Goal: Task Accomplishment & Management: Manage account settings

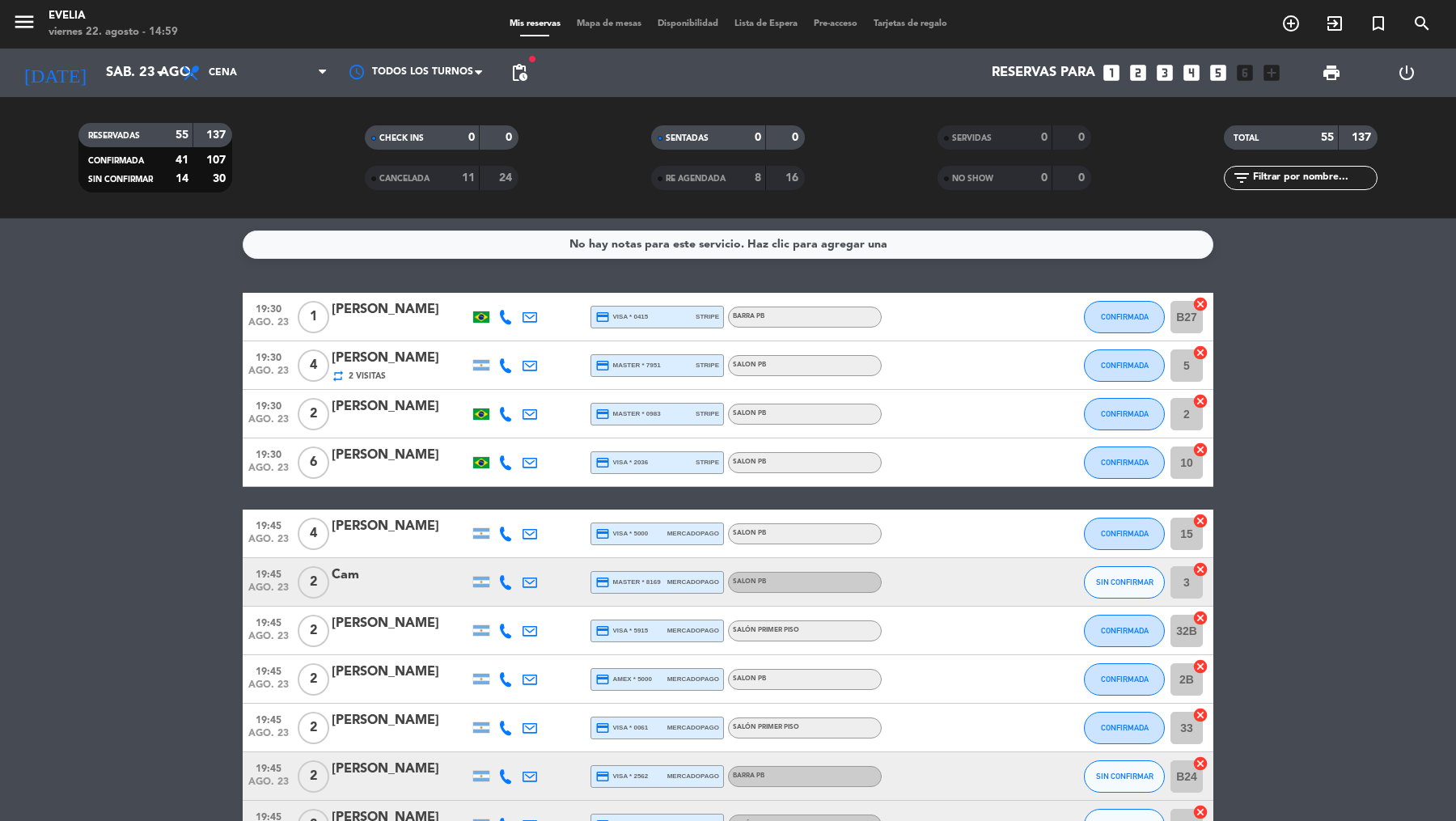
click at [582, 26] on span "Mapa de mesas" at bounding box center [609, 23] width 81 height 9
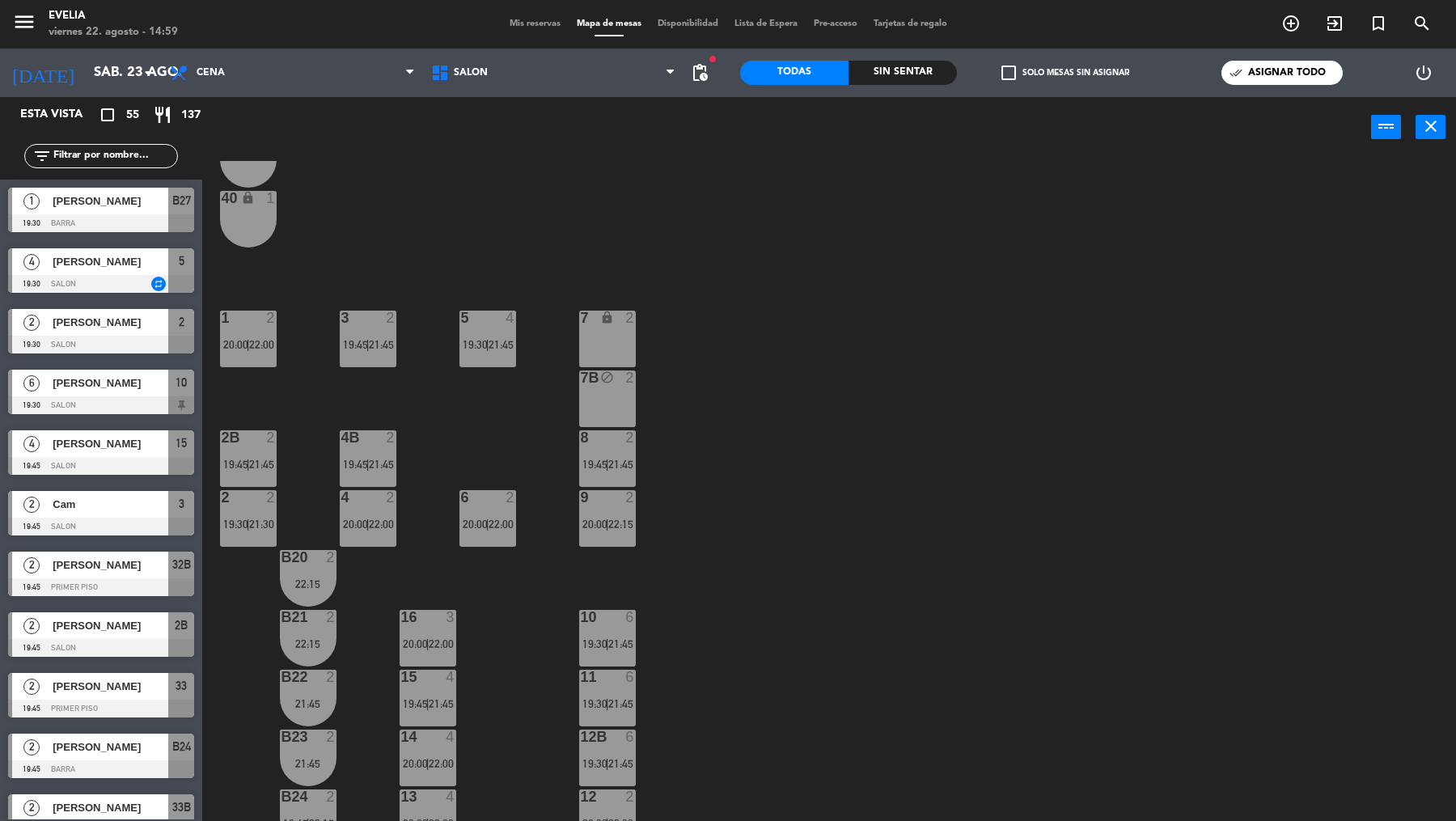
scroll to position [361, 0]
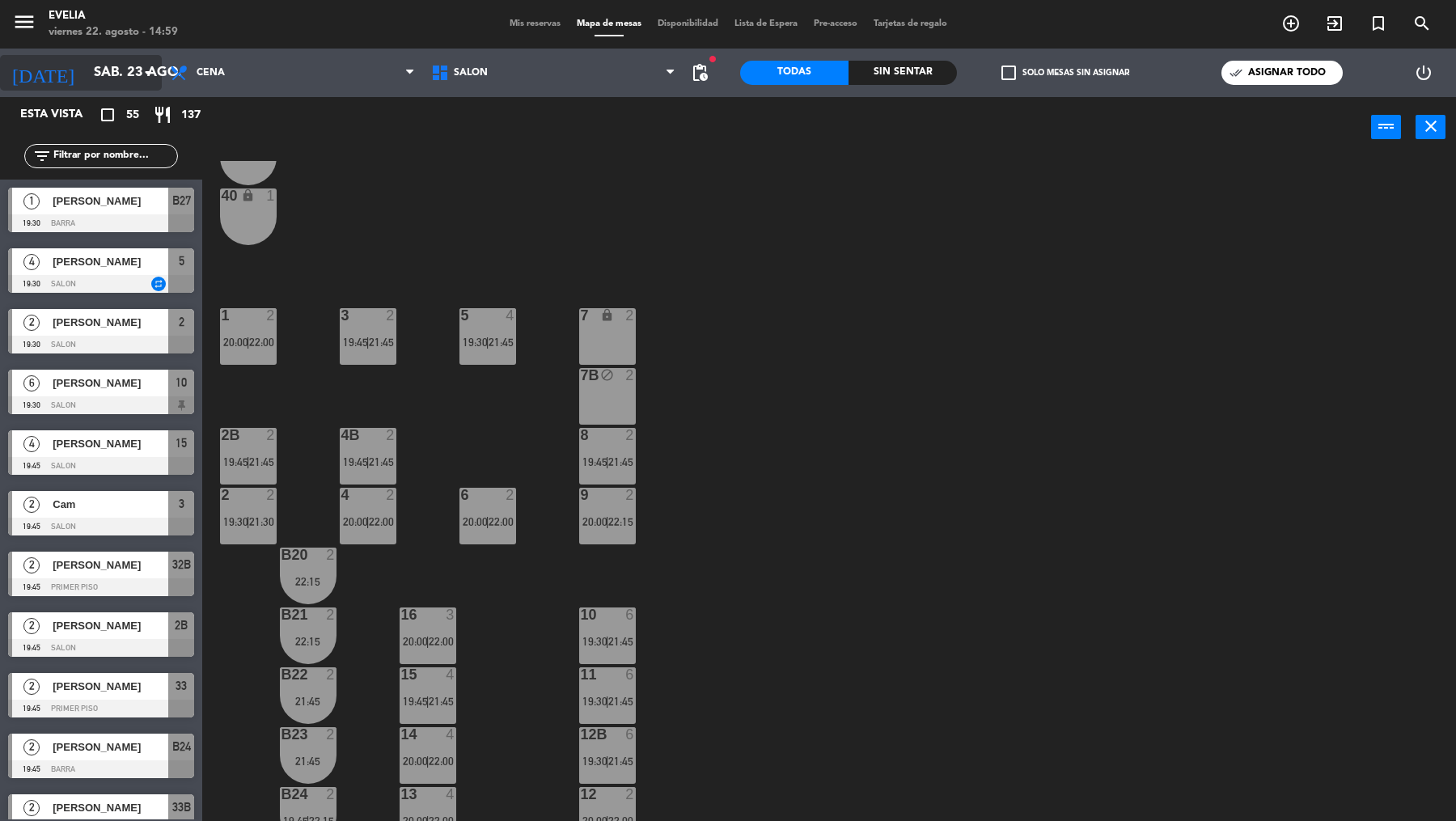
click at [122, 79] on input "sáb. 23 ago." at bounding box center [172, 73] width 173 height 32
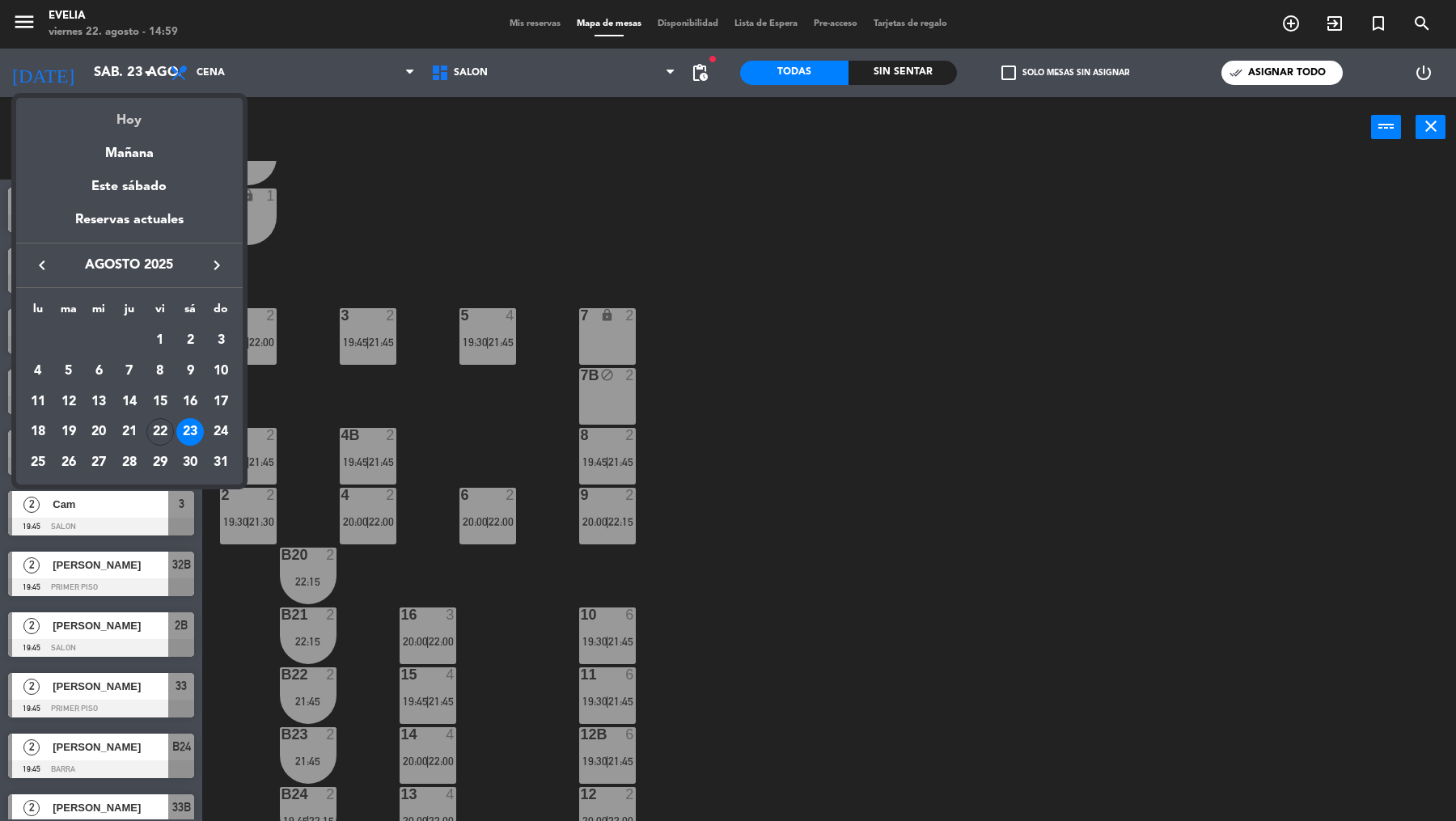
click at [124, 108] on div "Hoy" at bounding box center [129, 115] width 226 height 33
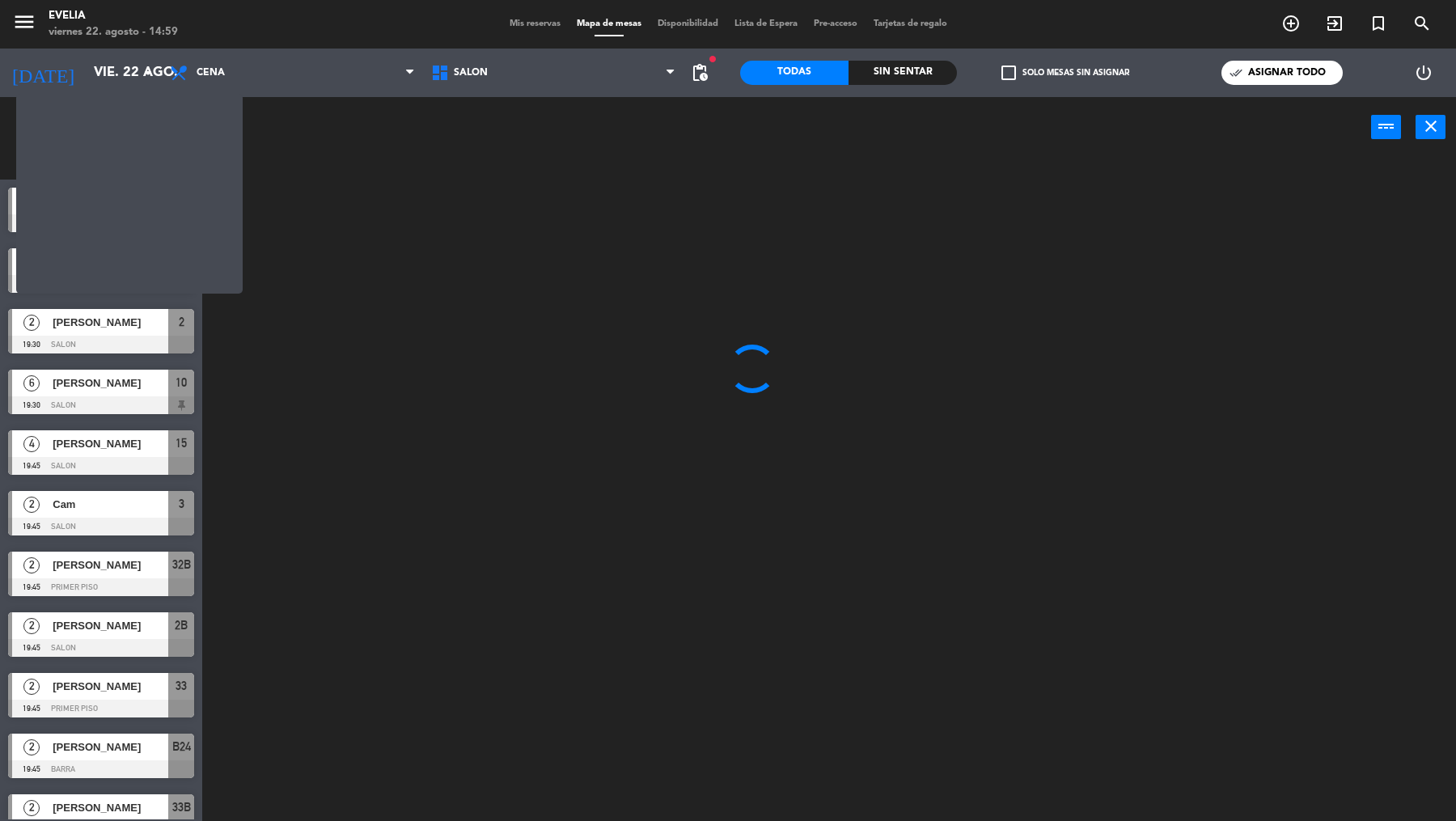
scroll to position [0, 0]
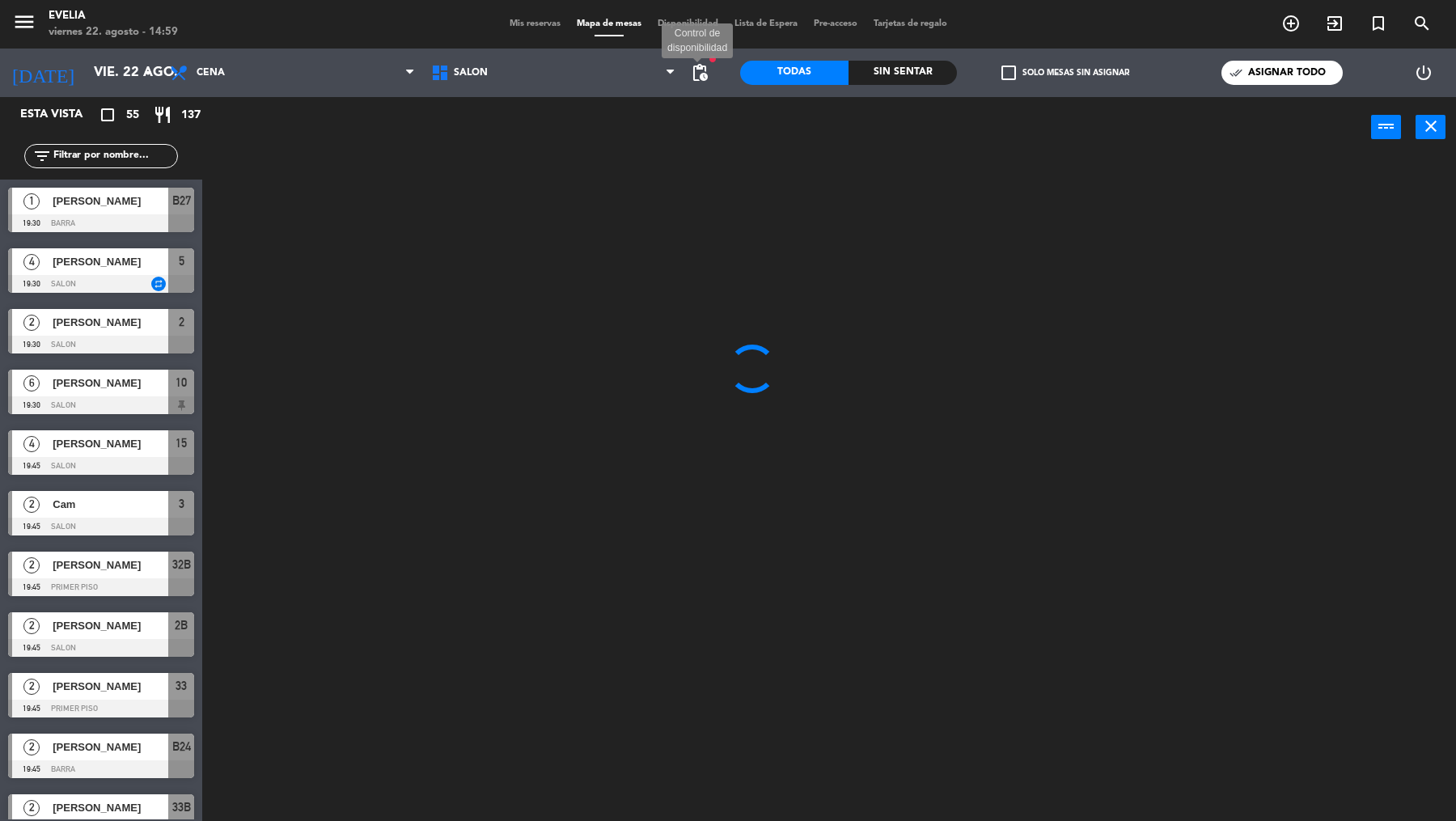
click at [706, 74] on span "pending_actions" at bounding box center [699, 72] width 19 height 19
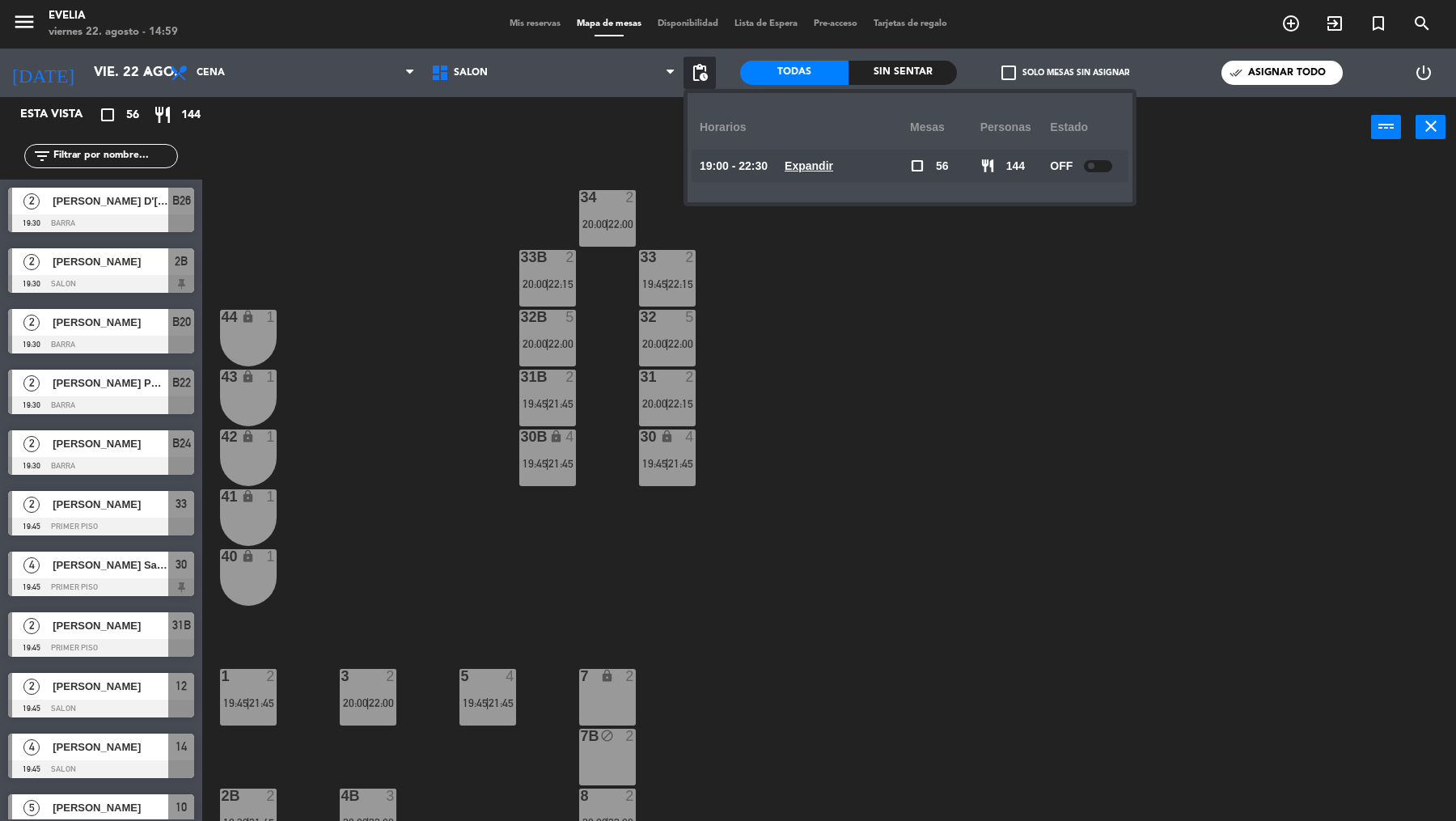
click at [445, 373] on div "34 2 20:00 | 22:00 33B 2 20:00 | 22:15 33 2 19:45 | 22:15 44 lock 1 32B 5 20:00…" at bounding box center [836, 492] width 1240 height 664
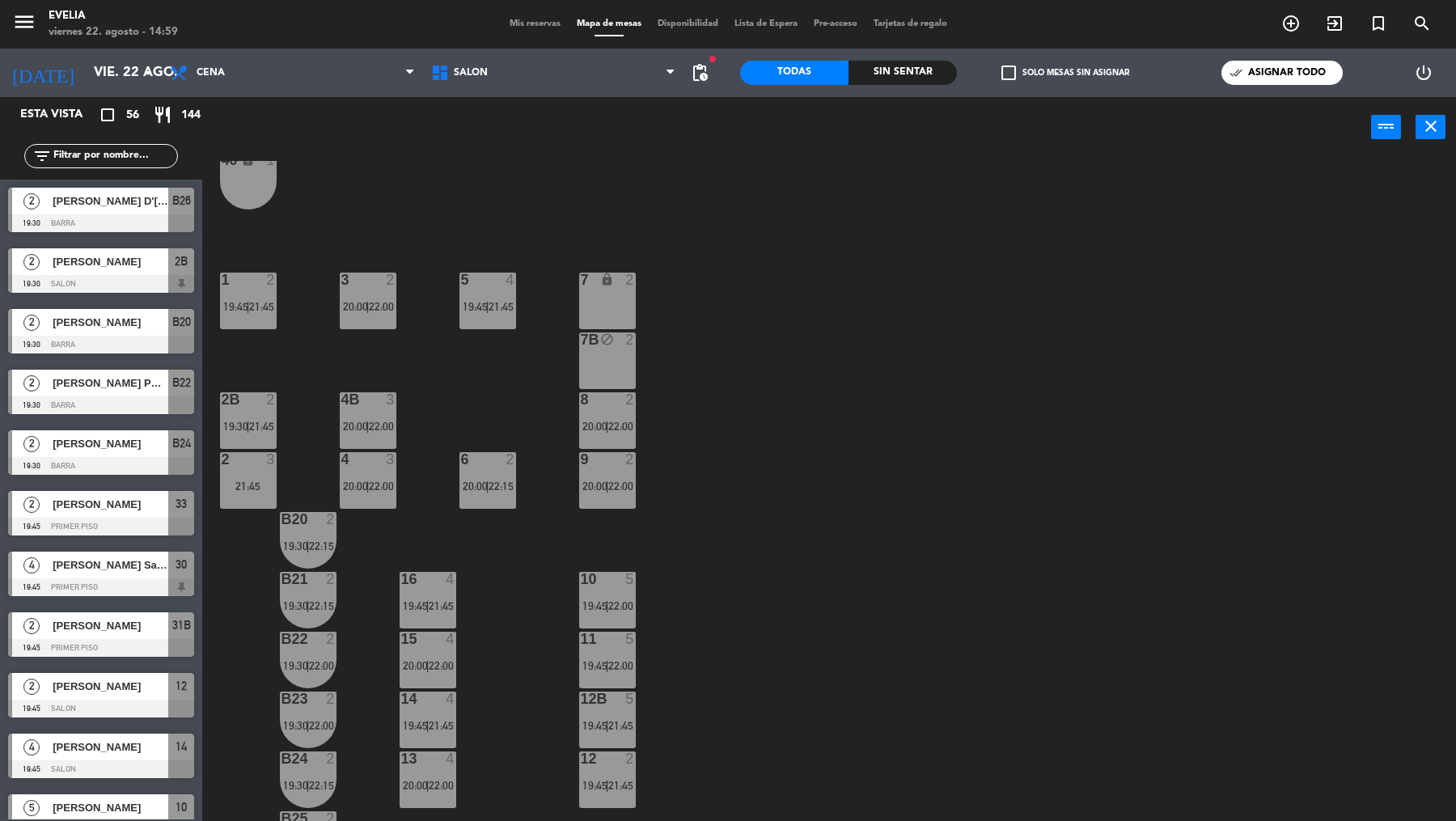
scroll to position [397, 0]
click at [1012, 72] on span "check_box_outline_blank" at bounding box center [1008, 72] width 14 height 14
click at [1066, 72] on input "check_box_outline_blank Solo mesas sin asignar" at bounding box center [1066, 72] width 0 height 0
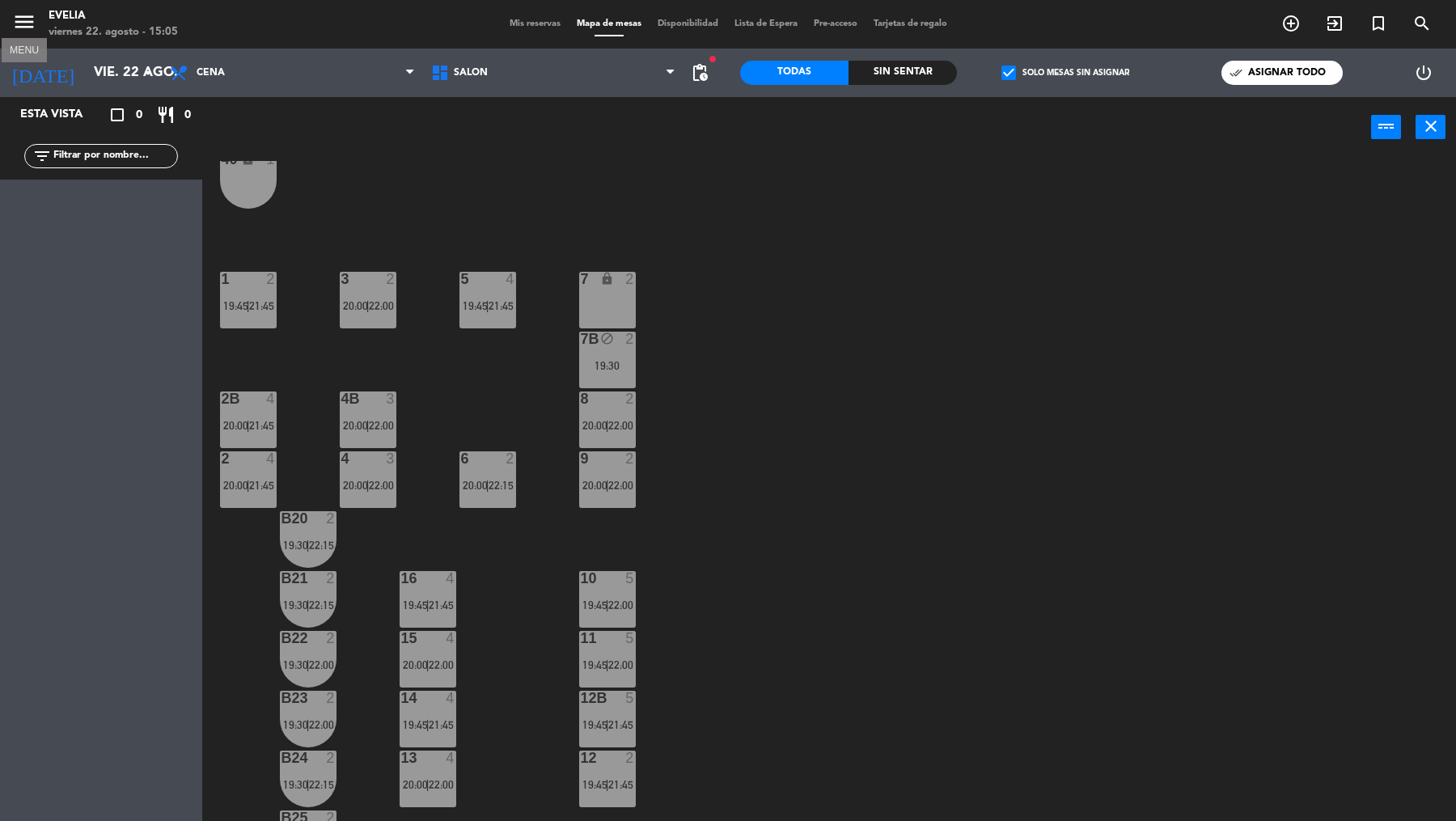
click at [32, 37] on button "menu" at bounding box center [24, 25] width 24 height 30
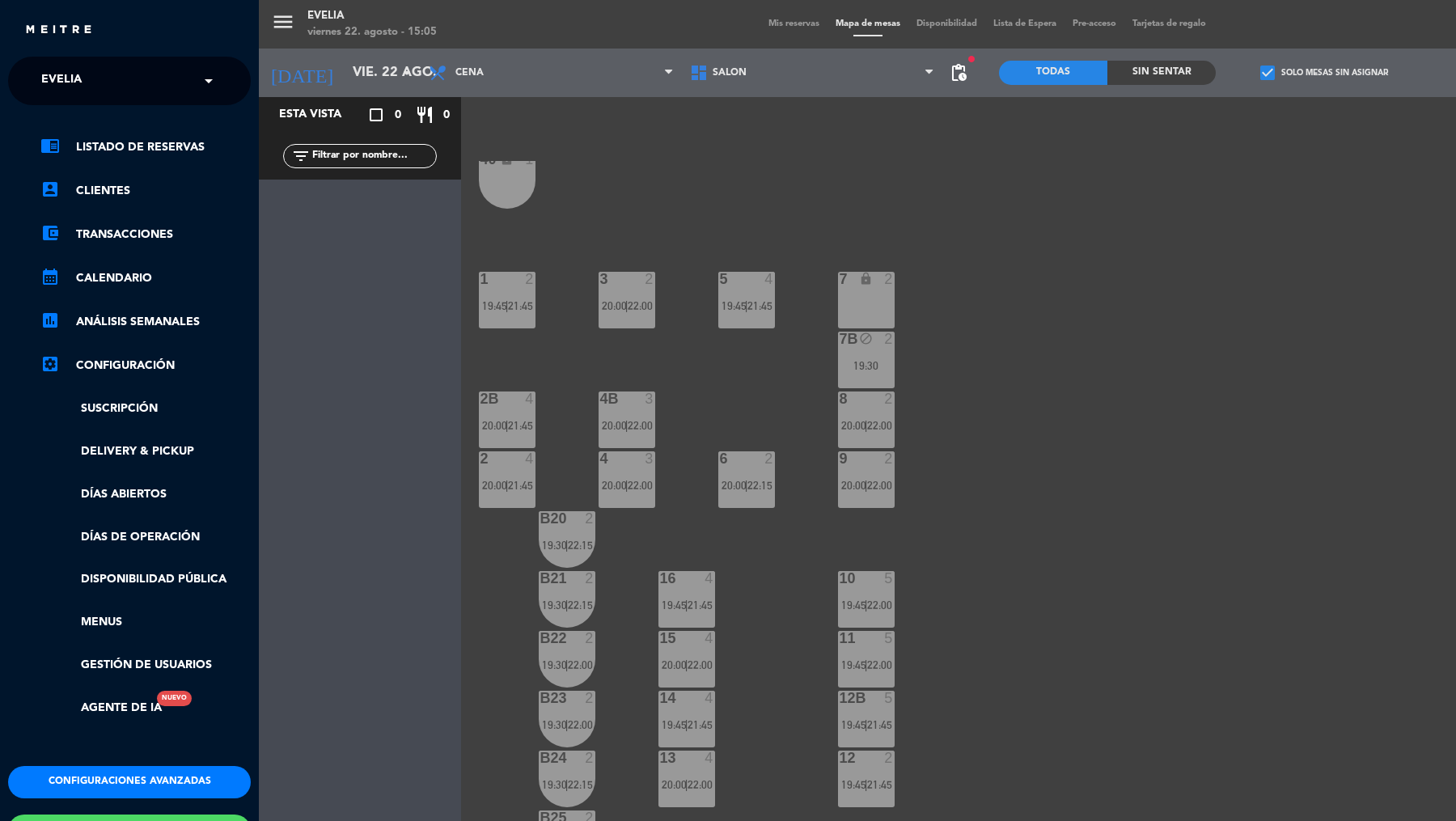
click at [368, 231] on div "Esta vista crop_square 0 restaurant 0 filter_list" at bounding box center [360, 460] width 202 height 724
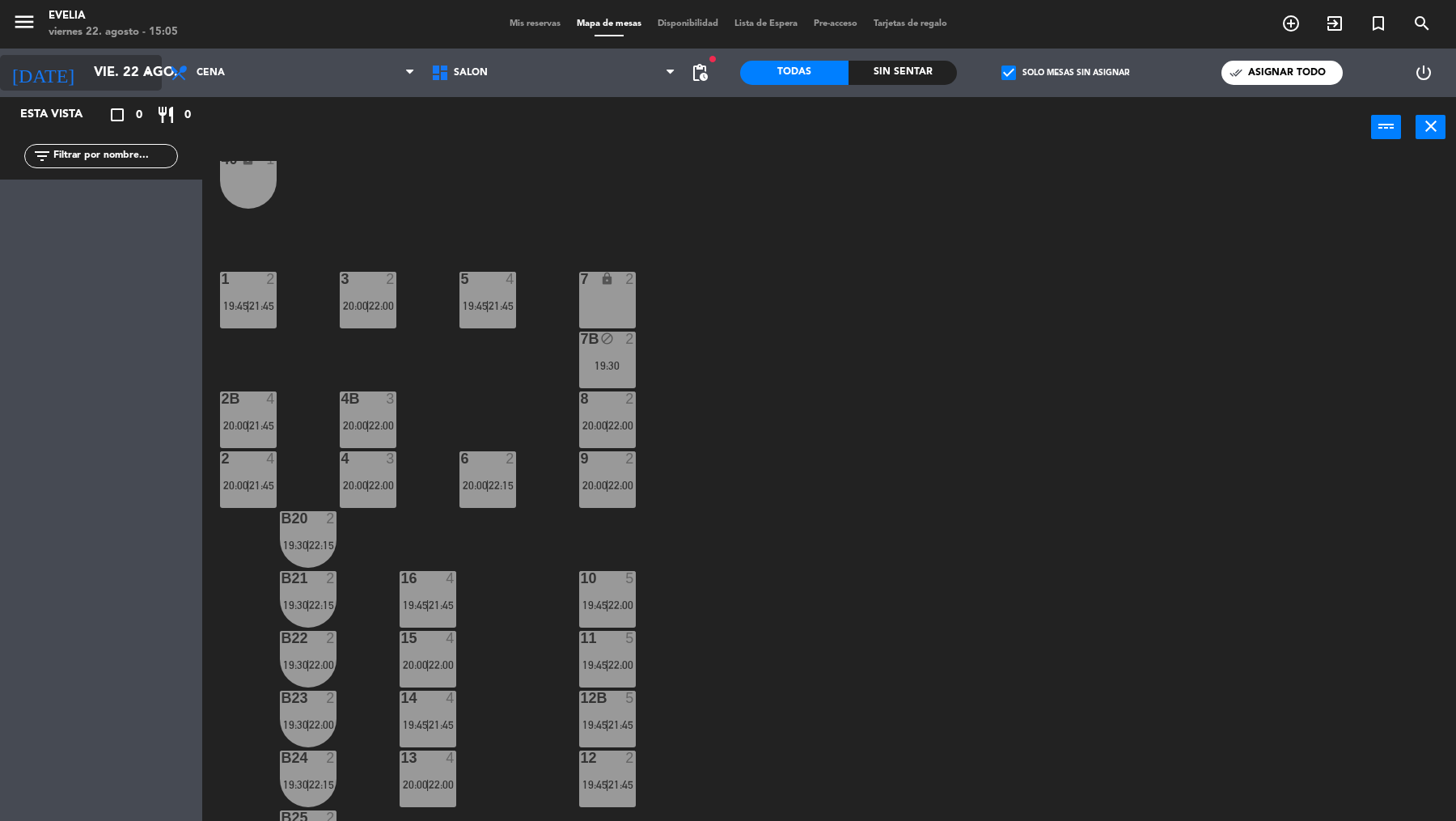
click at [140, 72] on icon "arrow_drop_down" at bounding box center [147, 72] width 19 height 19
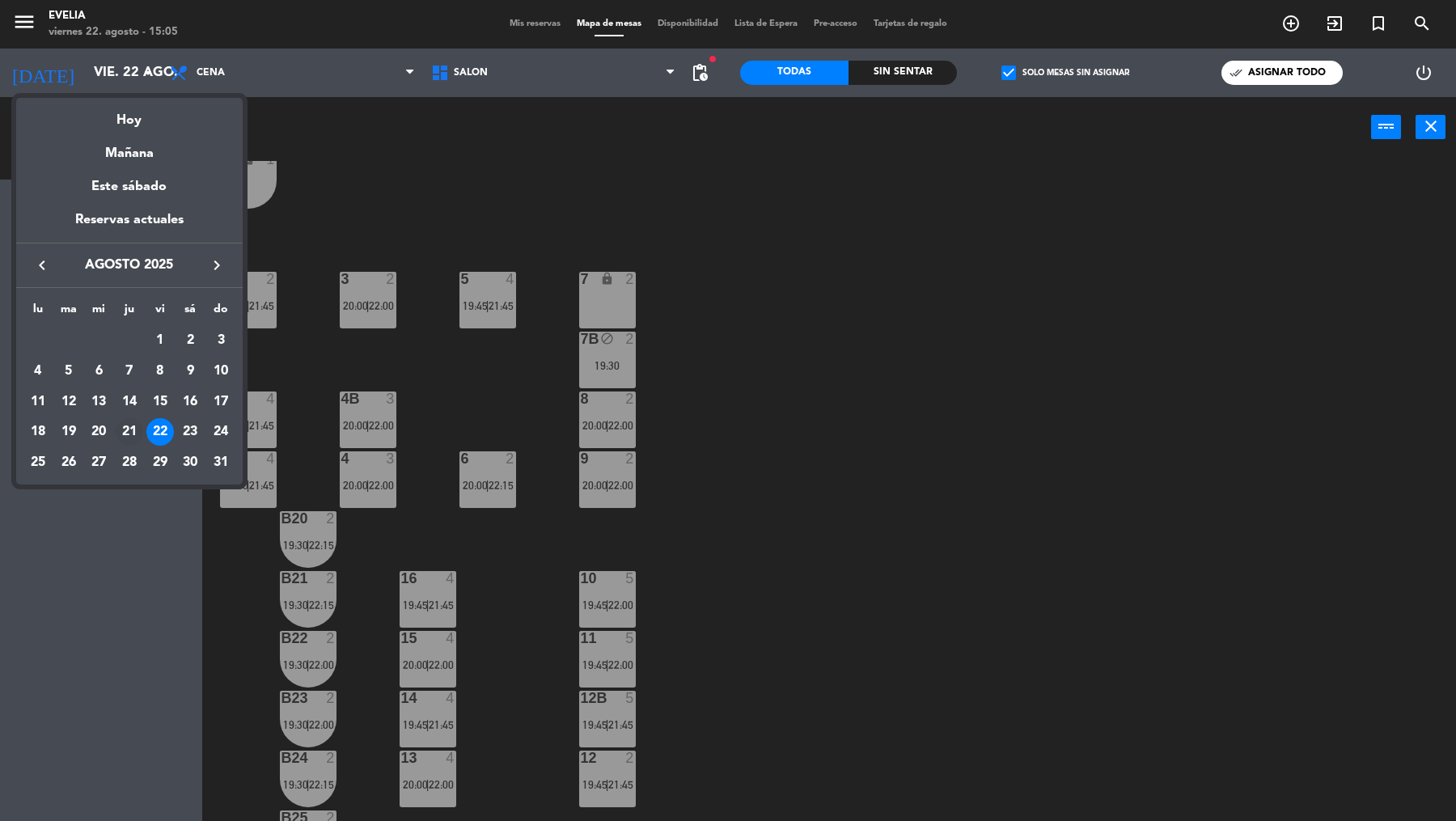
click at [132, 430] on div "21" at bounding box center [129, 431] width 27 height 27
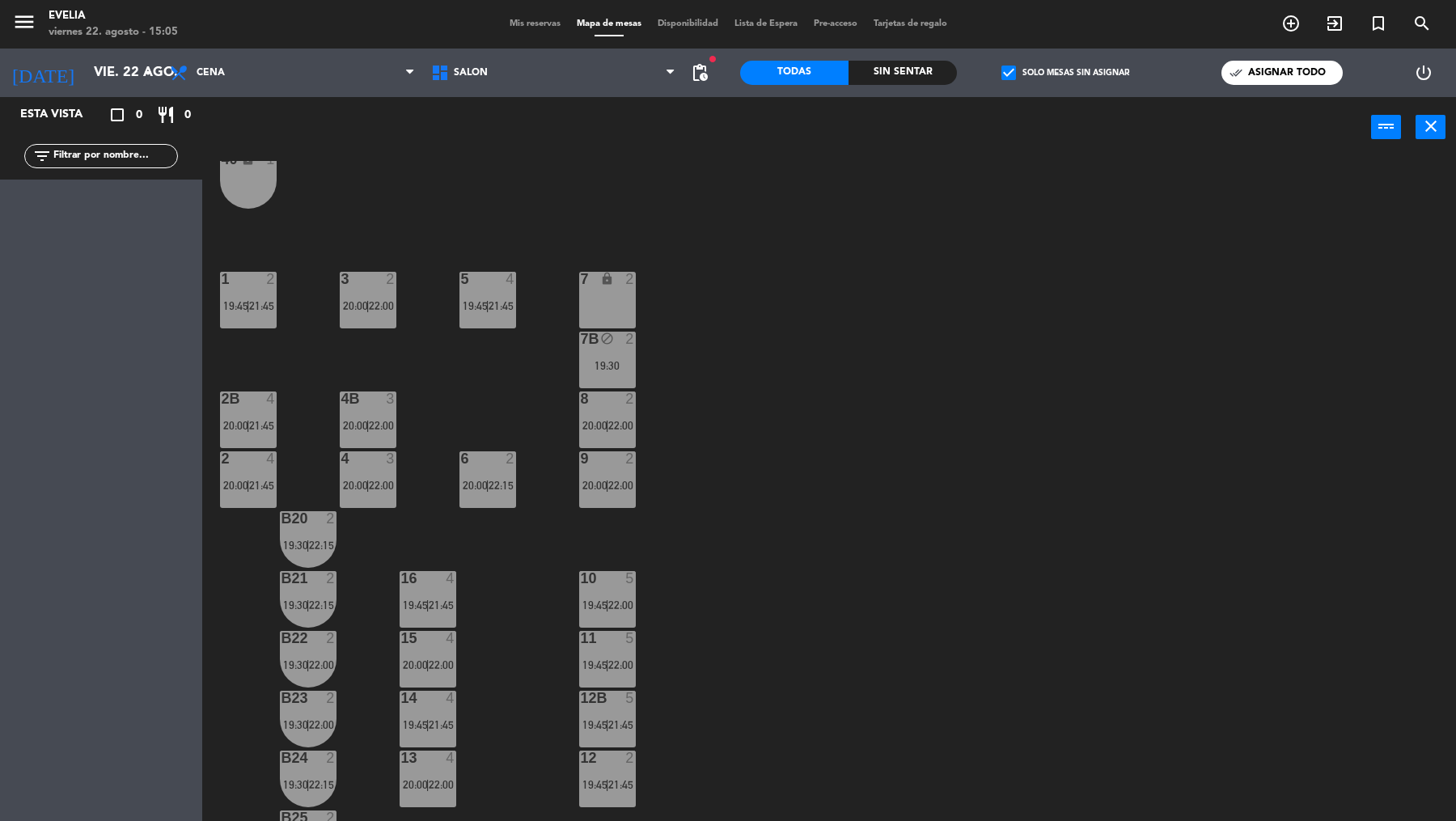
type input "jue. 21 ago."
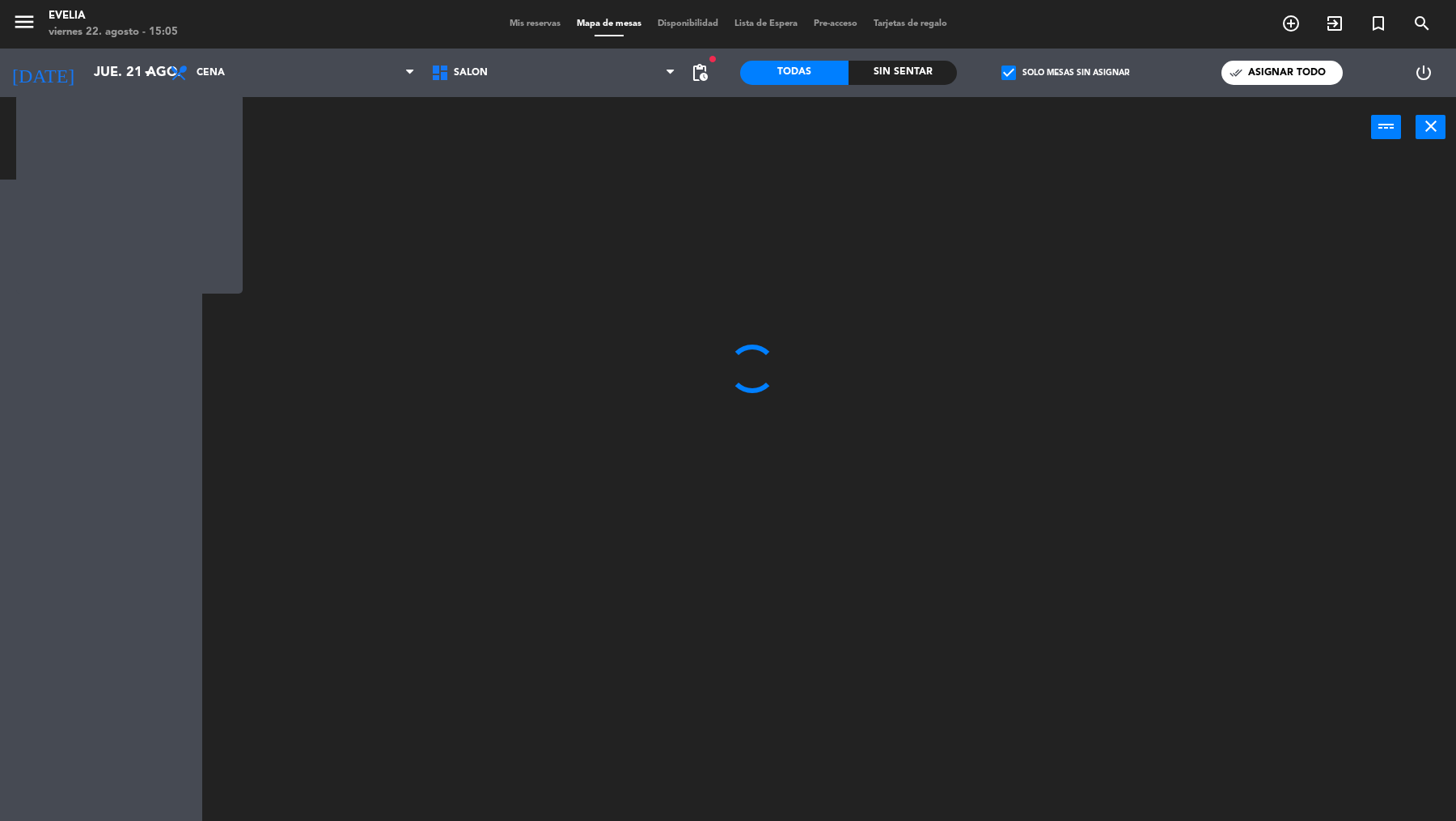
scroll to position [0, 0]
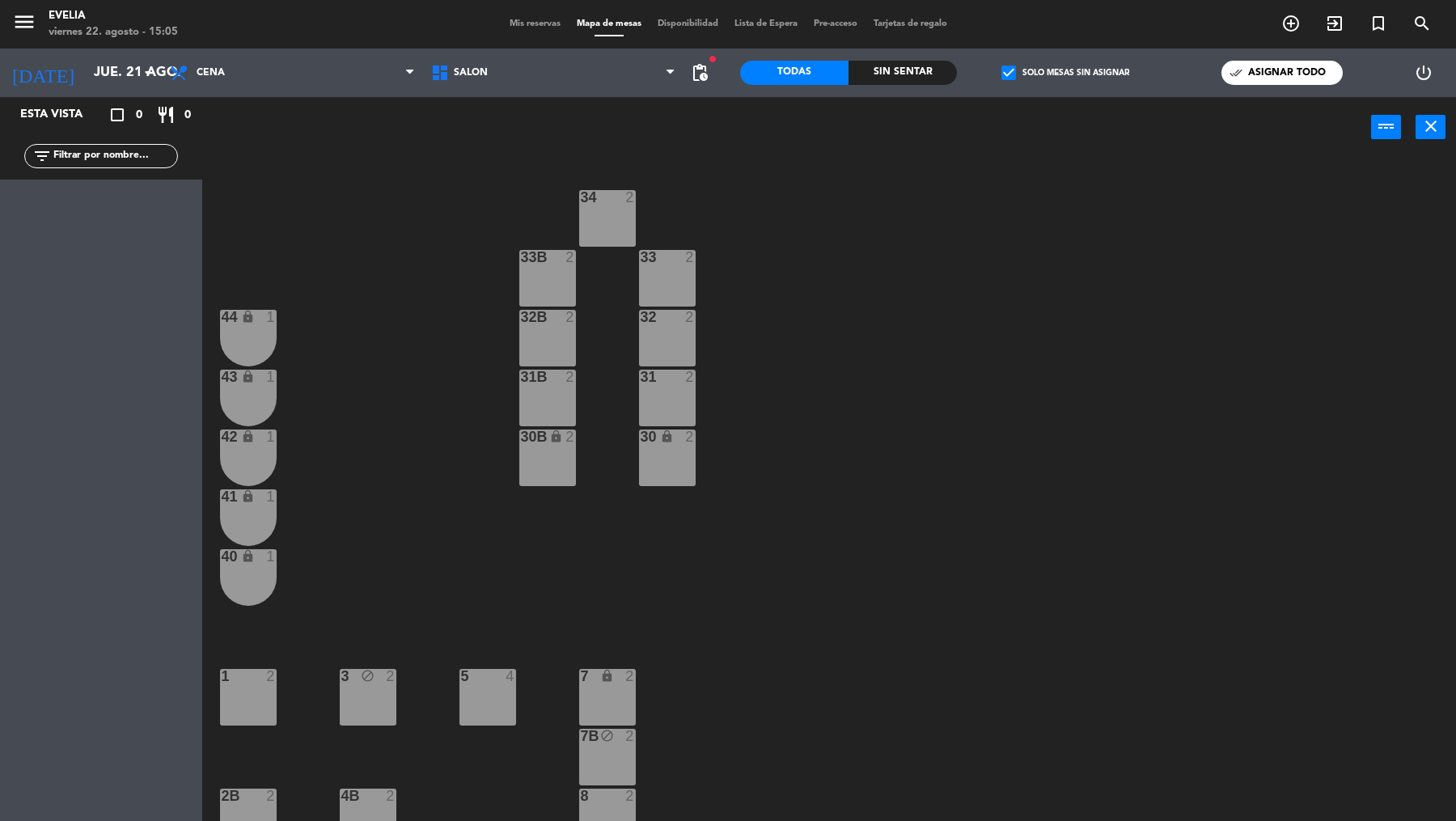
click at [526, 28] on span "Mis reservas" at bounding box center [534, 23] width 67 height 9
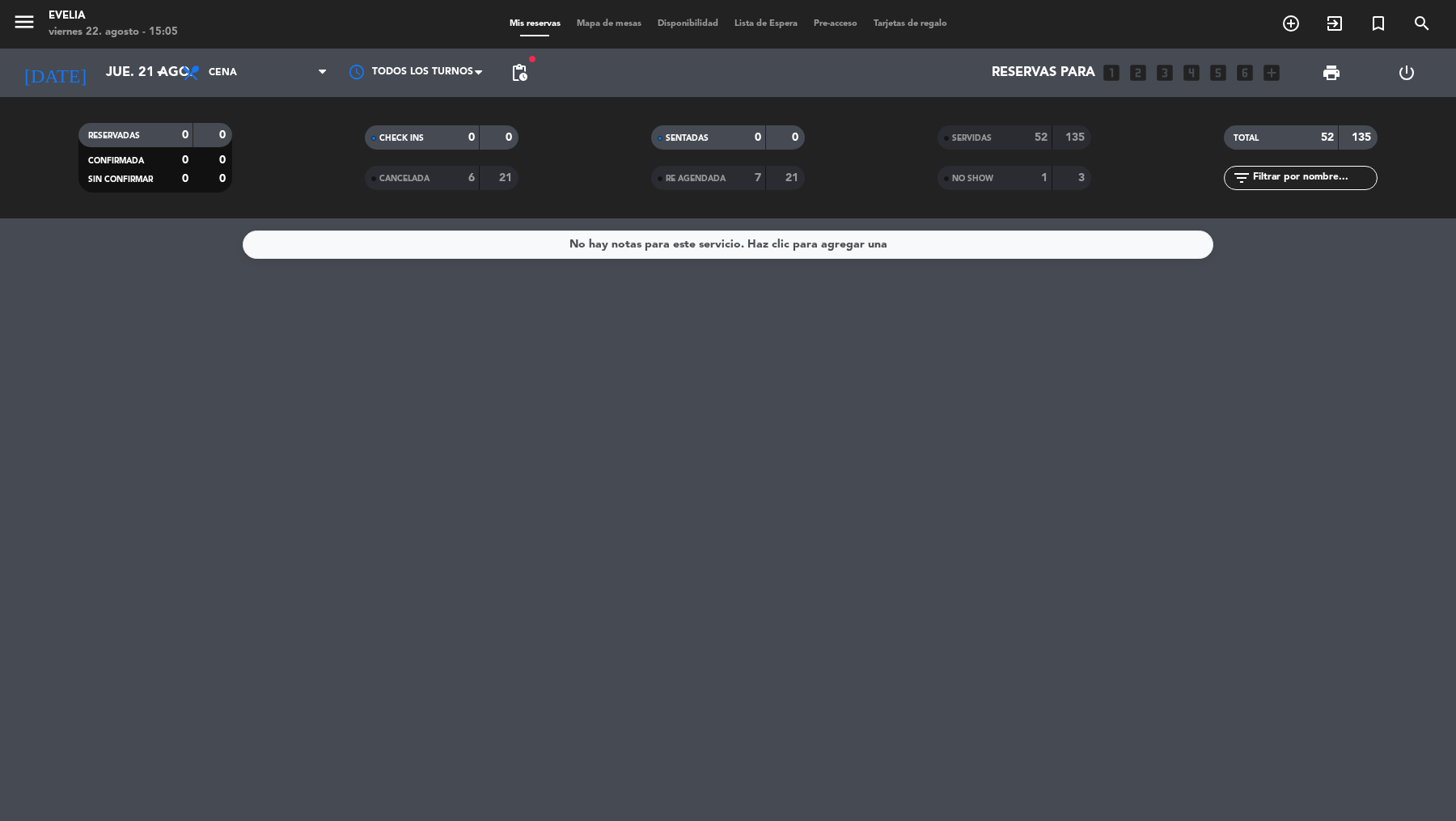
click at [1008, 182] on div "NO SHOW" at bounding box center [978, 178] width 74 height 18
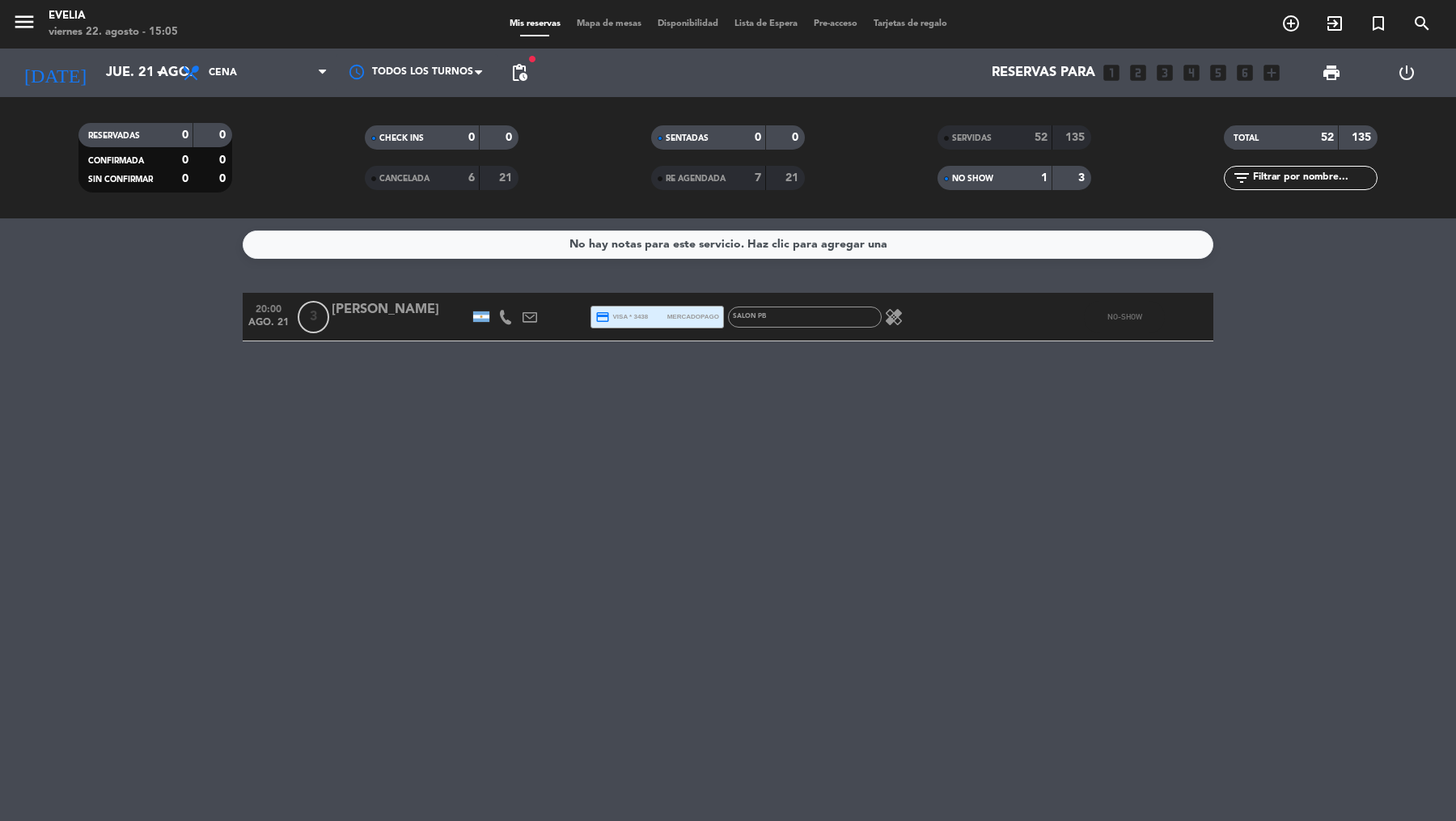
click at [534, 324] on icon at bounding box center [529, 316] width 14 height 14
click at [651, 291] on span "Copiar" at bounding box center [668, 289] width 34 height 17
click at [560, 363] on div "No hay notas para este servicio. Haz clic para agregar una 20:00 [DATE] 3 [PERS…" at bounding box center [728, 520] width 1456 height 603
click at [619, 322] on span "credit_card visa * 3438" at bounding box center [621, 316] width 52 height 14
click at [35, 10] on icon "menu" at bounding box center [24, 22] width 24 height 24
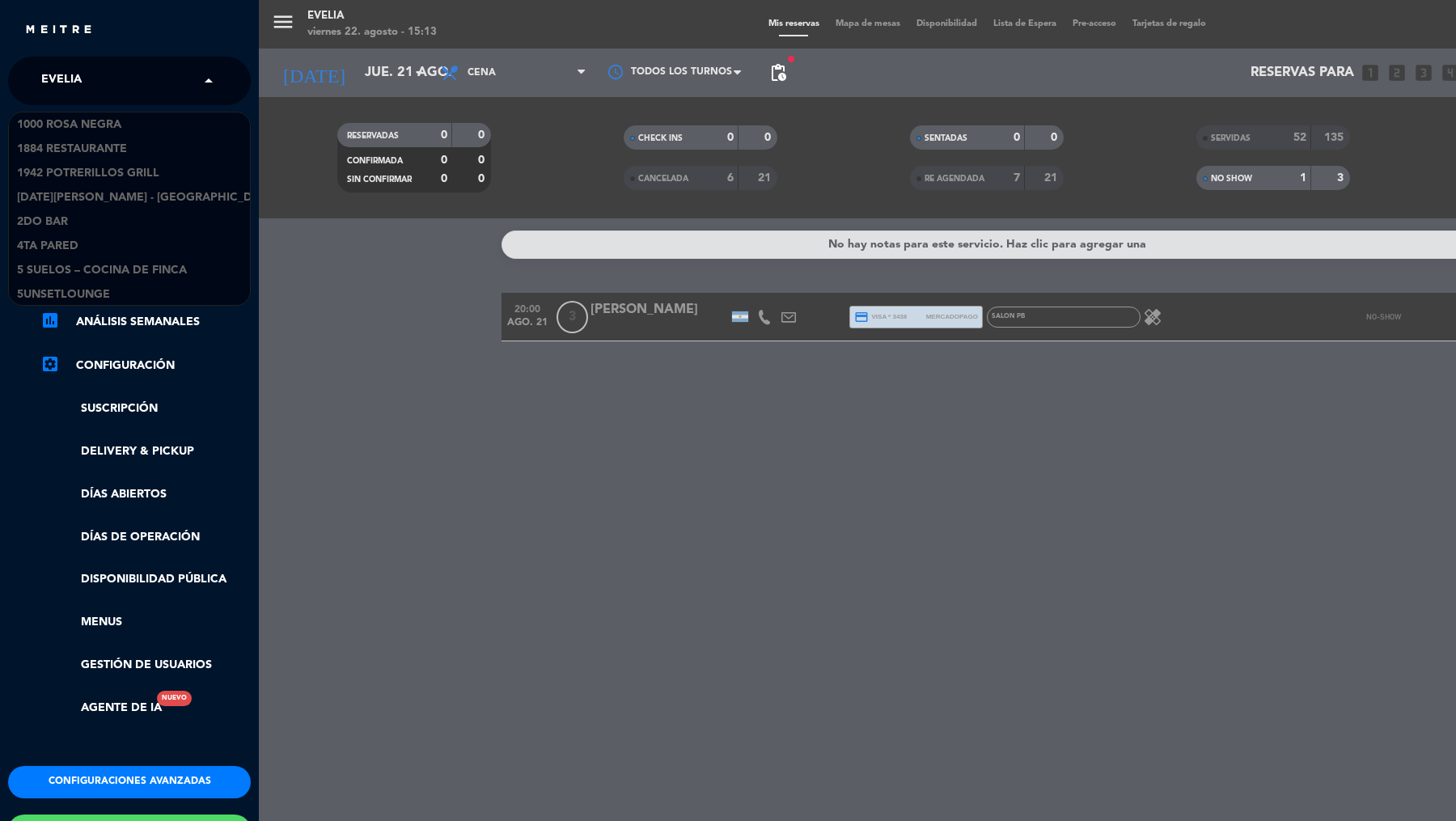
click at [132, 83] on input "text" at bounding box center [131, 82] width 197 height 36
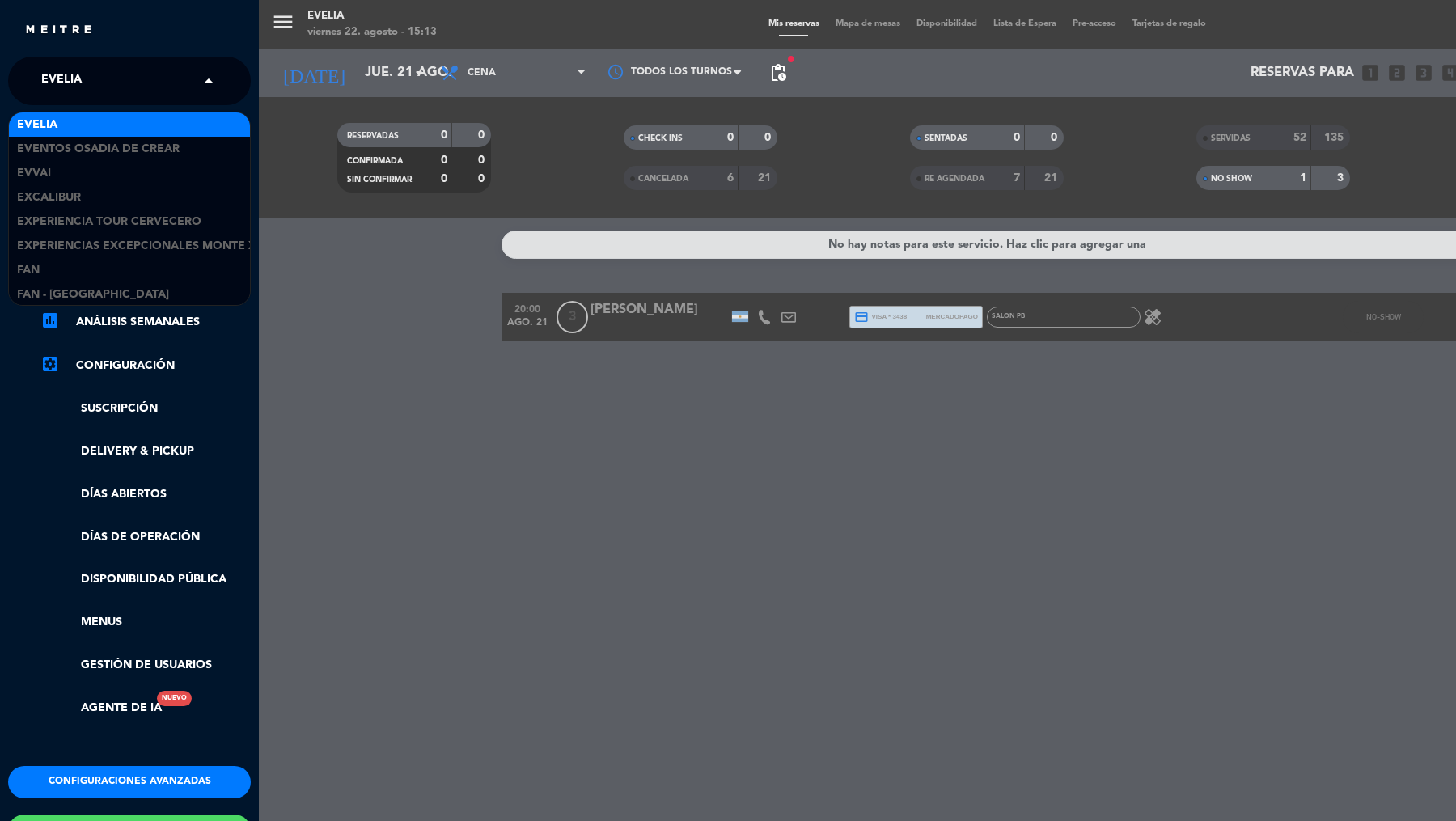
click at [132, 83] on input "text" at bounding box center [131, 82] width 197 height 36
type input "gardin"
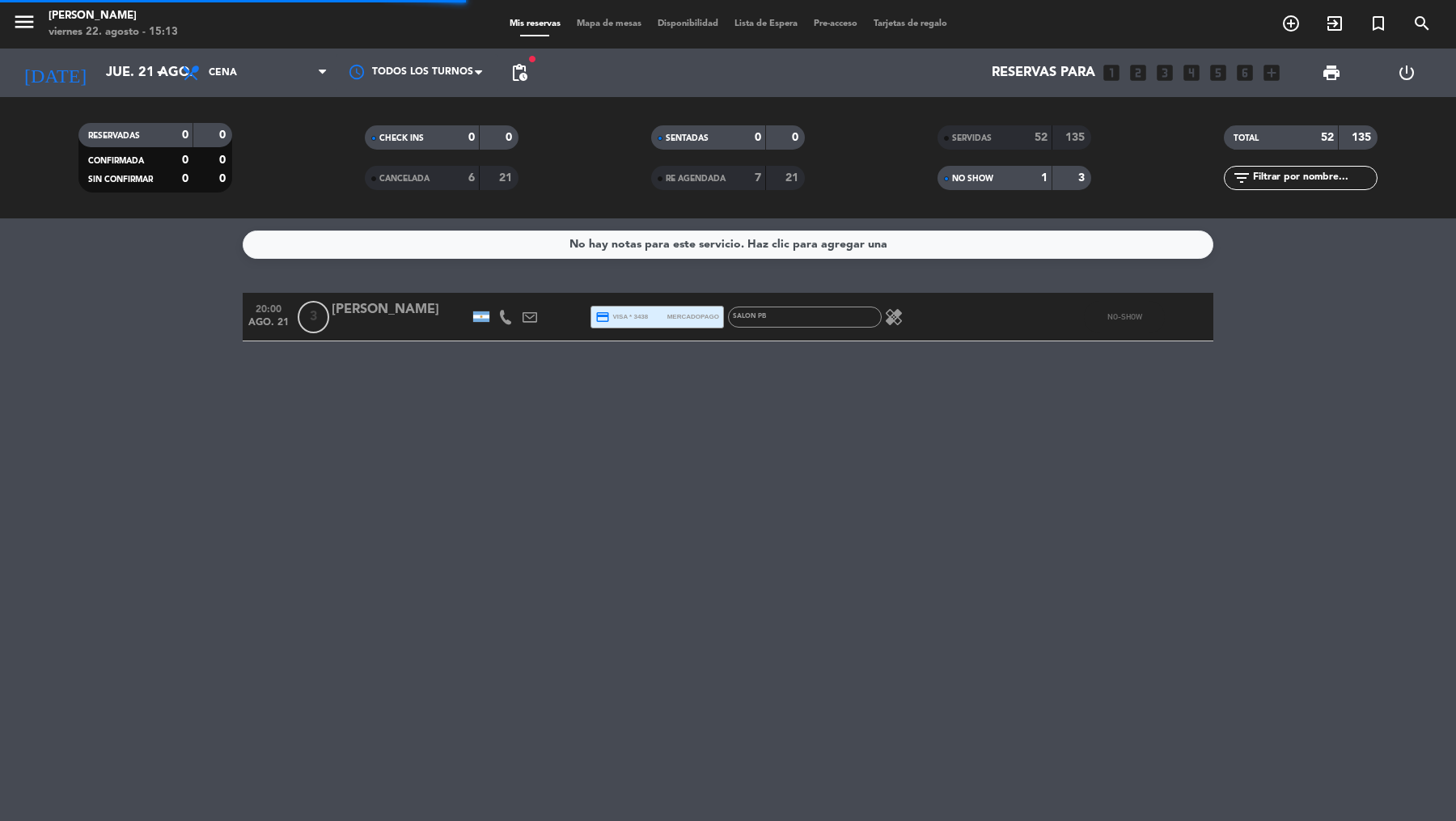
click at [34, 36] on button "menu" at bounding box center [24, 25] width 24 height 30
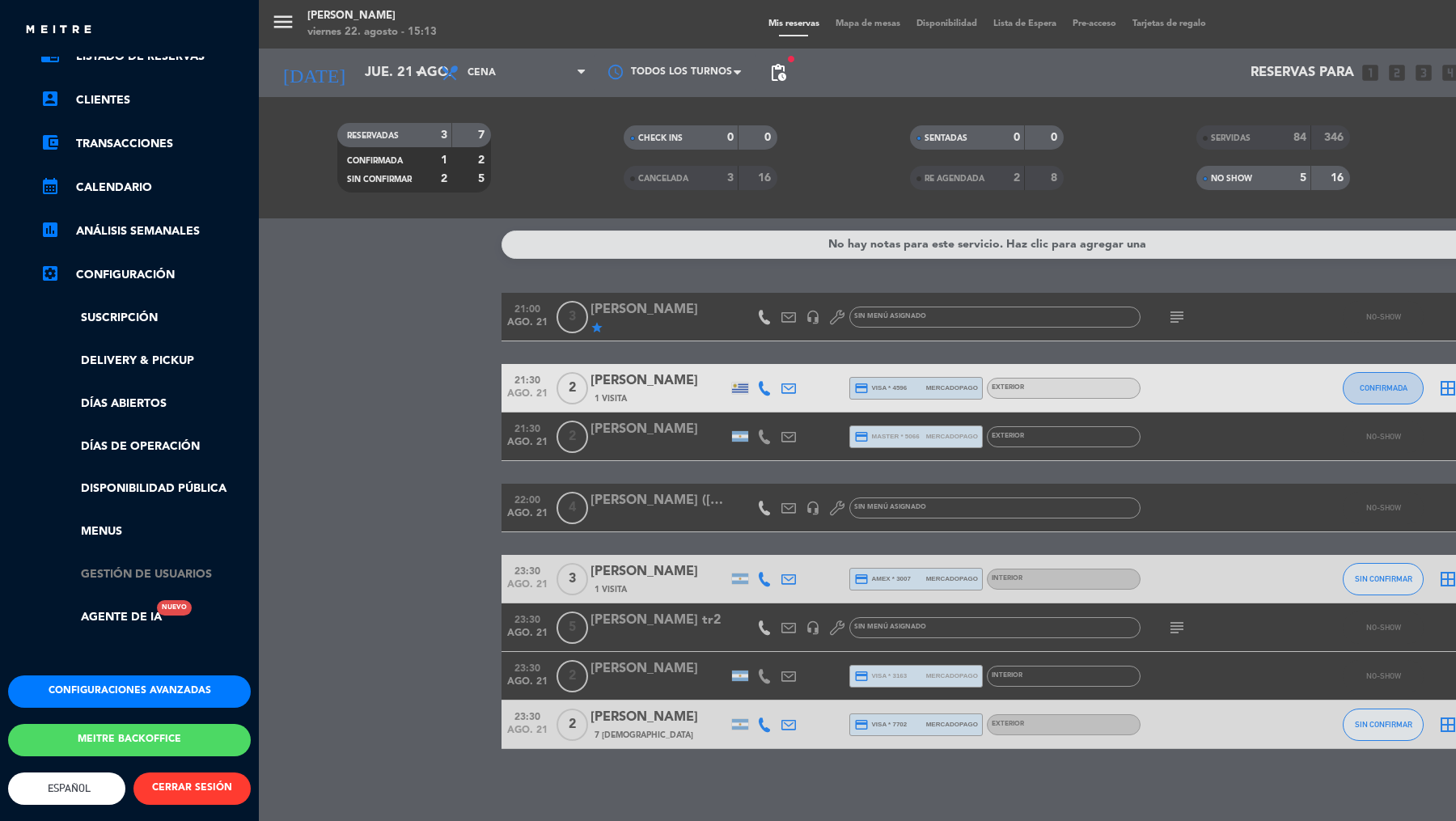
click at [172, 565] on link "Gestión de usuarios" at bounding box center [146, 575] width 211 height 18
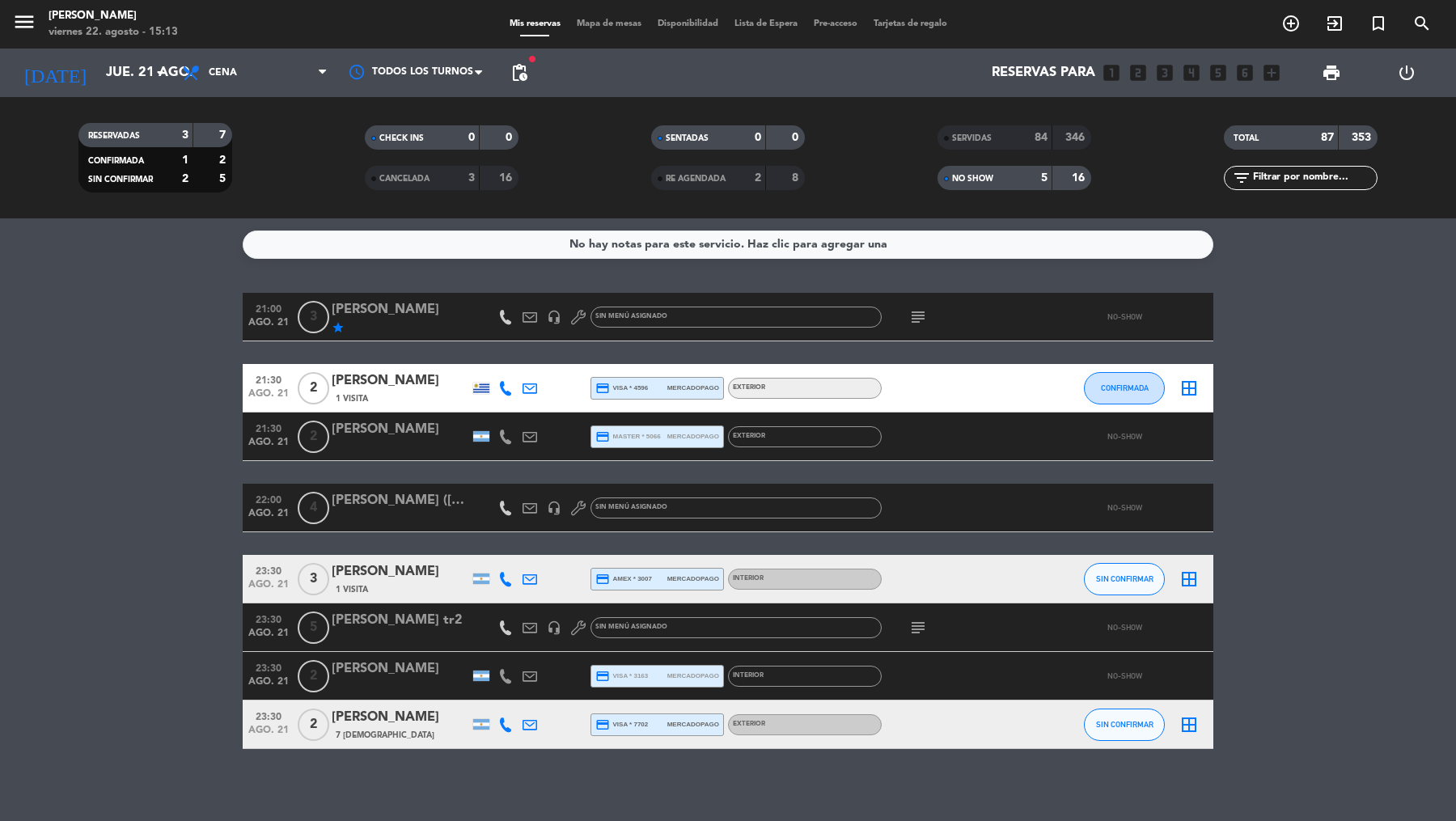
scroll to position [122, 0]
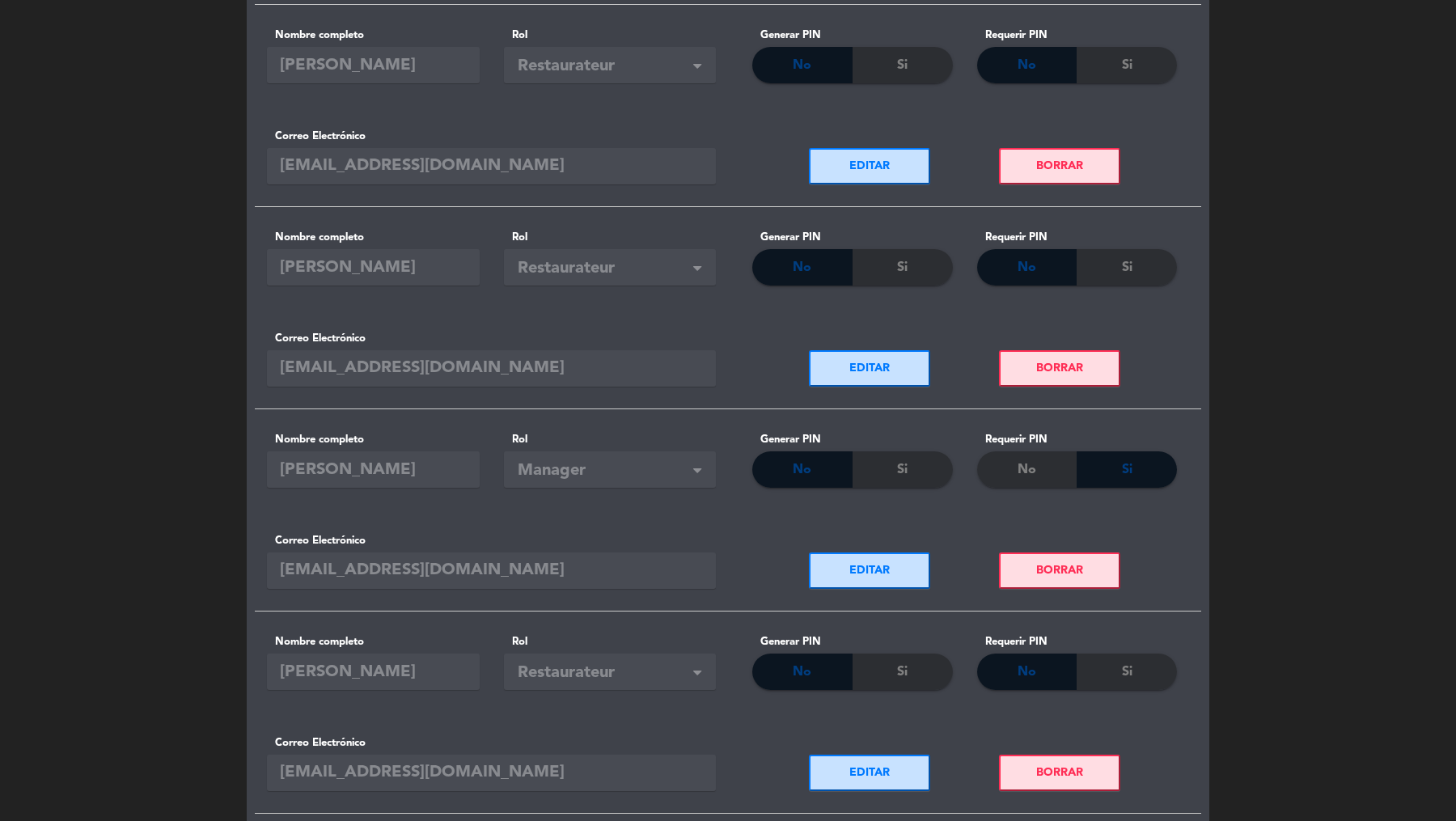
scroll to position [206, 0]
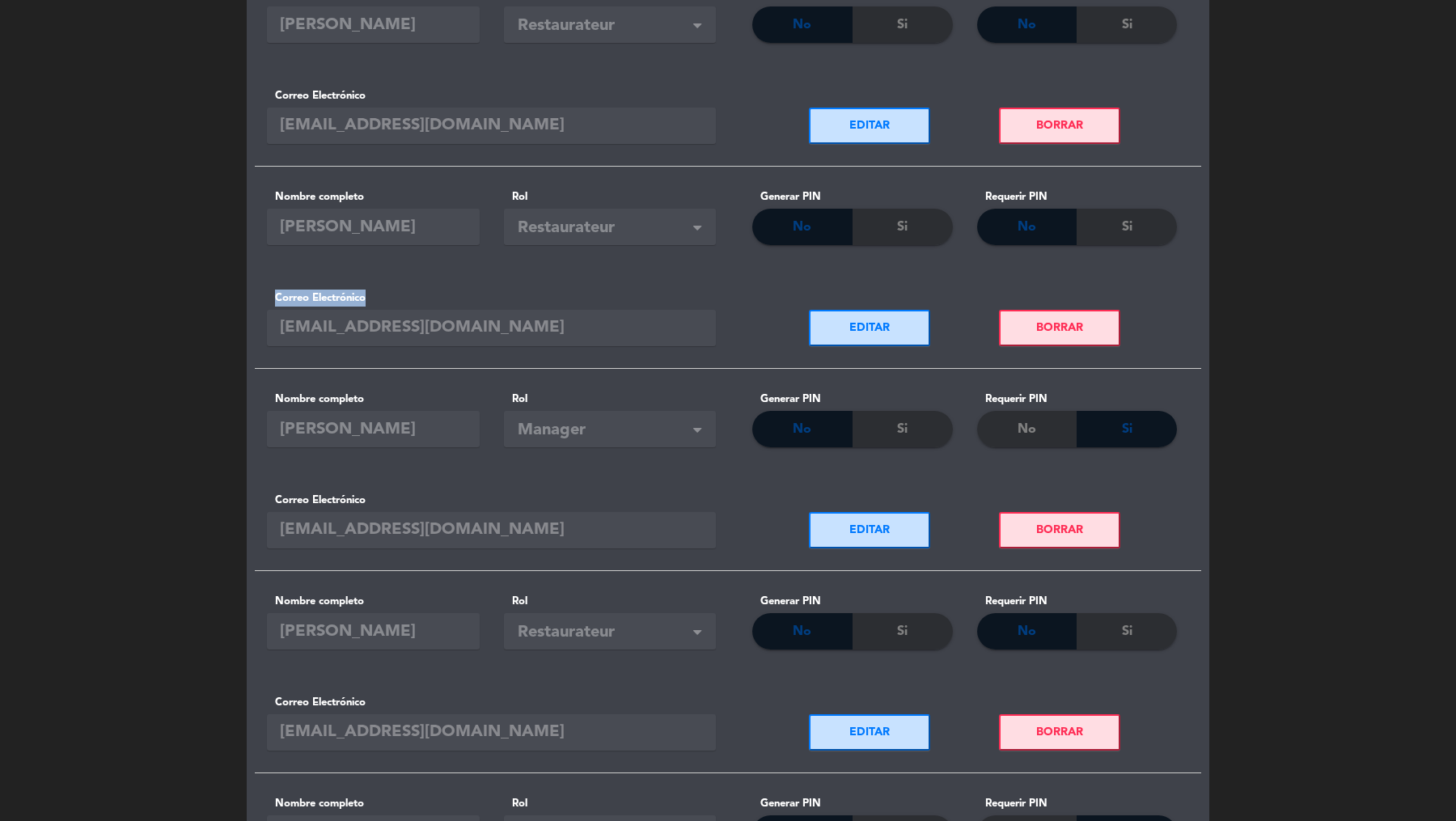
click at [275, 319] on div "Correo Electrónico [EMAIL_ADDRESS][DOMAIN_NAME]" at bounding box center [491, 318] width 473 height 101
copy label "Correo Electrónico"
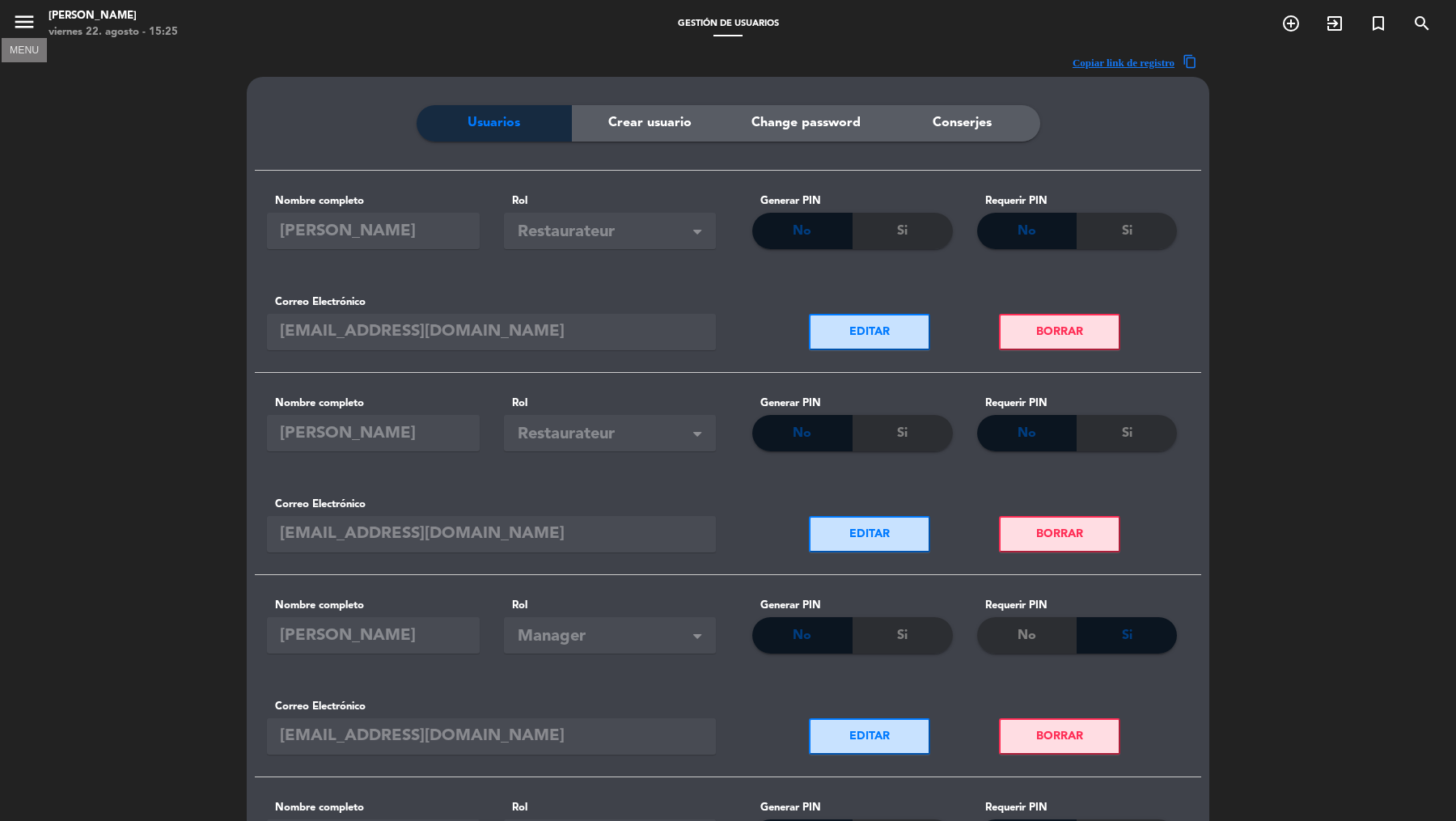
click at [27, 28] on icon "menu" at bounding box center [24, 22] width 24 height 24
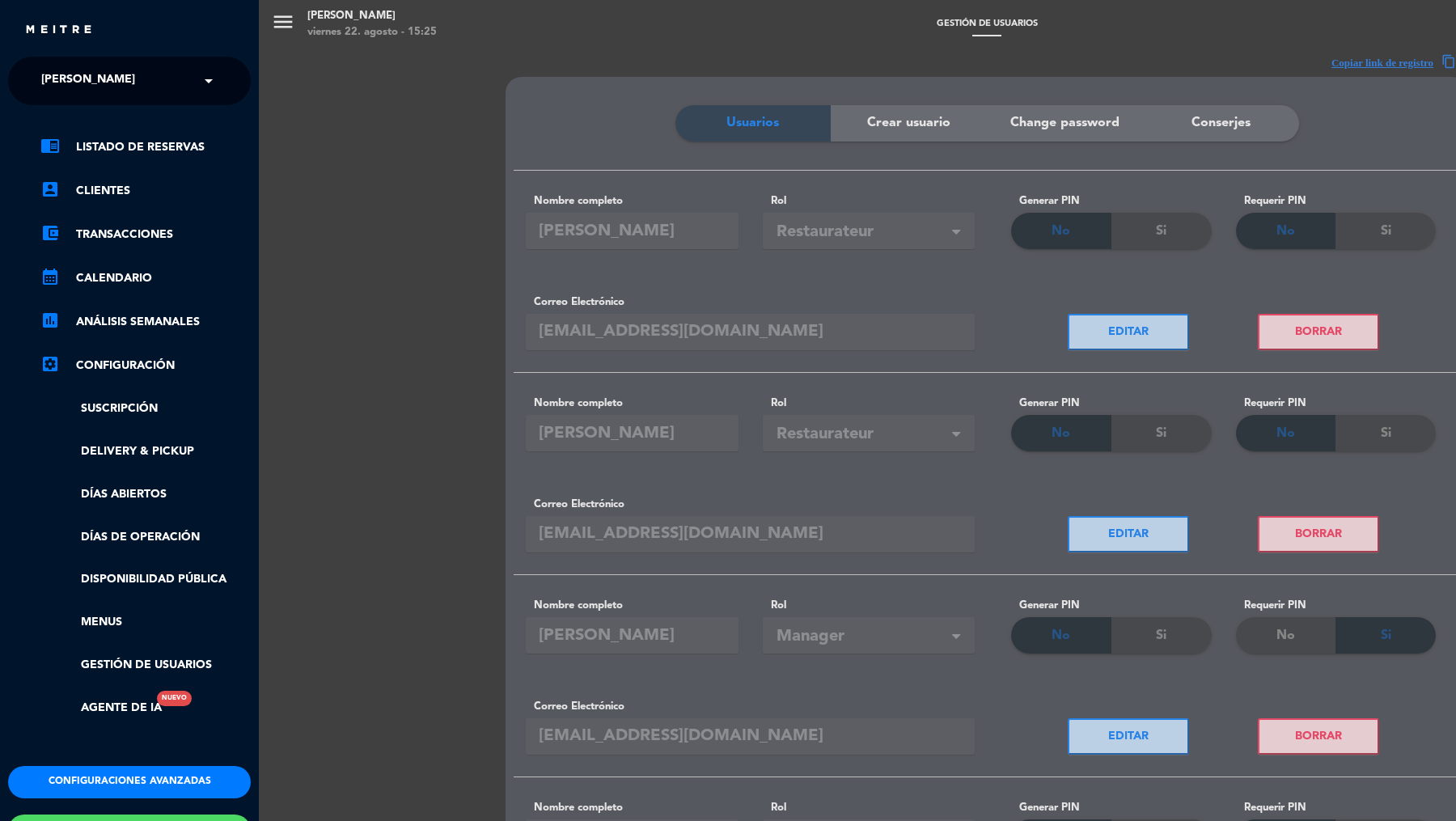
click at [112, 85] on div "× [PERSON_NAME]" at bounding box center [97, 81] width 125 height 34
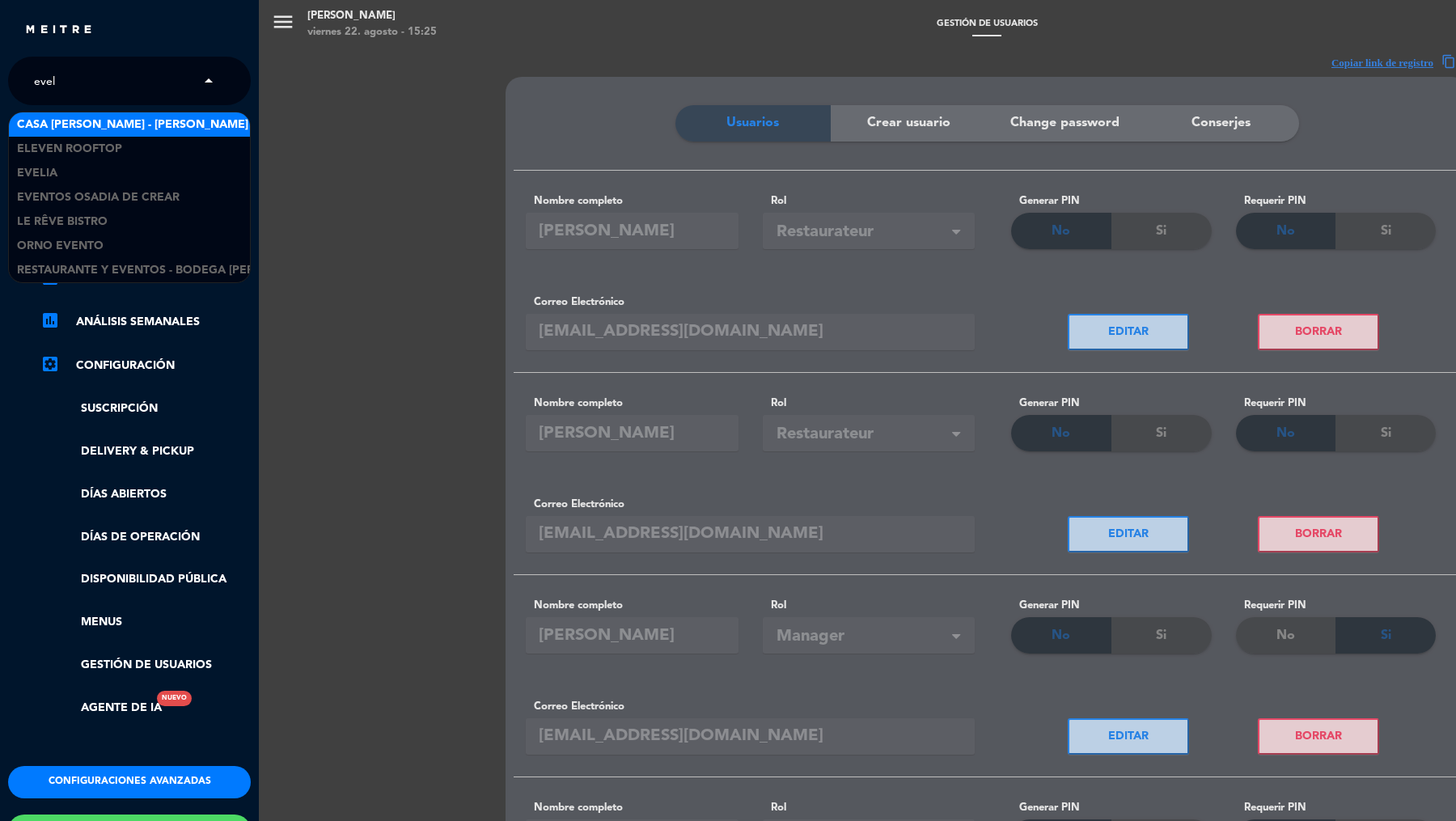
type input "eveli"
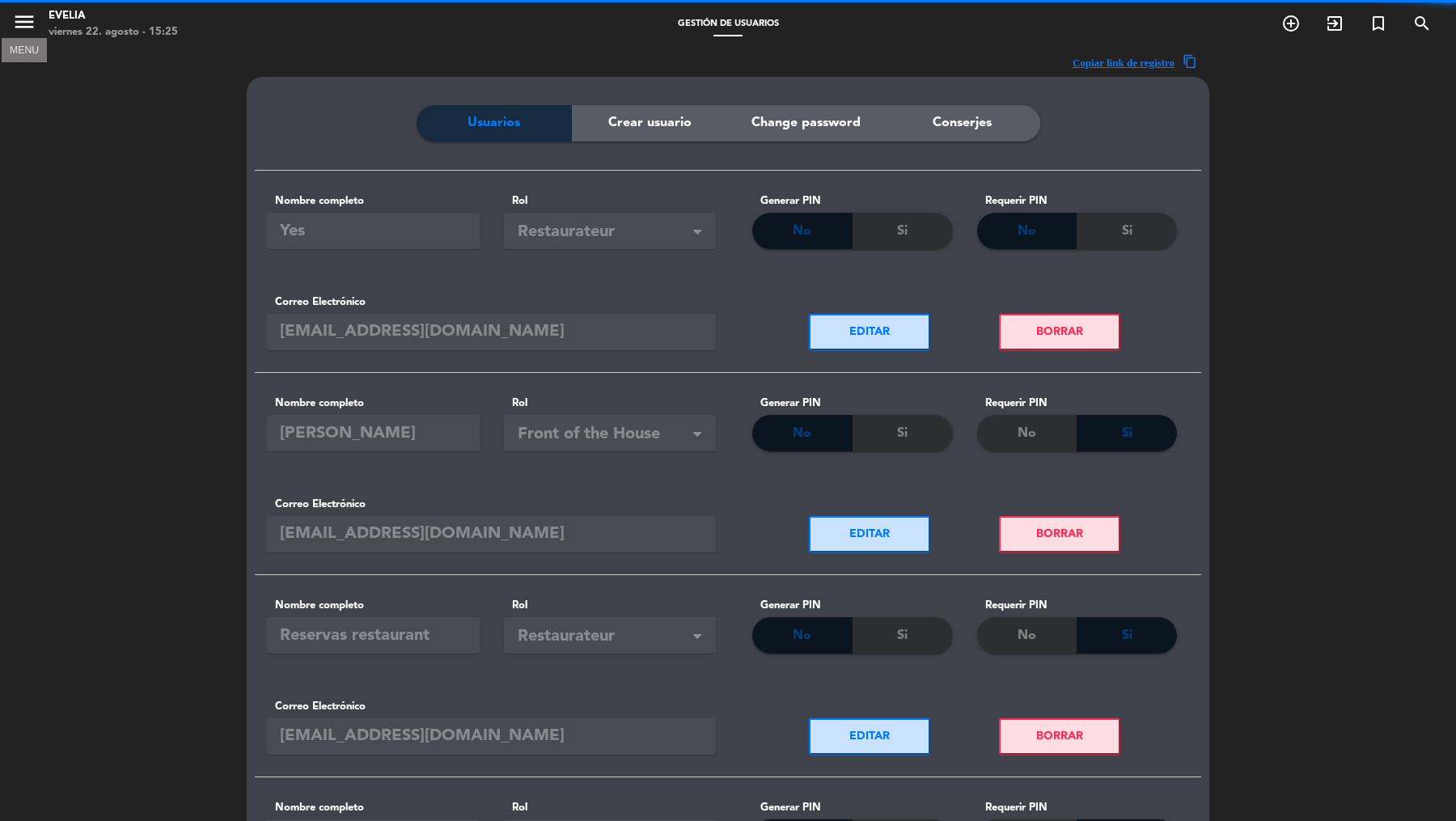
click at [17, 23] on icon "menu" at bounding box center [24, 22] width 24 height 24
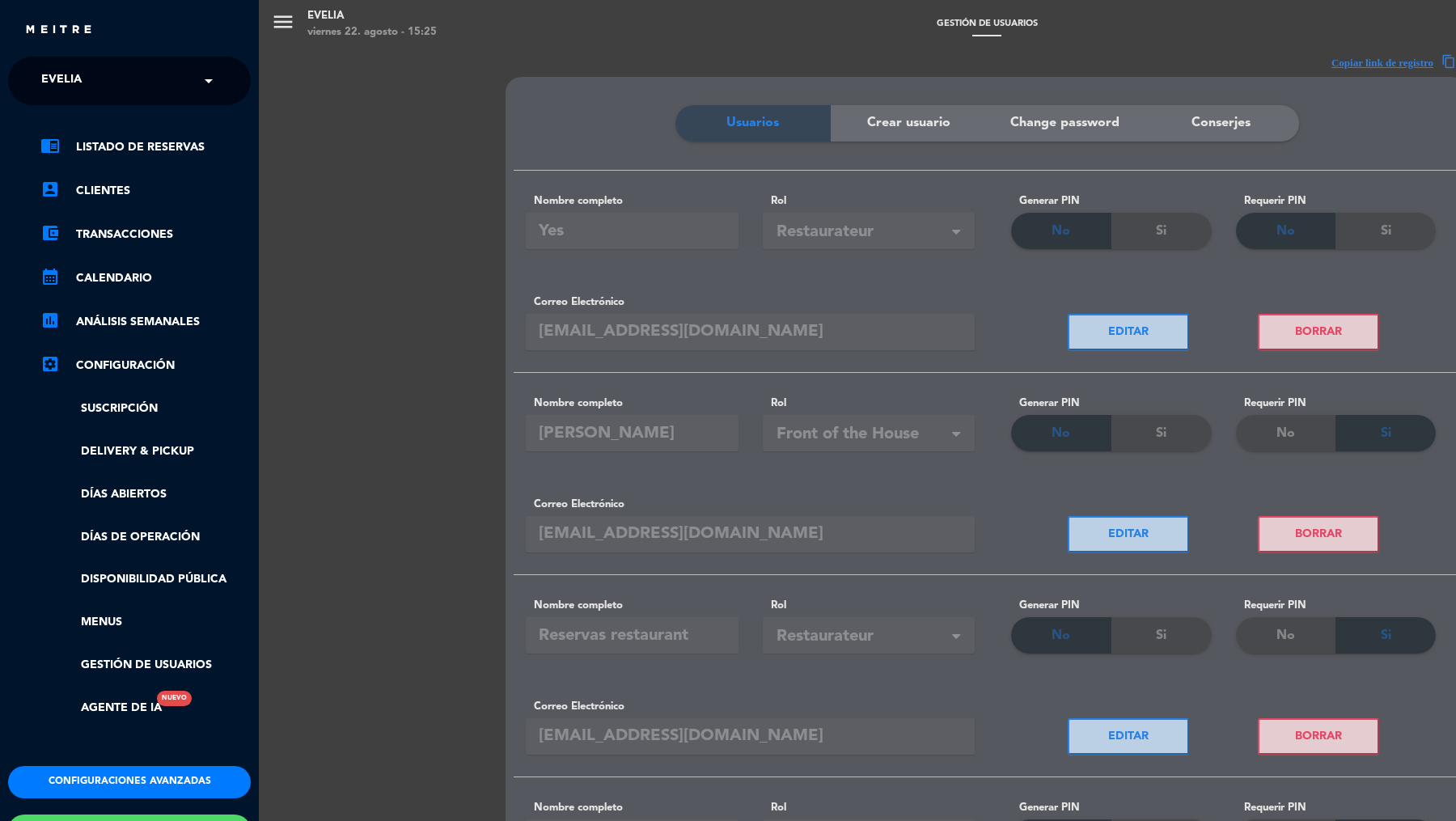
click at [118, 135] on div "chrome_reader_mode Listado de Reservas account_box Clientes account_balance_wal…" at bounding box center [129, 435] width 267 height 661
click at [118, 137] on link "chrome_reader_mode Listado de Reservas" at bounding box center [146, 147] width 211 height 19
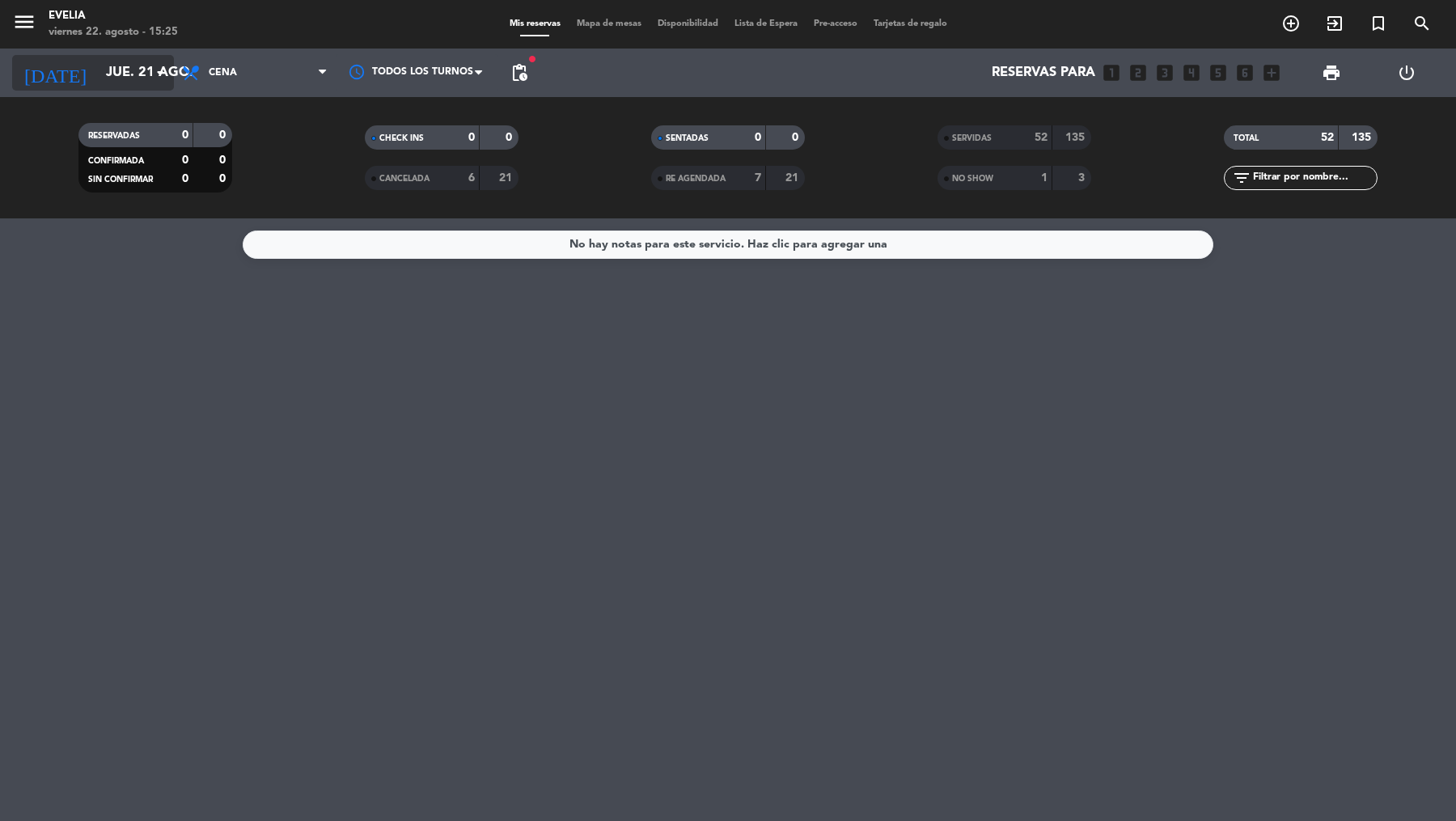
click at [157, 73] on icon "arrow_drop_down" at bounding box center [160, 72] width 19 height 19
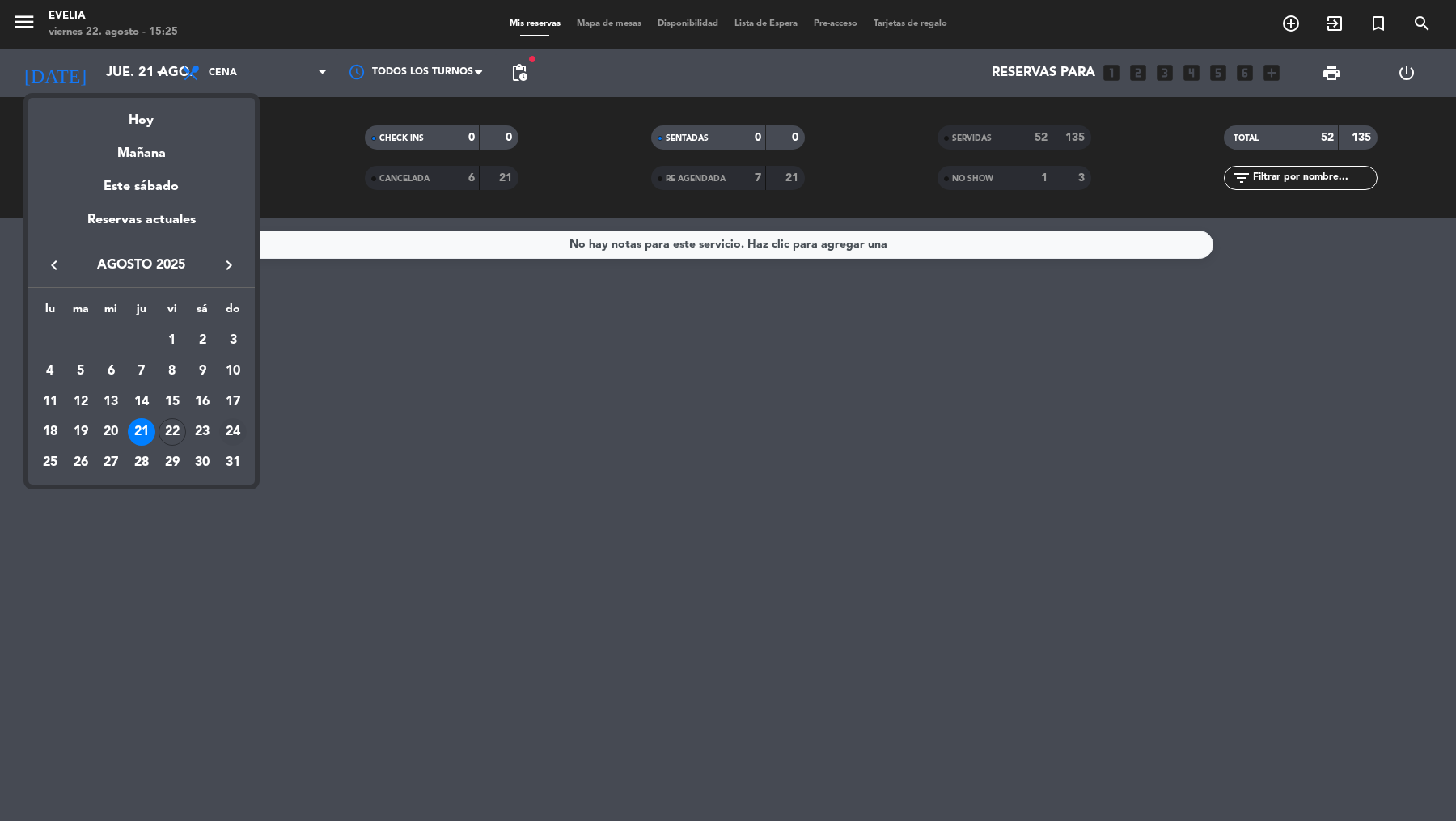
click at [233, 432] on div "24" at bounding box center [232, 431] width 27 height 27
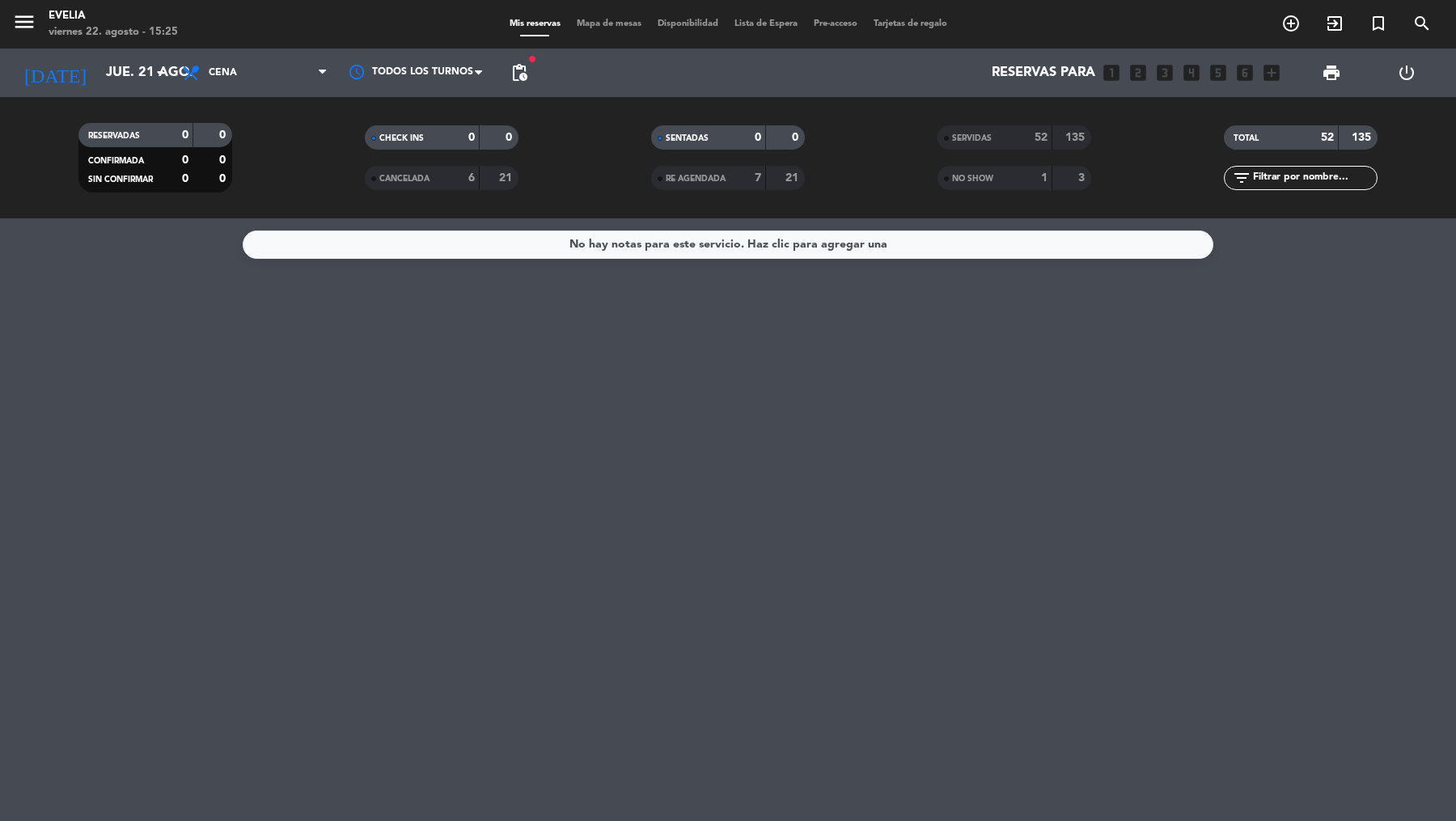
type input "dom. 24 ago."
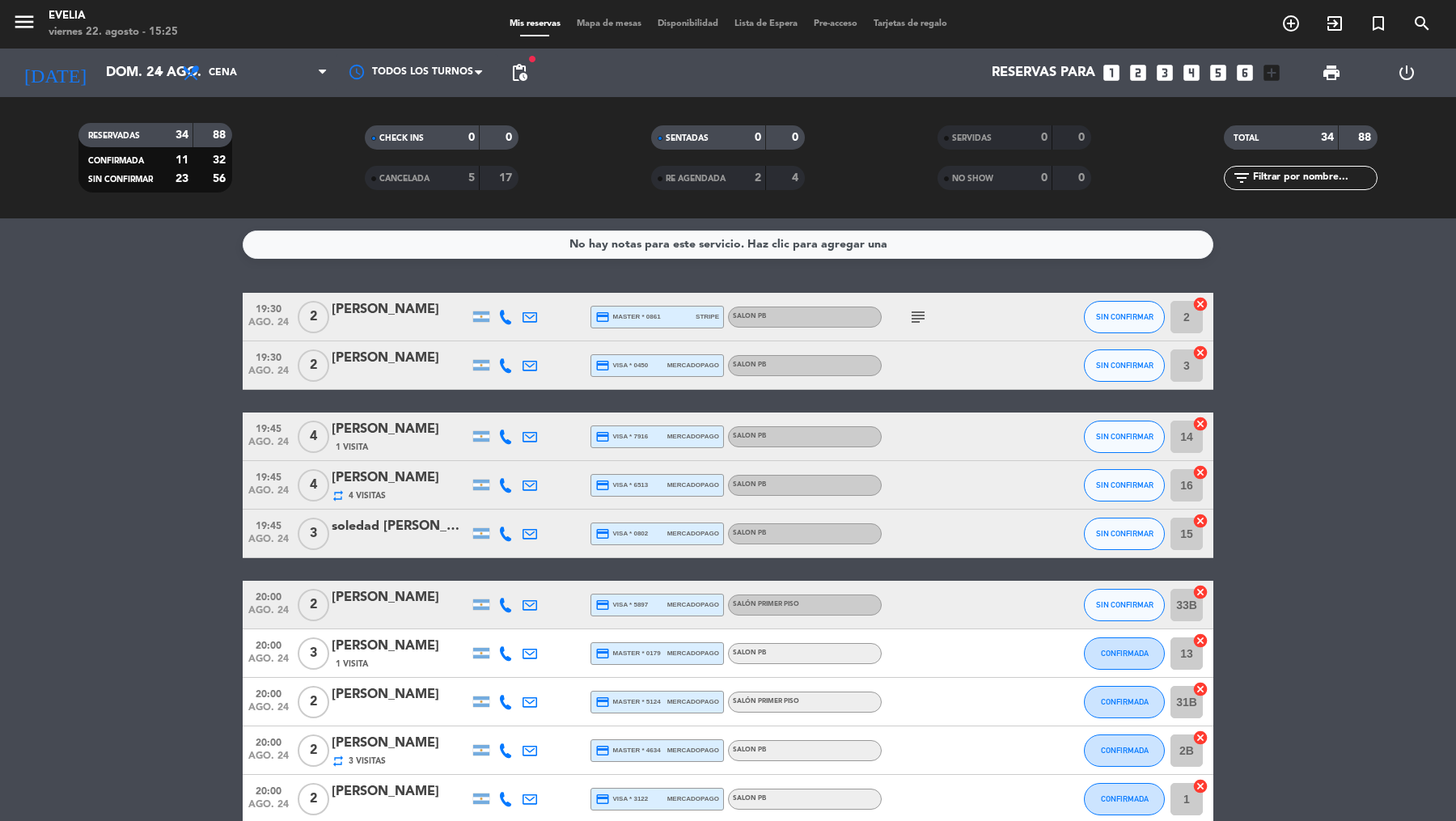
click at [1314, 180] on input "text" at bounding box center [1314, 177] width 126 height 17
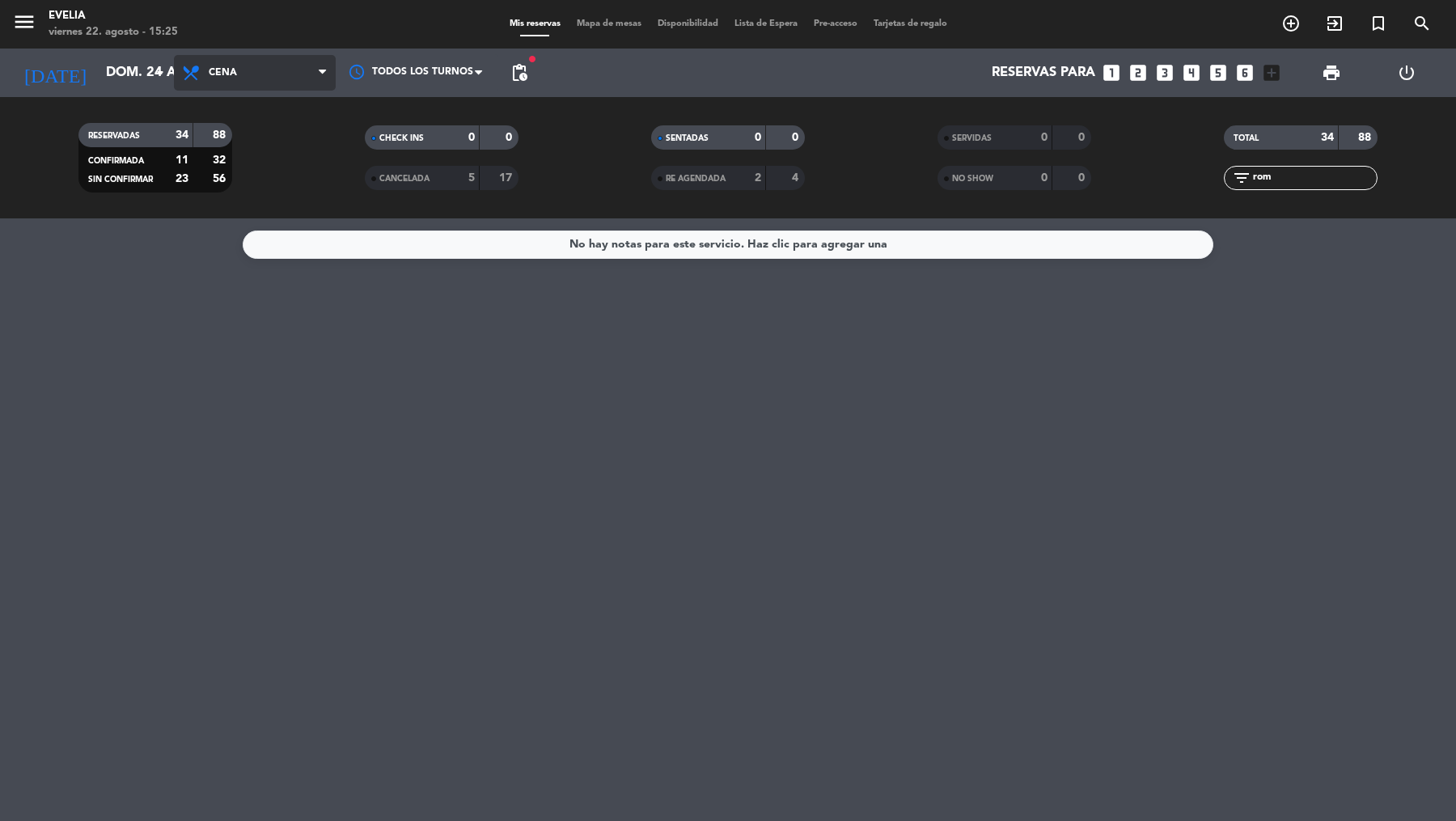
type input "rom"
click at [277, 70] on span "Cena" at bounding box center [255, 72] width 162 height 36
click at [274, 133] on div "menu [PERSON_NAME][DATE] 22. agosto - 15:25 Mis reservas Mapa de mesas Disponib…" at bounding box center [728, 109] width 1456 height 218
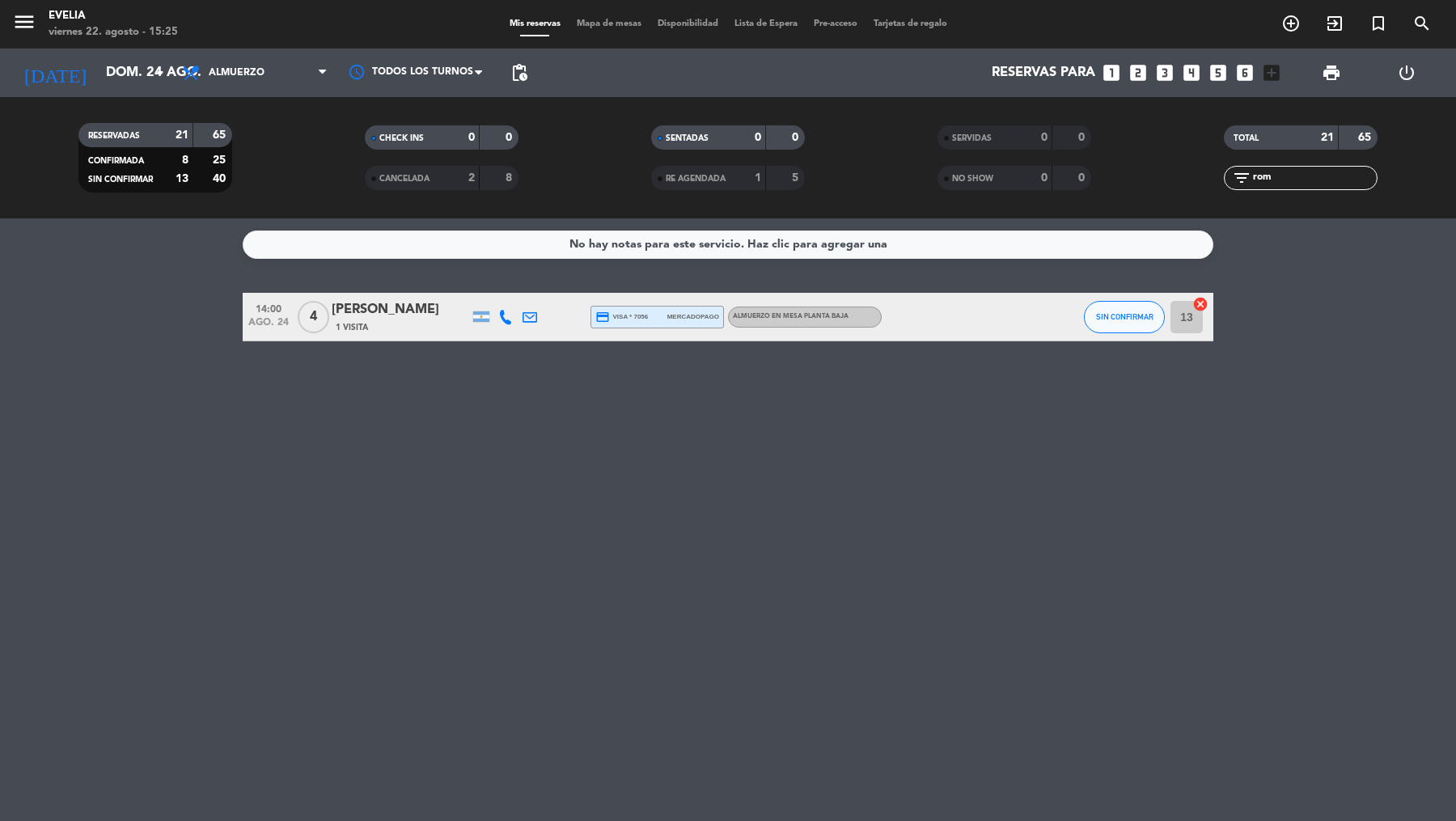
click at [600, 25] on span "Mapa de mesas" at bounding box center [609, 23] width 81 height 9
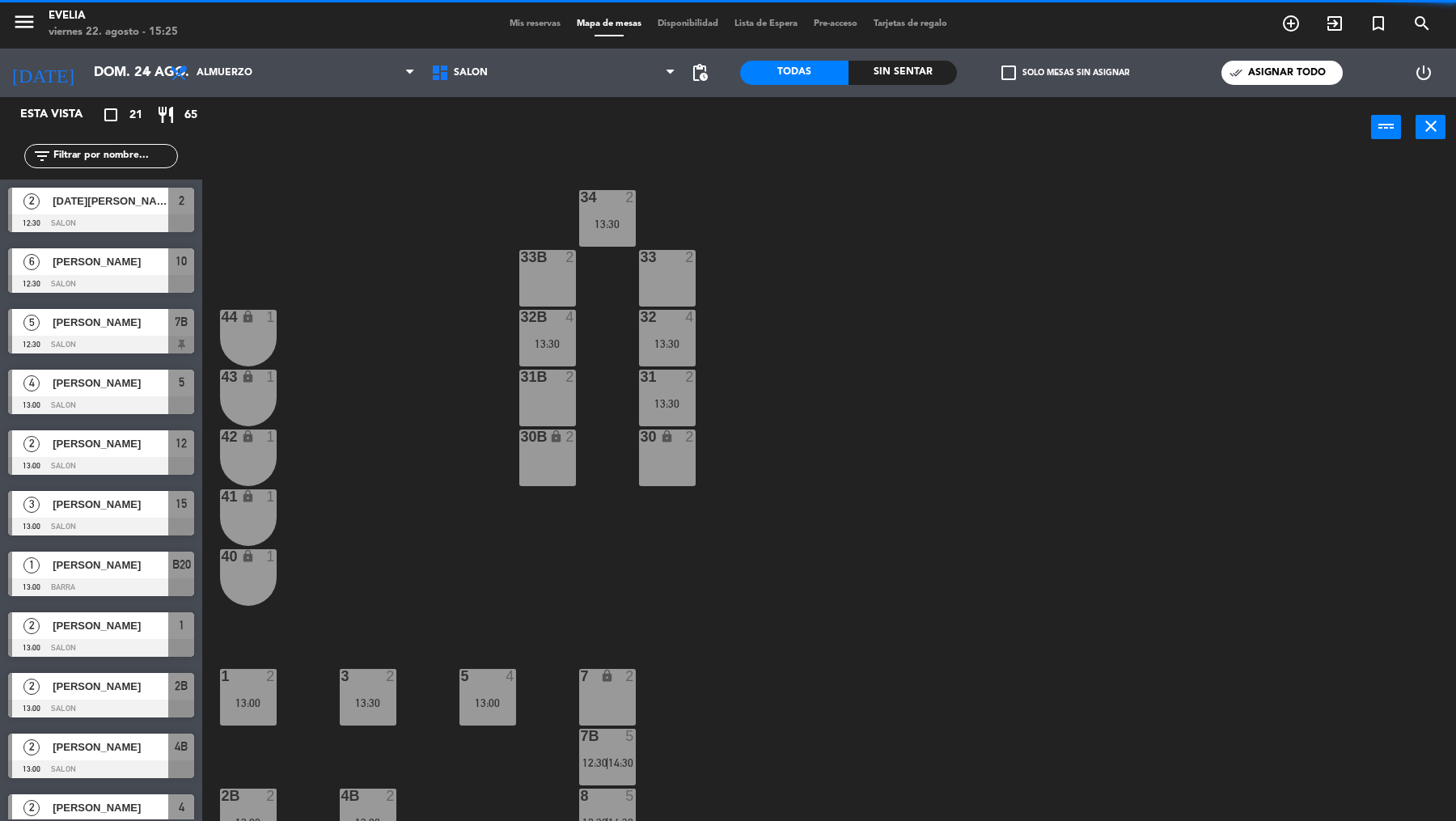
click at [137, 154] on input "text" at bounding box center [114, 156] width 126 height 17
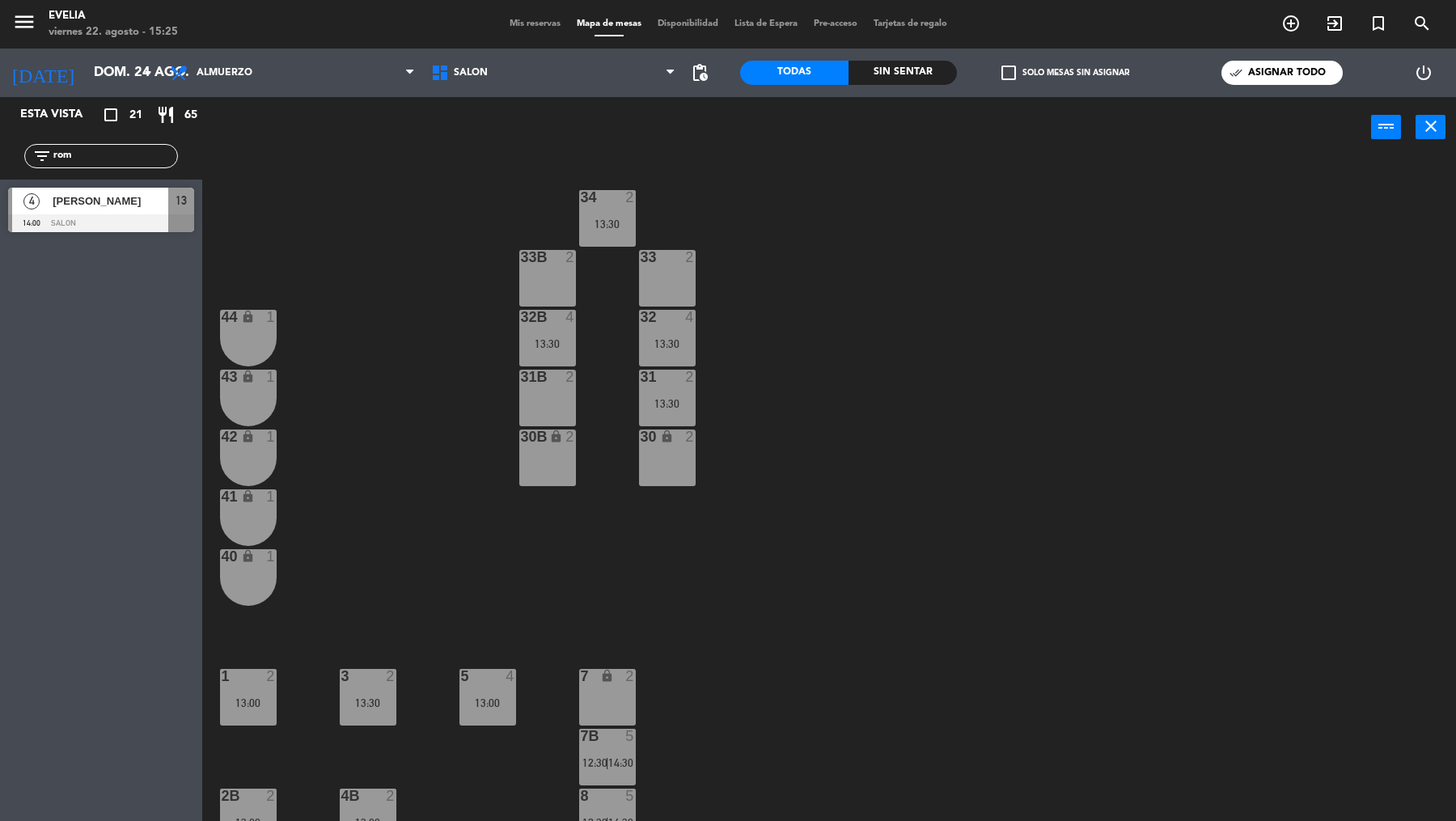
type input "rom"
click at [123, 226] on div "4 [PERSON_NAME] 14:00 SALON 13" at bounding box center [101, 210] width 202 height 61
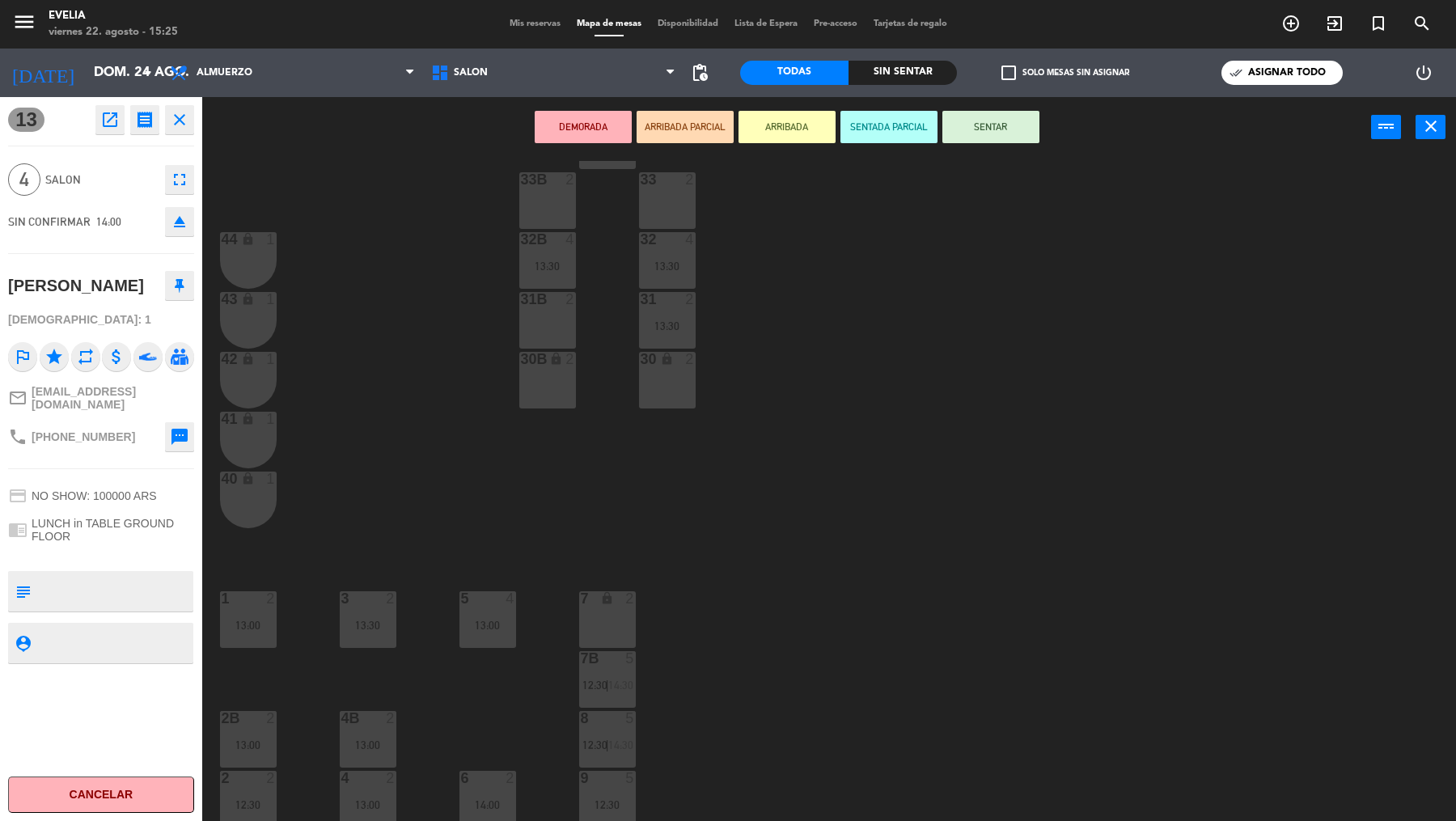
scroll to position [51, 0]
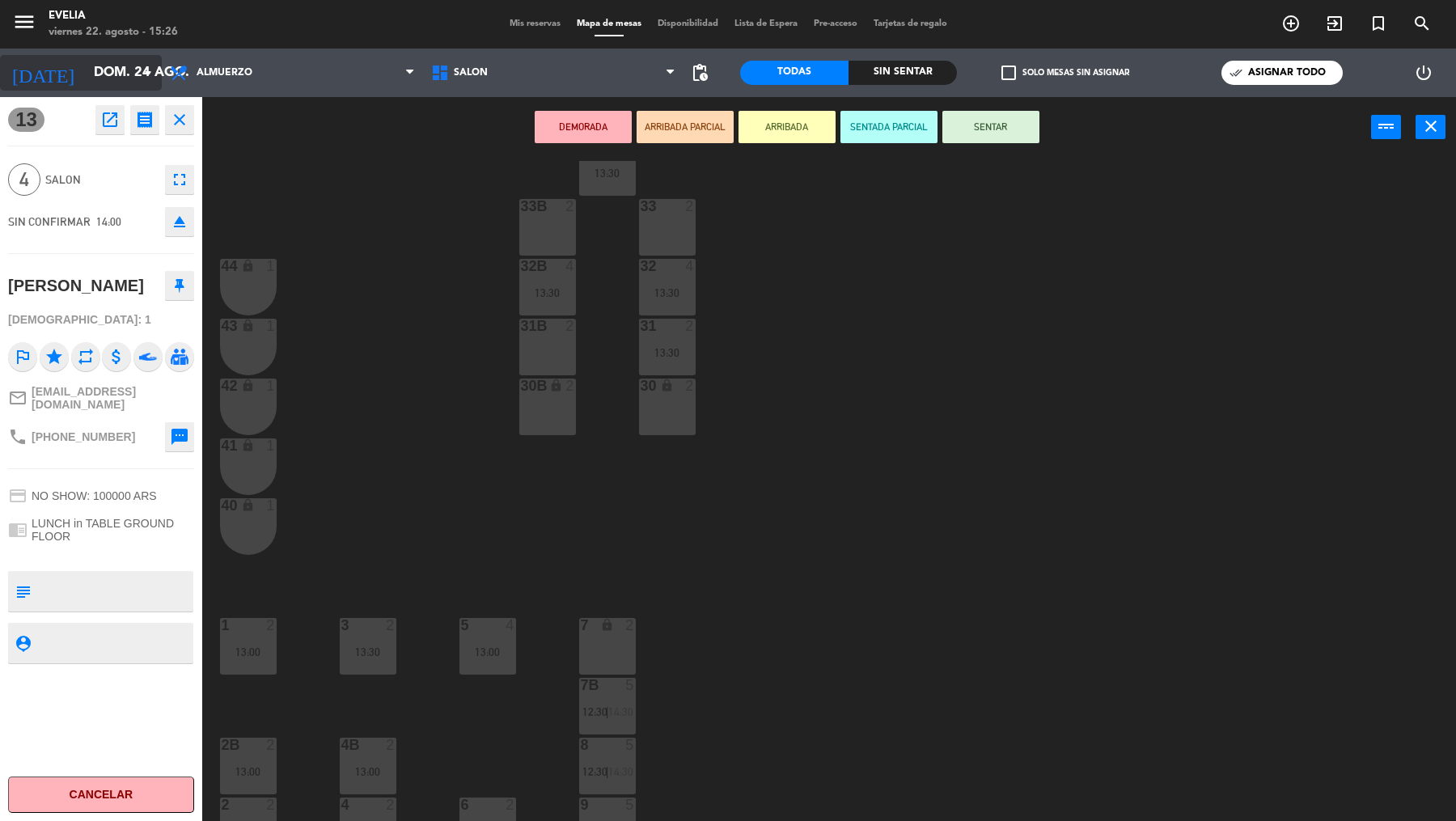
click at [132, 57] on input "dom. 24 ago." at bounding box center [172, 73] width 173 height 32
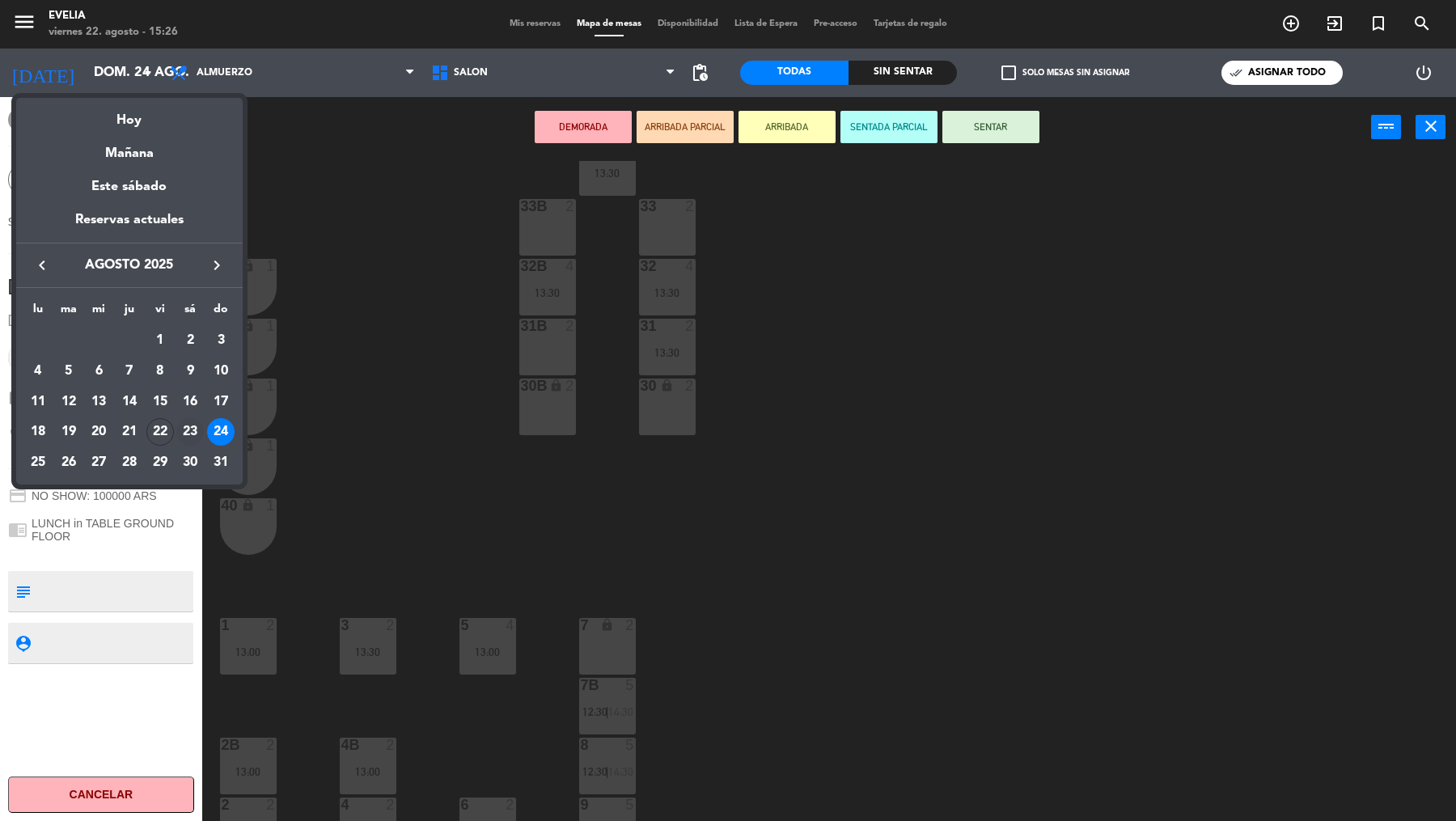
click at [185, 433] on div "23" at bounding box center [190, 431] width 27 height 27
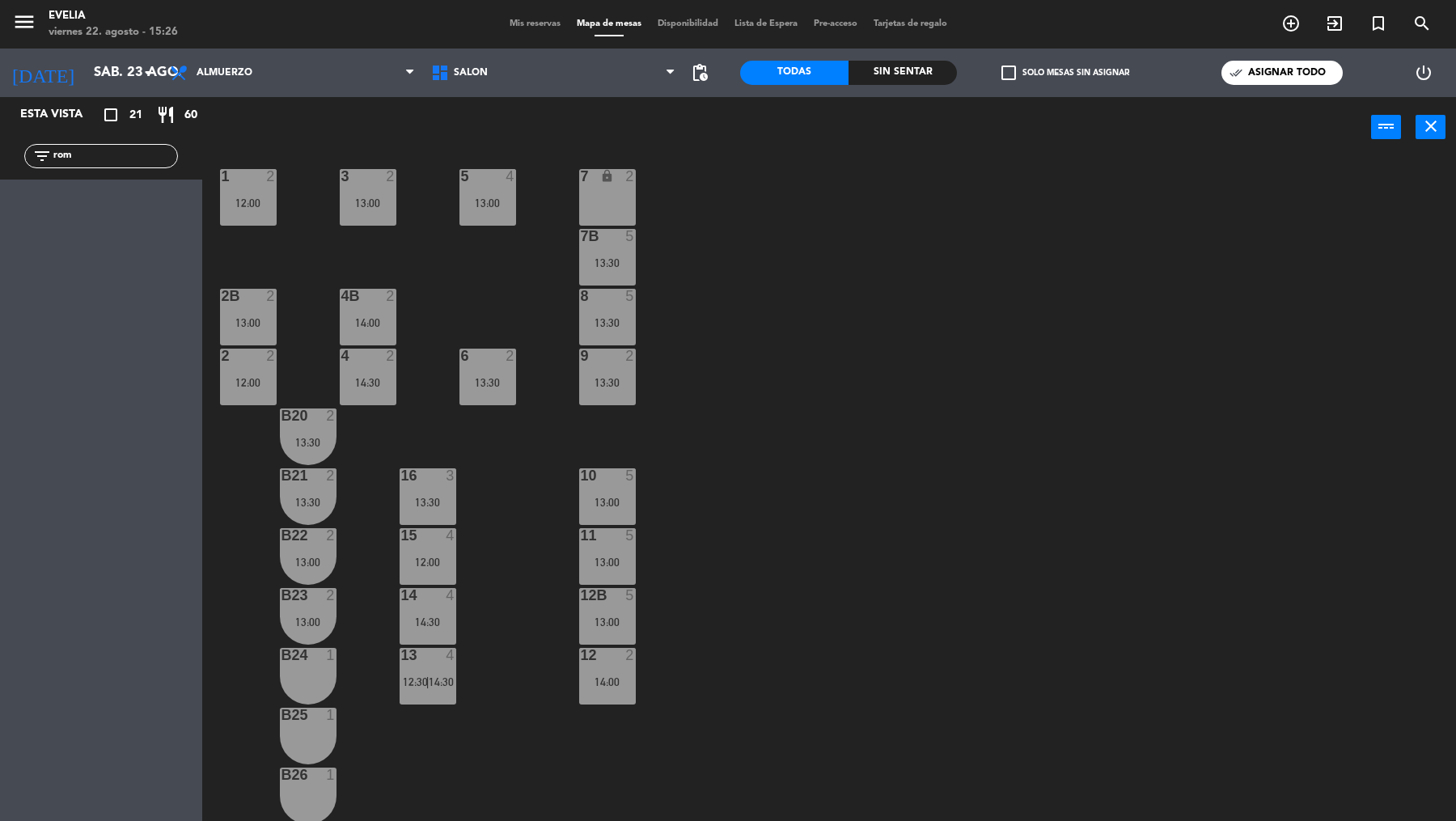
scroll to position [503, 0]
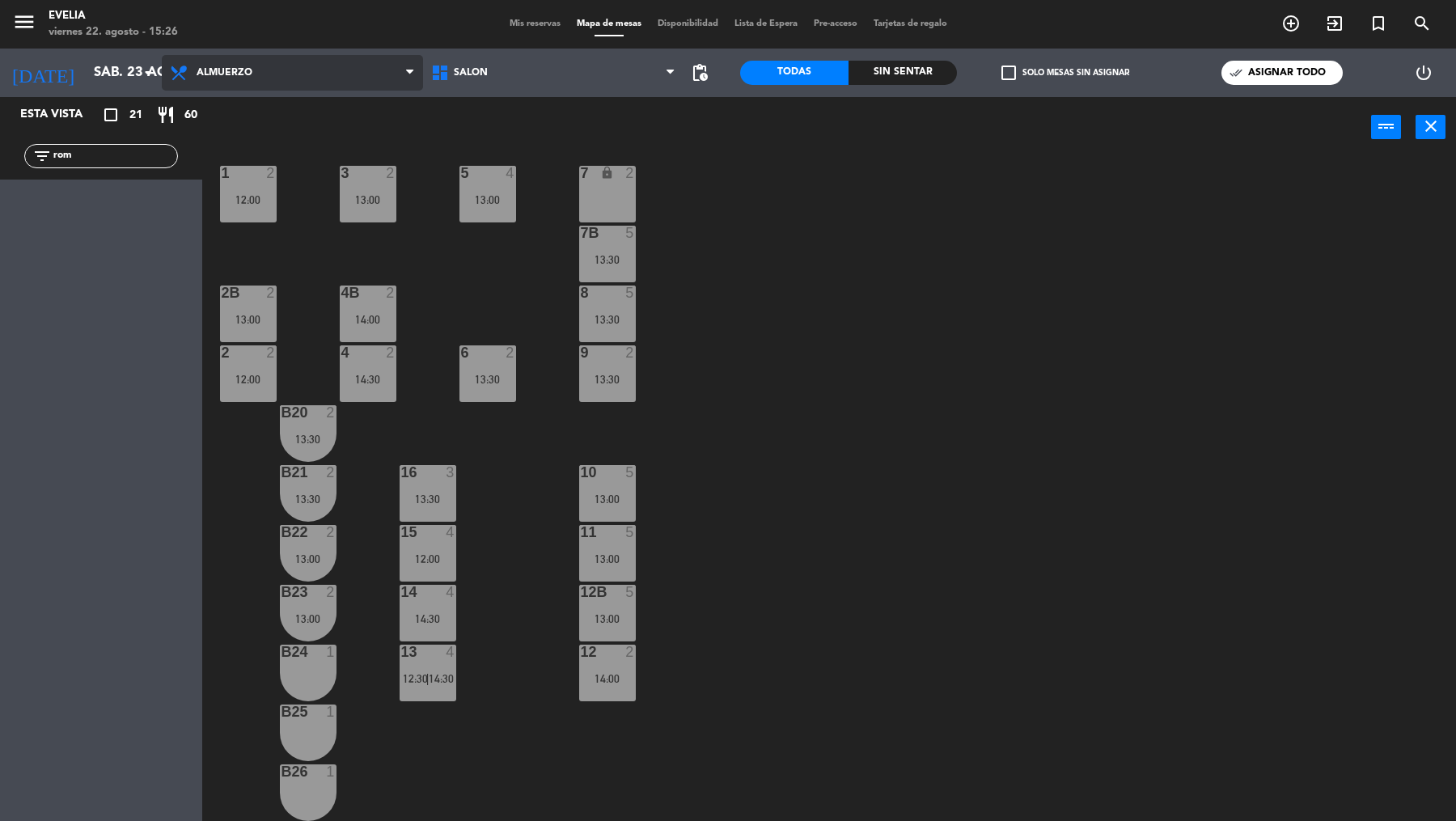
click at [286, 68] on span "Almuerzo" at bounding box center [292, 72] width 261 height 36
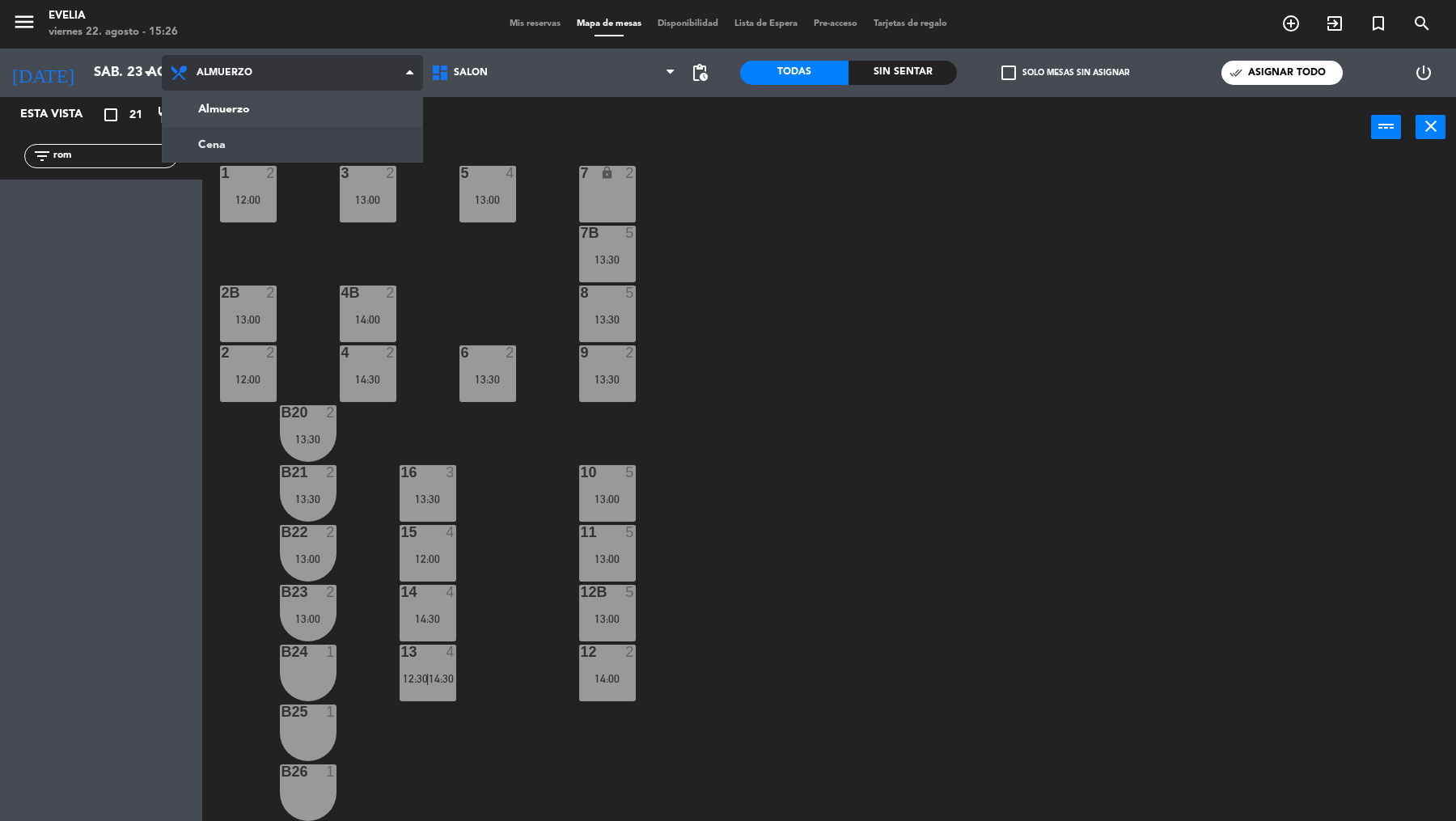
scroll to position [0, 0]
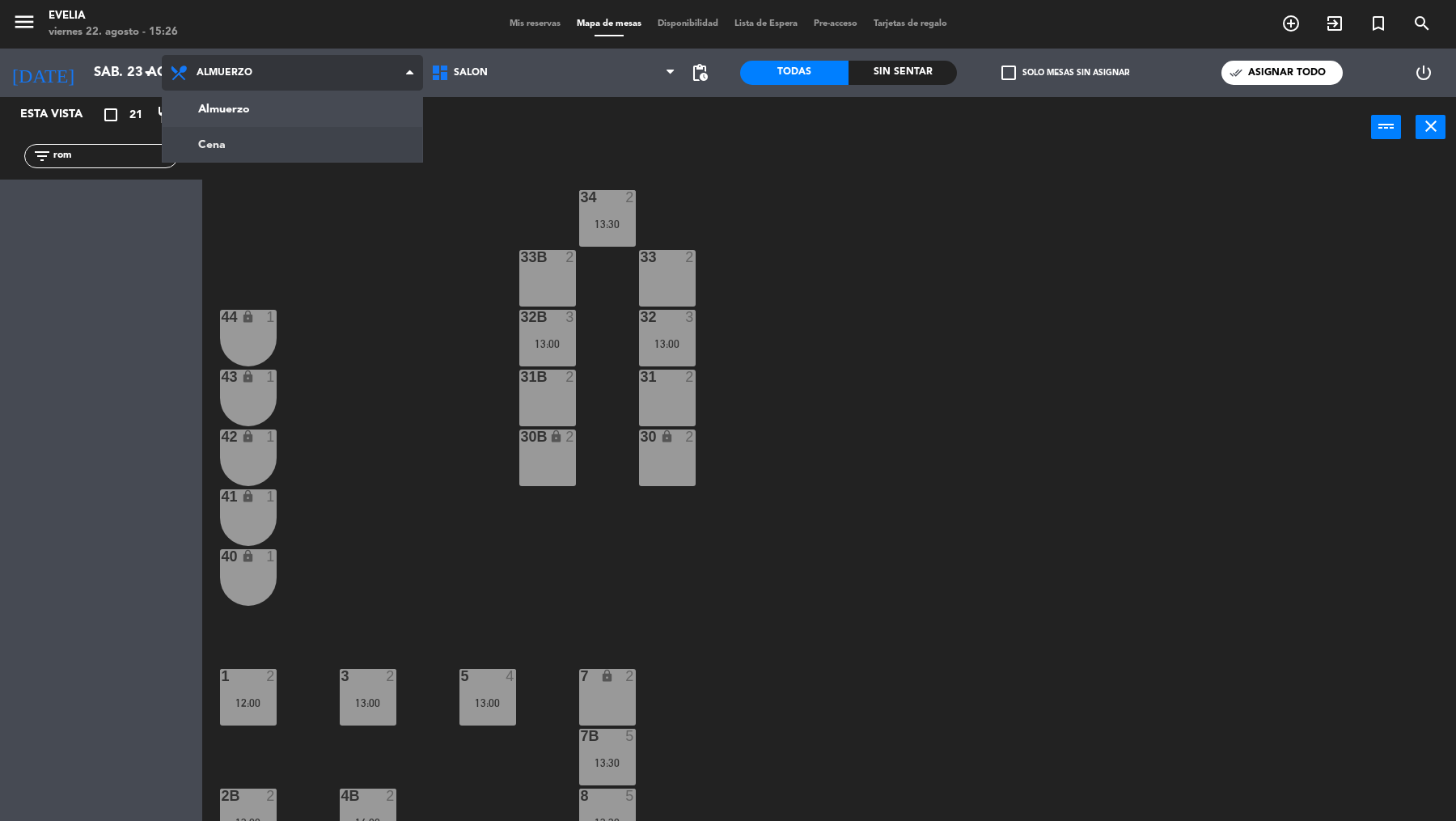
click at [278, 147] on ng-component "menu [PERSON_NAME][DATE] 22. agosto - 15:26 Mis reservas Mapa de mesas Disponib…" at bounding box center [728, 412] width 1456 height 824
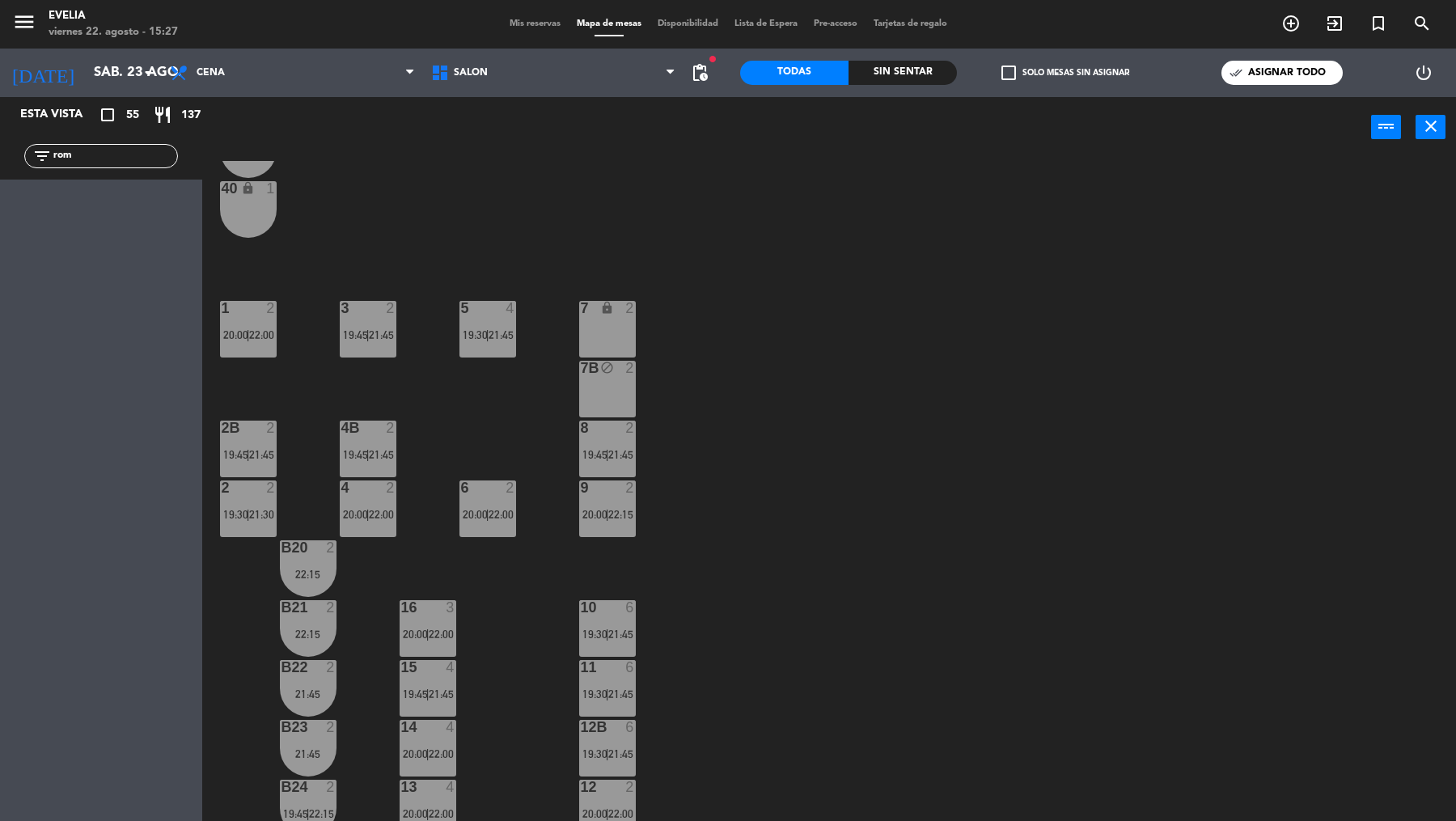
scroll to position [559, 0]
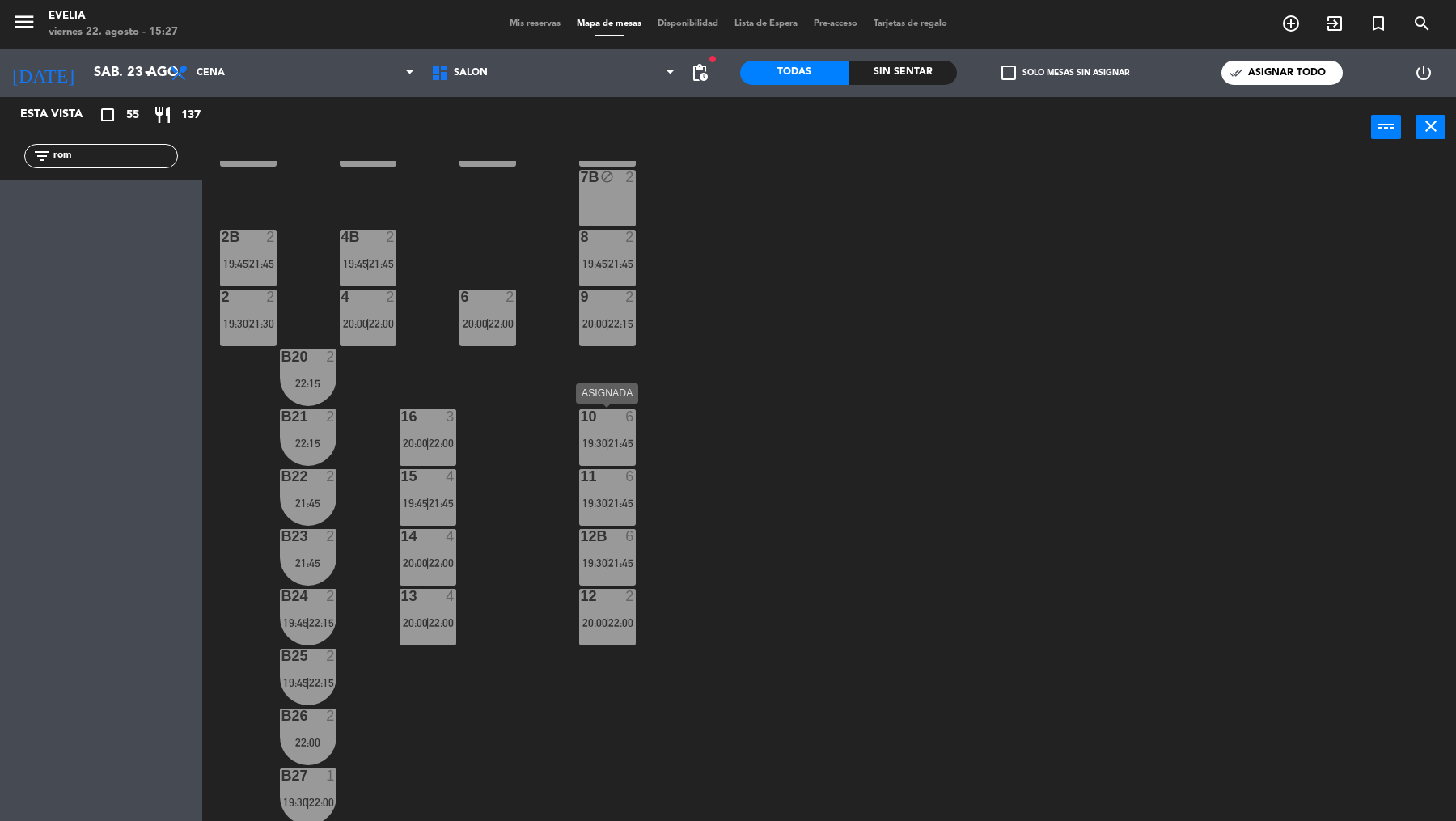
click at [612, 435] on div "10 6 19:30 | 21:45" at bounding box center [608, 438] width 57 height 57
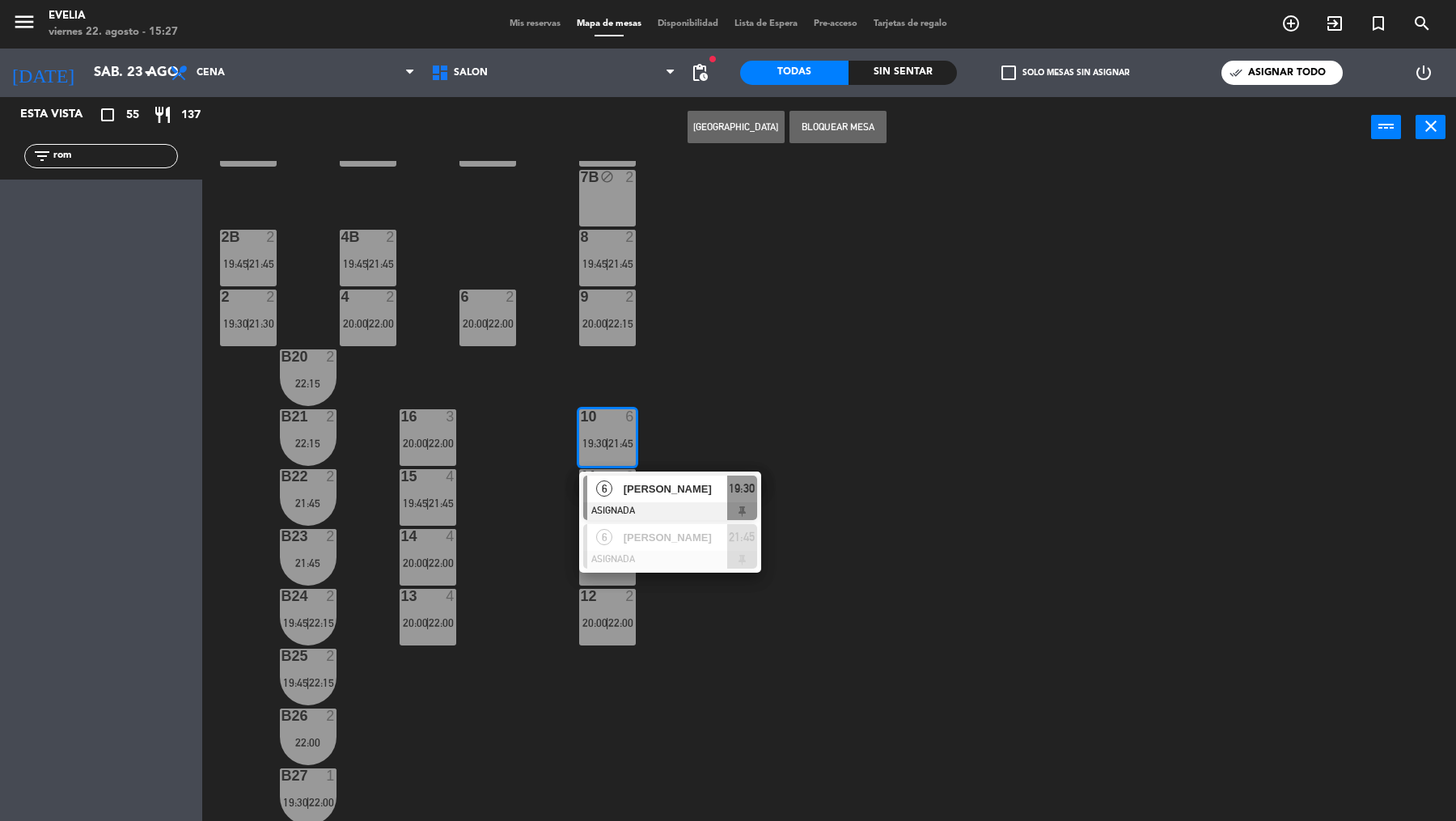
click at [678, 427] on div "34 2 19:45 | 21:45 33B 2 19:45 | 22:00 33 2 19:45 | 22:15 44 lock 1 32B 2 19:45…" at bounding box center [836, 492] width 1240 height 664
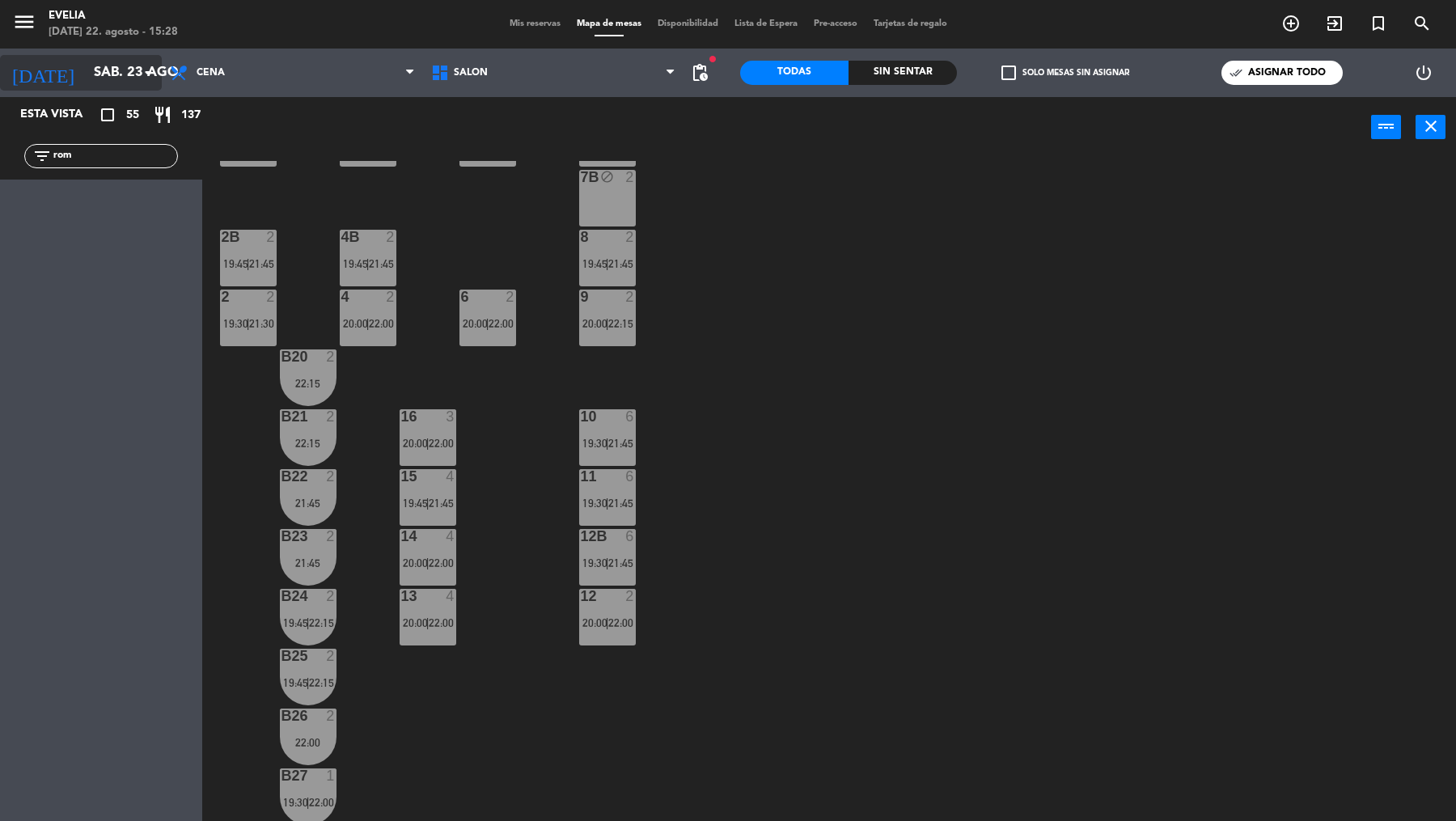
click at [136, 77] on input "sáb. 23 ago." at bounding box center [172, 73] width 173 height 32
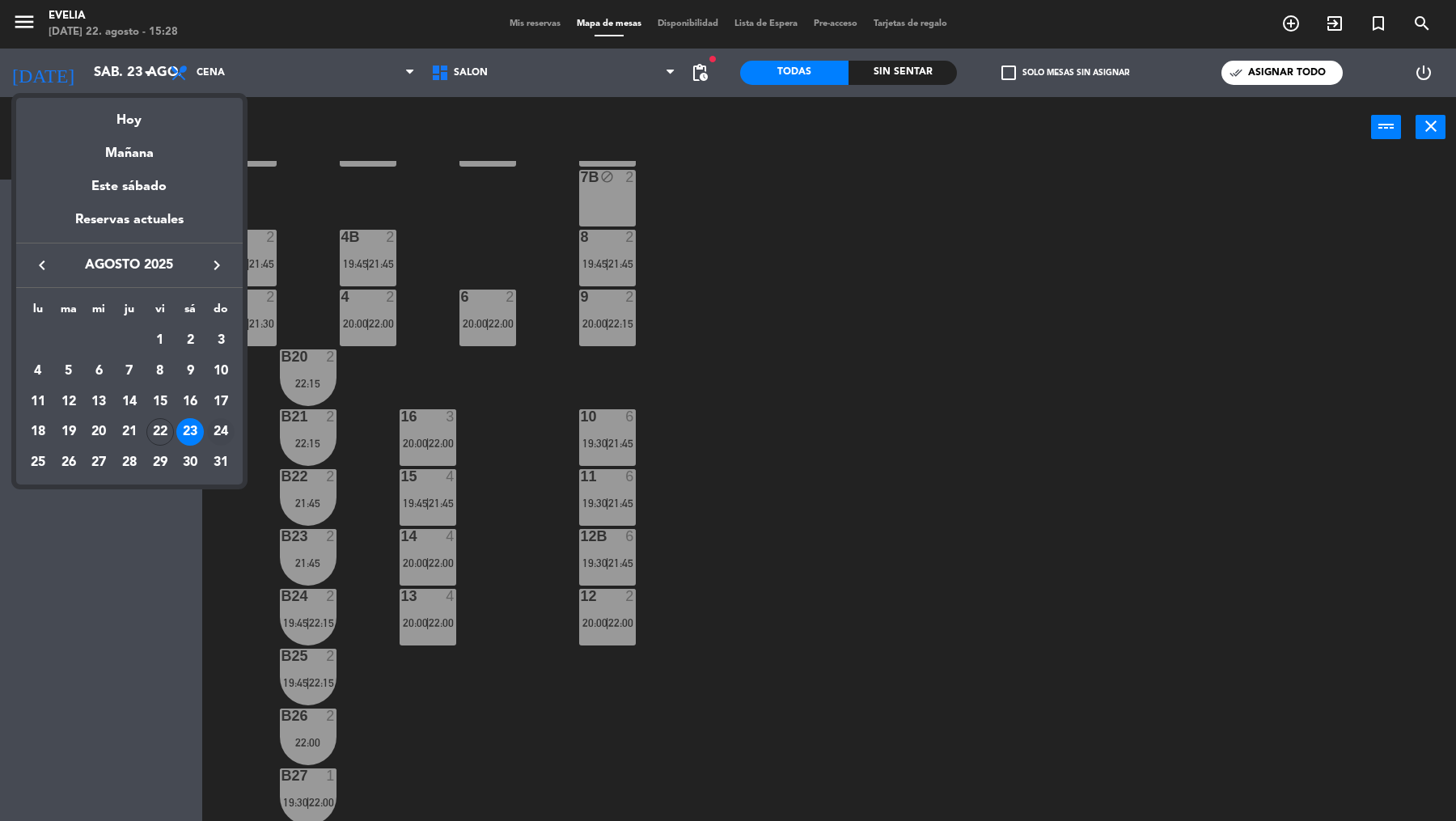
click at [222, 430] on div "24" at bounding box center [221, 431] width 27 height 27
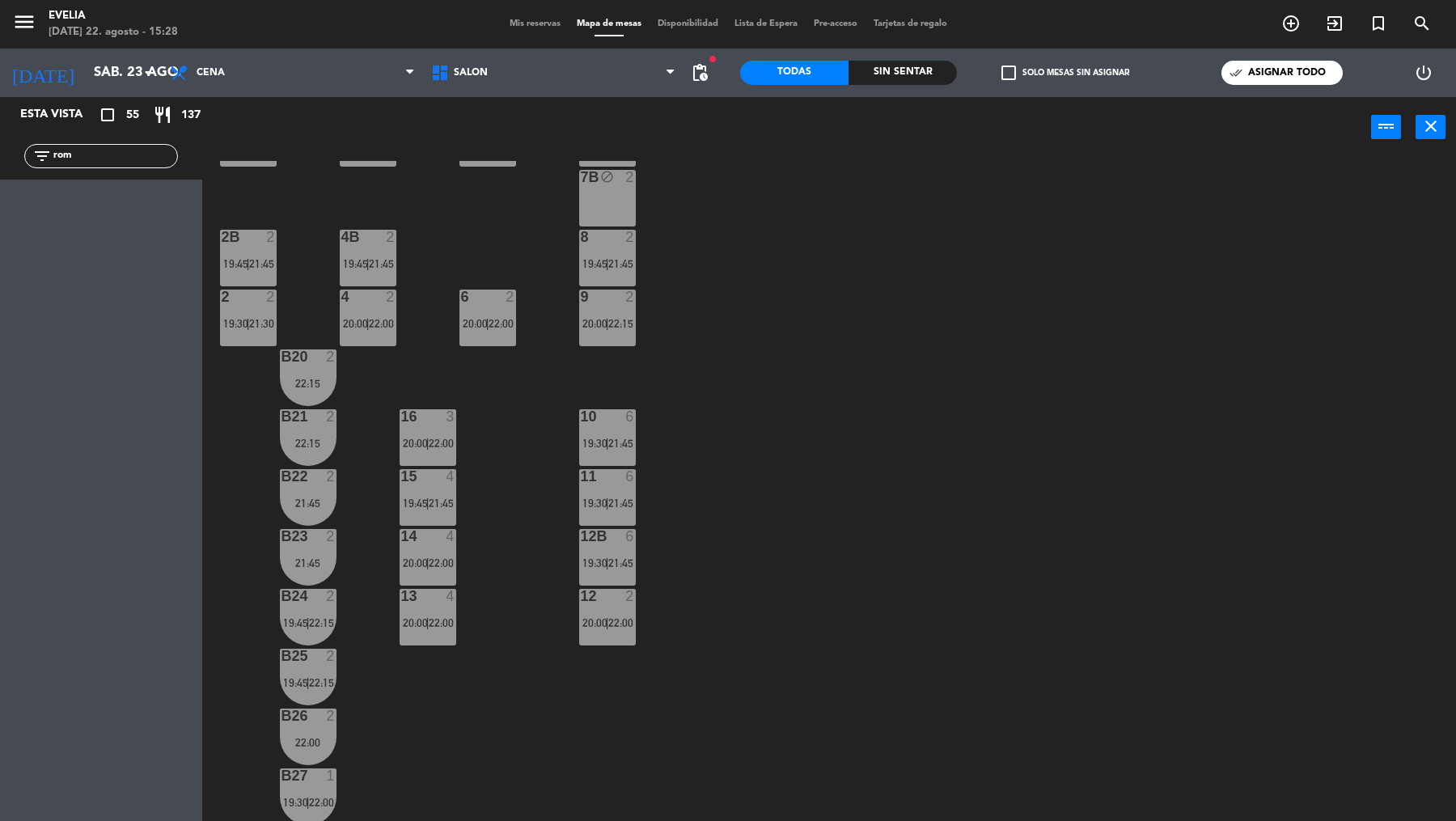
type input "dom. 24 ago."
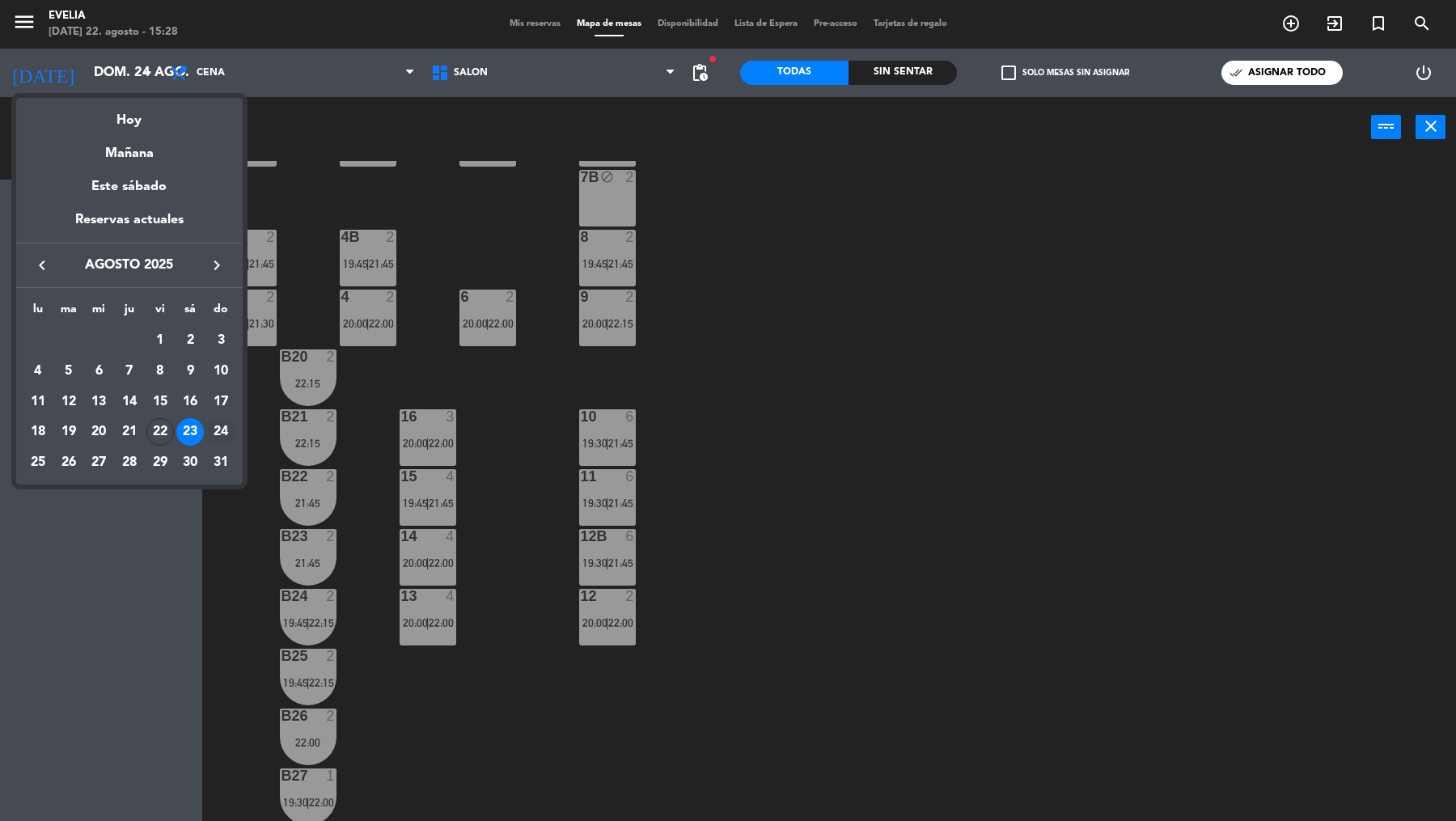
scroll to position [0, 0]
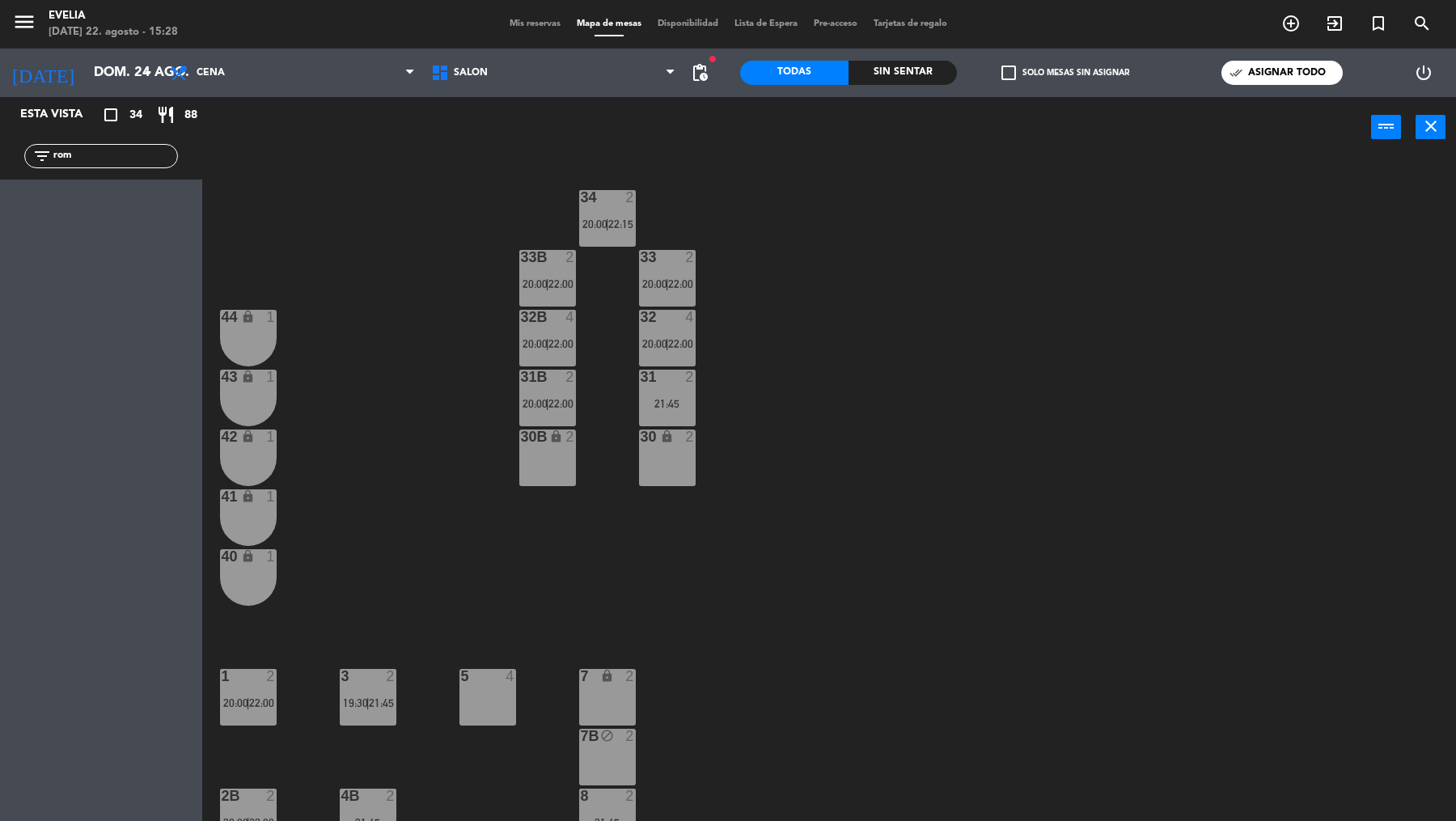
drag, startPoint x: 122, startPoint y: 164, endPoint x: 55, endPoint y: 160, distance: 67.1
click at [55, 160] on div "filter_list rom" at bounding box center [101, 156] width 154 height 24
type input "r"
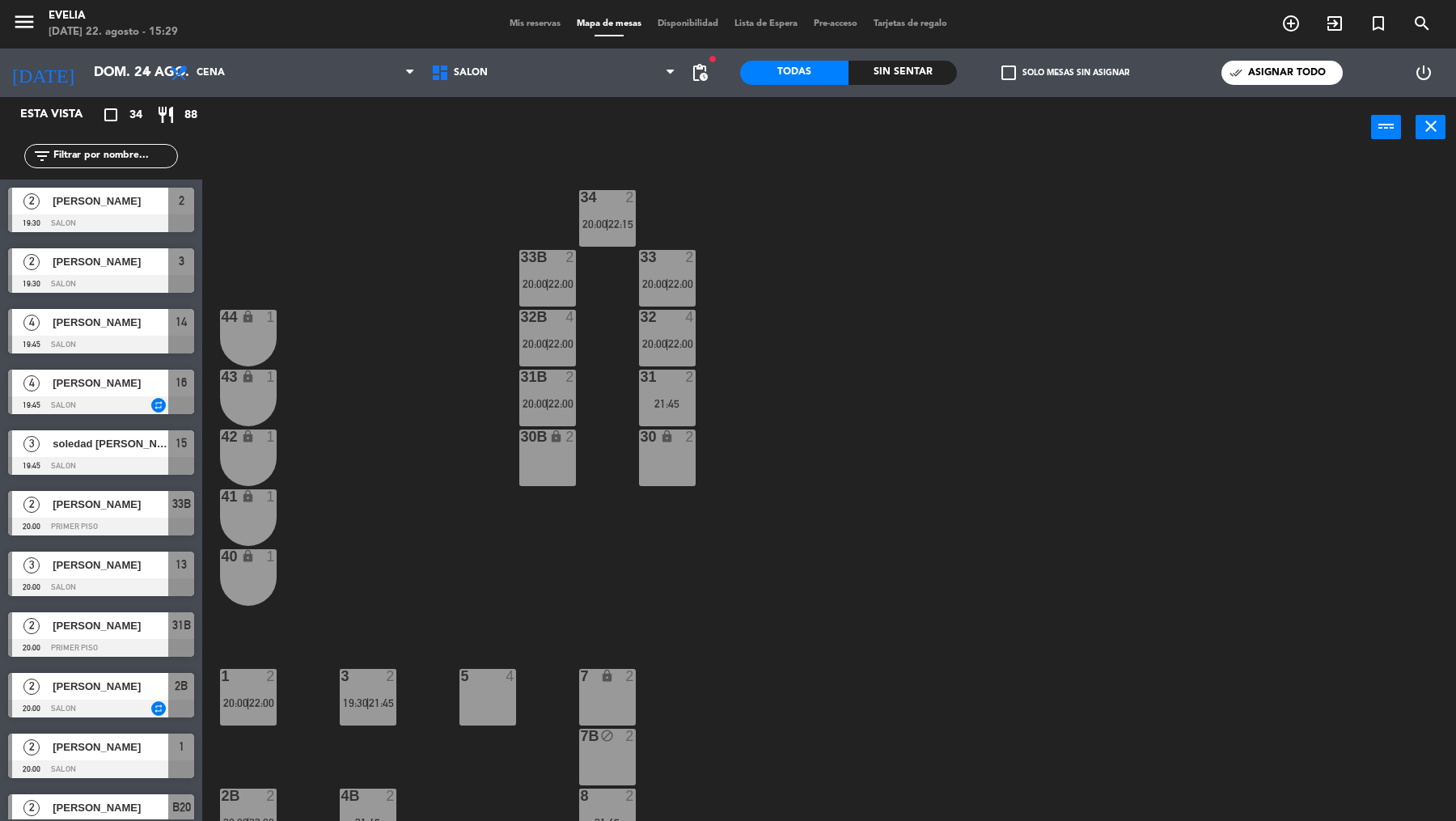
click at [130, 159] on input "text" at bounding box center [114, 156] width 126 height 17
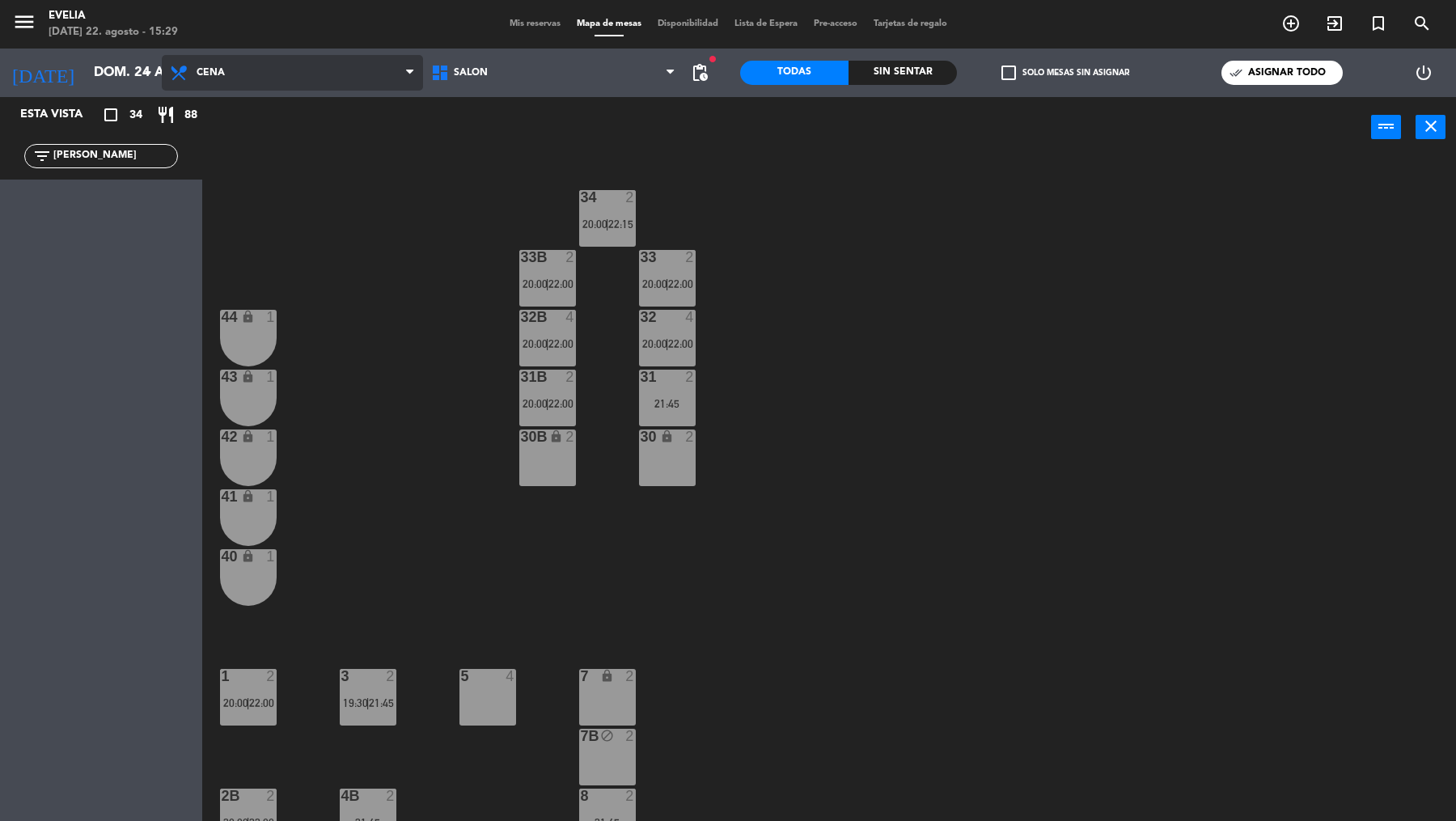
type input "[PERSON_NAME]"
click at [313, 79] on span "Cena" at bounding box center [292, 72] width 261 height 36
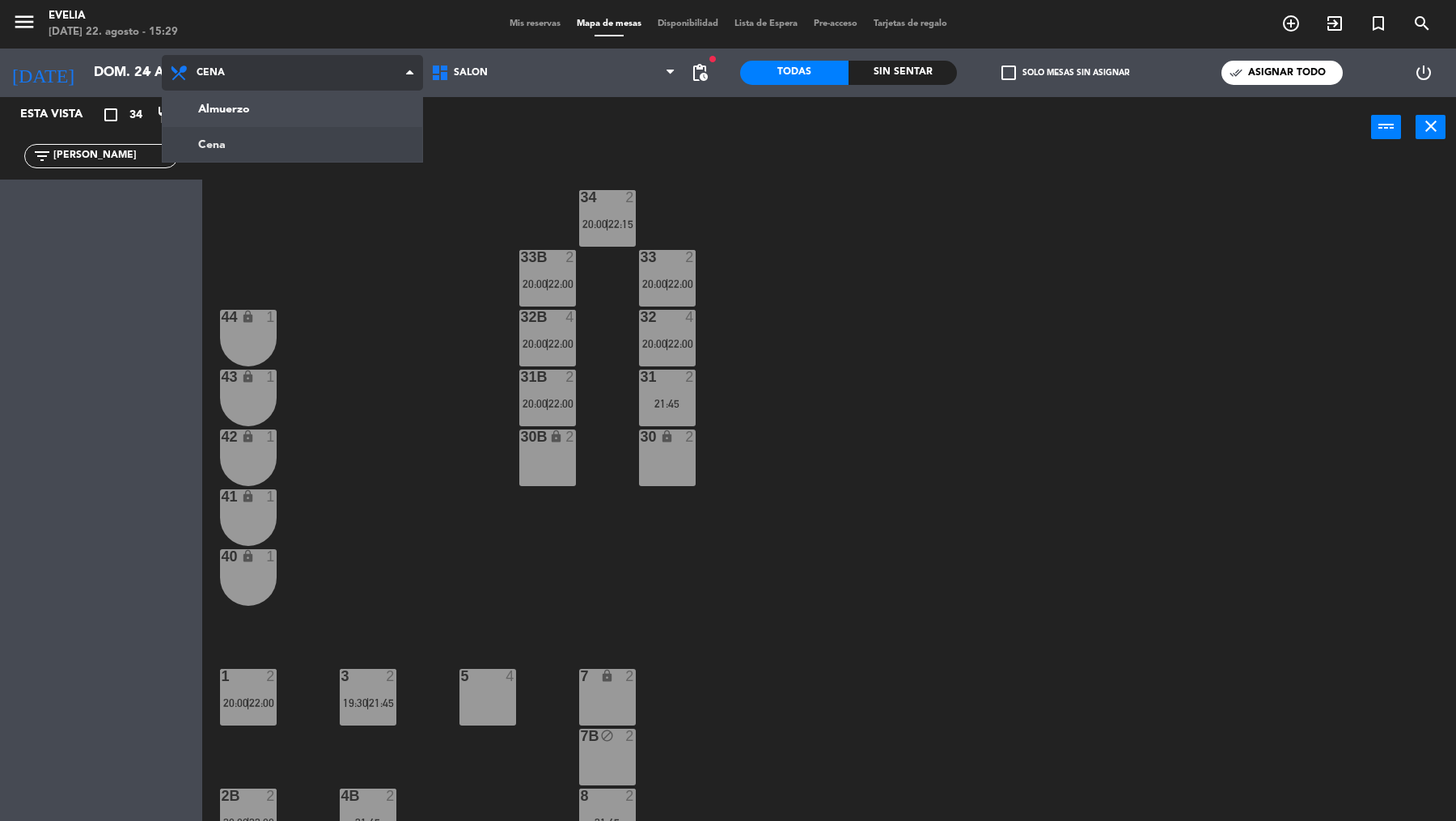
click at [307, 127] on ng-component "menu [PERSON_NAME][DATE] 22. agosto - 15:29 Mis reservas Mapa de mesas Disponib…" at bounding box center [728, 412] width 1456 height 824
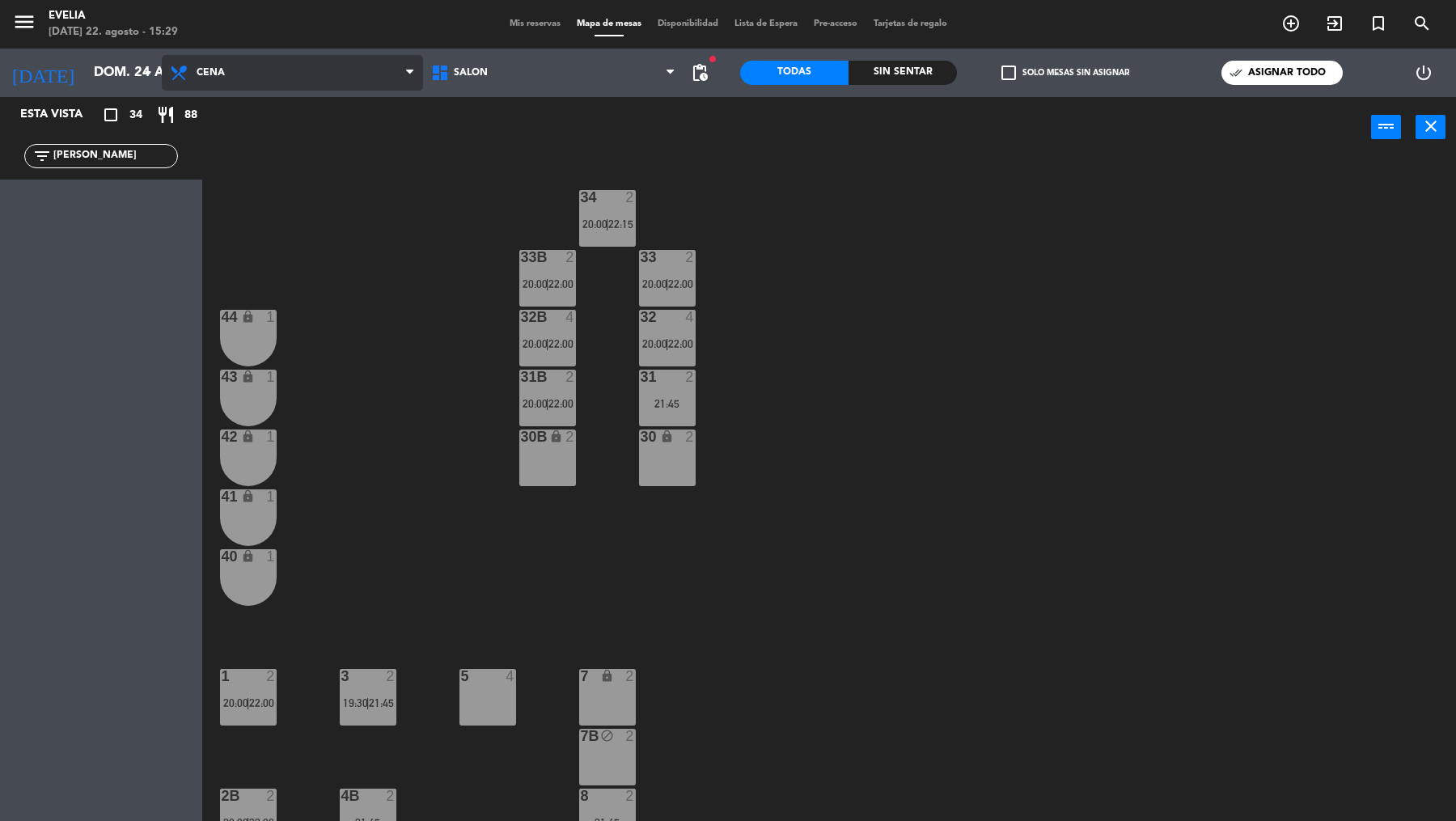
click at [313, 82] on span "Cena" at bounding box center [292, 72] width 261 height 36
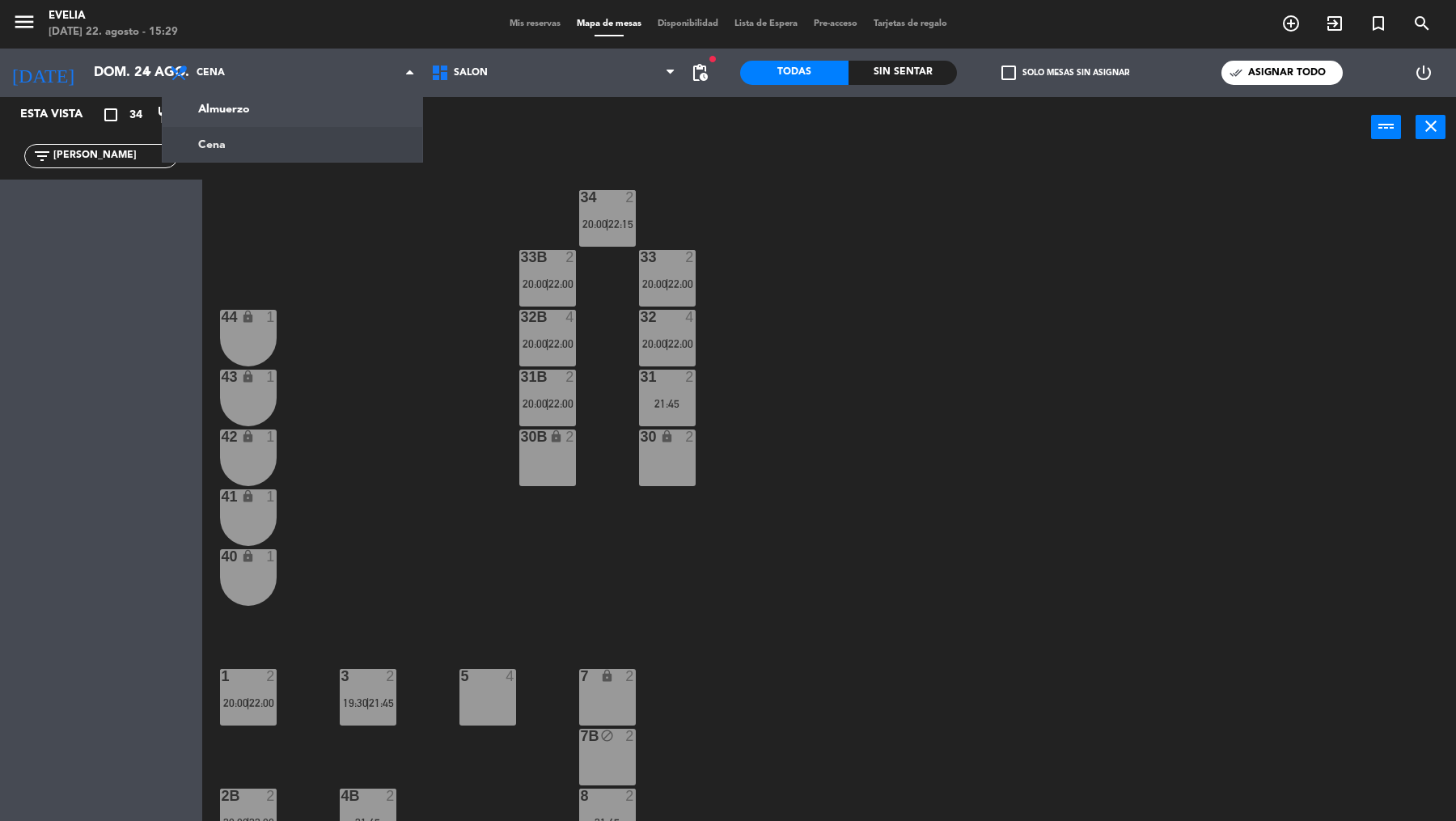
click at [308, 112] on ng-component "menu [PERSON_NAME][DATE] 22. agosto - 15:29 Mis reservas Mapa de mesas Disponib…" at bounding box center [728, 412] width 1456 height 824
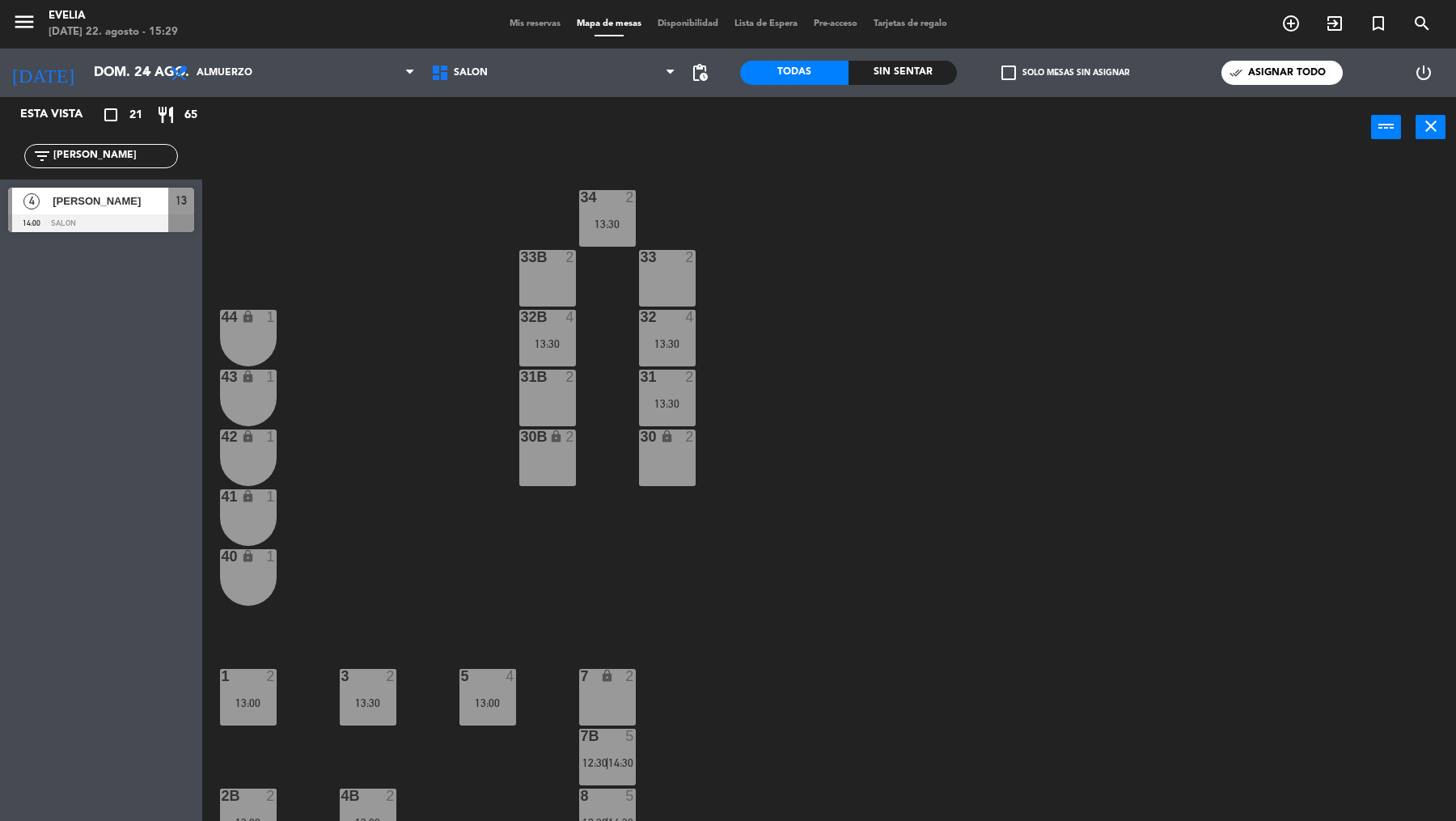
click at [123, 218] on div at bounding box center [101, 222] width 186 height 17
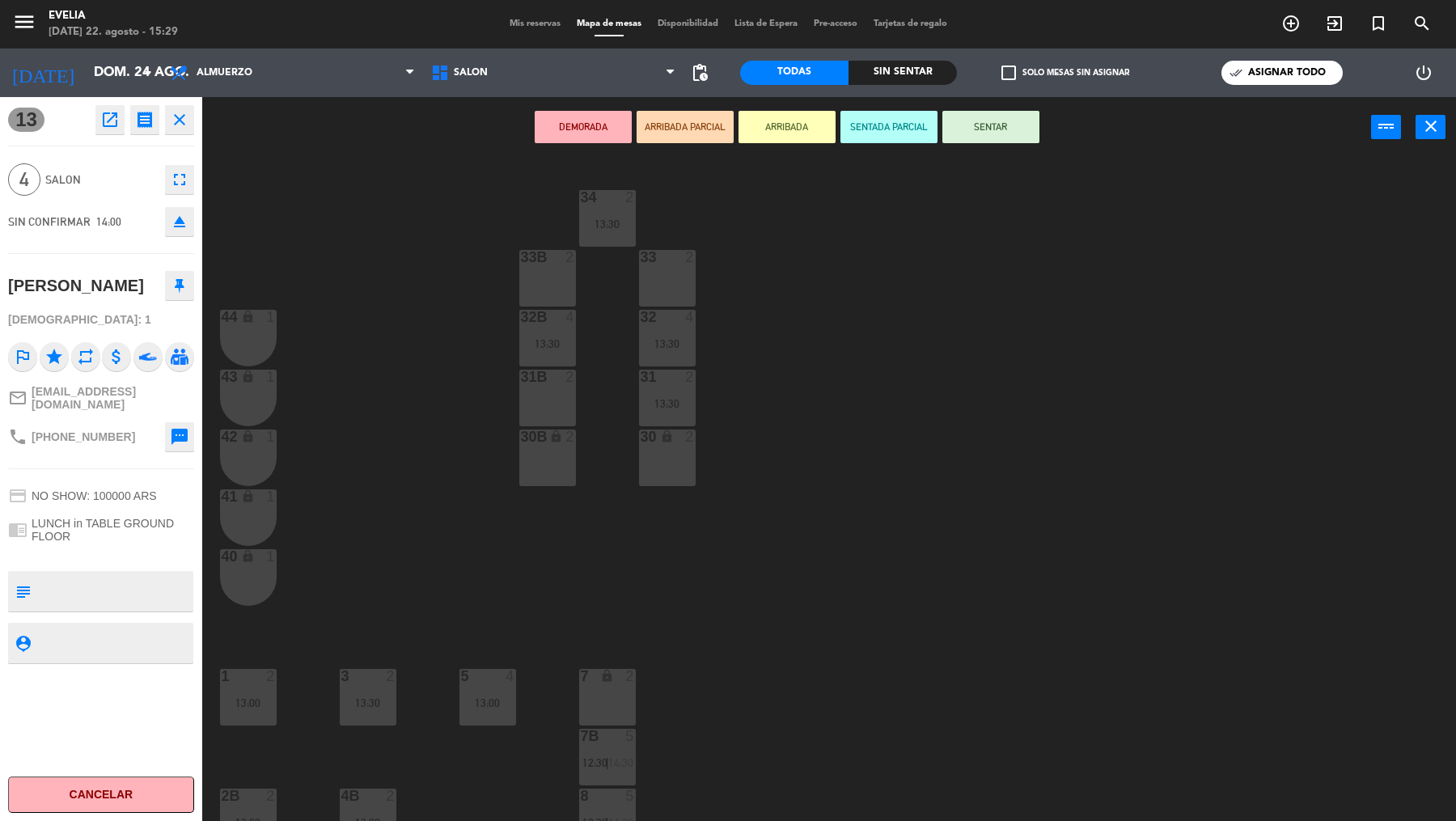
click at [547, 455] on div "30B lock 2" at bounding box center [548, 458] width 57 height 57
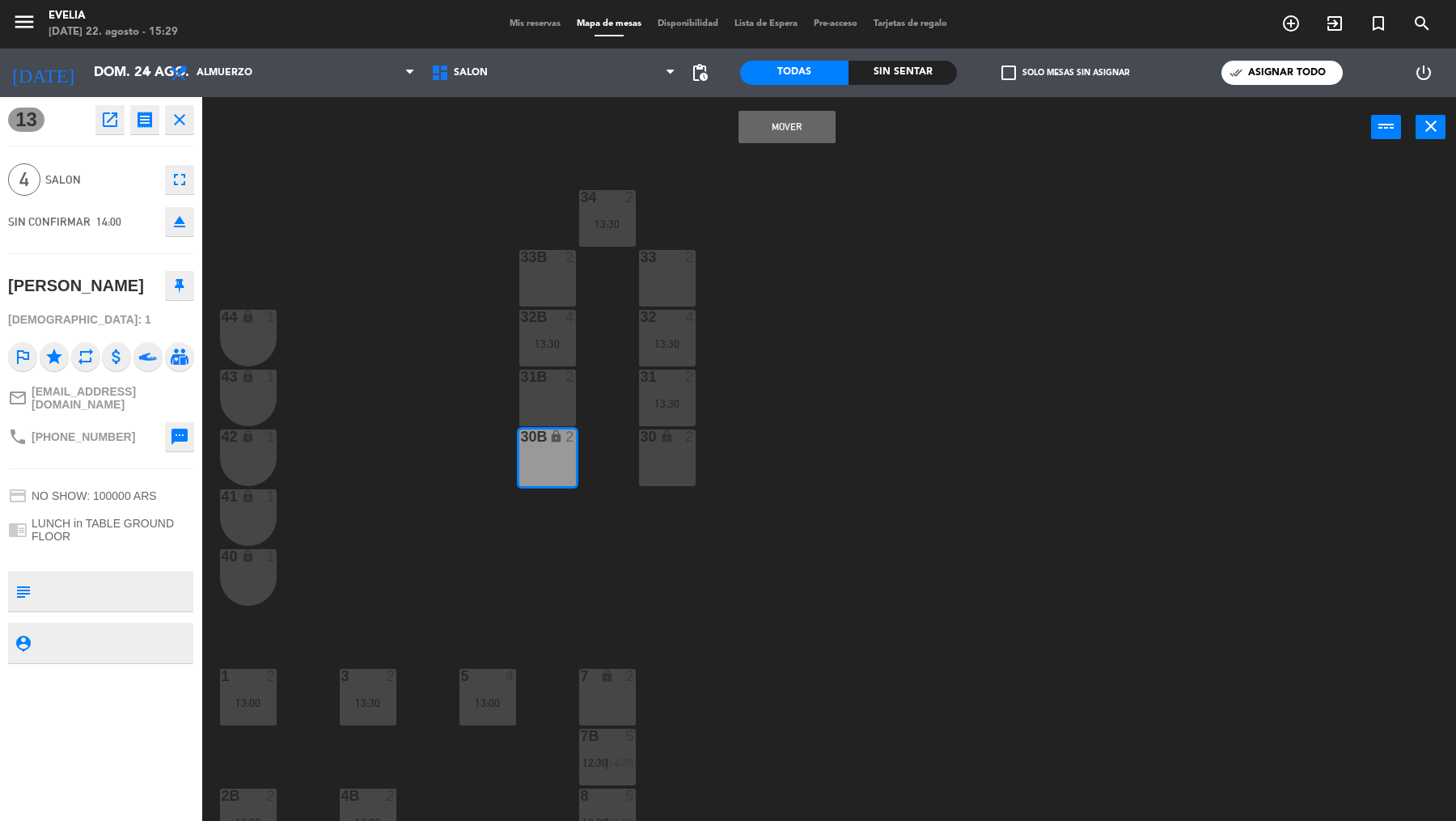
click at [668, 458] on div "30 lock 2" at bounding box center [668, 458] width 57 height 57
click at [385, 202] on div "34 2 13:30 33B 2 33 2 44 lock 1 32B 4 13:30 32 4 13:30 43 lock 1 31B 2 31 2 13:…" at bounding box center [836, 492] width 1240 height 664
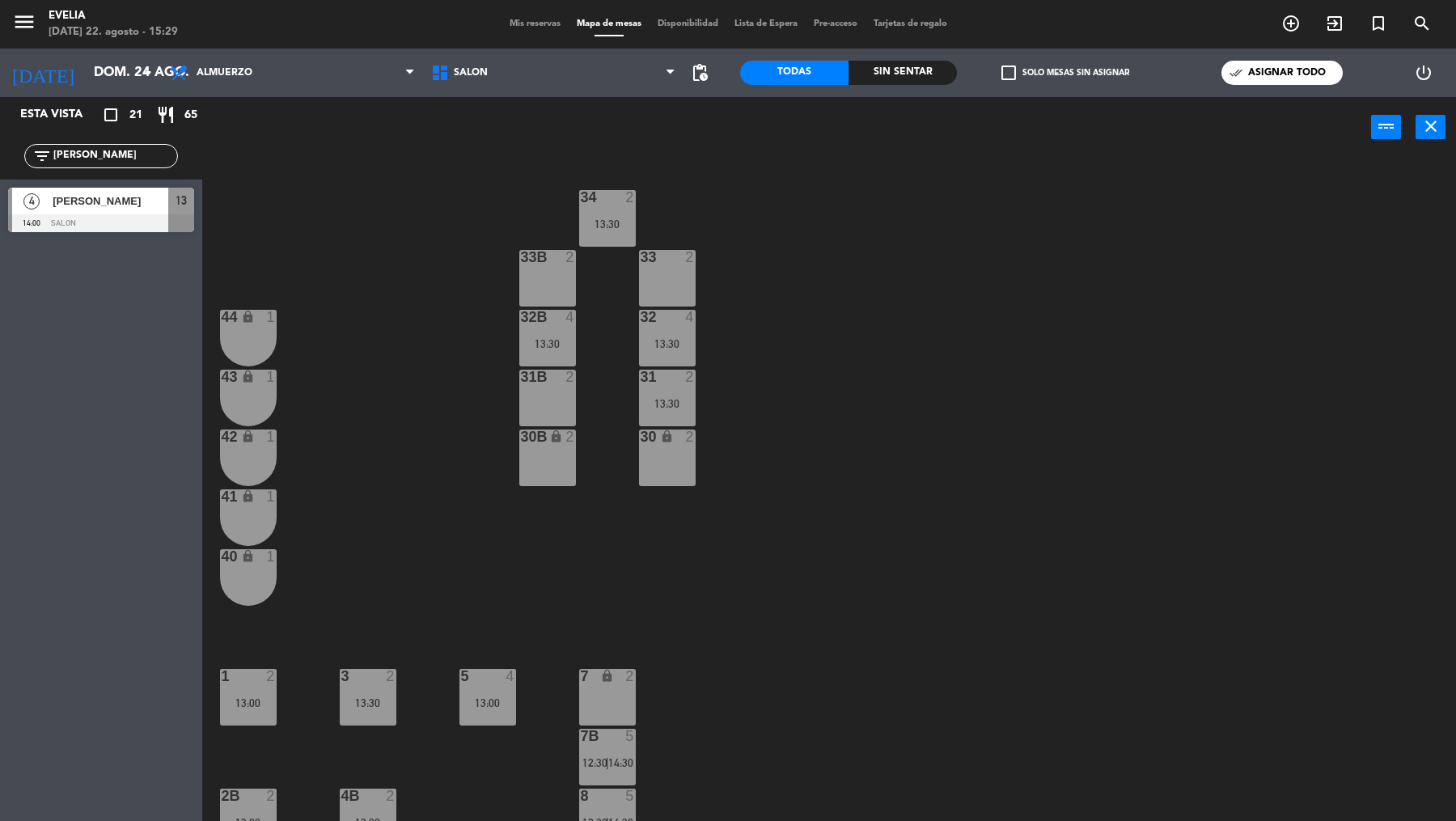
click at [110, 190] on div "[PERSON_NAME]" at bounding box center [109, 201] width 117 height 27
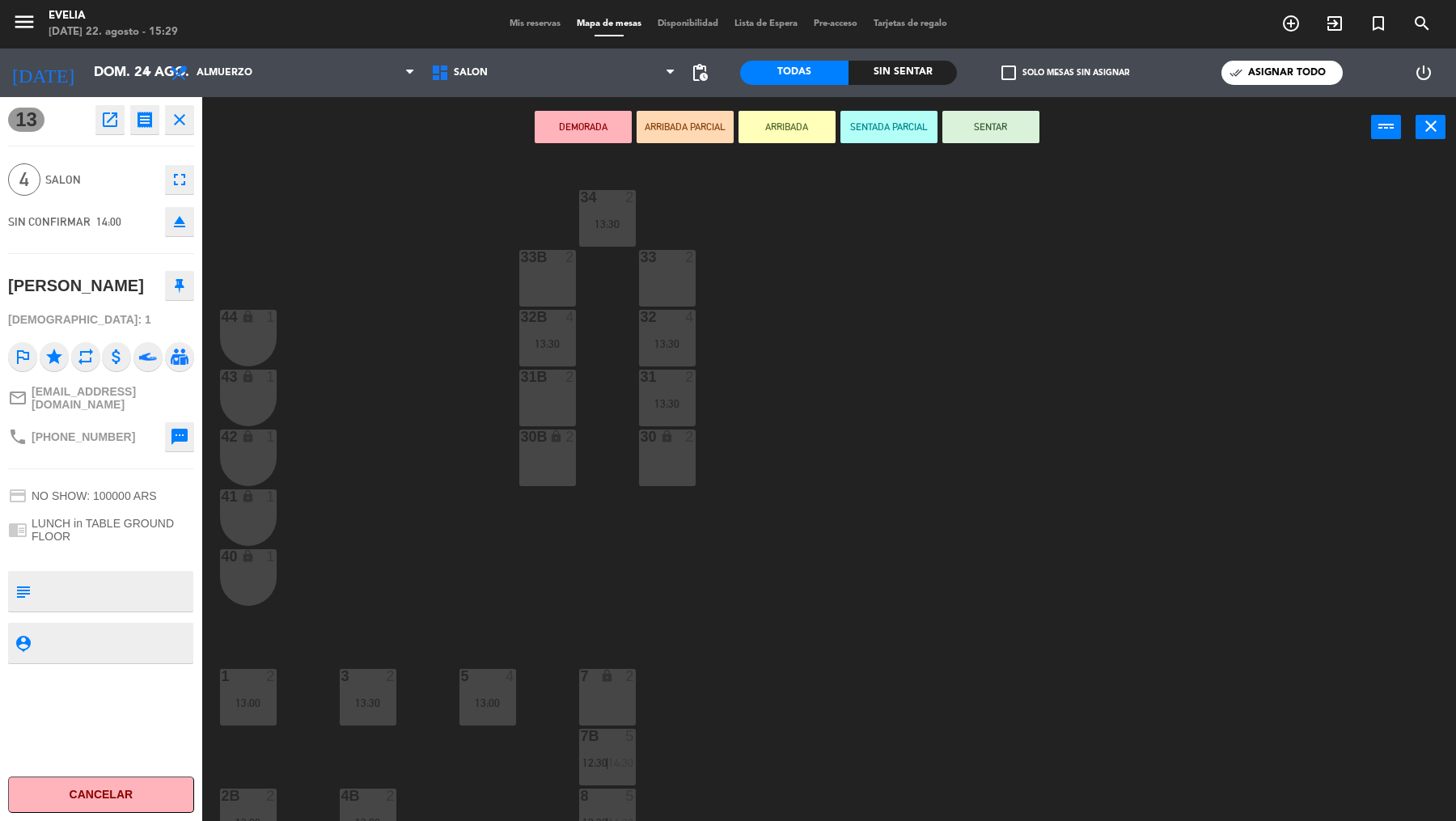
drag, startPoint x: 1040, startPoint y: 81, endPoint x: 1031, endPoint y: 80, distance: 9.1
click at [1040, 80] on div "check_box_outline_blank Solo mesas sin asignar" at bounding box center [1065, 72] width 216 height 48
click at [1066, 70] on label "check_box_outline_blank Solo mesas sin asignar" at bounding box center [1066, 72] width 128 height 14
click at [1066, 72] on input "check_box_outline_blank Solo mesas sin asignar" at bounding box center [1066, 72] width 0 height 0
click at [181, 221] on icon "eject" at bounding box center [179, 221] width 19 height 19
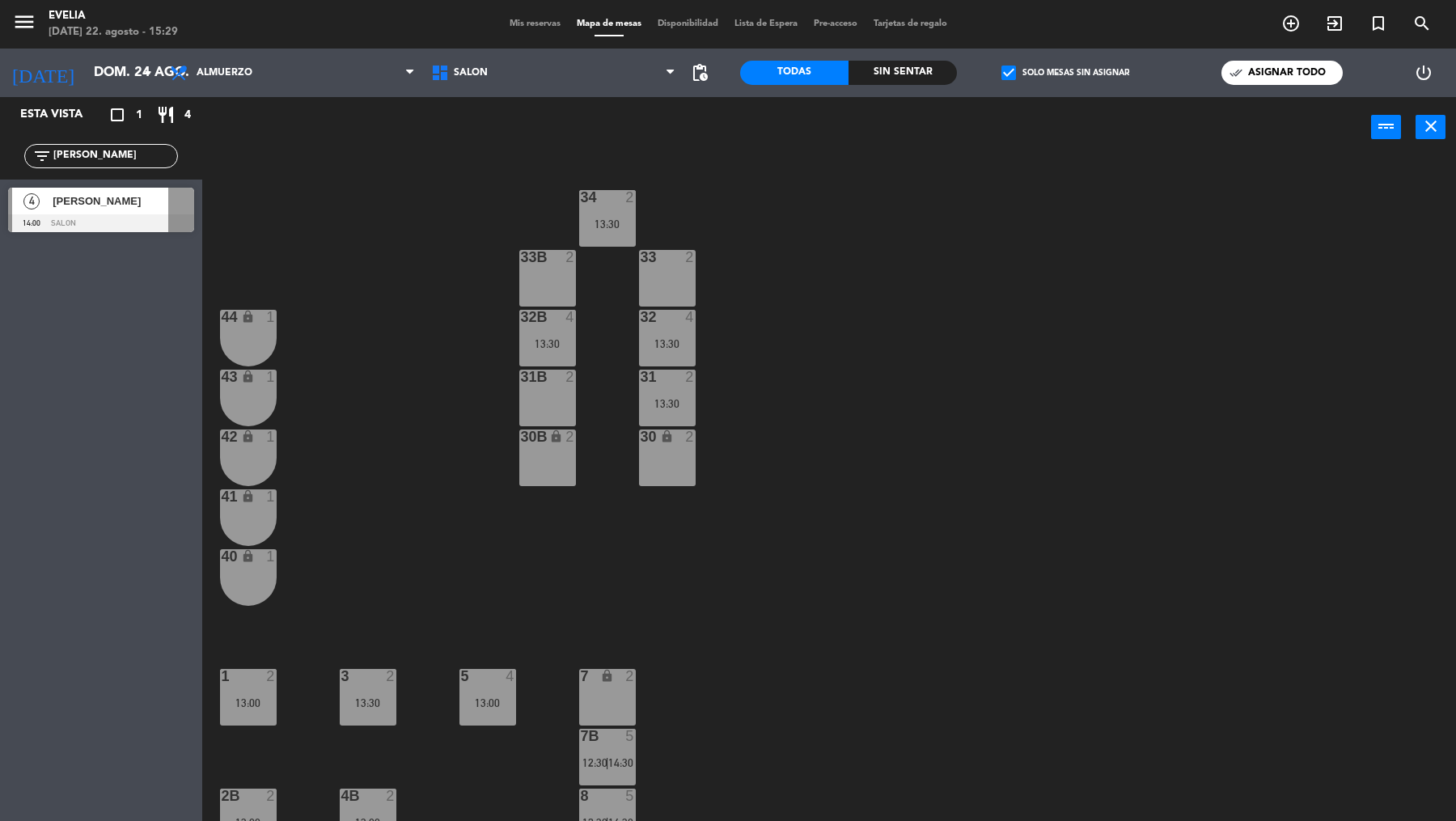
click at [132, 210] on span "[PERSON_NAME]" at bounding box center [110, 201] width 116 height 17
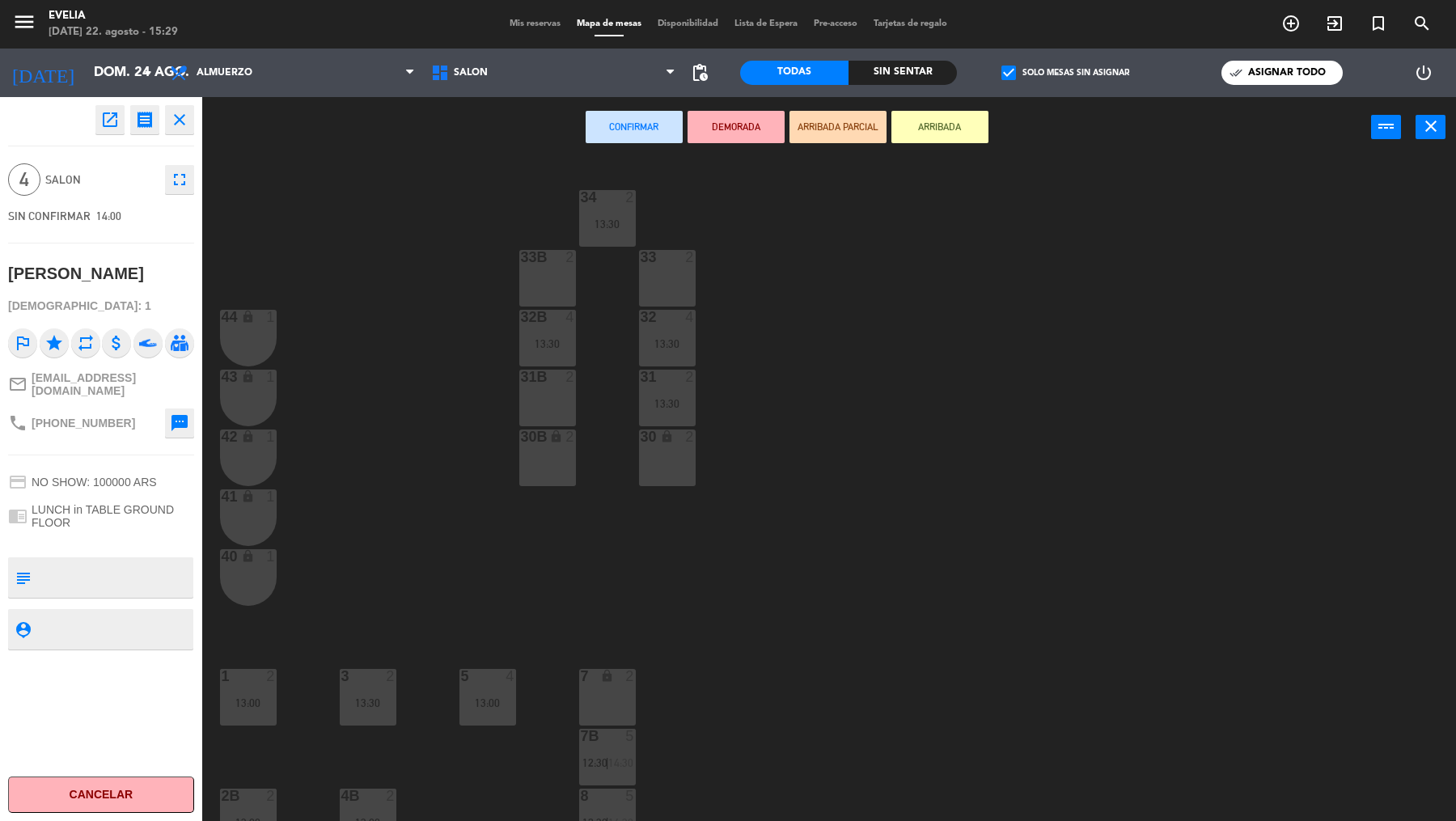
click at [104, 125] on icon "open_in_new" at bounding box center [109, 119] width 19 height 19
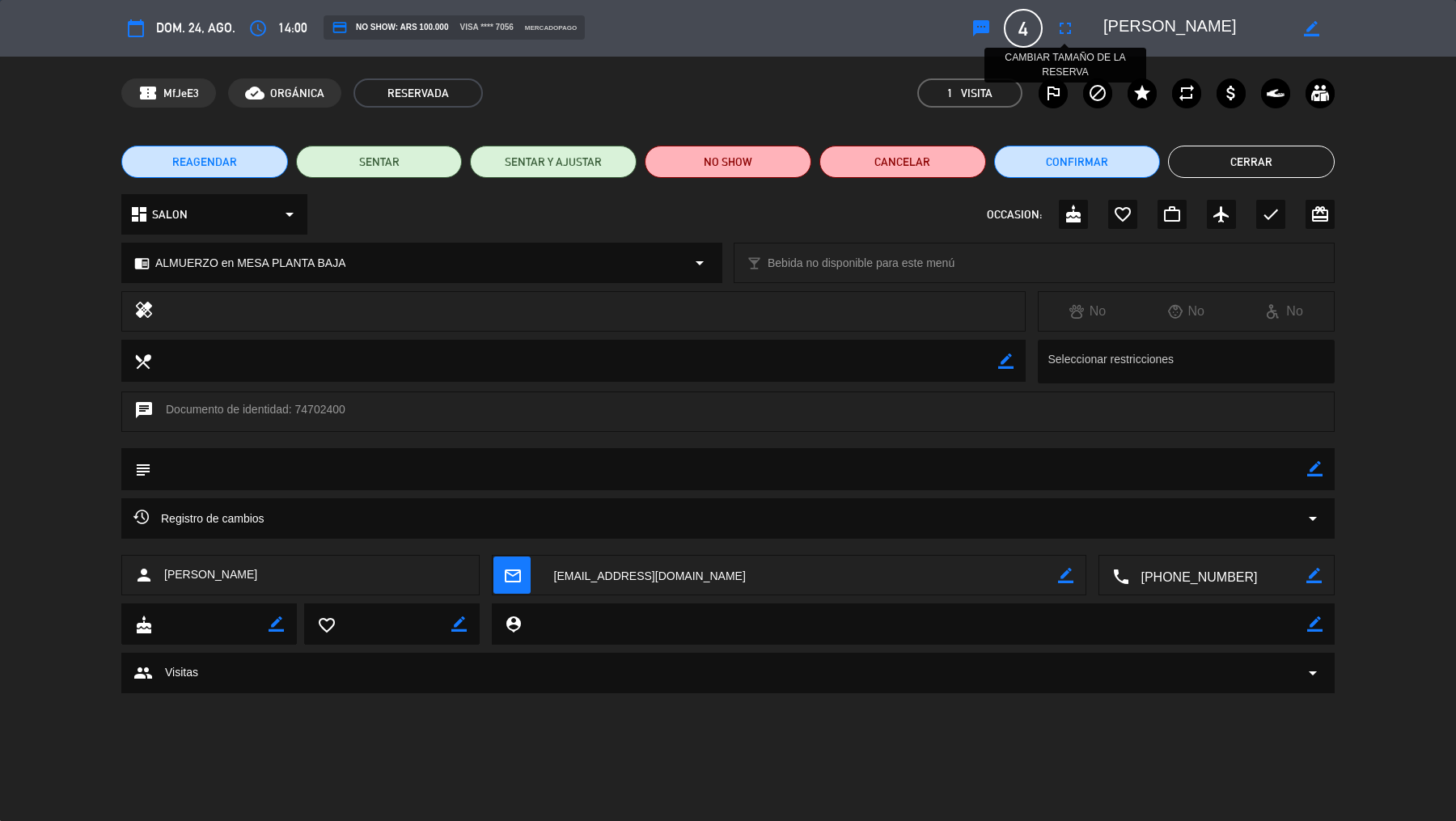
click at [1071, 32] on icon "fullscreen" at bounding box center [1065, 27] width 19 height 19
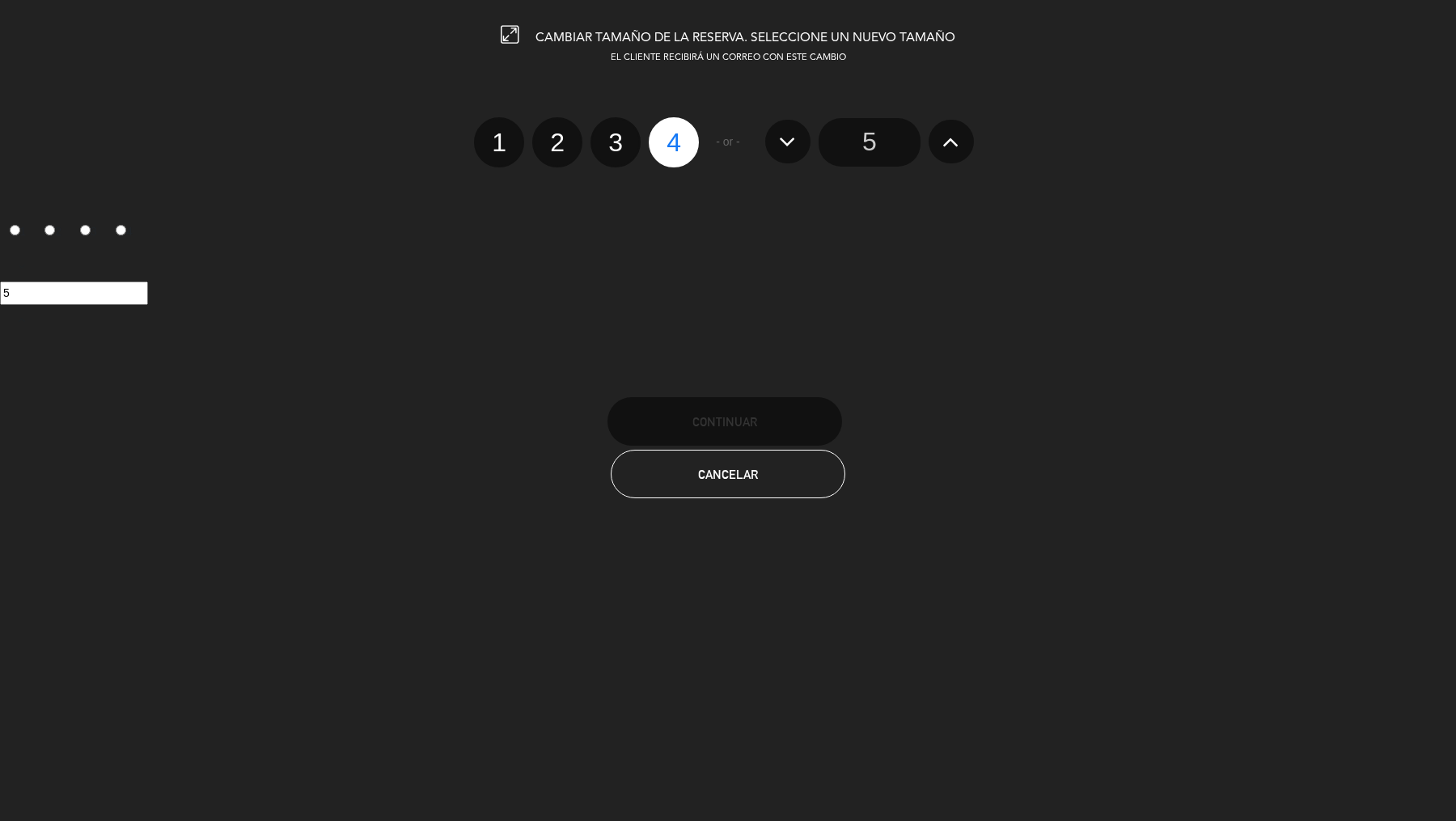
click at [877, 148] on input "5" at bounding box center [869, 142] width 102 height 48
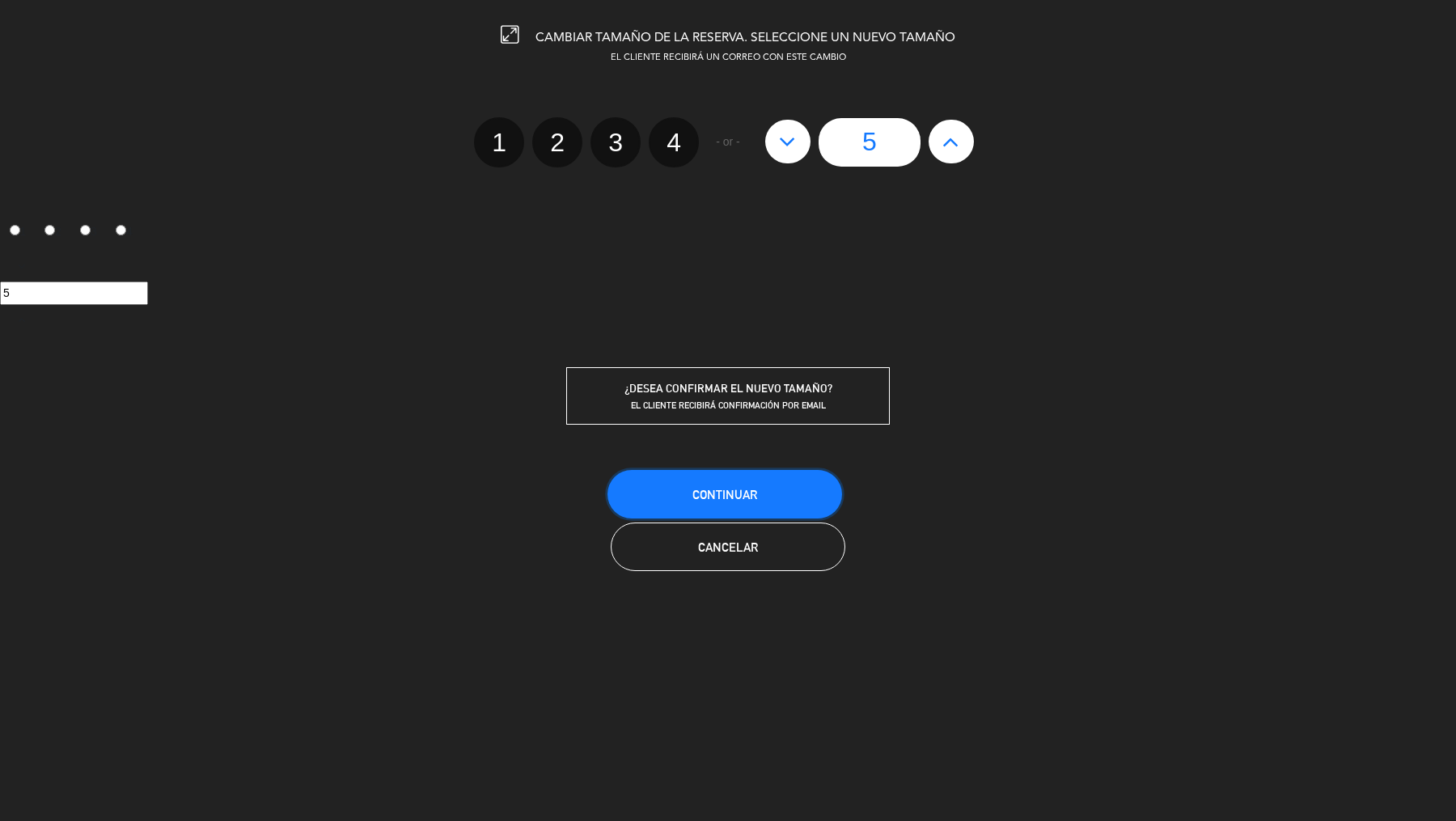
click at [743, 489] on span "Continuar" at bounding box center [725, 495] width 65 height 14
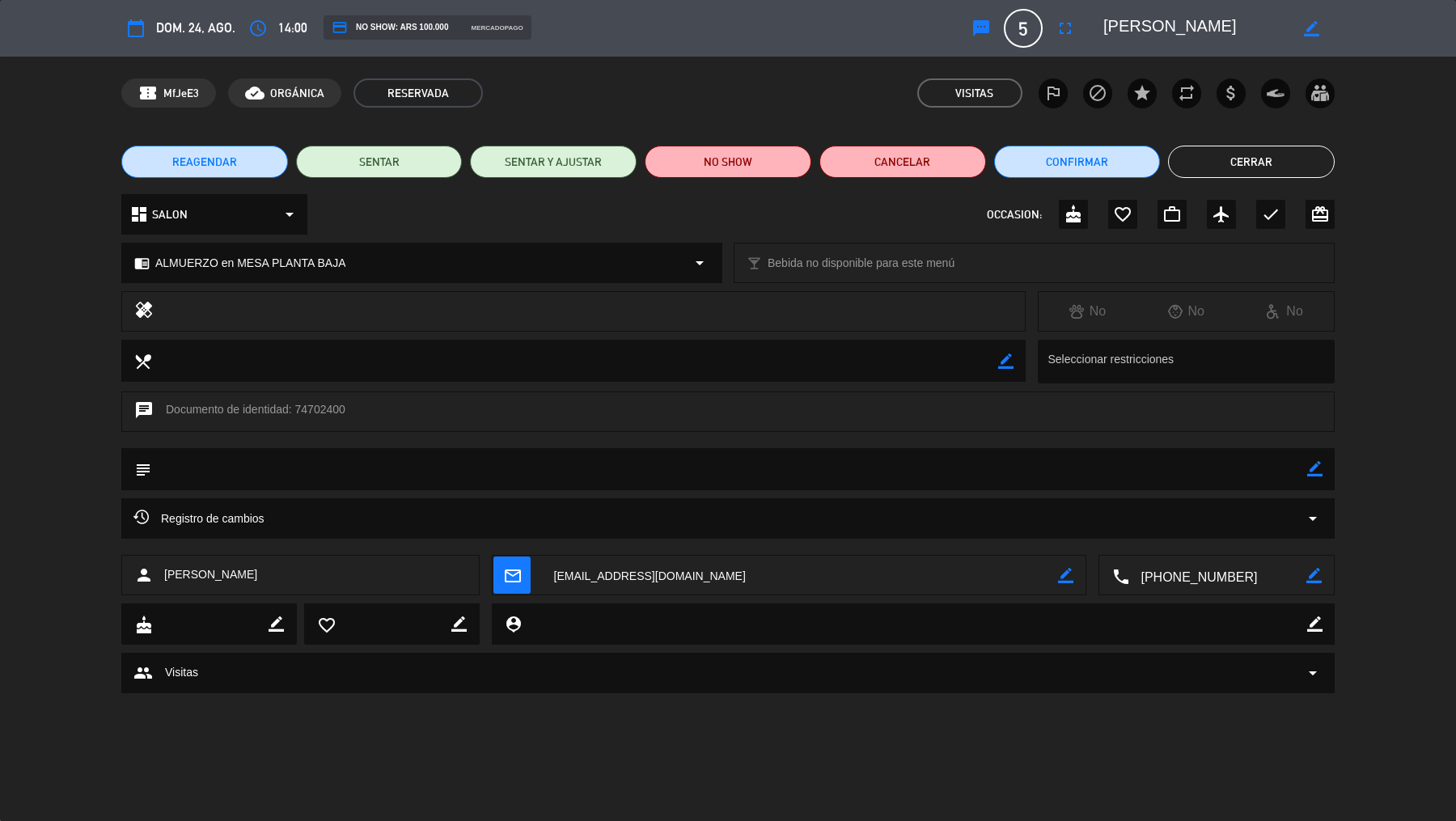
click at [1316, 624] on icon "border_color" at bounding box center [1314, 624] width 15 height 15
click at [1321, 469] on icon "border_color" at bounding box center [1314, 469] width 15 height 15
click at [1275, 467] on textarea at bounding box center [729, 469] width 1155 height 42
type textarea "Acepto primer piso para ser 5 personas. [Meitre Concierge]"
click at [1320, 471] on icon at bounding box center [1314, 469] width 15 height 15
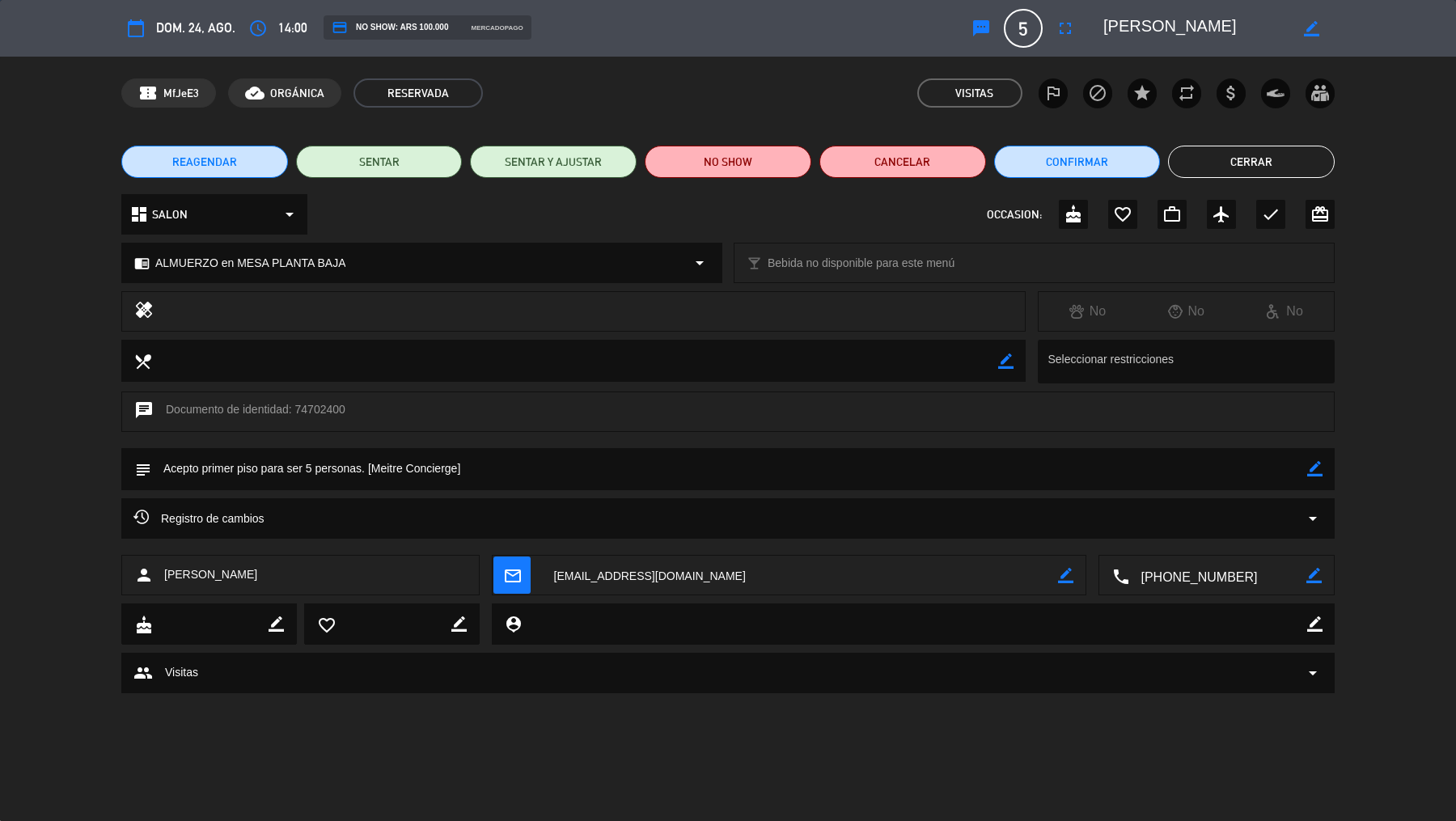
click at [1252, 166] on button "Cerrar" at bounding box center [1251, 162] width 166 height 32
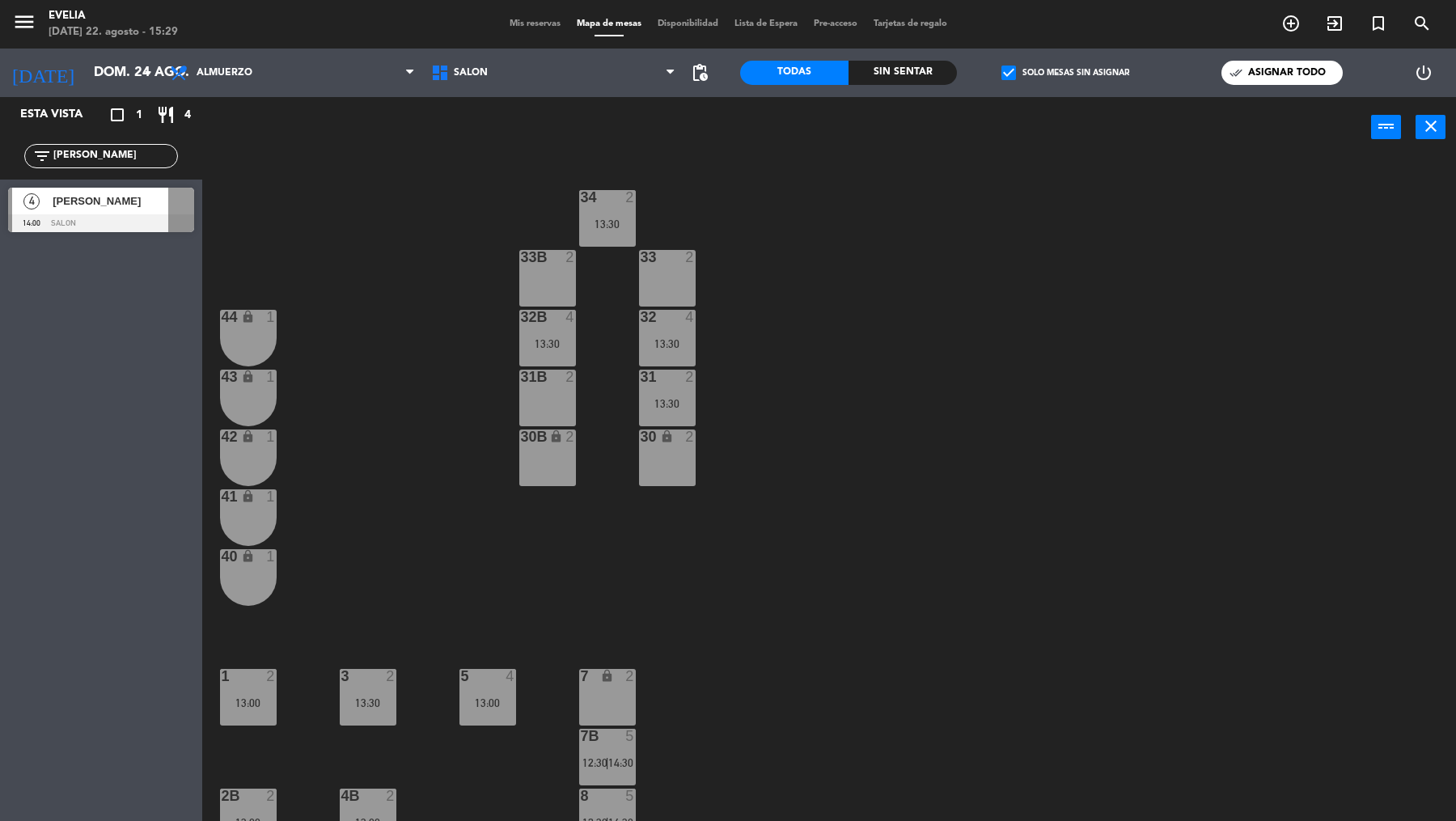
click at [72, 199] on span "[PERSON_NAME]" at bounding box center [110, 201] width 116 height 17
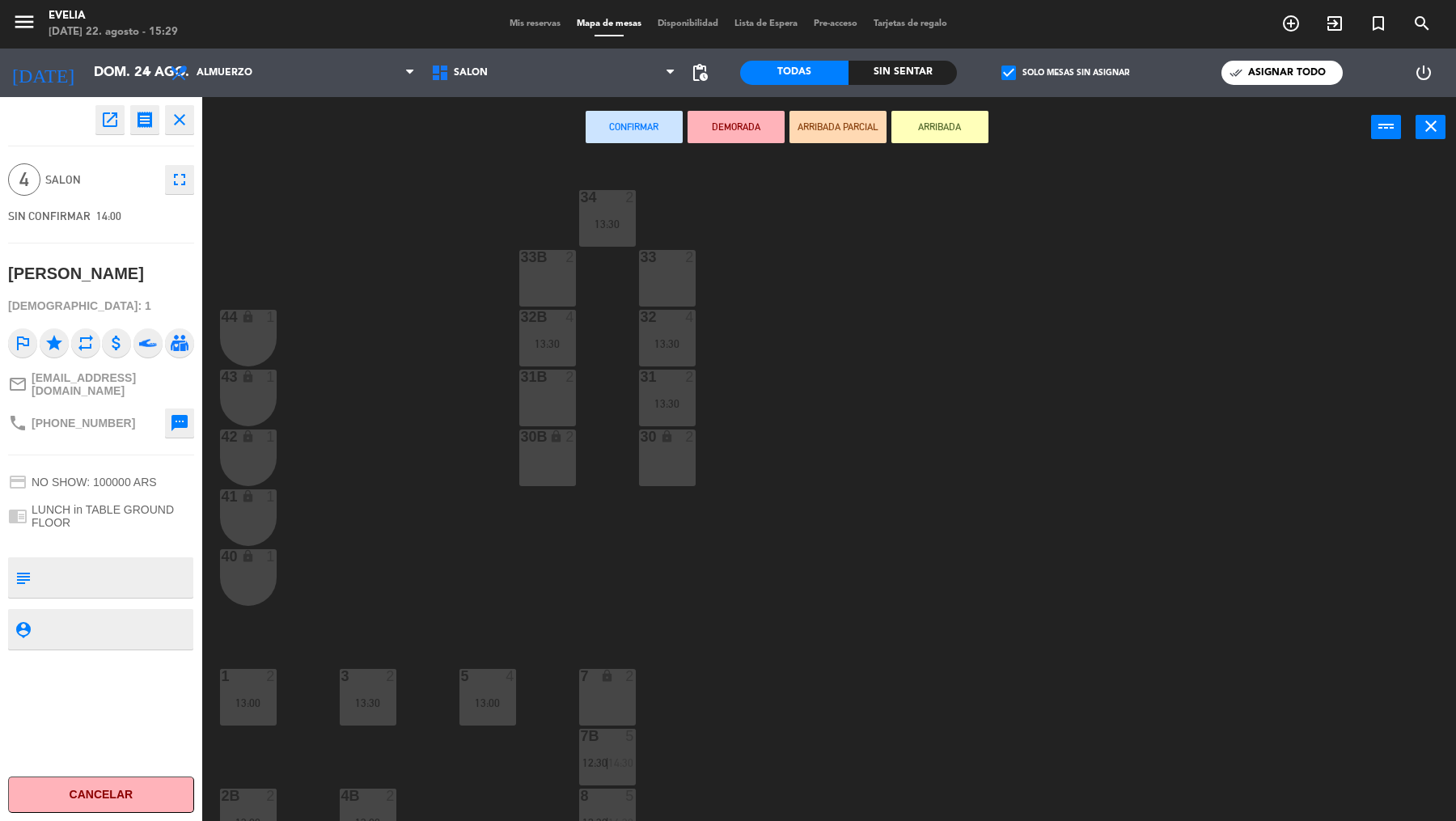
click at [550, 463] on div "30B lock 2" at bounding box center [548, 458] width 57 height 57
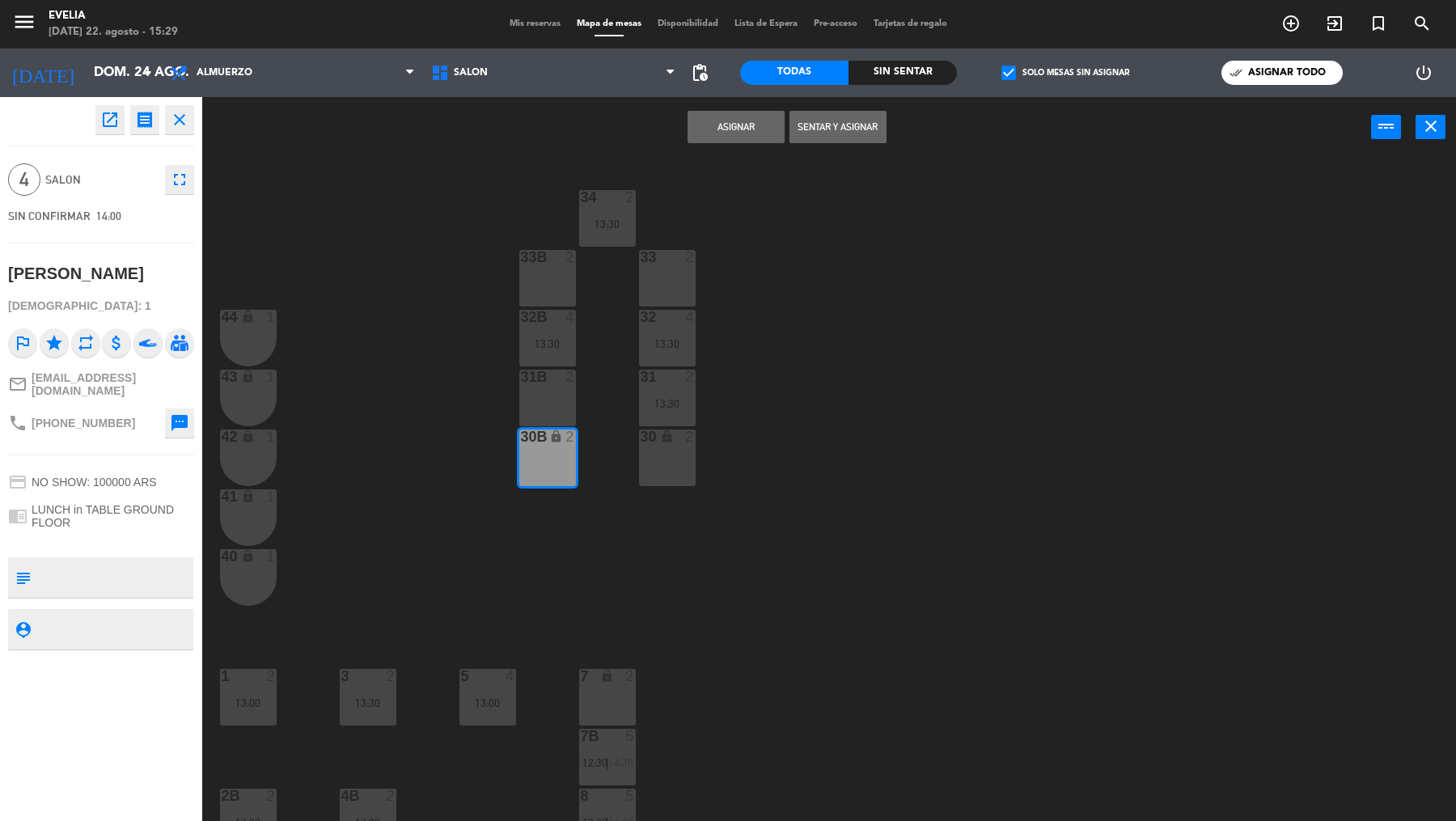
click at [682, 461] on div "30 lock 2" at bounding box center [668, 458] width 57 height 57
click at [763, 135] on button "Asignar" at bounding box center [736, 127] width 97 height 32
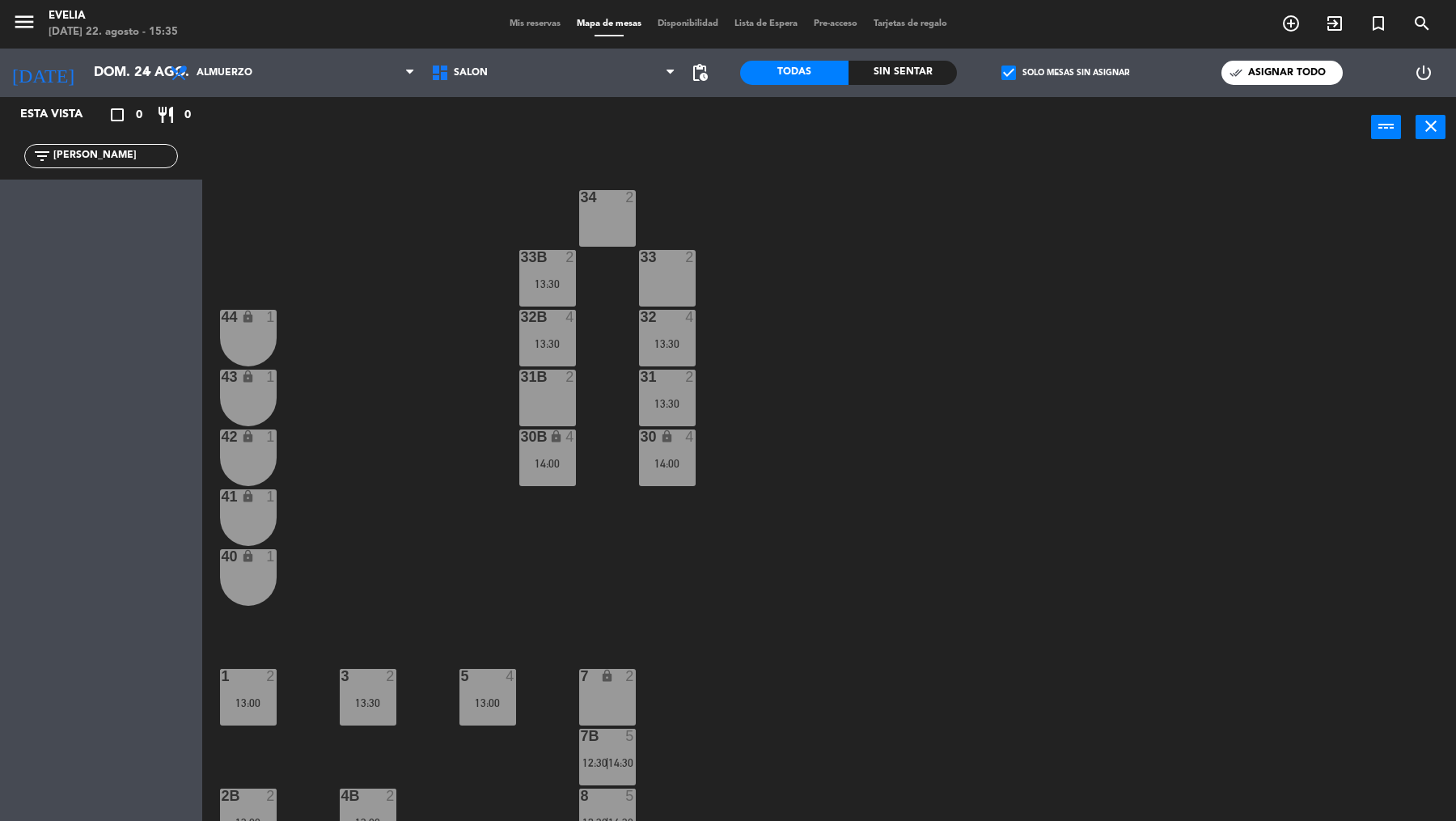
click at [556, 440] on icon "lock" at bounding box center [556, 436] width 14 height 14
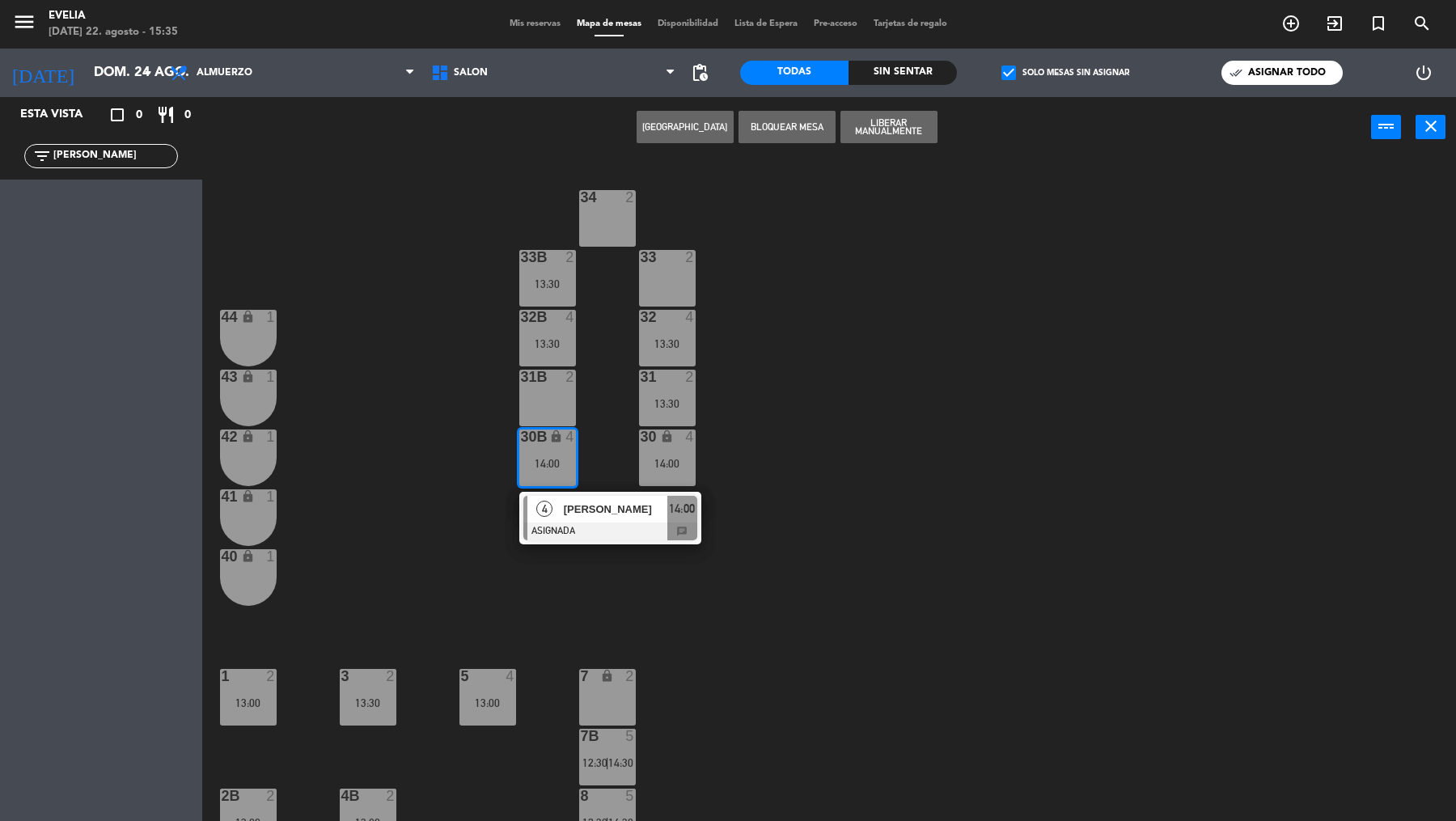
click at [583, 542] on div "4 [PERSON_NAME] ASIGNADA 14:00 chat" at bounding box center [610, 518] width 182 height 52
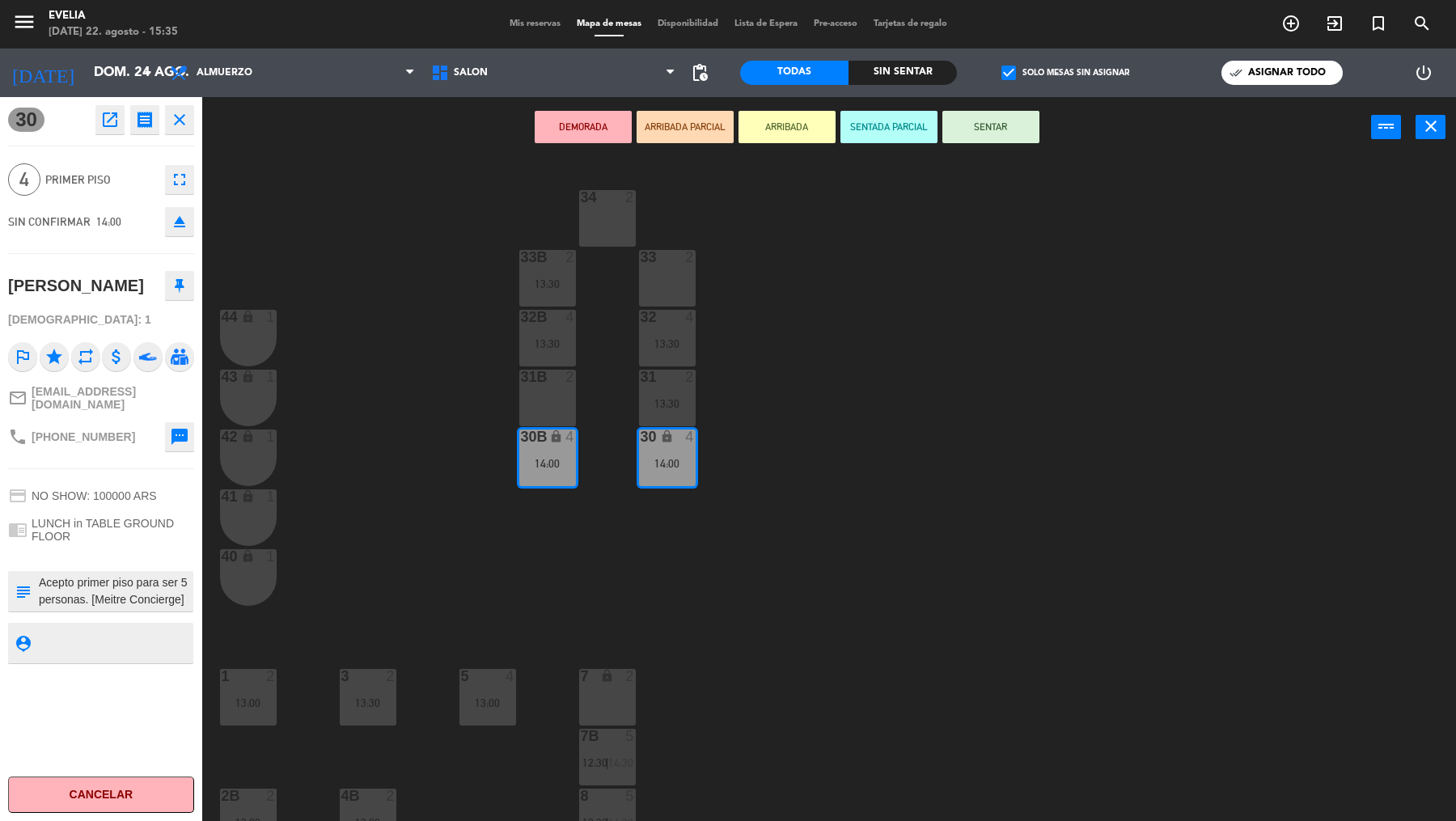
click at [109, 110] on icon "open_in_new" at bounding box center [109, 119] width 19 height 19
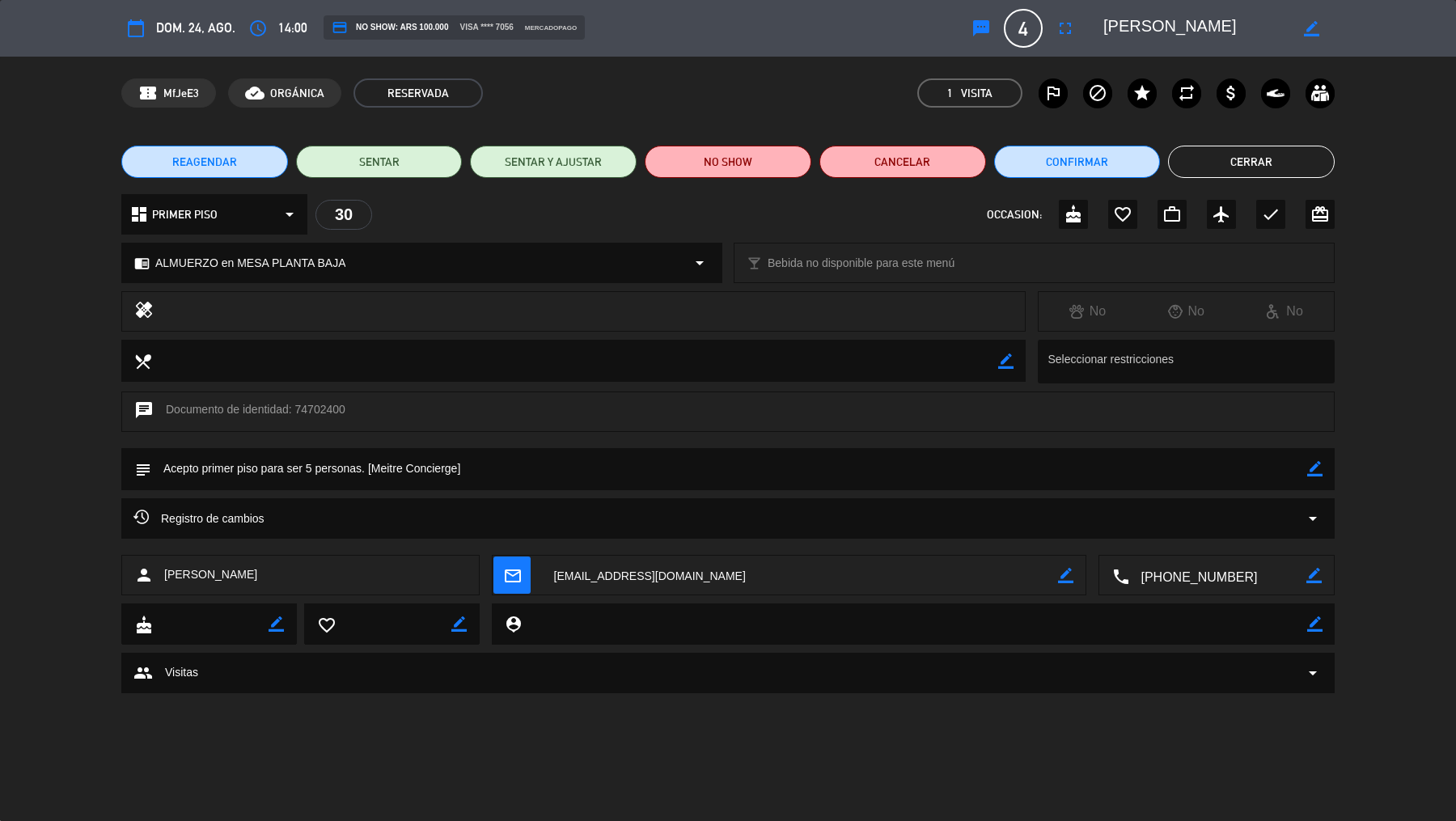
click at [1056, 36] on icon "fullscreen" at bounding box center [1065, 27] width 19 height 19
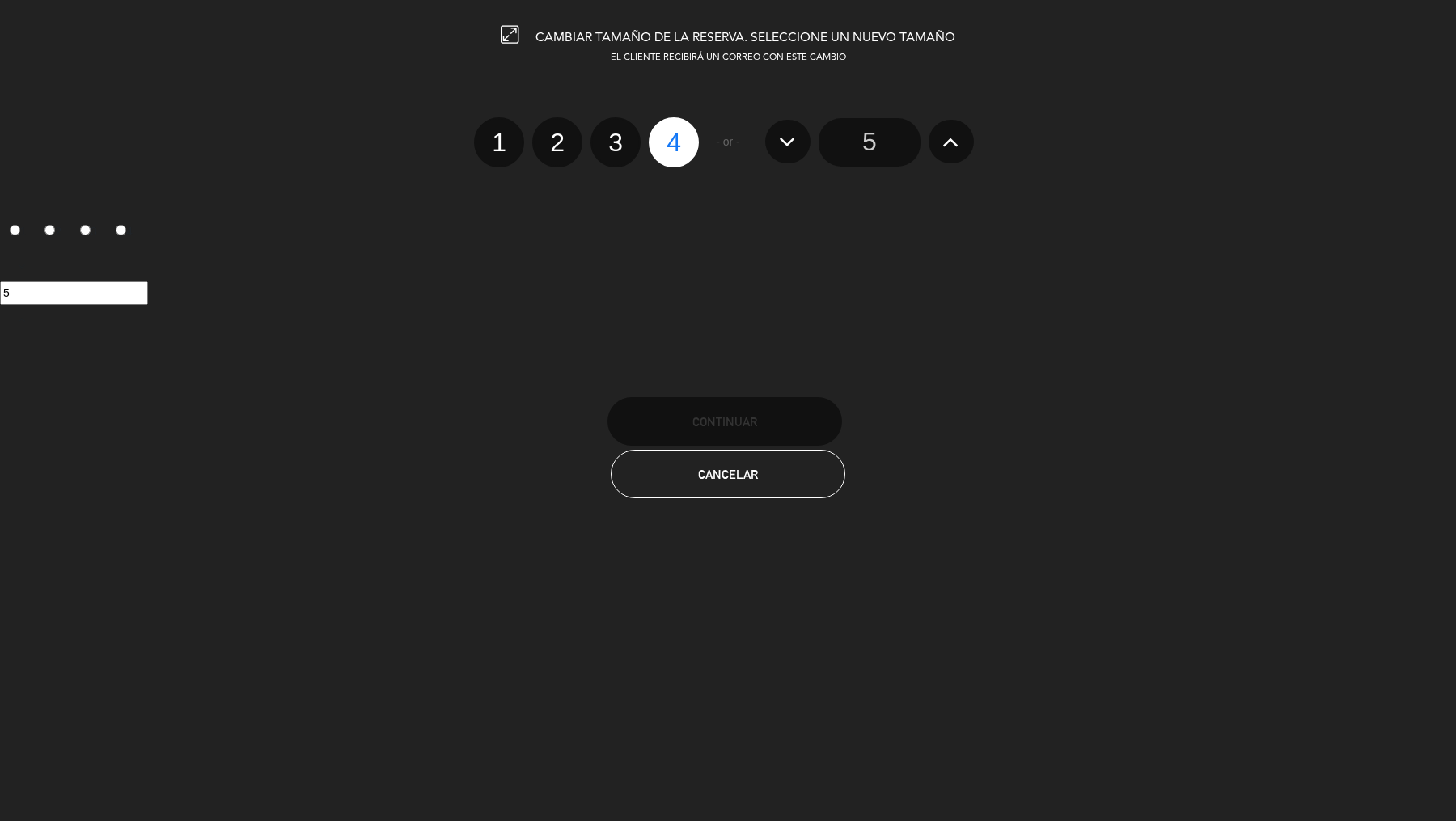
click at [889, 143] on input "5" at bounding box center [869, 142] width 102 height 48
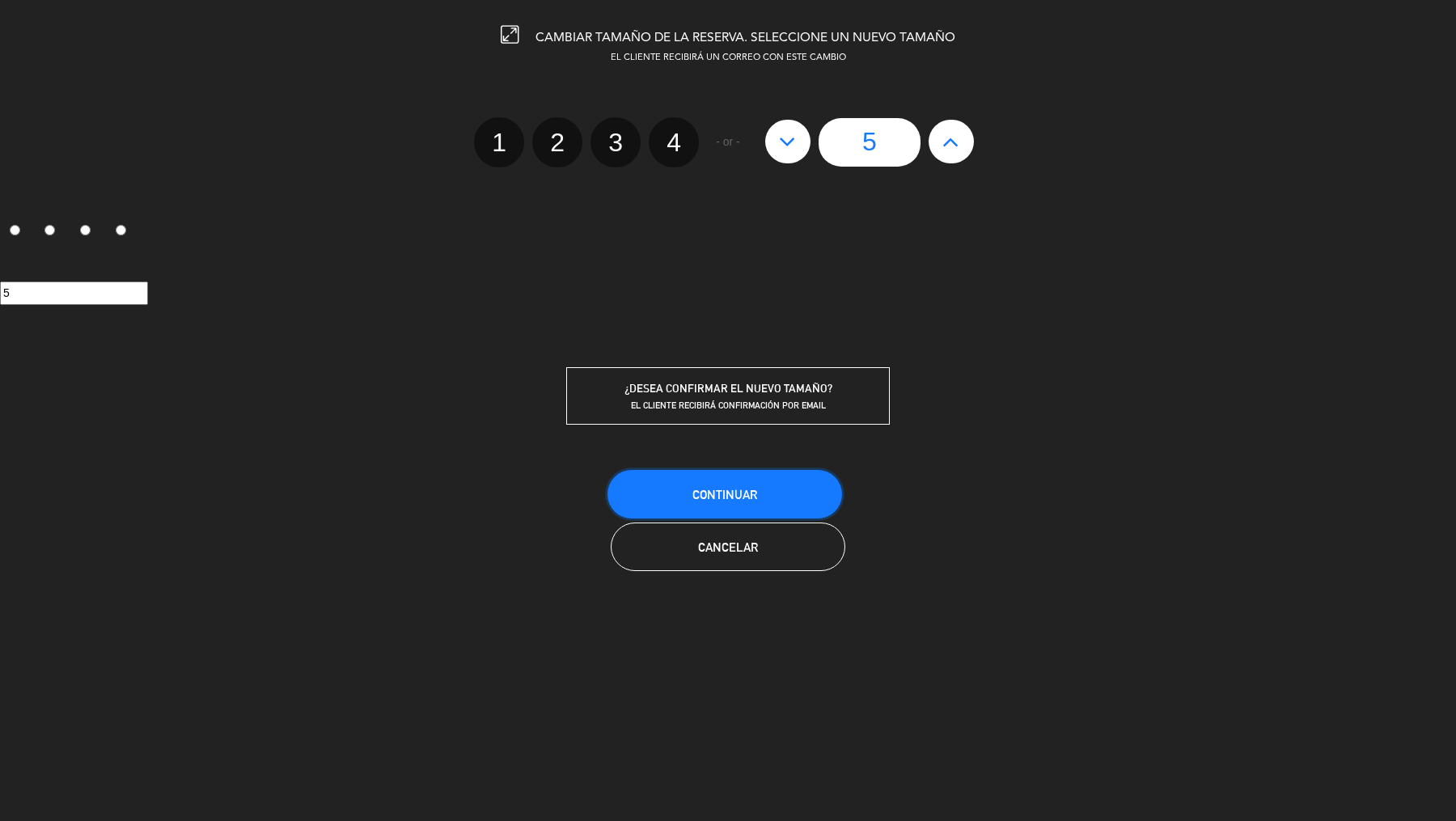
click at [743, 498] on span "Continuar" at bounding box center [725, 495] width 65 height 14
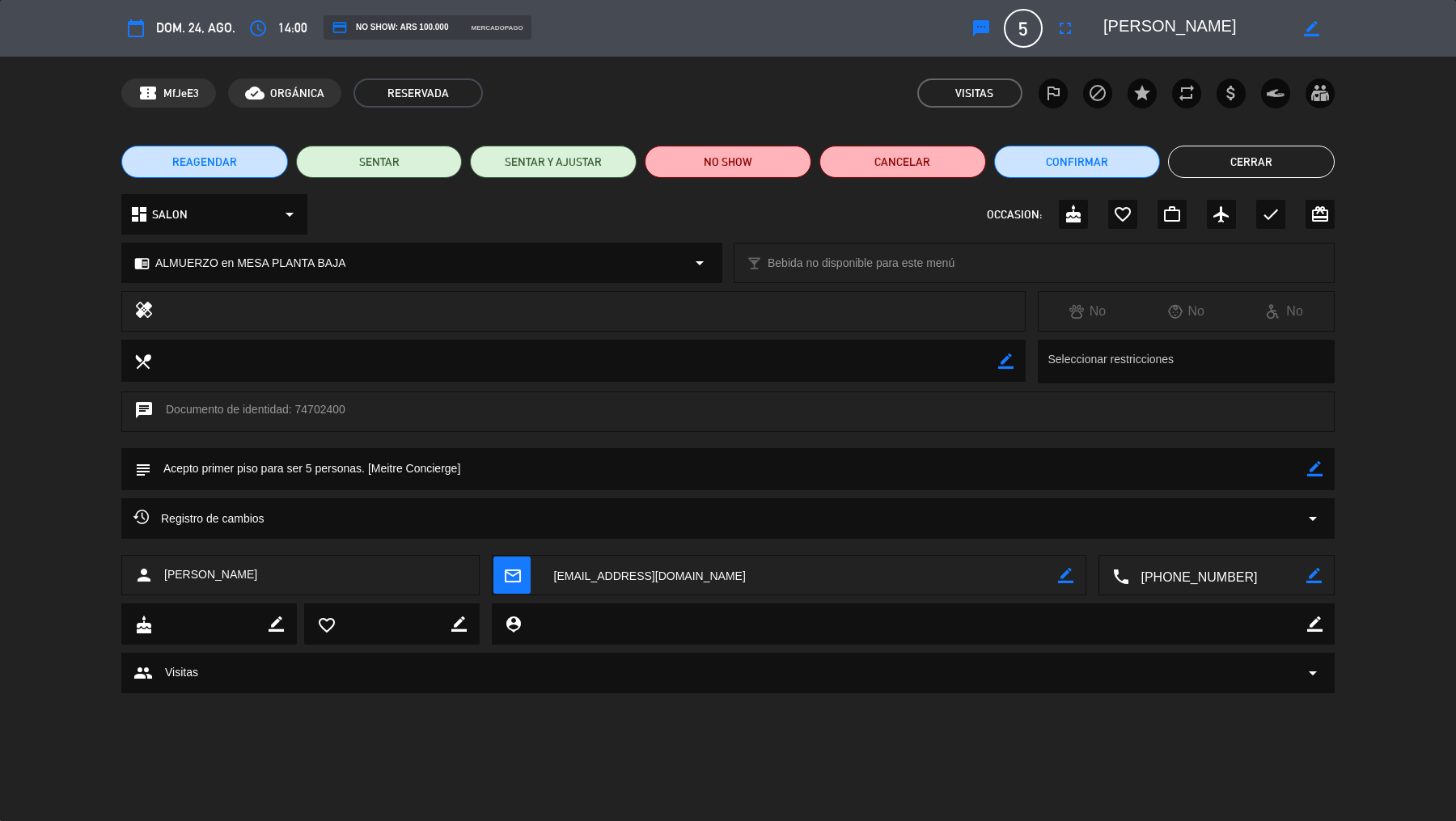
click at [1205, 170] on button "Cerrar" at bounding box center [1251, 162] width 166 height 32
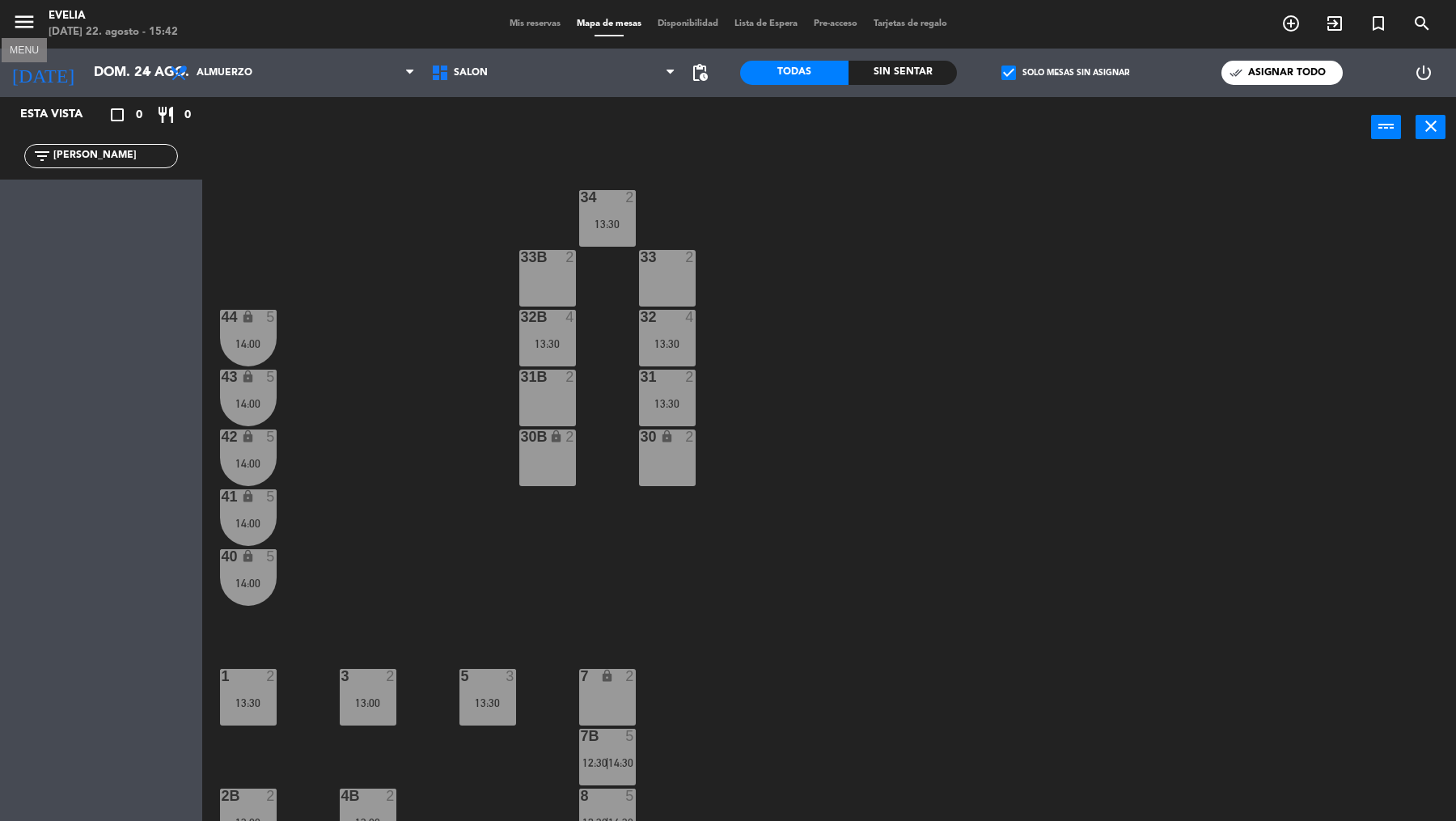
click at [34, 27] on icon "menu" at bounding box center [24, 22] width 24 height 24
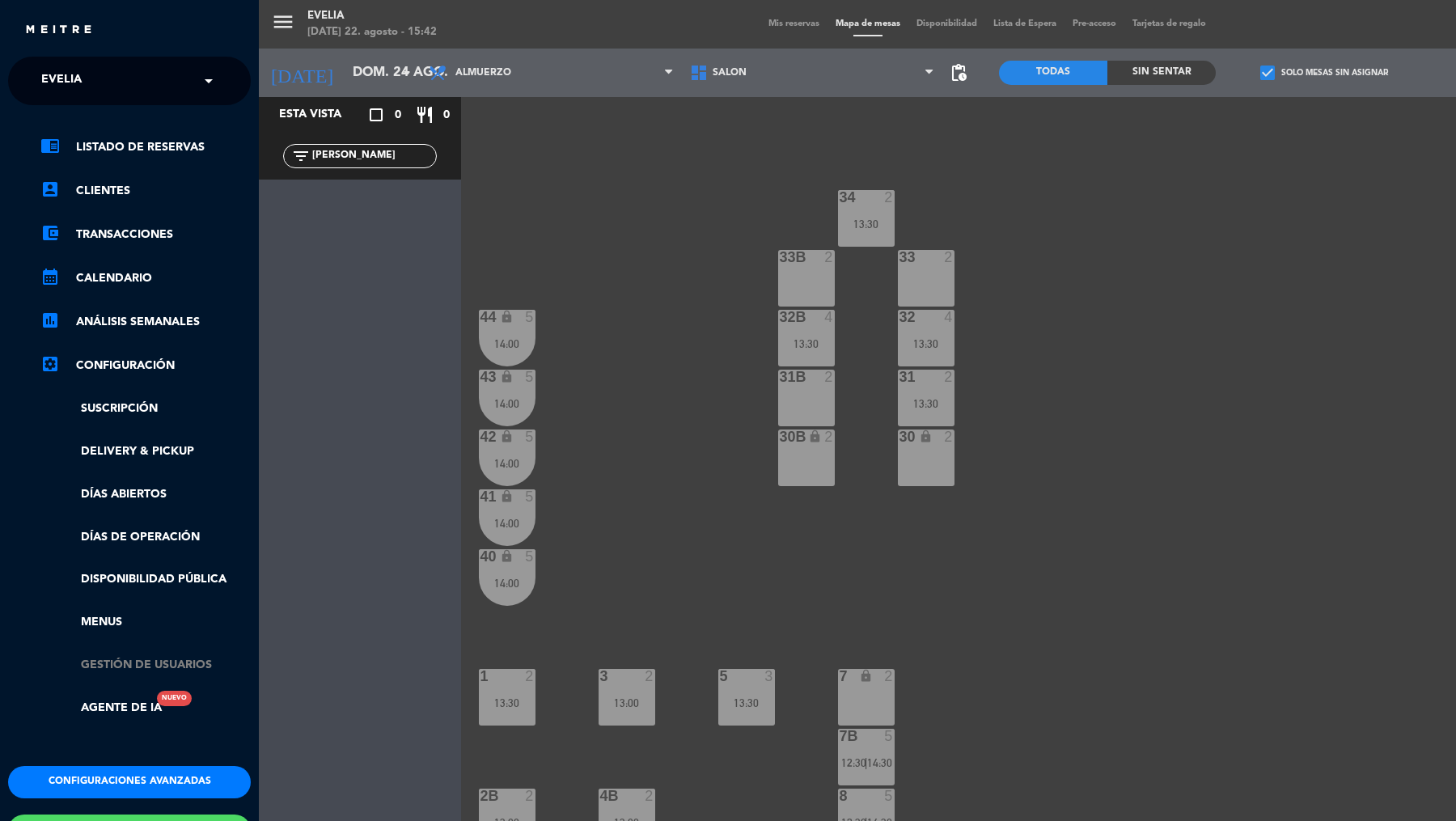
click at [173, 667] on link "Gestión de usuarios" at bounding box center [146, 665] width 211 height 18
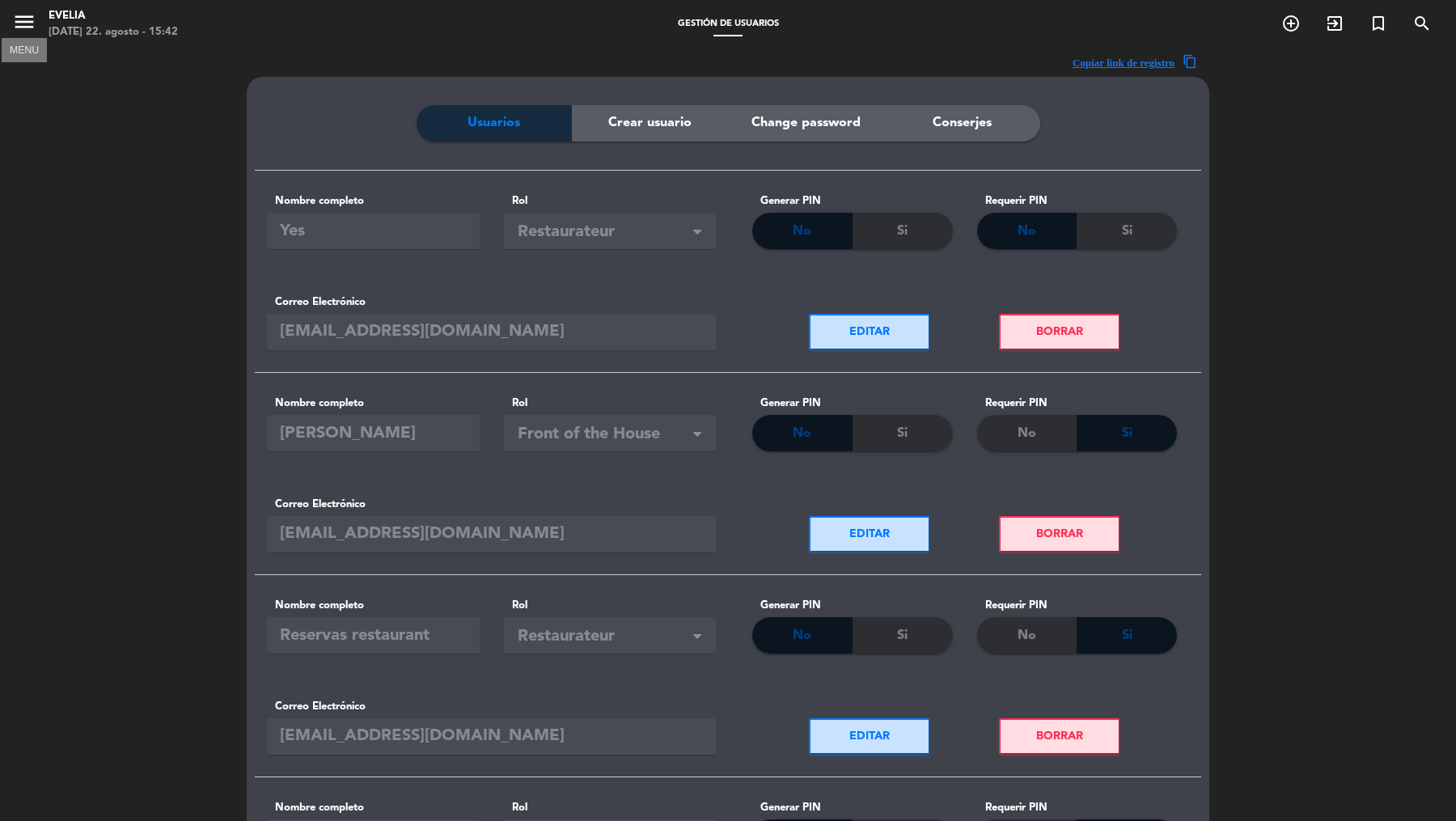
click at [17, 18] on icon "menu" at bounding box center [24, 22] width 24 height 24
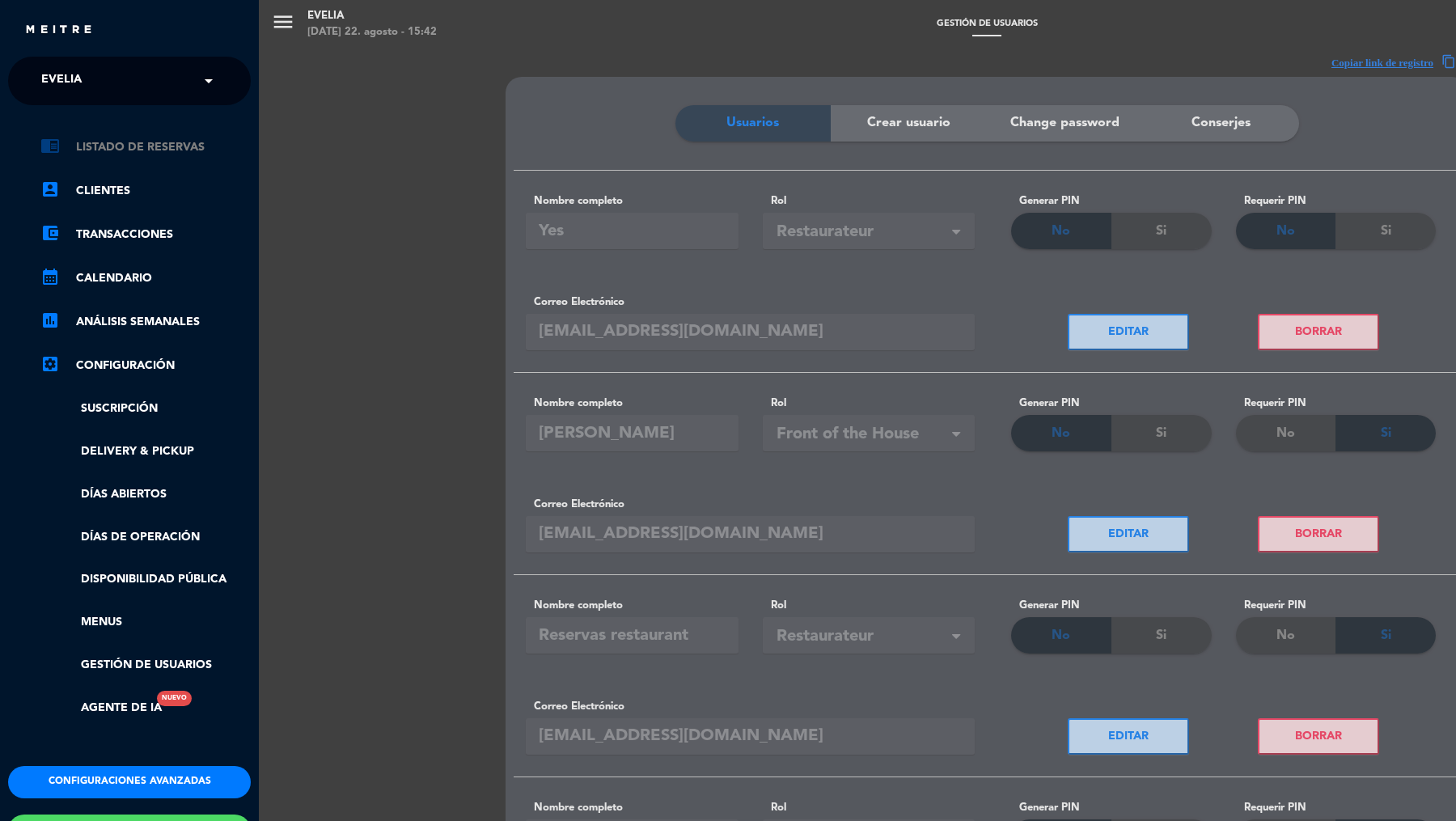
click at [168, 143] on link "chrome_reader_mode Listado de Reservas" at bounding box center [146, 147] width 211 height 19
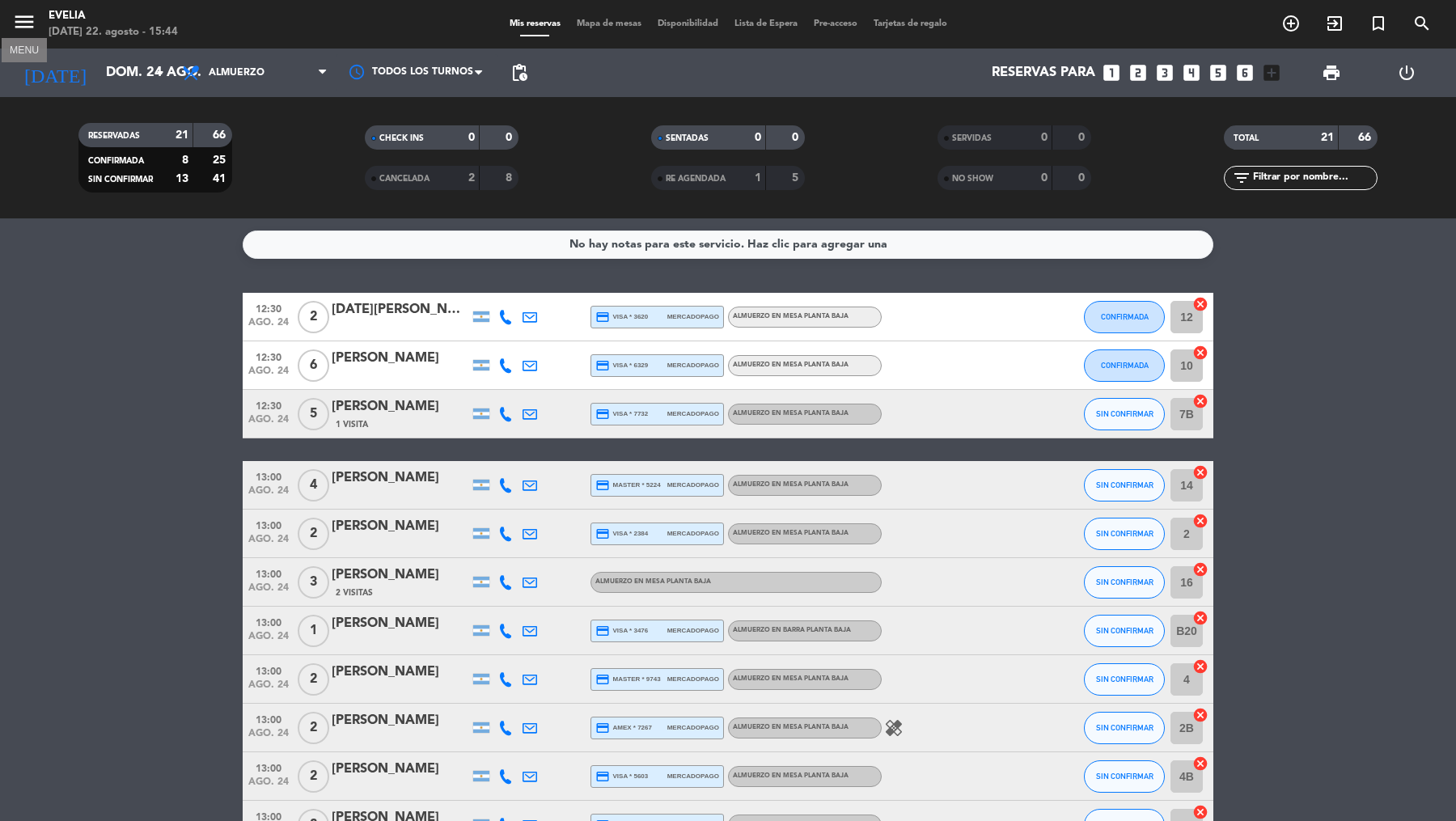
click at [29, 17] on icon "menu" at bounding box center [24, 22] width 24 height 24
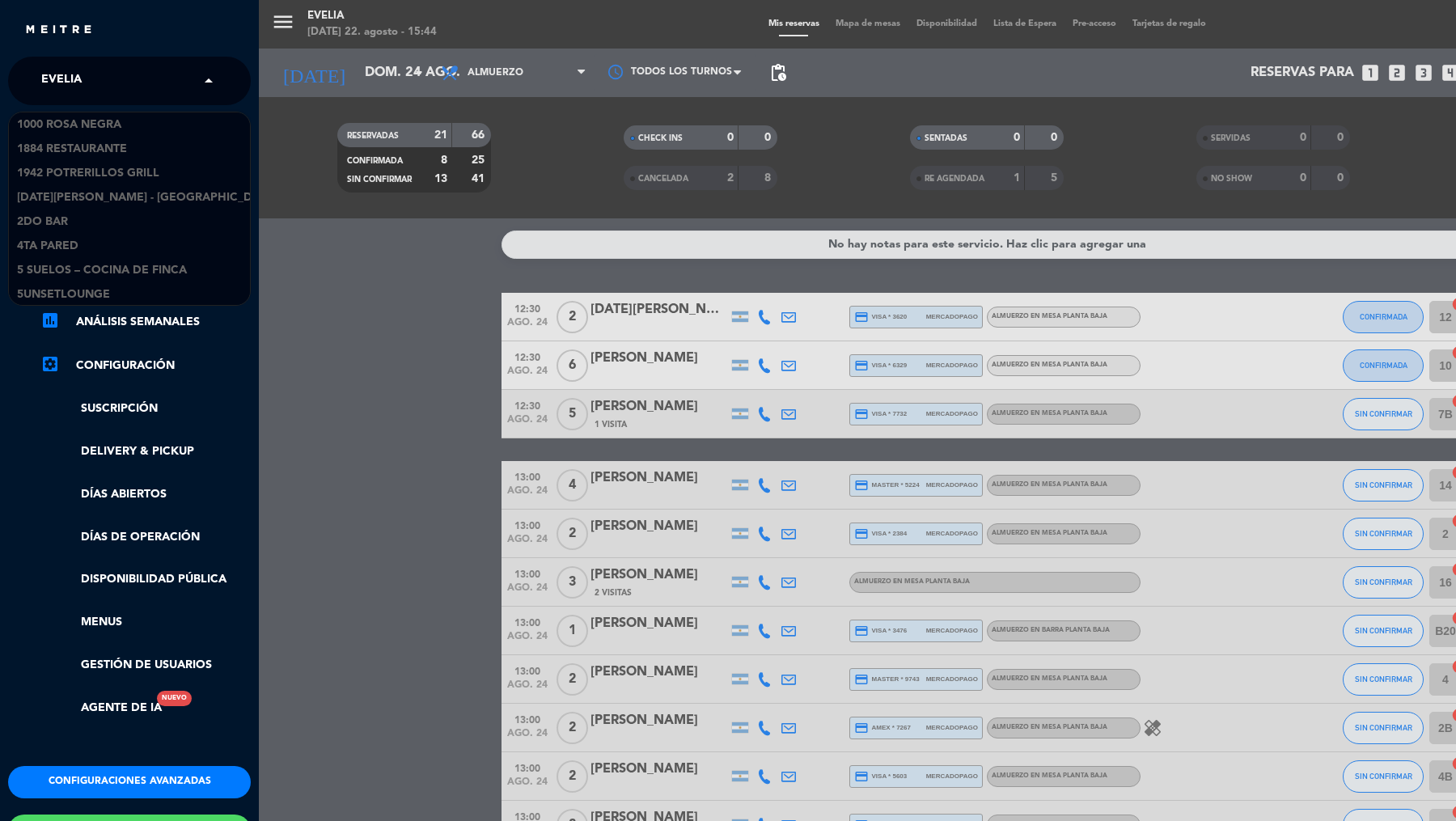
click at [136, 72] on input "text" at bounding box center [131, 82] width 197 height 36
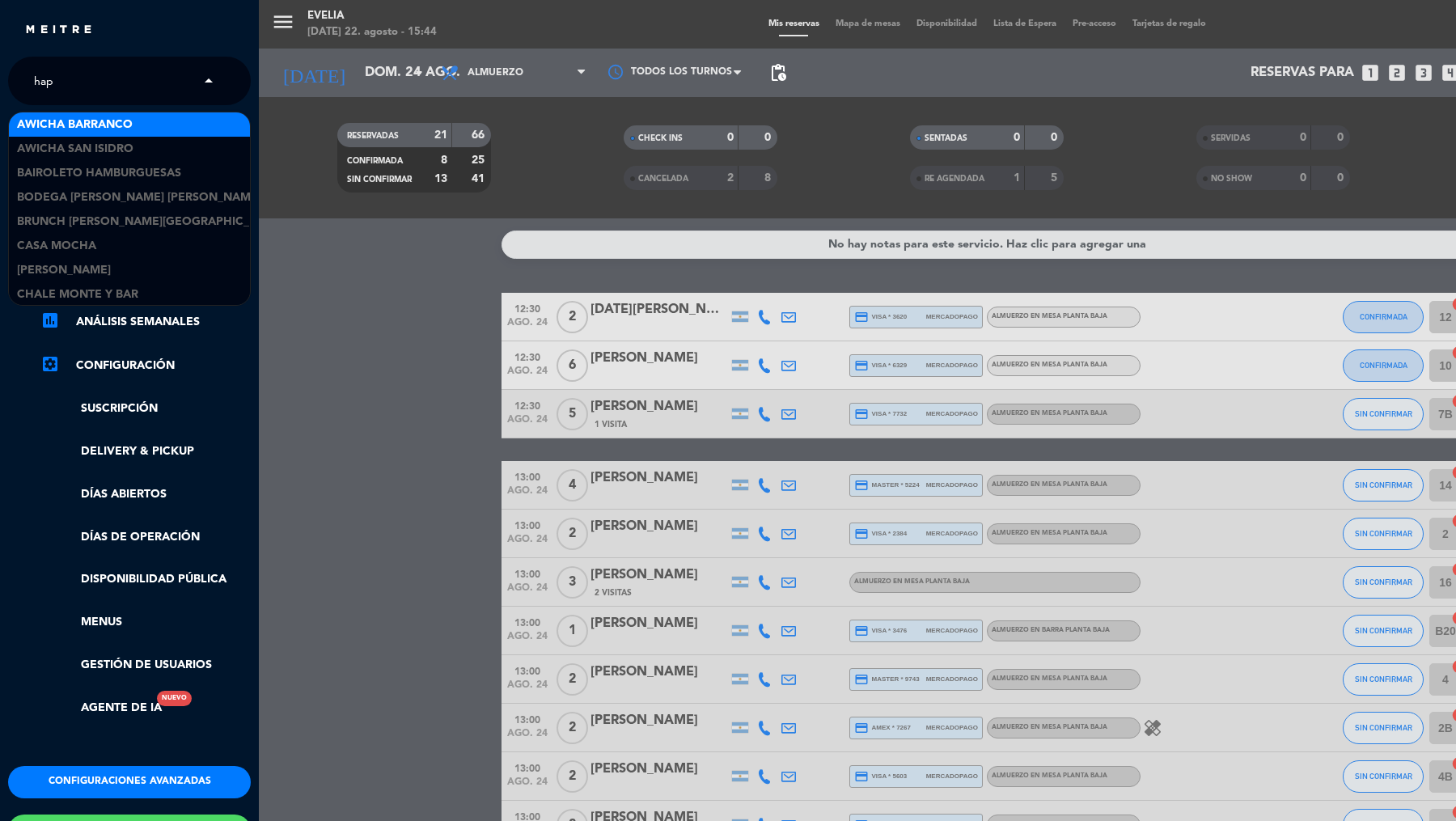
type input "[PERSON_NAME]"
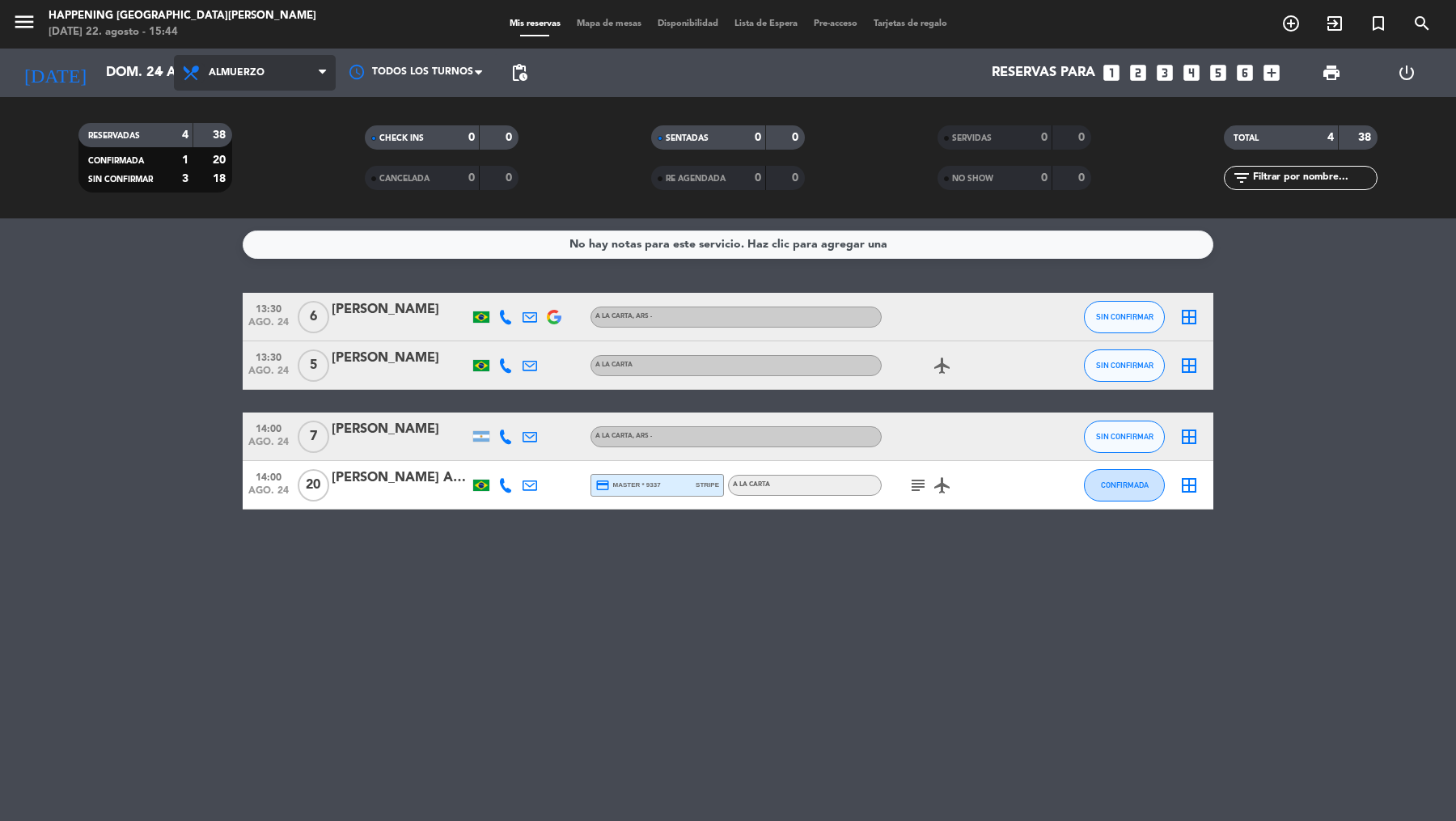
click at [194, 68] on icon at bounding box center [193, 72] width 23 height 19
click at [215, 171] on div "menu Happening Puerto [PERSON_NAME] [DATE] 22. agosto - 15:44 Mis reservas Mapa…" at bounding box center [728, 109] width 1456 height 218
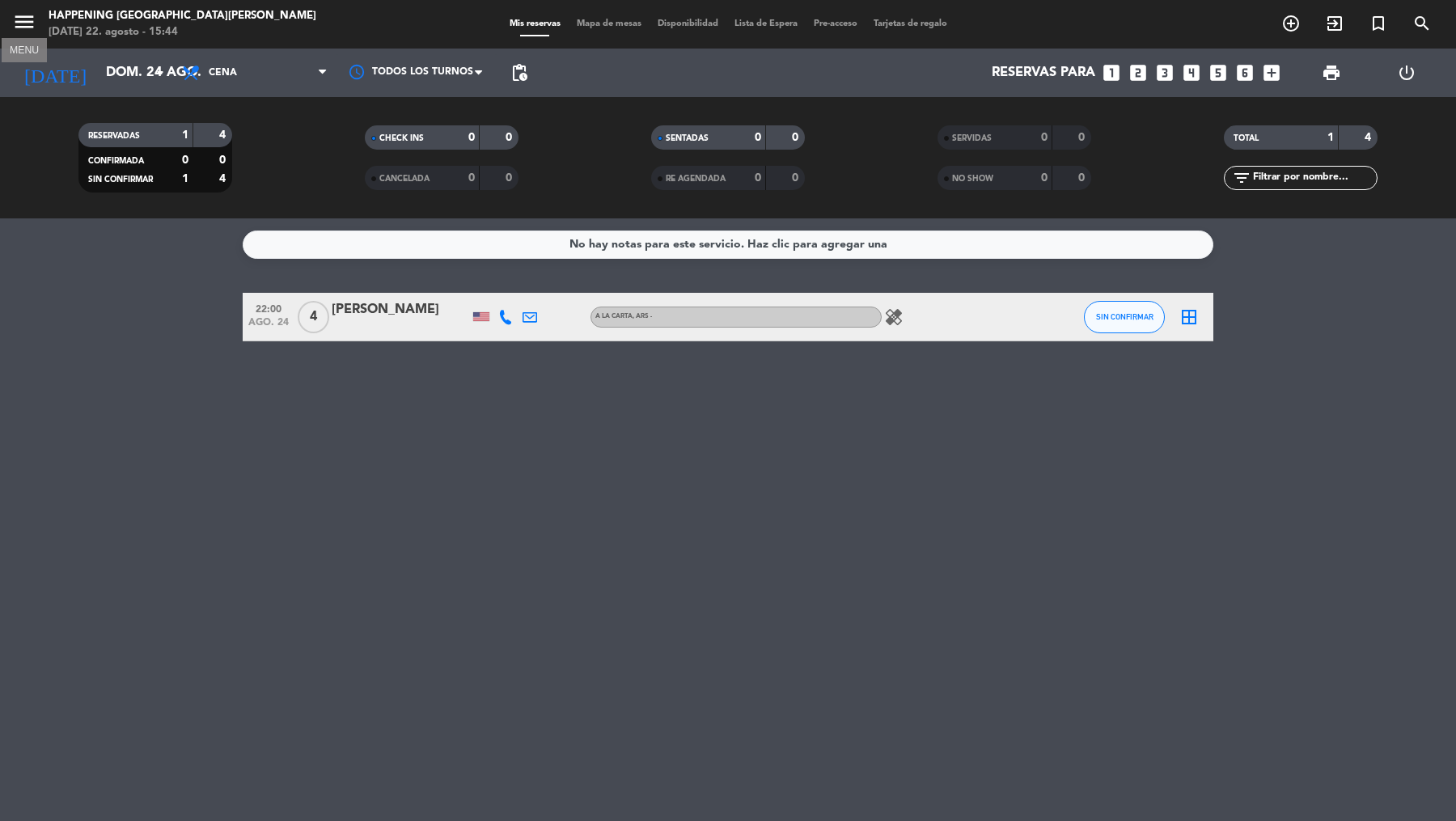
click at [12, 19] on icon "menu" at bounding box center [24, 22] width 24 height 24
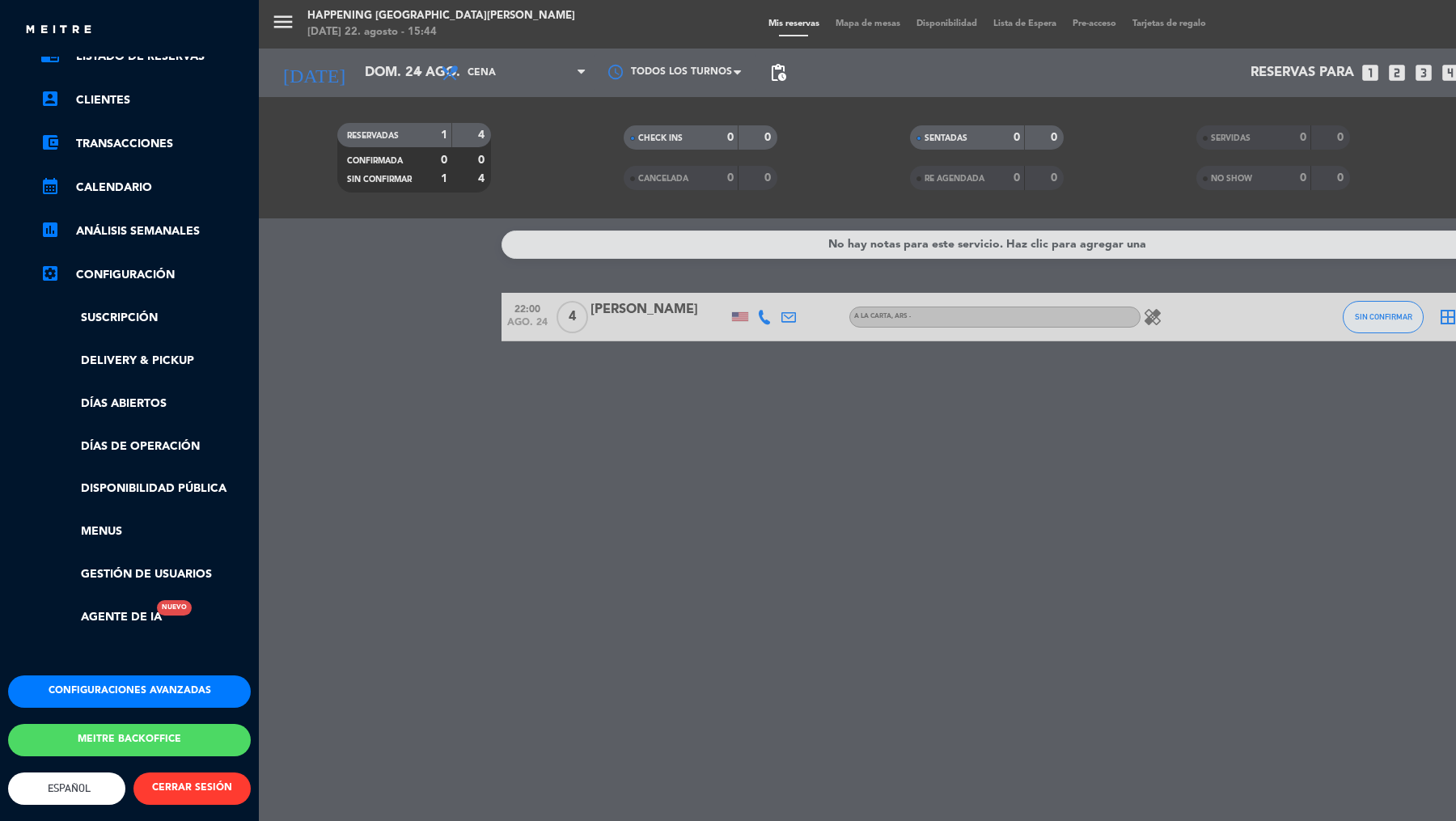
click at [139, 543] on ul "chrome_reader_mode Listado de Reservas account_box Clientes account_balance_wal…" at bounding box center [129, 336] width 242 height 580
click at [139, 565] on link "Gestión de usuarios" at bounding box center [146, 575] width 211 height 18
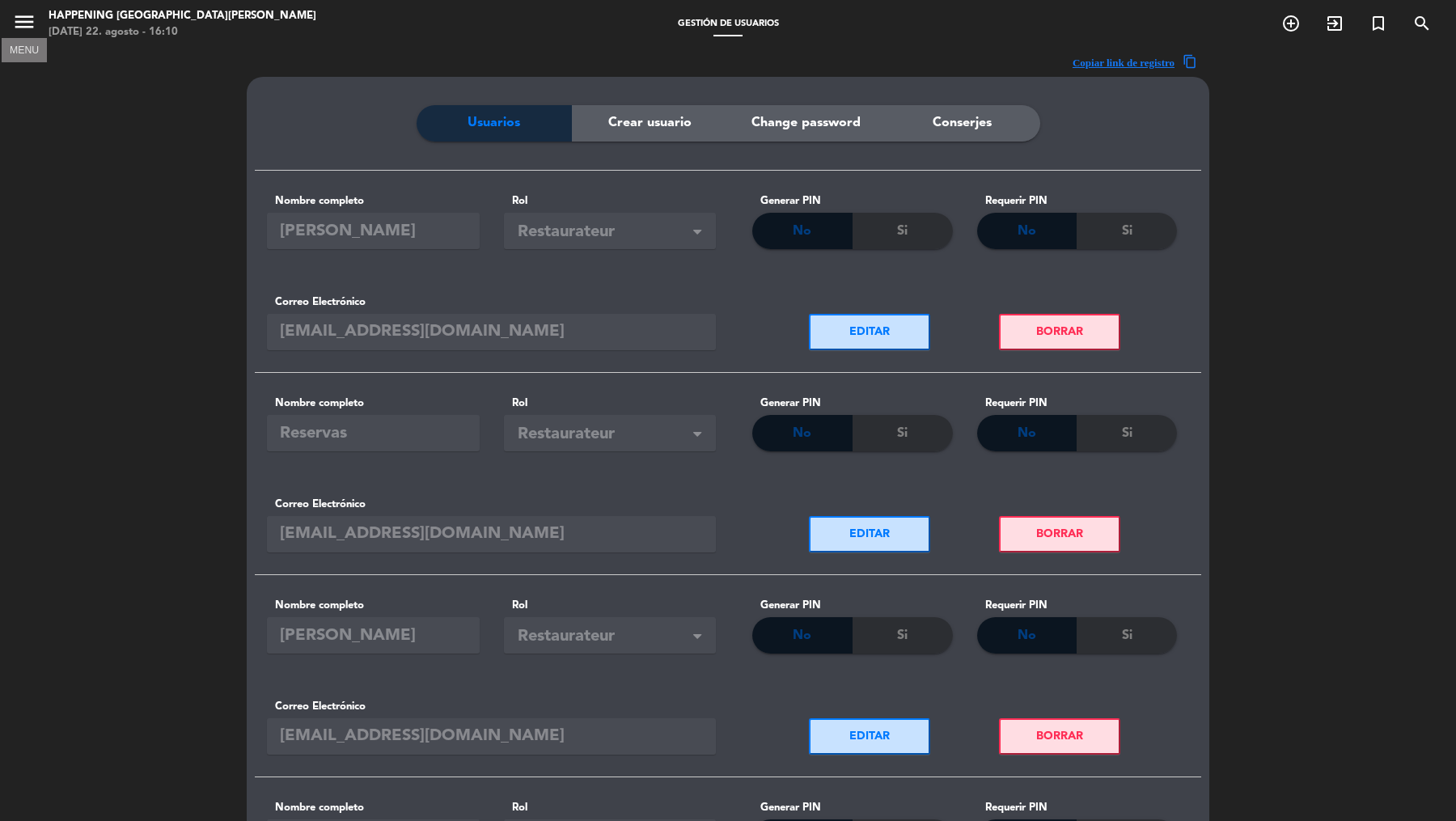
click at [24, 17] on icon "menu" at bounding box center [24, 22] width 24 height 24
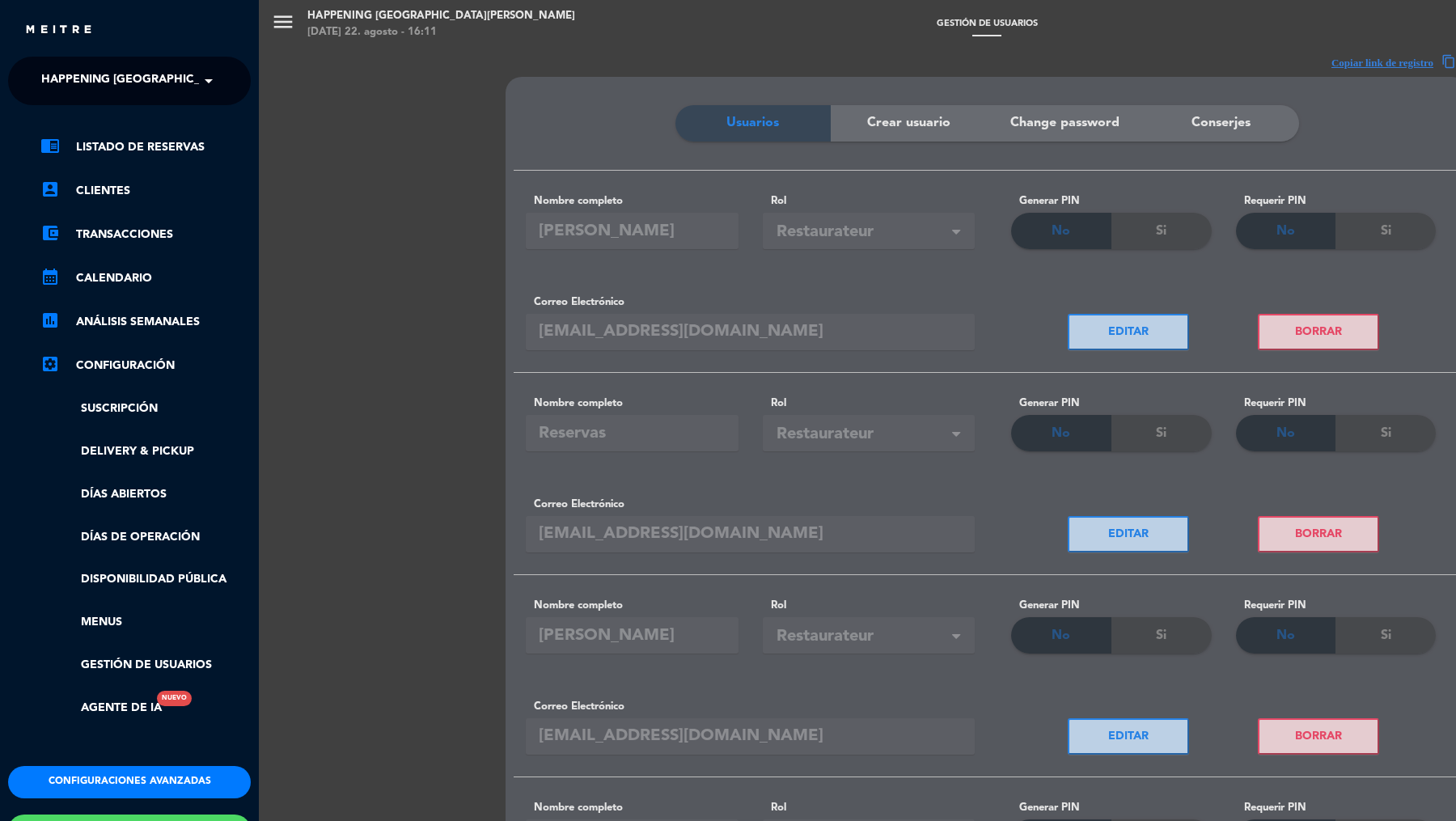
click at [144, 83] on span "Happening [GEOGRAPHIC_DATA][PERSON_NAME]" at bounding box center [184, 81] width 286 height 34
type input "huell"
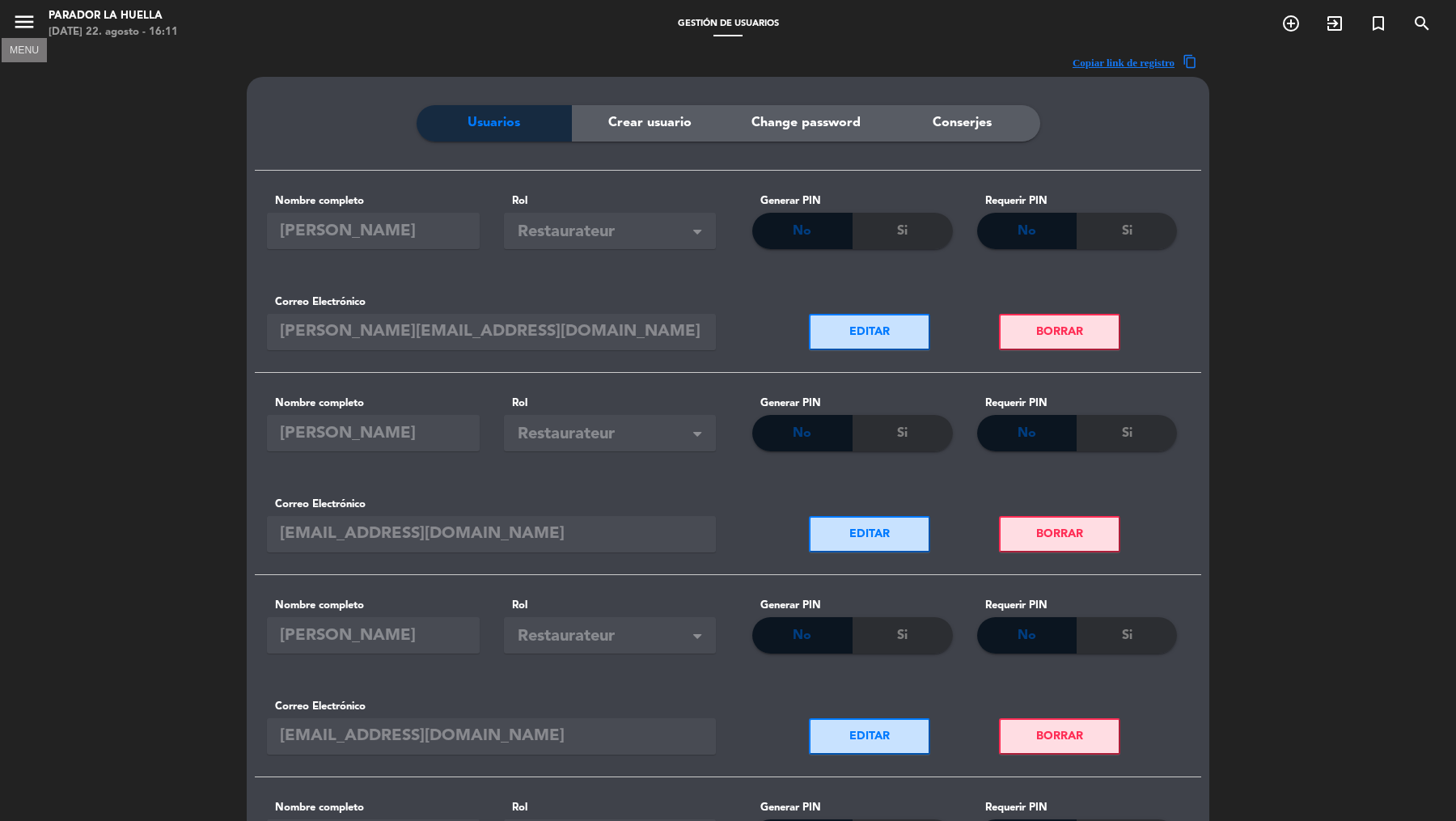
click at [30, 32] on icon "menu" at bounding box center [24, 22] width 24 height 24
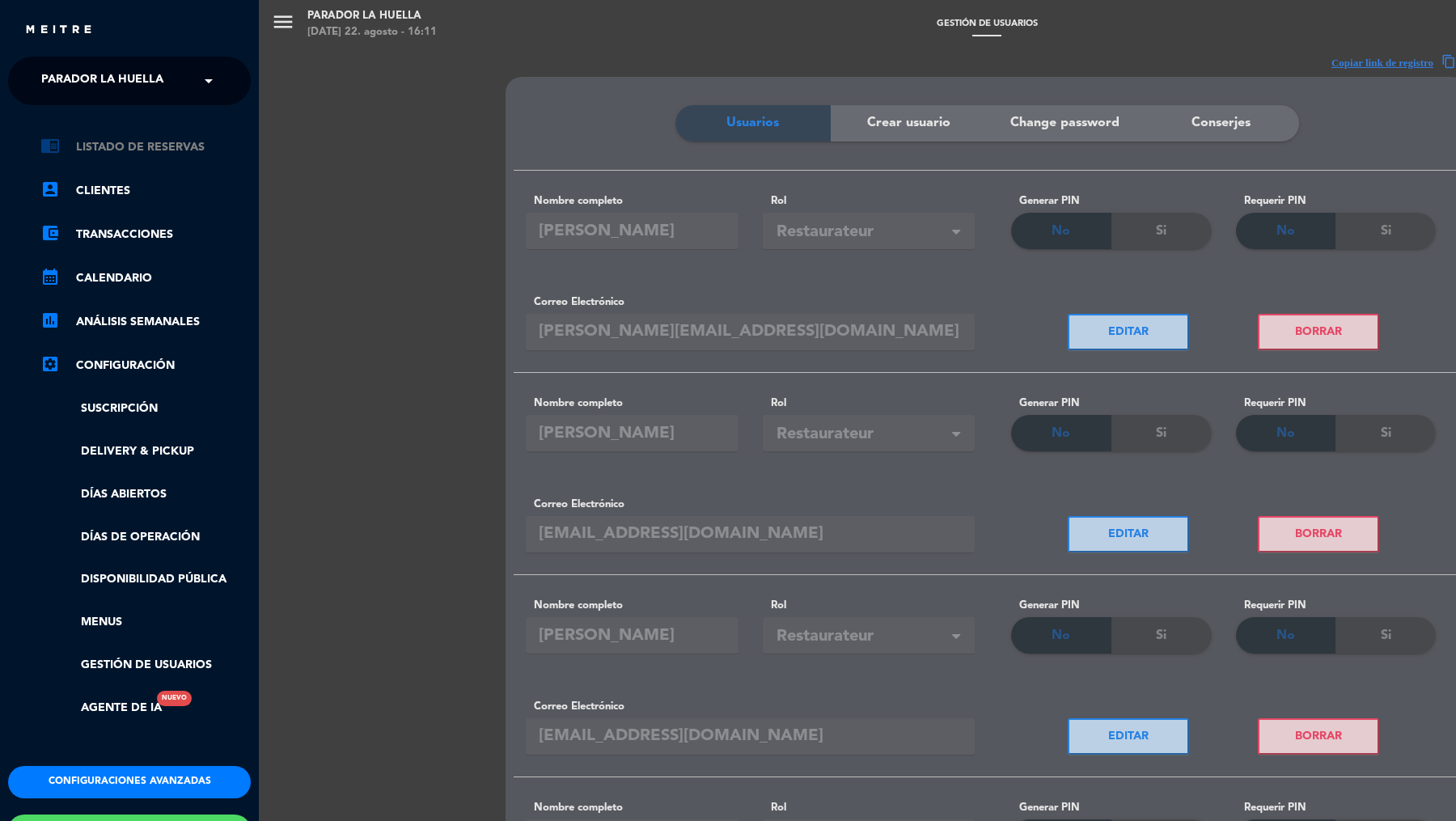
click at [156, 142] on link "chrome_reader_mode Listado de Reservas" at bounding box center [146, 147] width 211 height 19
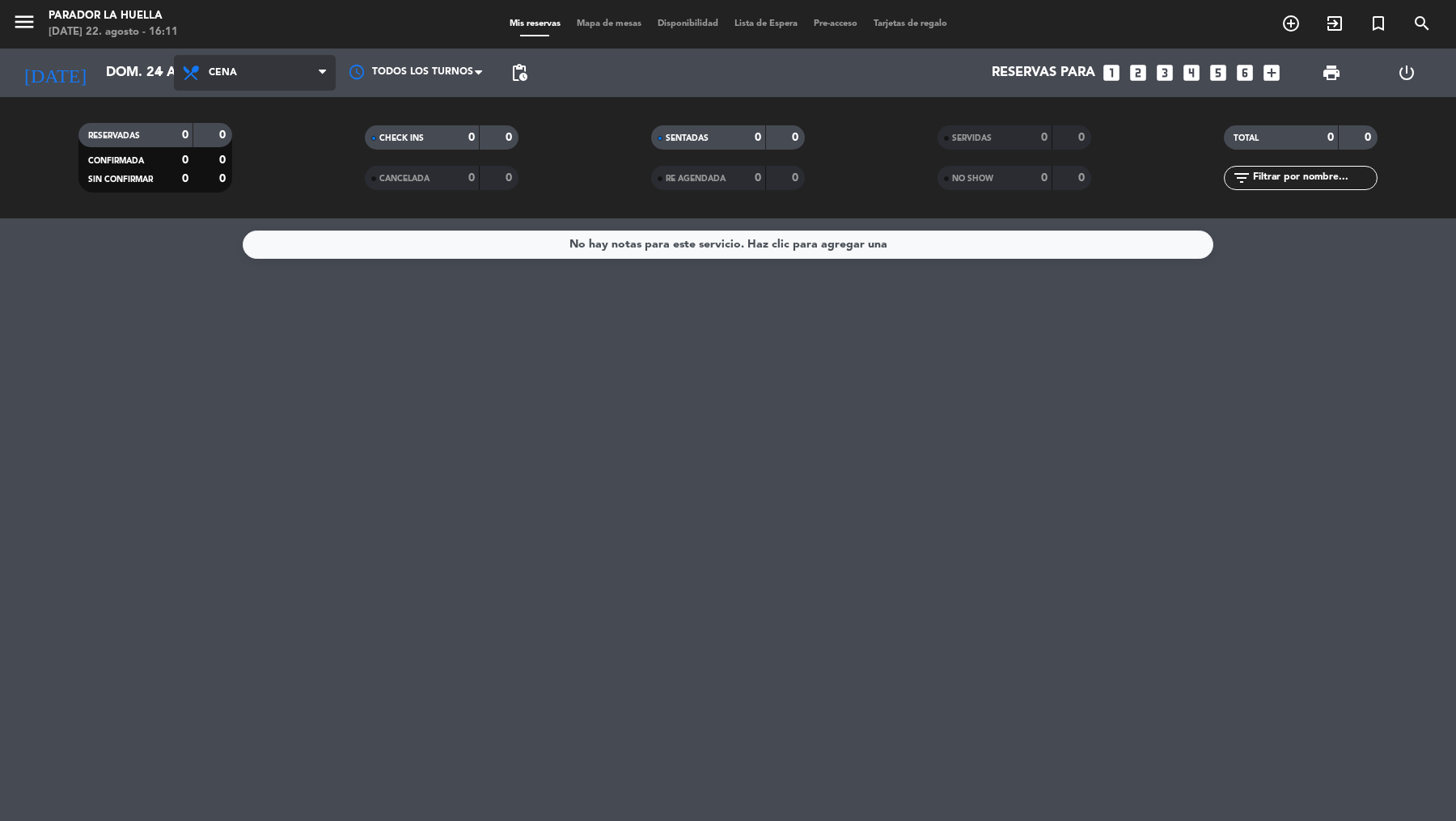
click at [253, 77] on span "Cena" at bounding box center [255, 72] width 162 height 36
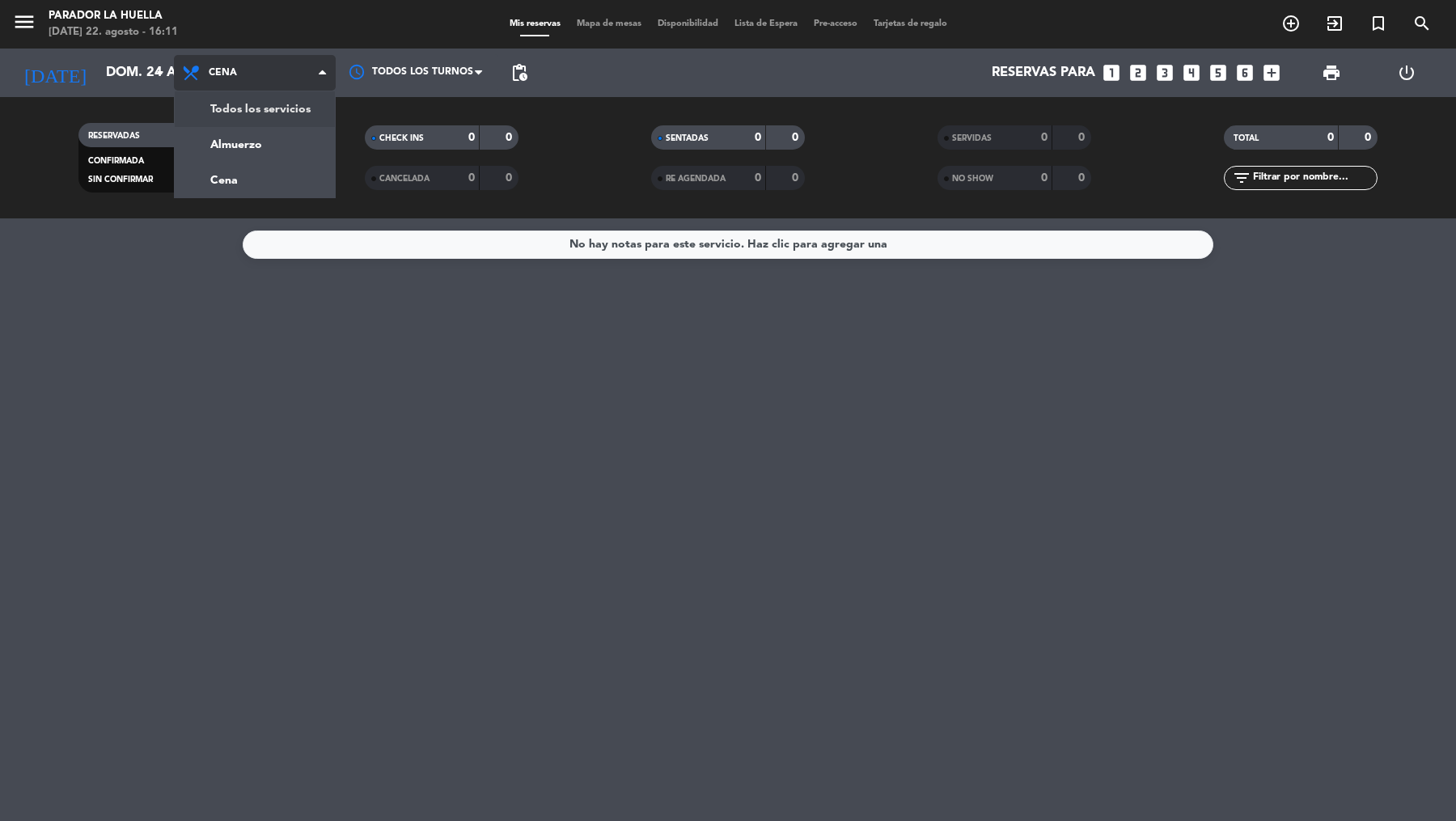
click at [261, 122] on div "menu Parador La Huella [DATE] 22. agosto - 16:11 Mis reservas Mapa de mesas Dis…" at bounding box center [728, 109] width 1456 height 218
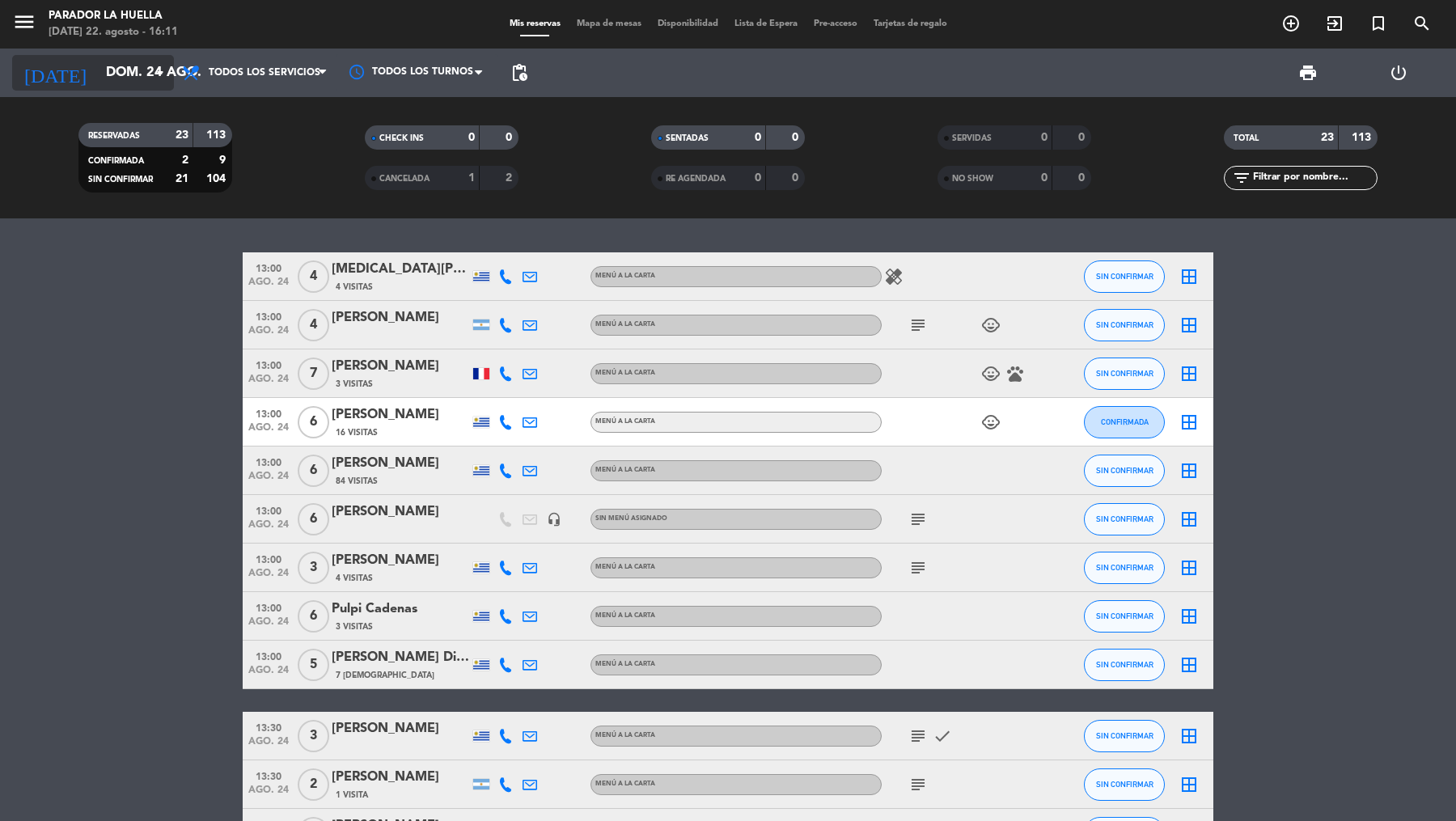
click at [156, 77] on icon "arrow_drop_down" at bounding box center [160, 72] width 19 height 19
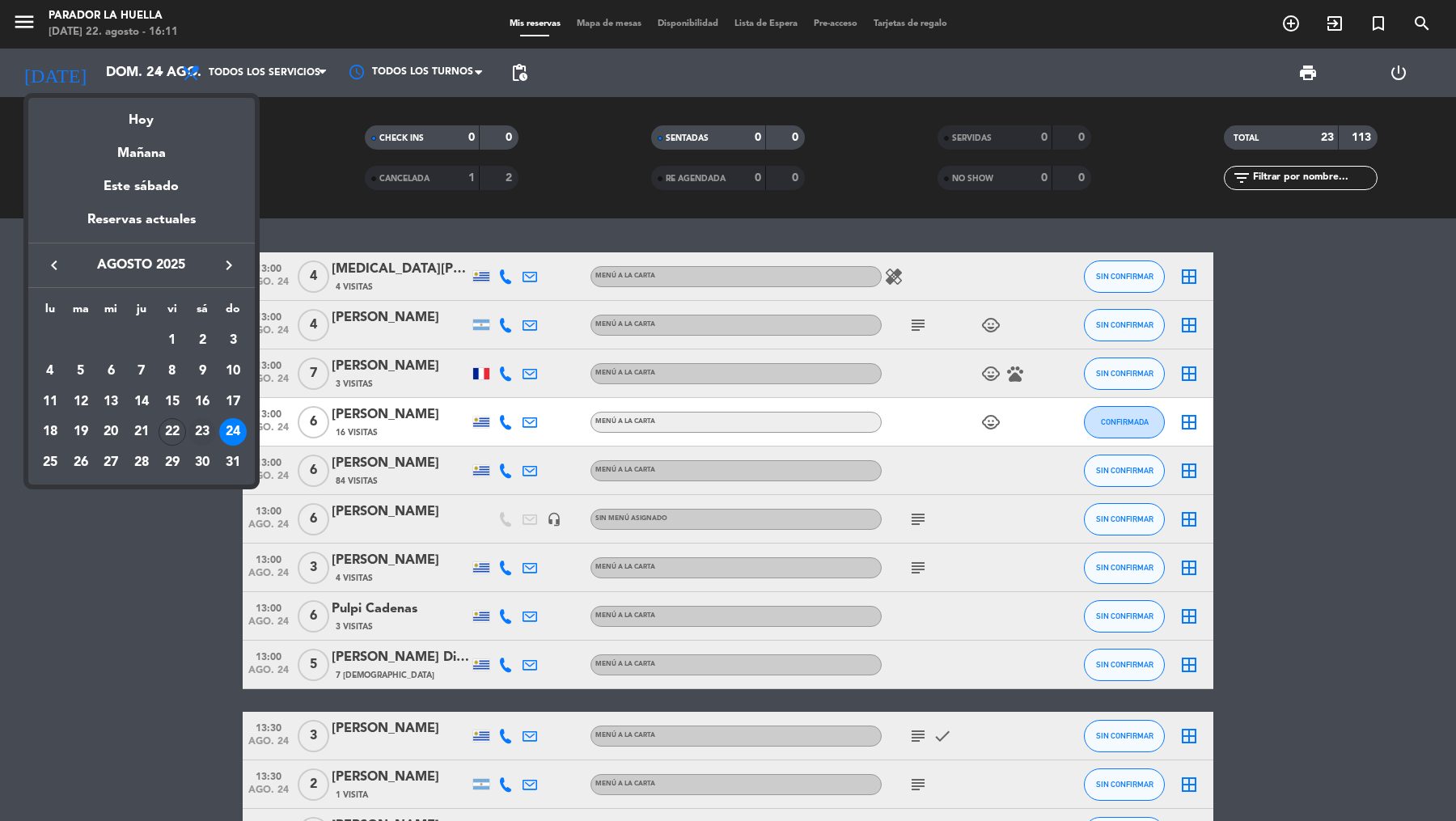
click at [191, 431] on div "23" at bounding box center [201, 431] width 27 height 27
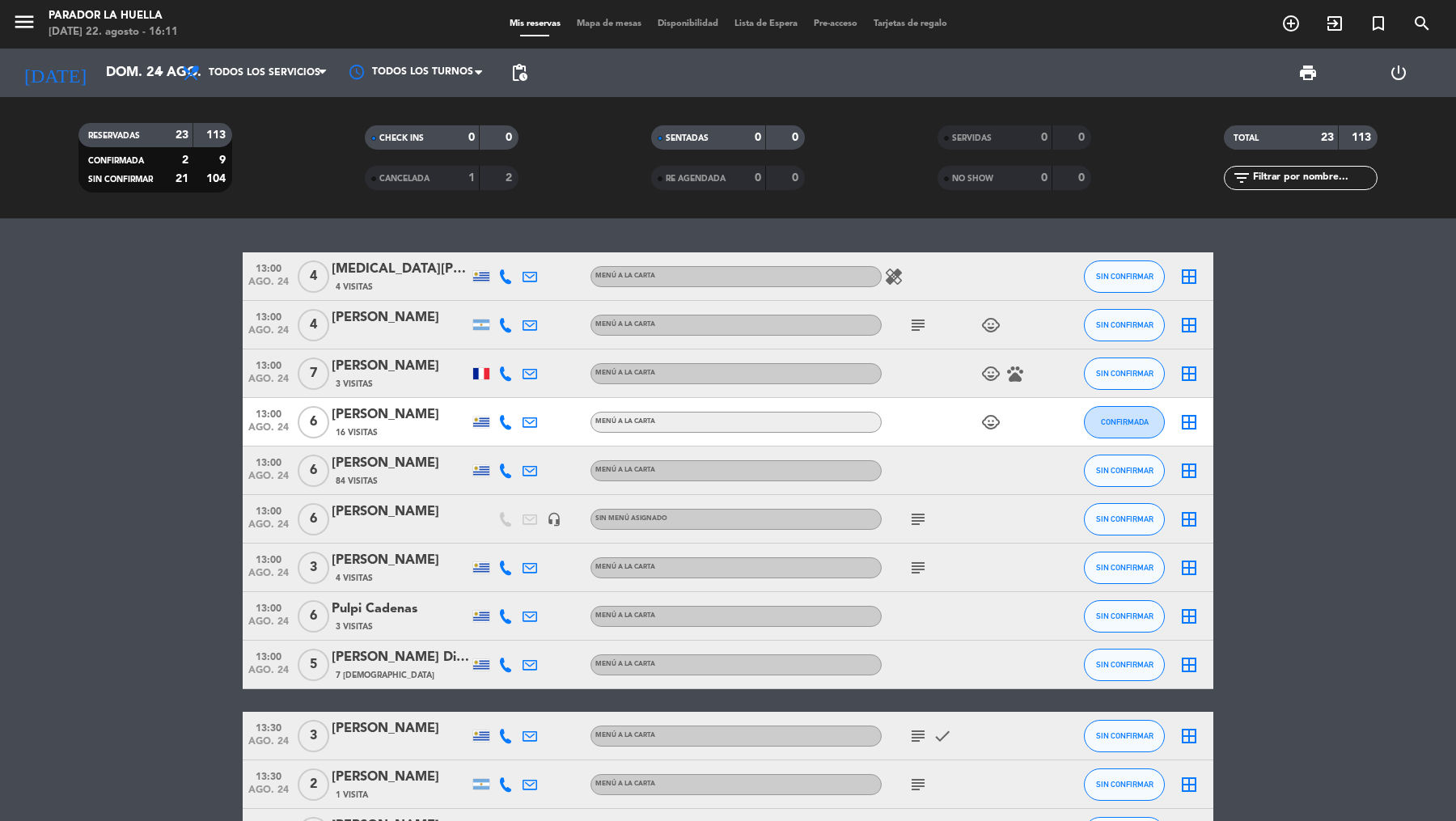
type input "sáb. 23 ago."
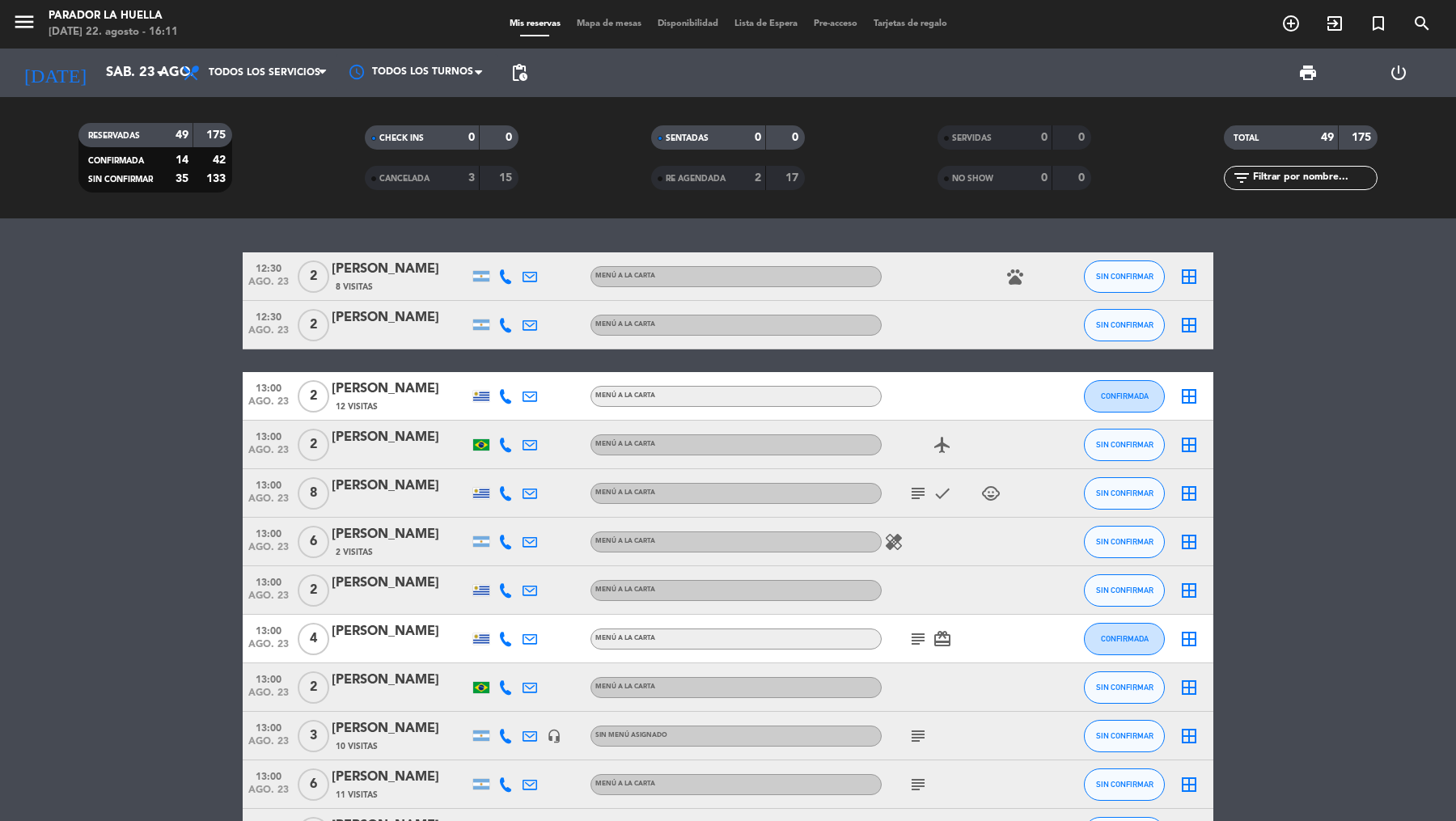
click at [1255, 183] on input "text" at bounding box center [1314, 177] width 126 height 17
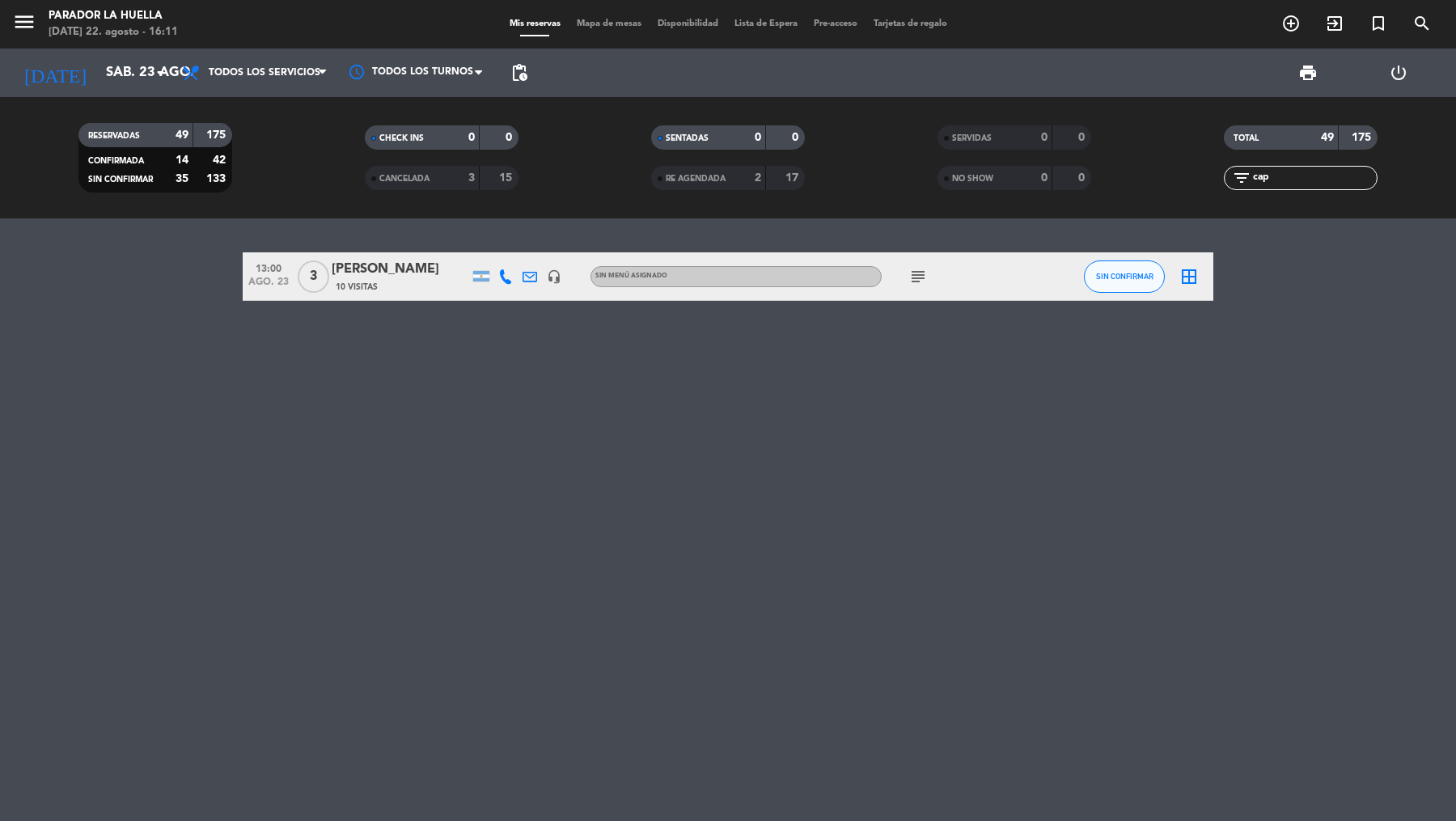
type input "cap"
click at [916, 271] on icon "subject" at bounding box center [917, 276] width 19 height 19
click at [942, 402] on div "13:00 [DATE] 3 [PERSON_NAME] 10 Visitas headset_mic Sin menú asignado subject B…" at bounding box center [728, 520] width 1456 height 603
click at [921, 277] on icon "subject" at bounding box center [917, 276] width 19 height 19
click at [869, 390] on div "13:00 [DATE] 3 [PERSON_NAME] 10 Visitas headset_mic Sin menú asignado subject B…" at bounding box center [728, 520] width 1456 height 603
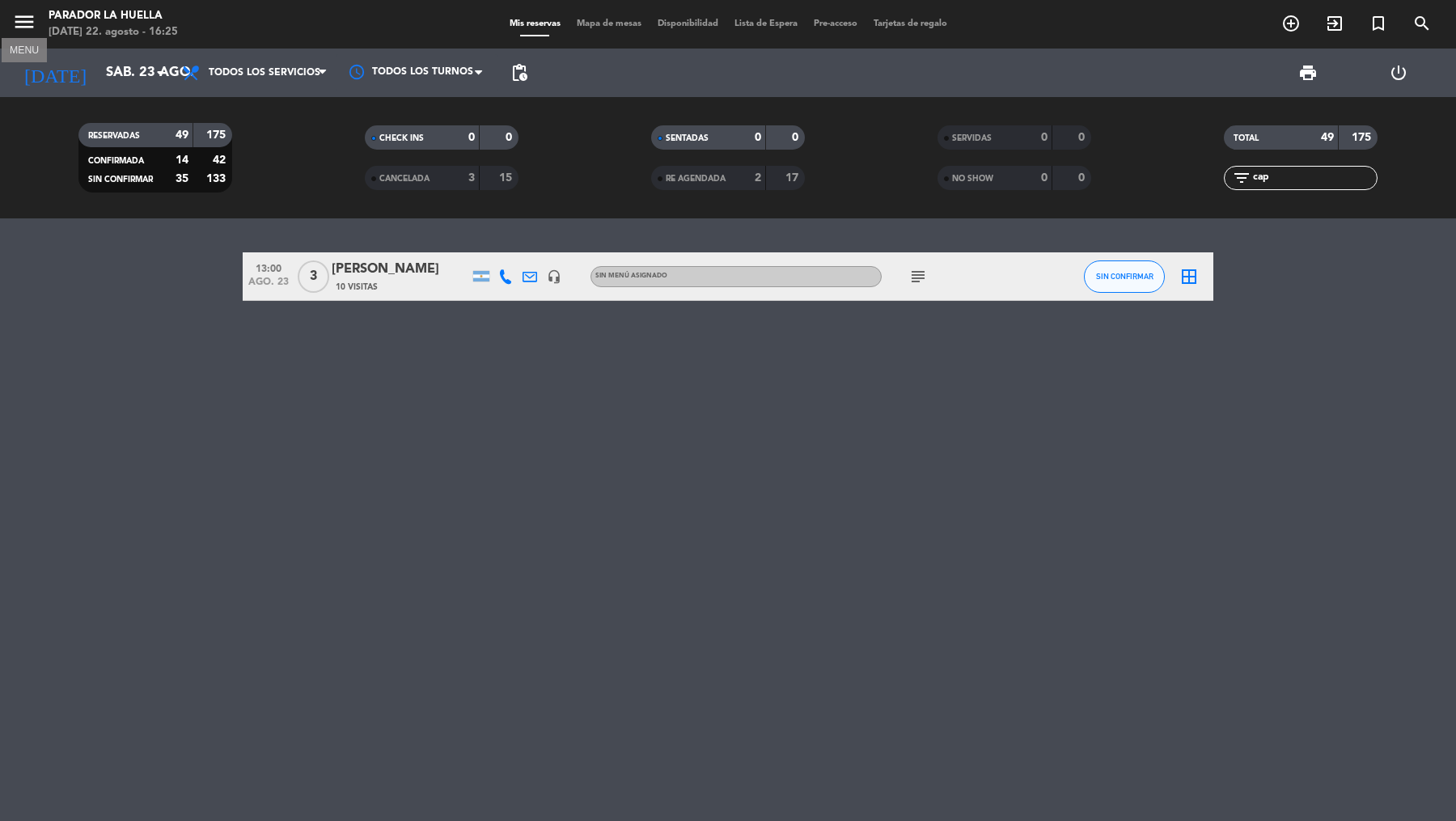
click at [27, 20] on icon "menu" at bounding box center [24, 22] width 24 height 24
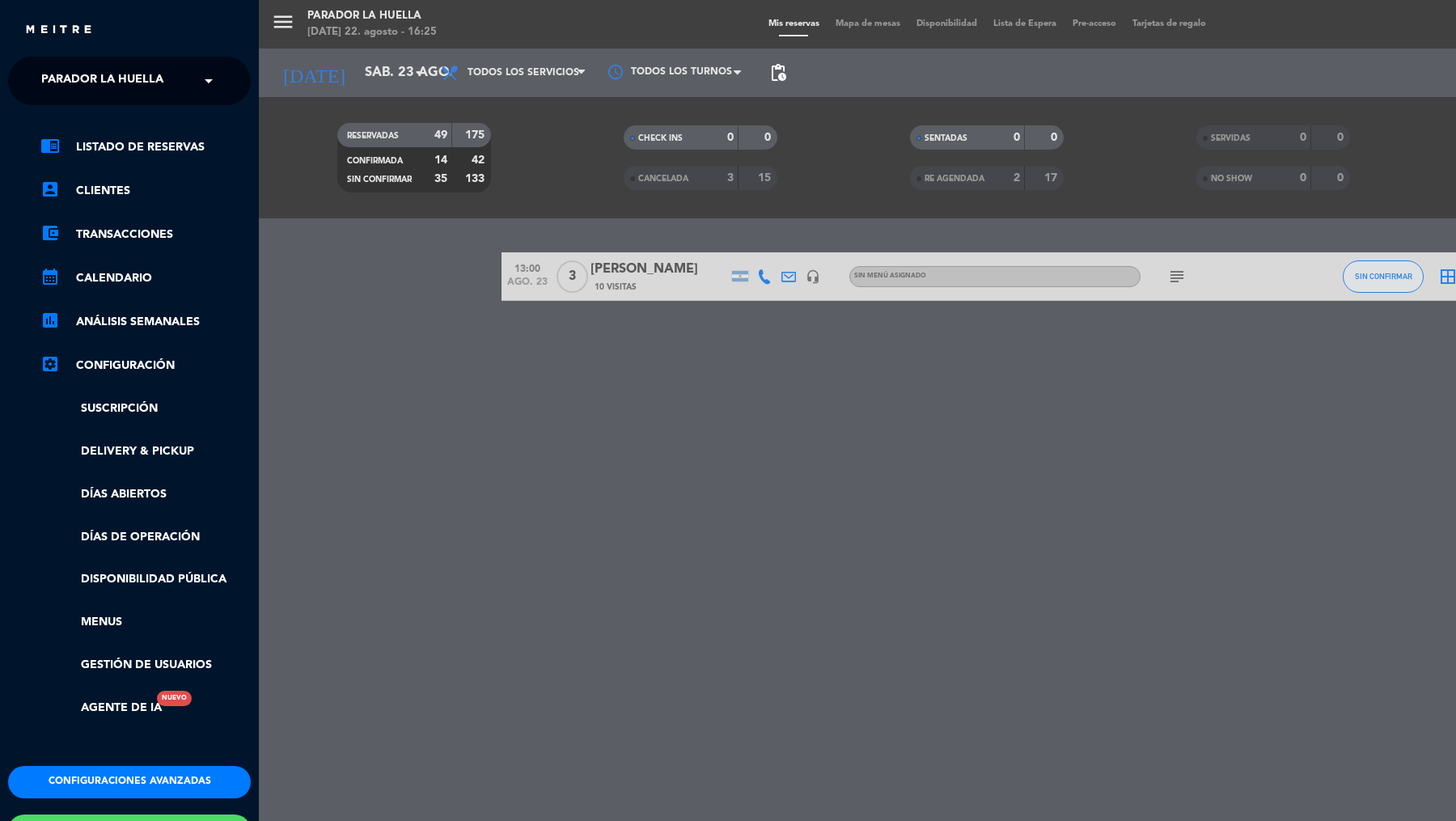
click at [97, 80] on span "Parador La Huella" at bounding box center [102, 81] width 122 height 34
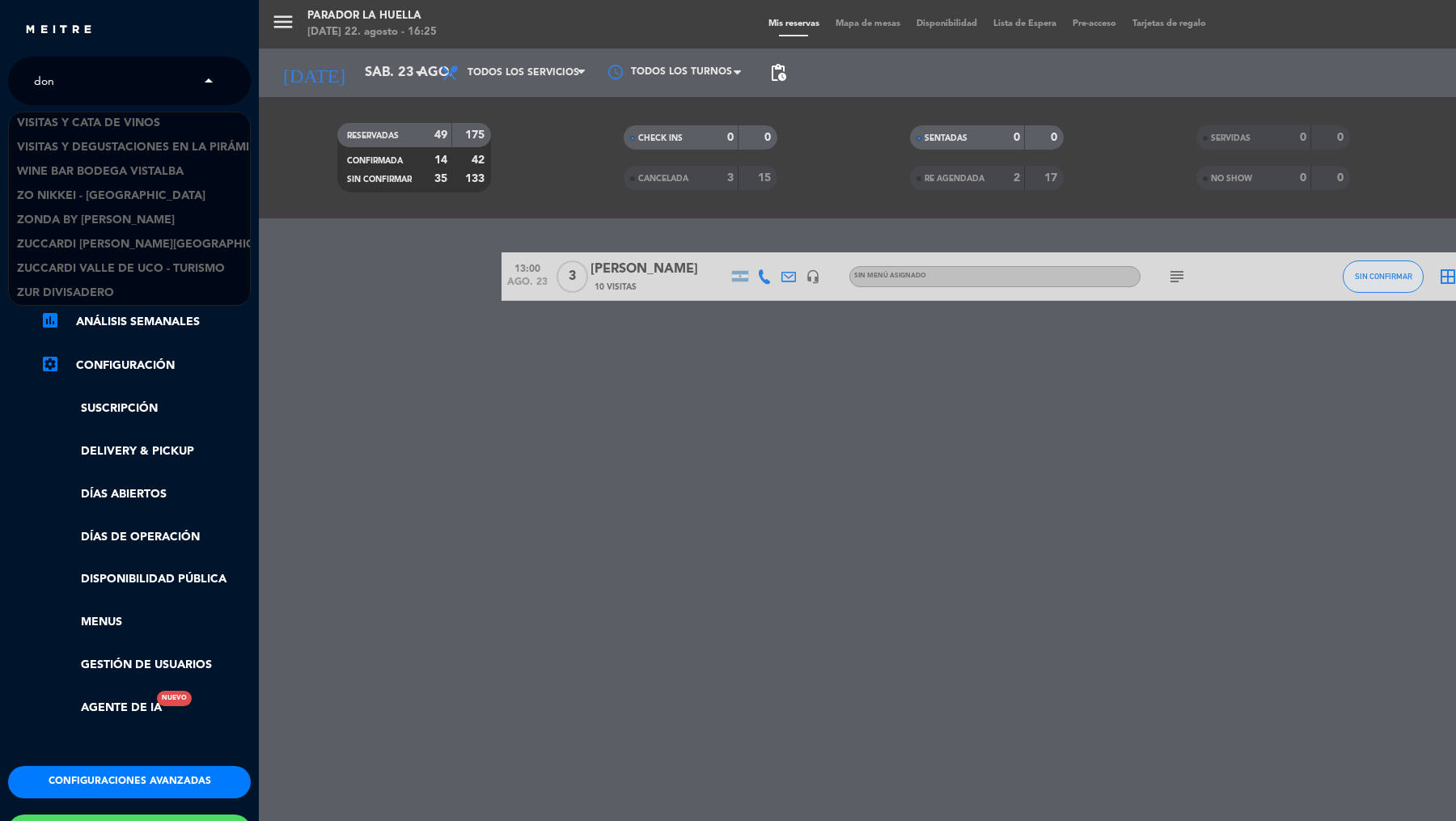
scroll to position [25, 0]
type input "don j"
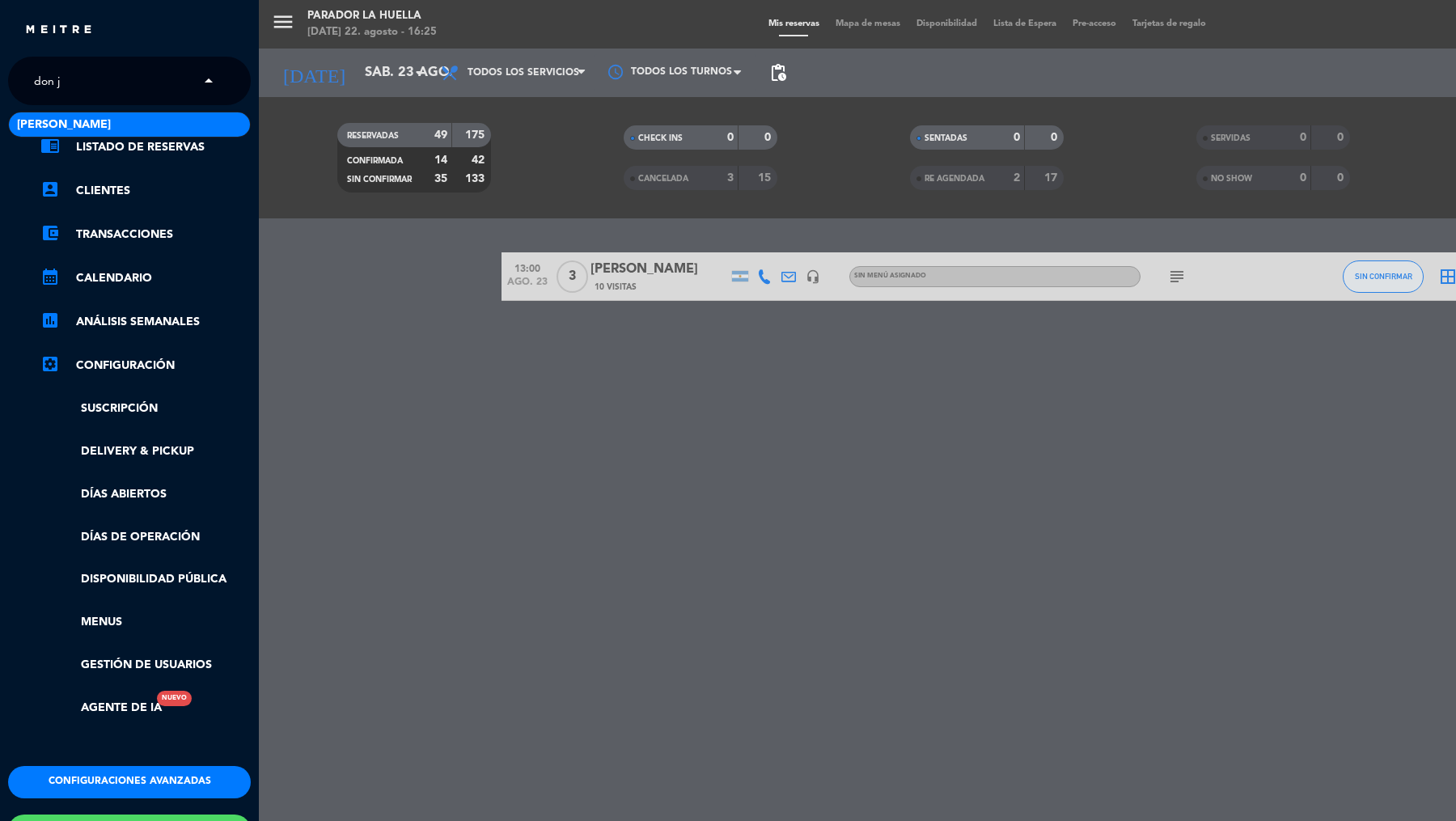
scroll to position [0, 0]
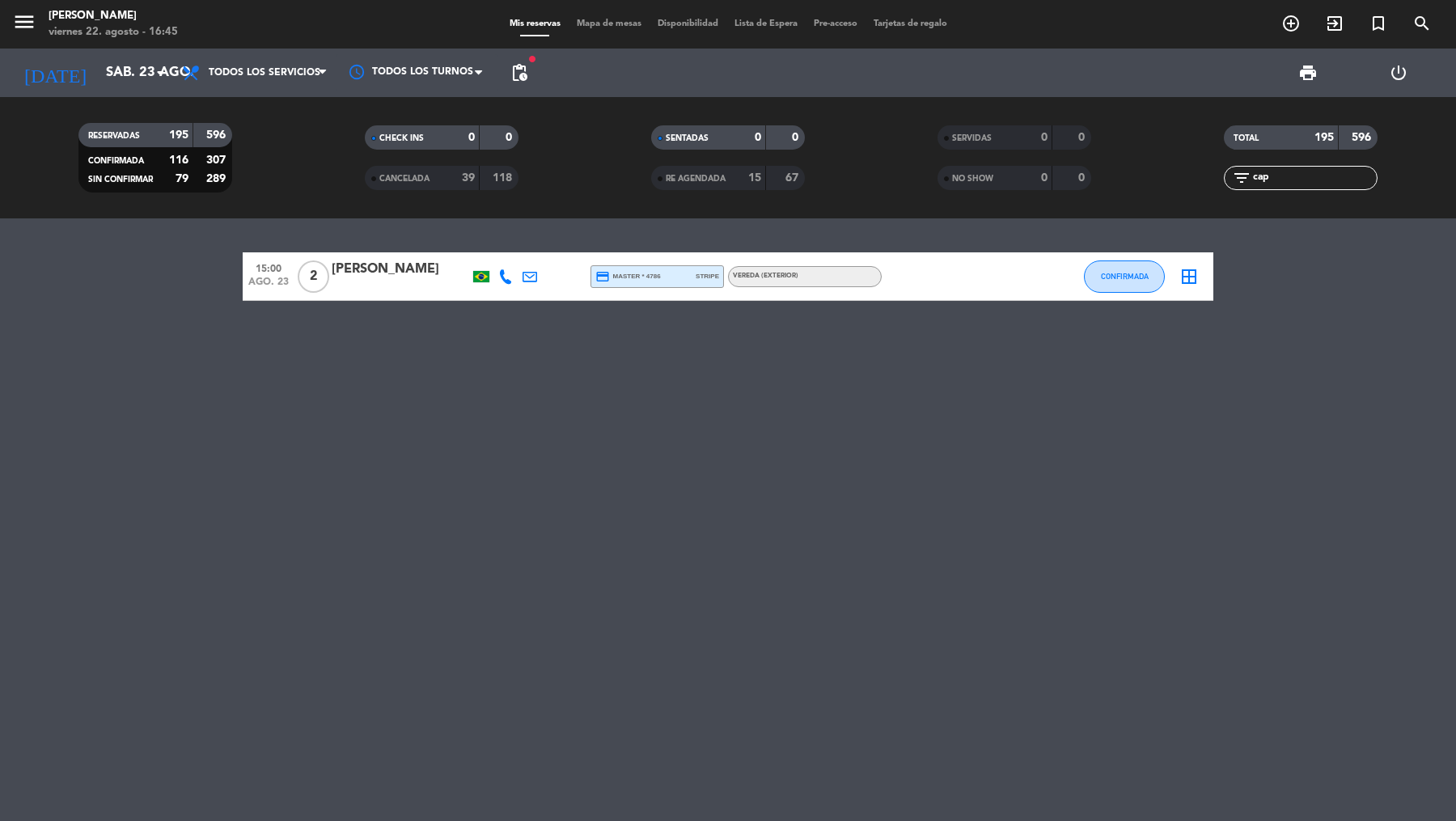
click at [1270, 176] on input "cap" at bounding box center [1314, 177] width 126 height 17
drag, startPoint x: 1275, startPoint y: 176, endPoint x: 1223, endPoint y: 176, distance: 52.0
click at [1224, 176] on input-outlined "filter_list cap" at bounding box center [1300, 177] width 154 height 24
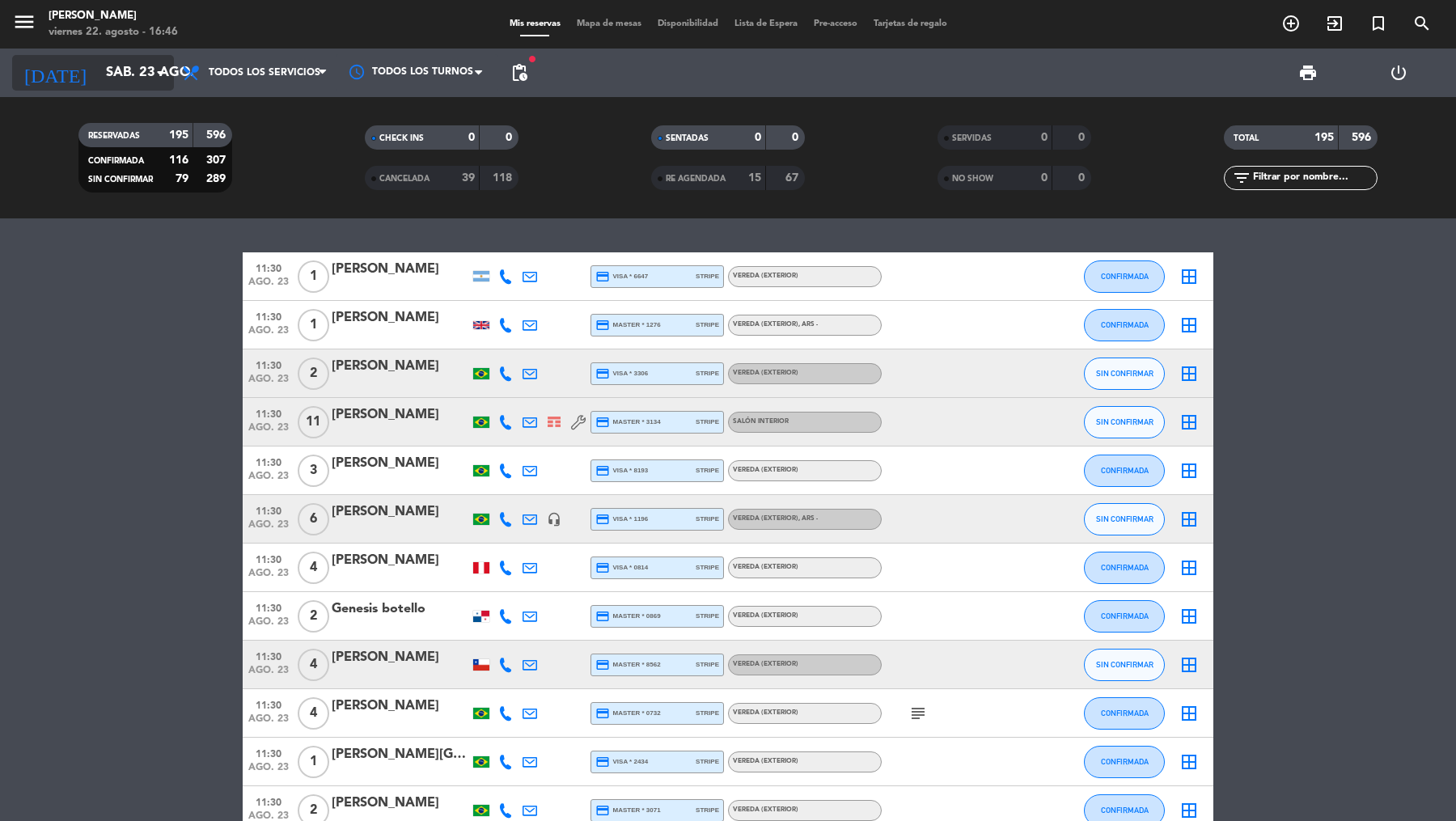
click at [150, 77] on input "sáb. 23 ago." at bounding box center [185, 73] width 173 height 32
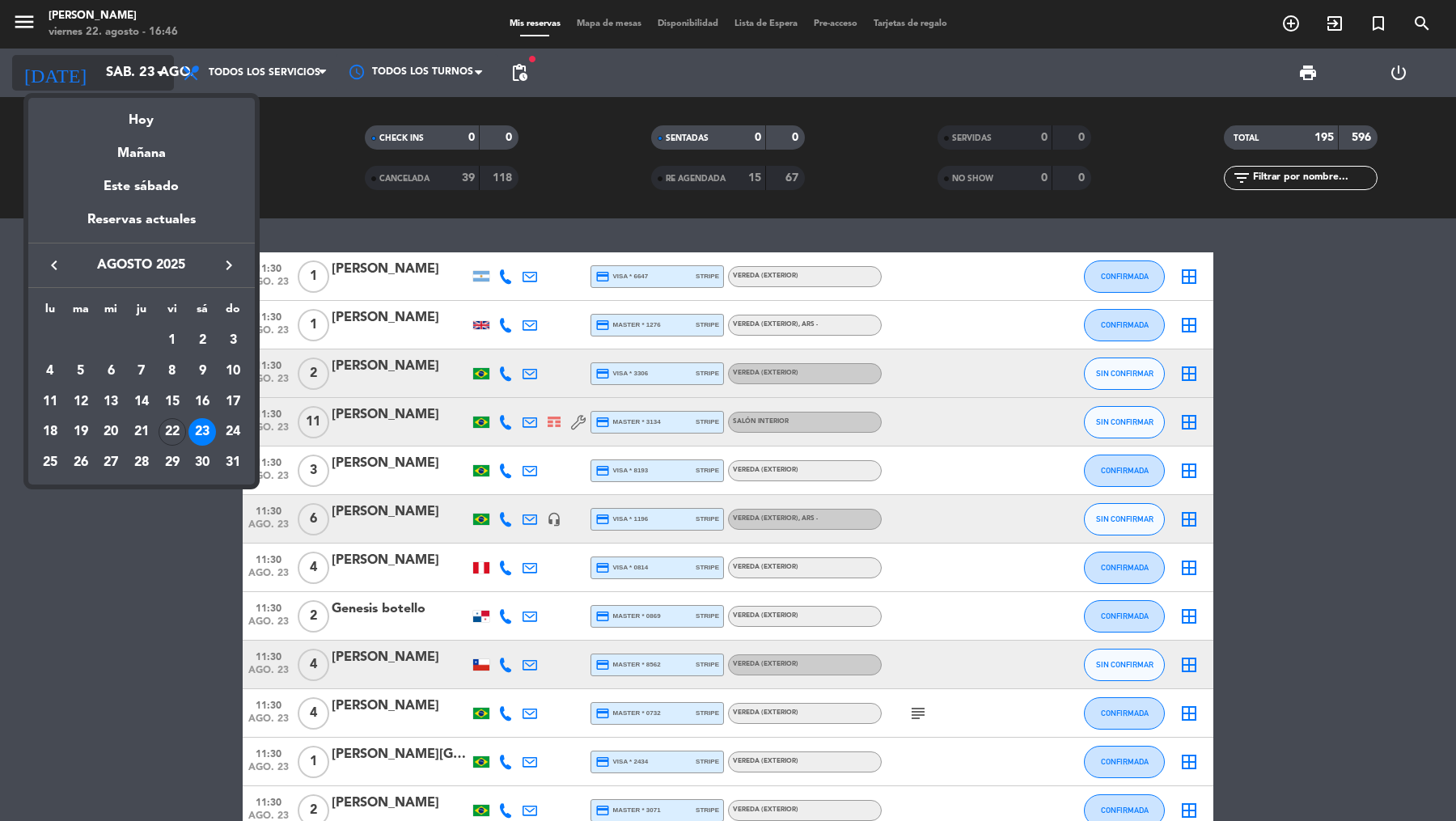
click at [150, 77] on div at bounding box center [728, 410] width 1456 height 821
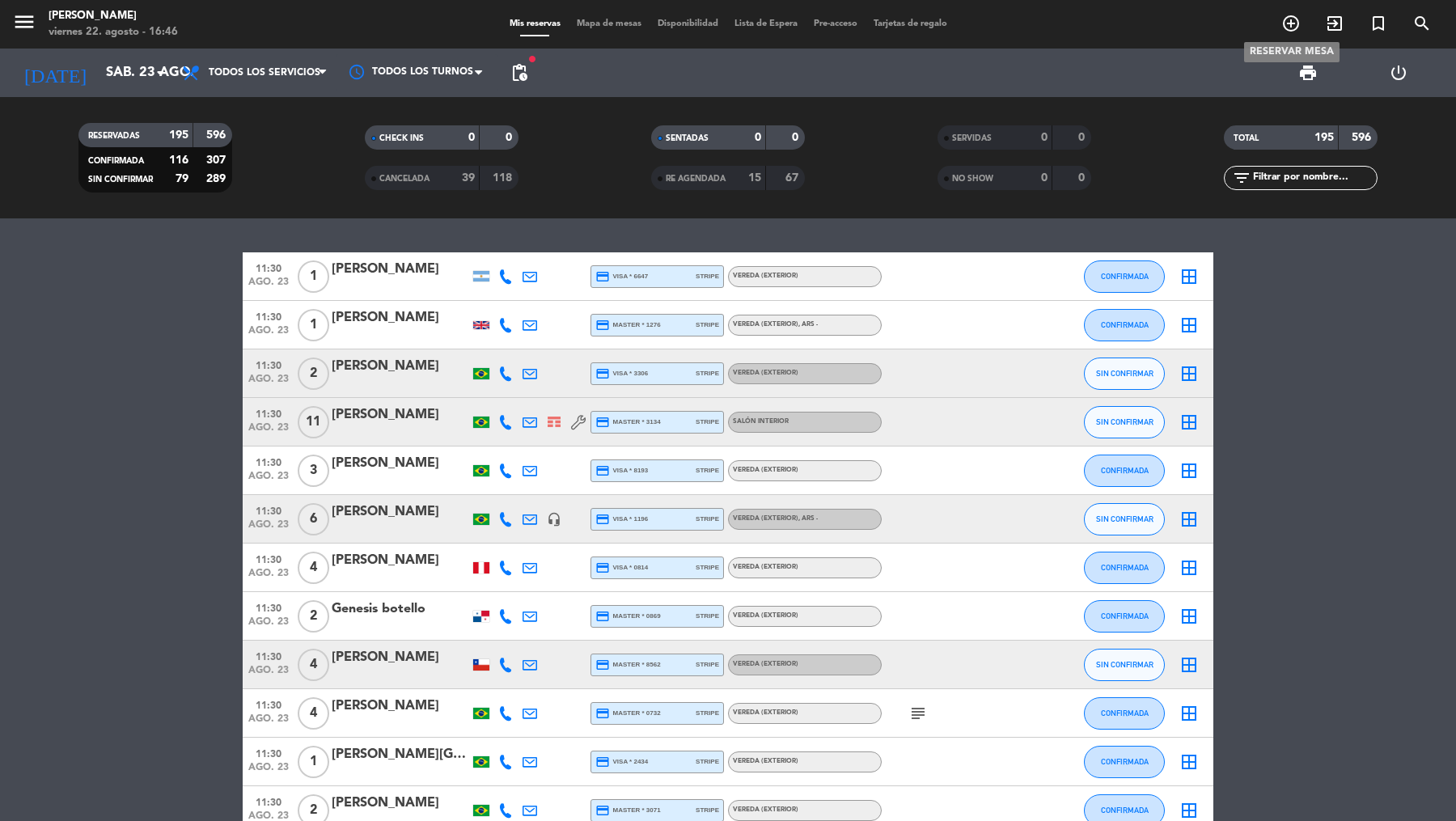
click at [1290, 24] on icon "add_circle_outline" at bounding box center [1290, 23] width 19 height 19
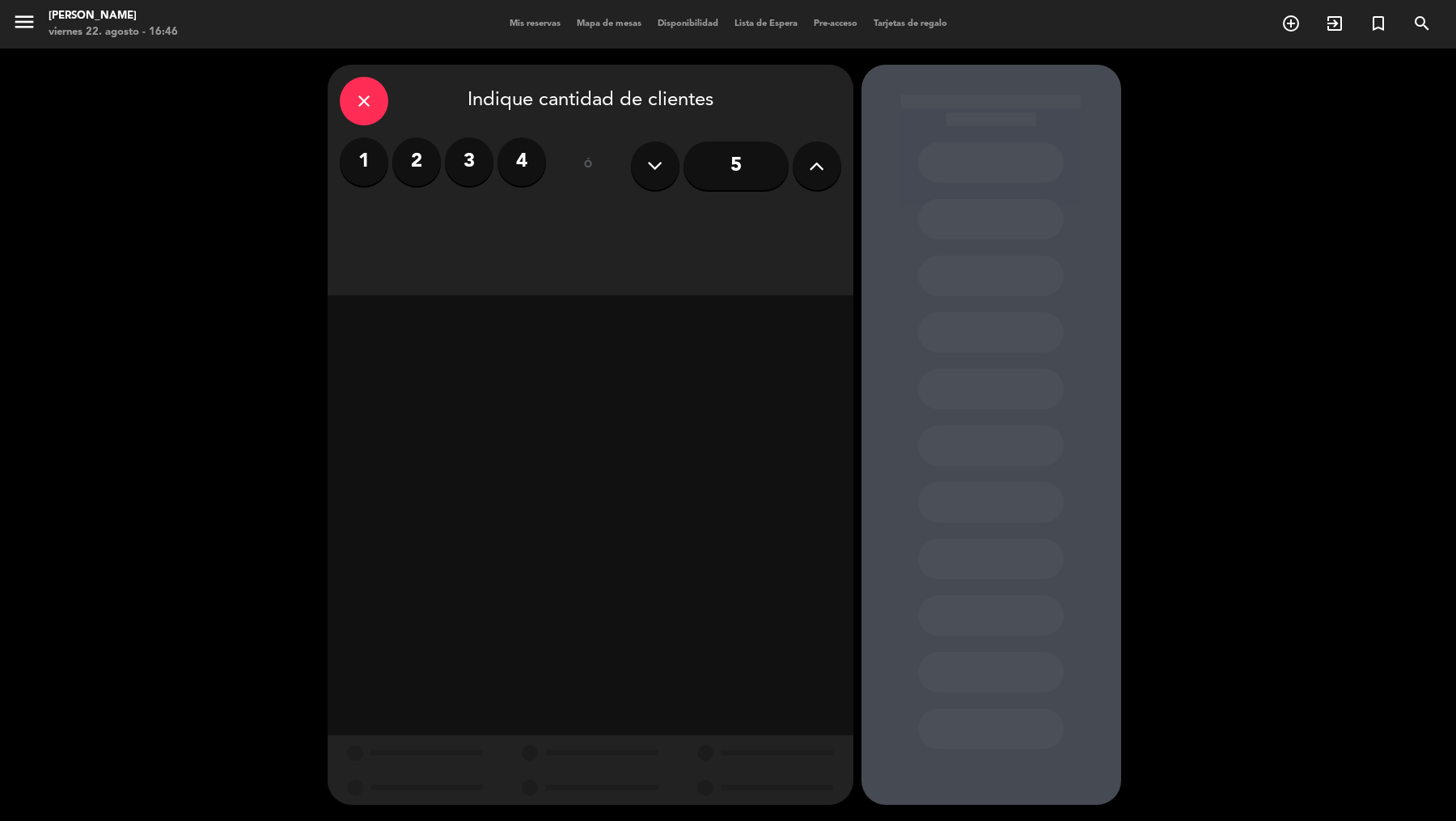
click at [717, 167] on input "5" at bounding box center [736, 166] width 105 height 48
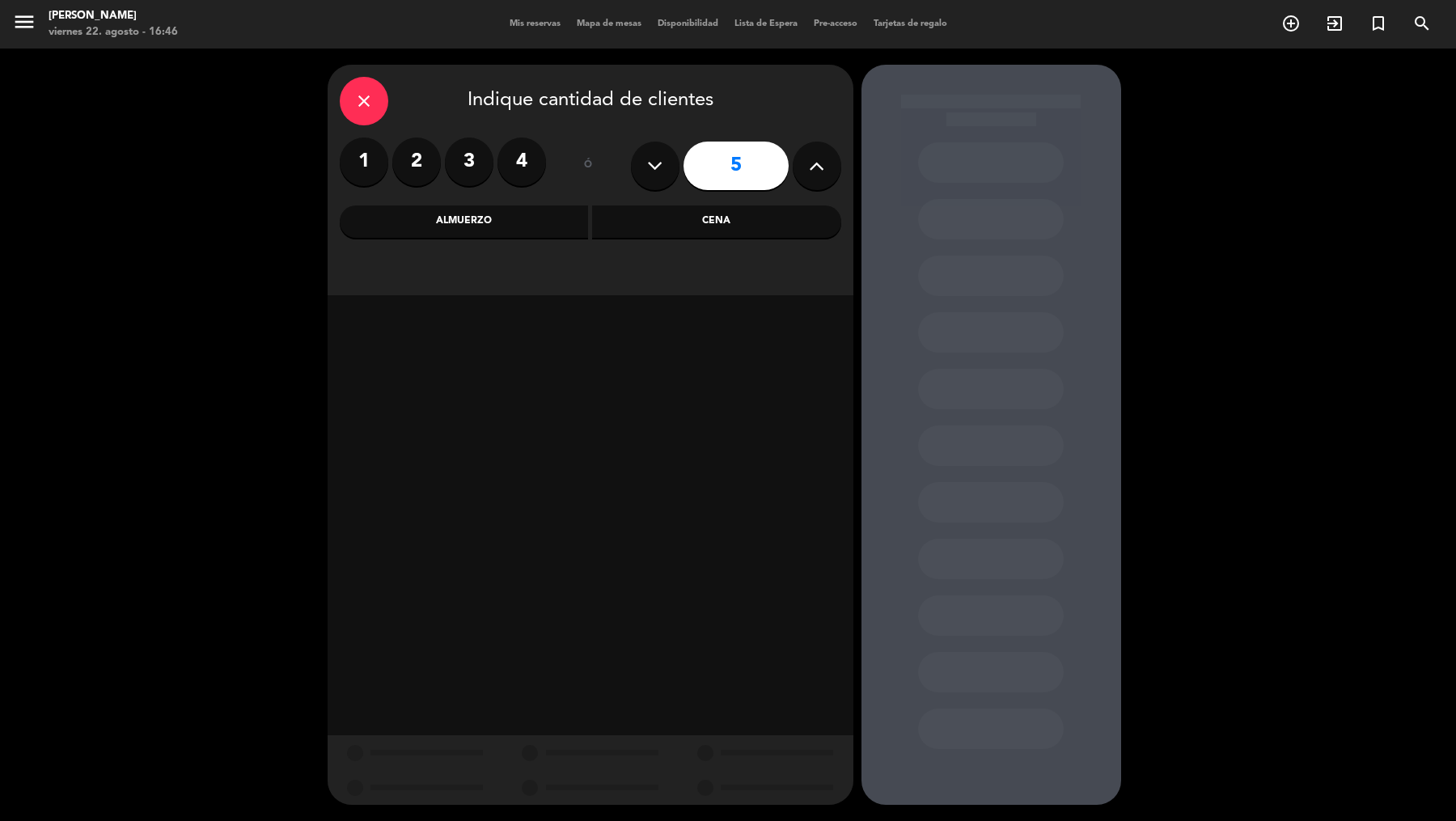
click at [717, 167] on input "5" at bounding box center [736, 166] width 105 height 48
click at [699, 218] on div "Cena" at bounding box center [716, 221] width 249 height 32
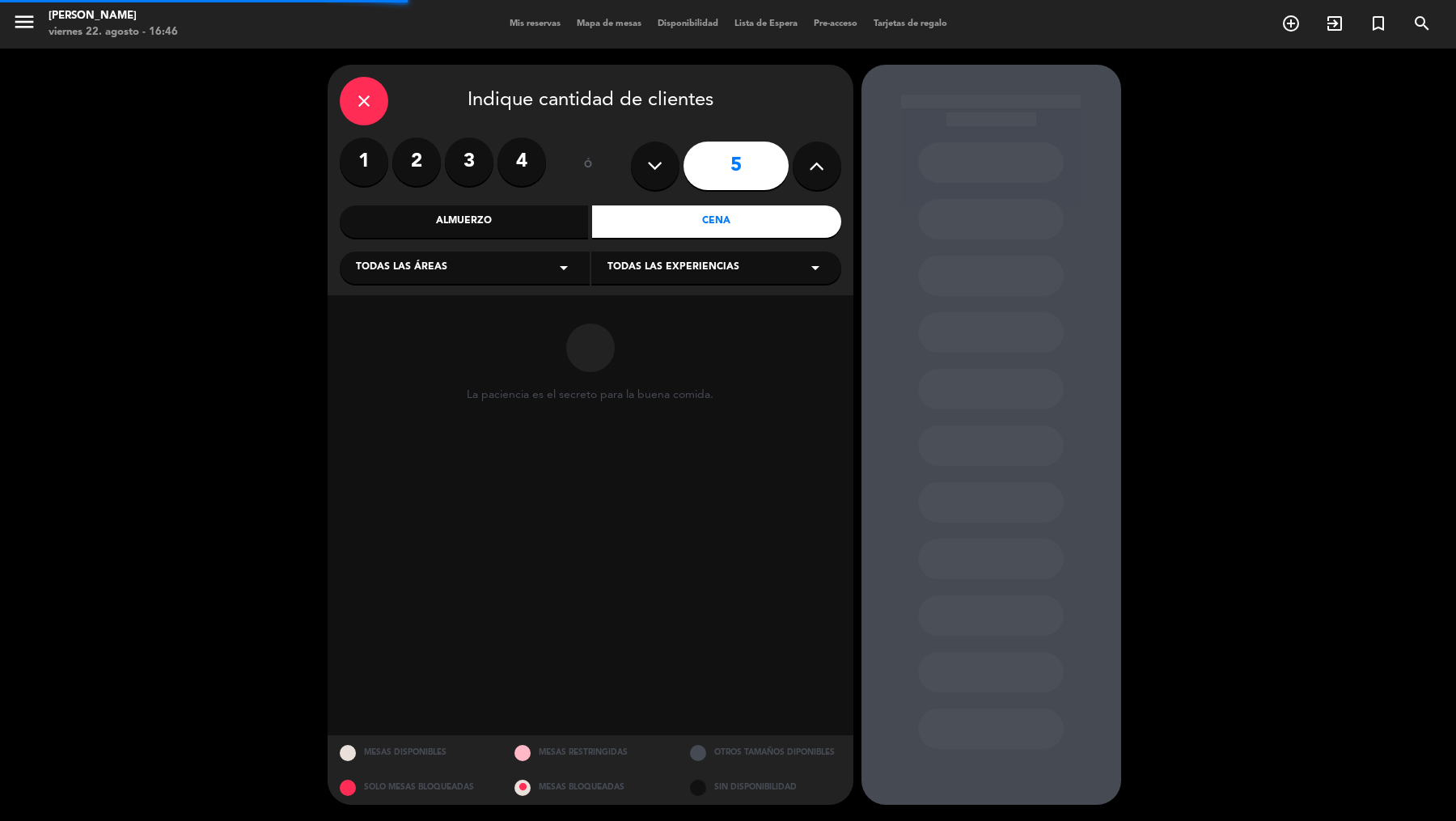
click at [526, 260] on div "Todas las áreas arrow_drop_down" at bounding box center [465, 267] width 250 height 32
click at [441, 420] on div "Arriba Atrás Balcón Barra CAVA Salón Principal Vereda VIP" at bounding box center [465, 370] width 250 height 212
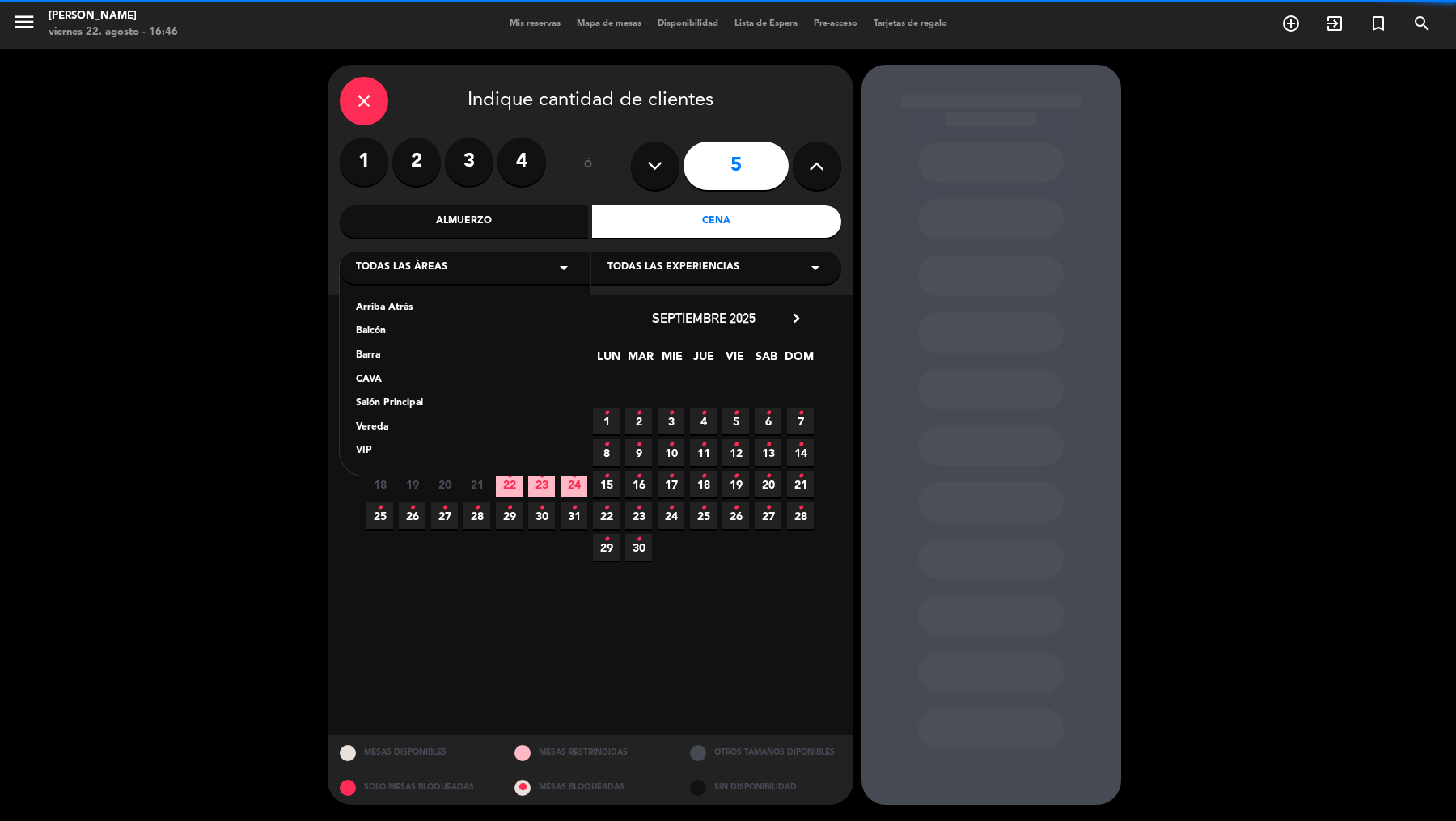
click at [433, 431] on div "Vereda" at bounding box center [465, 427] width 217 height 16
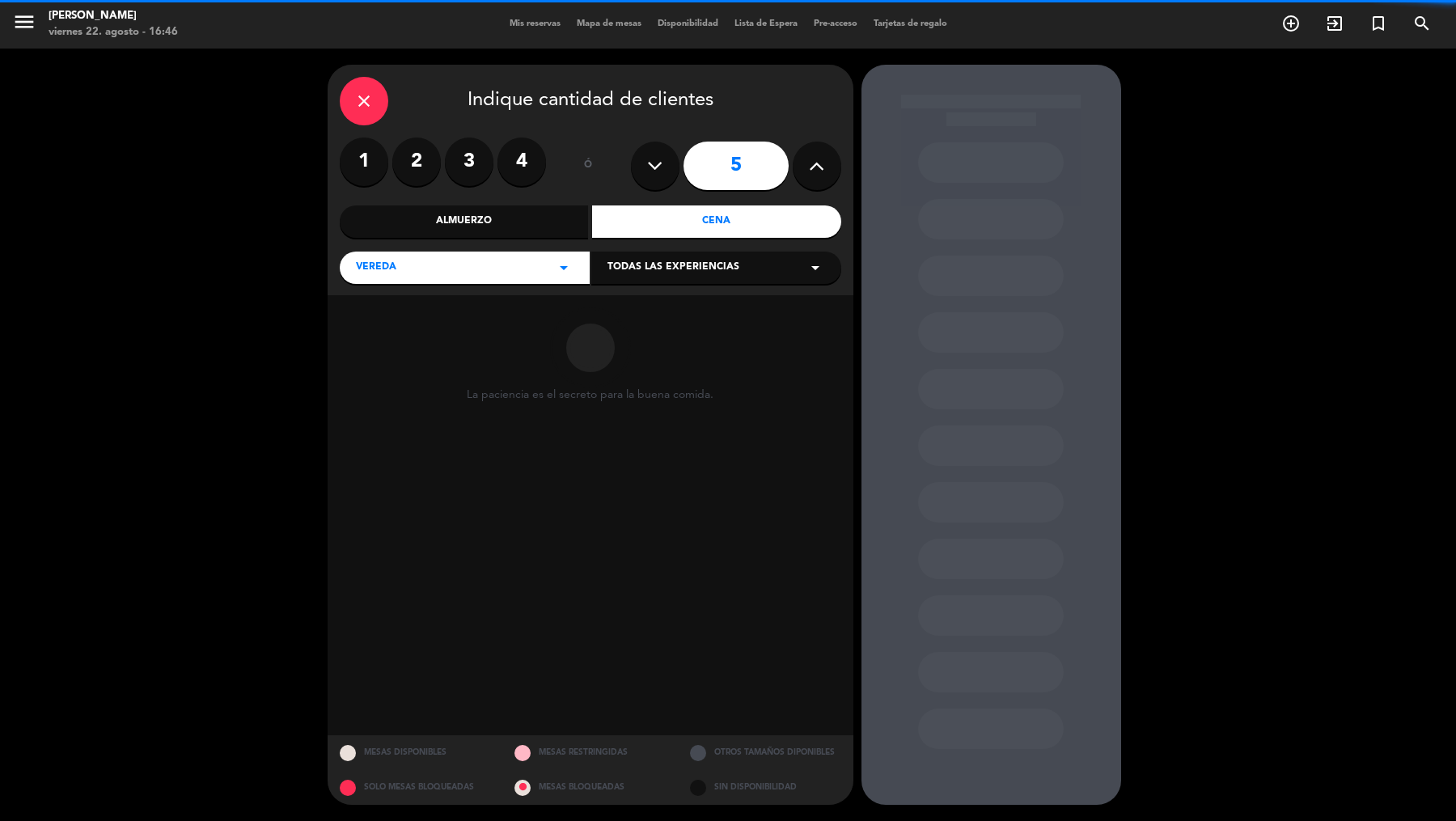
drag, startPoint x: 639, startPoint y: 290, endPoint x: 641, endPoint y: 273, distance: 17.1
click at [641, 276] on div "close Indique cantidad de clientes 1 2 3 4 ó 5 Almuerzo Cena Vereda arrow_drop_…" at bounding box center [591, 180] width 526 height 231
click at [642, 271] on span "Todas las experiencias" at bounding box center [673, 267] width 132 height 16
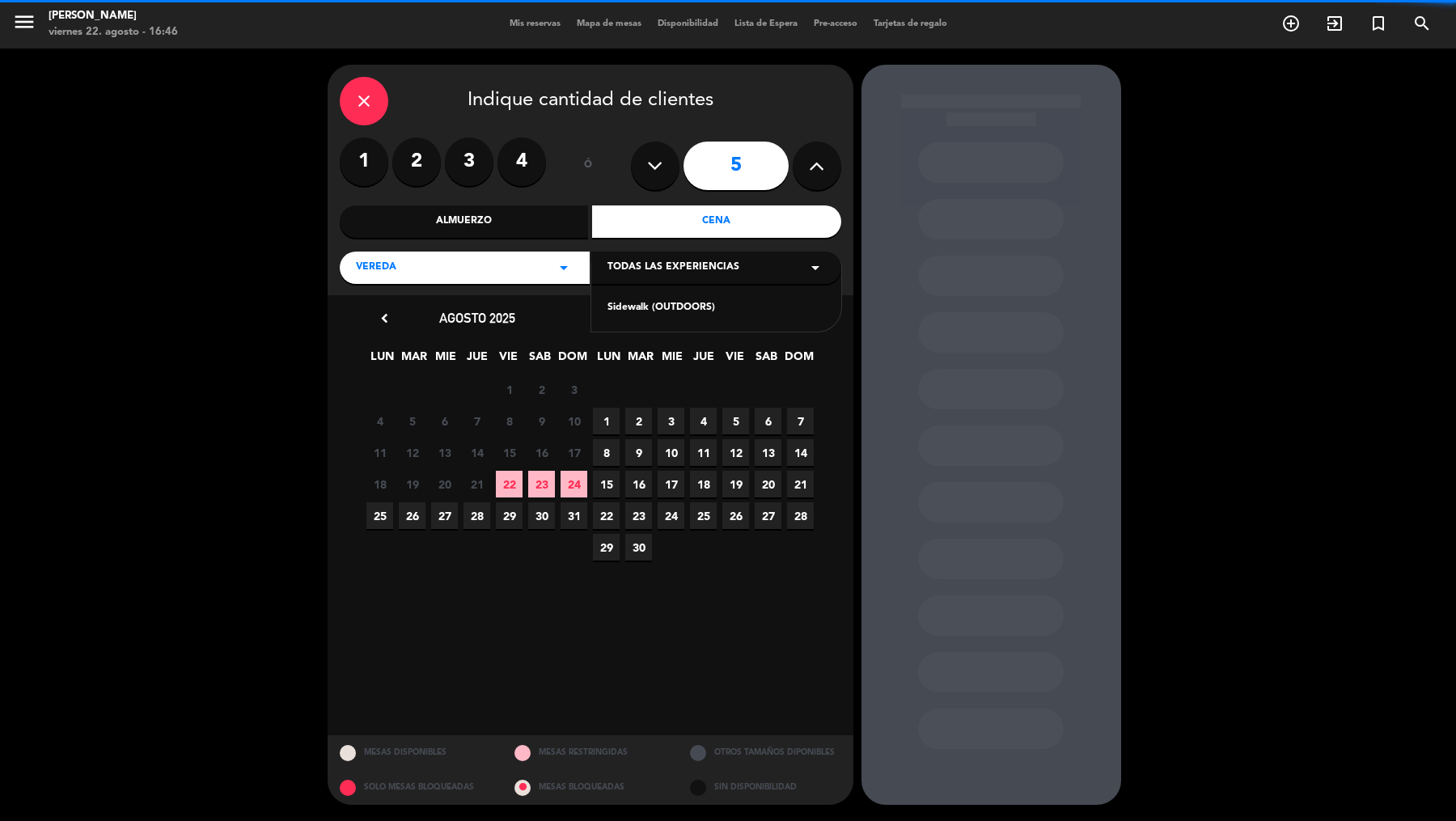
click at [639, 311] on div "Sidewalk (OUTDOORS)" at bounding box center [716, 307] width 217 height 16
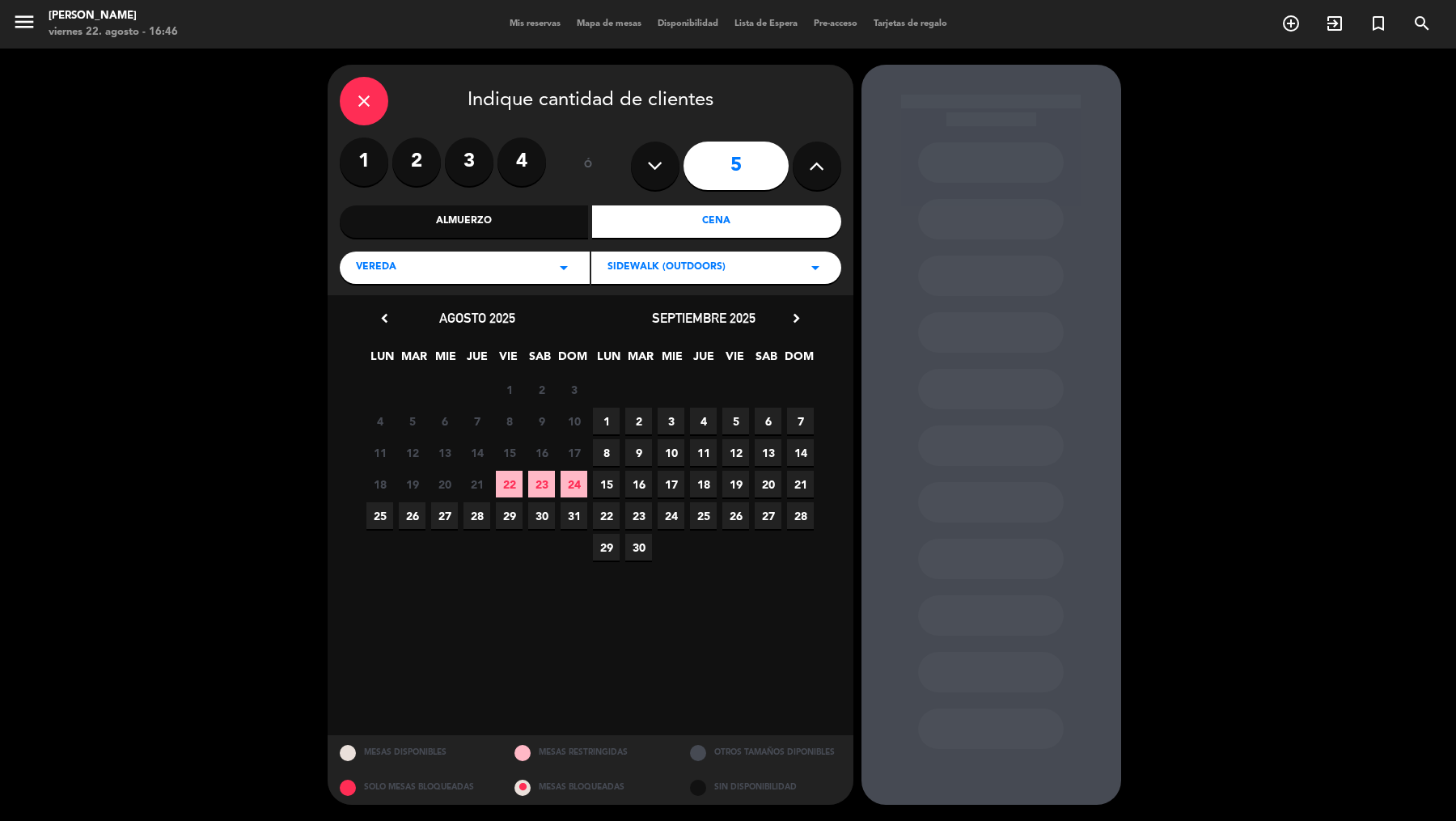
click at [794, 319] on icon "chevron_right" at bounding box center [796, 318] width 17 height 17
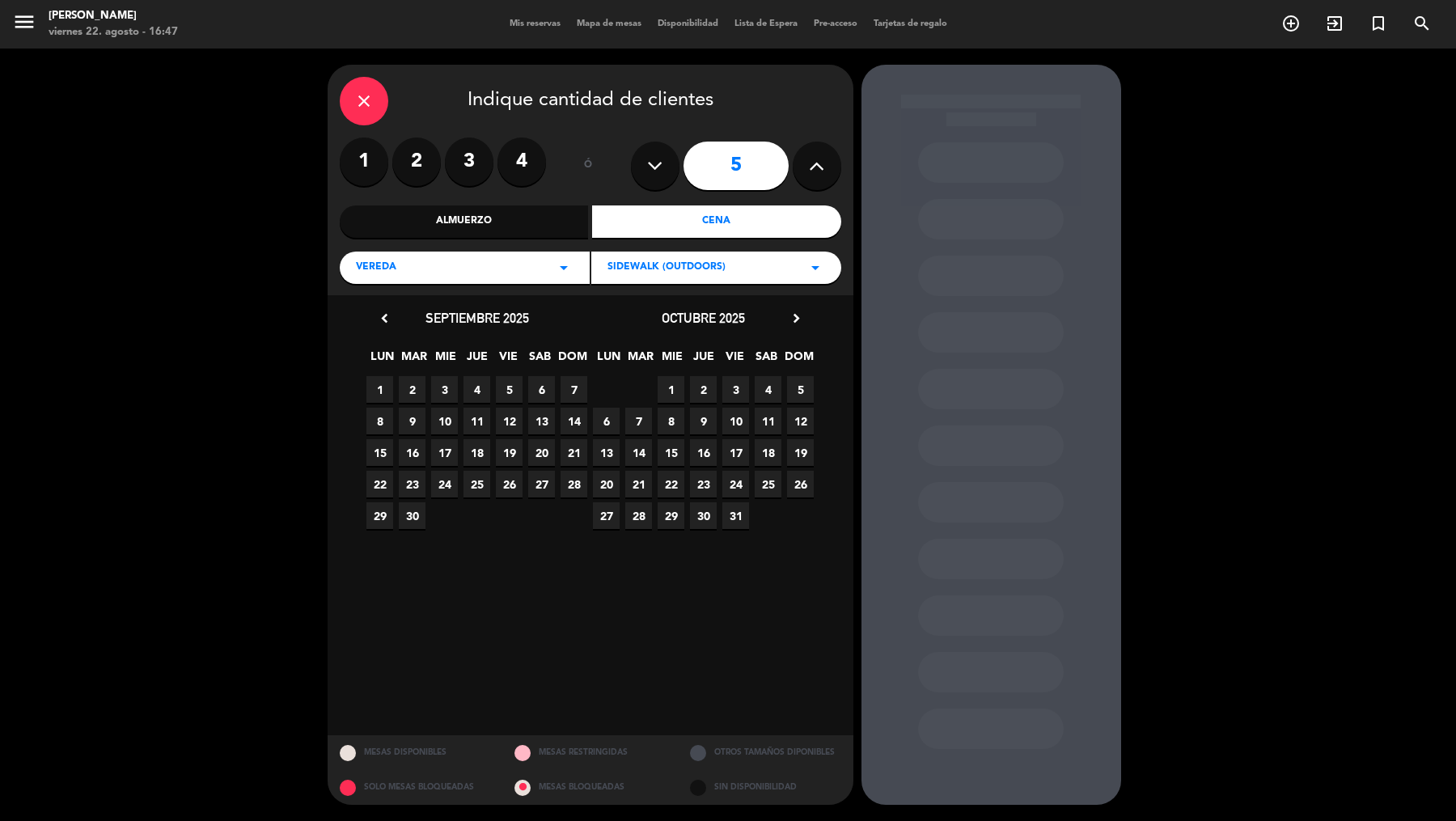
click at [677, 454] on span "15" at bounding box center [671, 453] width 27 height 27
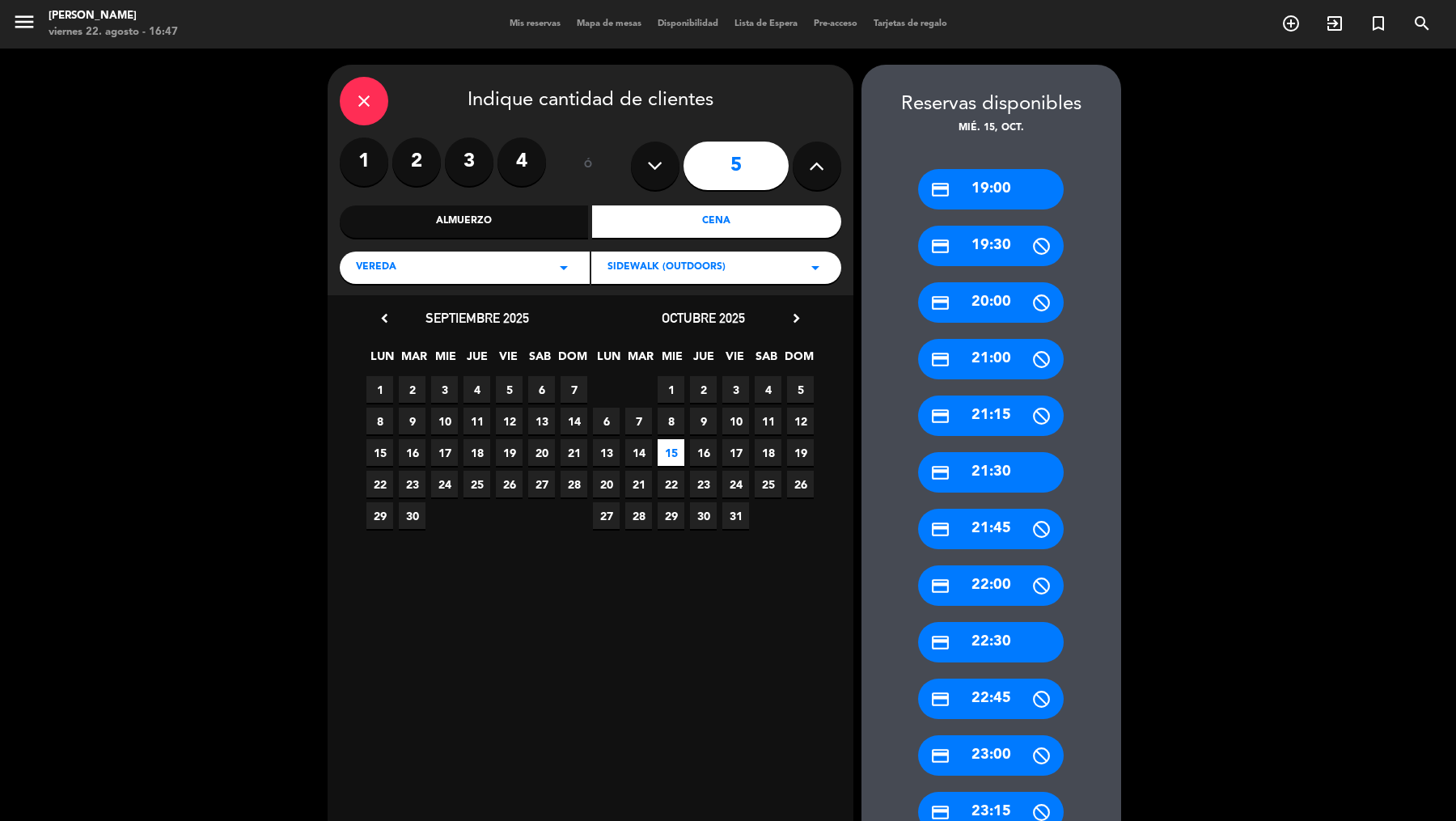
click at [998, 191] on div "credit_card 19:00" at bounding box center [991, 189] width 146 height 41
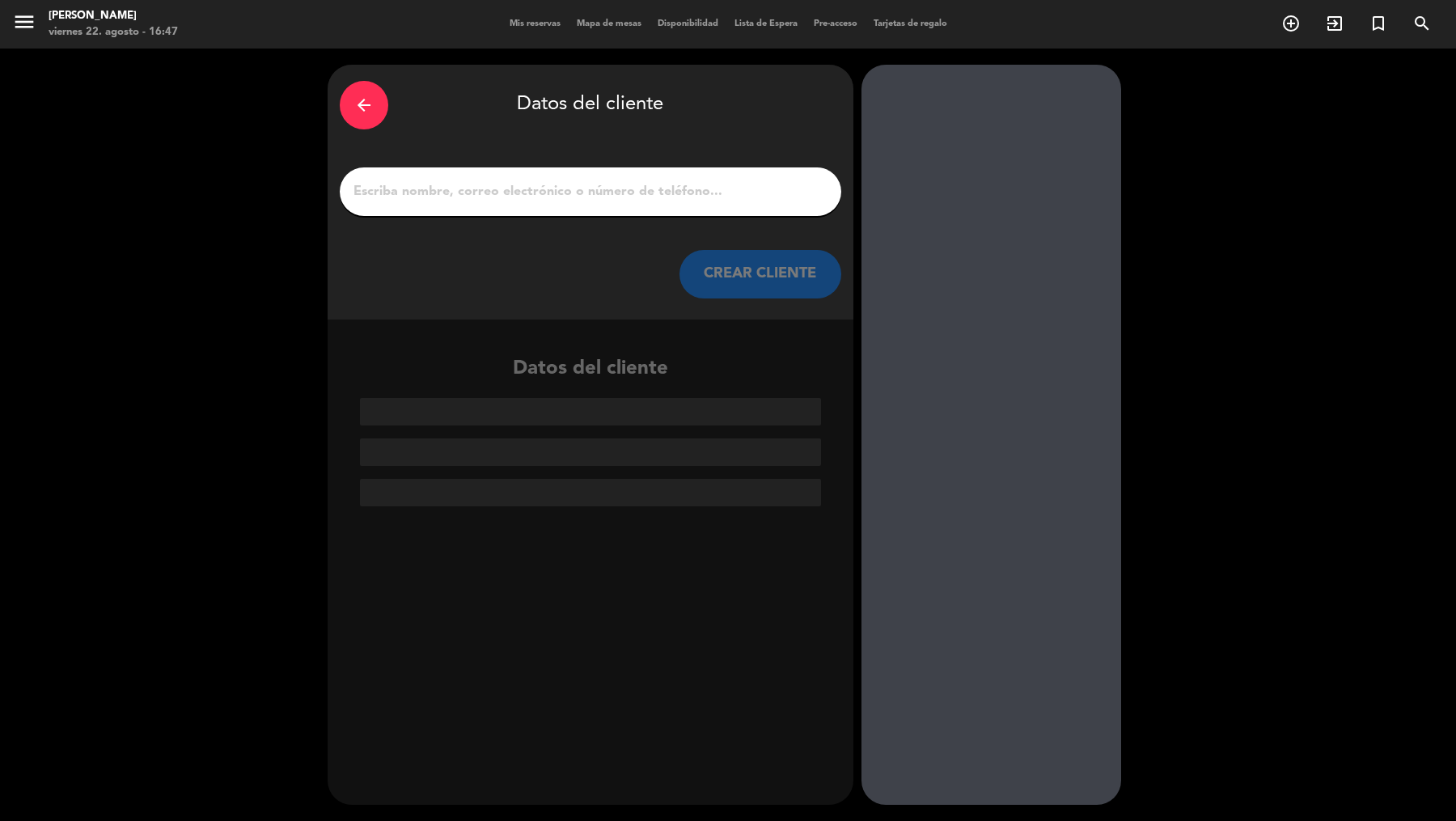
click at [790, 189] on input "1" at bounding box center [590, 192] width 477 height 22
paste input "[PERSON_NAME]"
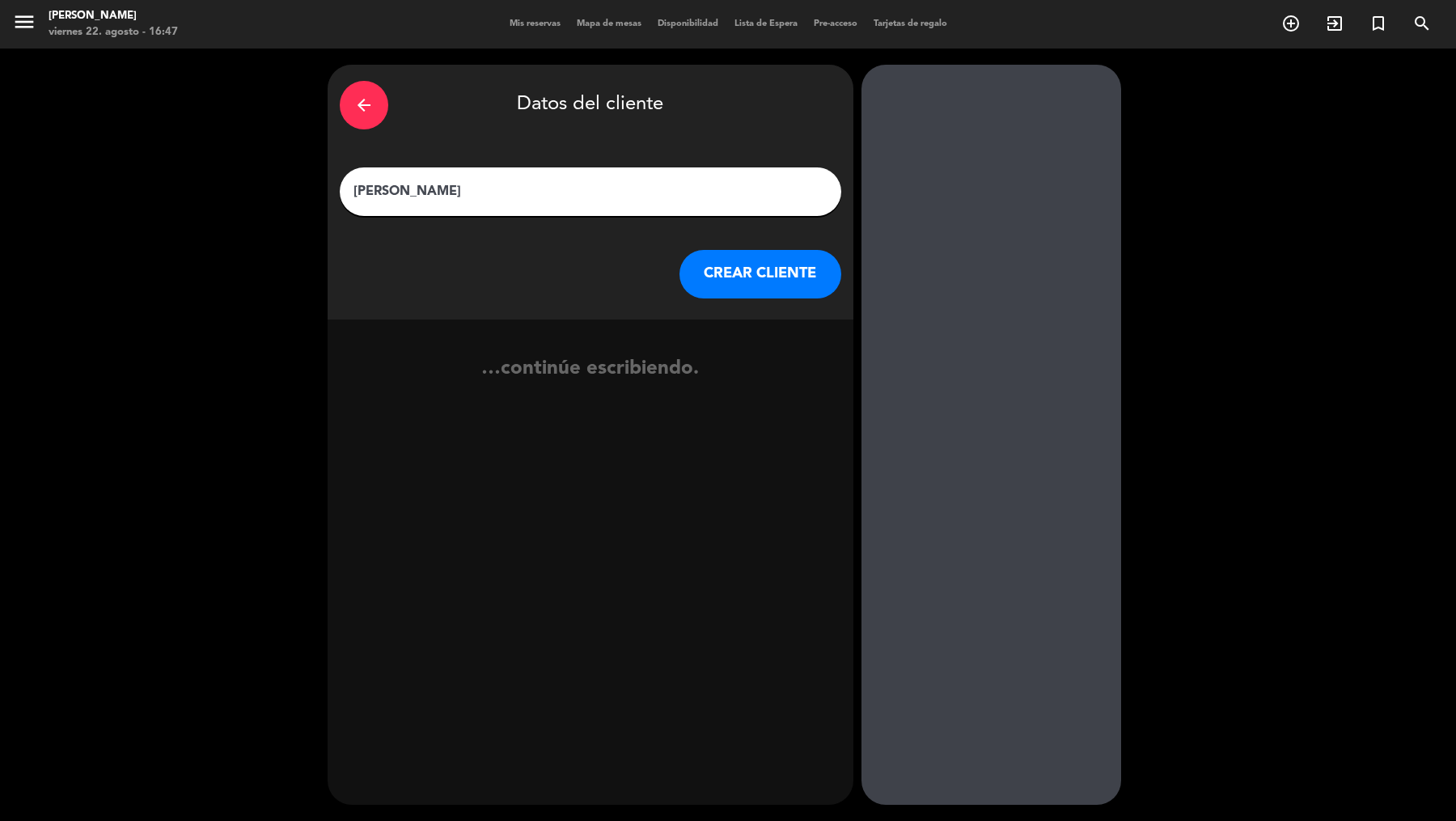
type input "[PERSON_NAME]"
click at [725, 286] on button "CREAR CLIENTE" at bounding box center [760, 274] width 162 height 48
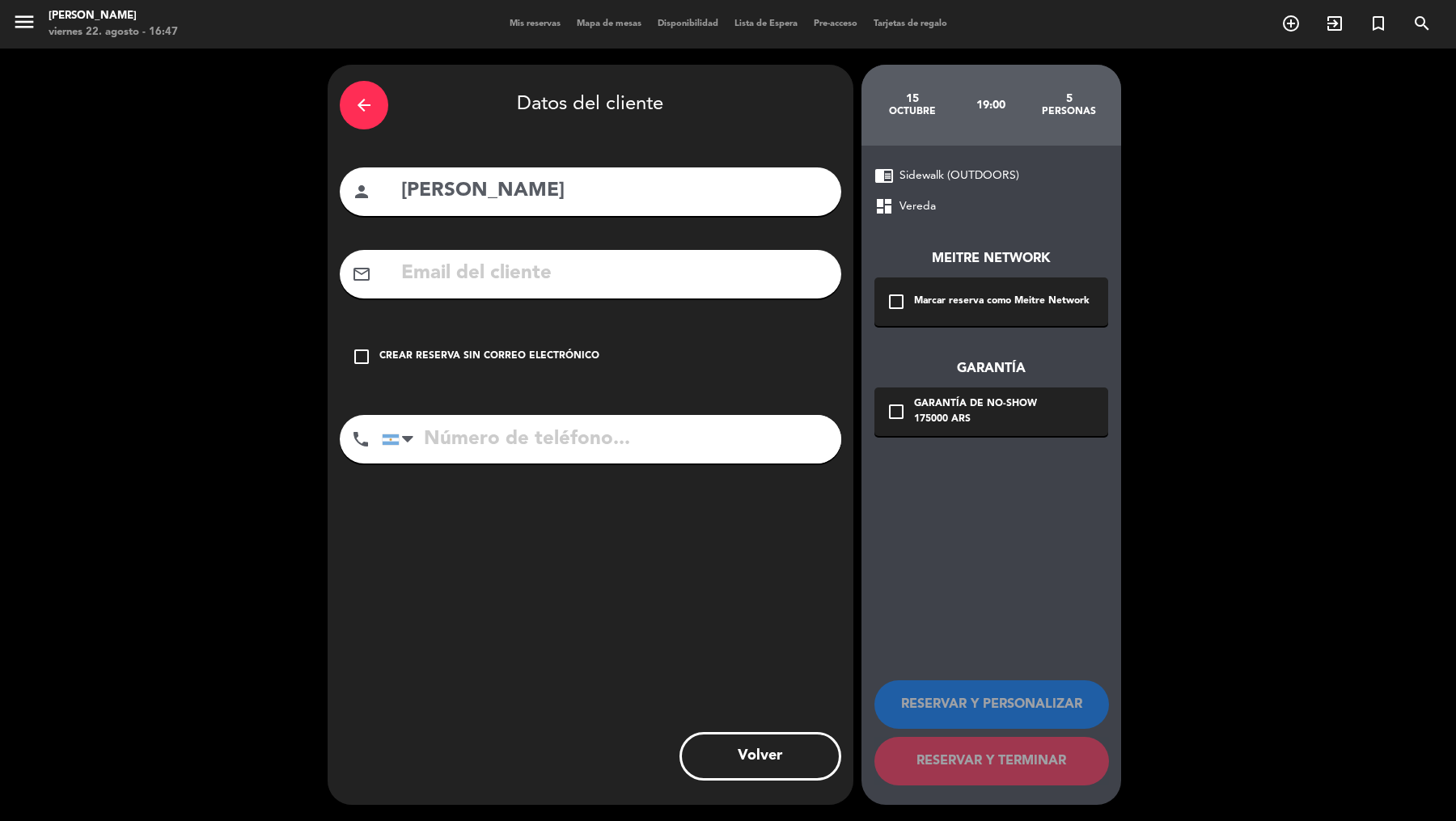
click at [820, 308] on div "arrow_back Datos del cliente person [PERSON_NAME] mail_outline check_box_outlin…" at bounding box center [591, 435] width 526 height 740
click at [895, 305] on icon "check_box_outline_blank" at bounding box center [896, 301] width 19 height 19
click at [914, 427] on div "175000 ARS" at bounding box center [976, 420] width 123 height 16
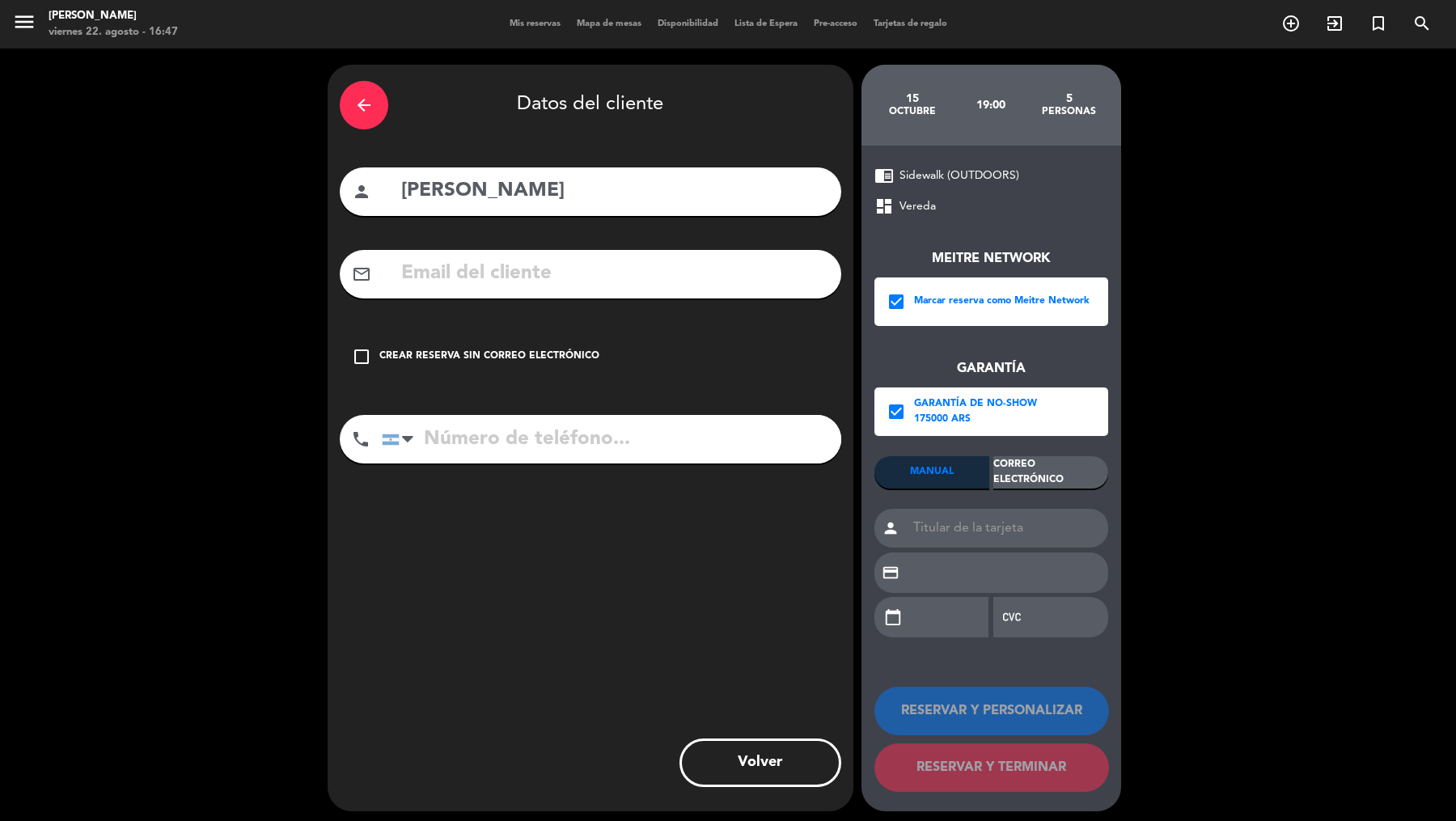
click at [1024, 471] on div "Correo Electrónico" at bounding box center [1051, 472] width 115 height 32
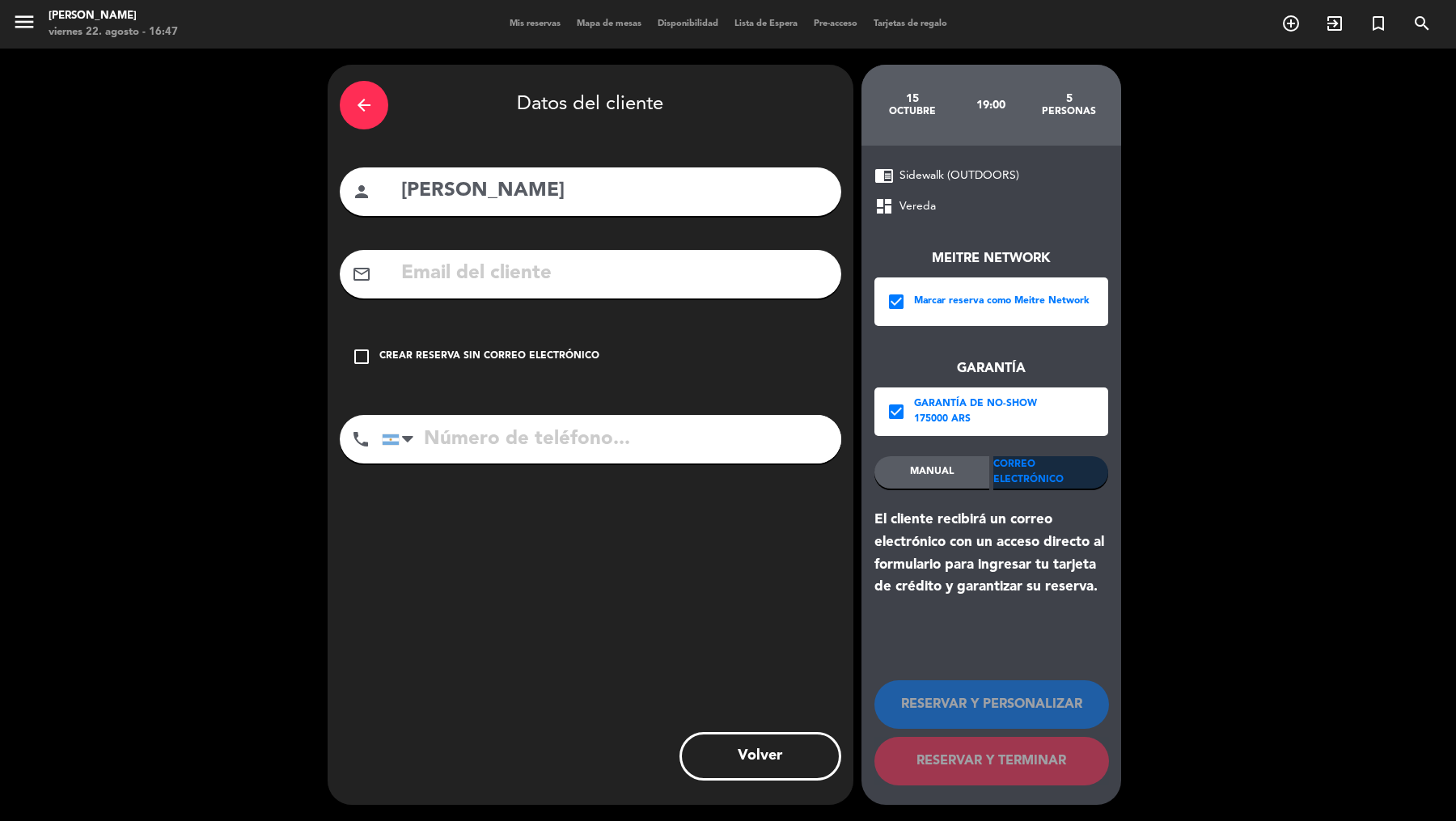
click at [761, 277] on input "text" at bounding box center [614, 274] width 430 height 33
paste input "[EMAIL_ADDRESS][DOMAIN_NAME]"
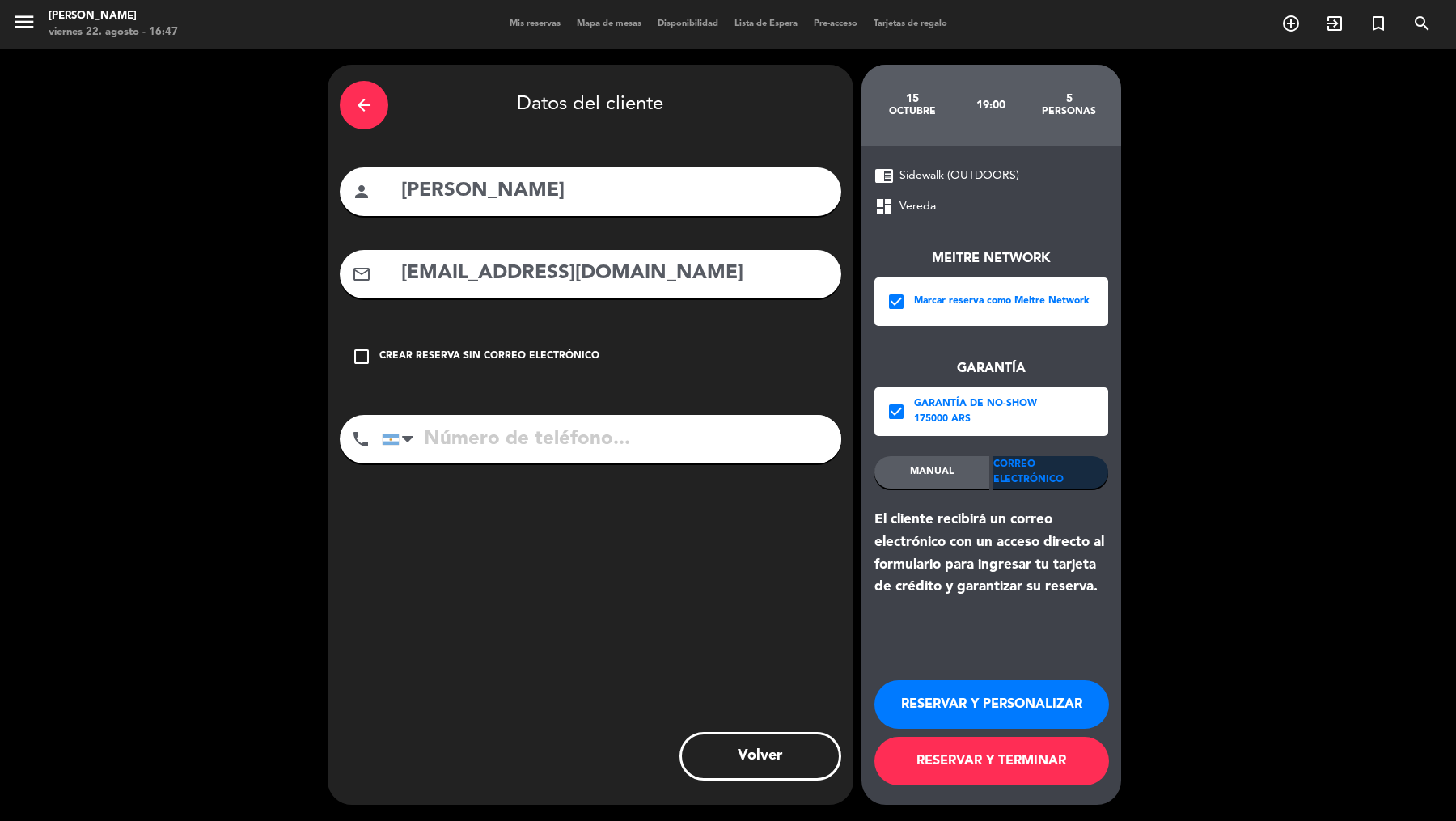
type input "[EMAIL_ADDRESS][DOMAIN_NAME]"
click at [629, 445] on input "tel" at bounding box center [612, 439] width 460 height 48
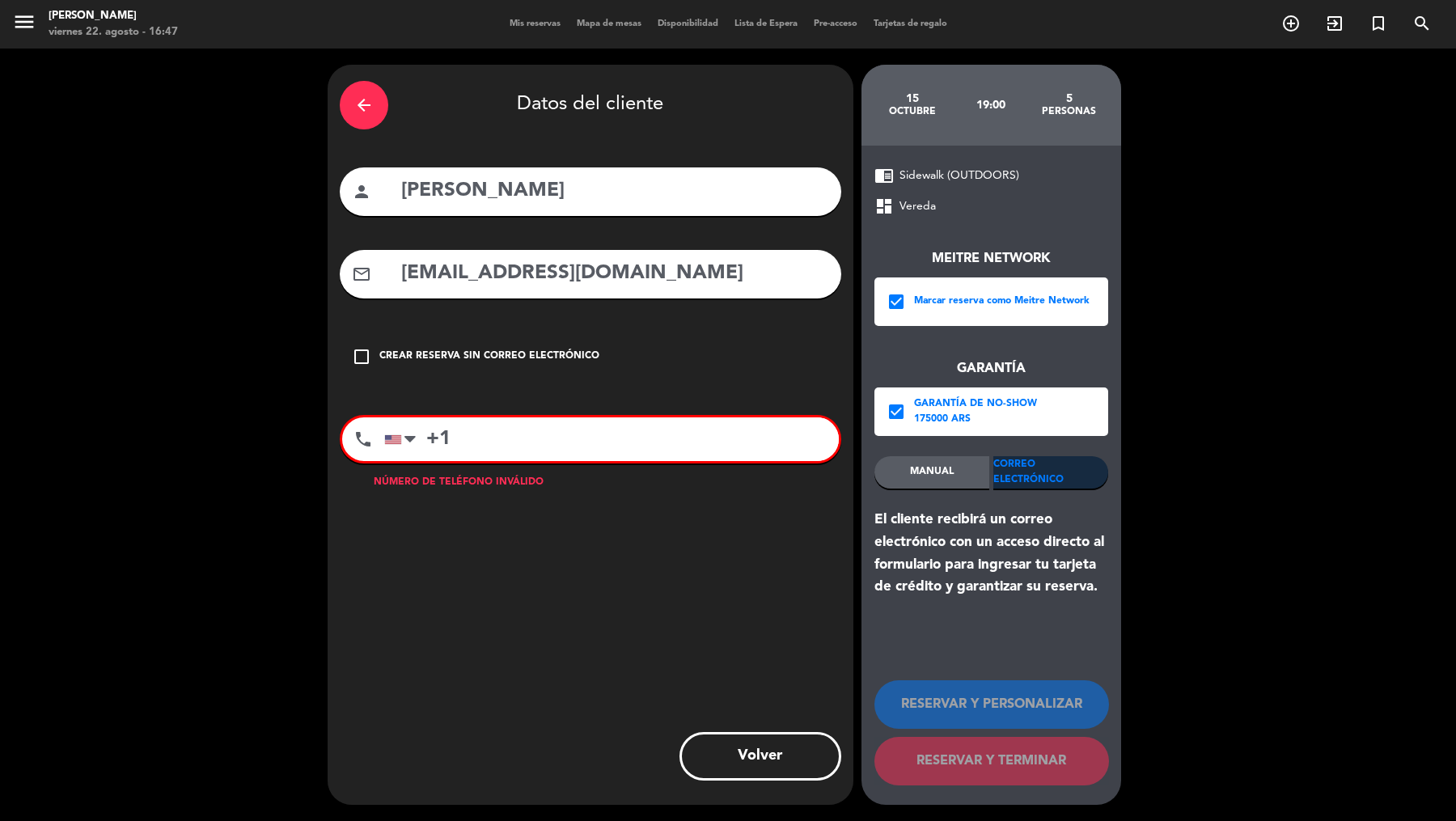
paste input "[PHONE_NUMBER]"
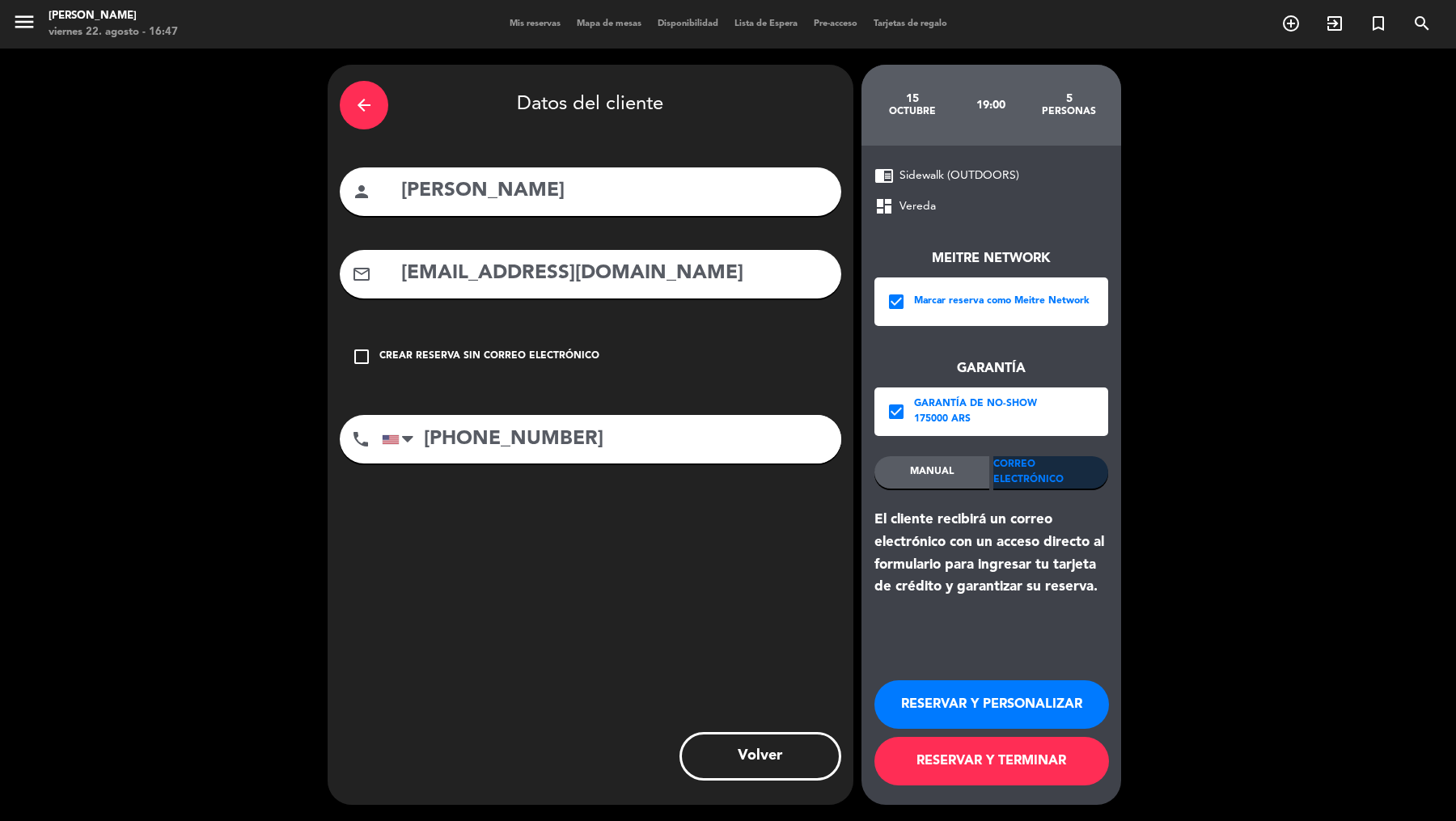
type input "[PHONE_NUMBER]"
click at [943, 756] on button "RESERVAR Y TERMINAR" at bounding box center [991, 761] width 235 height 48
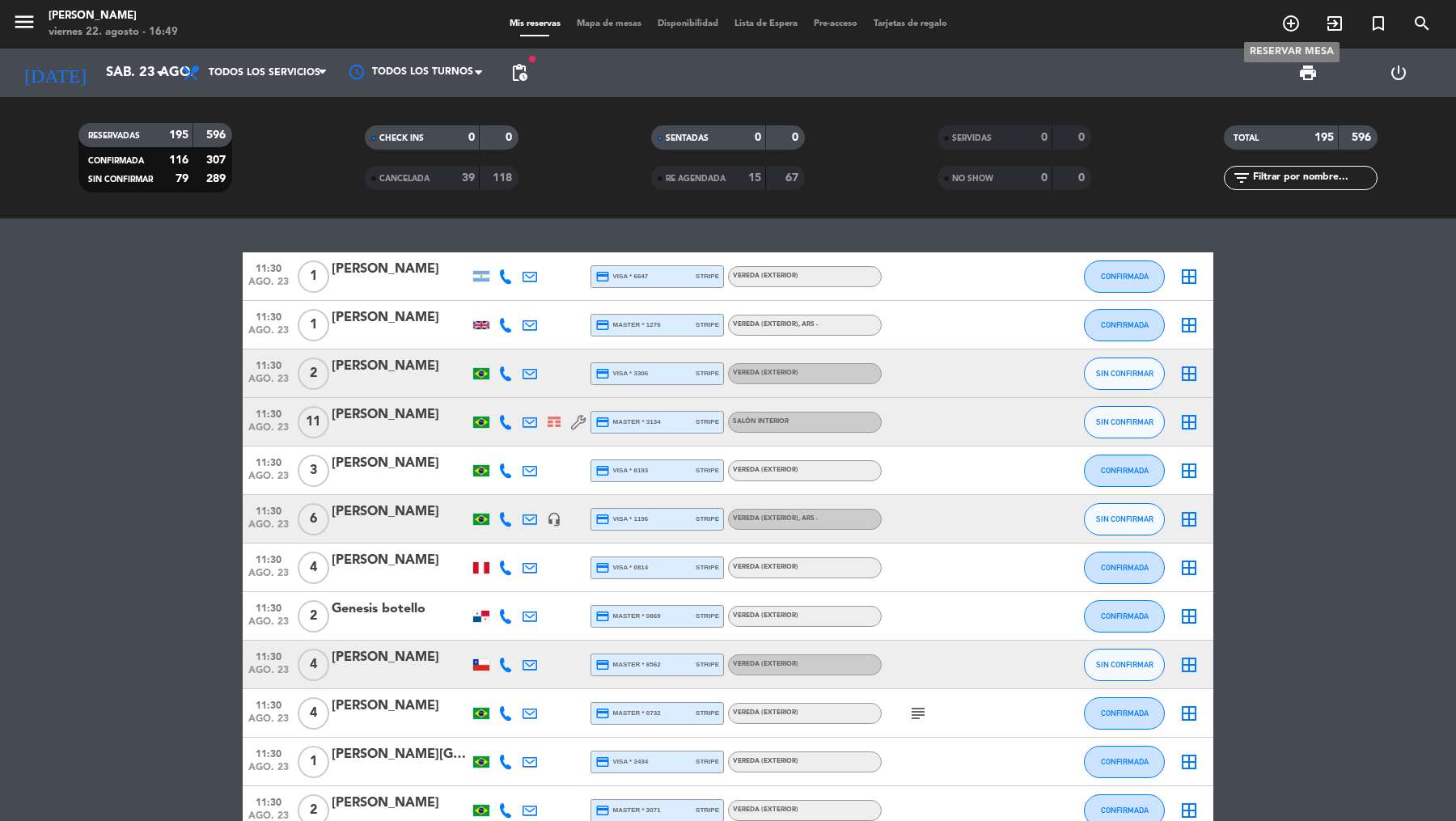
click at [1289, 27] on icon "add_circle_outline" at bounding box center [1290, 23] width 19 height 19
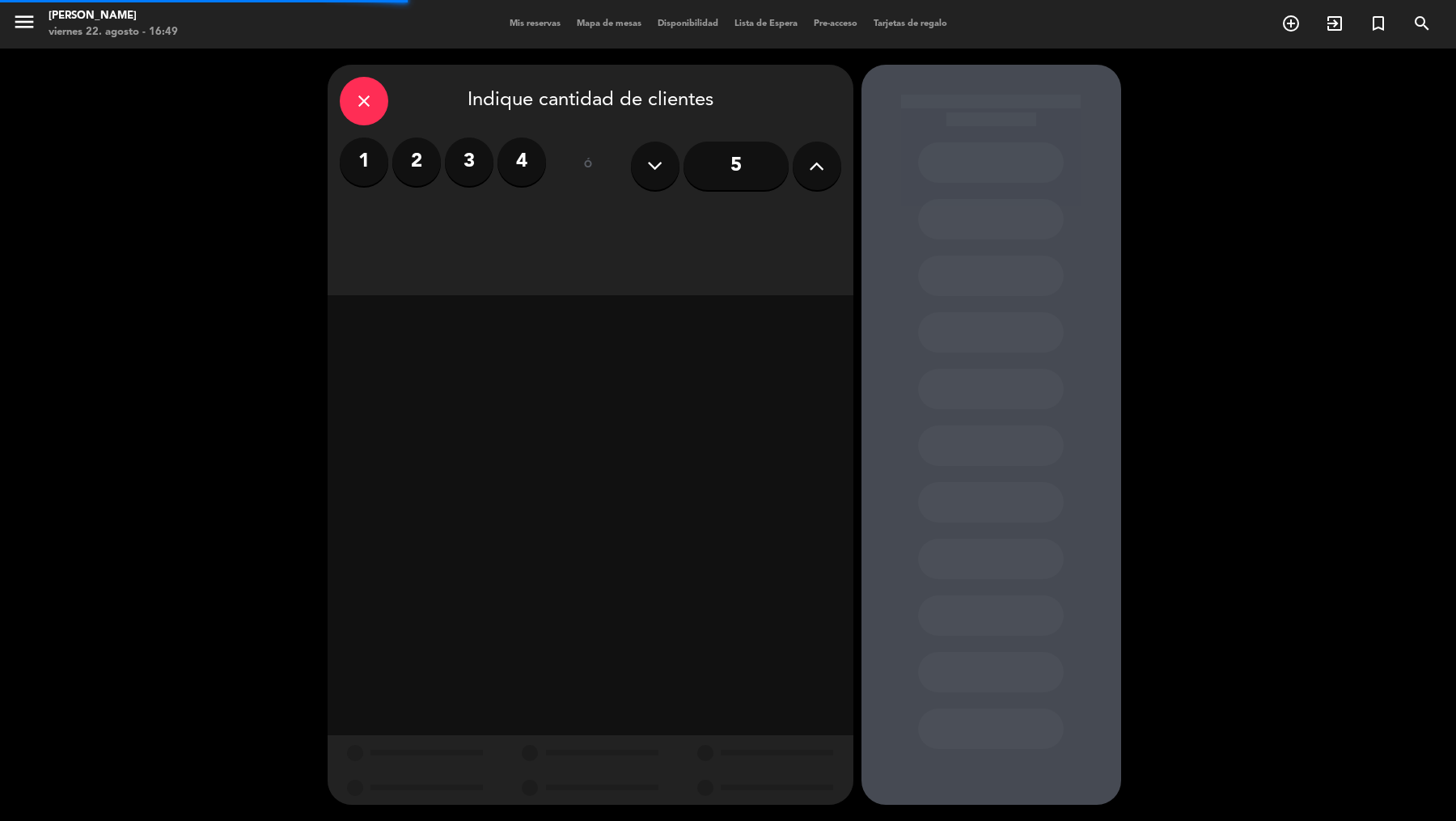
click at [741, 171] on input "5" at bounding box center [736, 166] width 105 height 48
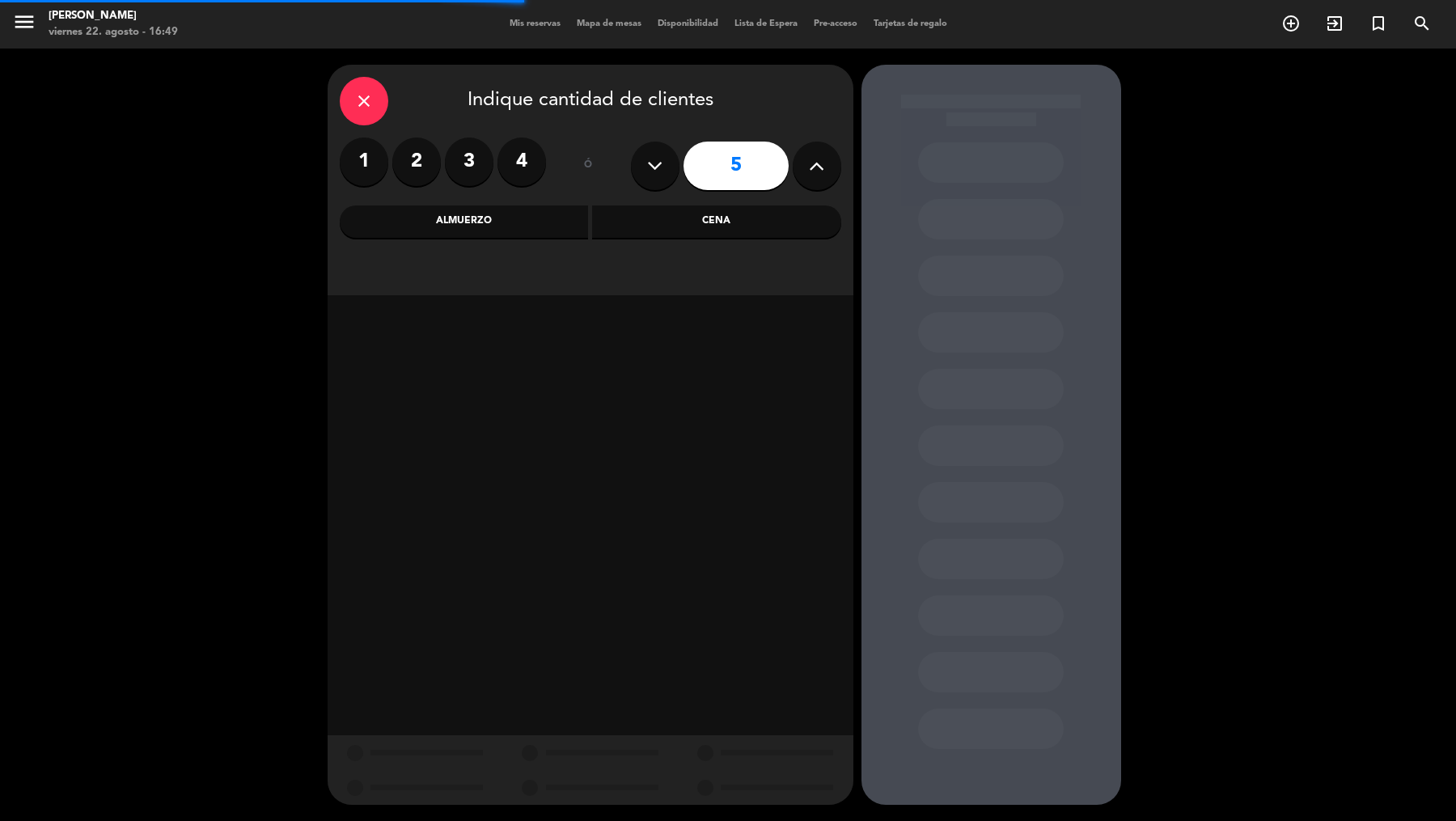
click at [629, 211] on div "Cena" at bounding box center [716, 221] width 249 height 32
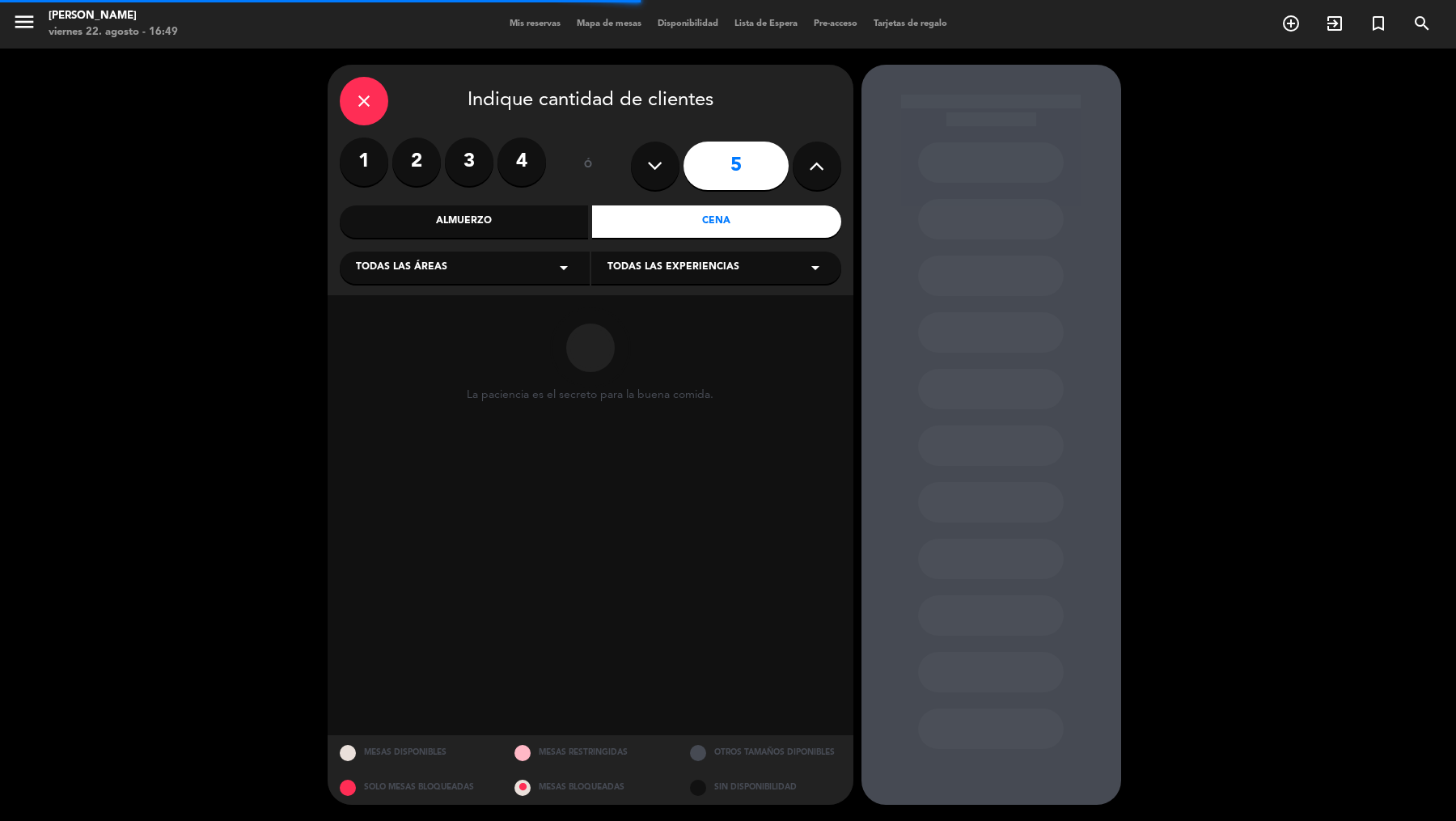
click at [549, 251] on div "Todas las áreas arrow_drop_down Todas las experiencias arrow_drop_down" at bounding box center [590, 266] width 501 height 35
click at [540, 281] on div "Todas las áreas arrow_drop_down" at bounding box center [465, 267] width 250 height 32
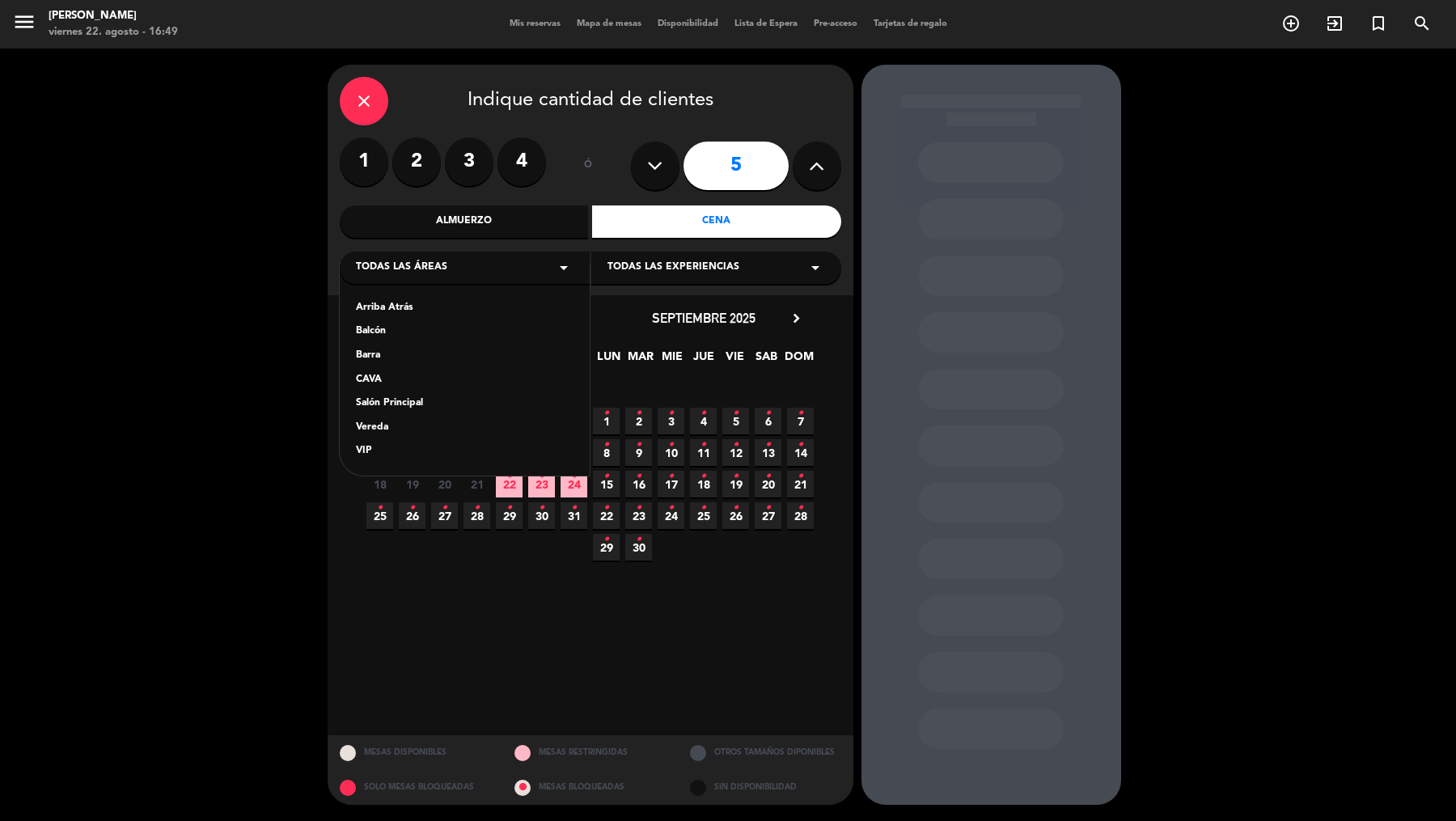
click at [389, 429] on div "Vereda" at bounding box center [465, 427] width 217 height 16
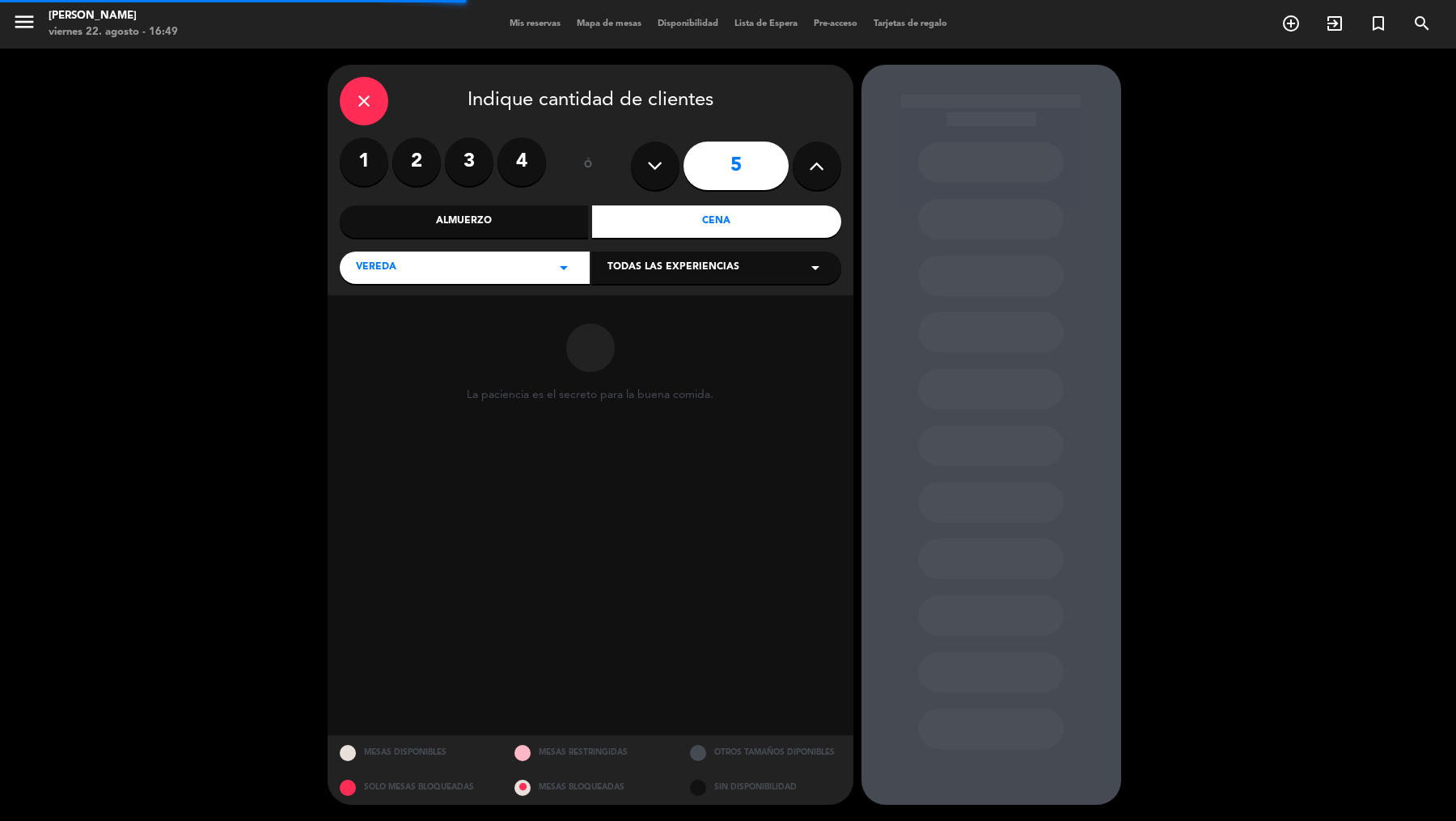
click at [615, 271] on span "Todas las experiencias" at bounding box center [673, 267] width 132 height 16
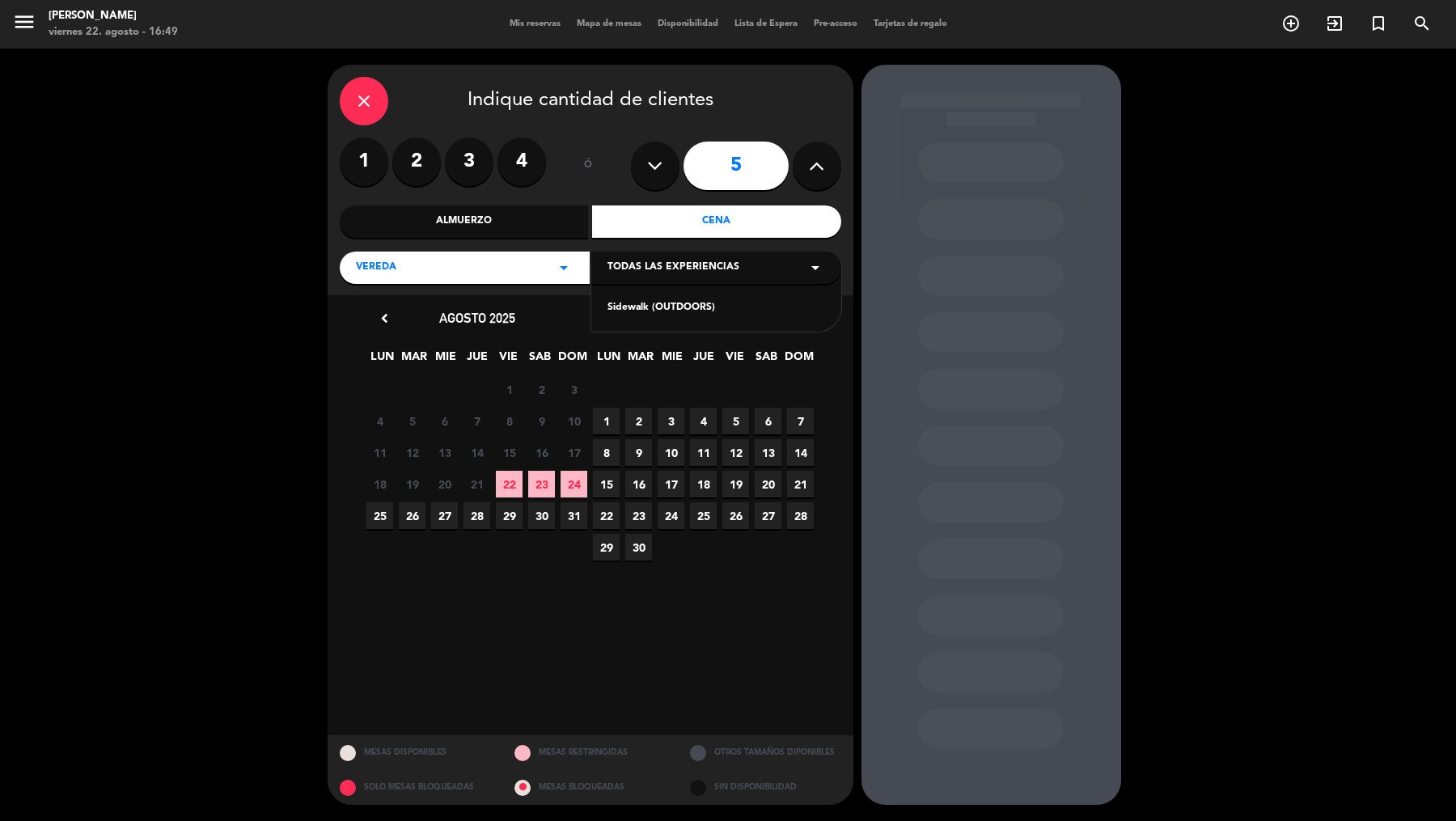
click at [660, 308] on div "Sidewalk (OUTDOORS)" at bounding box center [716, 307] width 217 height 16
click at [661, 301] on div "chevron_left [DATE] LUN MAR MIE JUE VIE SAB DOM 28 29 30 31 1 2 3 4 5 6 7 8 9 1…" at bounding box center [591, 515] width 526 height 440
click at [792, 308] on div "septiembre 2025 chevron_right" at bounding box center [703, 318] width 226 height 22
click at [793, 314] on icon "chevron_right" at bounding box center [796, 318] width 17 height 17
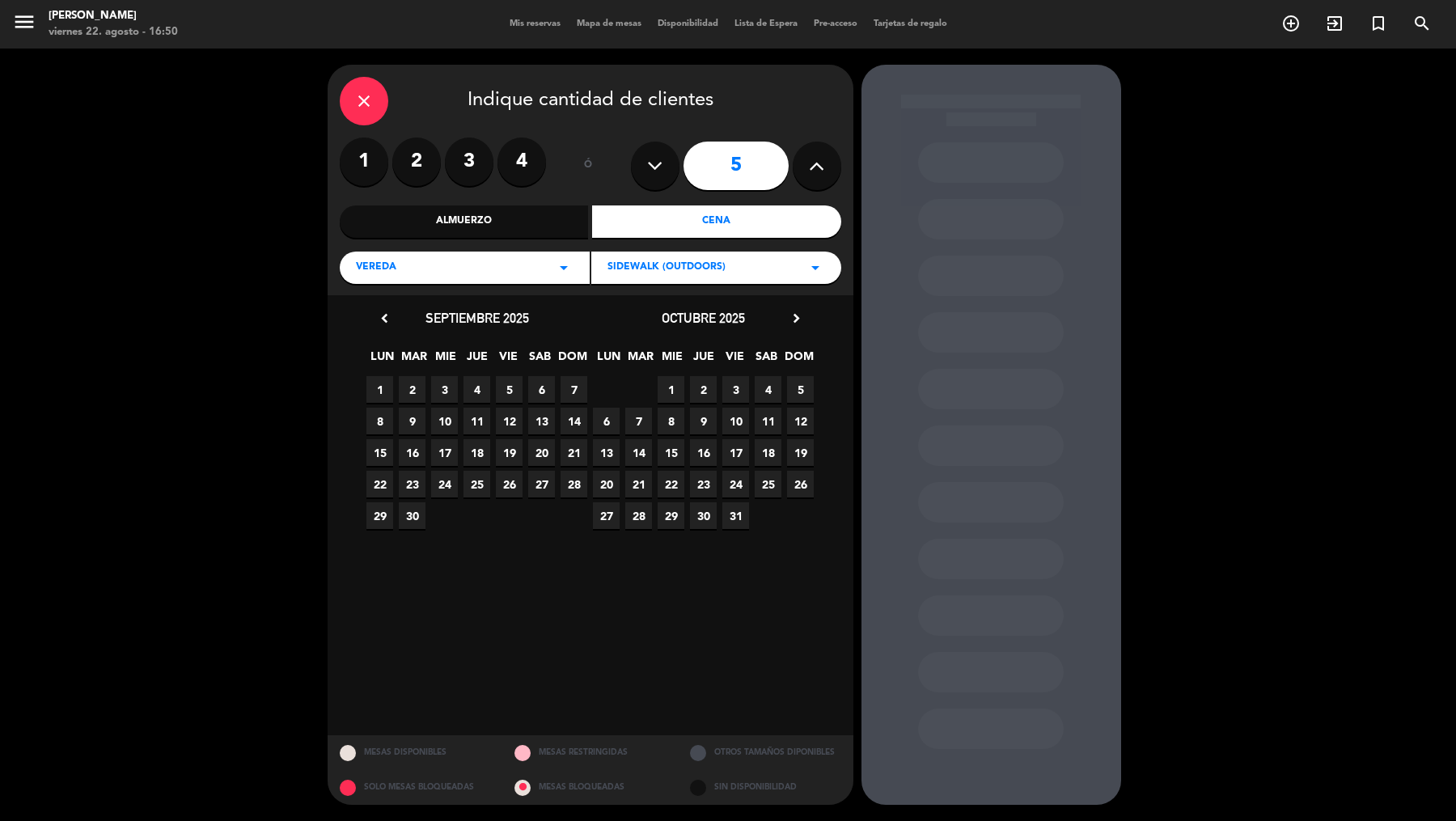
click at [708, 426] on span "9" at bounding box center [703, 421] width 27 height 27
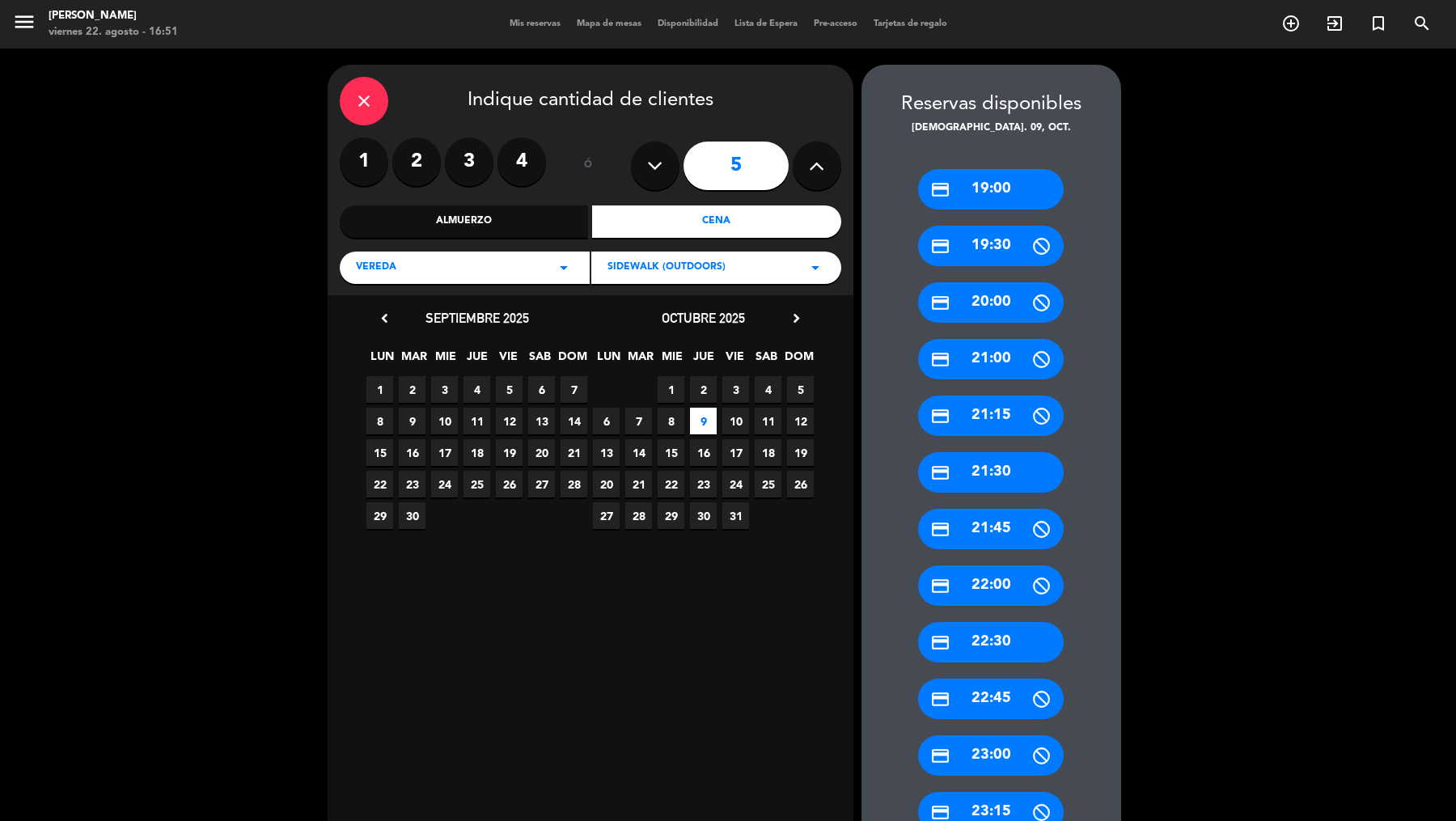
click at [985, 190] on div "credit_card 19:00" at bounding box center [991, 189] width 146 height 41
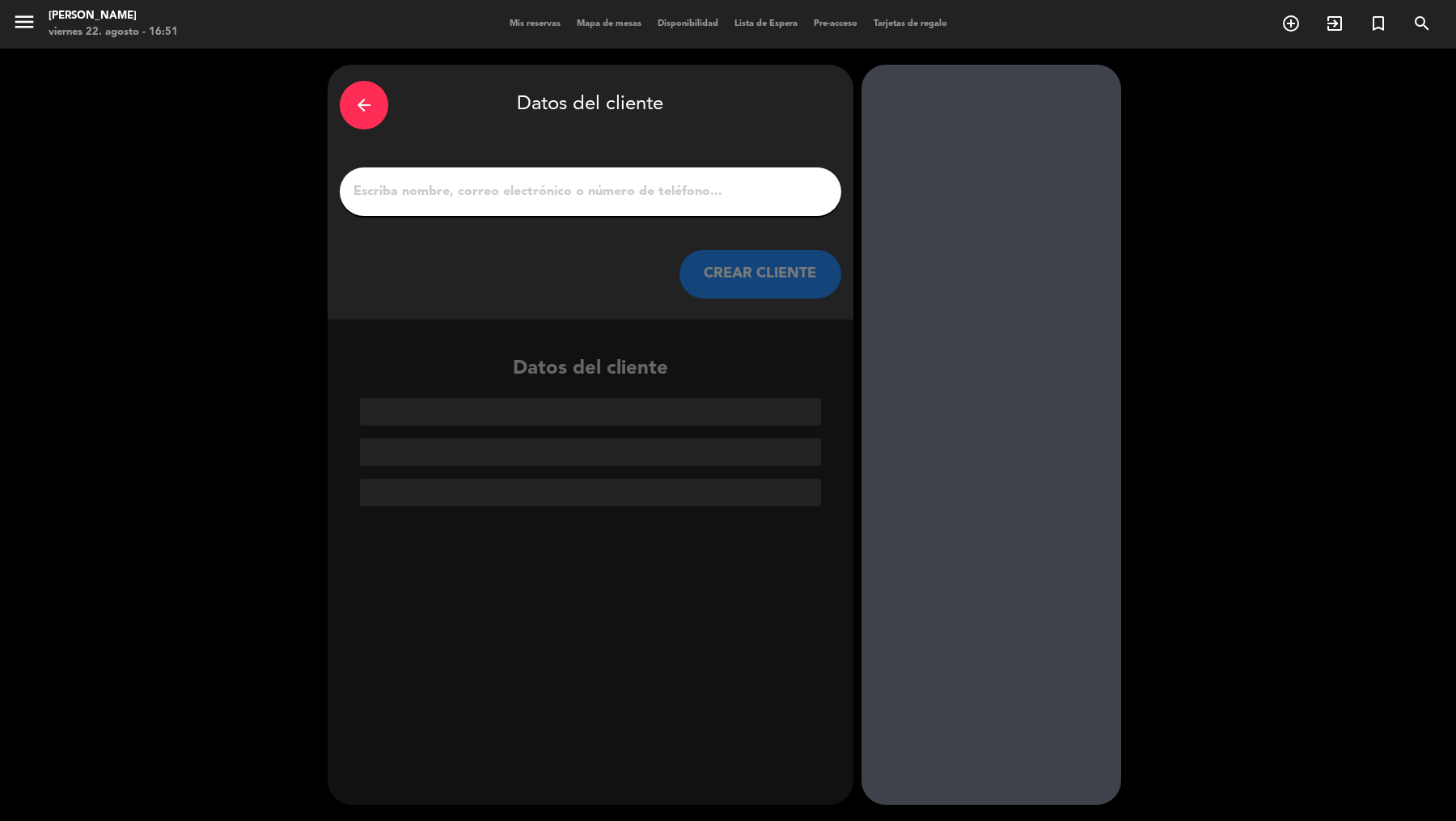
click at [715, 187] on input "1" at bounding box center [590, 192] width 477 height 22
click at [502, 179] on div at bounding box center [590, 192] width 501 height 48
click at [445, 190] on input "1" at bounding box center [590, 192] width 477 height 22
paste input "[PERSON_NAME]"
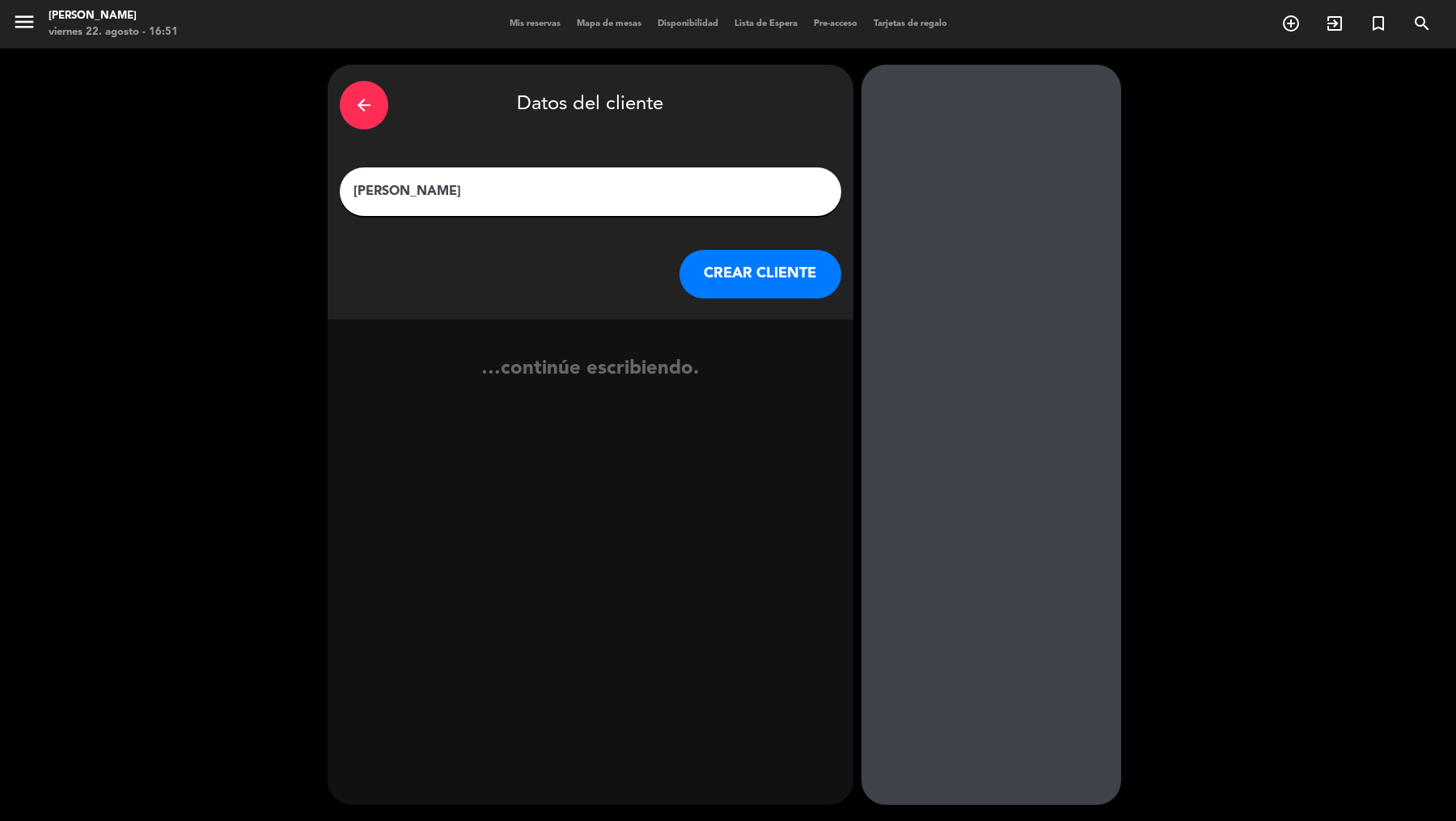
type input "[PERSON_NAME]"
click at [714, 276] on button "CREAR CLIENTE" at bounding box center [760, 274] width 162 height 48
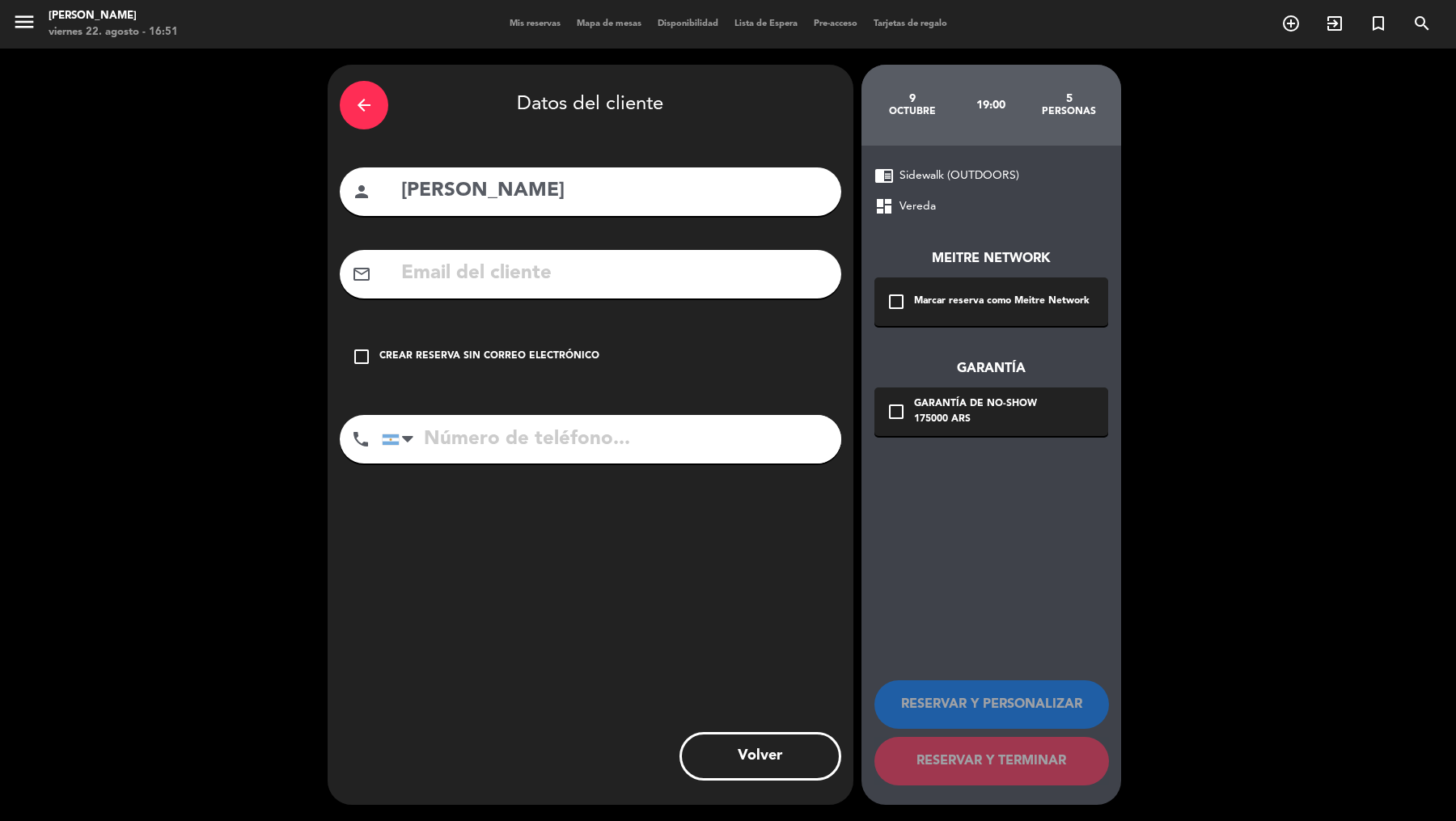
click at [955, 302] on div "Marcar reserva como Meitre Network" at bounding box center [1001, 301] width 176 height 16
click at [956, 415] on div "175000 ARS" at bounding box center [976, 420] width 123 height 16
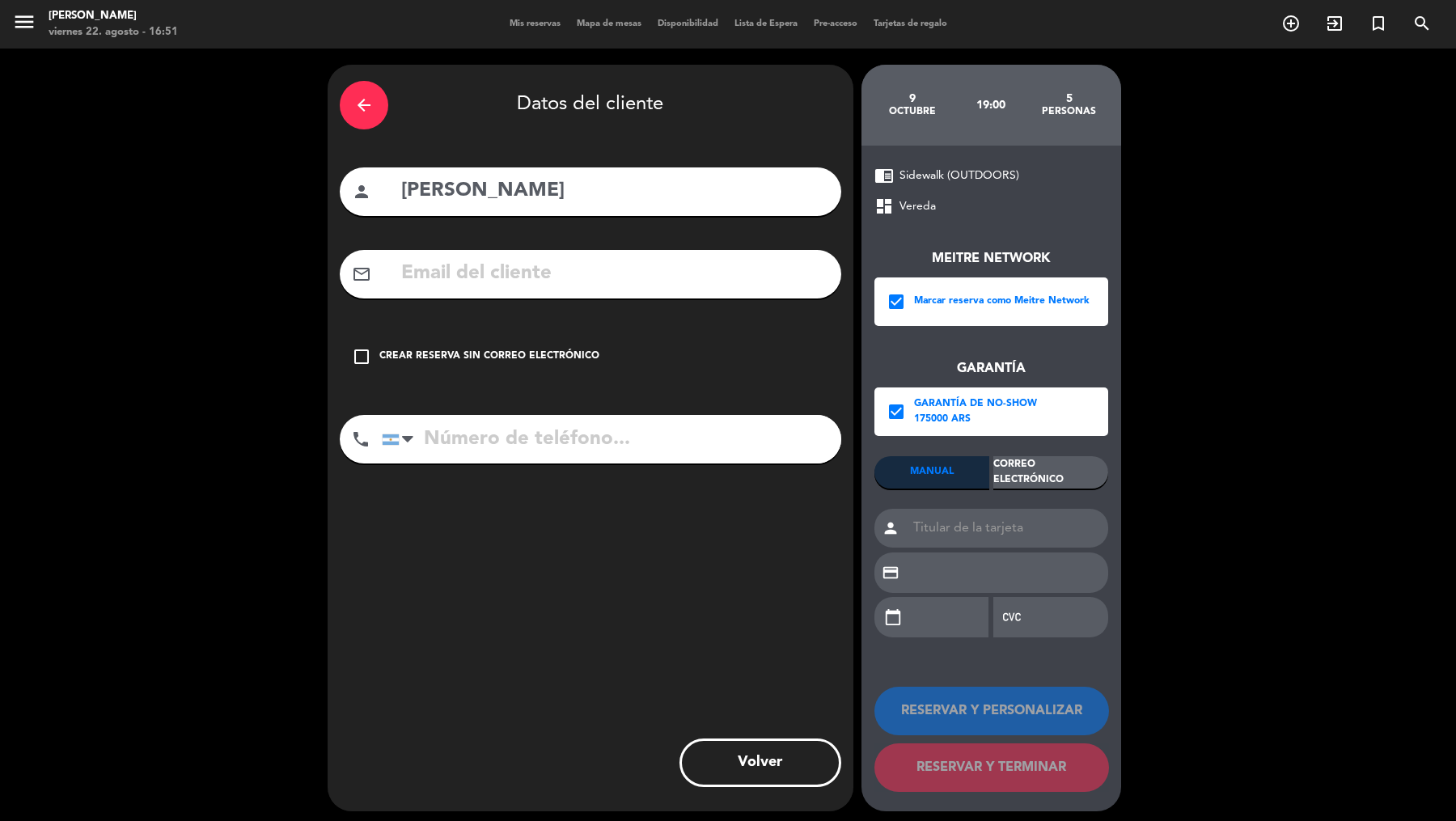
click at [1054, 503] on div "MANUAL Correo Electrónico person credit_card calendar_today" at bounding box center [991, 555] width 234 height 197
click at [1054, 490] on div "MANUAL Correo Electrónico person credit_card calendar_today" at bounding box center [991, 555] width 234 height 197
click at [1043, 475] on div "Correo Electrónico" at bounding box center [1051, 472] width 115 height 32
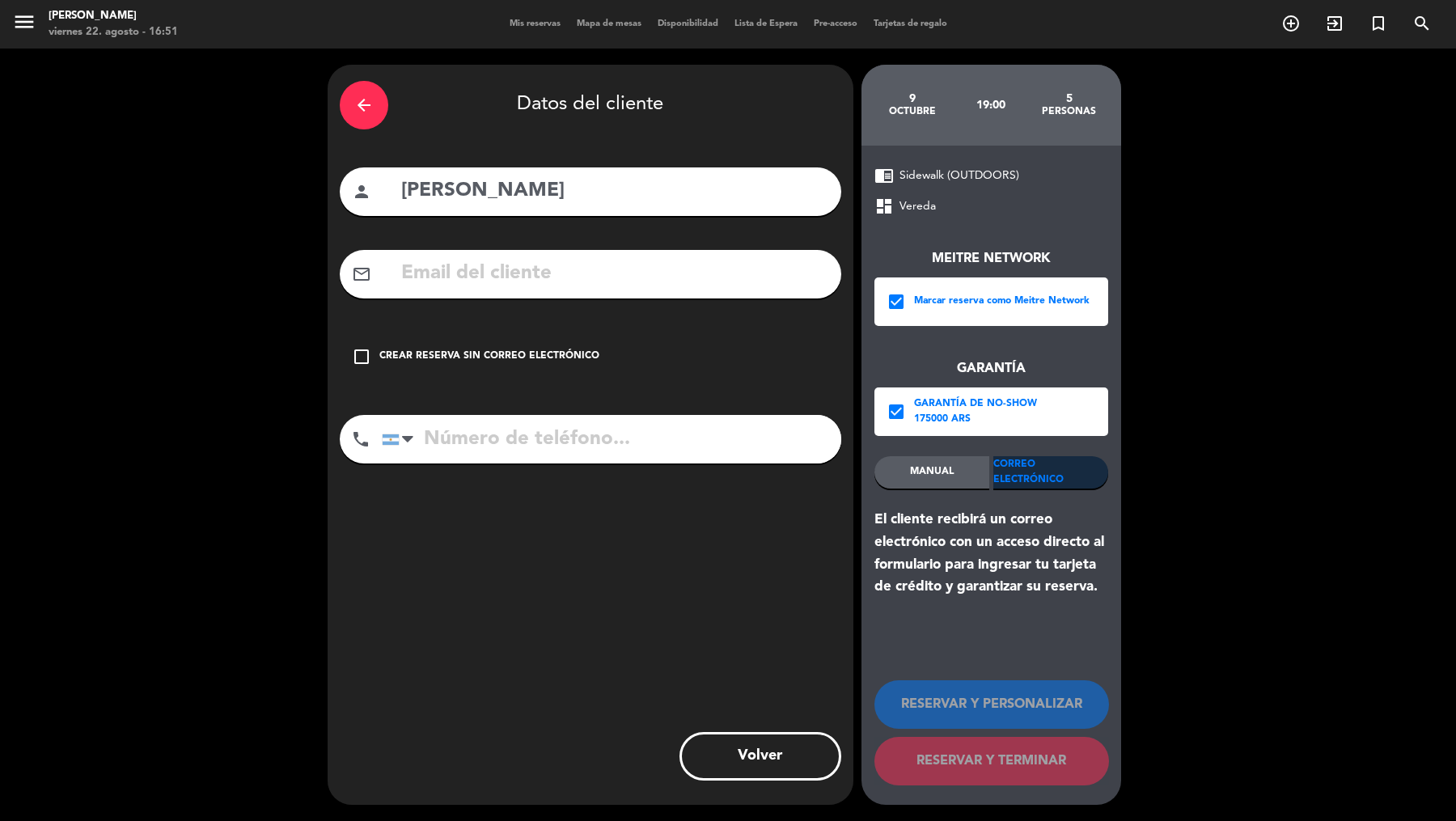
click at [725, 285] on input "text" at bounding box center [614, 274] width 430 height 33
paste input "[PHONE_NUMBER]"
type input "[PHONE_NUMBER]"
click at [505, 438] on input "tel" at bounding box center [612, 439] width 460 height 48
paste input "[PHONE_NUMBER]"
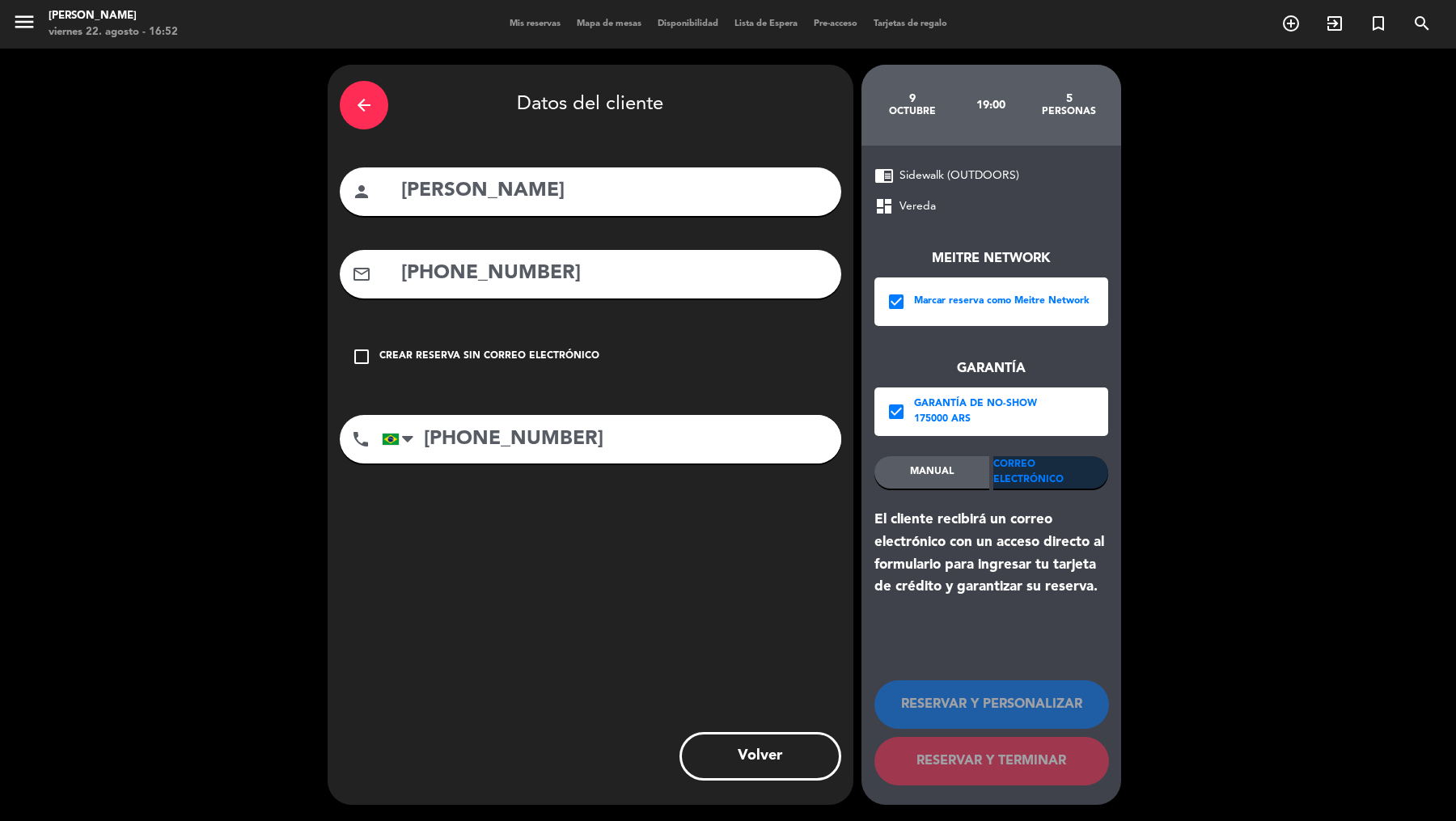
type input "[PHONE_NUMBER]"
click at [627, 271] on input "[PHONE_NUMBER]" at bounding box center [614, 274] width 430 height 33
paste input "[EMAIL_ADDRESS][DOMAIN_NAME]"
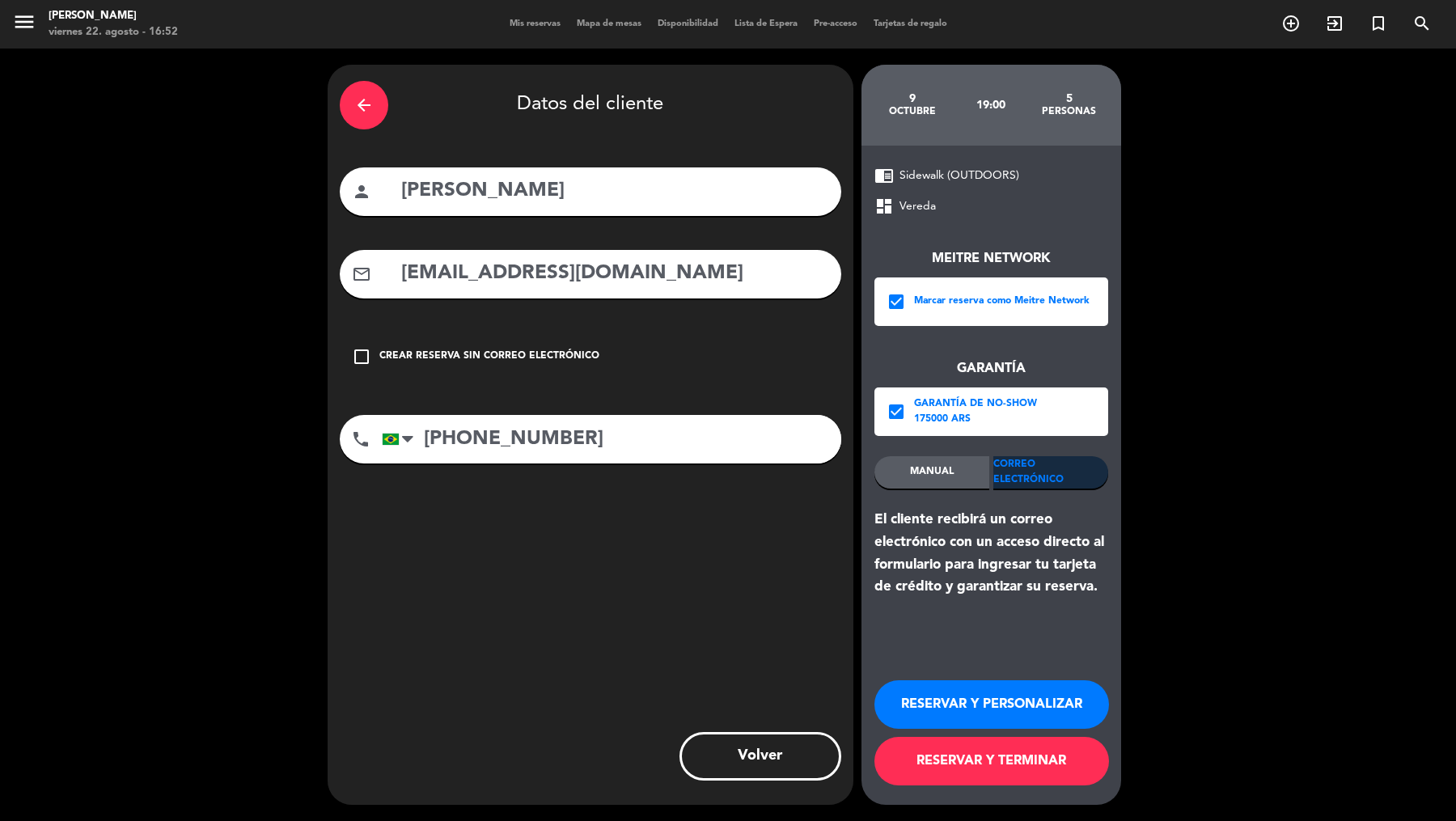
type input "[EMAIL_ADDRESS][DOMAIN_NAME]"
click at [1017, 784] on button "RESERVAR Y TERMINAR" at bounding box center [991, 761] width 235 height 48
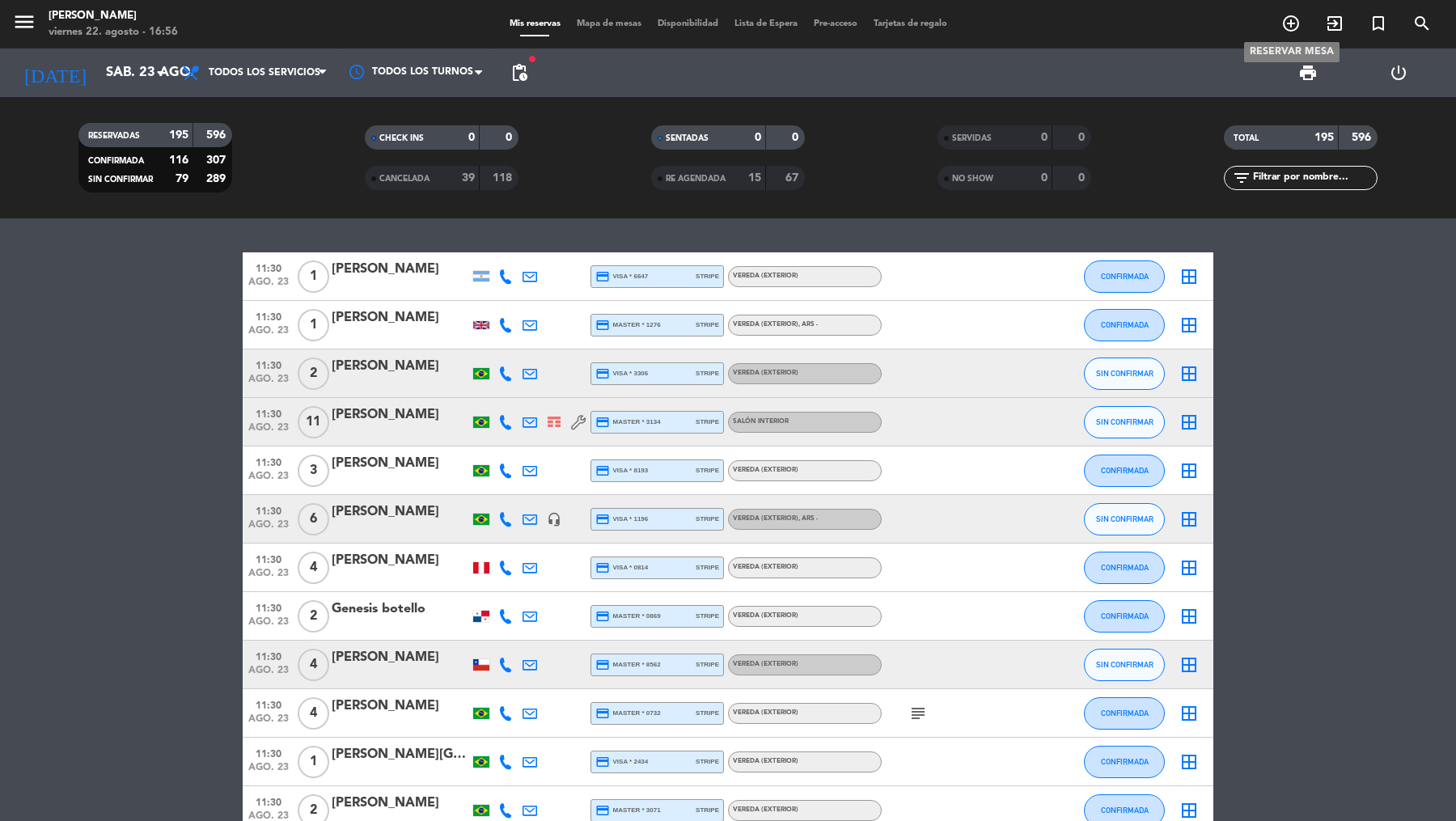
click at [1294, 18] on icon "add_circle_outline" at bounding box center [1290, 23] width 19 height 19
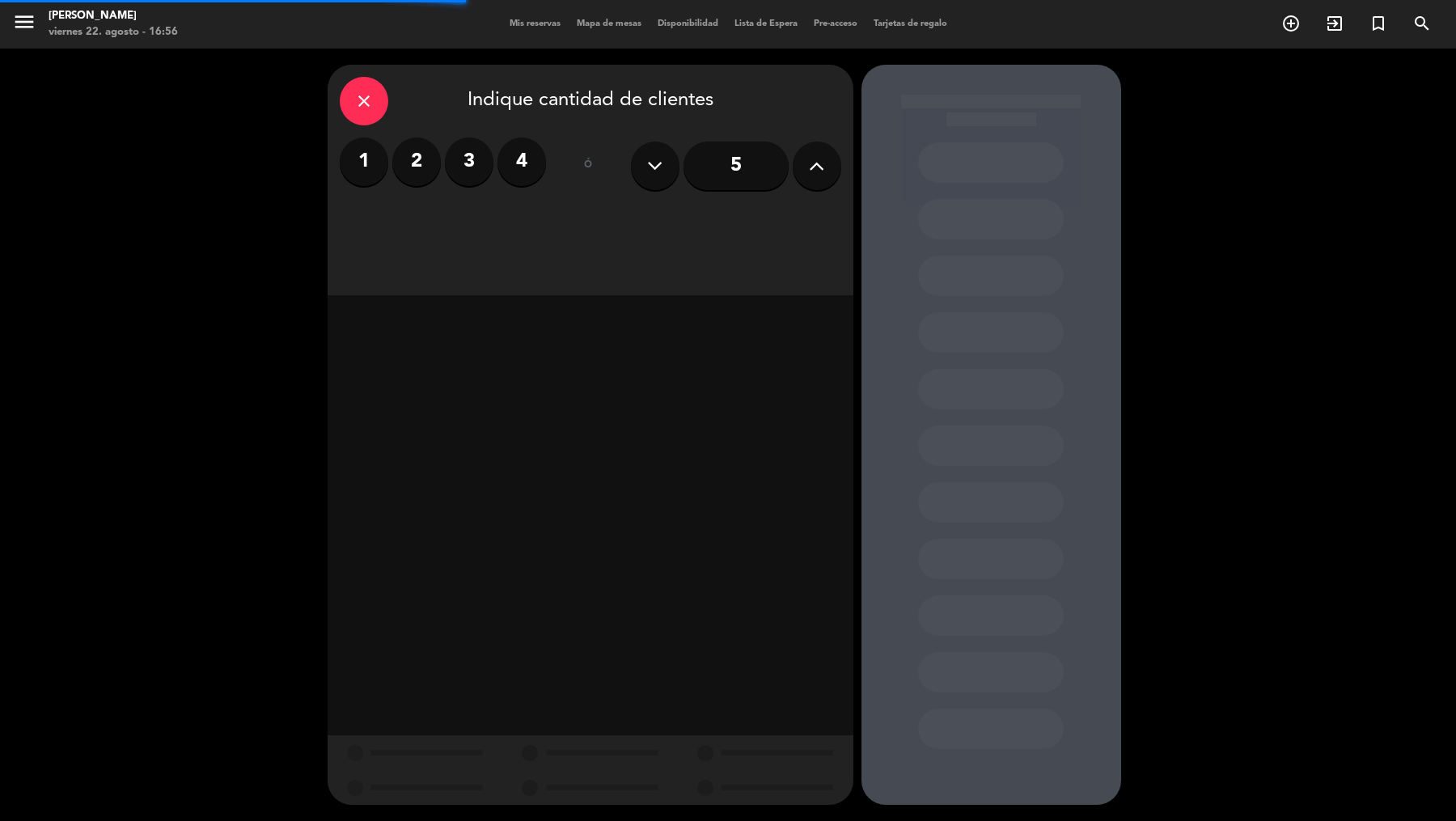
click at [809, 172] on icon at bounding box center [817, 166] width 15 height 24
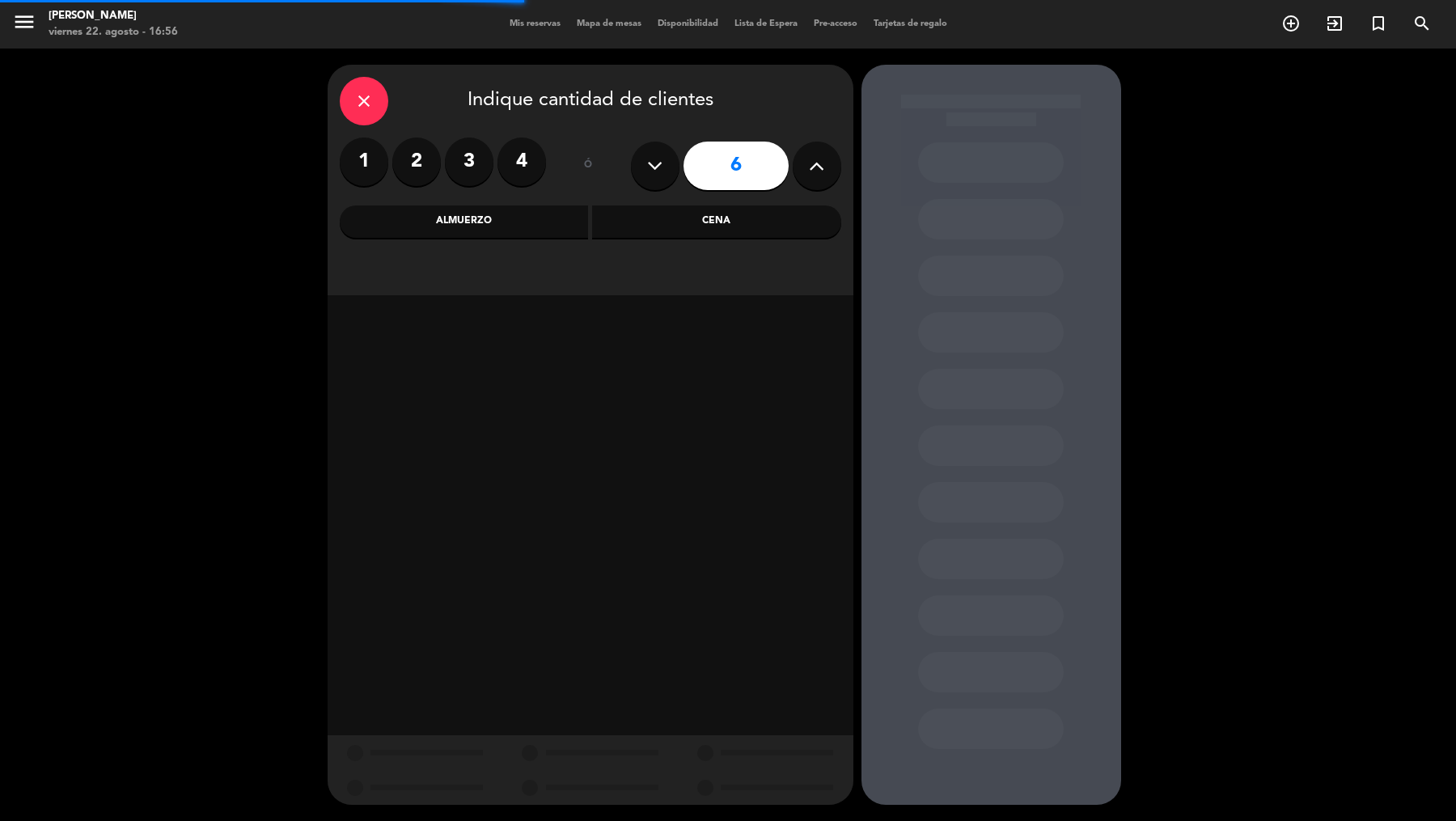
click at [809, 172] on icon at bounding box center [817, 166] width 15 height 24
click at [657, 166] on icon at bounding box center [654, 166] width 15 height 24
type input "8"
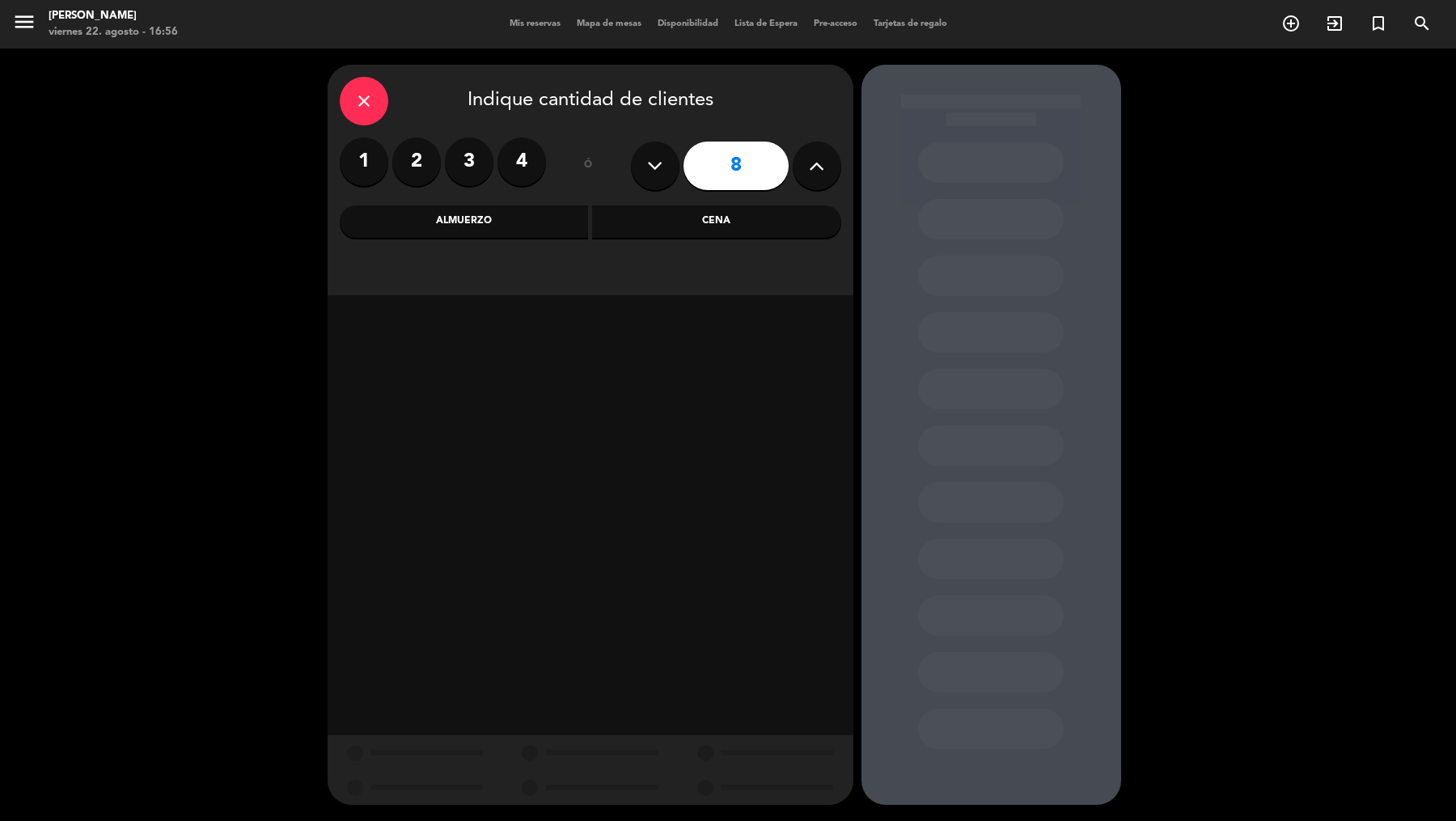
click at [661, 216] on div "Cena" at bounding box center [716, 221] width 249 height 32
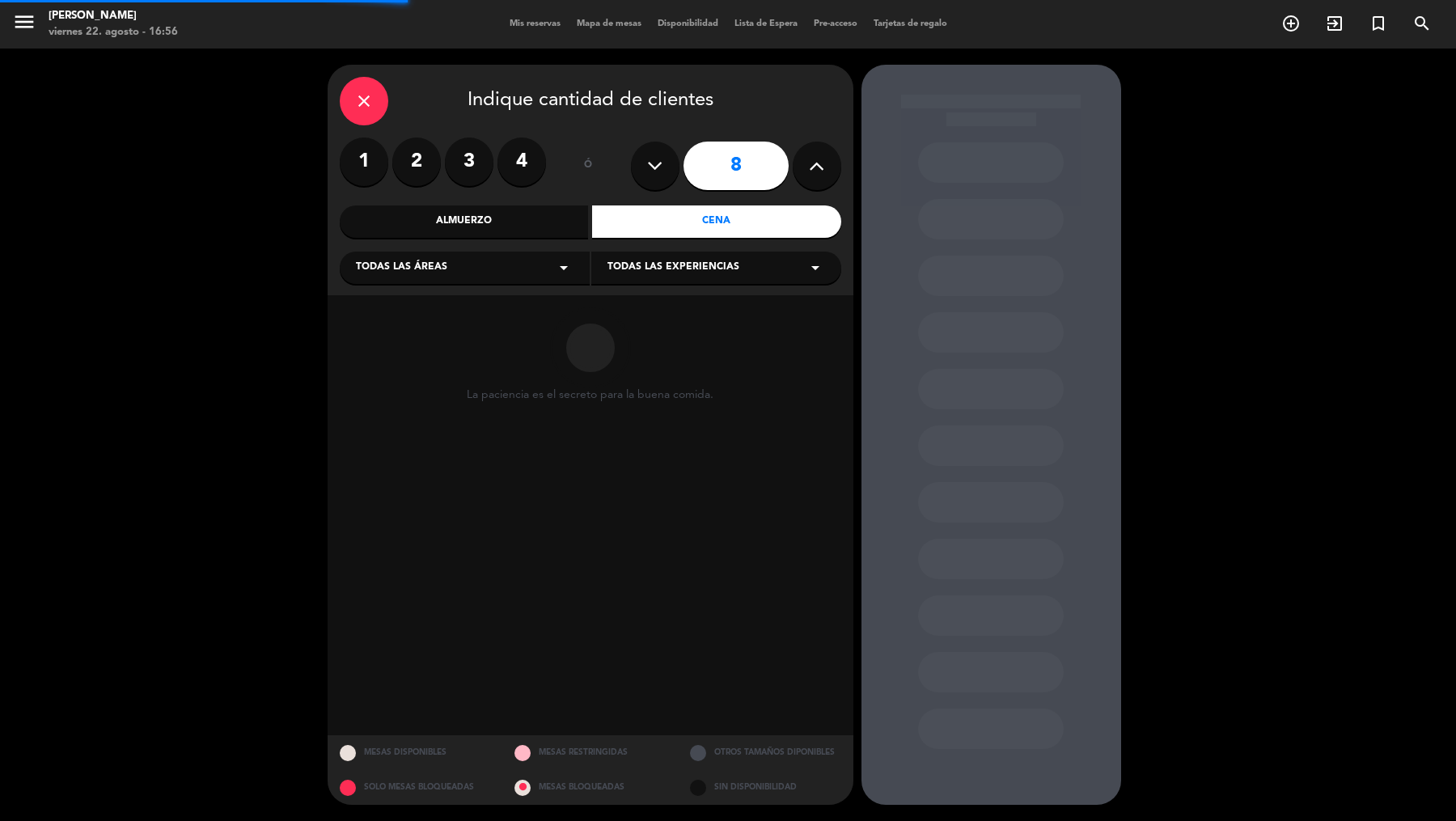
click at [521, 257] on div "Todas las áreas arrow_drop_down" at bounding box center [465, 267] width 250 height 32
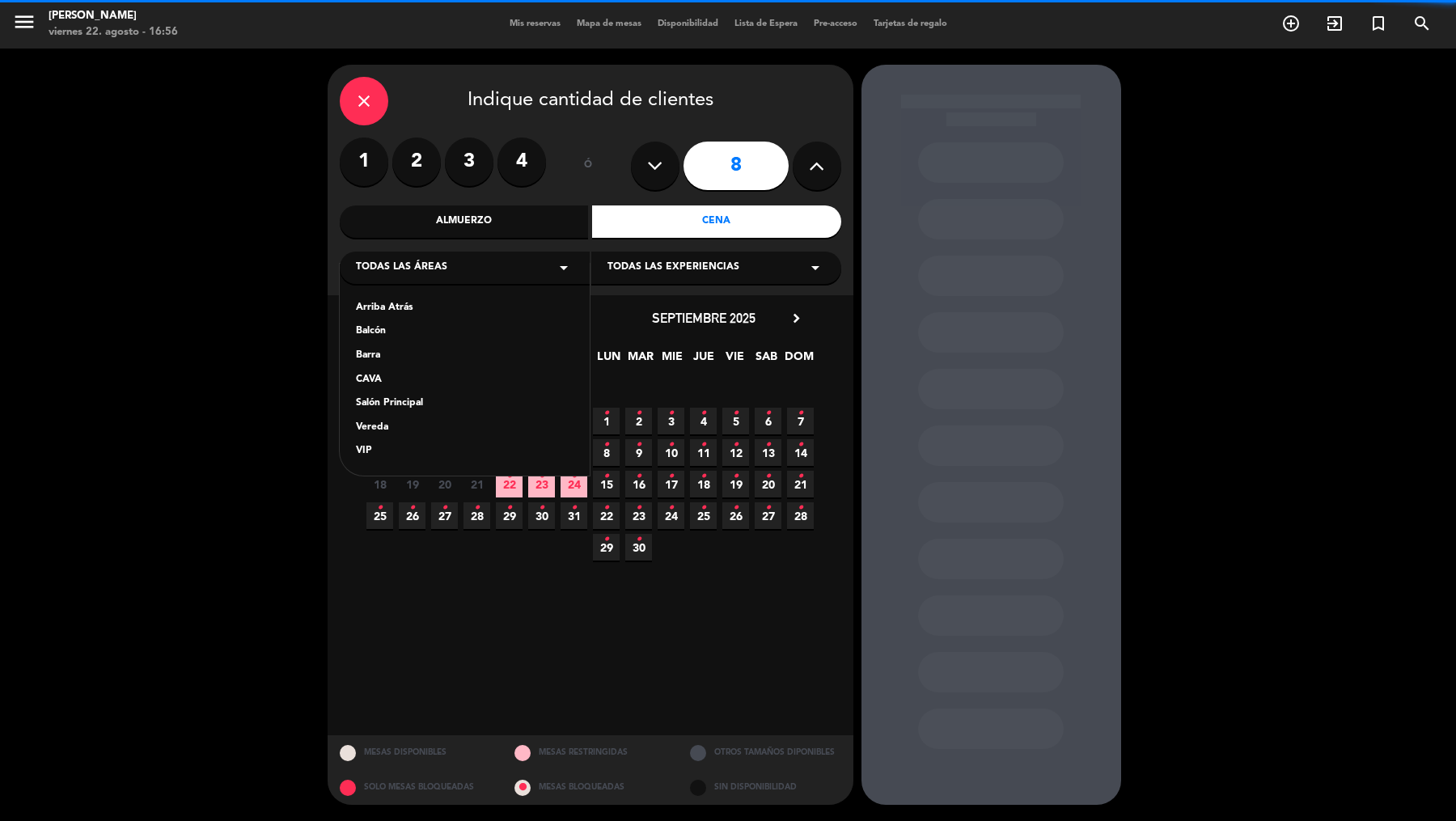
drag, startPoint x: 375, startPoint y: 426, endPoint x: 453, endPoint y: 375, distance: 93.2
click at [375, 426] on div "Vereda" at bounding box center [465, 427] width 217 height 16
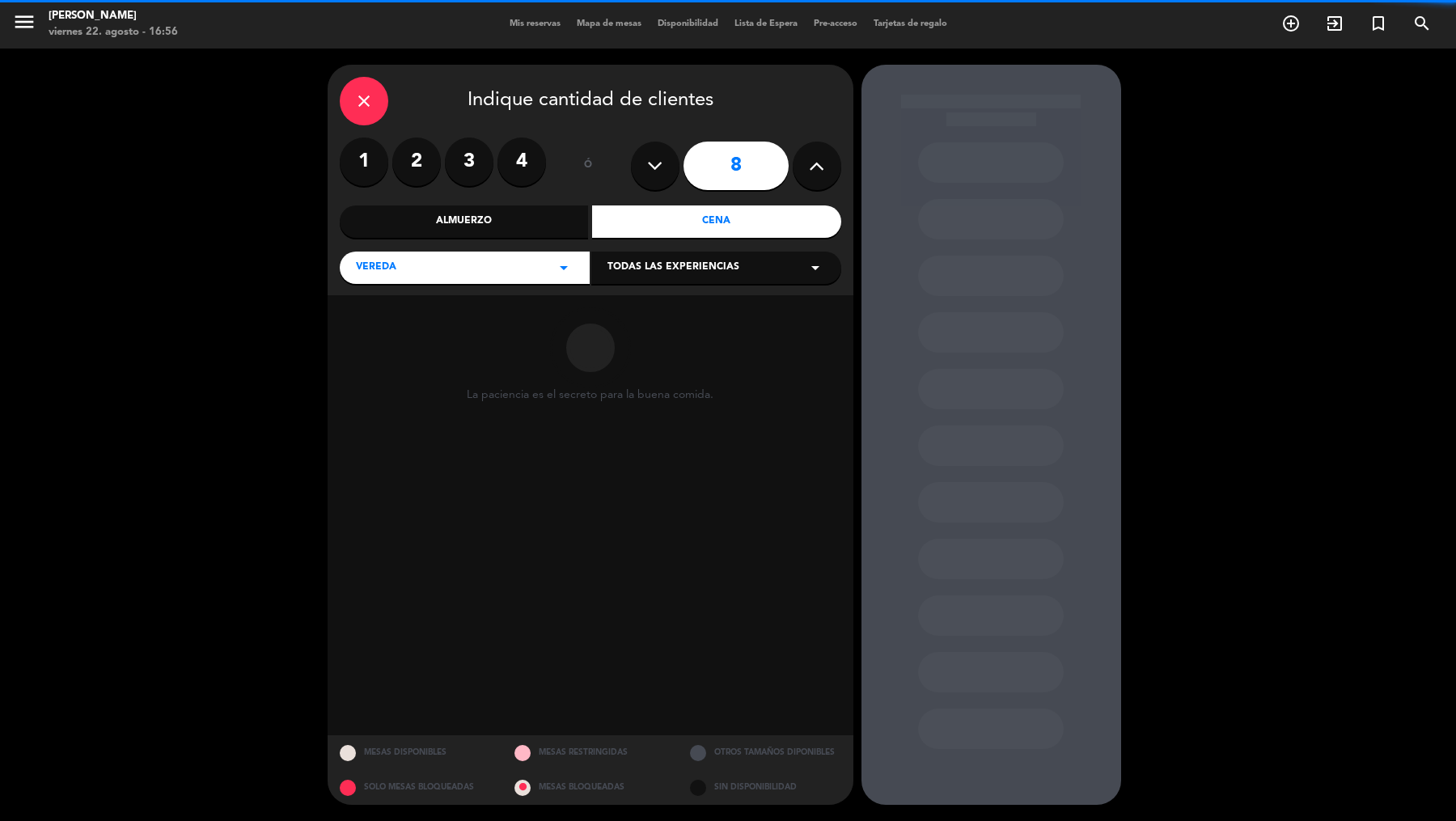
click at [627, 266] on span "Todas las experiencias" at bounding box center [673, 267] width 132 height 16
click at [626, 306] on div "Sidewalk (OUTDOORS)" at bounding box center [716, 307] width 217 height 16
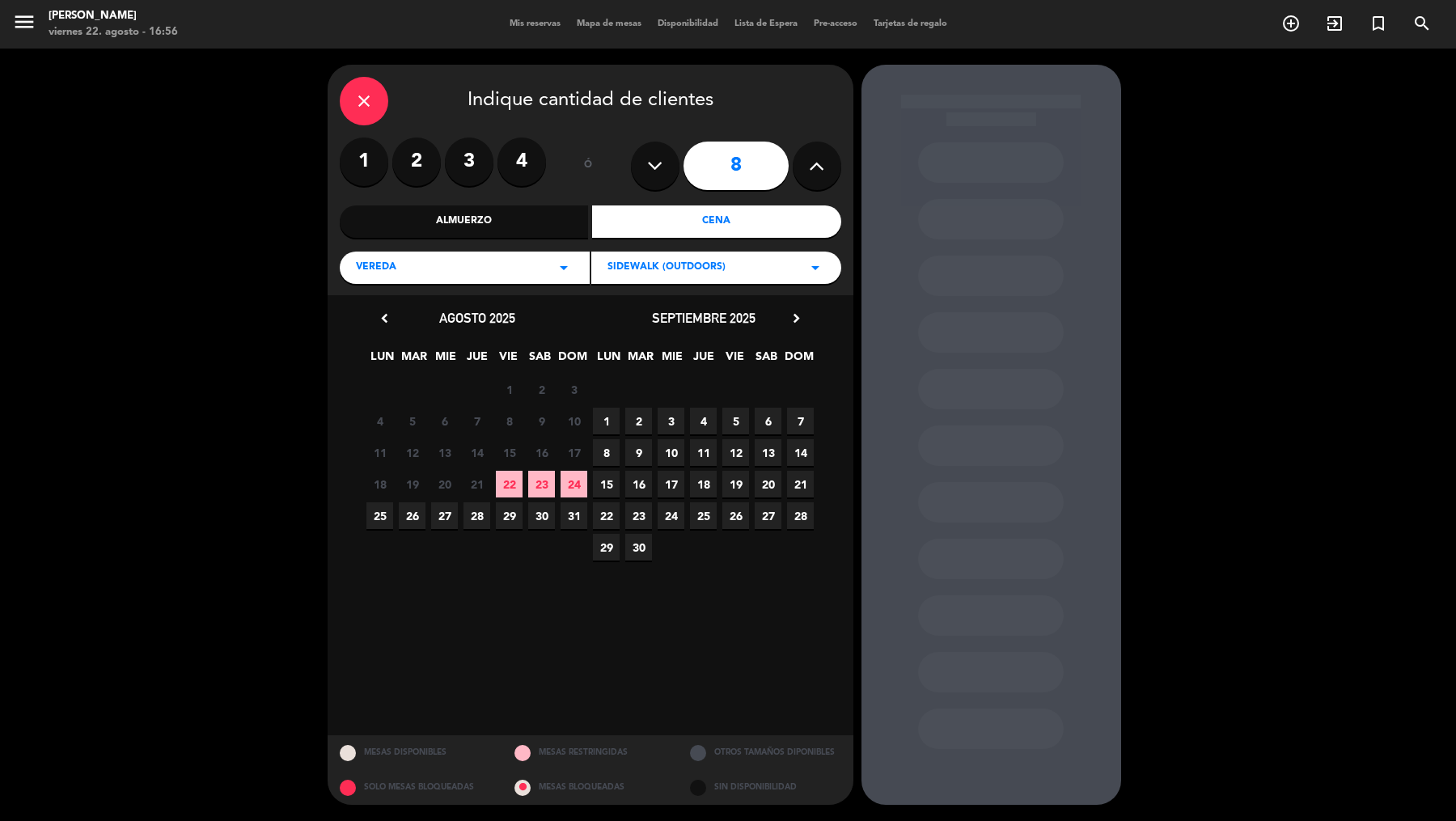
click at [802, 317] on icon "chevron_right" at bounding box center [796, 318] width 17 height 17
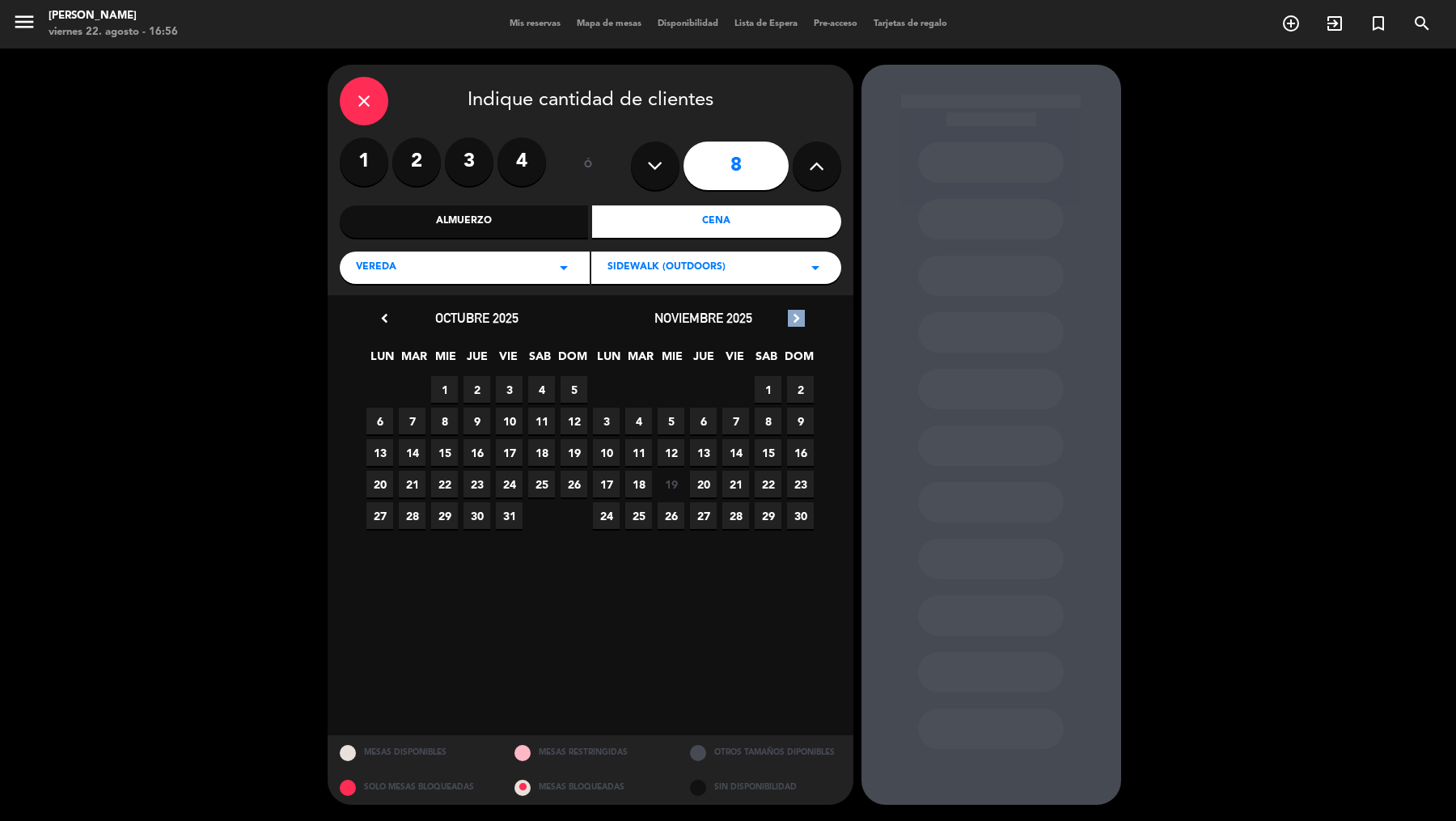
click at [798, 318] on icon "chevron_right" at bounding box center [796, 318] width 17 height 17
click at [509, 425] on span "7" at bounding box center [509, 421] width 27 height 27
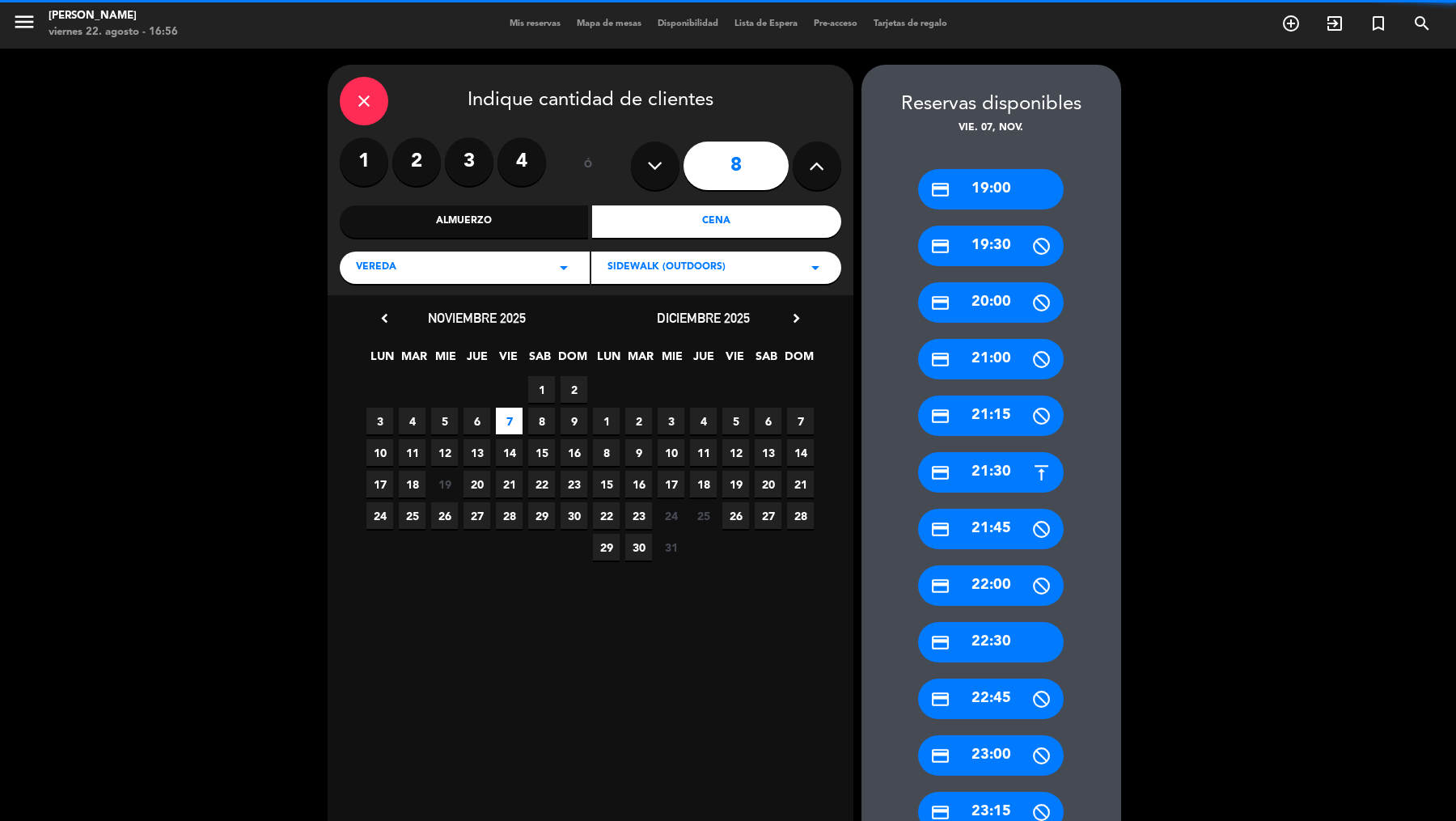
click at [996, 185] on div "credit_card 19:00" at bounding box center [991, 189] width 146 height 41
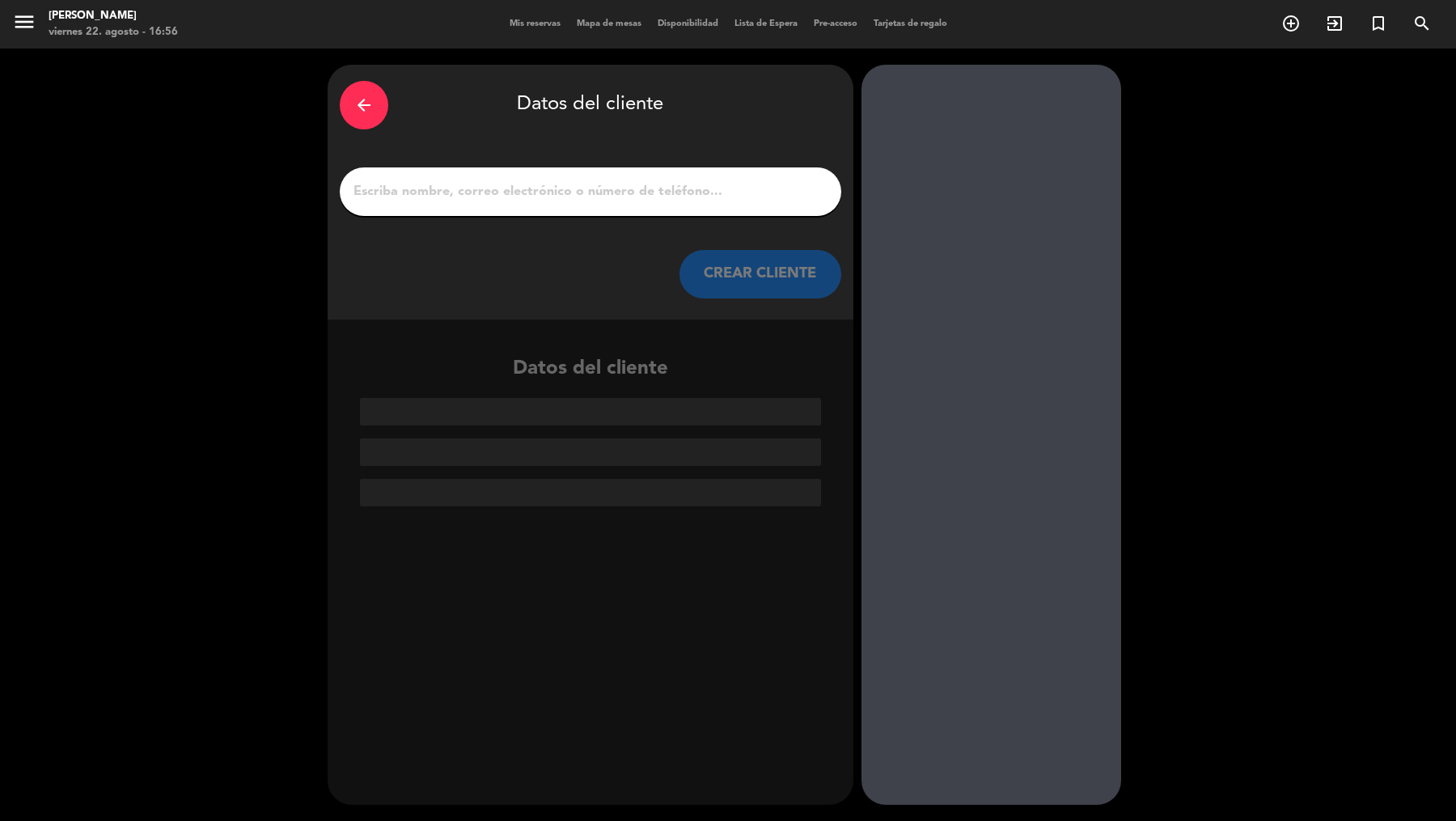
click at [753, 203] on div at bounding box center [590, 192] width 501 height 48
click at [748, 192] on input "1" at bounding box center [590, 192] width 477 height 22
paste input "[PERSON_NAME]"
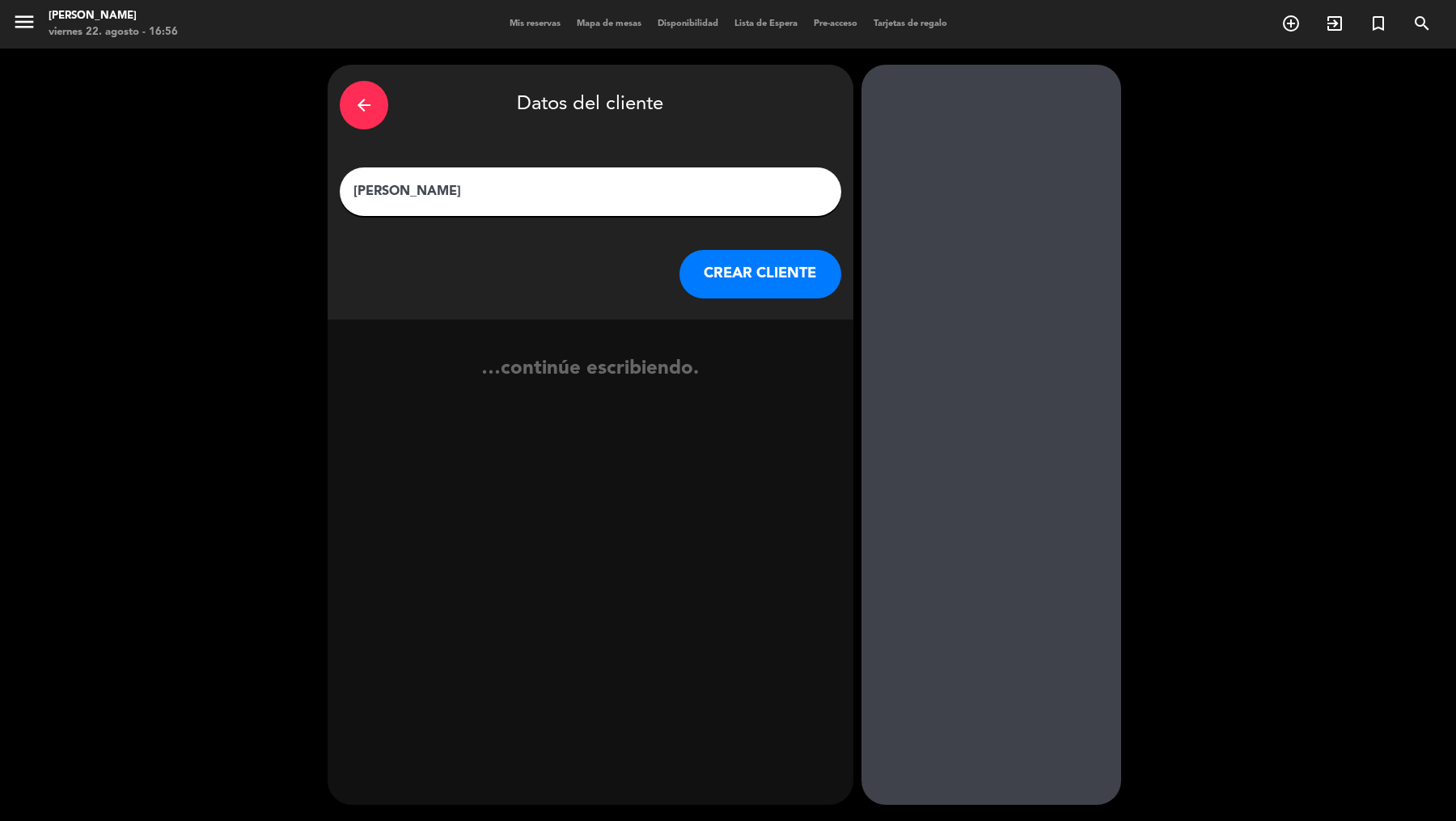
type input "[PERSON_NAME]"
click at [764, 287] on button "CREAR CLIENTE" at bounding box center [760, 274] width 162 height 48
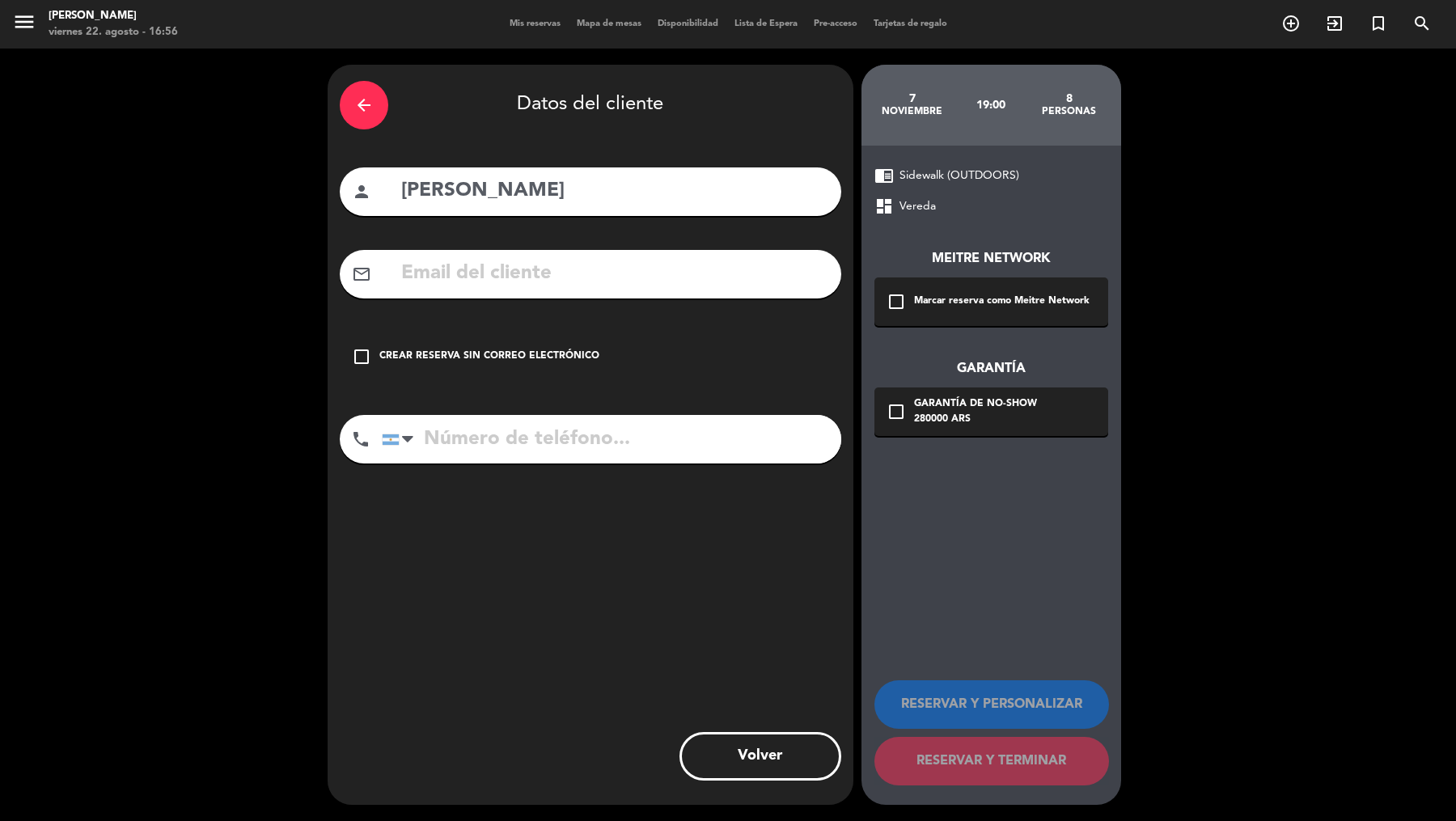
click at [938, 313] on div "check_box_outline_blank Marcar reserva como Meitre Network" at bounding box center [991, 301] width 234 height 48
click at [940, 413] on div "280000 ARS" at bounding box center [976, 420] width 123 height 16
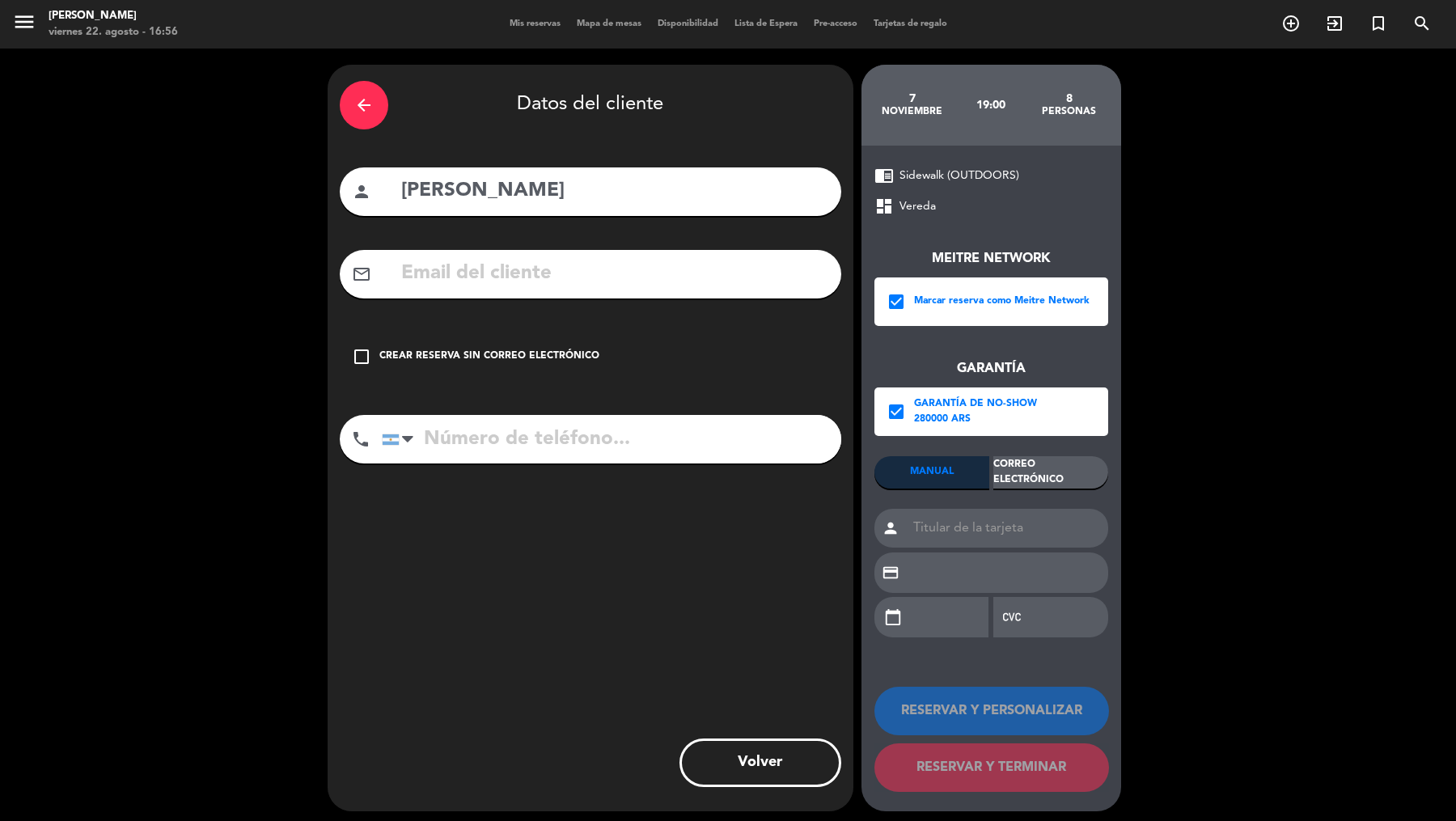
click at [996, 480] on div "Correo Electrónico" at bounding box center [1051, 472] width 115 height 32
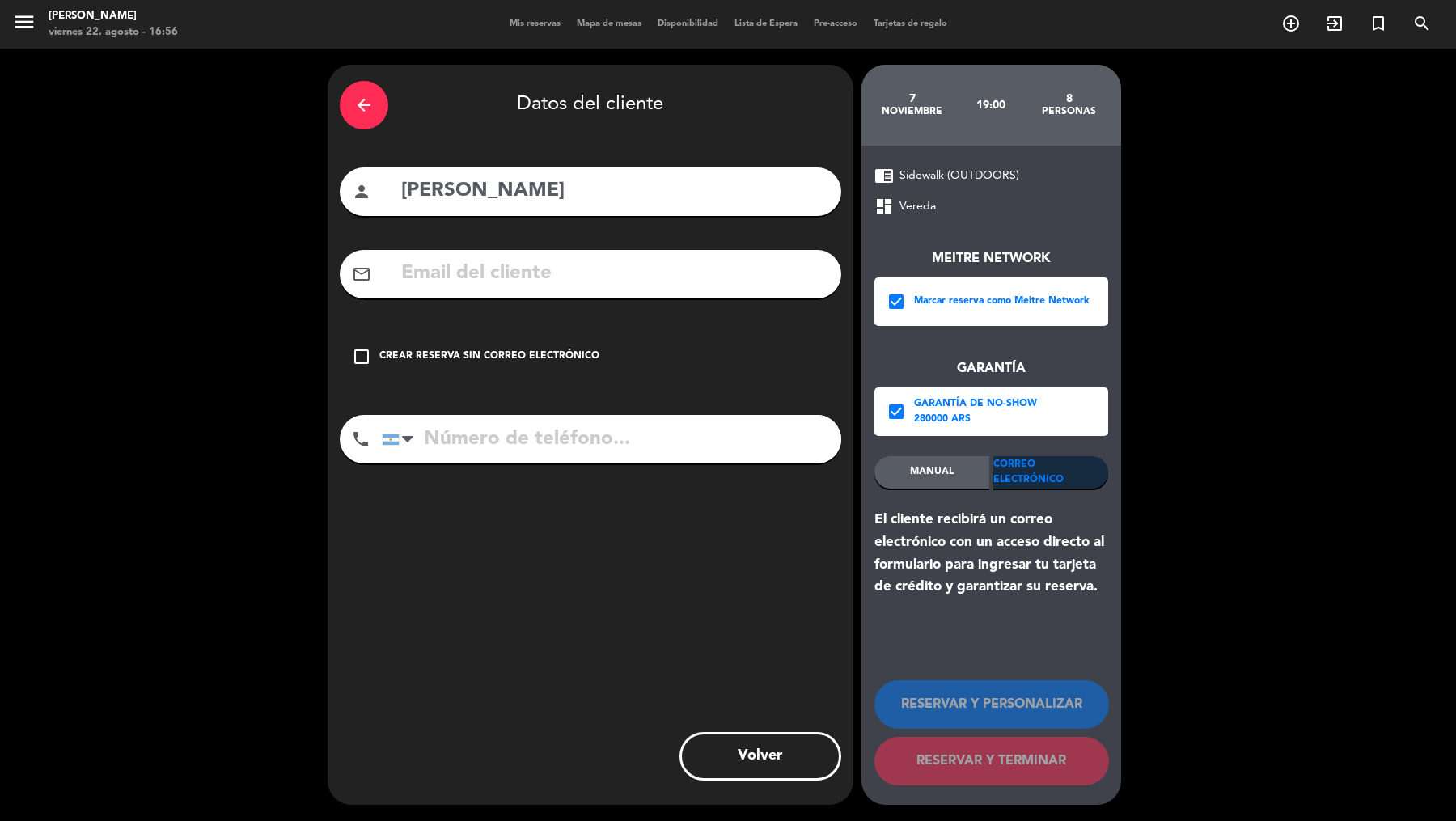
click at [742, 277] on input "text" at bounding box center [614, 274] width 430 height 33
paste input "[EMAIL_ADDRESS][DOMAIN_NAME]"
type input "[EMAIL_ADDRESS][DOMAIN_NAME]"
click at [569, 442] on input "tel" at bounding box center [612, 439] width 460 height 48
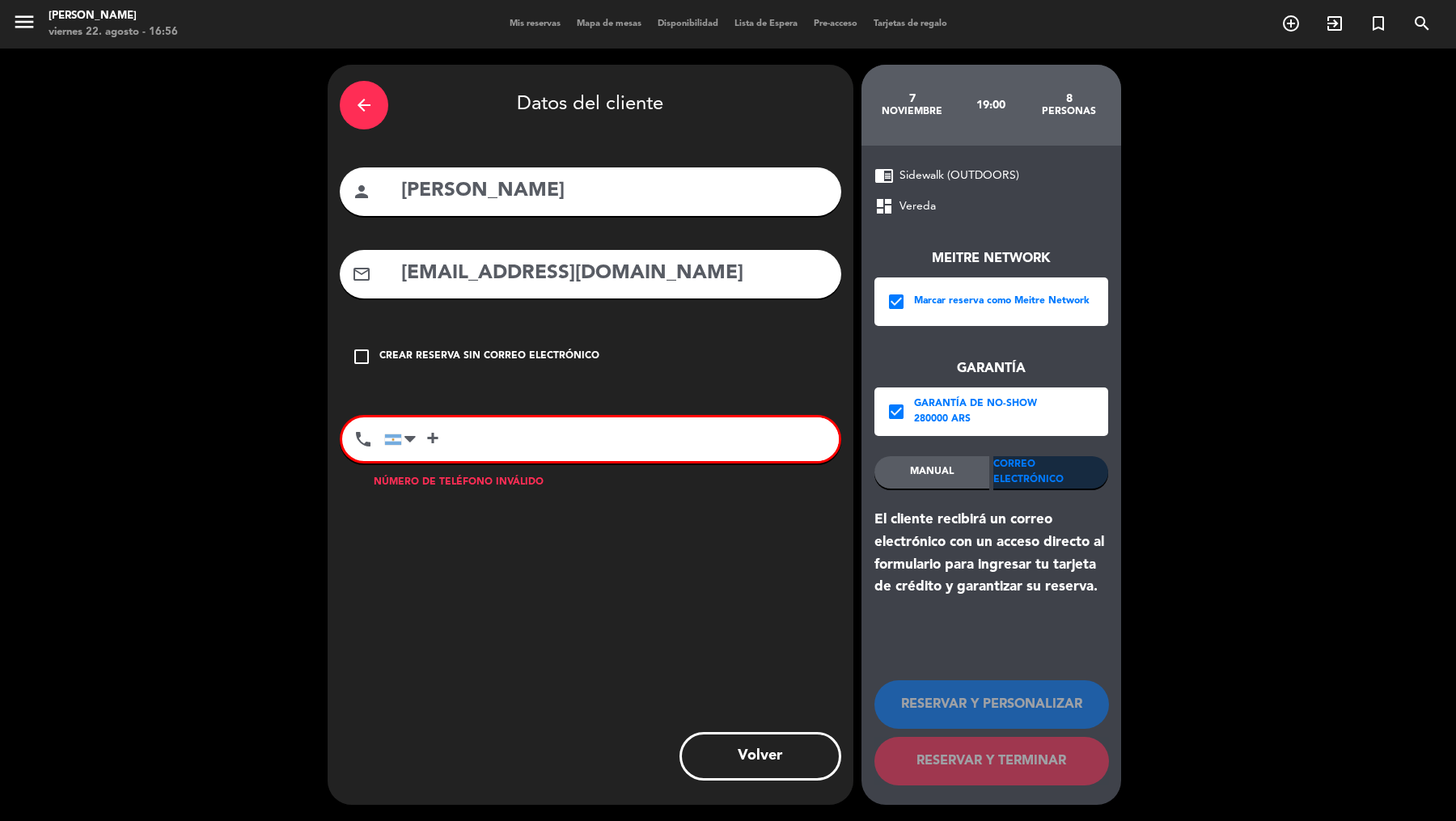
paste input "16698485"
click at [453, 438] on input "+16698485" at bounding box center [612, 439] width 455 height 43
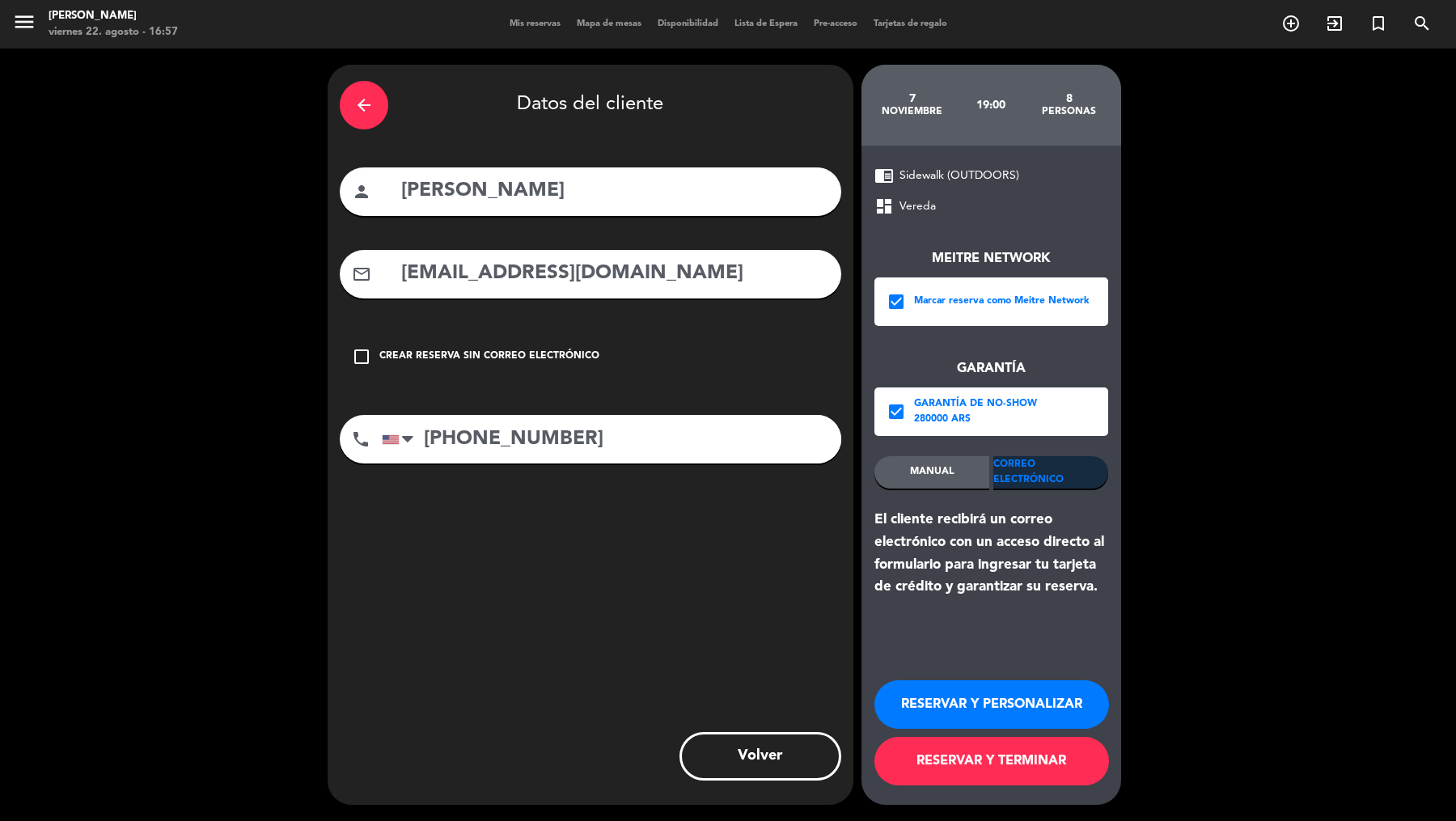
click at [565, 445] on input "[PHONE_NUMBER]" at bounding box center [612, 439] width 460 height 48
type input "[PHONE_NUMBER]"
click at [595, 273] on input "[EMAIL_ADDRESS][DOMAIN_NAME]" at bounding box center [614, 274] width 430 height 33
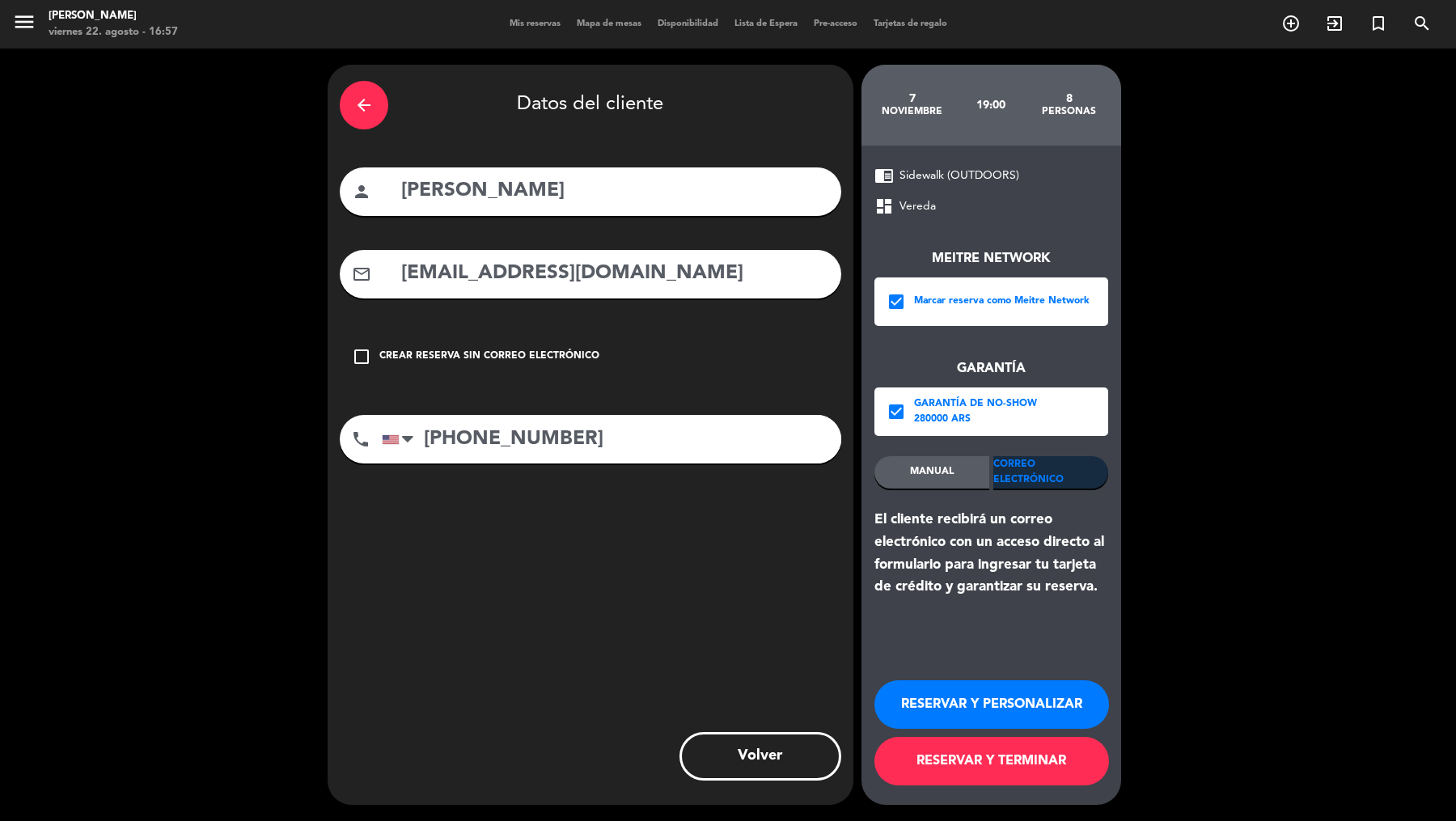
click at [1010, 704] on button "RESERVAR Y PERSONALIZAR" at bounding box center [991, 704] width 235 height 48
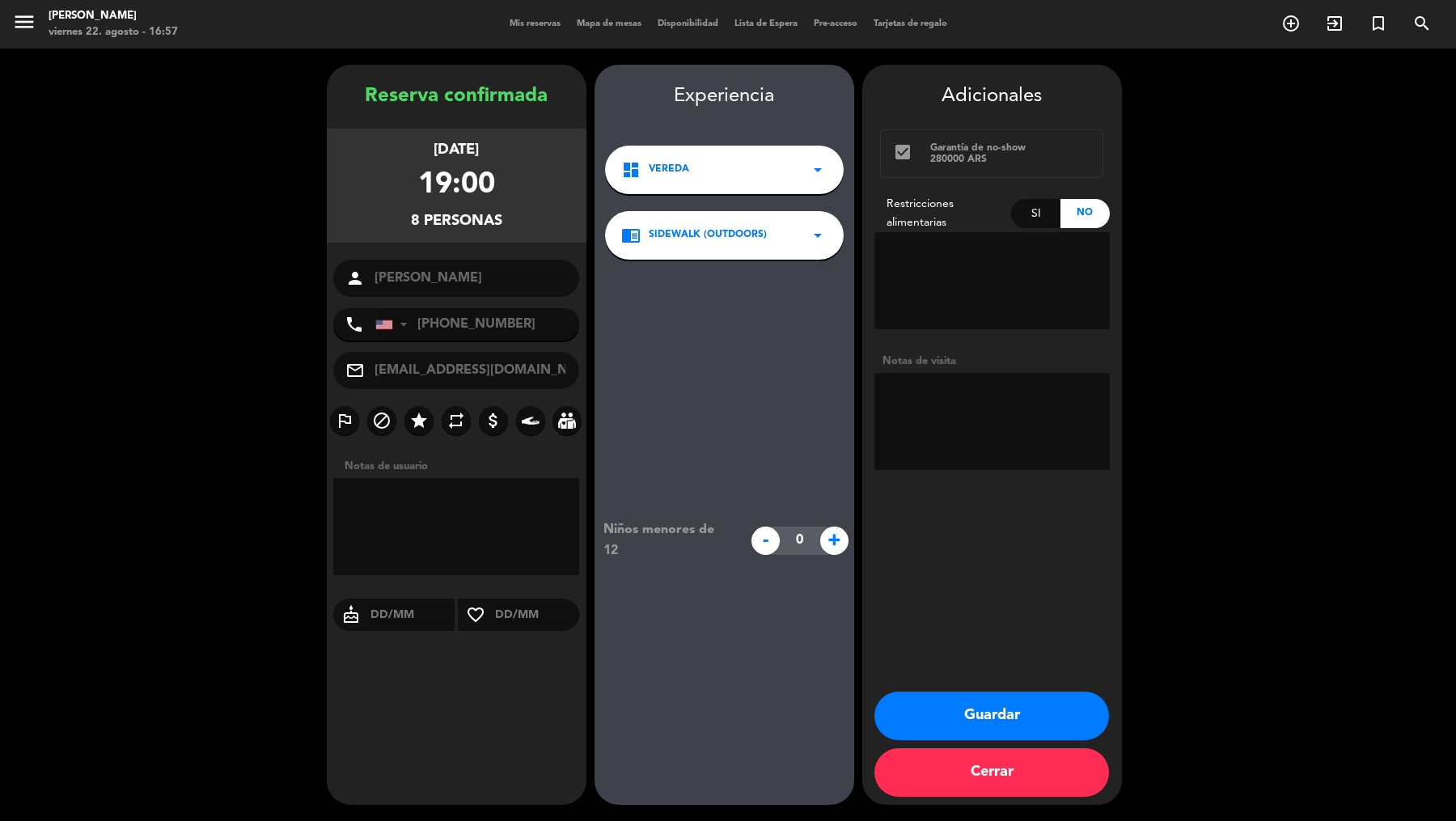
drag, startPoint x: 453, startPoint y: 323, endPoint x: 432, endPoint y: 321, distance: 21.1
click at [432, 321] on input "[PHONE_NUMBER]" at bounding box center [478, 324] width 205 height 32
click at [436, 338] on input "+16698485" at bounding box center [456, 347] width 242 height 18
type input "[PHONE_NUMBER]"
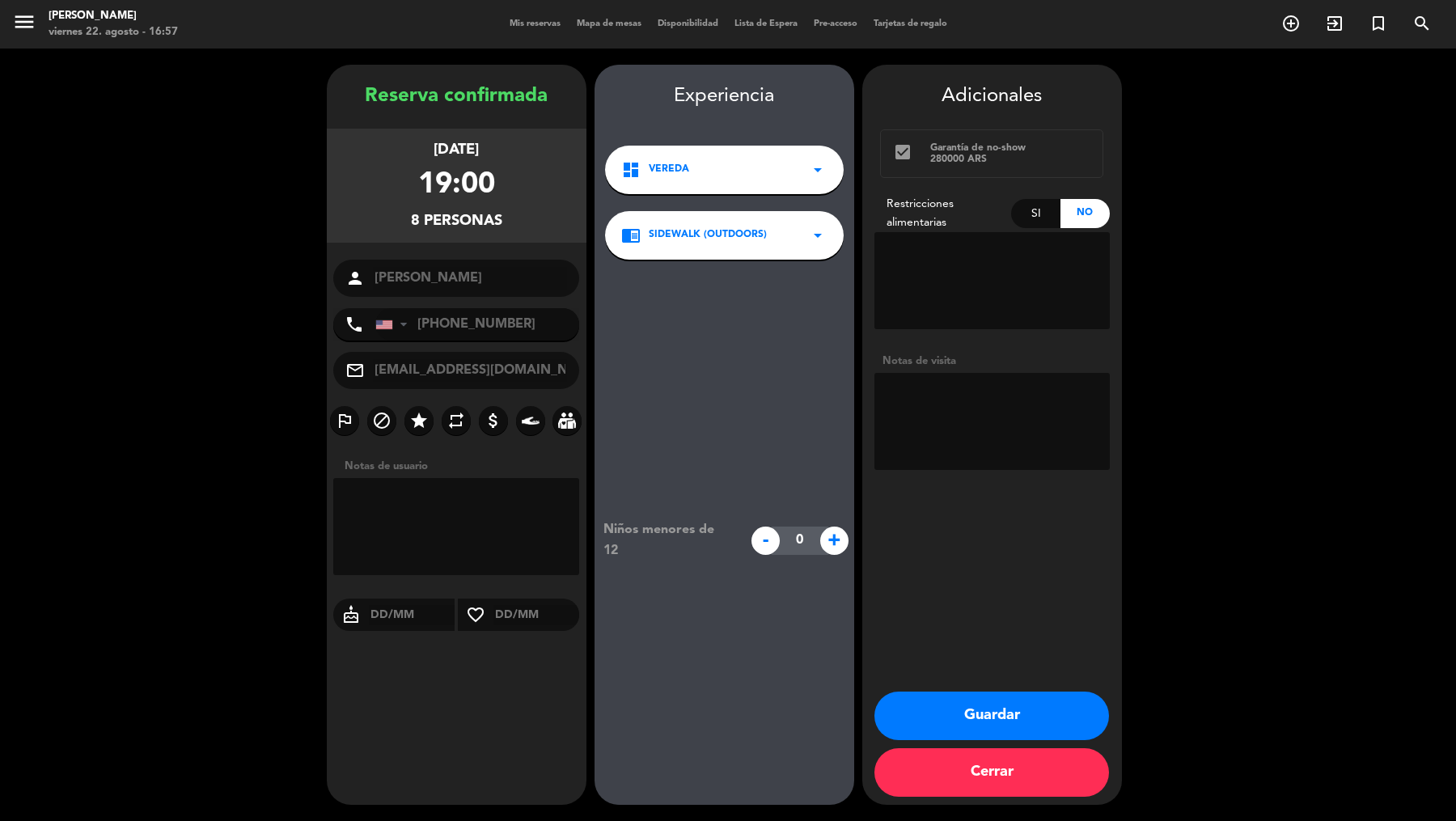
click at [493, 375] on input "[EMAIL_ADDRESS][DOMAIN_NAME]" at bounding box center [470, 370] width 195 height 22
click at [926, 774] on button "Cerrar" at bounding box center [991, 773] width 235 height 48
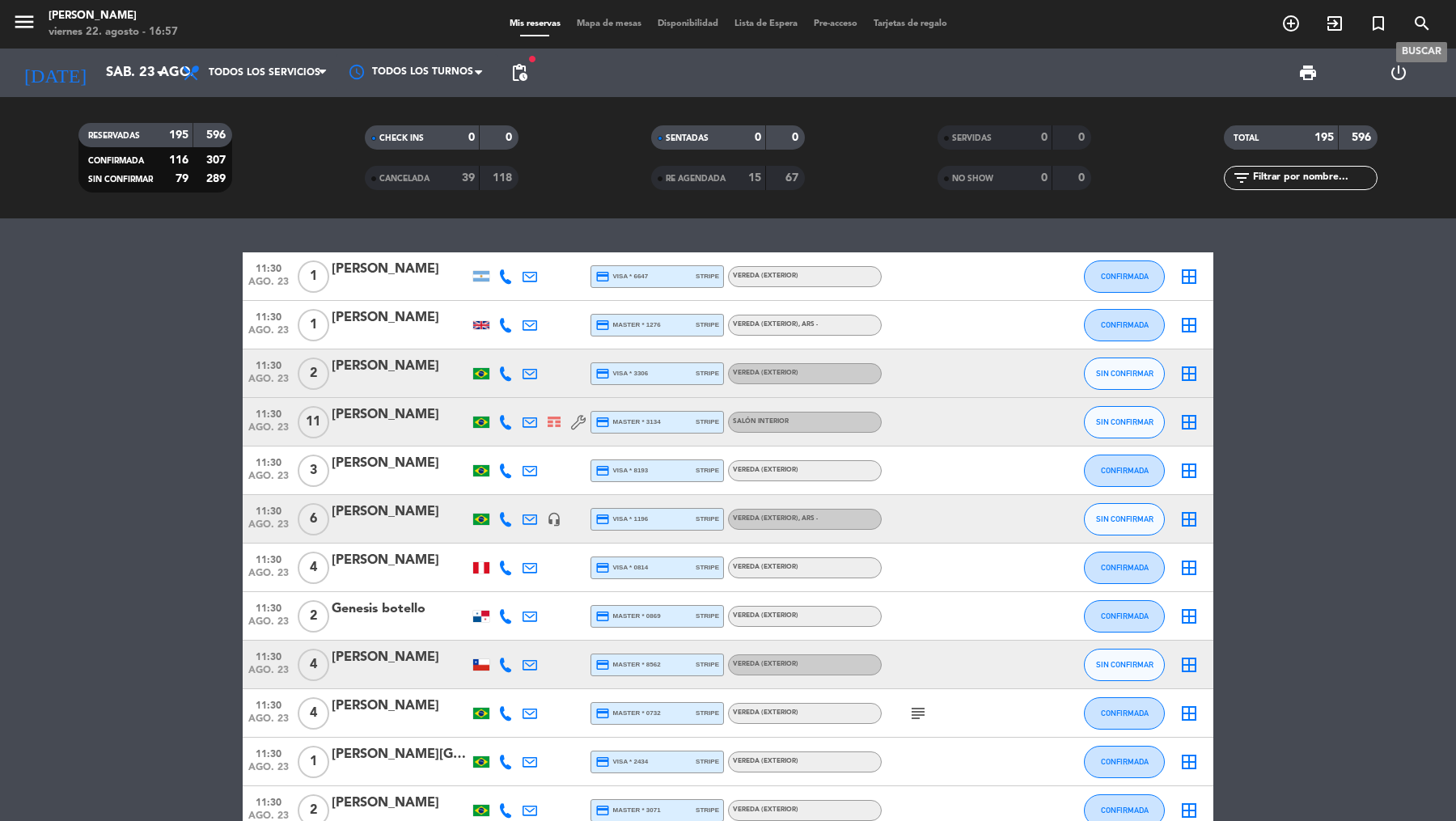
click at [1430, 28] on icon "search" at bounding box center [1422, 23] width 19 height 19
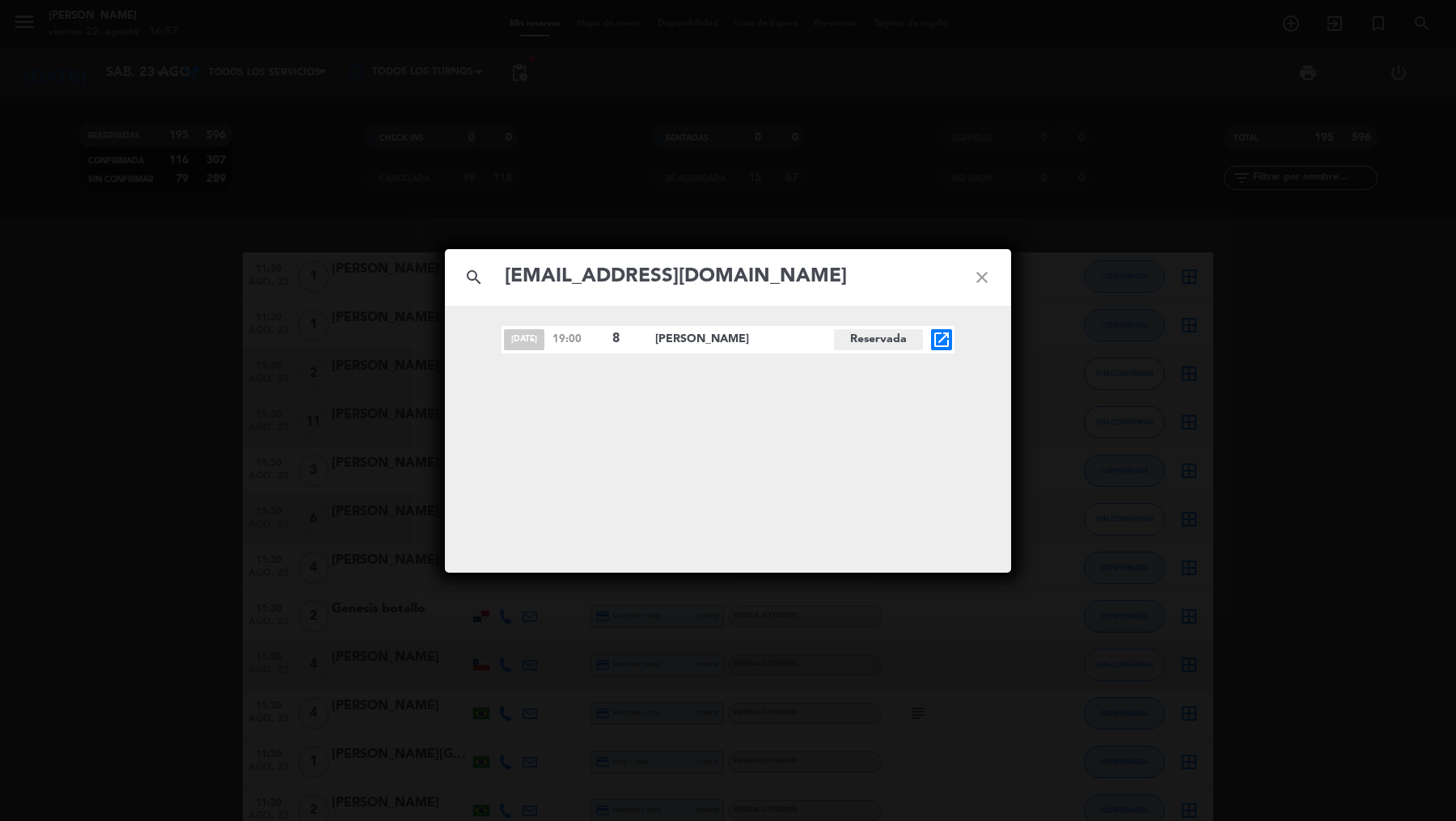
type input "[EMAIL_ADDRESS][DOMAIN_NAME]"
click at [934, 328] on div "[DATE] 19:00 8 [PERSON_NAME][GEOGRAPHIC_DATA] open_in_new" at bounding box center [728, 340] width 453 height 27
click at [934, 332] on icon "open_in_new" at bounding box center [941, 339] width 19 height 19
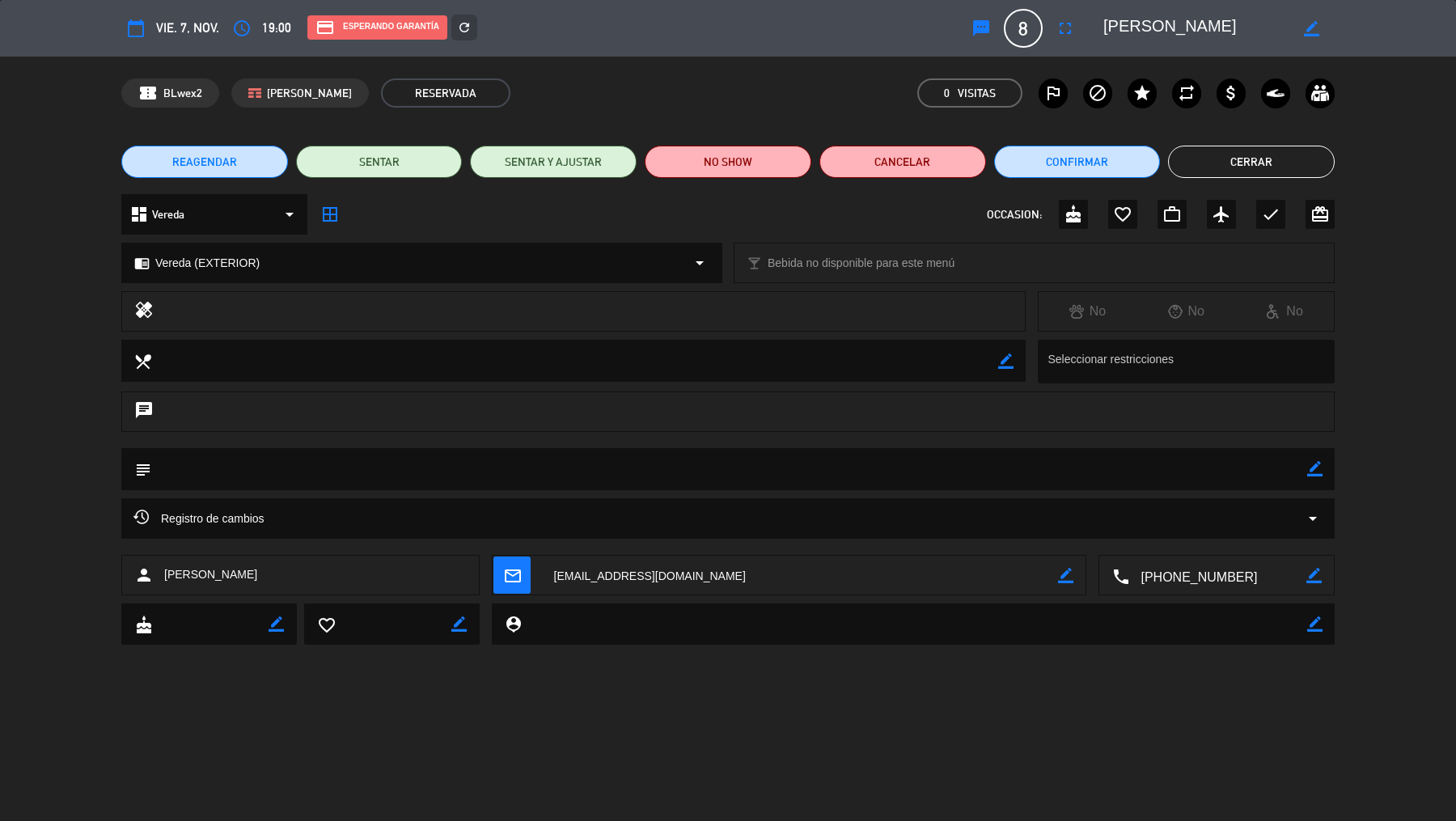
click at [1318, 584] on div "border_color" at bounding box center [1314, 576] width 15 height 41
click at [1312, 575] on icon "border_color" at bounding box center [1314, 575] width 15 height 15
click at [1175, 580] on textarea at bounding box center [1218, 576] width 178 height 41
type textarea "[PHONE_NUMBER]"
click at [1309, 577] on icon at bounding box center [1314, 575] width 15 height 15
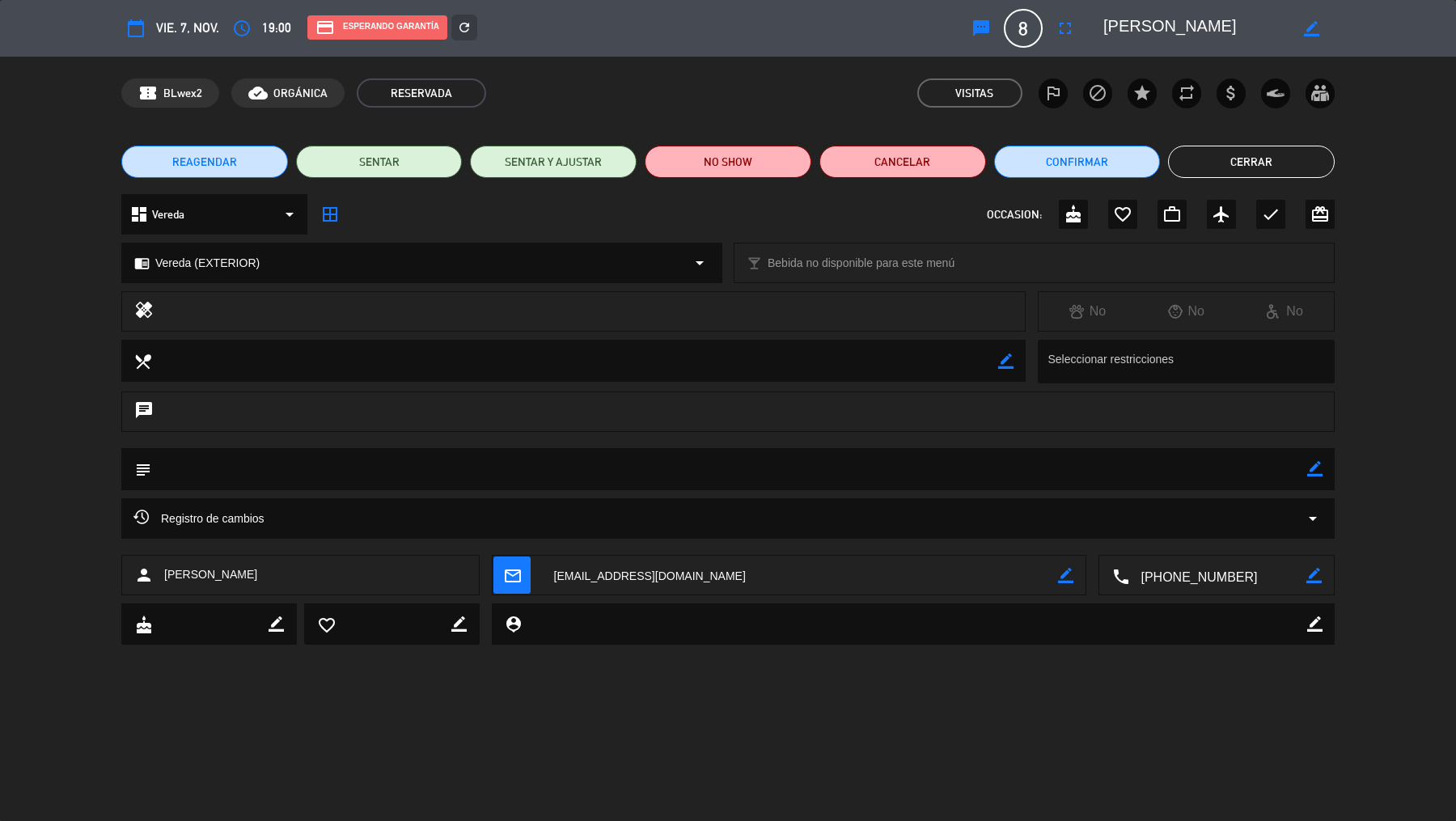
click at [1261, 166] on button "Cerrar" at bounding box center [1251, 162] width 166 height 32
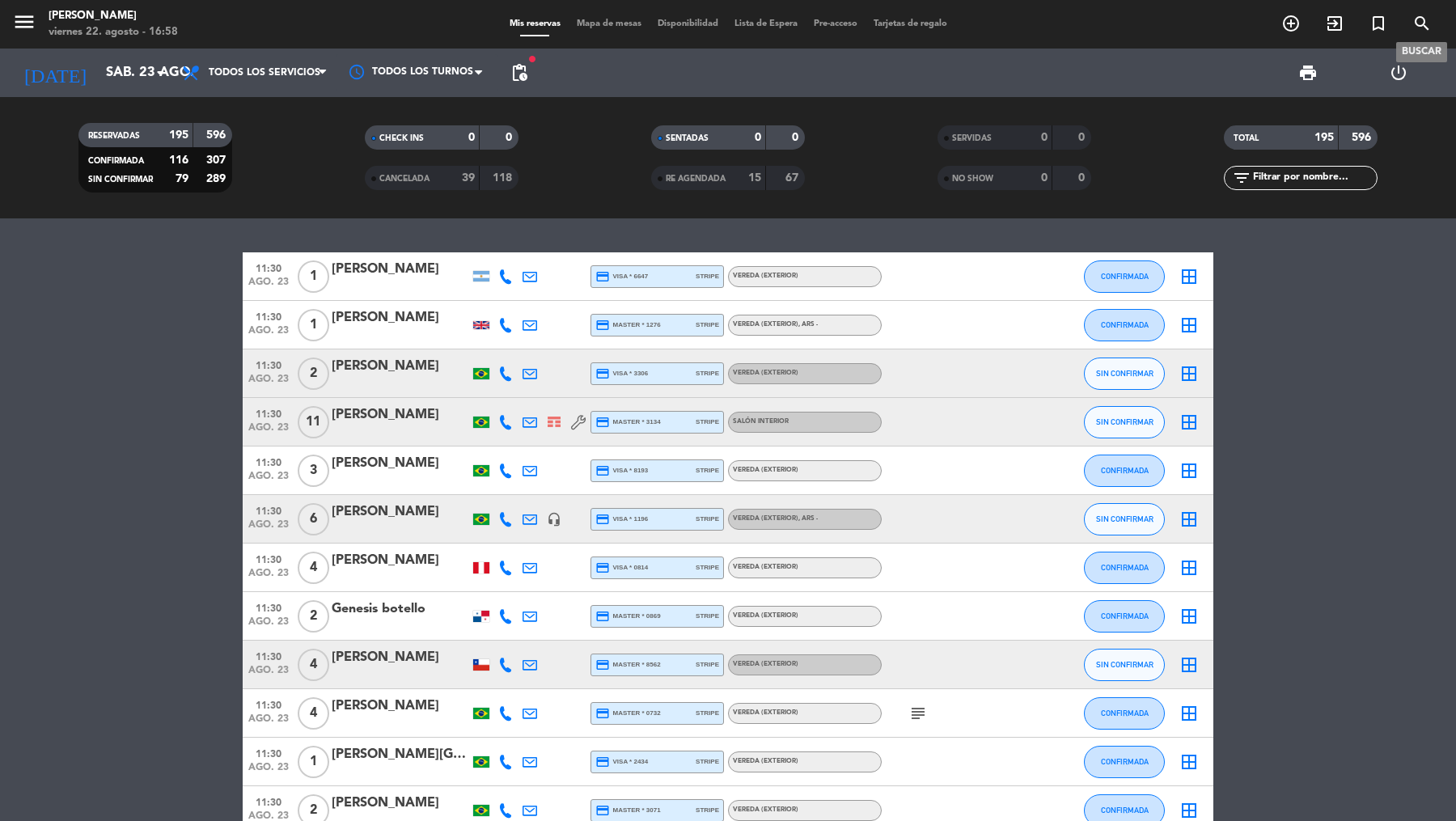
click at [1418, 33] on icon "search" at bounding box center [1422, 23] width 19 height 19
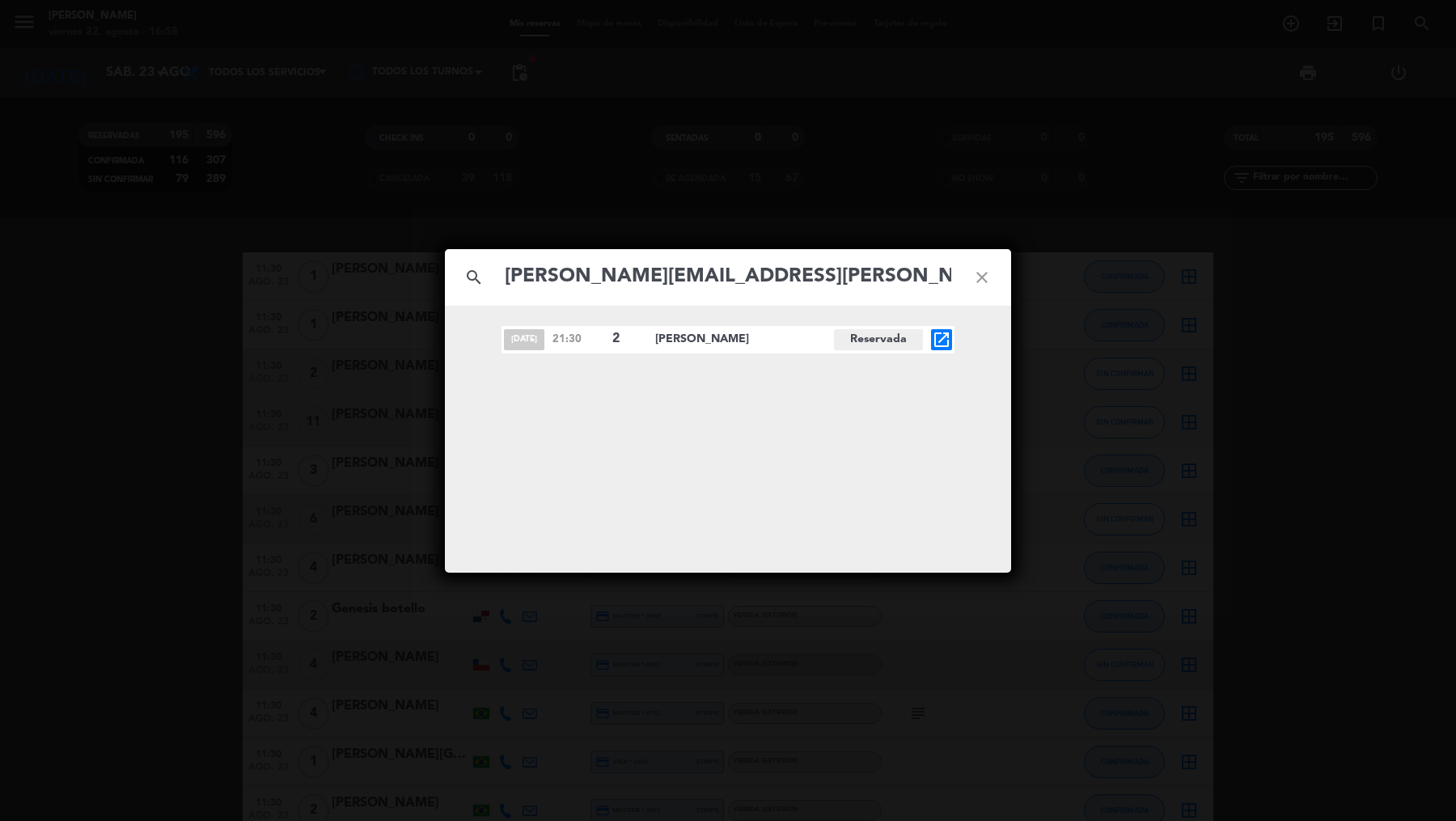
type input "[PERSON_NAME][EMAIL_ADDRESS][PERSON_NAME][PERSON_NAME][DOMAIN_NAME]"
click at [944, 333] on icon "open_in_new" at bounding box center [941, 339] width 19 height 19
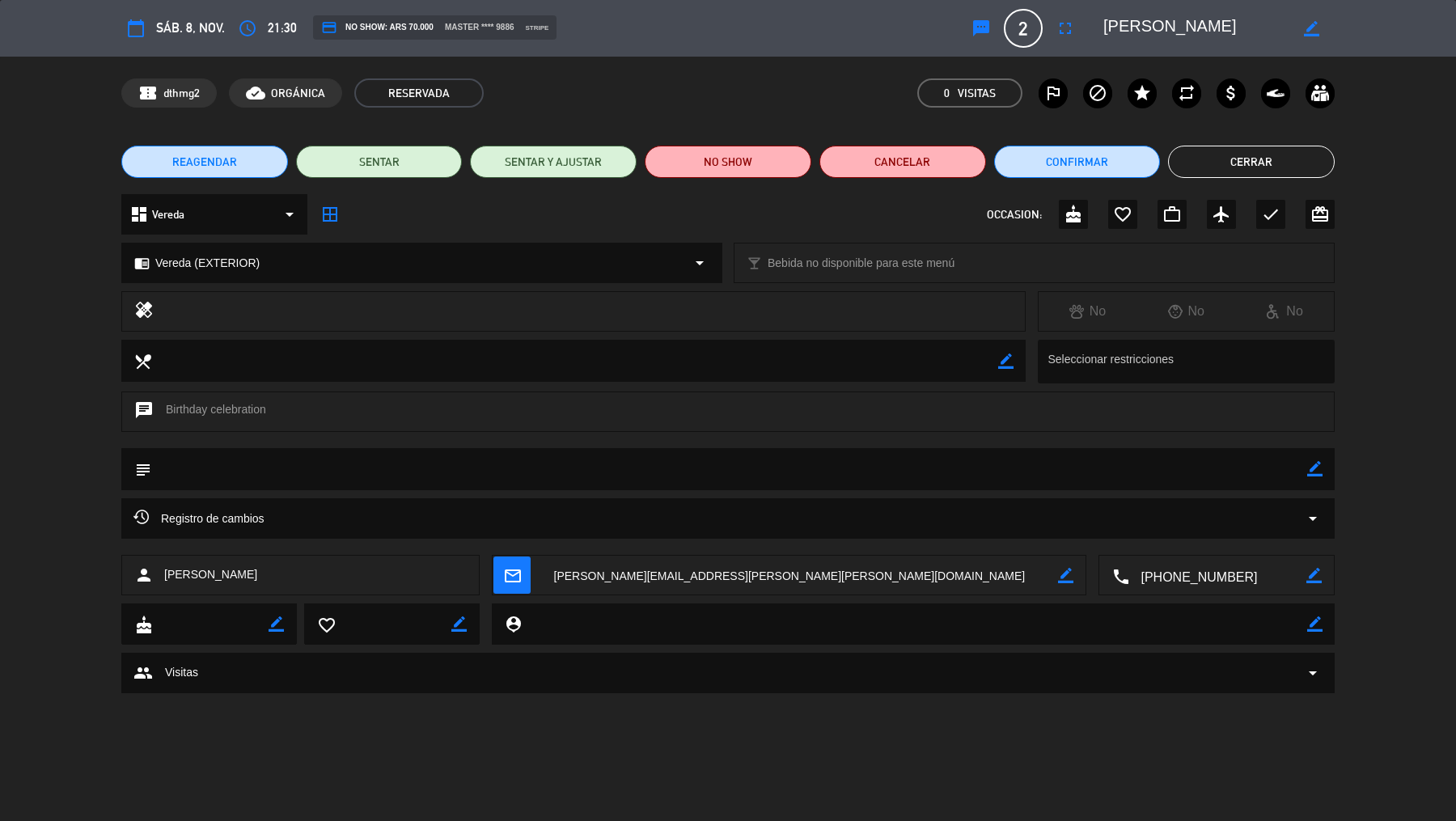
click at [207, 165] on span "REAGENDAR" at bounding box center [205, 162] width 65 height 17
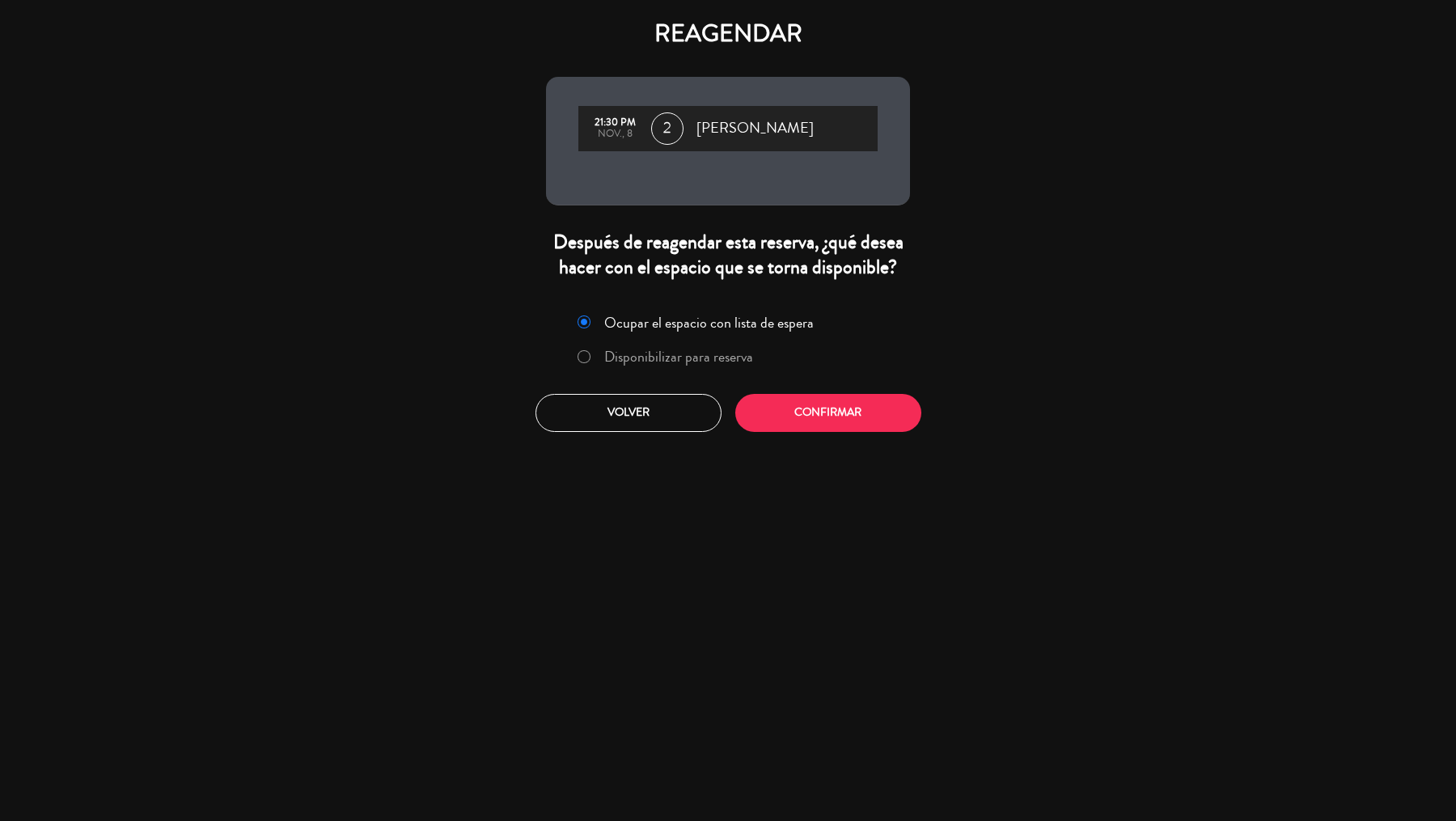
drag, startPoint x: 719, startPoint y: 364, endPoint x: 731, endPoint y: 367, distance: 12.4
click at [719, 363] on label "Disponibilizar para reserva" at bounding box center [678, 356] width 149 height 14
click at [786, 414] on button "Confirmar" at bounding box center [827, 413] width 186 height 38
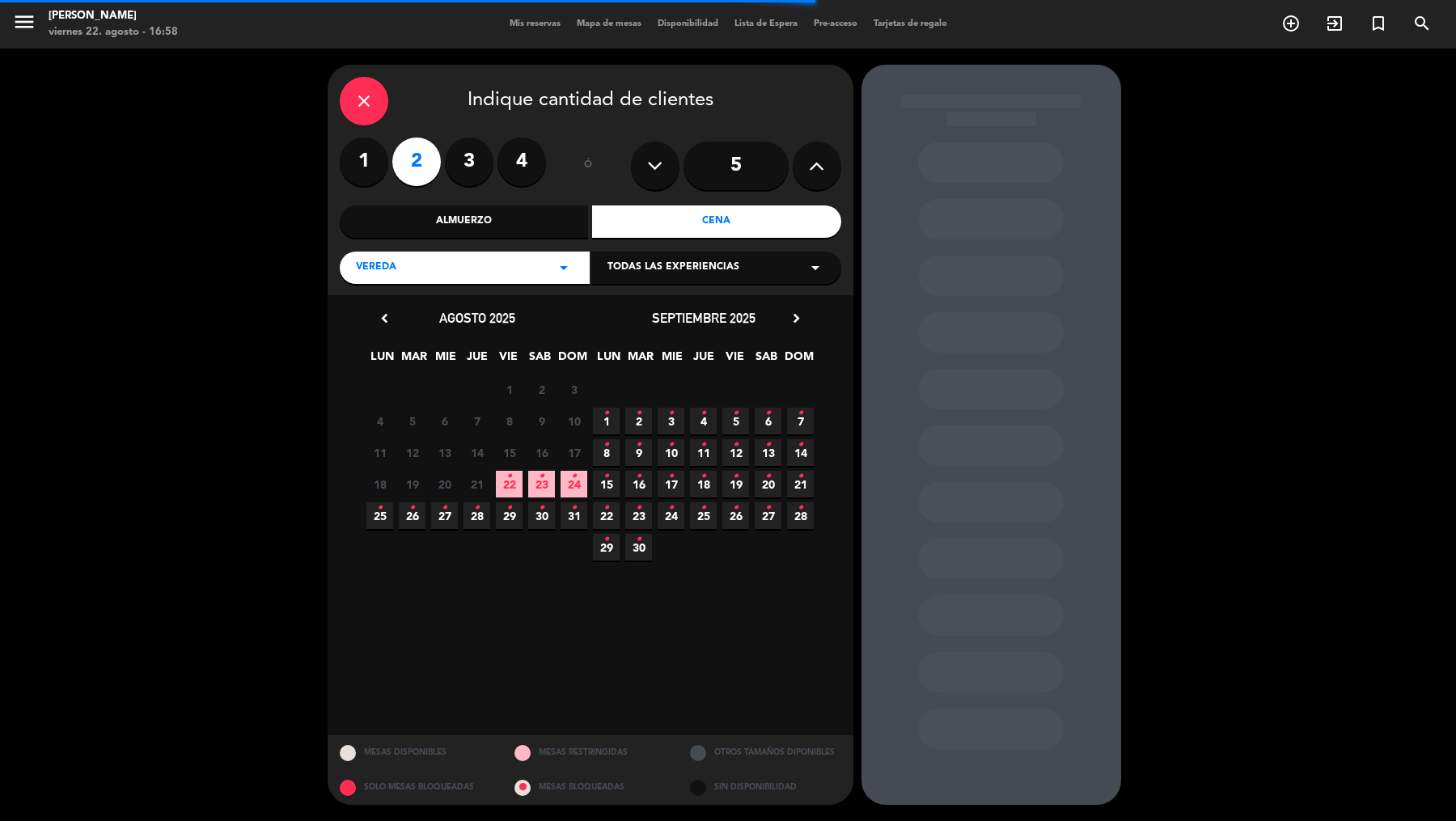
click at [623, 271] on span "Todas las experiencias" at bounding box center [673, 267] width 132 height 16
click at [625, 313] on div "Sidewalk (OUTDOORS)" at bounding box center [716, 307] width 217 height 16
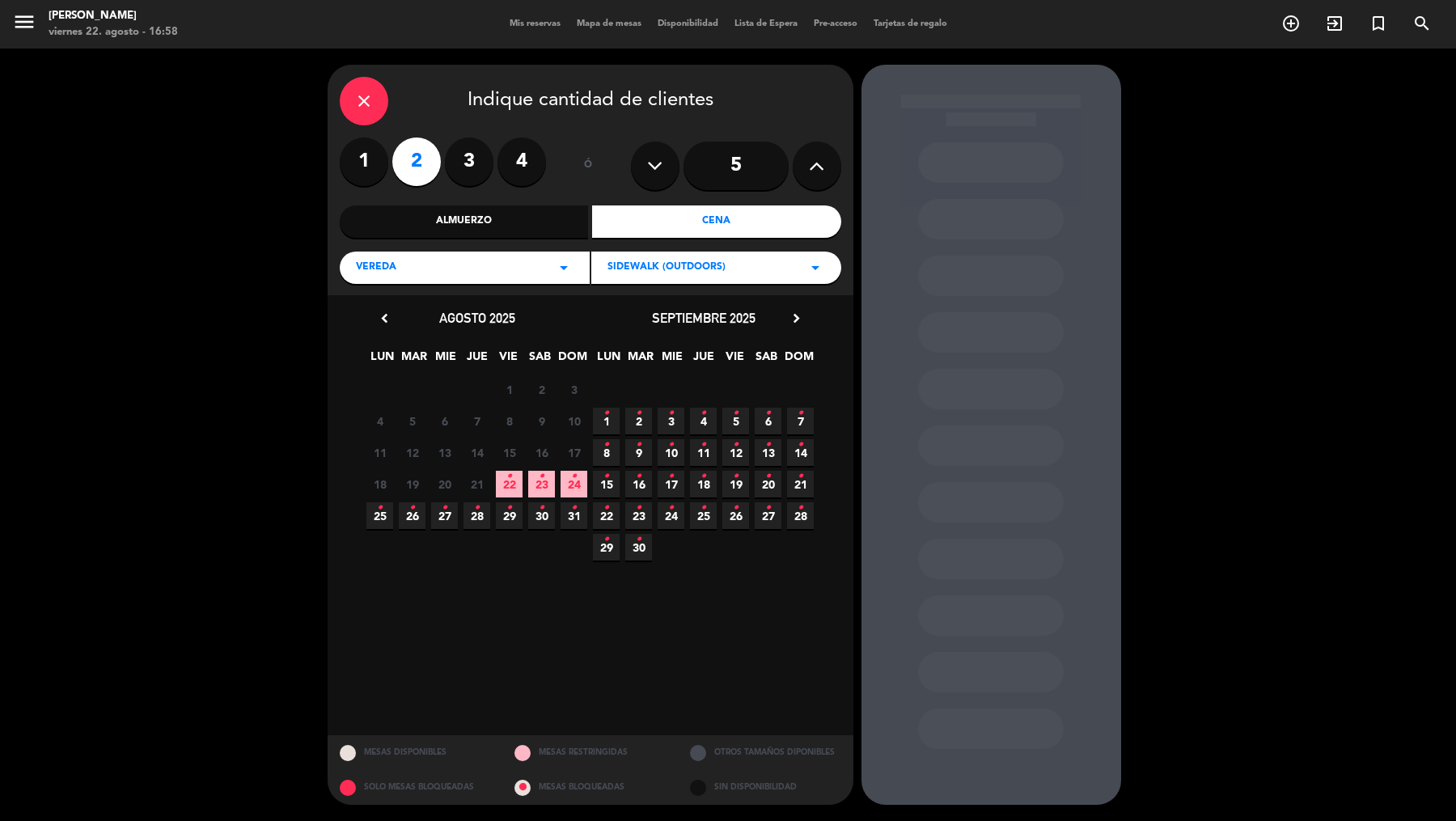
click at [796, 323] on icon "chevron_right" at bounding box center [796, 318] width 17 height 17
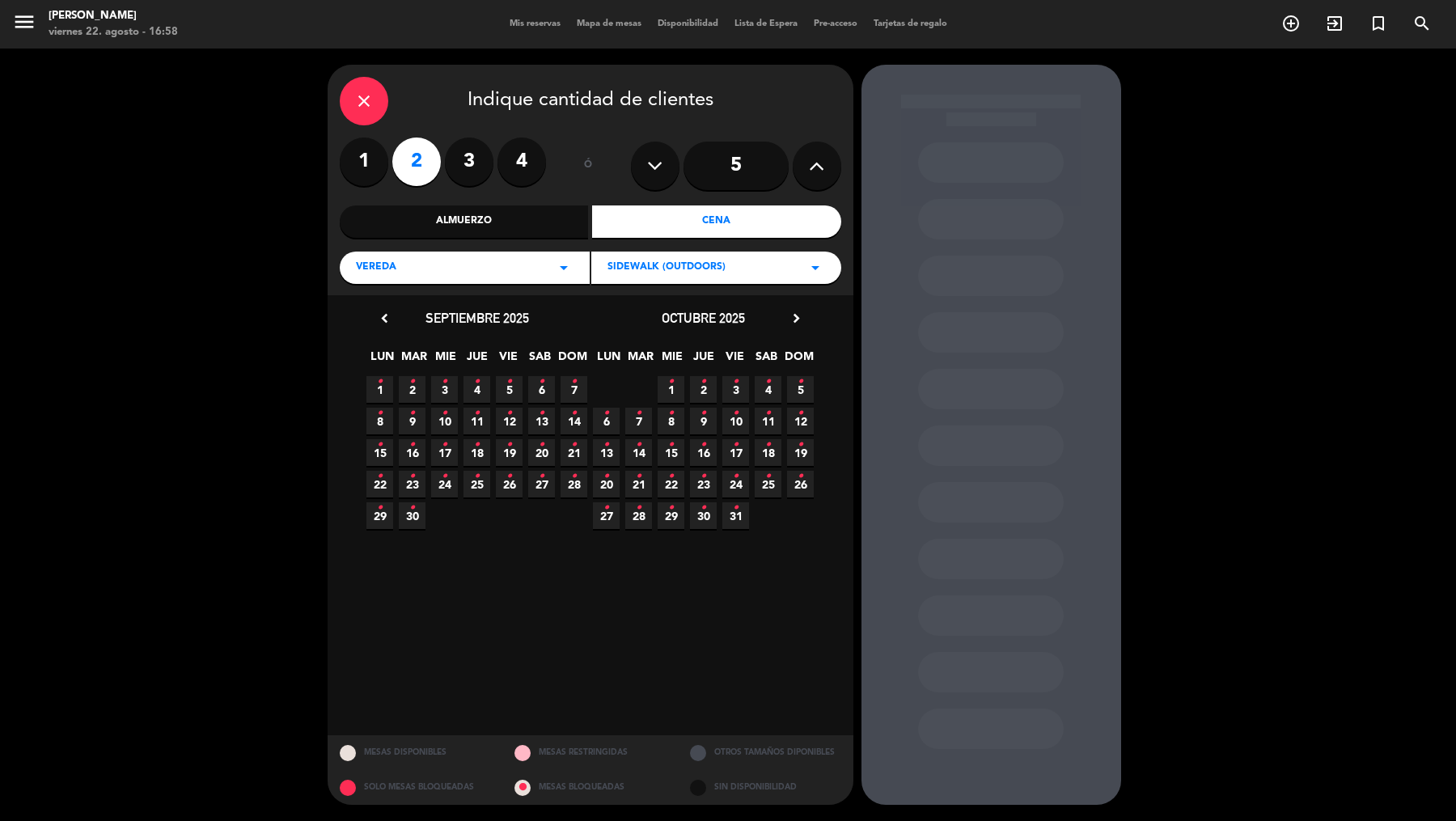
click at [796, 323] on icon "chevron_right" at bounding box center [796, 318] width 17 height 17
click at [616, 451] on span "10 •" at bounding box center [606, 453] width 27 height 27
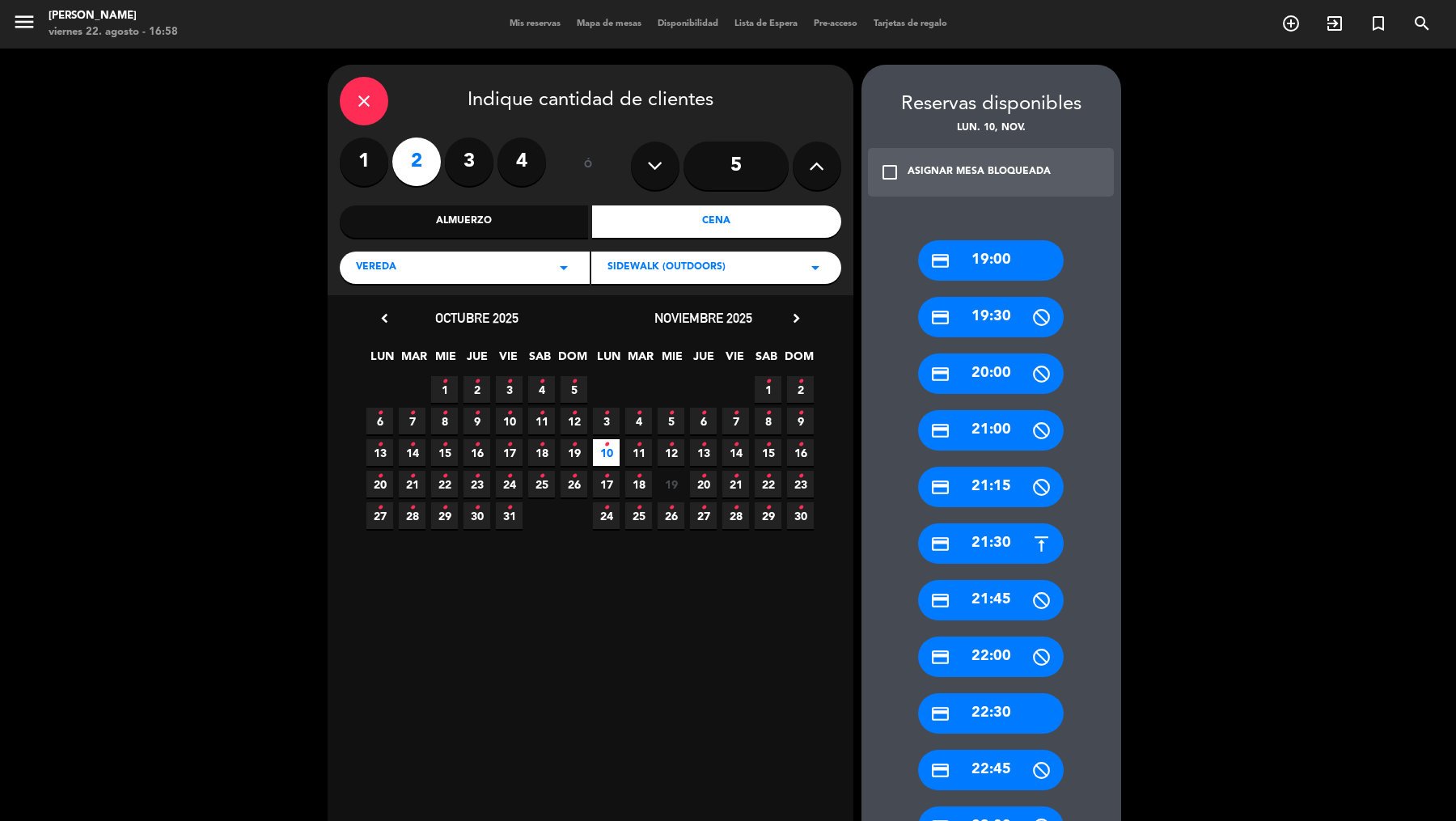
click at [1000, 542] on div "credit_card 21:30" at bounding box center [991, 544] width 146 height 41
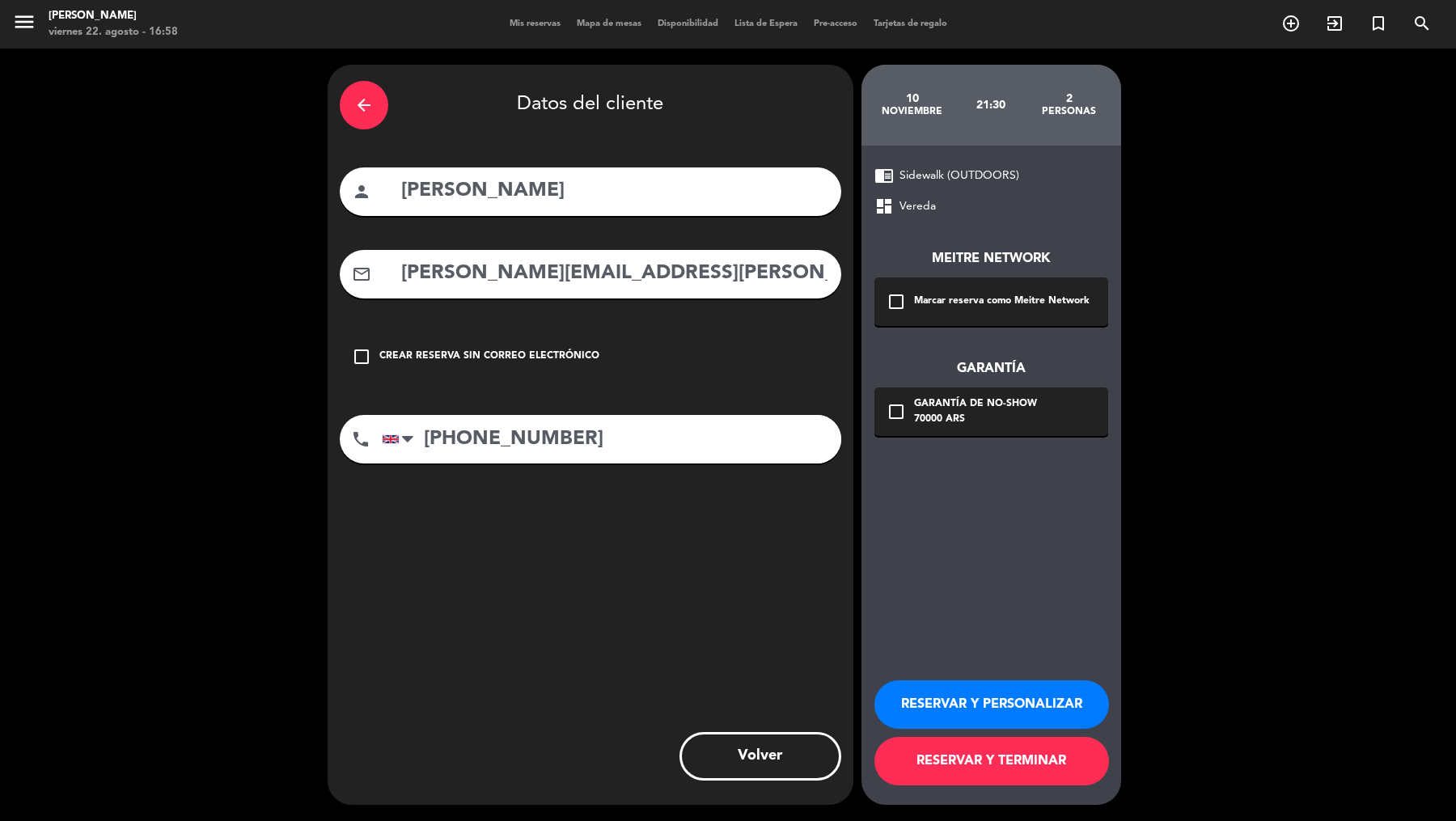
drag, startPoint x: 991, startPoint y: 768, endPoint x: 977, endPoint y: 489, distance: 279.4
click at [977, 491] on div "chrome_reader_mode Sidewalk (OUTDOORS) dashboard Vereda Meitre Network check_bo…" at bounding box center [991, 475] width 260 height 659
click at [974, 304] on div "Marcar reserva como Meitre Network" at bounding box center [1001, 301] width 176 height 16
click at [1009, 787] on div "RESERVAR Y PERSONALIZAR RESERVAR Y TERMINAR" at bounding box center [991, 725] width 234 height 158
click at [1009, 771] on button "RESERVAR Y TERMINAR" at bounding box center [991, 761] width 235 height 48
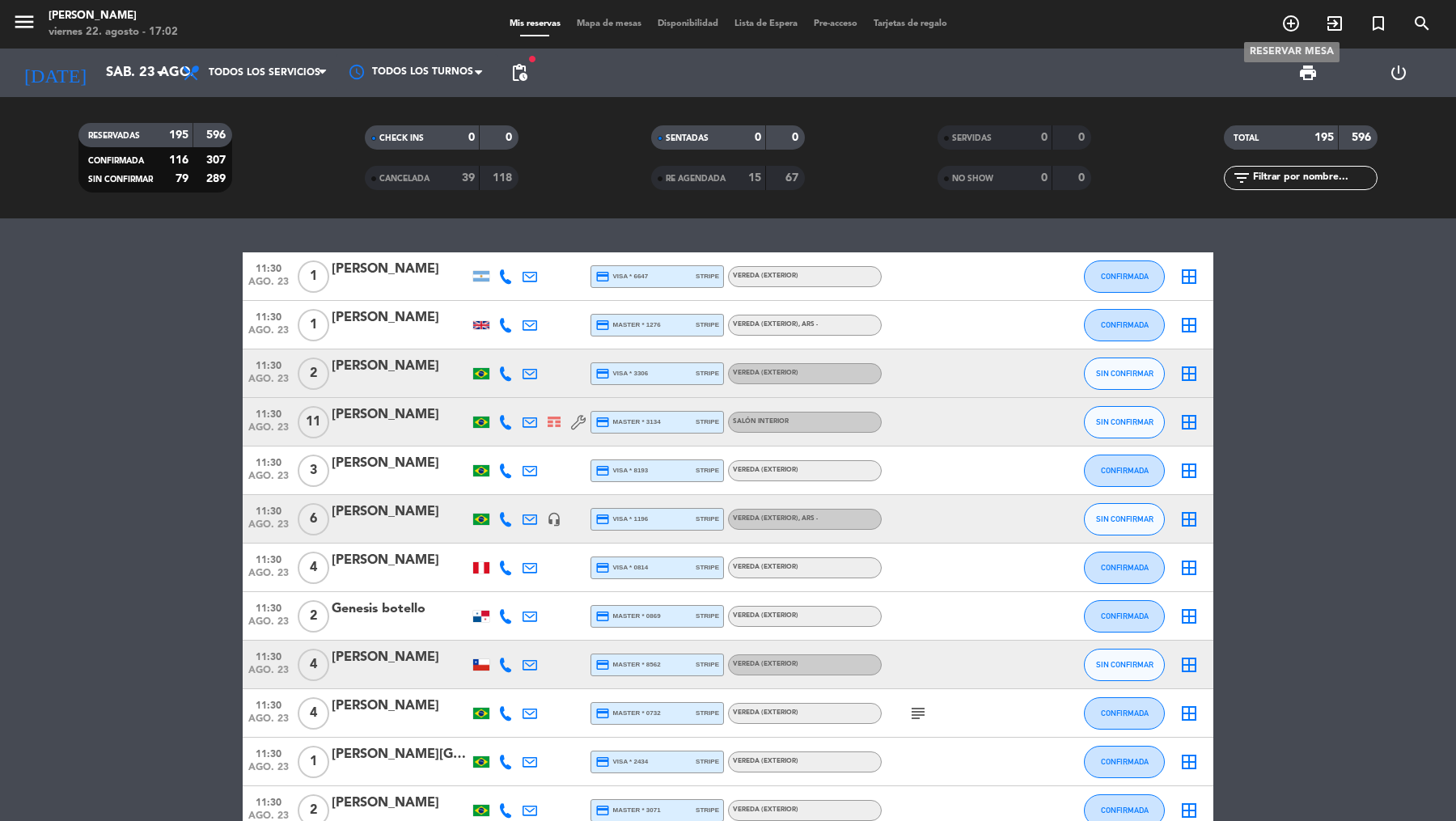
click at [1290, 28] on icon "add_circle_outline" at bounding box center [1290, 23] width 19 height 19
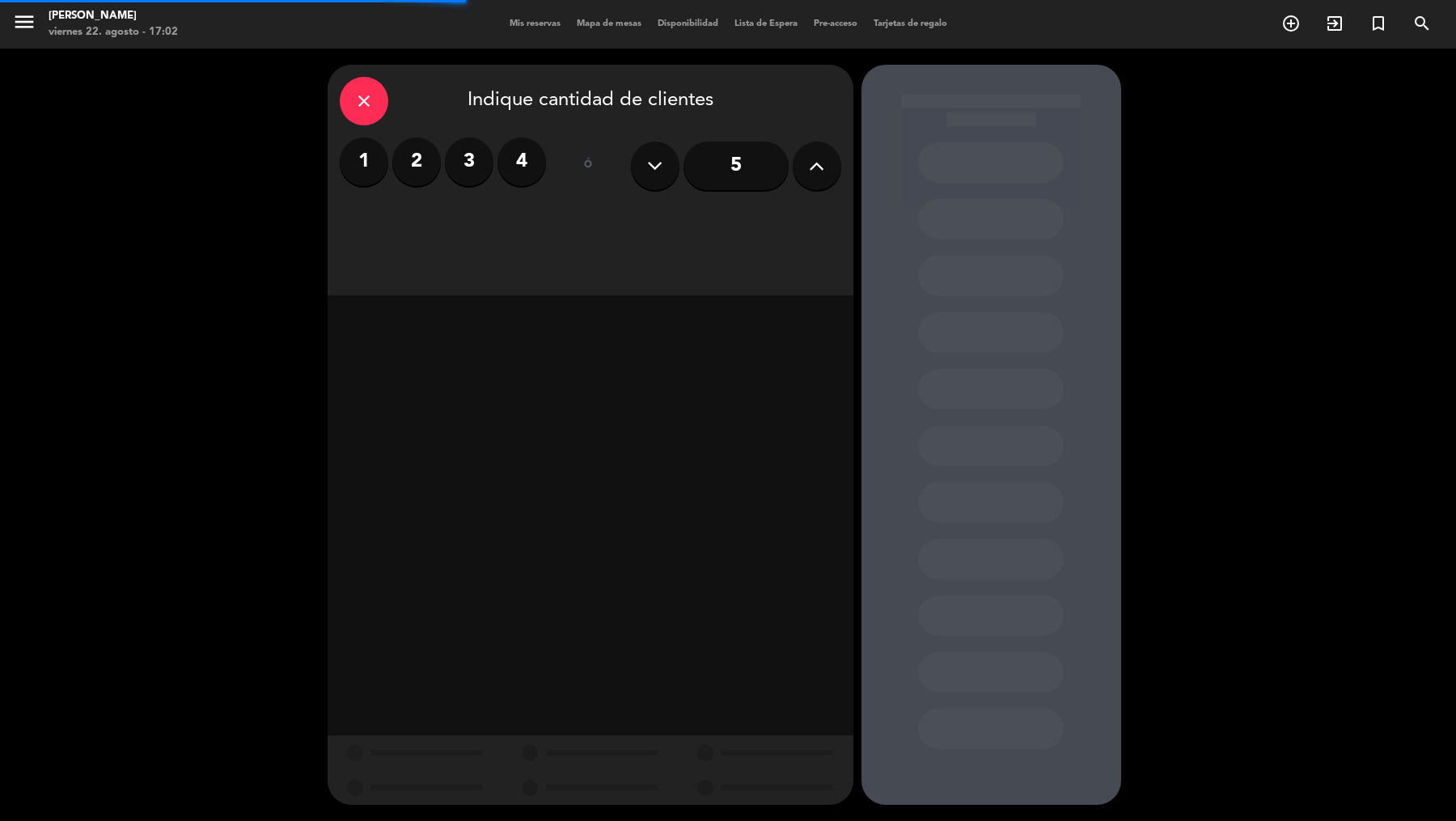
click at [809, 161] on icon at bounding box center [817, 166] width 15 height 24
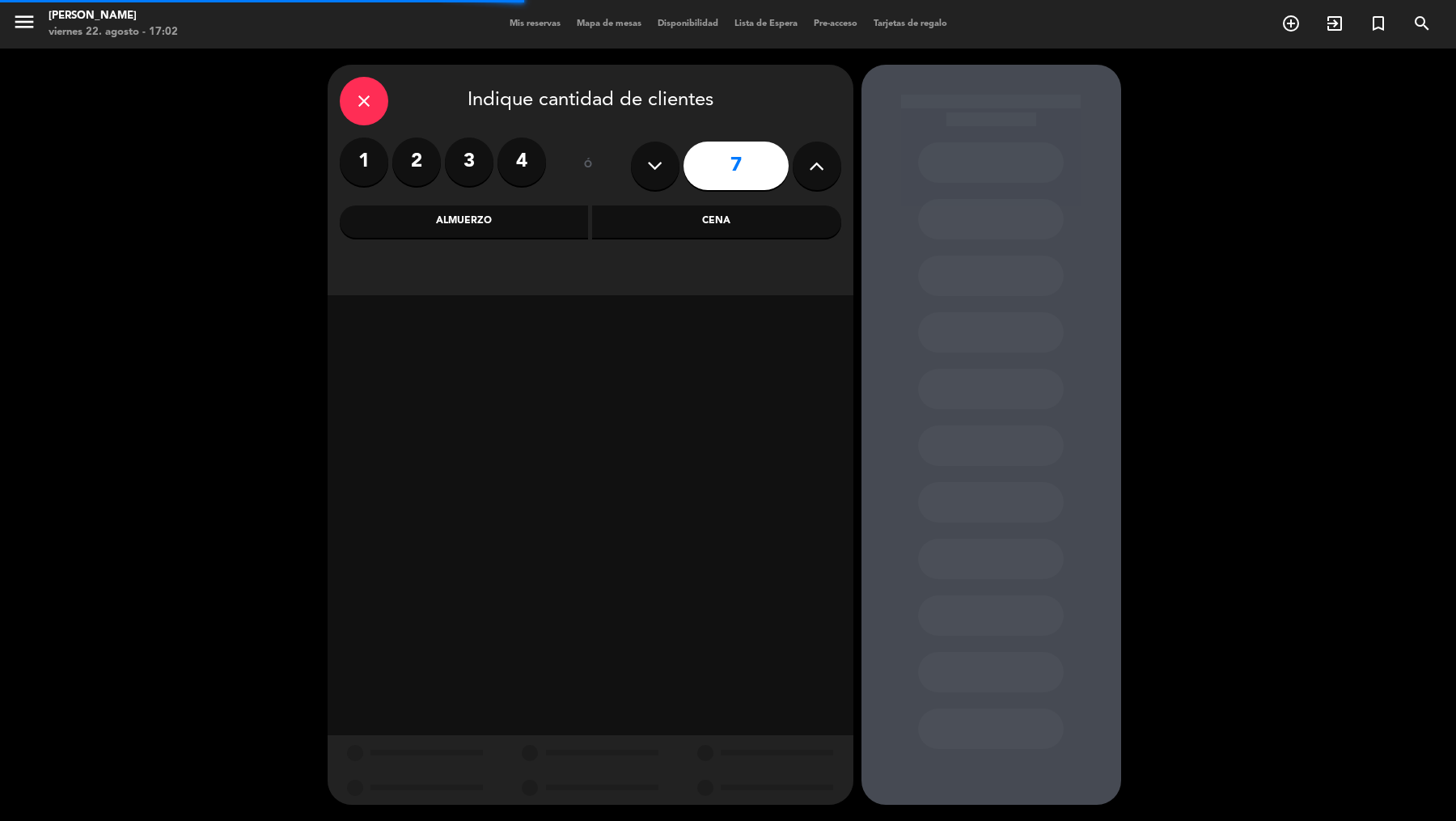
click at [809, 161] on icon at bounding box center [817, 166] width 15 height 24
type input "9"
click at [678, 216] on div "Cena" at bounding box center [716, 221] width 249 height 32
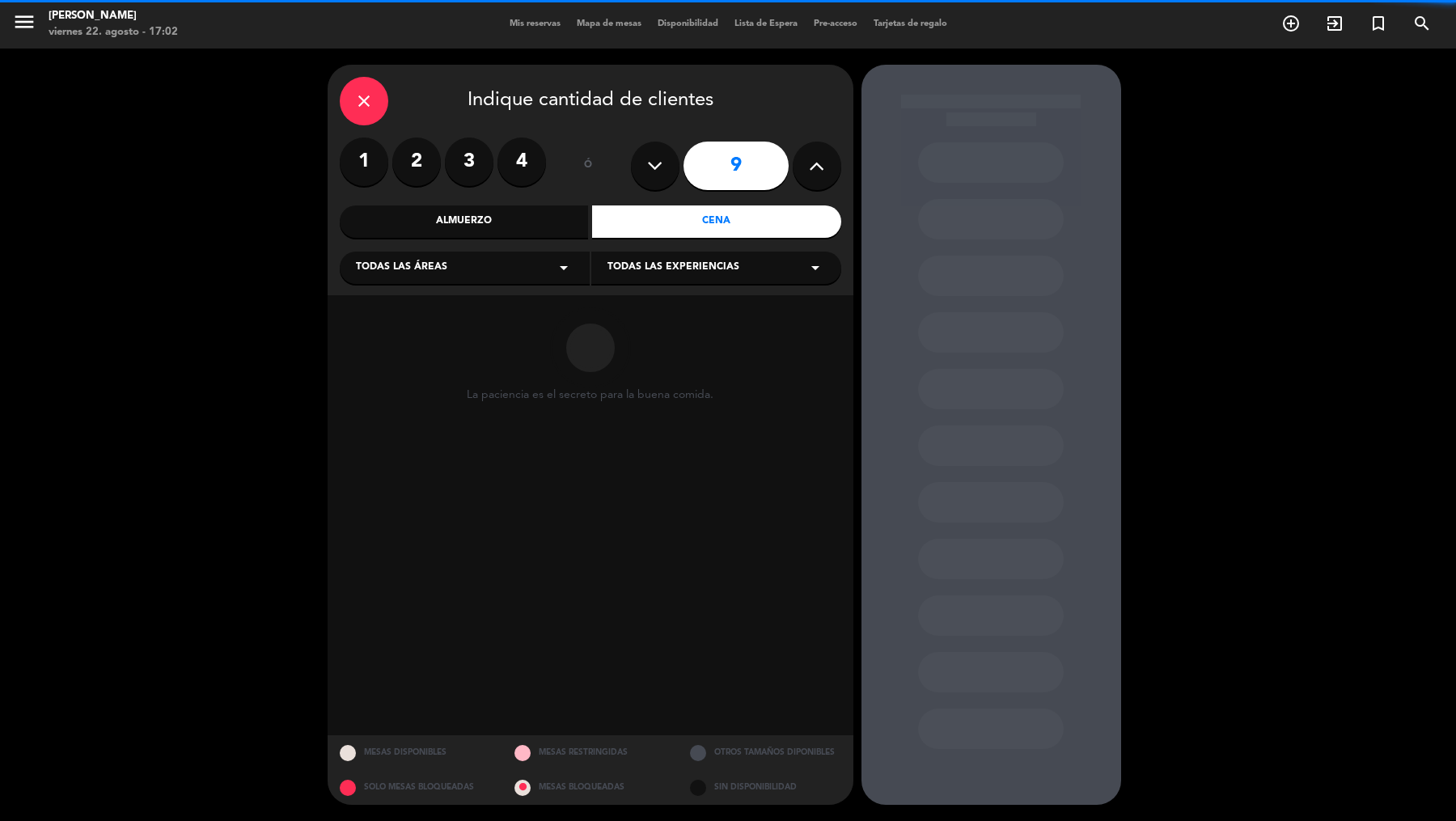
click at [528, 278] on div "Todas las áreas arrow_drop_down" at bounding box center [465, 267] width 250 height 32
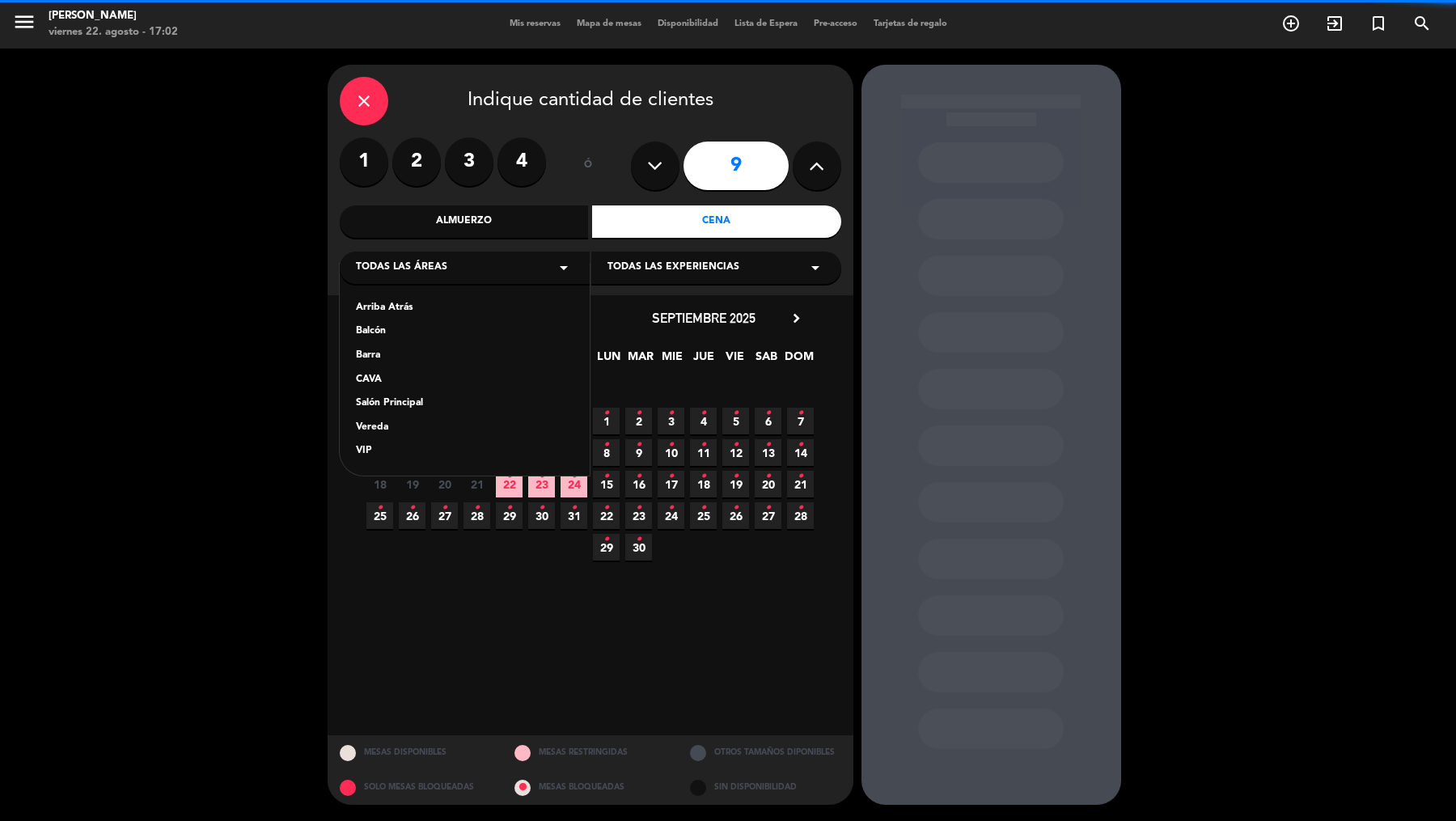
click at [432, 418] on div "Arriba Atrás Balcón Barra CAVA Salón Principal Vereda VIP" at bounding box center [465, 370] width 250 height 212
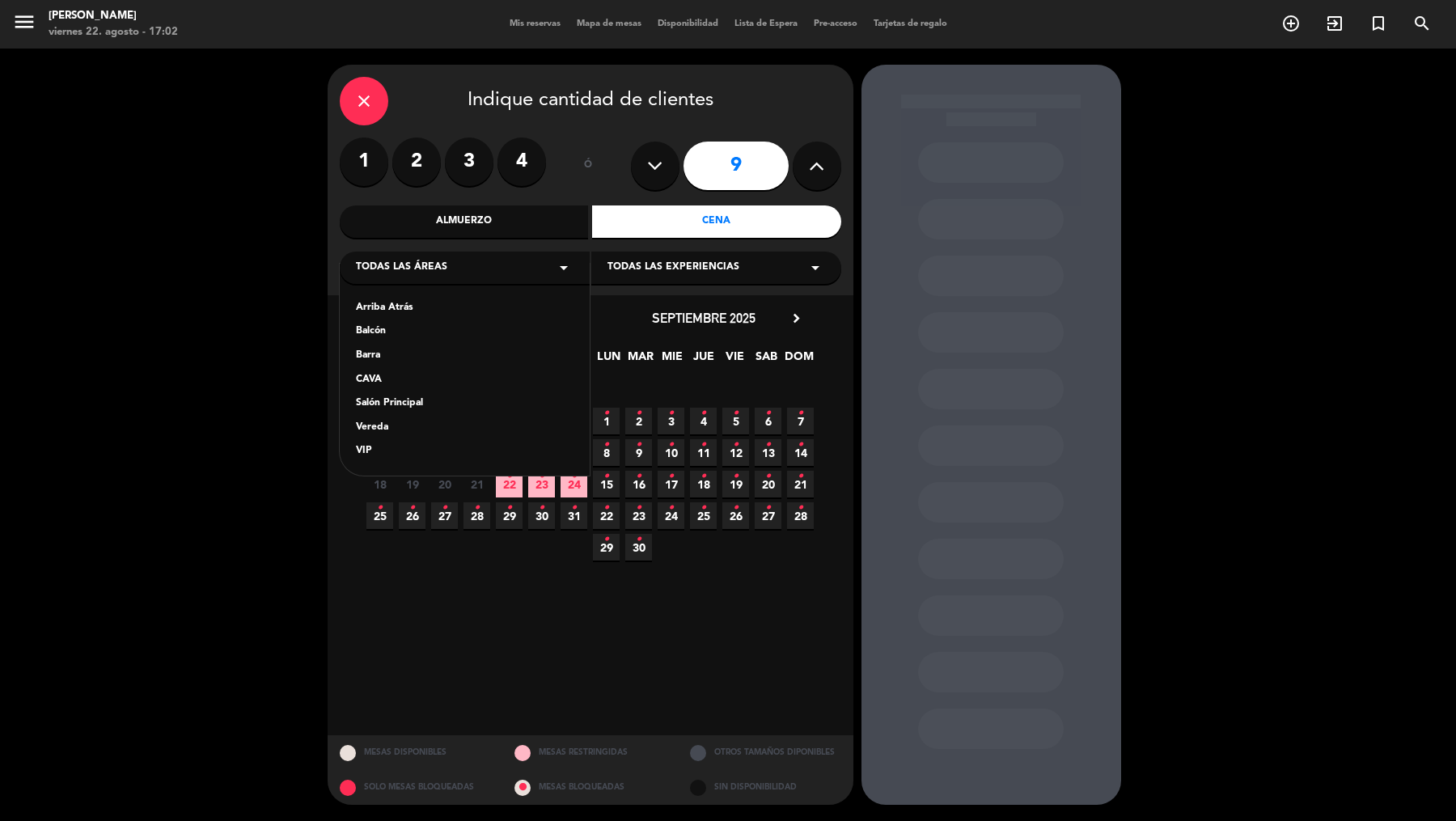
click at [432, 418] on div "Arriba Atrás Balcón Barra CAVA Salón Principal Vereda VIP" at bounding box center [465, 370] width 250 height 212
click at [415, 423] on div "Vereda" at bounding box center [465, 427] width 217 height 16
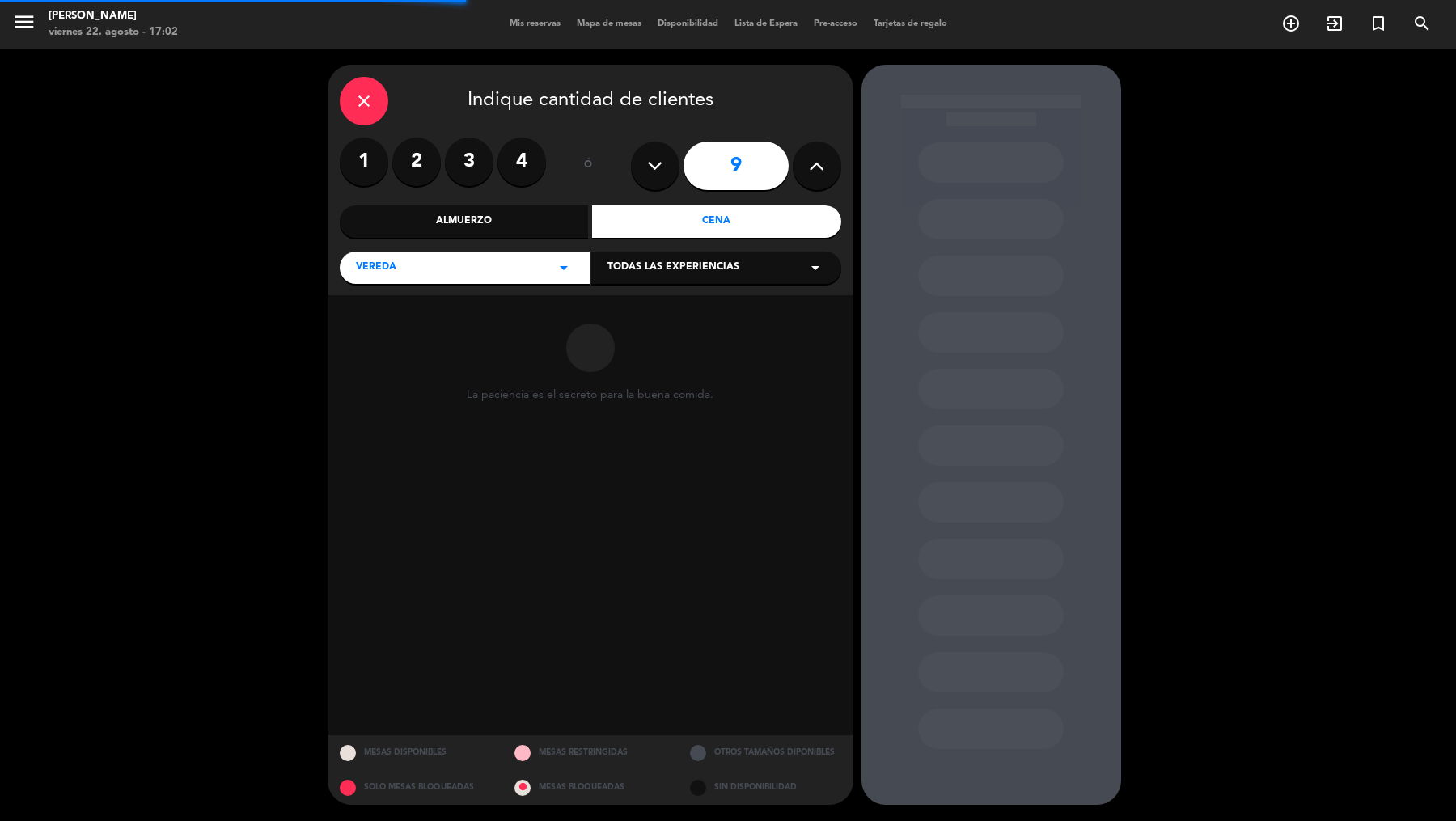
click at [670, 280] on div "Todas las experiencias arrow_drop_down" at bounding box center [716, 267] width 250 height 32
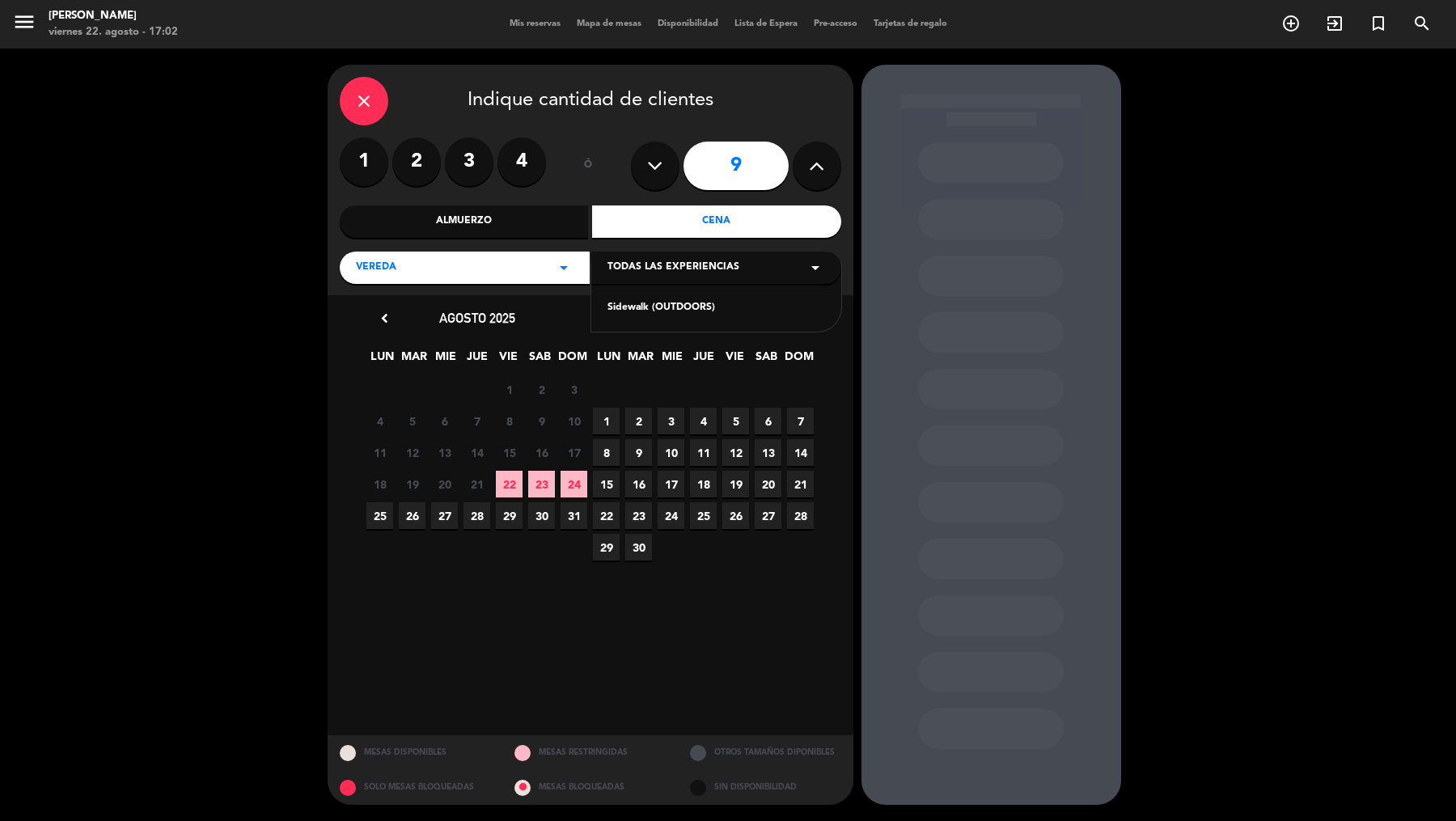
click at [664, 306] on div "Sidewalk (OUTDOORS)" at bounding box center [716, 307] width 217 height 16
click at [602, 518] on span "22" at bounding box center [606, 515] width 27 height 27
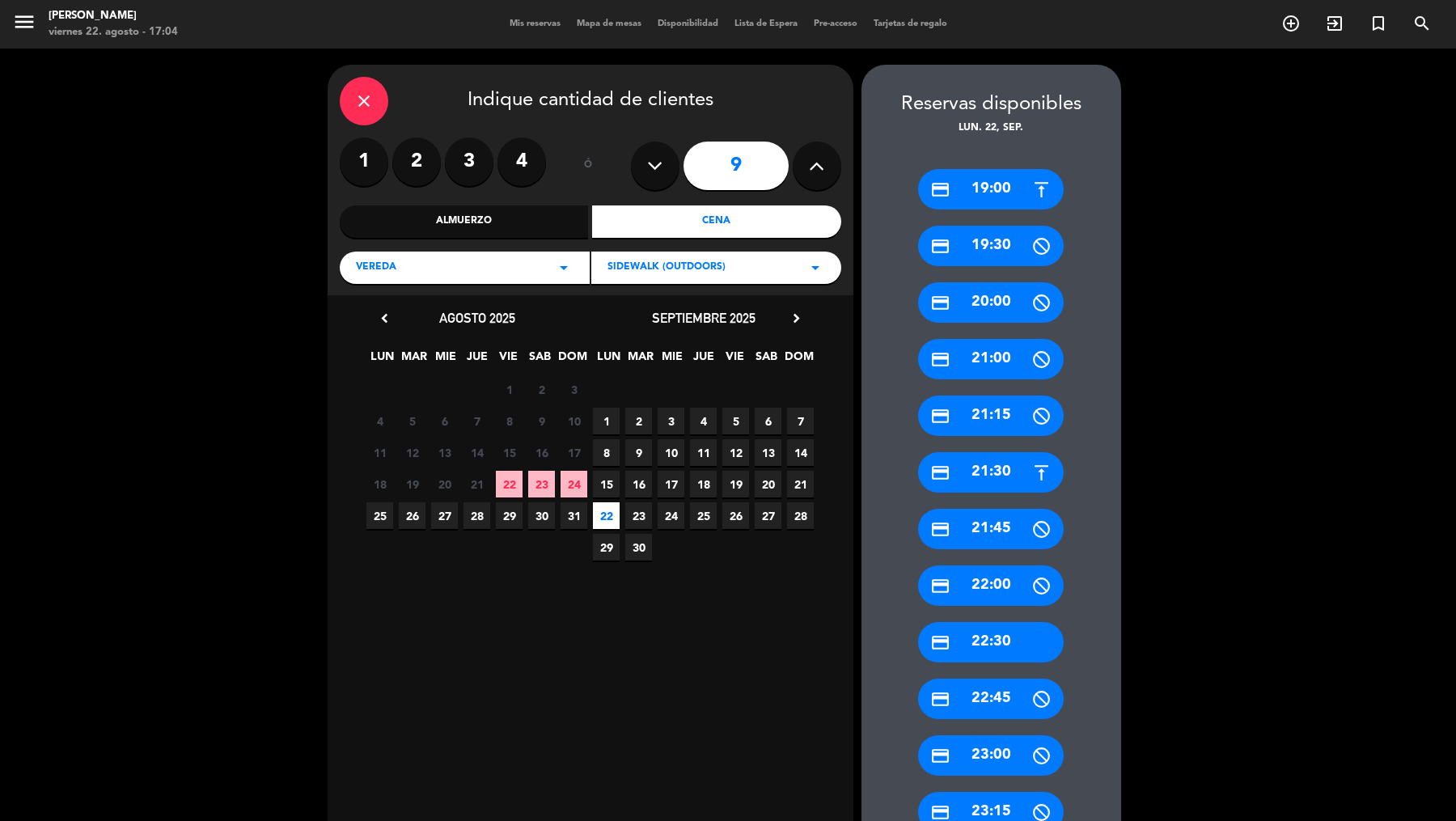
click at [970, 190] on div "credit_card 19:00" at bounding box center [991, 189] width 146 height 41
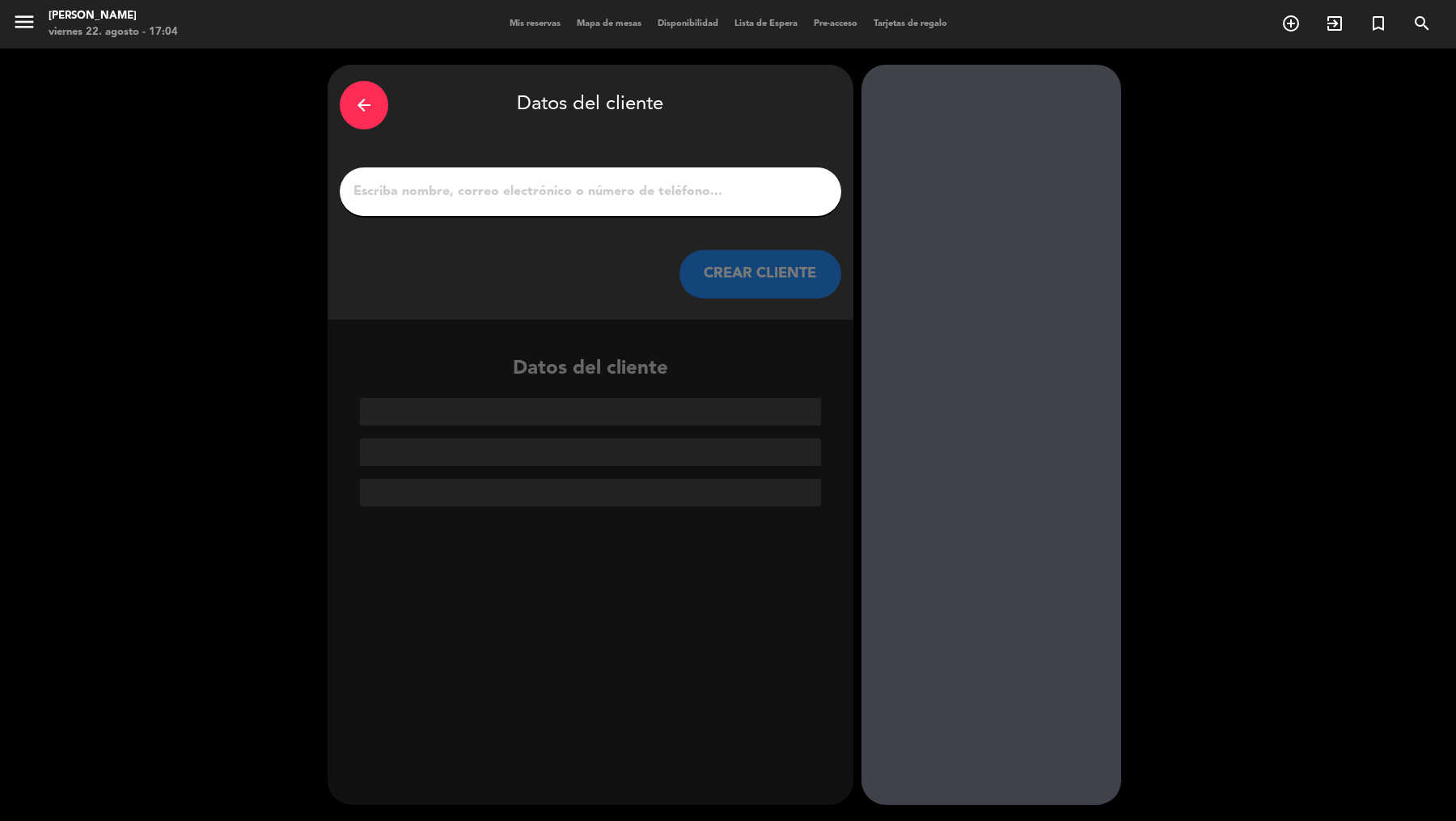
click at [593, 190] on input "1" at bounding box center [590, 192] width 477 height 22
paste input "[PERSON_NAME]"
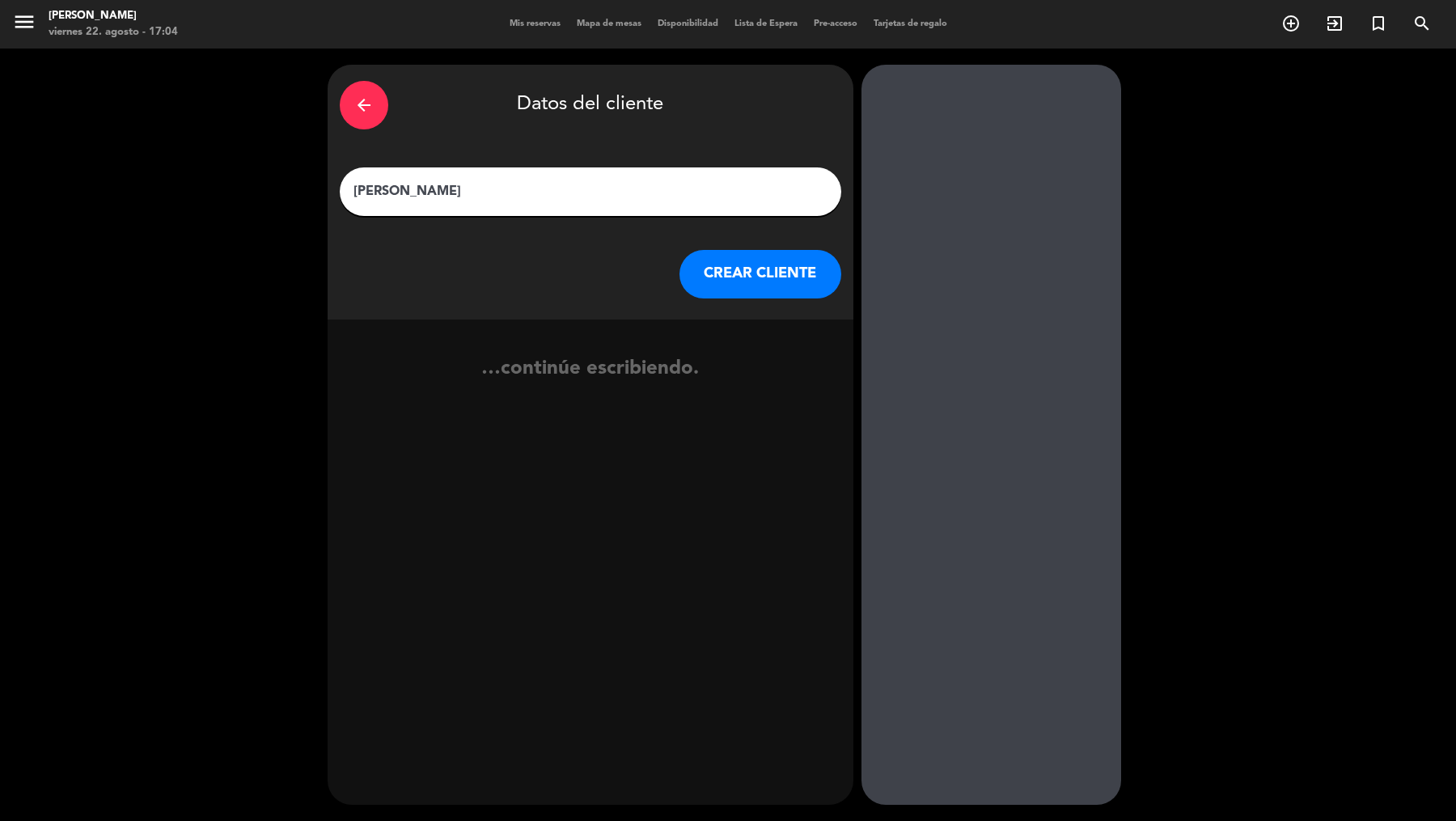
type input "[PERSON_NAME]"
click at [710, 269] on button "CREAR CLIENTE" at bounding box center [760, 274] width 162 height 48
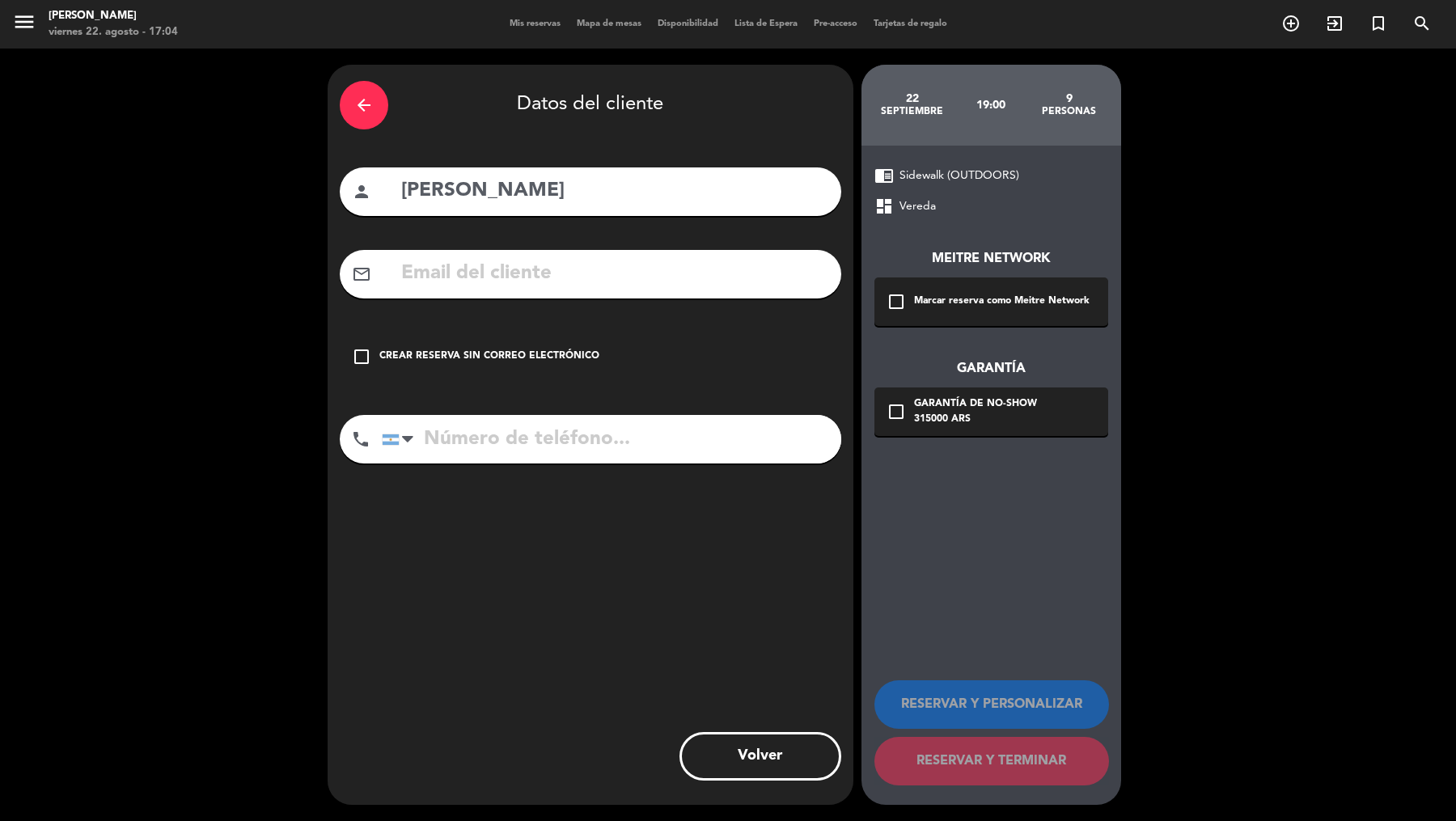
click at [917, 294] on div "Marcar reserva como Meitre Network" at bounding box center [1001, 301] width 176 height 16
click at [927, 405] on div "Garantía de no-show" at bounding box center [976, 404] width 123 height 16
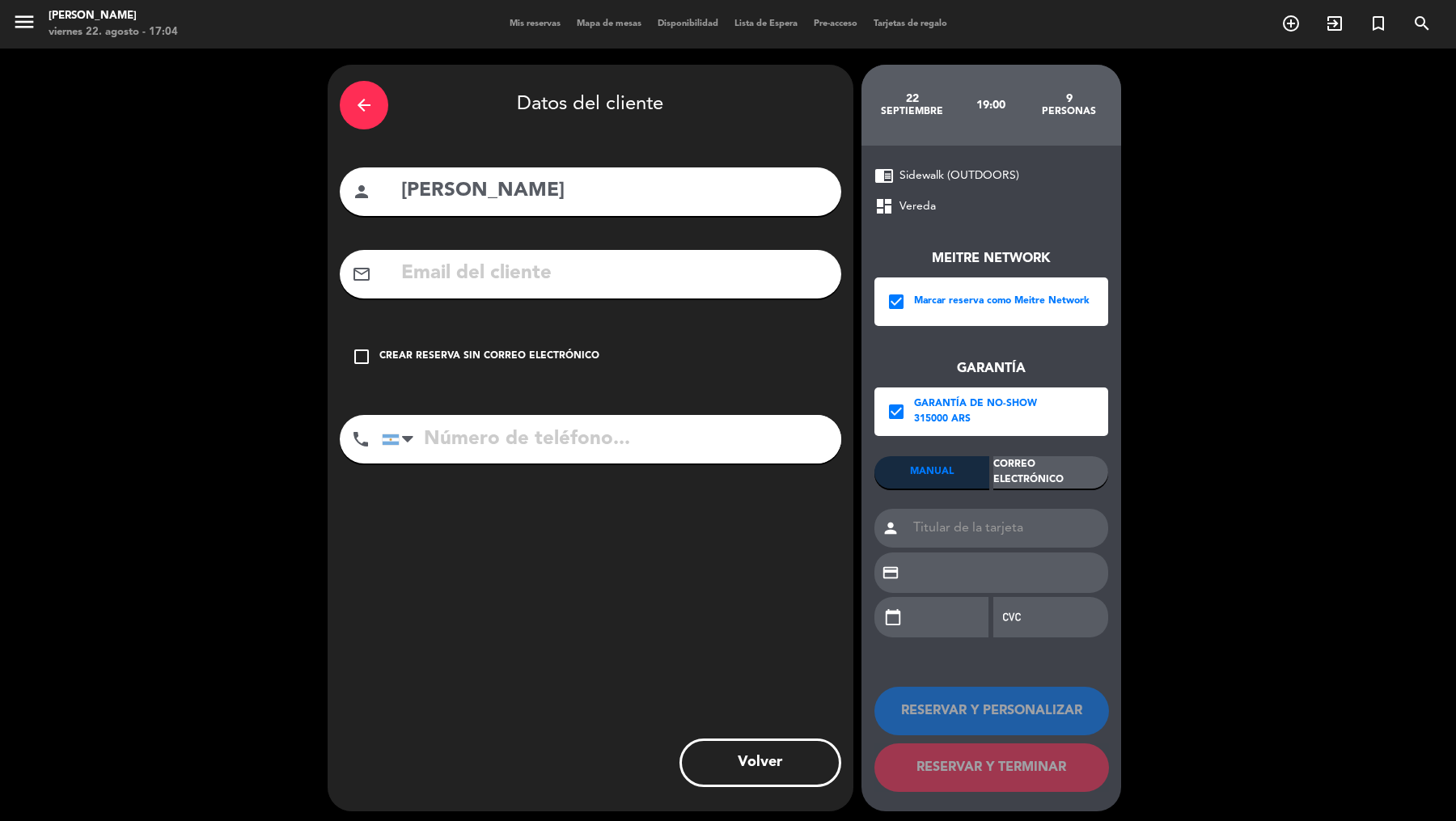
click at [994, 473] on div "Correo Electrónico" at bounding box center [1051, 472] width 115 height 32
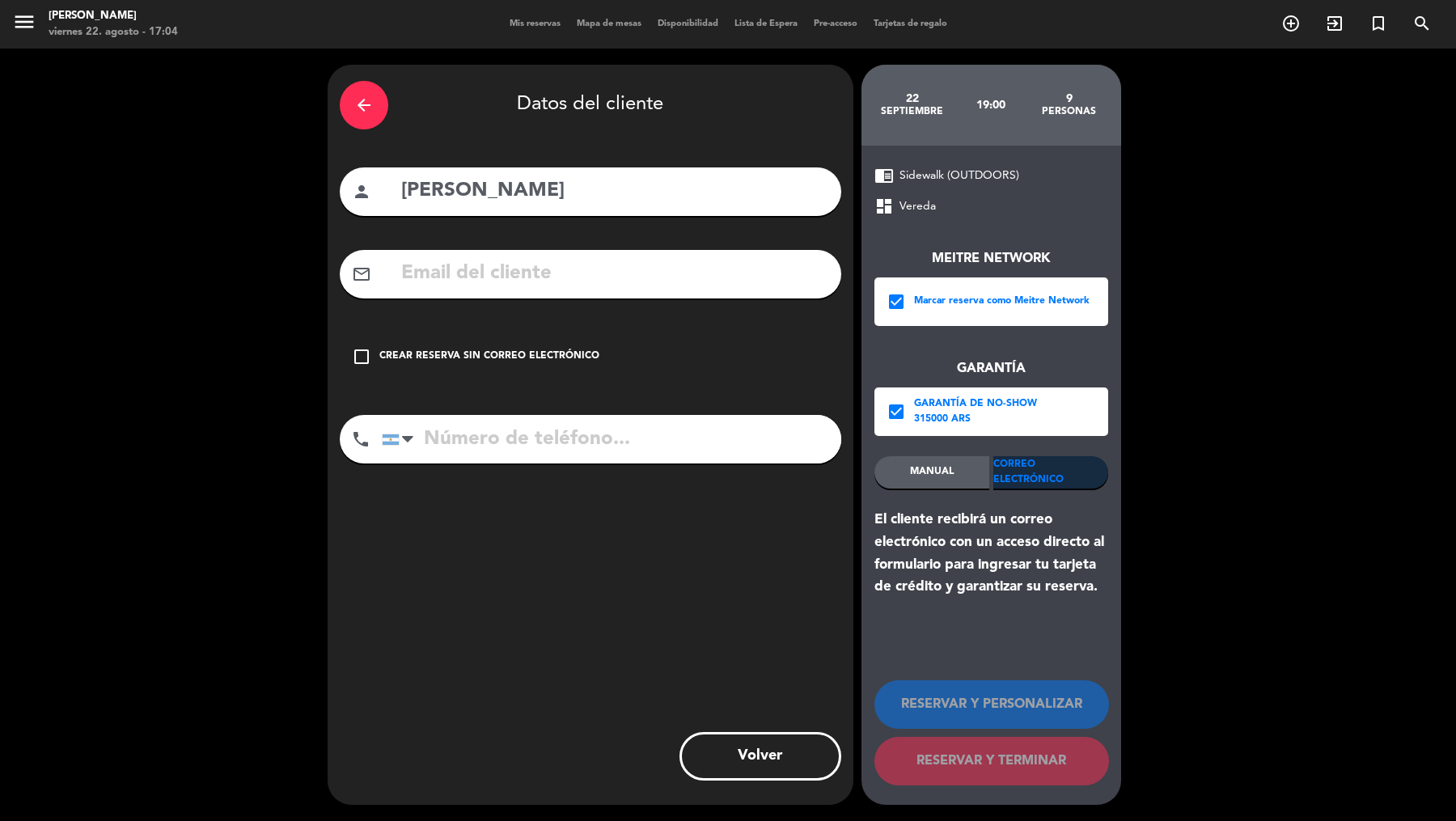
click at [642, 281] on input "text" at bounding box center [614, 274] width 430 height 33
paste input "[EMAIL_ADDRESS][DOMAIN_NAME]"
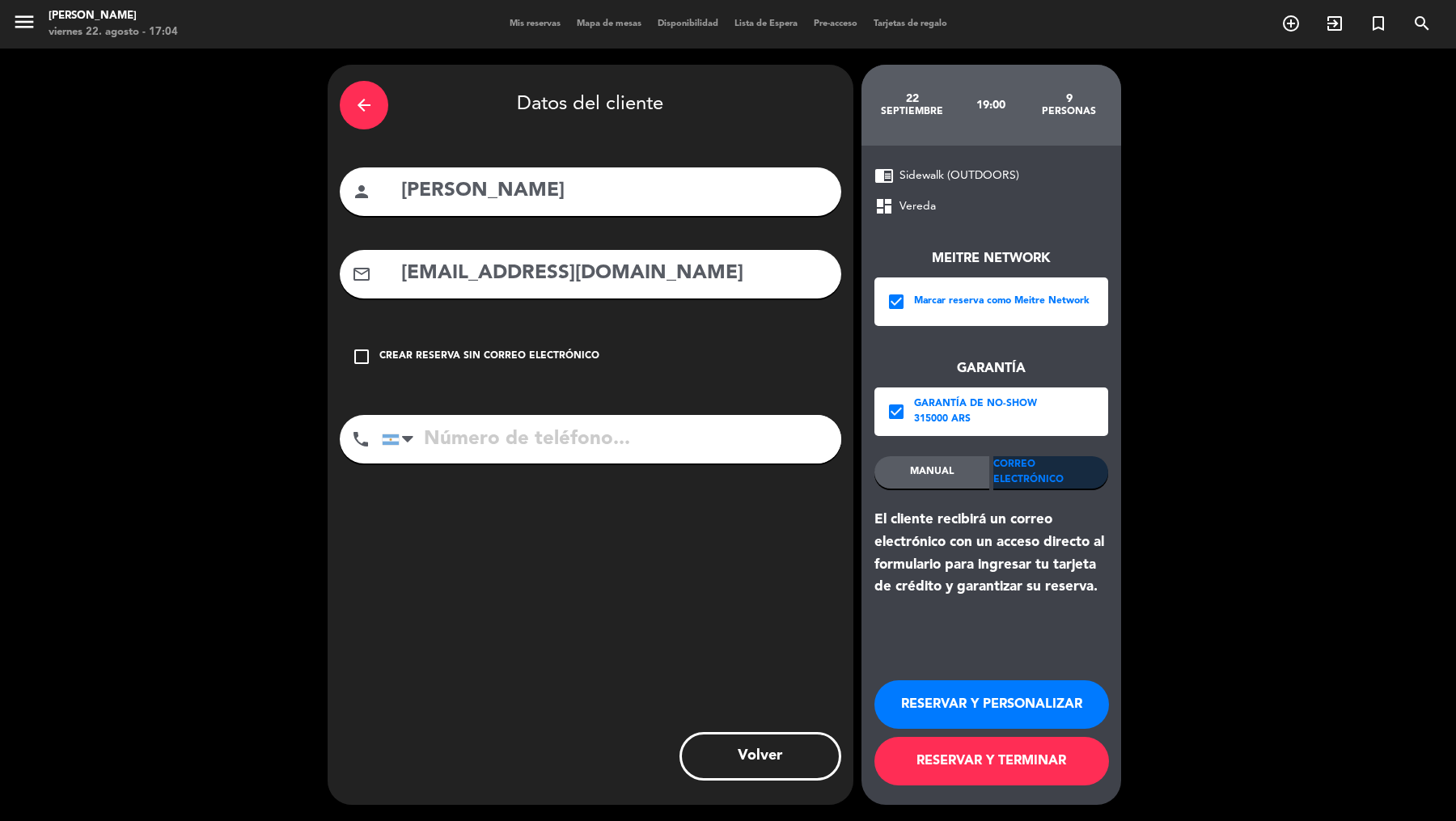
type input "[EMAIL_ADDRESS][DOMAIN_NAME]"
click at [515, 425] on input "tel" at bounding box center [612, 439] width 460 height 48
paste input "[PHONE_NUMBER]"
type input "[PHONE_NUMBER]"
click at [934, 760] on button "RESERVAR Y TERMINAR" at bounding box center [991, 761] width 235 height 48
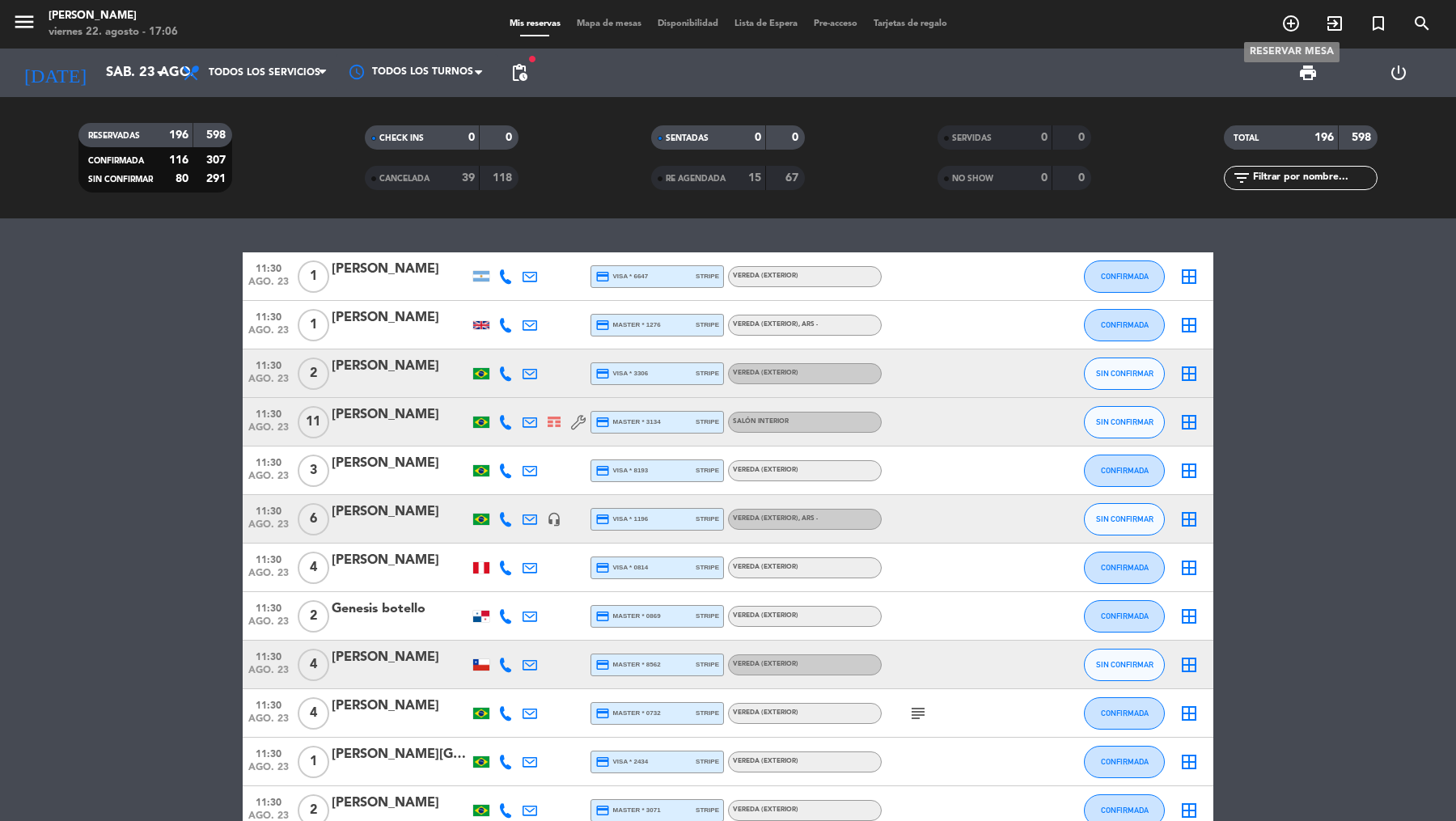
click at [1289, 25] on icon "add_circle_outline" at bounding box center [1290, 23] width 19 height 19
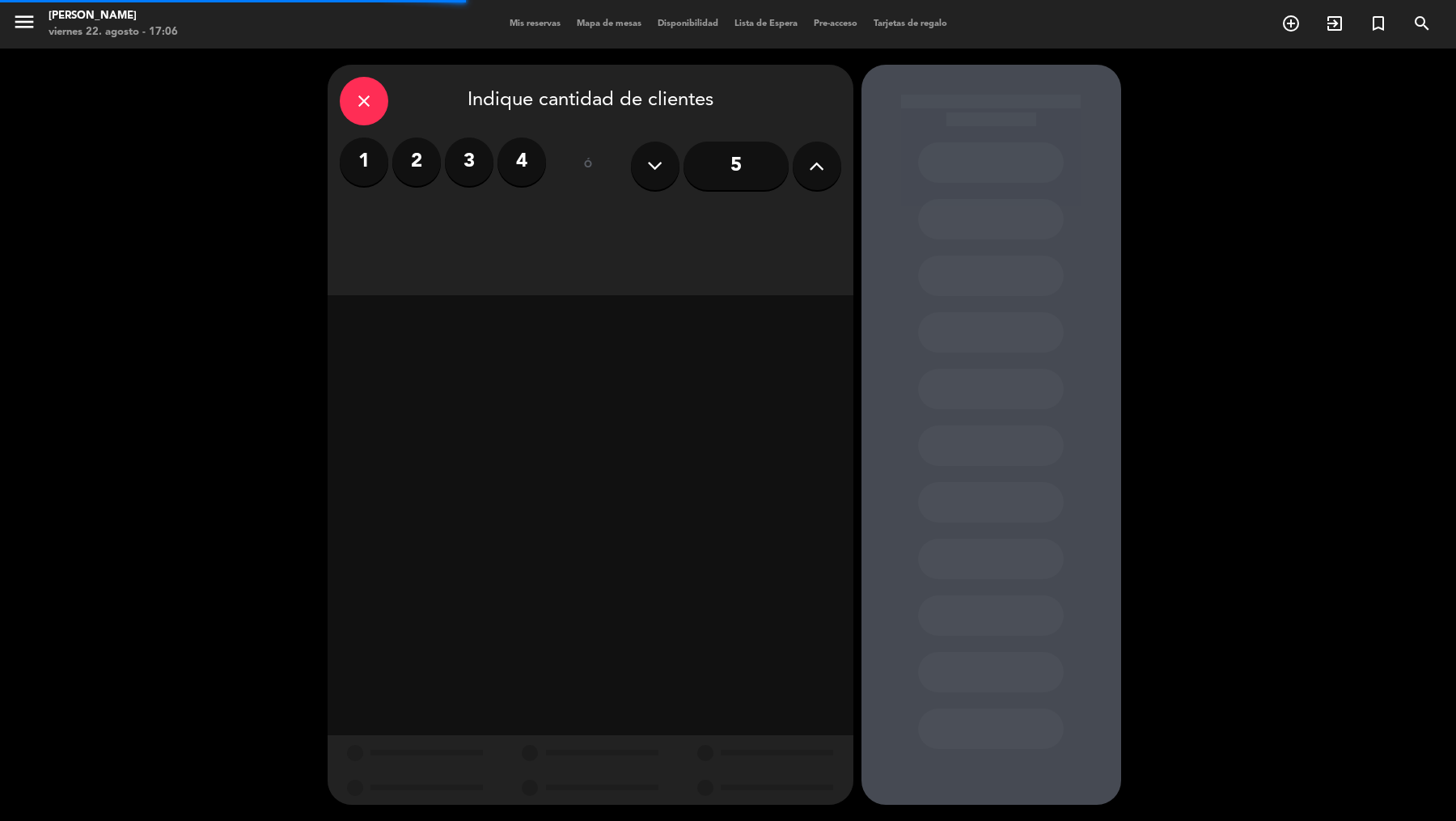
click at [725, 147] on input "5" at bounding box center [736, 166] width 105 height 48
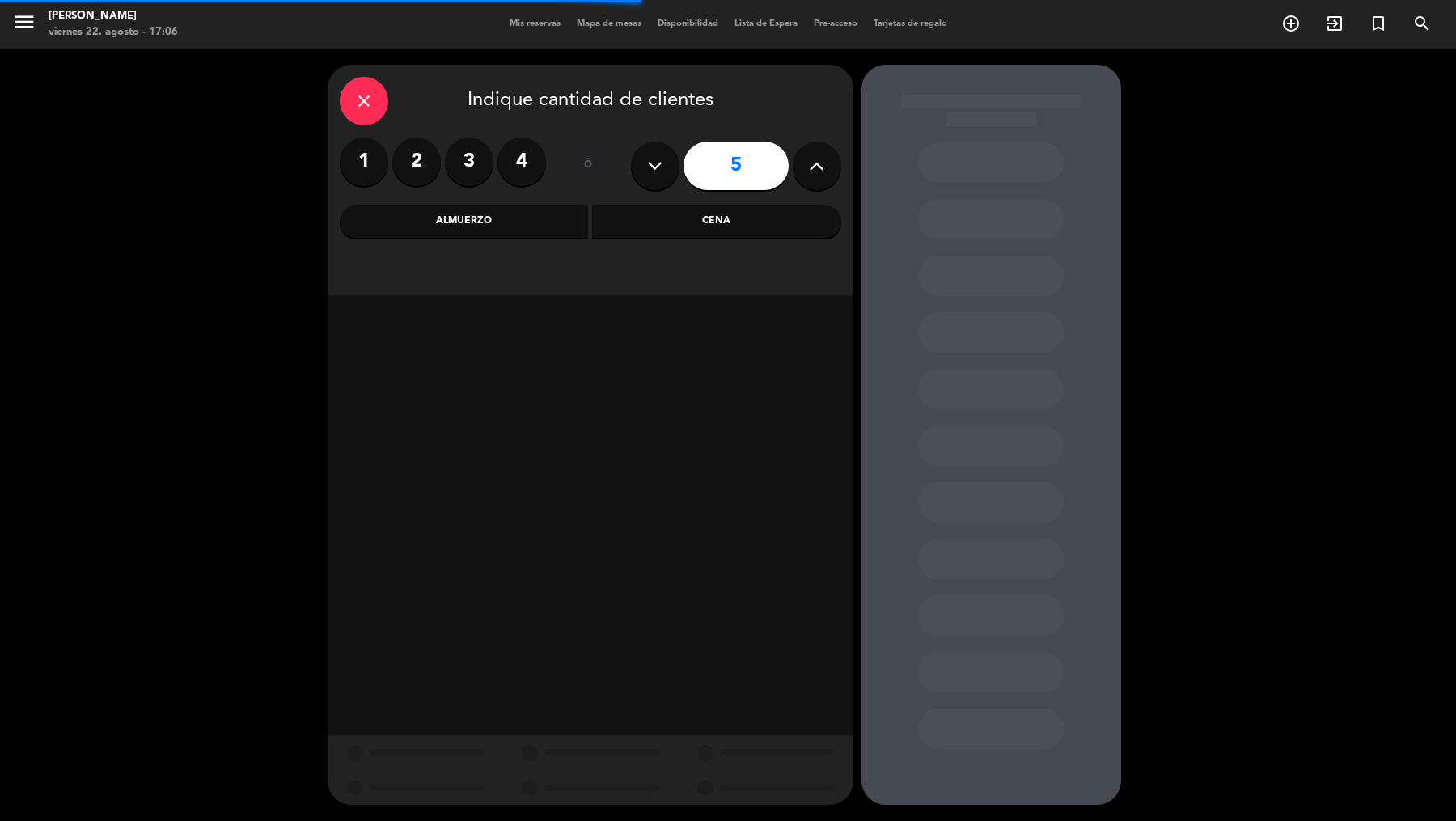
click at [619, 224] on div "Cena" at bounding box center [716, 221] width 249 height 32
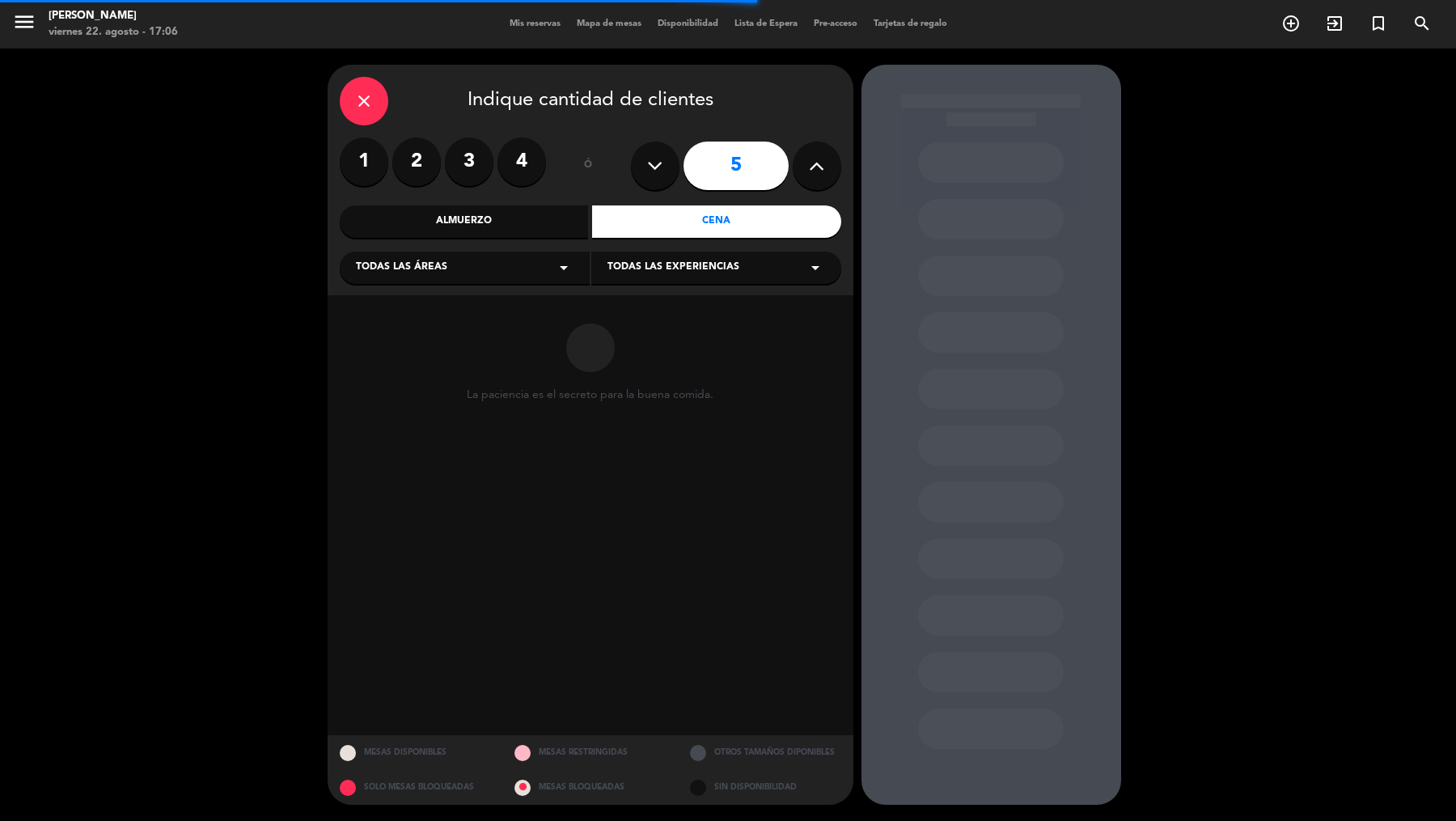
click at [537, 271] on div "Todas las áreas arrow_drop_down" at bounding box center [465, 267] width 250 height 32
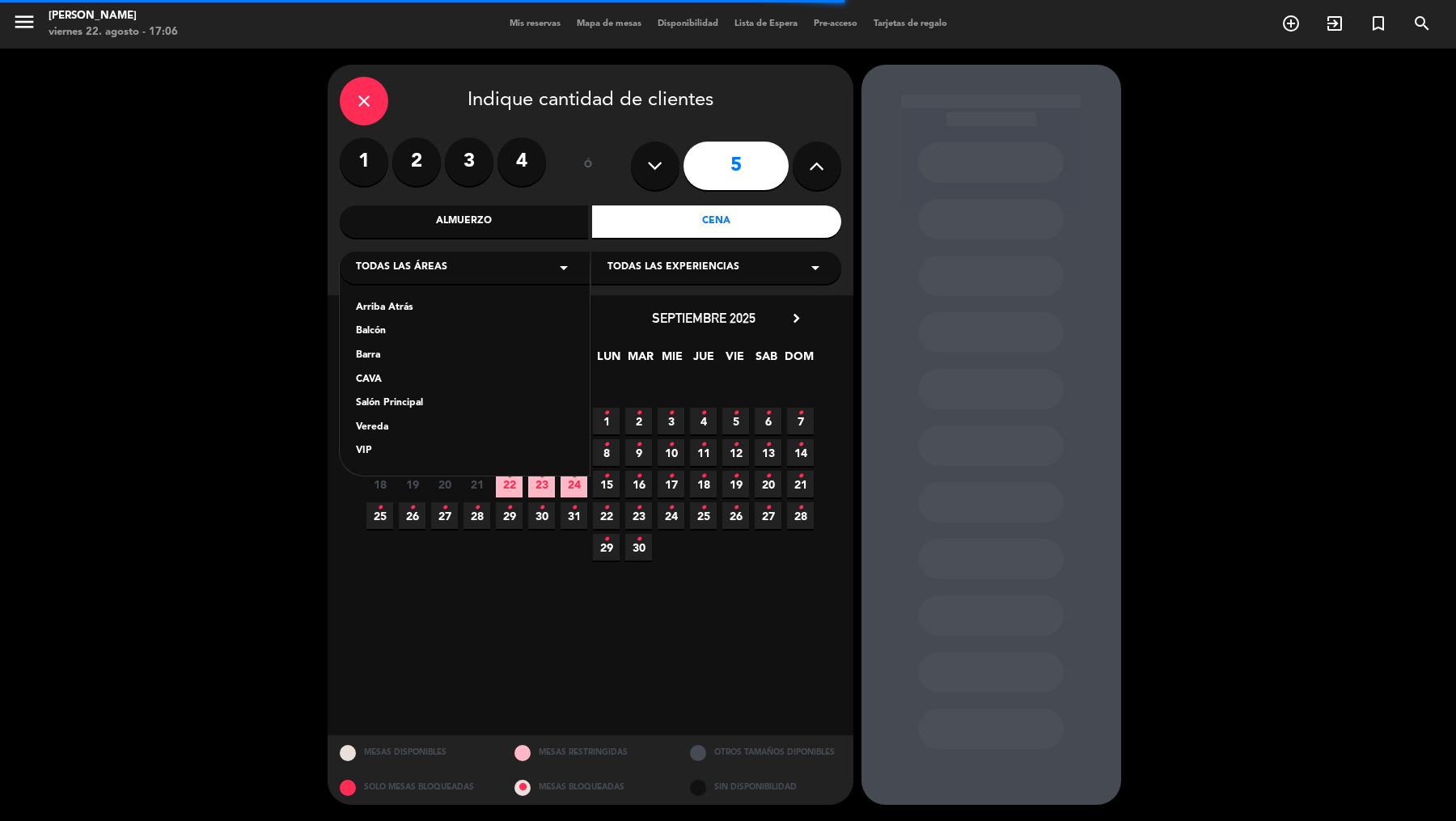
click at [475, 225] on div "Almuerzo" at bounding box center [464, 221] width 249 height 32
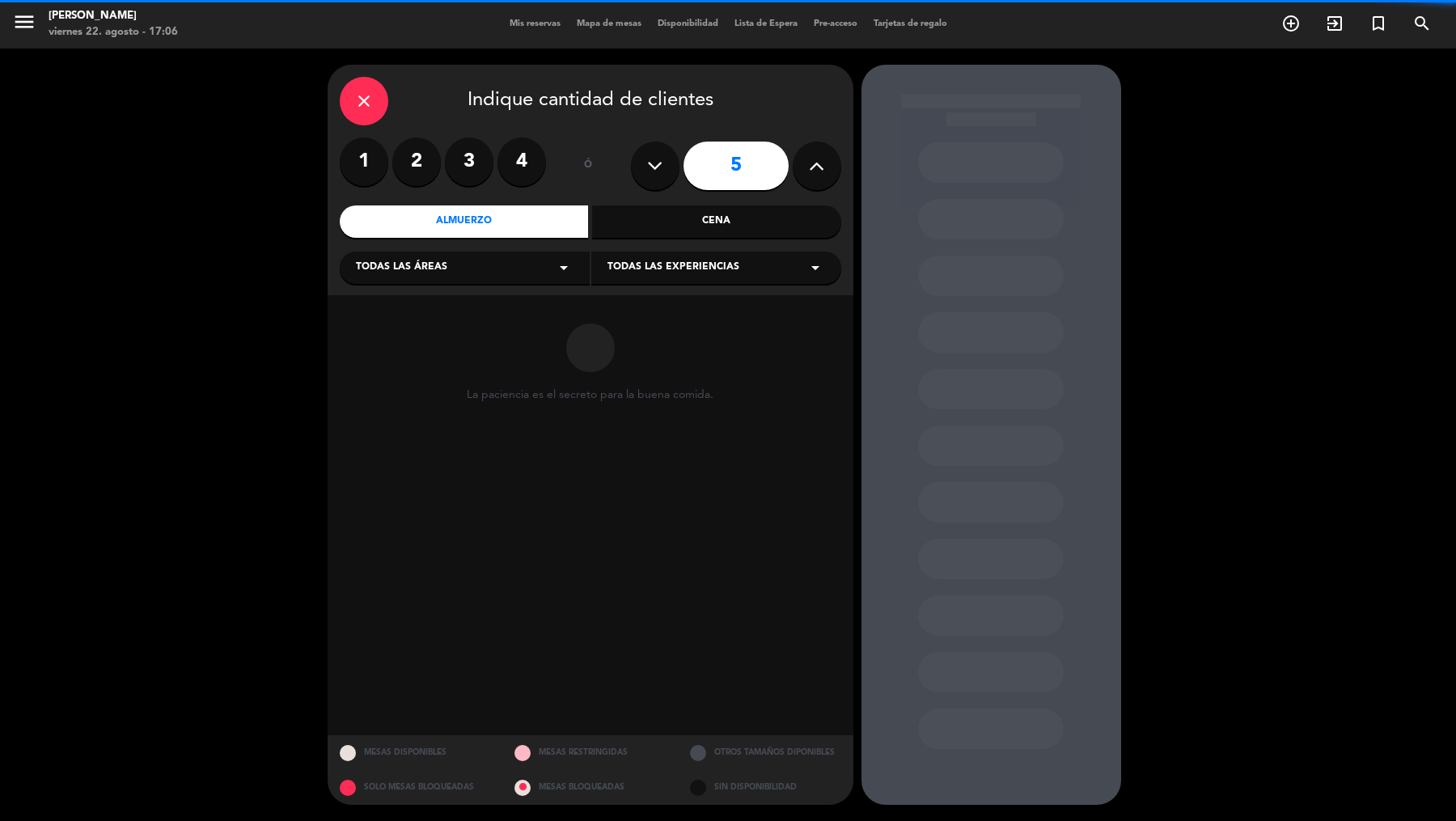
click at [429, 266] on span "Todas las áreas" at bounding box center [402, 267] width 92 height 16
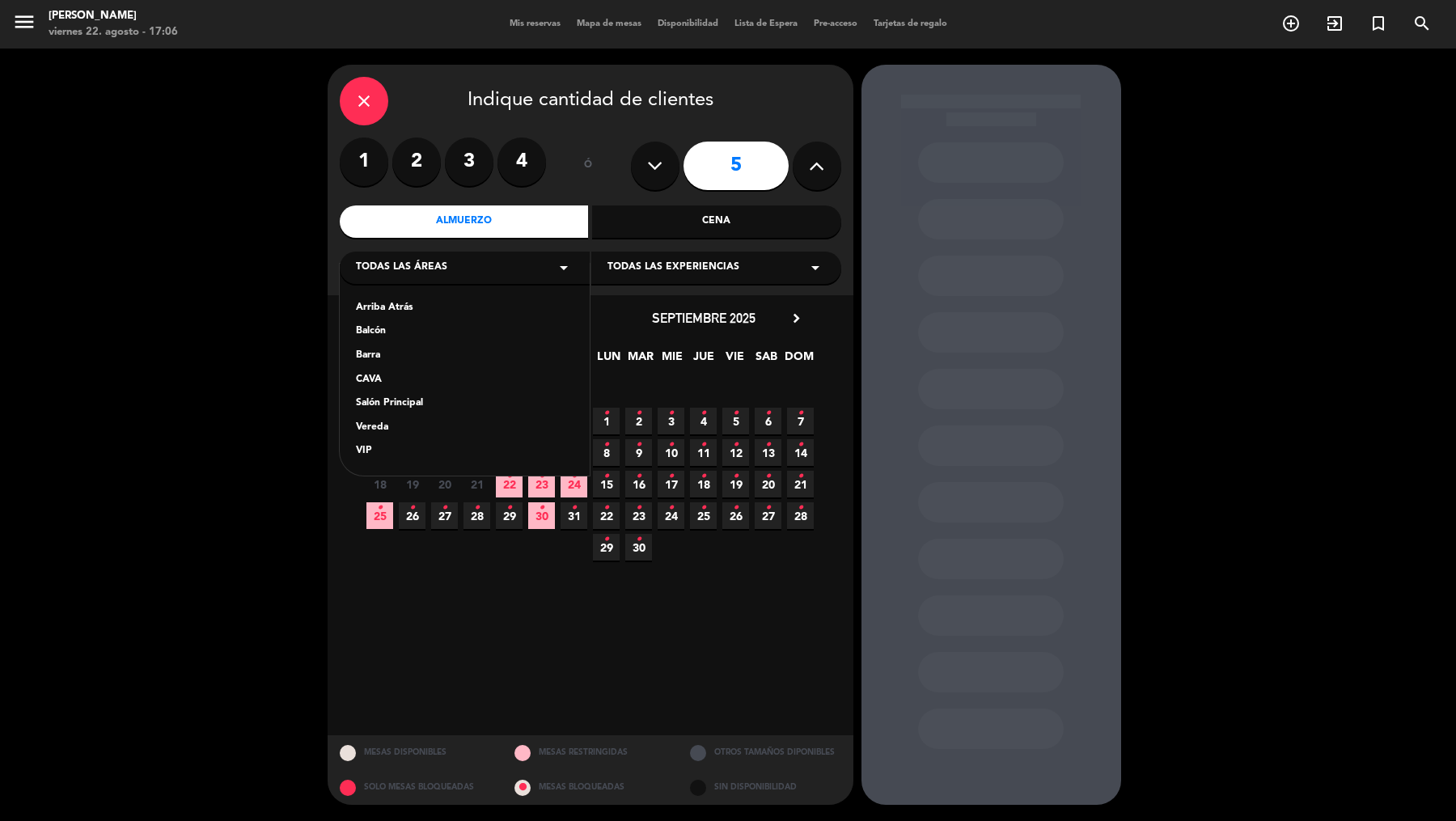
click at [378, 427] on div "Vereda" at bounding box center [465, 427] width 217 height 16
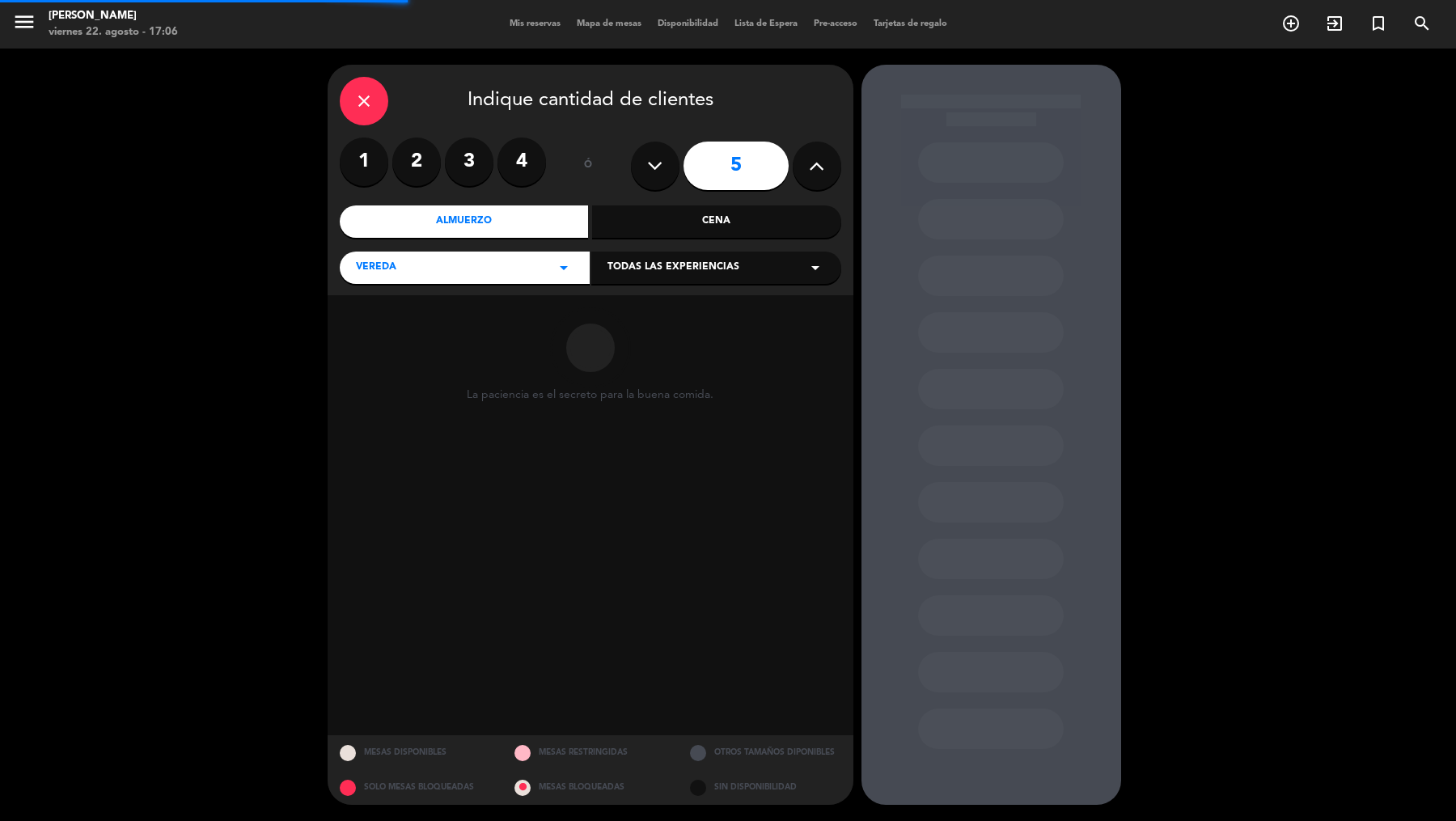
click at [622, 273] on span "Todas las experiencias" at bounding box center [673, 267] width 132 height 16
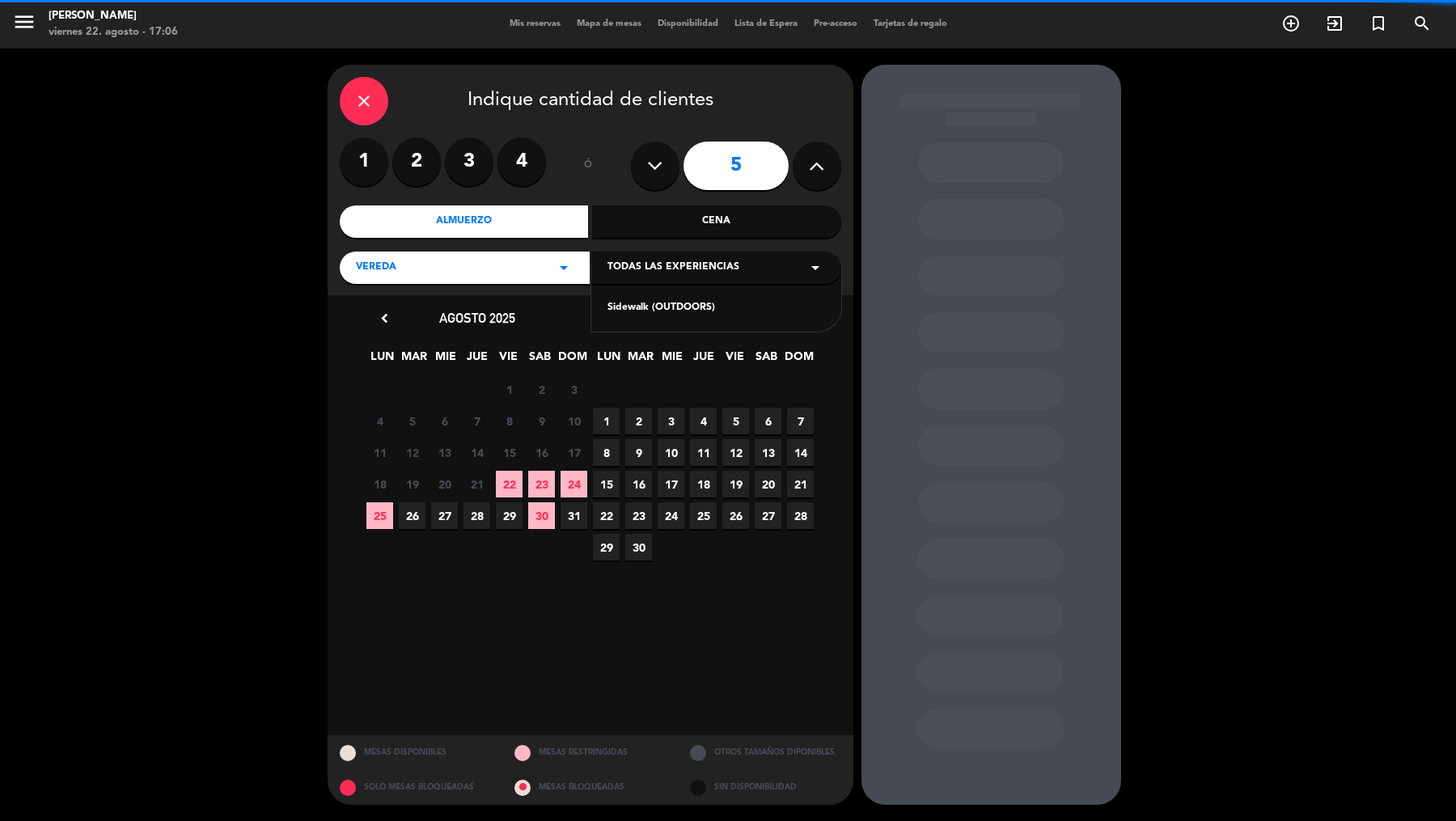
click at [623, 303] on div "Sidewalk (OUTDOORS)" at bounding box center [716, 307] width 217 height 16
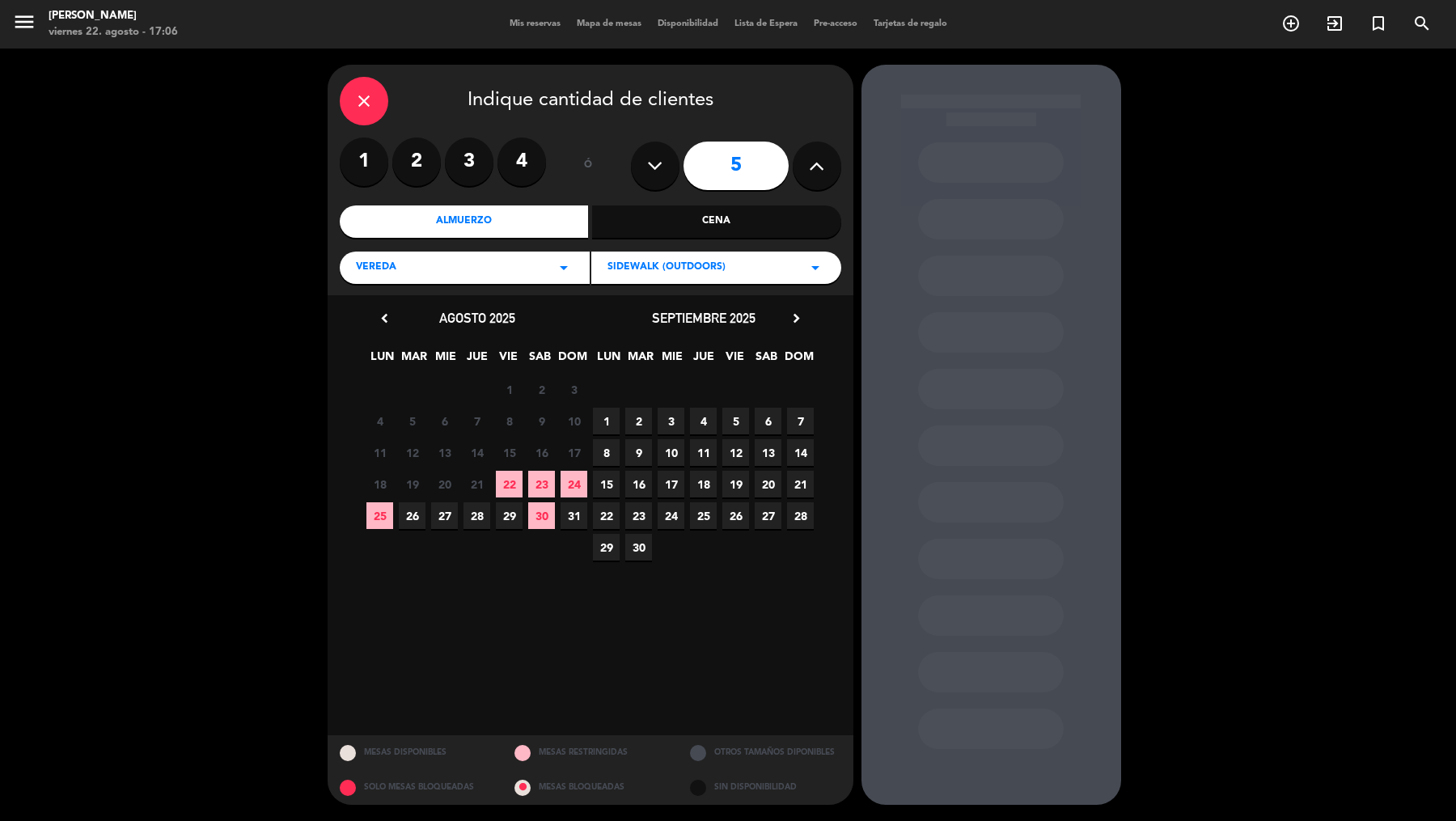
click at [800, 317] on icon "chevron_right" at bounding box center [796, 318] width 17 height 17
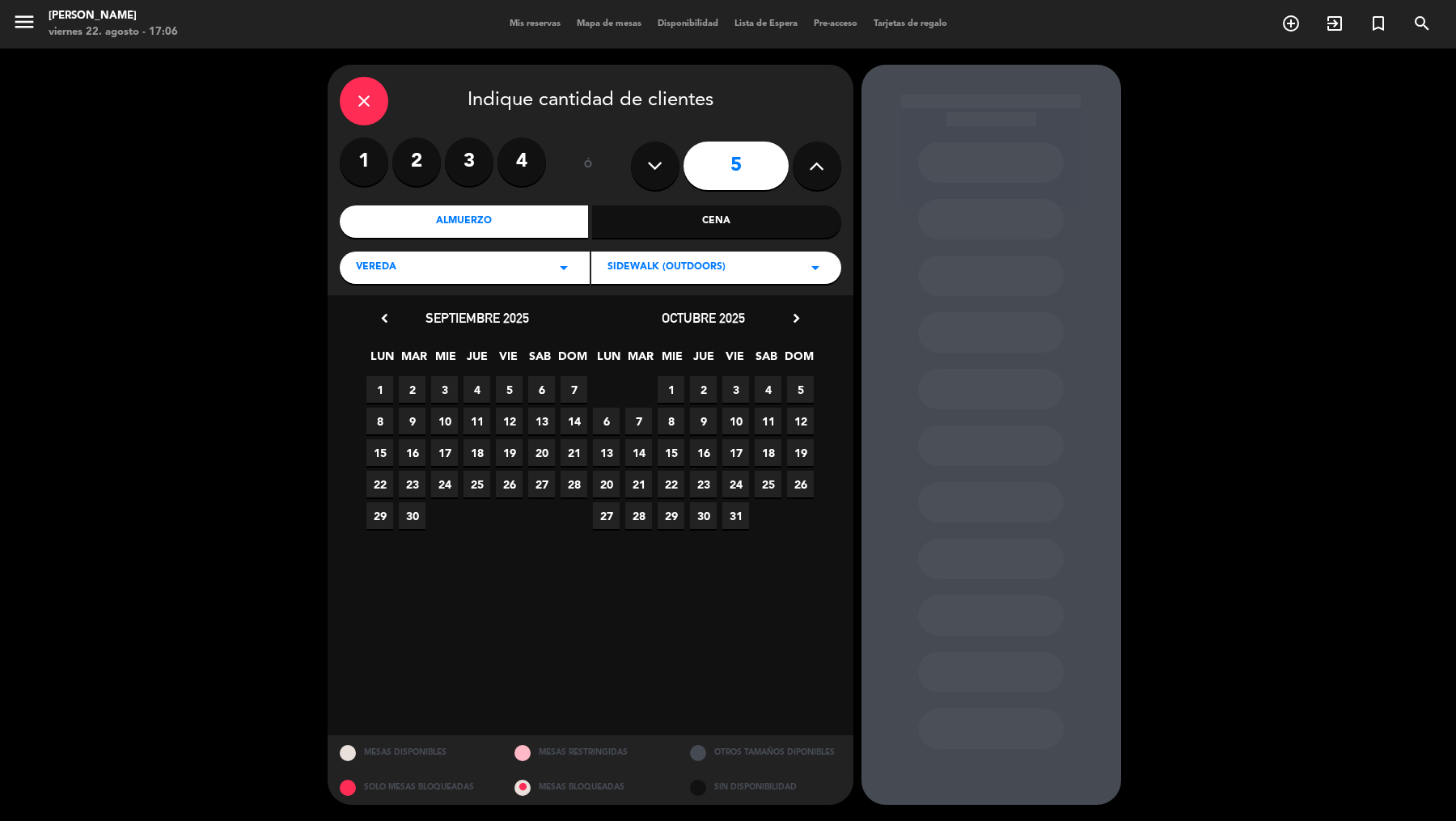
click at [805, 392] on span "5" at bounding box center [800, 390] width 27 height 27
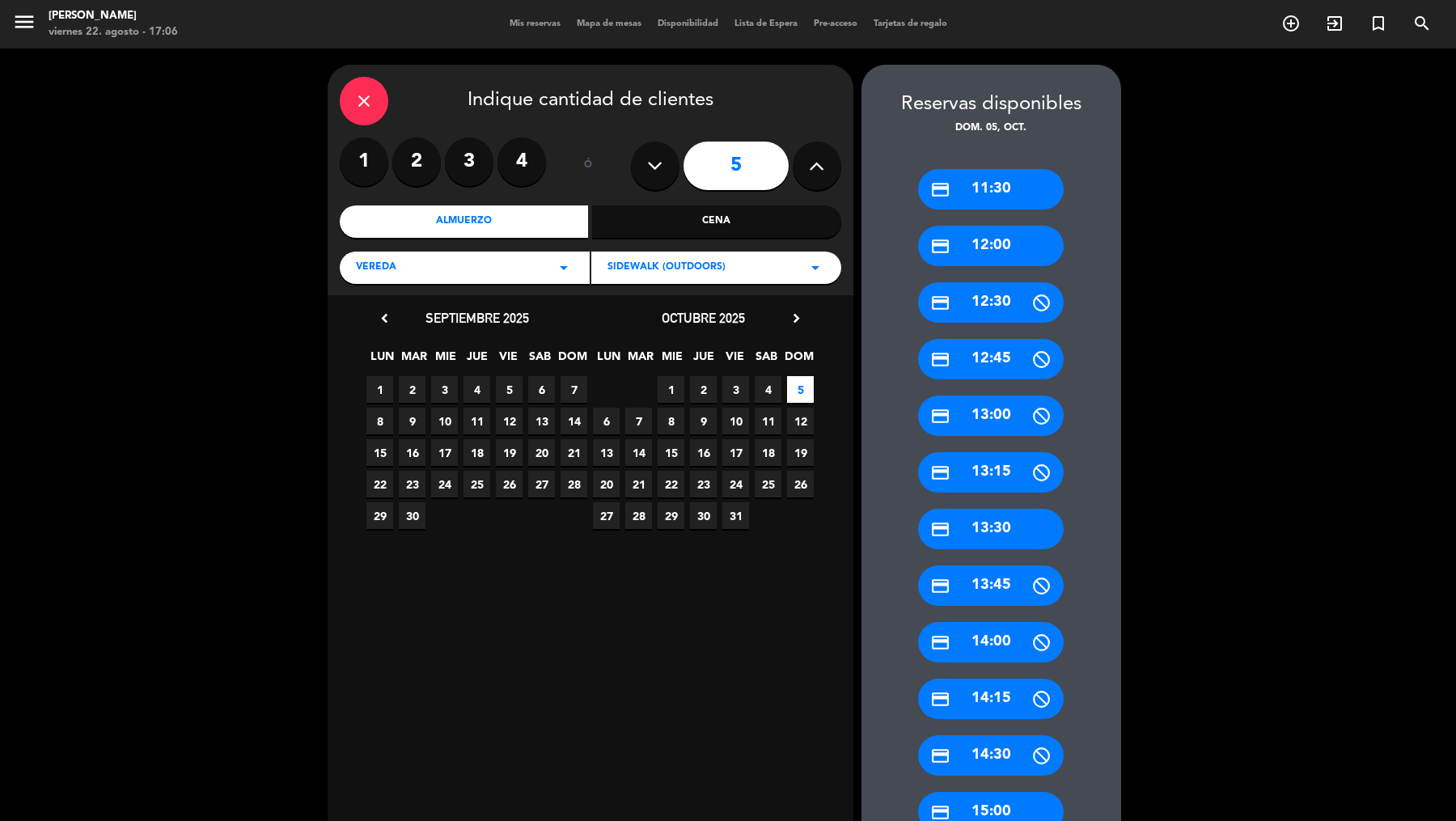
click at [973, 249] on div "credit_card 12:00" at bounding box center [991, 246] width 146 height 41
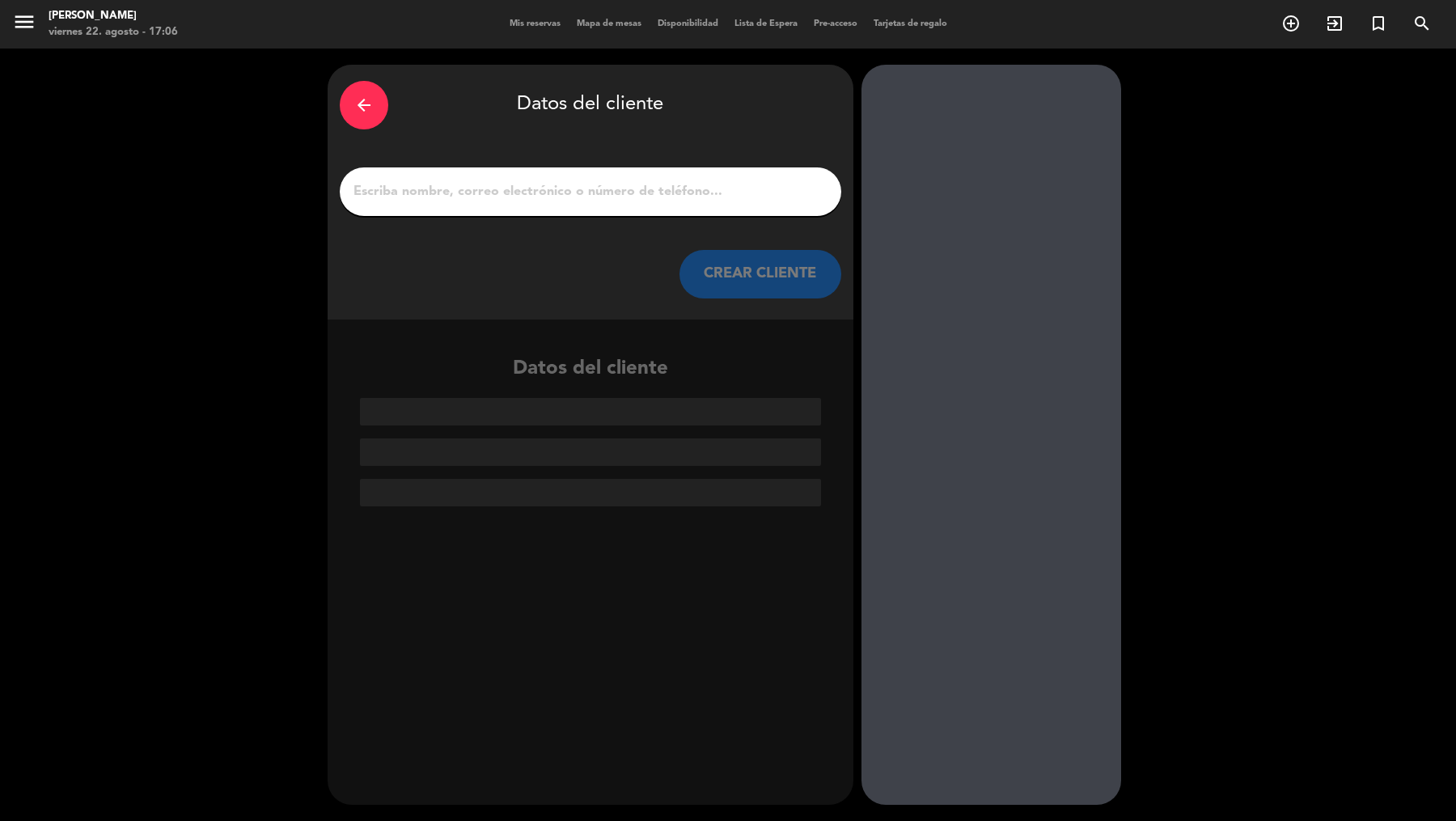
click at [704, 192] on input "1" at bounding box center [590, 192] width 477 height 22
paste input "[PERSON_NAME]"
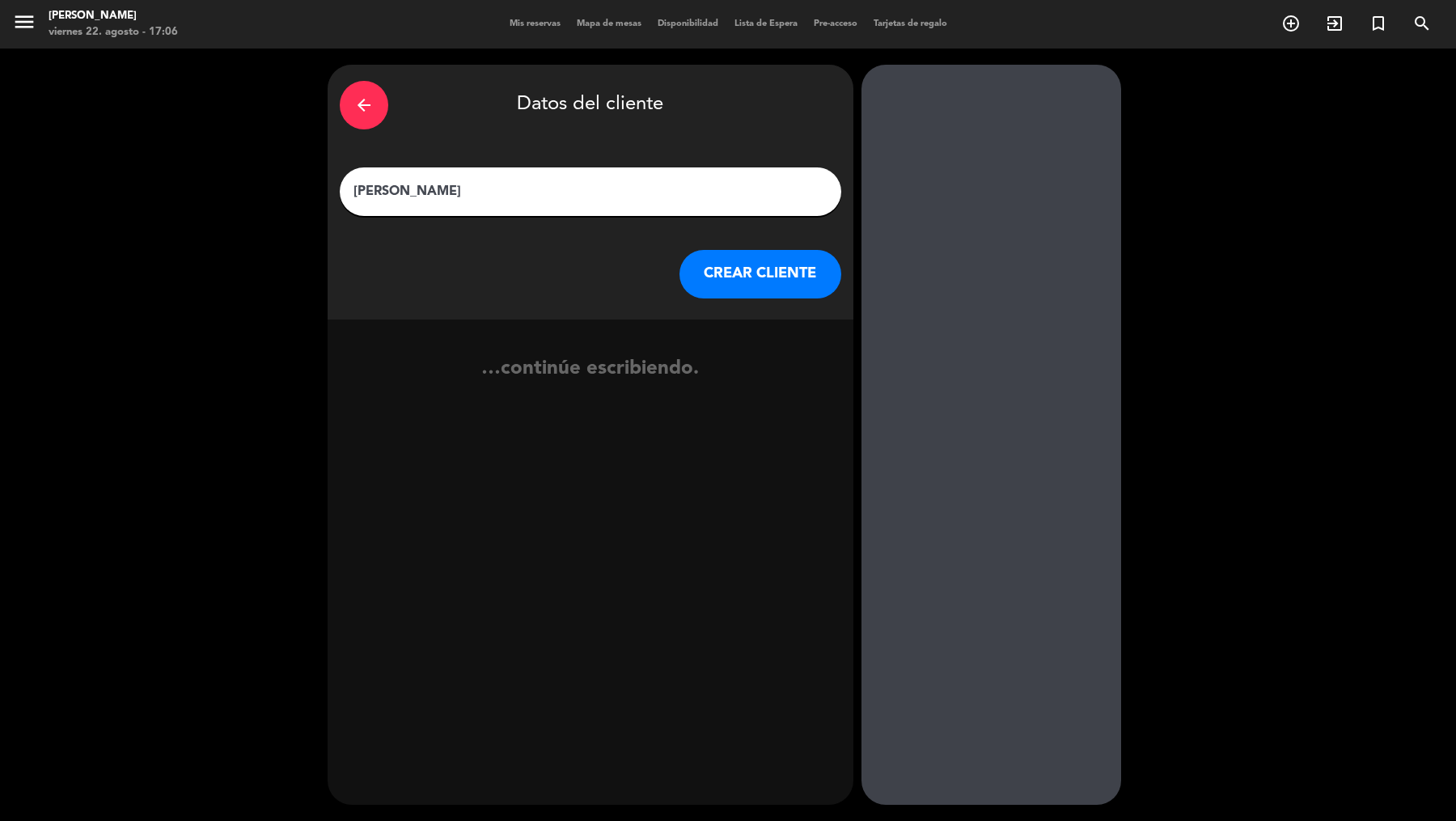
type input "[PERSON_NAME]"
click at [775, 277] on button "CREAR CLIENTE" at bounding box center [760, 274] width 162 height 48
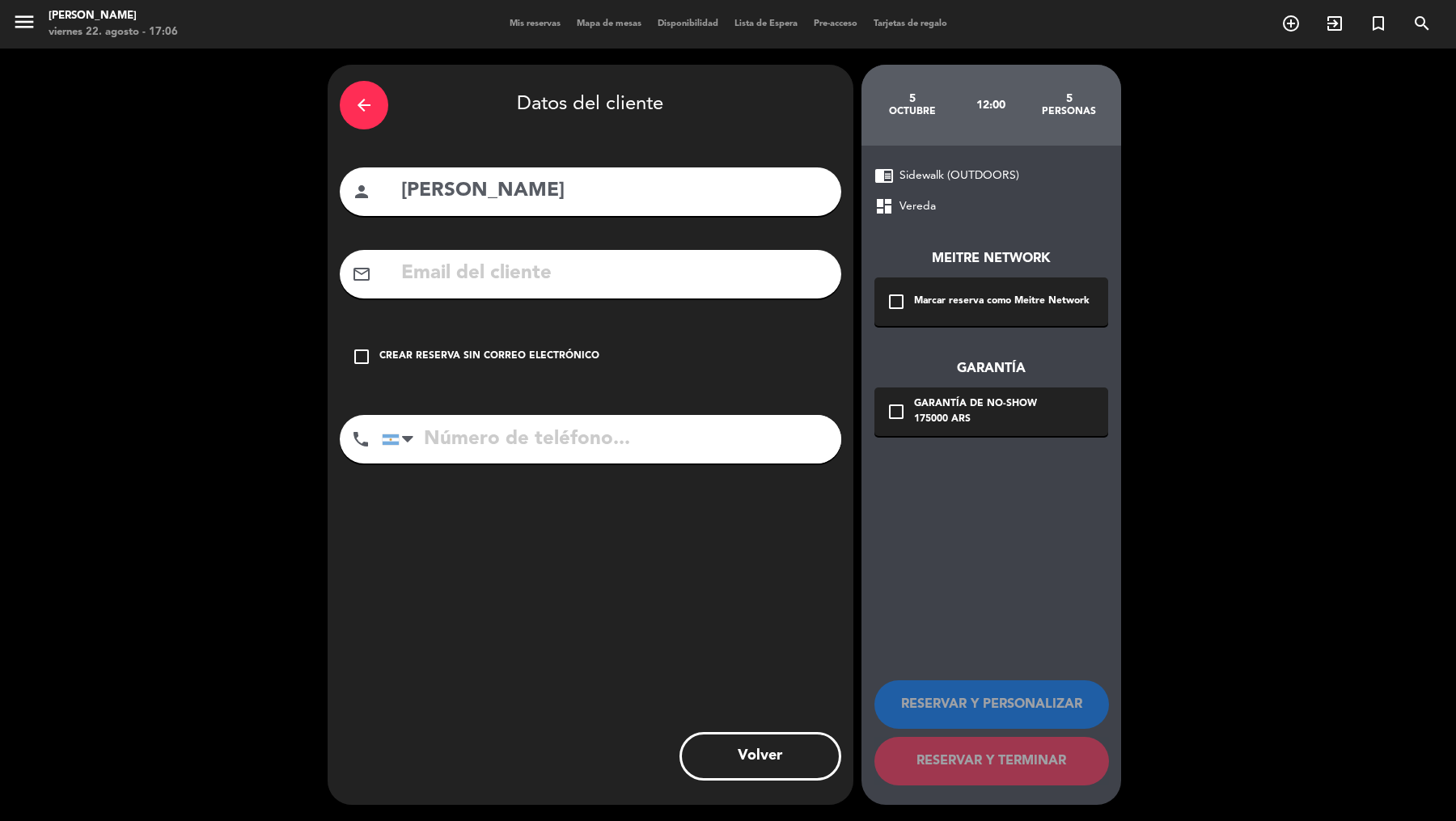
click at [924, 304] on div "Marcar reserva como Meitre Network" at bounding box center [1001, 301] width 176 height 16
click at [924, 429] on div "check_box_outline_blank Garantía de no-show 175000 ARS" at bounding box center [991, 411] width 234 height 48
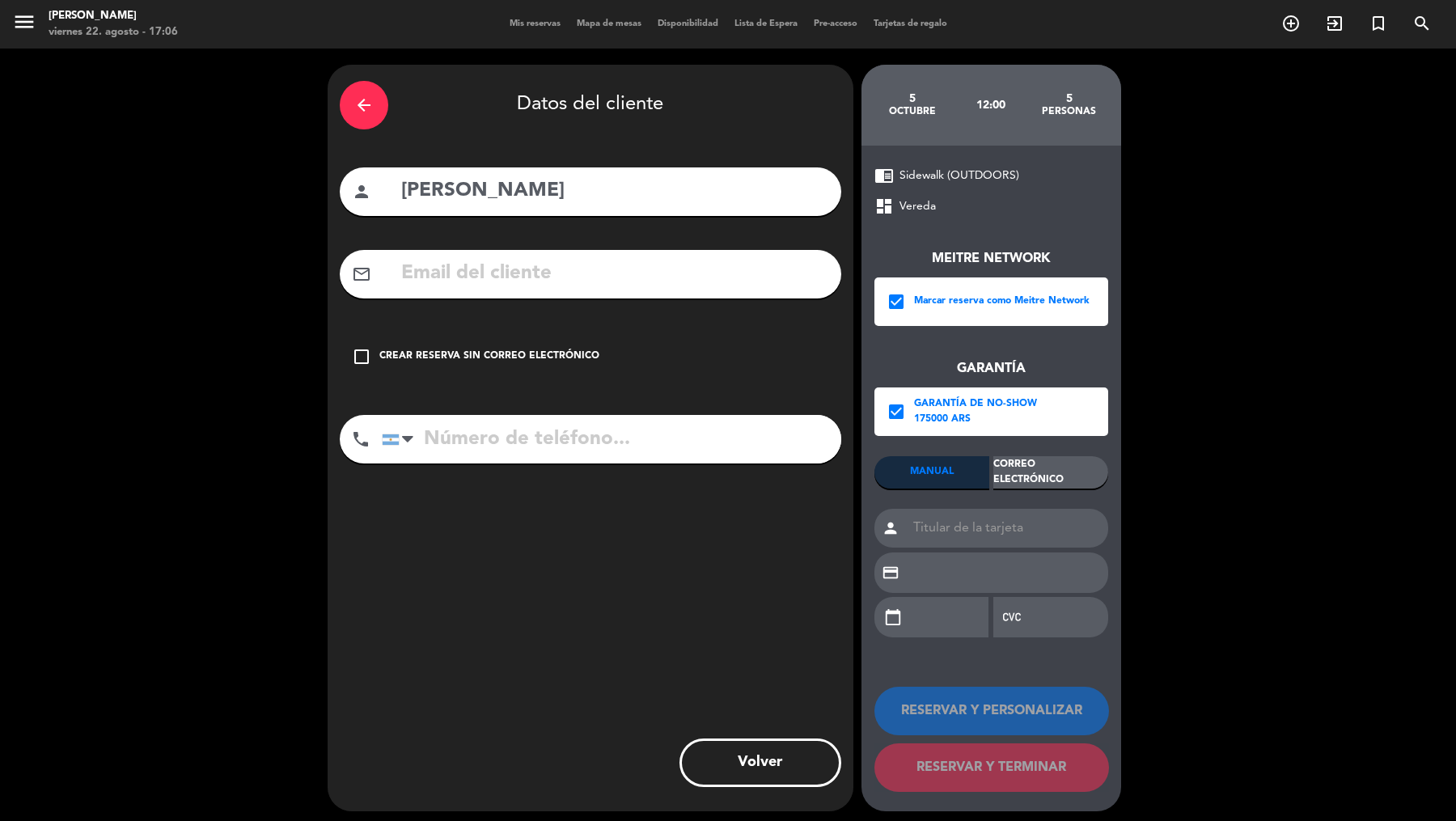
click at [1007, 494] on div "MANUAL Correo Electrónico person credit_card calendar_today" at bounding box center [991, 555] width 234 height 197
click at [1011, 490] on div "MANUAL Correo Electrónico person credit_card calendar_today" at bounding box center [991, 555] width 234 height 197
click at [1011, 480] on div "Correo Electrónico" at bounding box center [1051, 472] width 115 height 32
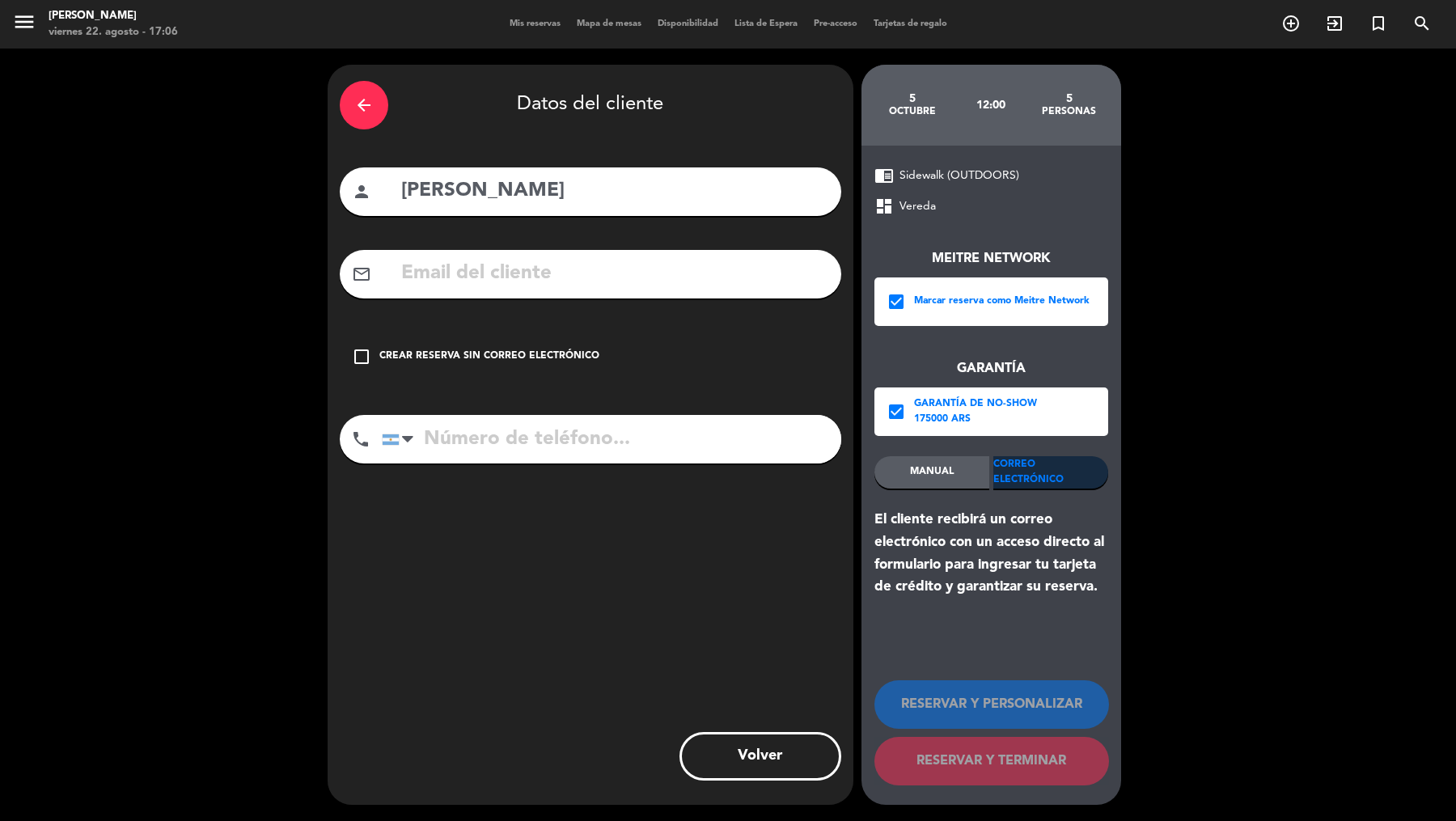
click at [775, 289] on input "text" at bounding box center [614, 274] width 430 height 33
paste input "[EMAIL_ADDRESS][DOMAIN_NAME]"
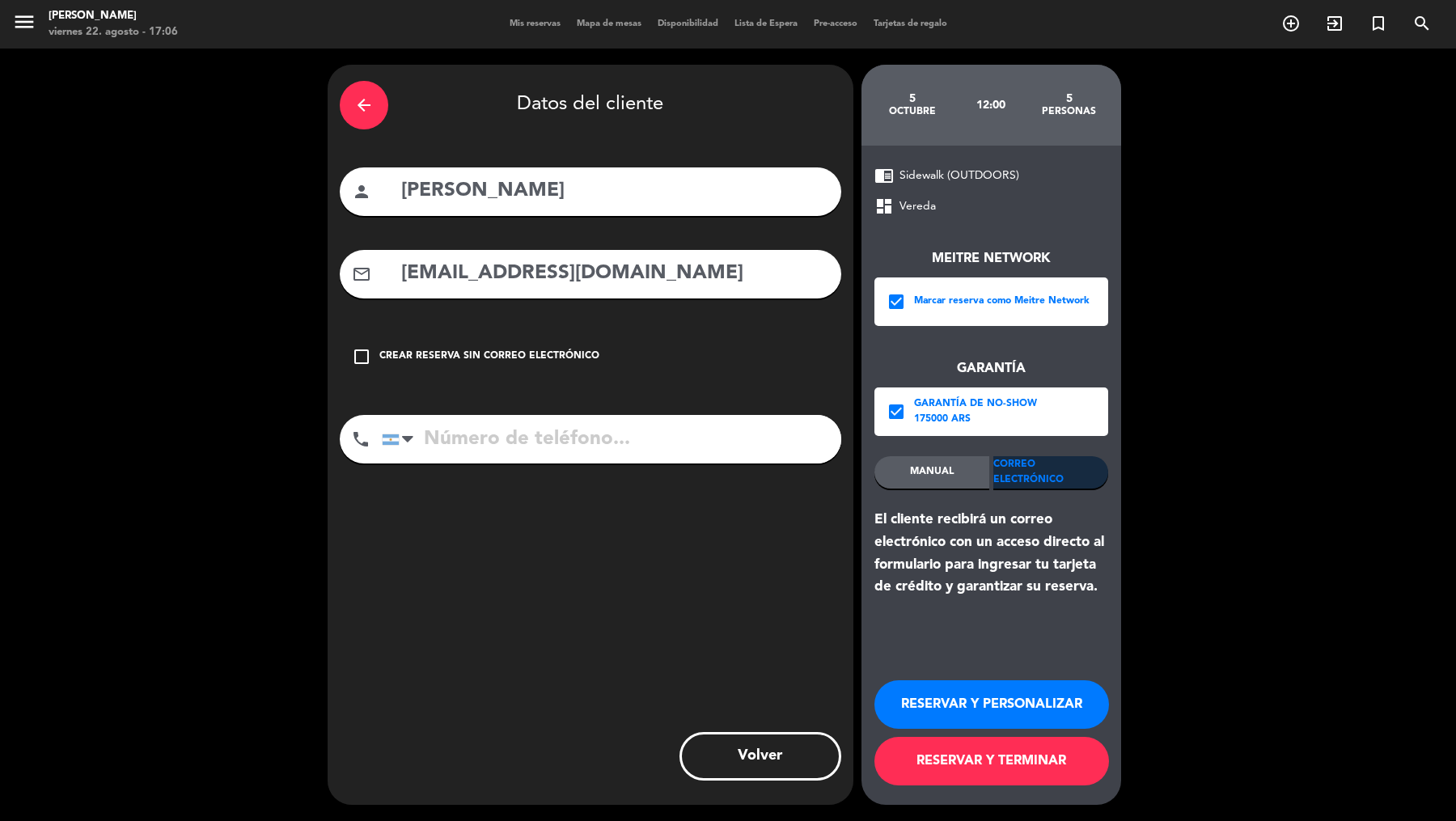
type input "[EMAIL_ADDRESS][DOMAIN_NAME]"
click at [619, 464] on div "phone [GEOGRAPHIC_DATA] +1 [GEOGRAPHIC_DATA] +44 [GEOGRAPHIC_DATA] ([GEOGRAPHIC…" at bounding box center [590, 445] width 501 height 60
click at [608, 443] on input "tel" at bounding box center [612, 439] width 460 height 48
paste input "[PHONE_NUMBER]"
type input "[PHONE_NUMBER]"
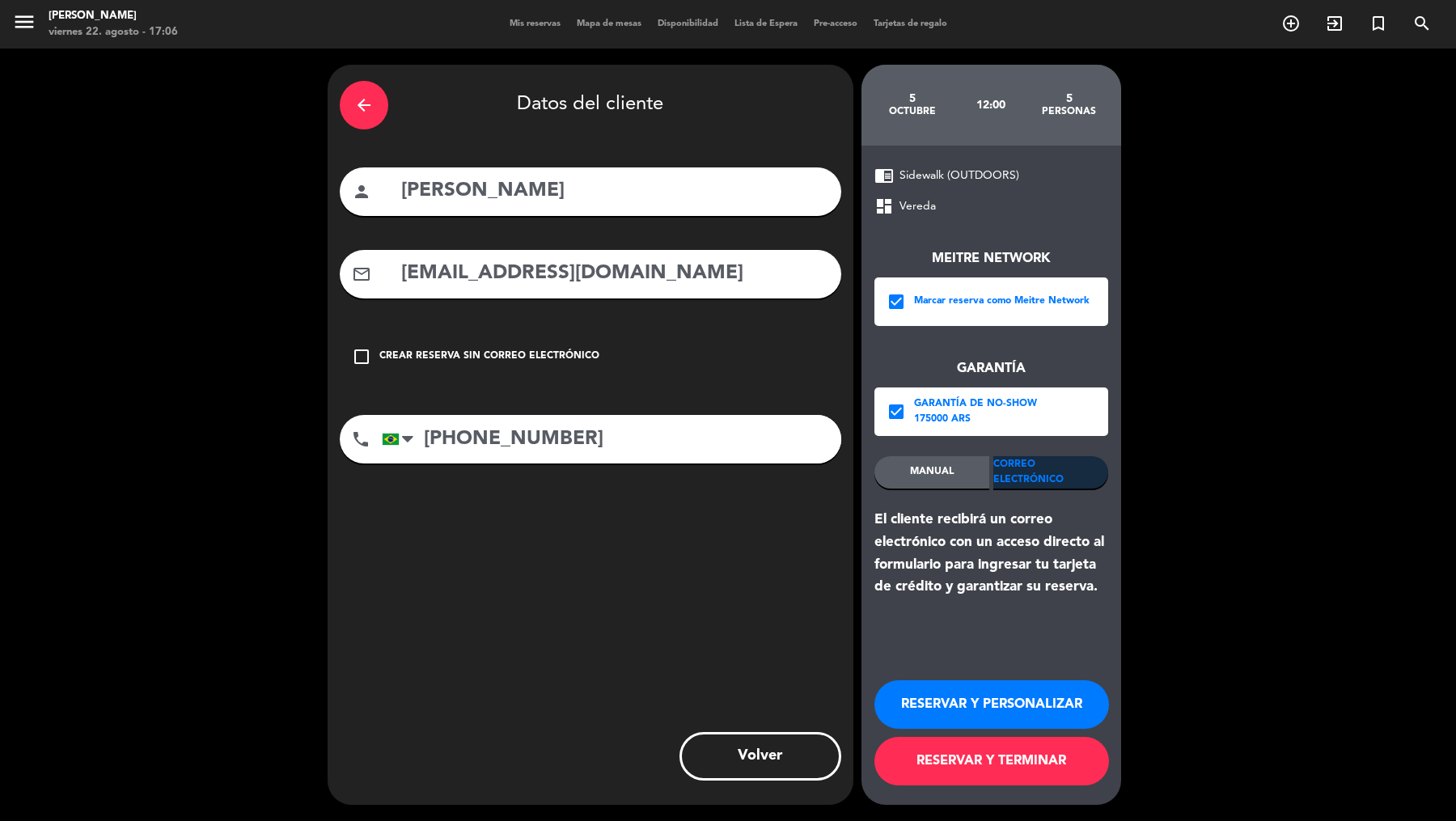
click at [929, 759] on button "RESERVAR Y TERMINAR" at bounding box center [991, 761] width 235 height 48
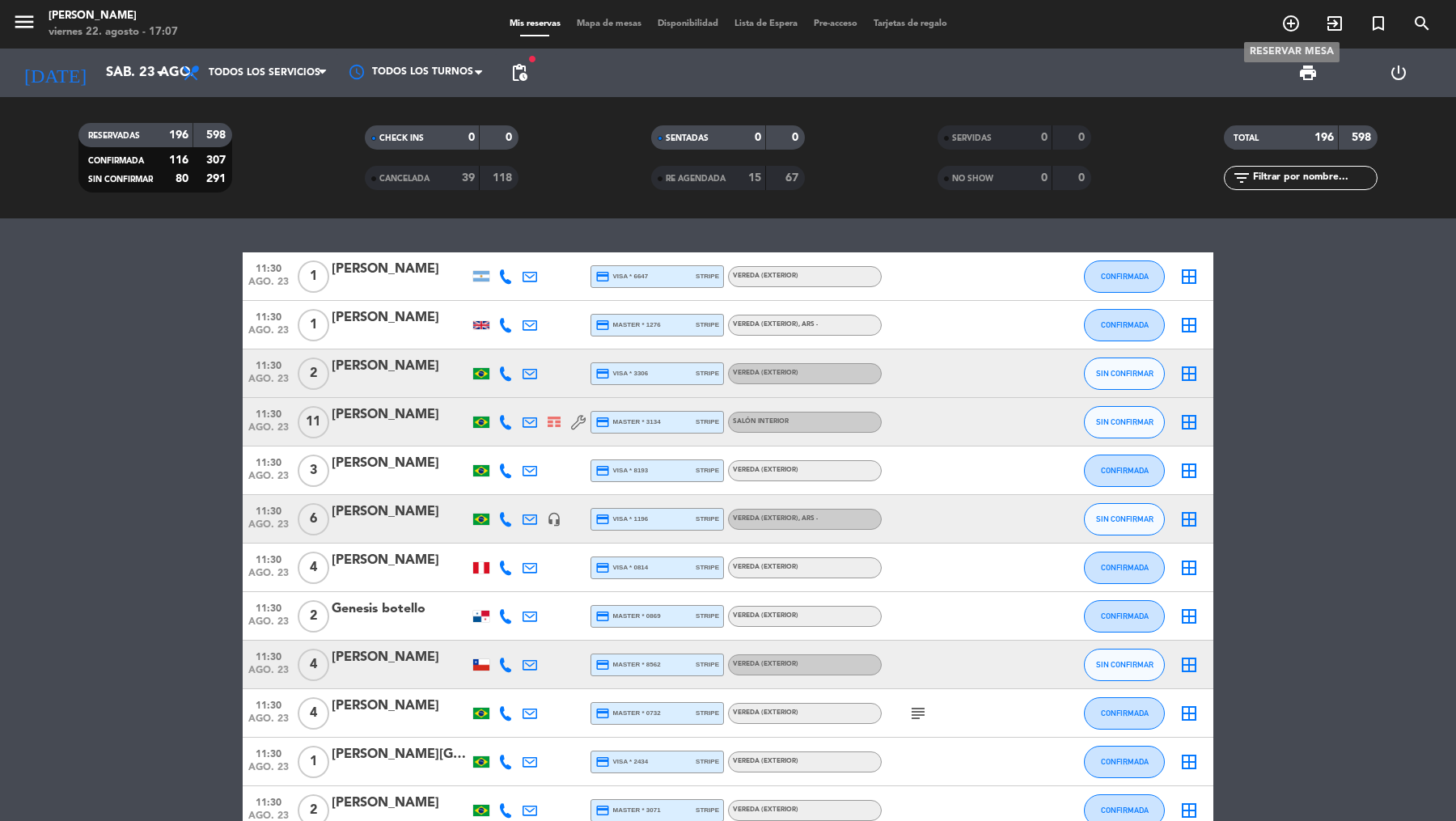
click at [1290, 29] on icon "add_circle_outline" at bounding box center [1290, 23] width 19 height 19
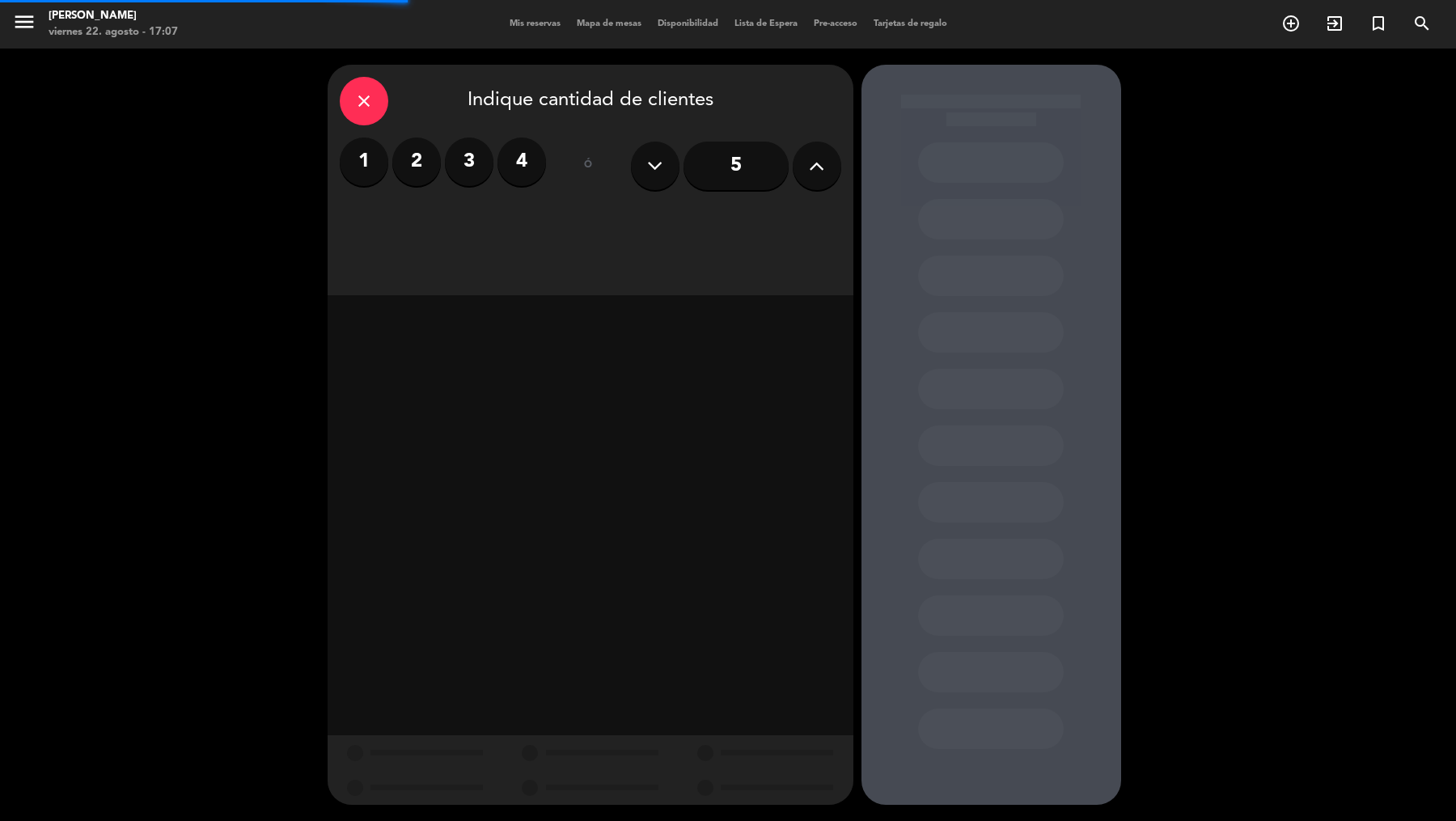
click at [708, 175] on input "5" at bounding box center [736, 166] width 105 height 48
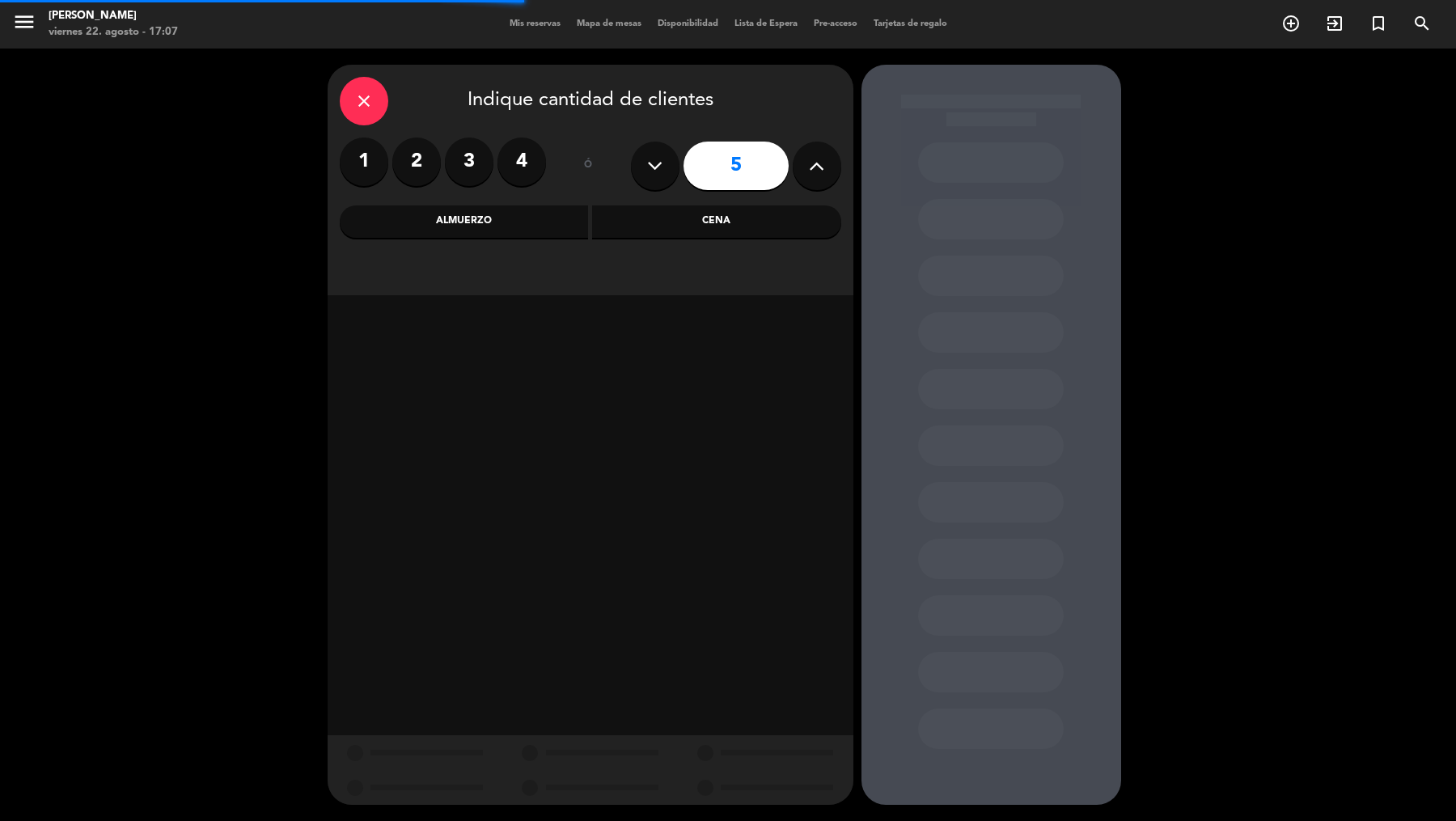
click at [646, 221] on div "Cena" at bounding box center [716, 221] width 249 height 32
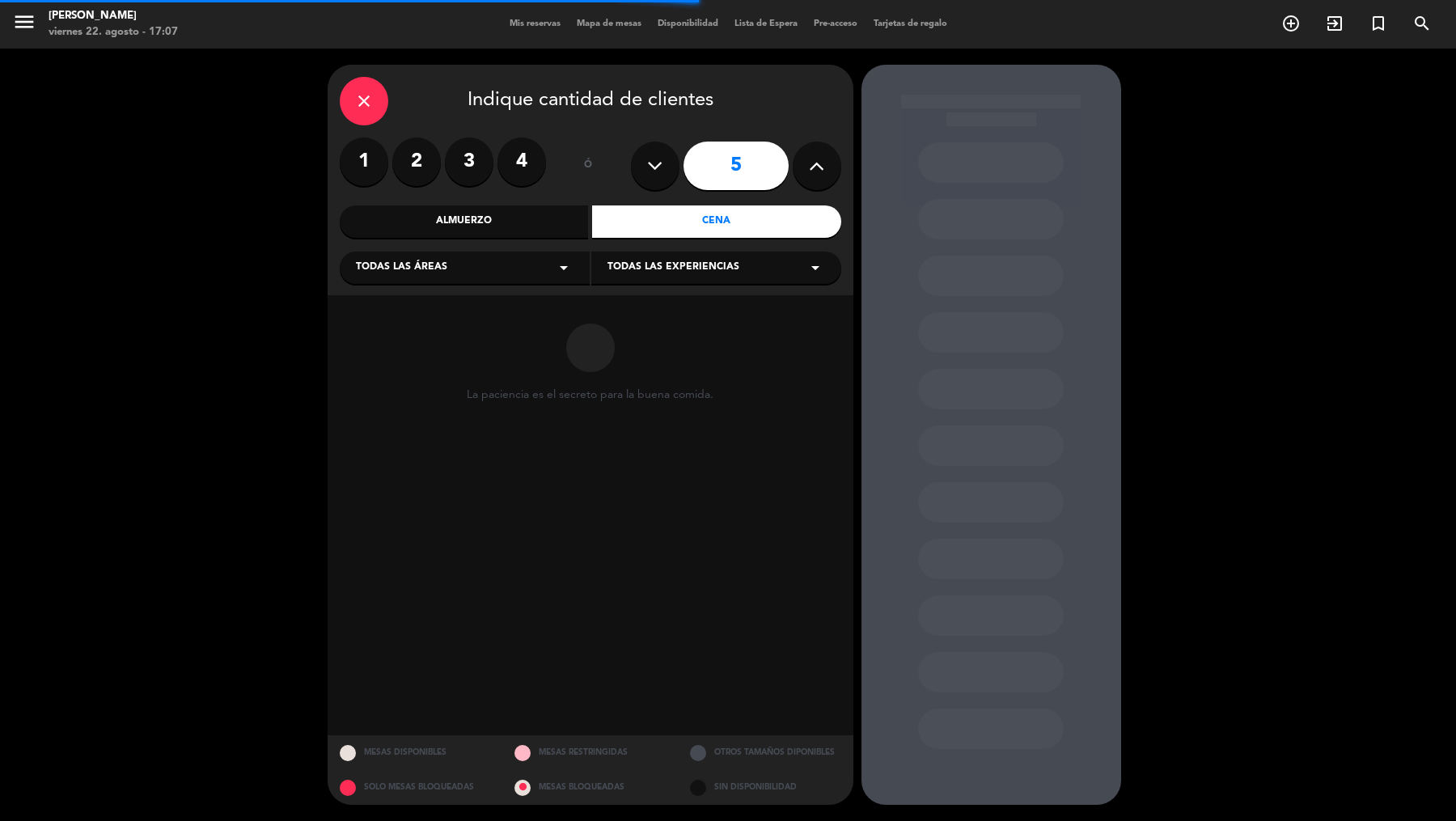
click at [557, 258] on icon "arrow_drop_down" at bounding box center [564, 267] width 19 height 19
click at [390, 434] on div "Vereda" at bounding box center [465, 427] width 217 height 16
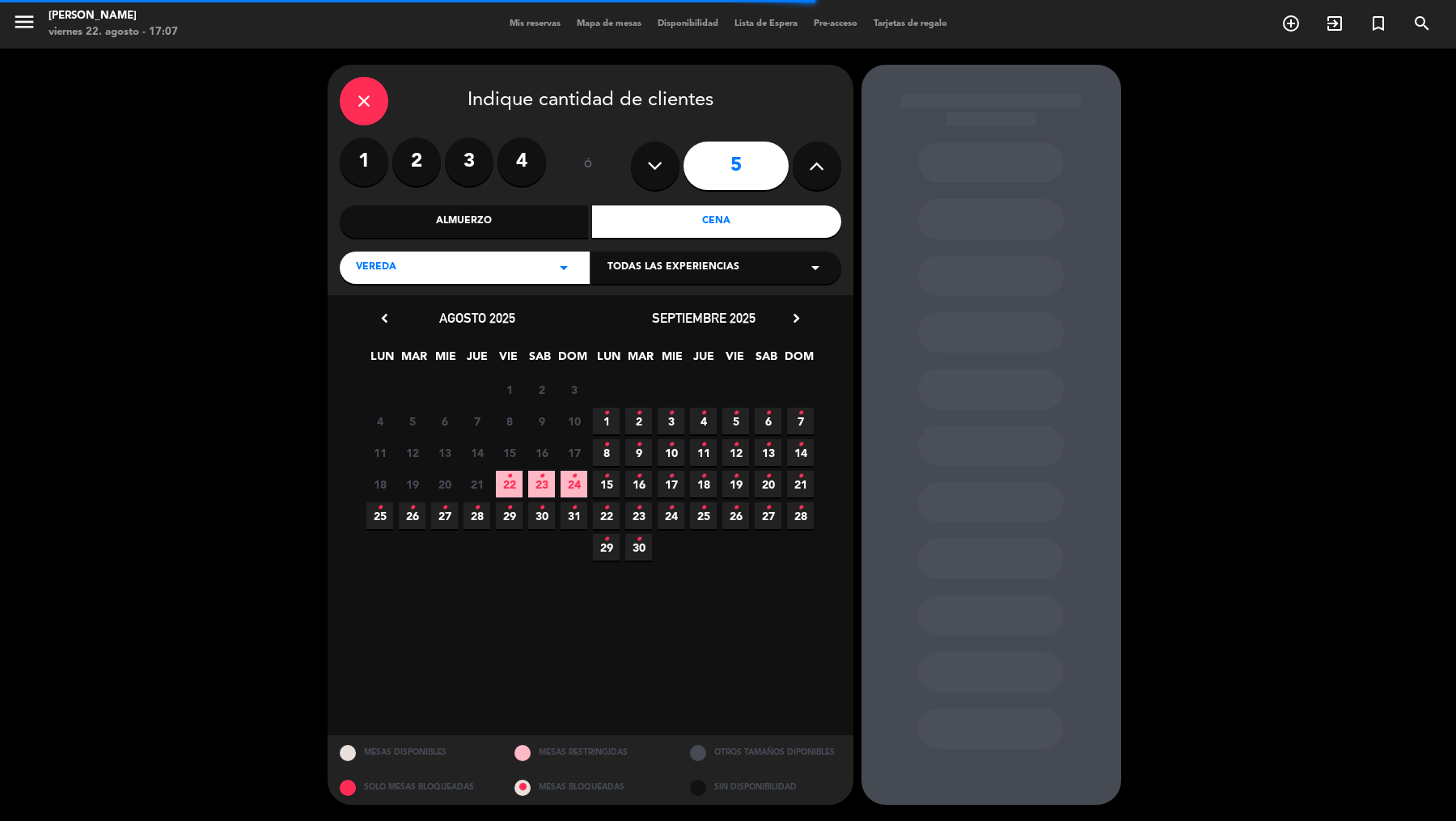
click at [658, 262] on span "Todas las experiencias" at bounding box center [673, 267] width 132 height 16
click at [636, 311] on div "Sidewalk (OUTDOORS)" at bounding box center [716, 307] width 217 height 16
click at [803, 325] on icon "chevron_right" at bounding box center [796, 318] width 17 height 17
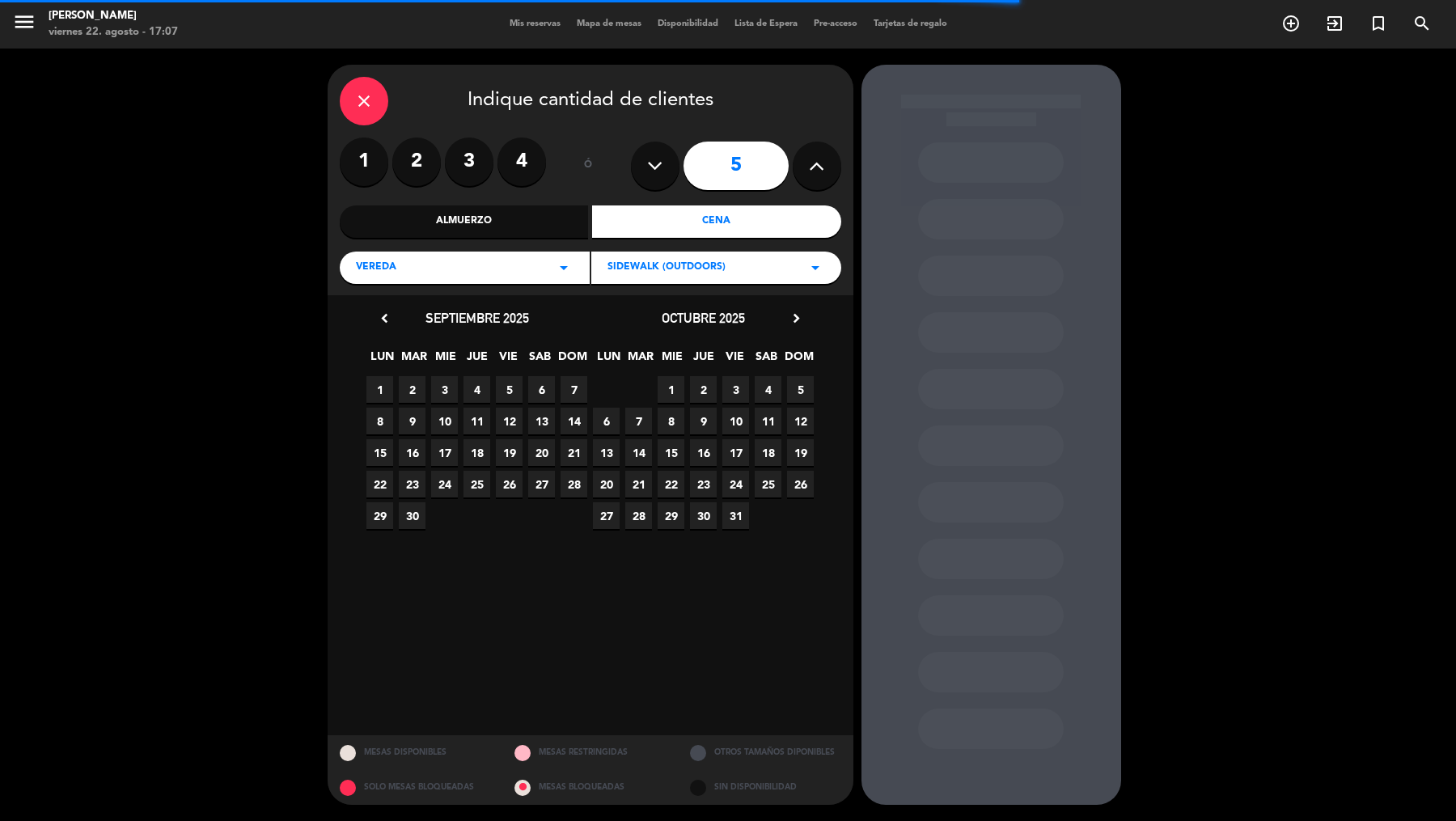
click at [802, 322] on icon "chevron_right" at bounding box center [796, 318] width 17 height 17
click at [460, 455] on div "13 14 15 16 17 18 19" at bounding box center [477, 453] width 226 height 32
click at [450, 440] on span "15" at bounding box center [445, 453] width 27 height 27
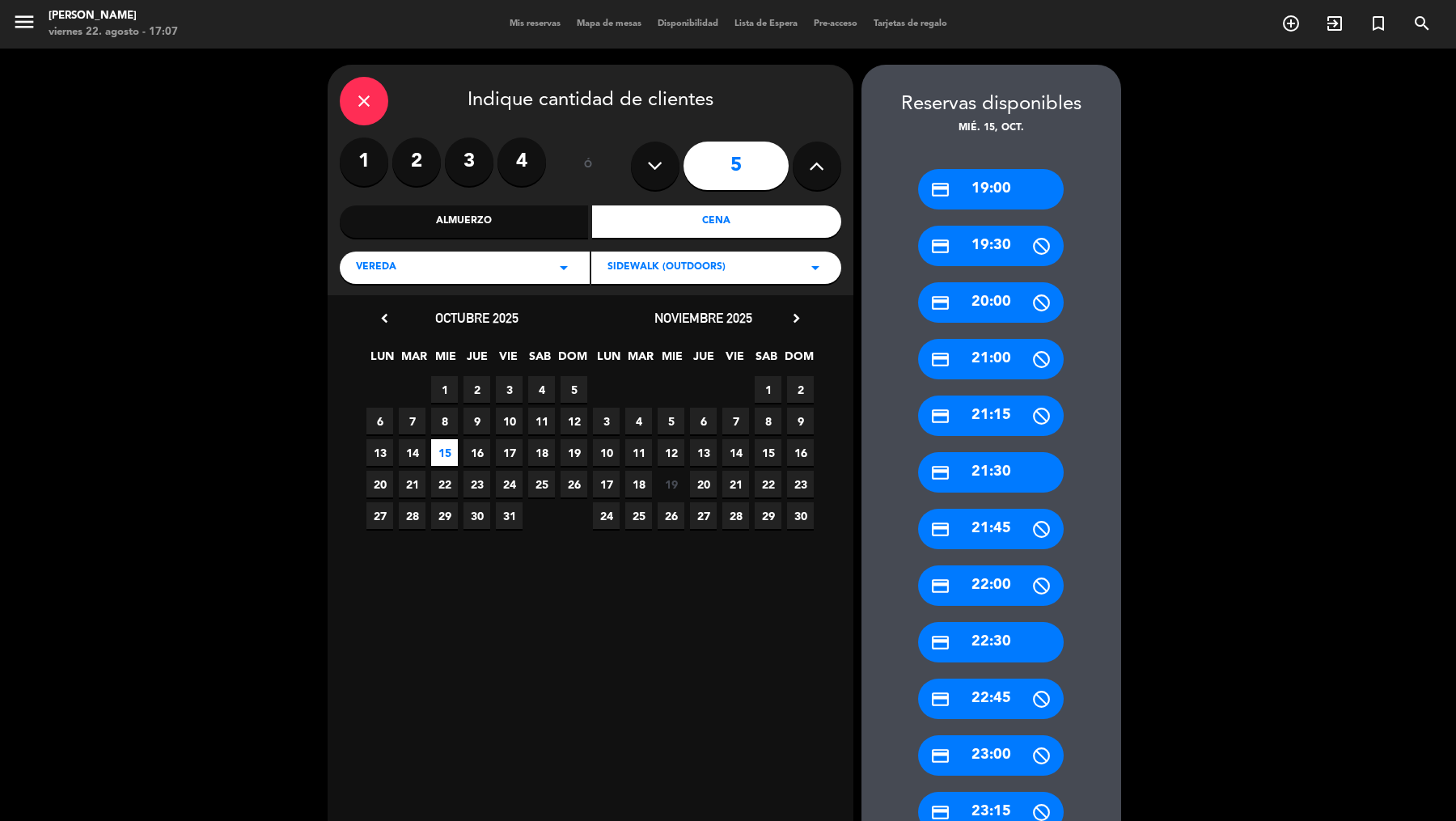
click at [551, 217] on div "Almuerzo" at bounding box center [464, 221] width 249 height 32
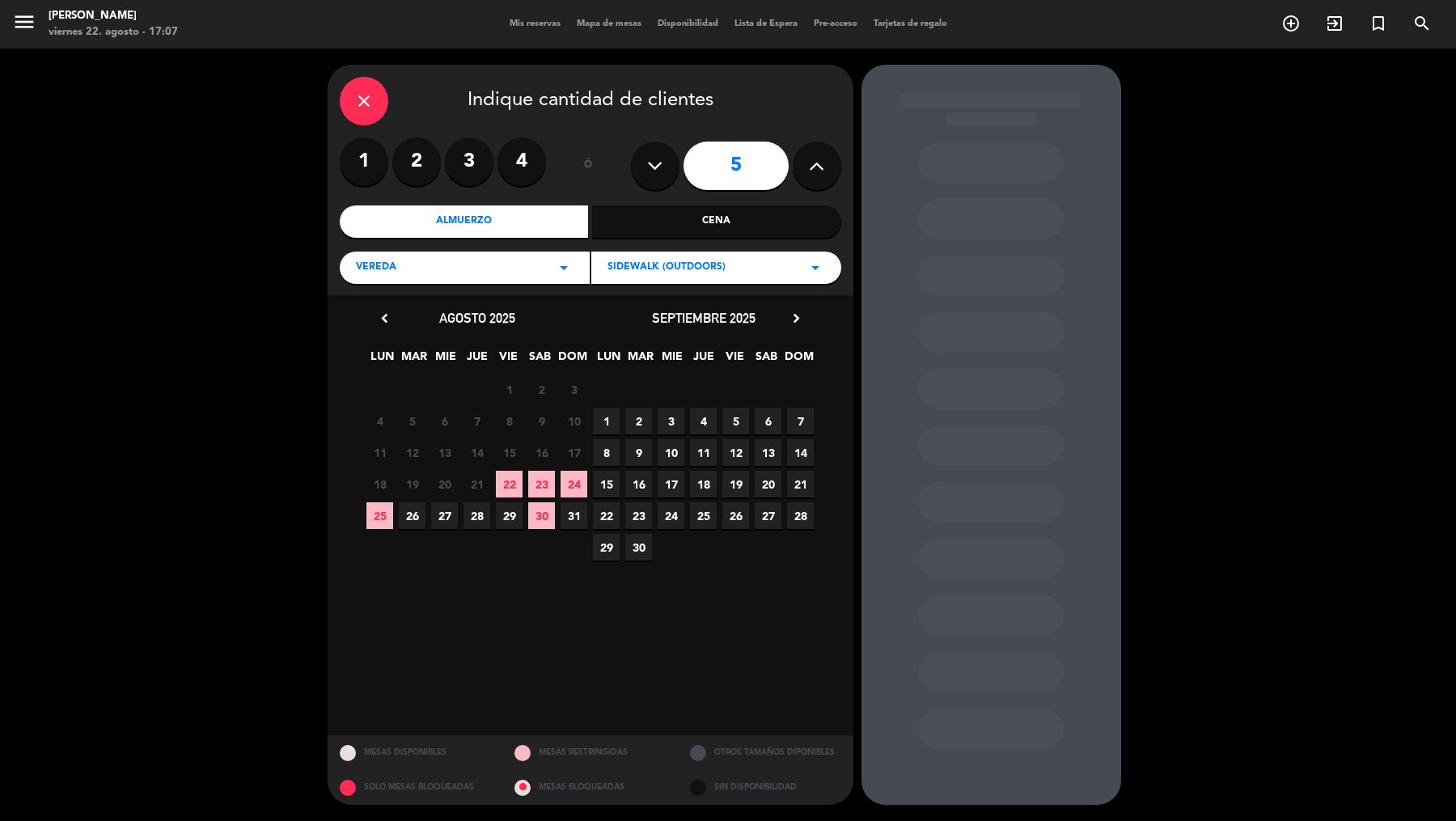
click at [798, 322] on icon "chevron_right" at bounding box center [796, 318] width 17 height 17
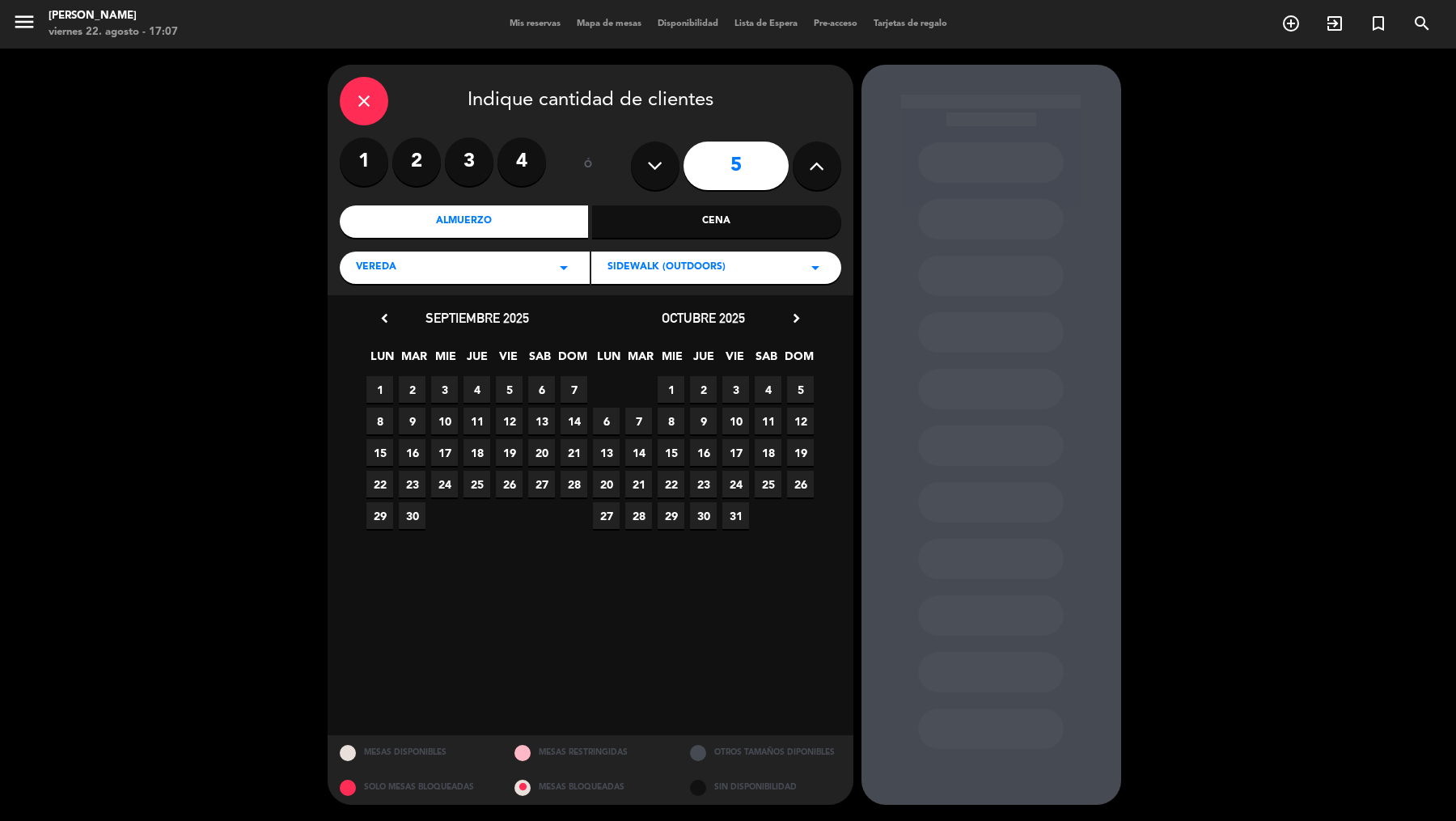
click at [672, 459] on span "15" at bounding box center [671, 453] width 27 height 27
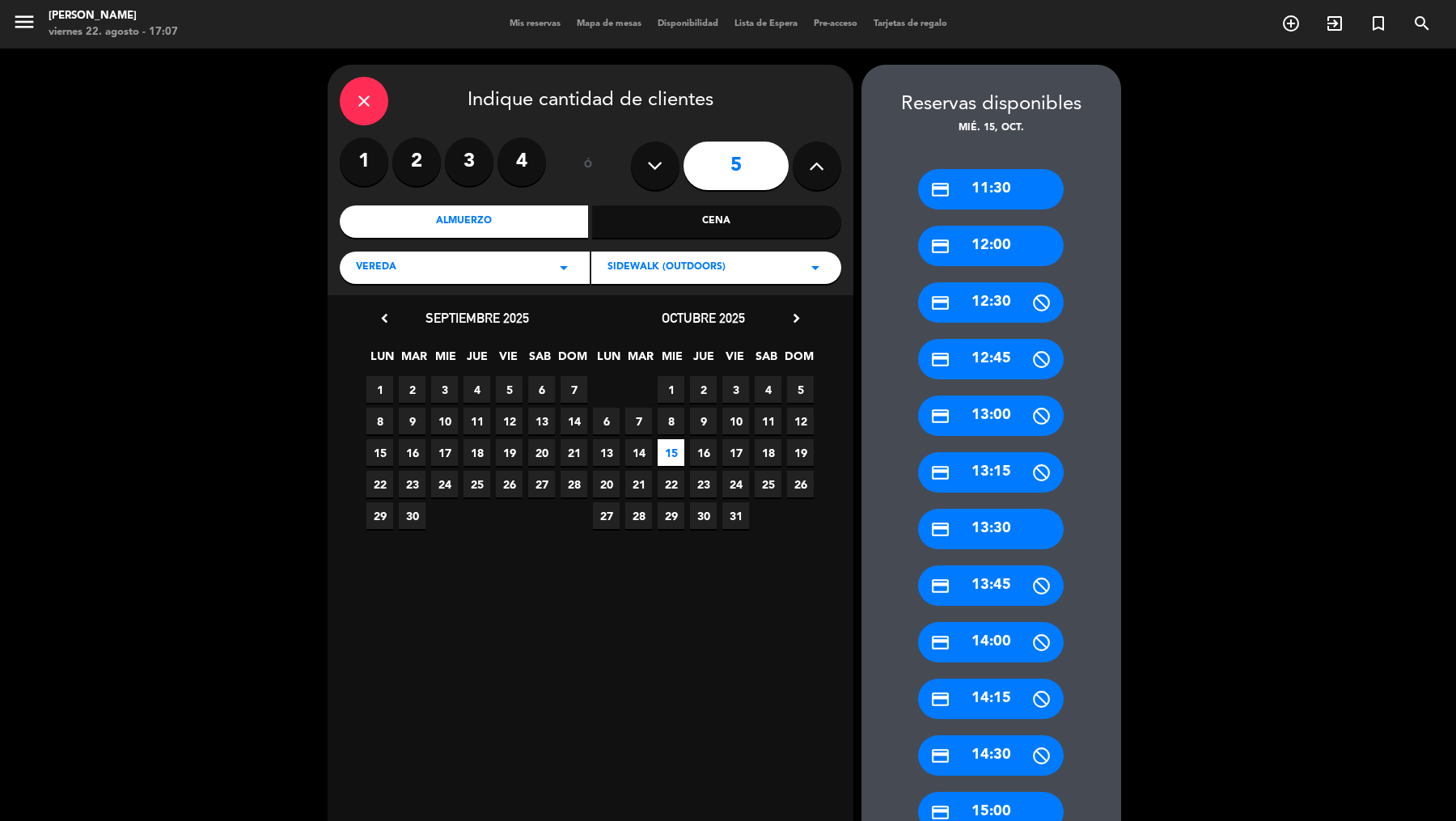
click at [980, 244] on div "credit_card 12:00" at bounding box center [991, 246] width 146 height 41
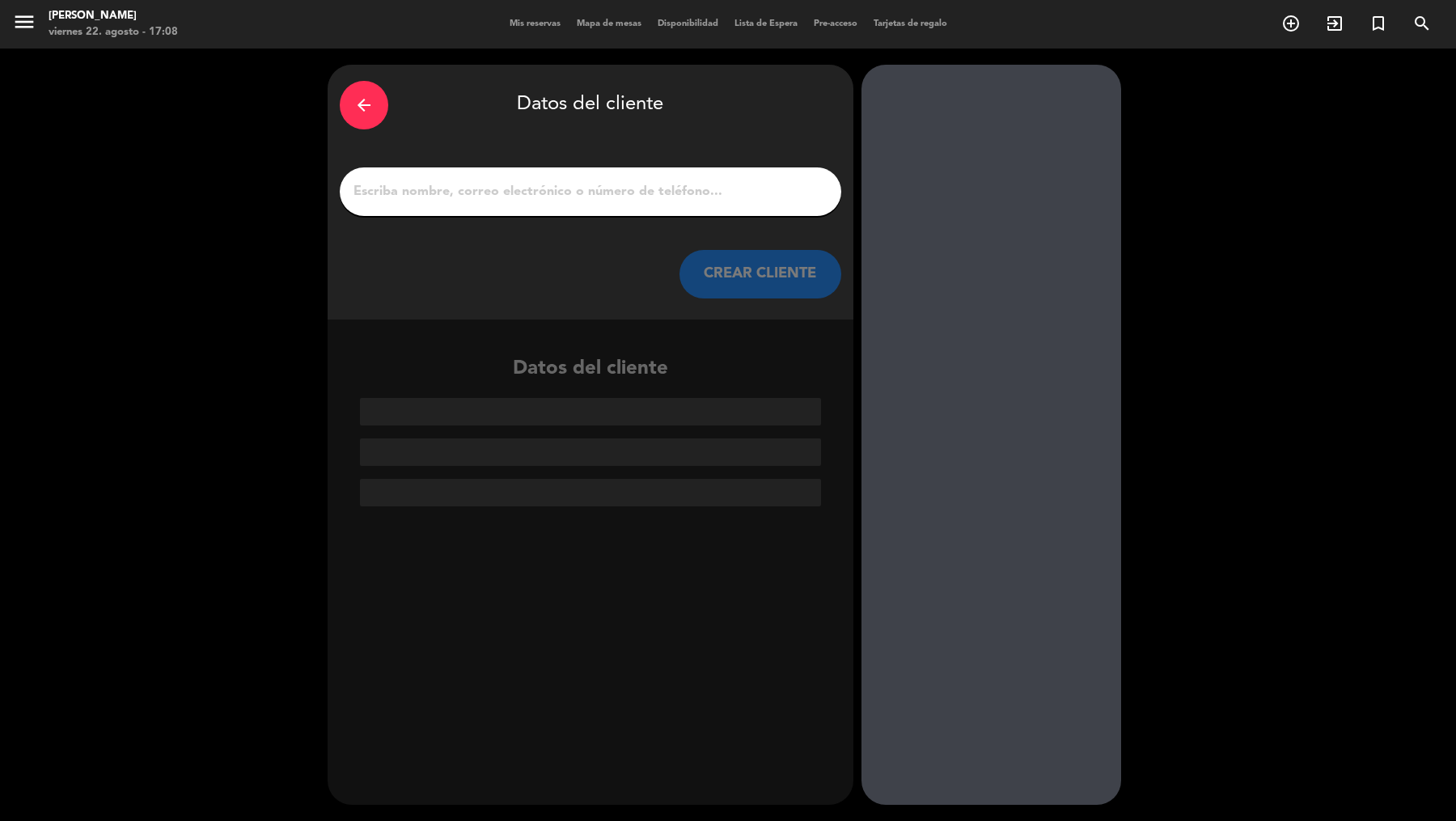
click at [699, 191] on input "1" at bounding box center [590, 192] width 477 height 22
paste input "[PERSON_NAME]"
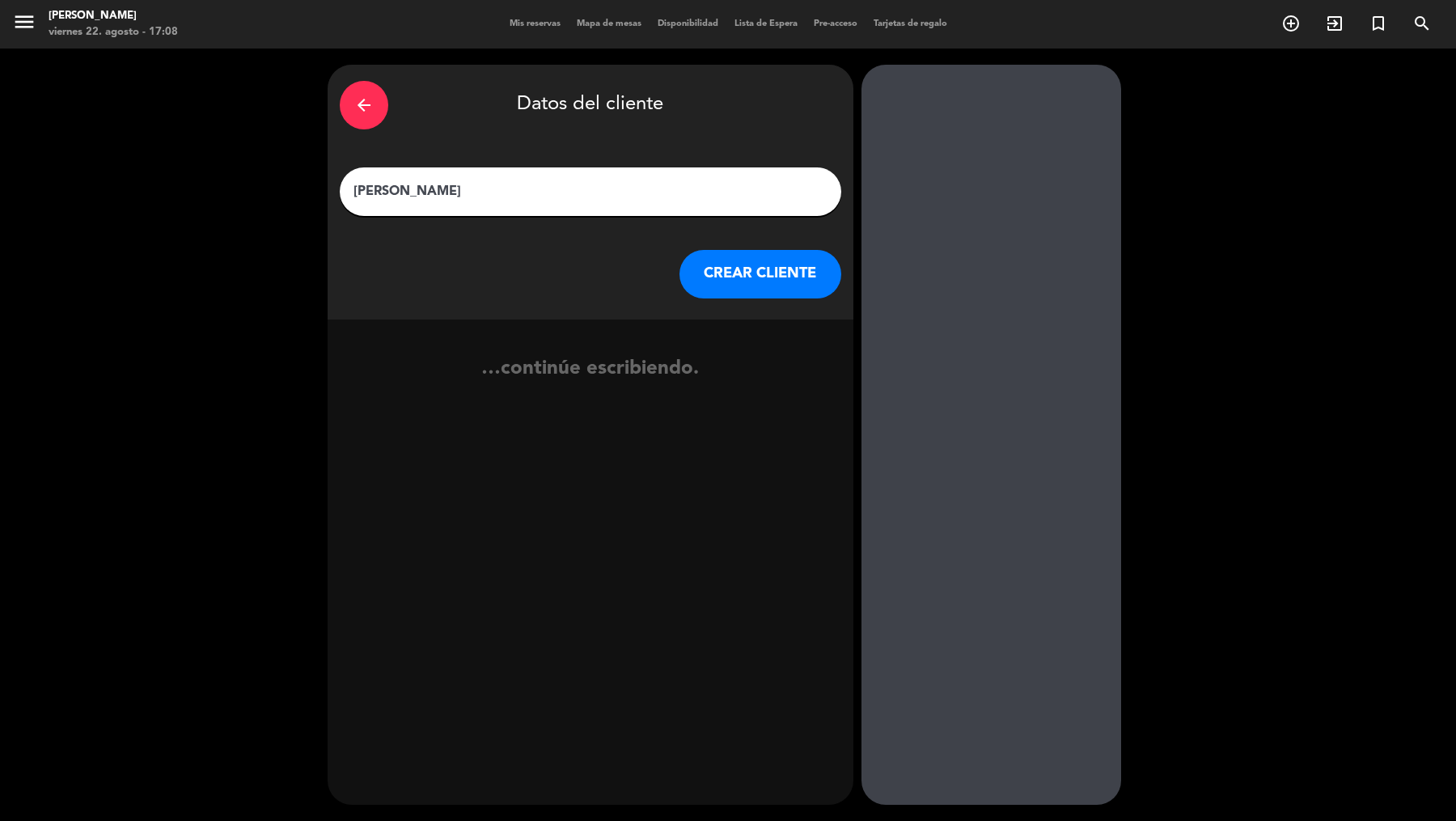
type input "[PERSON_NAME]"
click at [785, 281] on button "CREAR CLIENTE" at bounding box center [760, 274] width 162 height 48
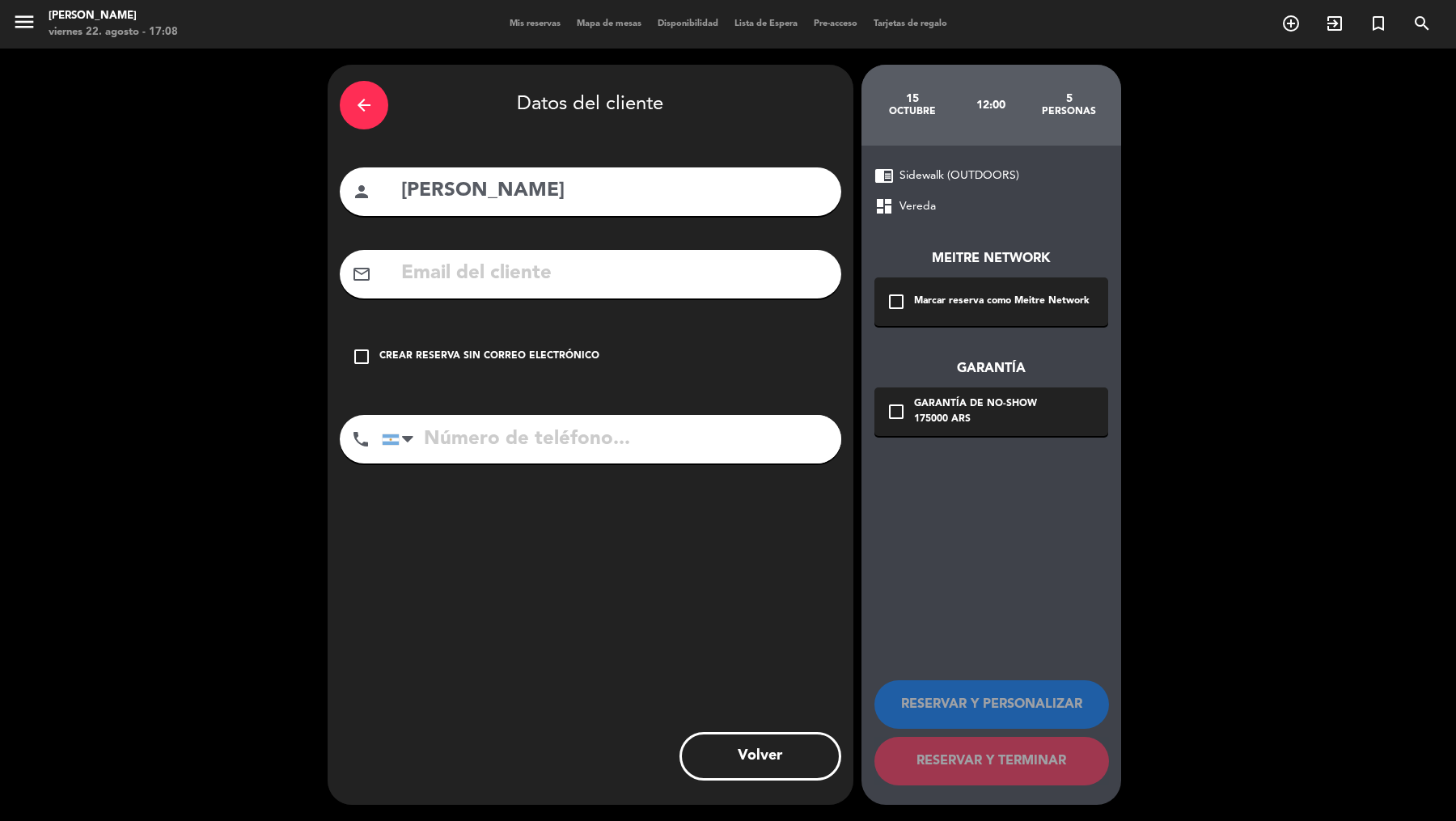
click at [922, 296] on div "Marcar reserva como Meitre Network" at bounding box center [1001, 301] width 176 height 16
click at [937, 416] on div "175000 ARS" at bounding box center [976, 420] width 123 height 16
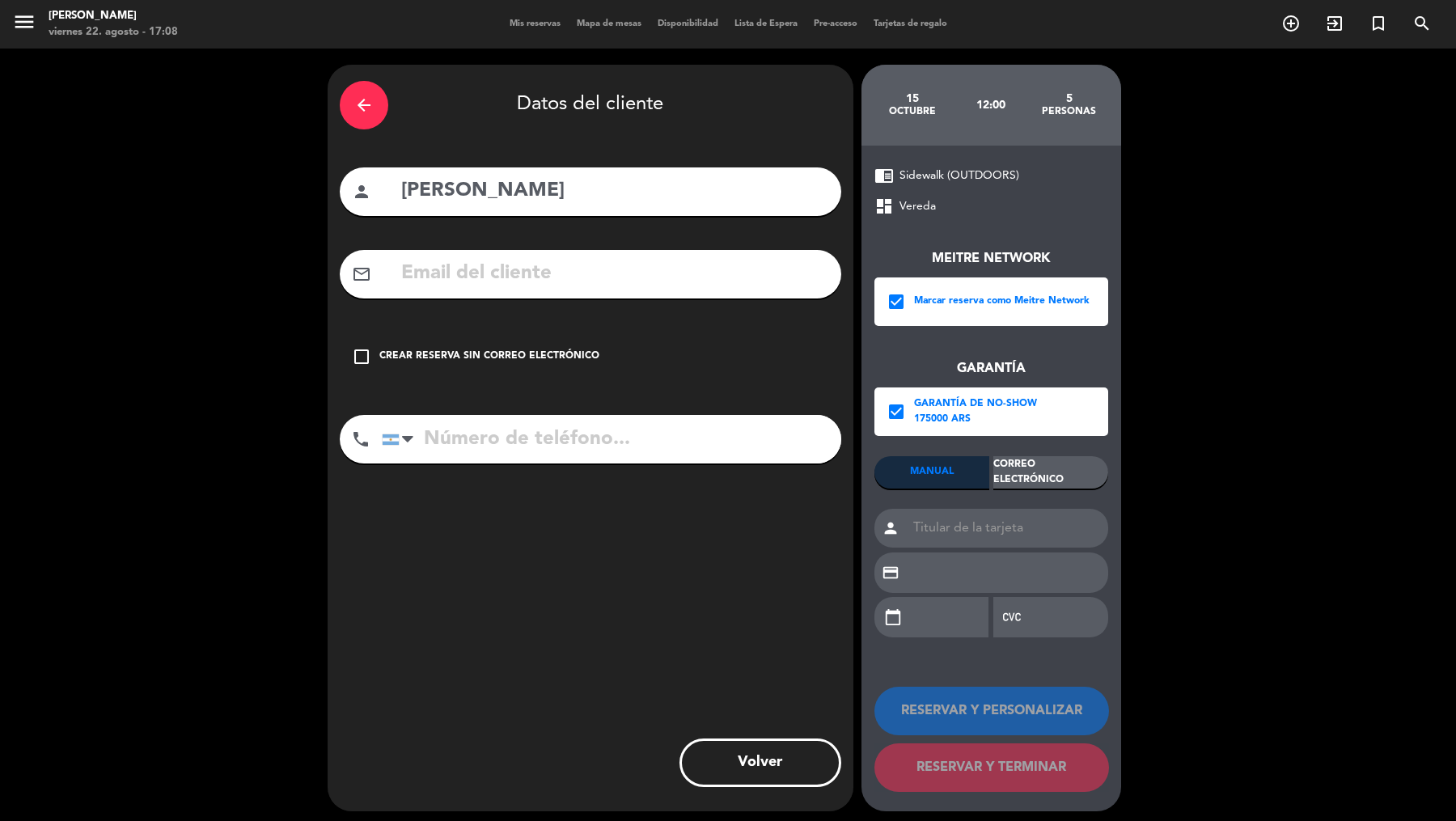
click at [1033, 487] on div "Correo Electrónico" at bounding box center [1051, 472] width 115 height 32
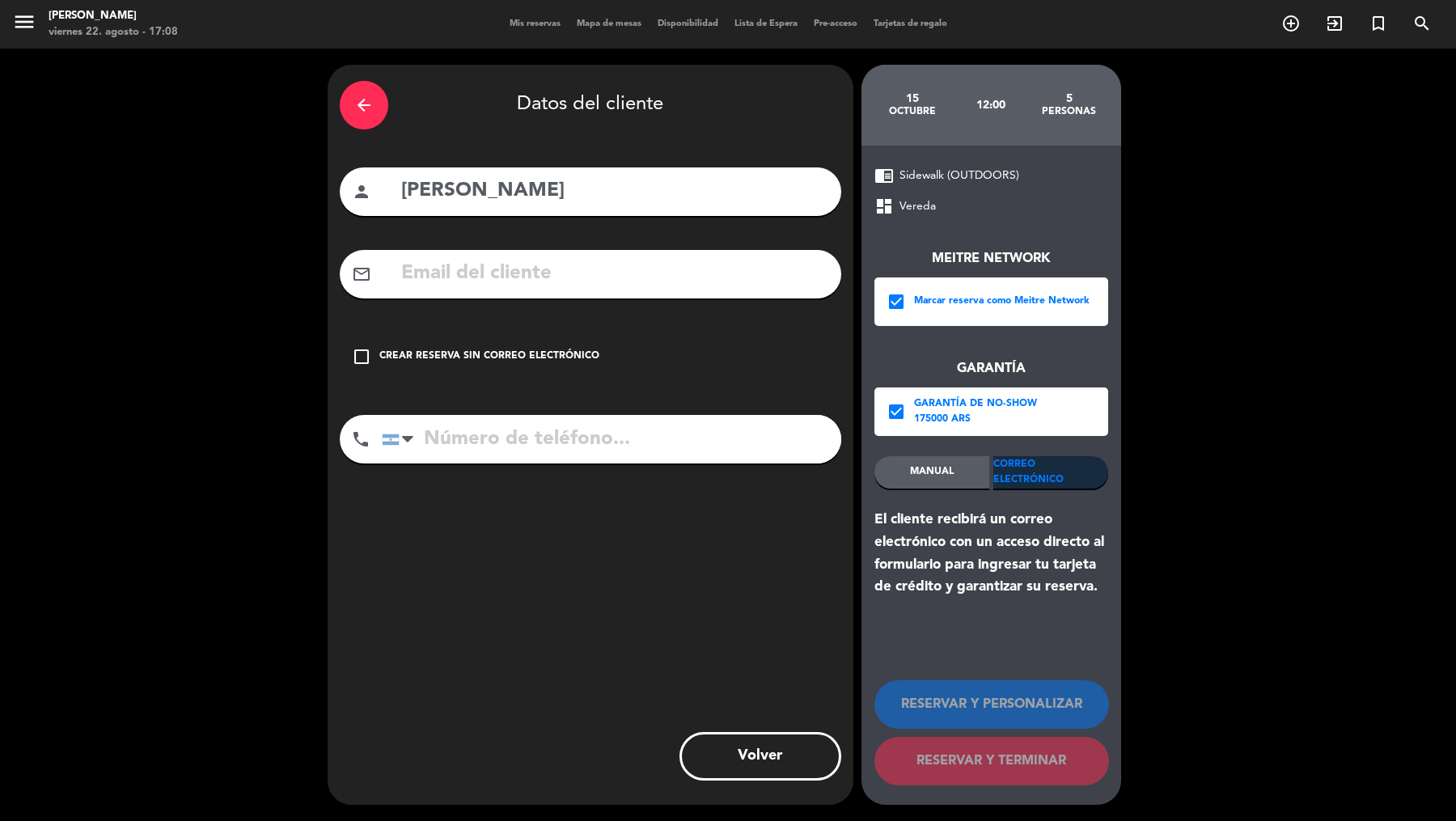
click at [735, 263] on input "text" at bounding box center [614, 274] width 430 height 33
click at [689, 266] on input "text" at bounding box center [614, 274] width 430 height 33
paste input "[EMAIL_ADDRESS][DOMAIN_NAME]"
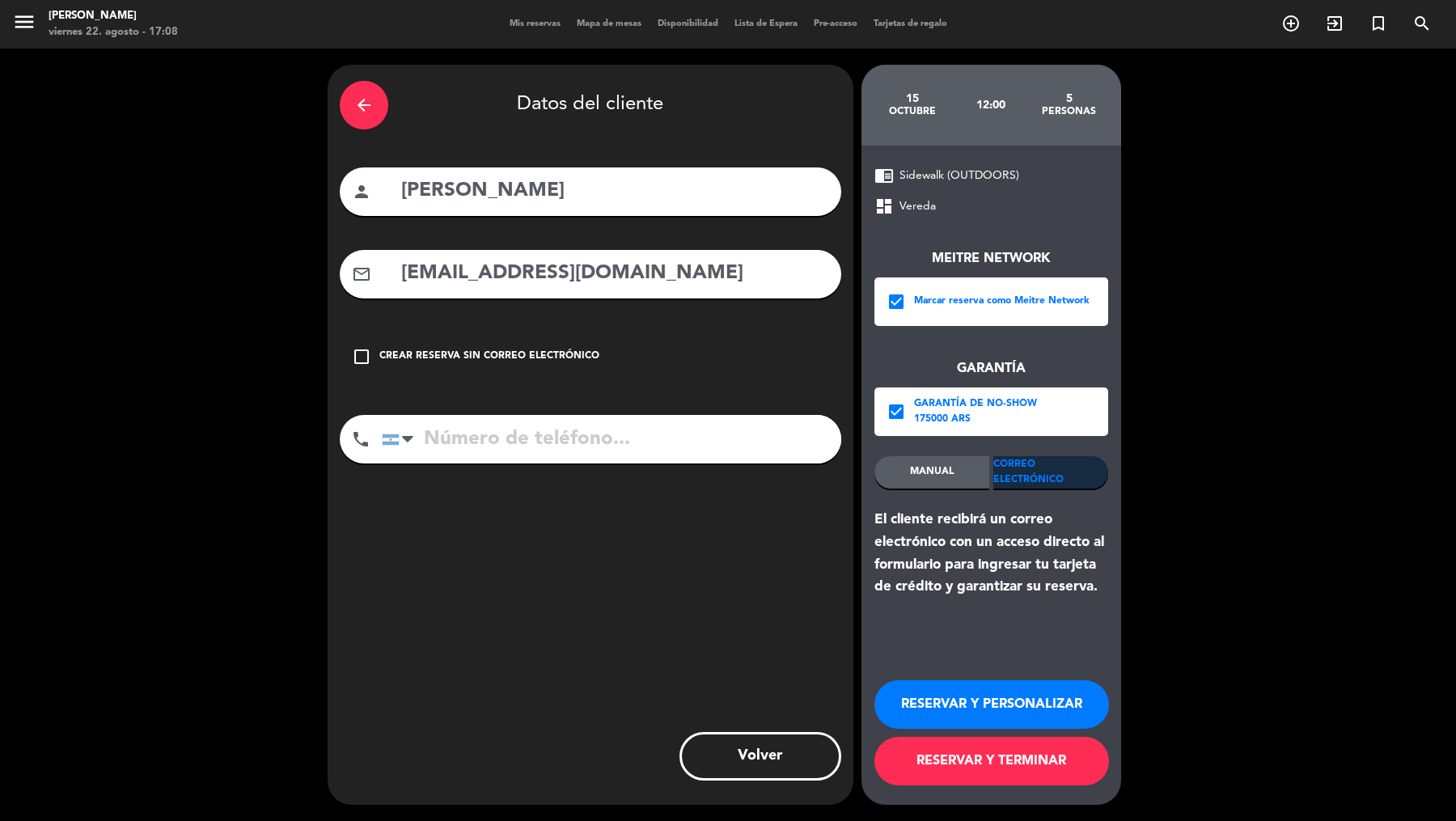
type input "[EMAIL_ADDRESS][DOMAIN_NAME]"
click at [585, 441] on input "tel" at bounding box center [612, 439] width 460 height 48
paste input "[PHONE_NUMBER]"
type input "[PHONE_NUMBER]"
click at [976, 768] on button "RESERVAR Y TERMINAR" at bounding box center [991, 761] width 235 height 48
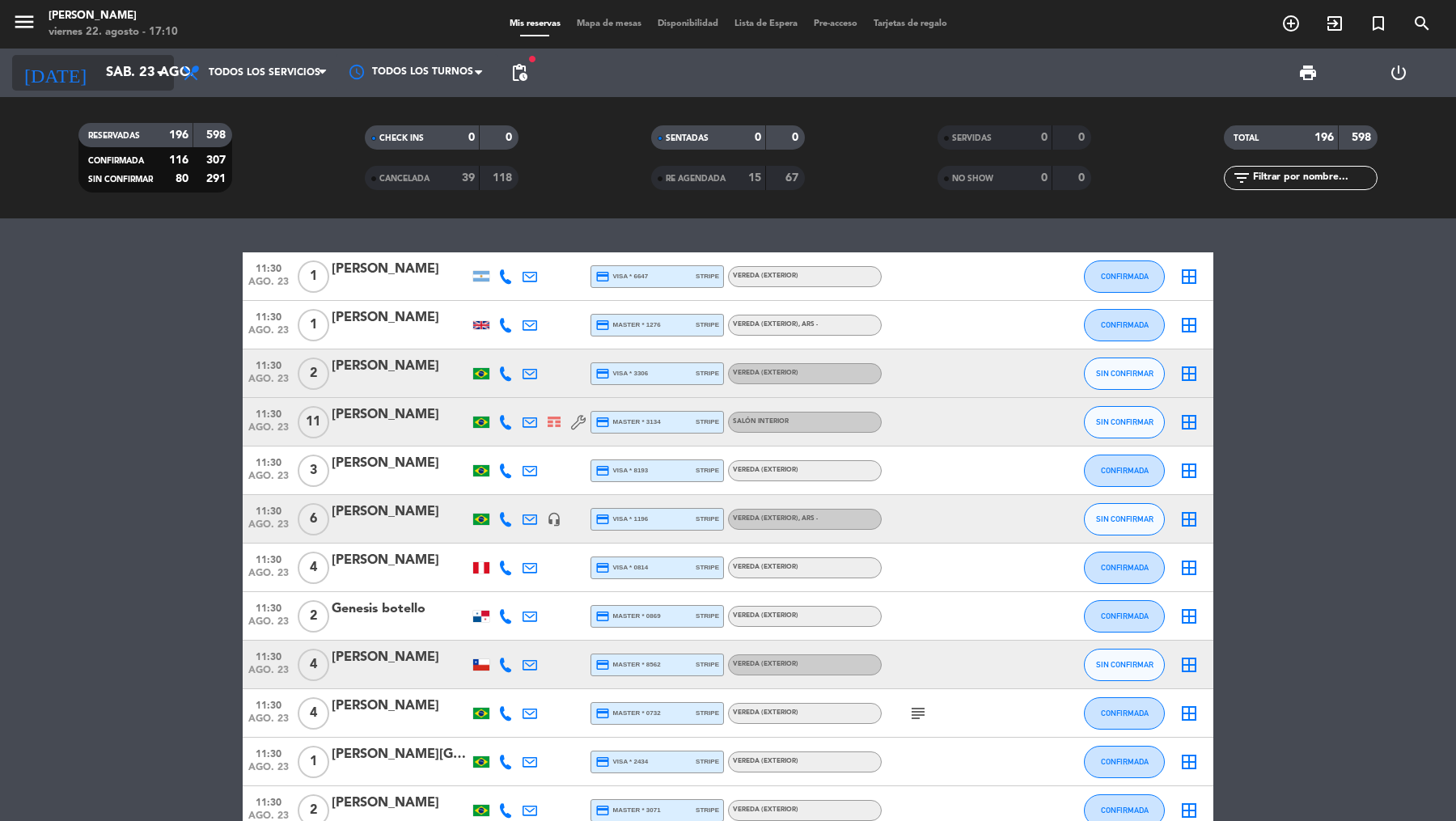
click at [133, 72] on input "sáb. 23 ago." at bounding box center [185, 73] width 173 height 32
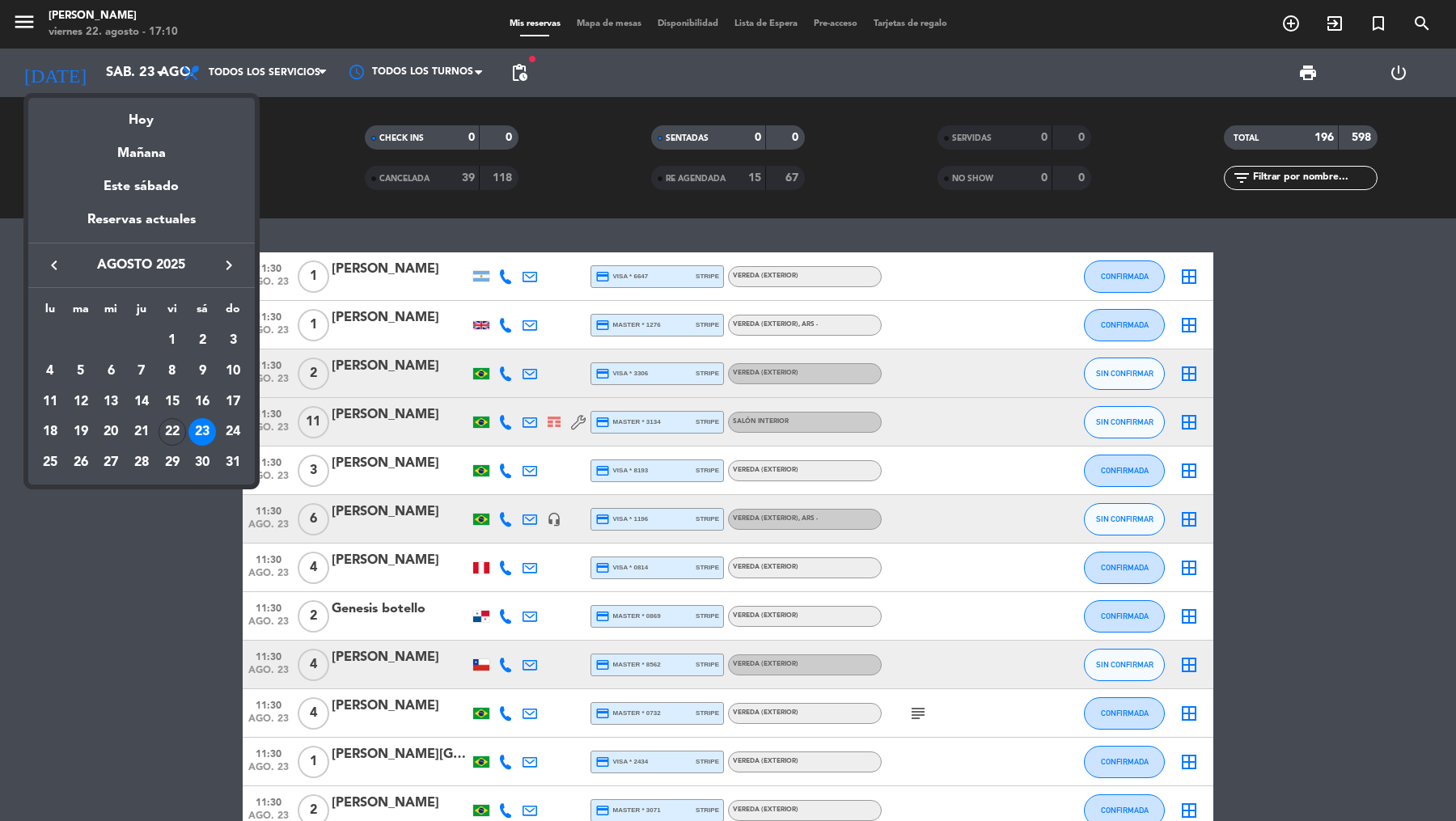
click at [220, 267] on icon "keyboard_arrow_right" at bounding box center [228, 265] width 19 height 19
click at [200, 449] on div "27" at bounding box center [201, 462] width 27 height 27
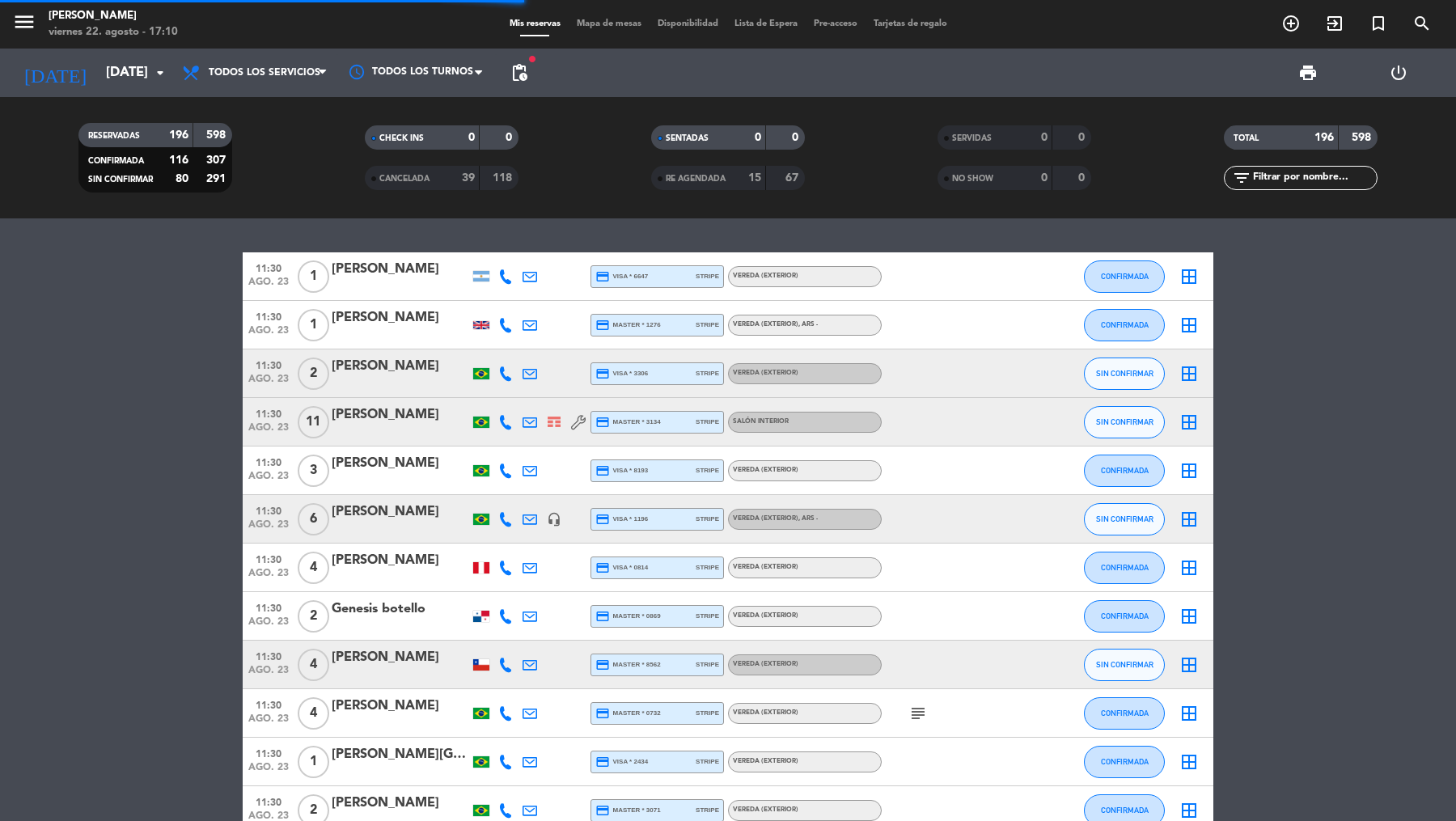
click at [524, 79] on span "pending_actions" at bounding box center [519, 72] width 19 height 19
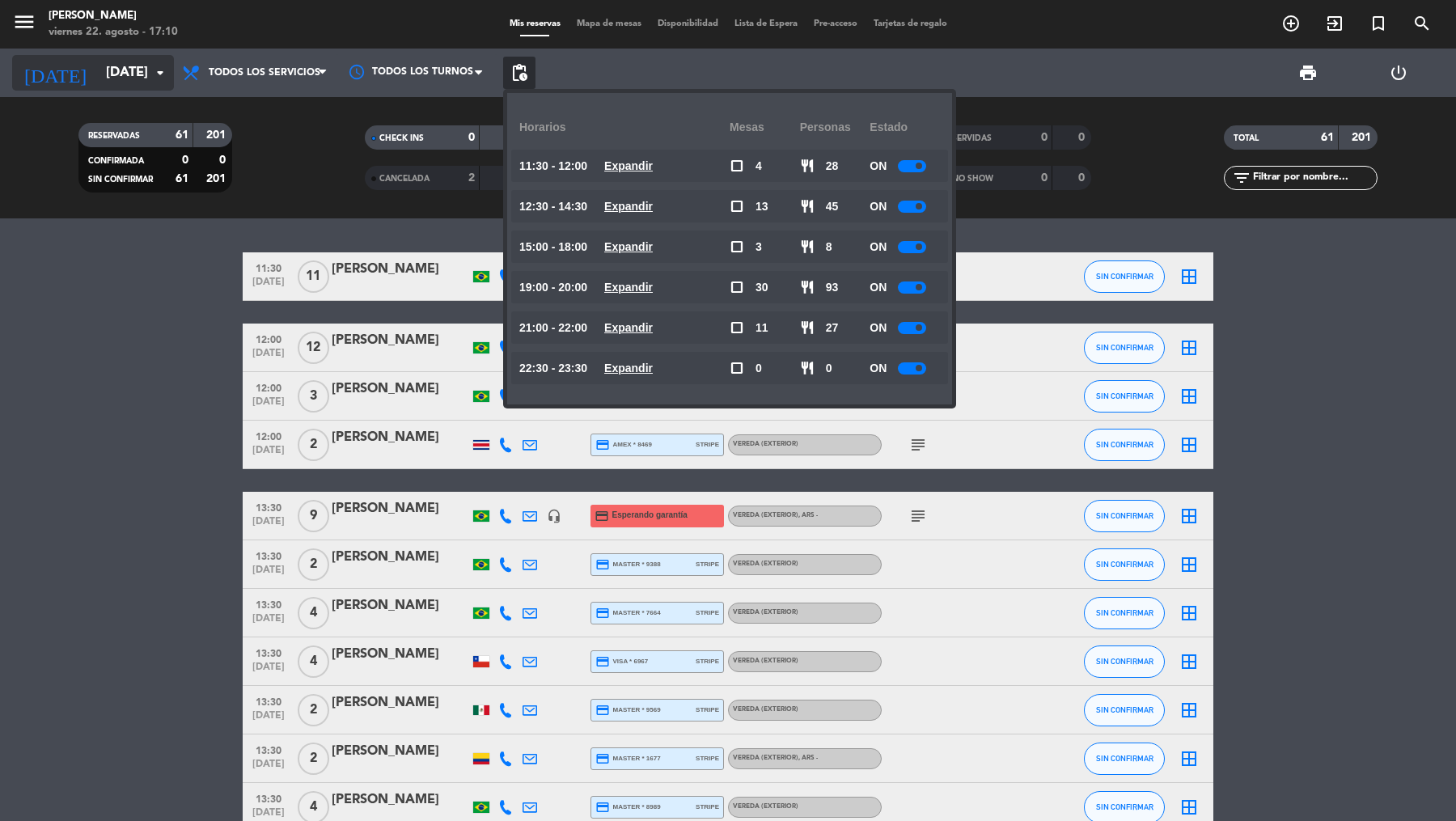
click at [142, 76] on input "[DATE]" at bounding box center [185, 73] width 173 height 32
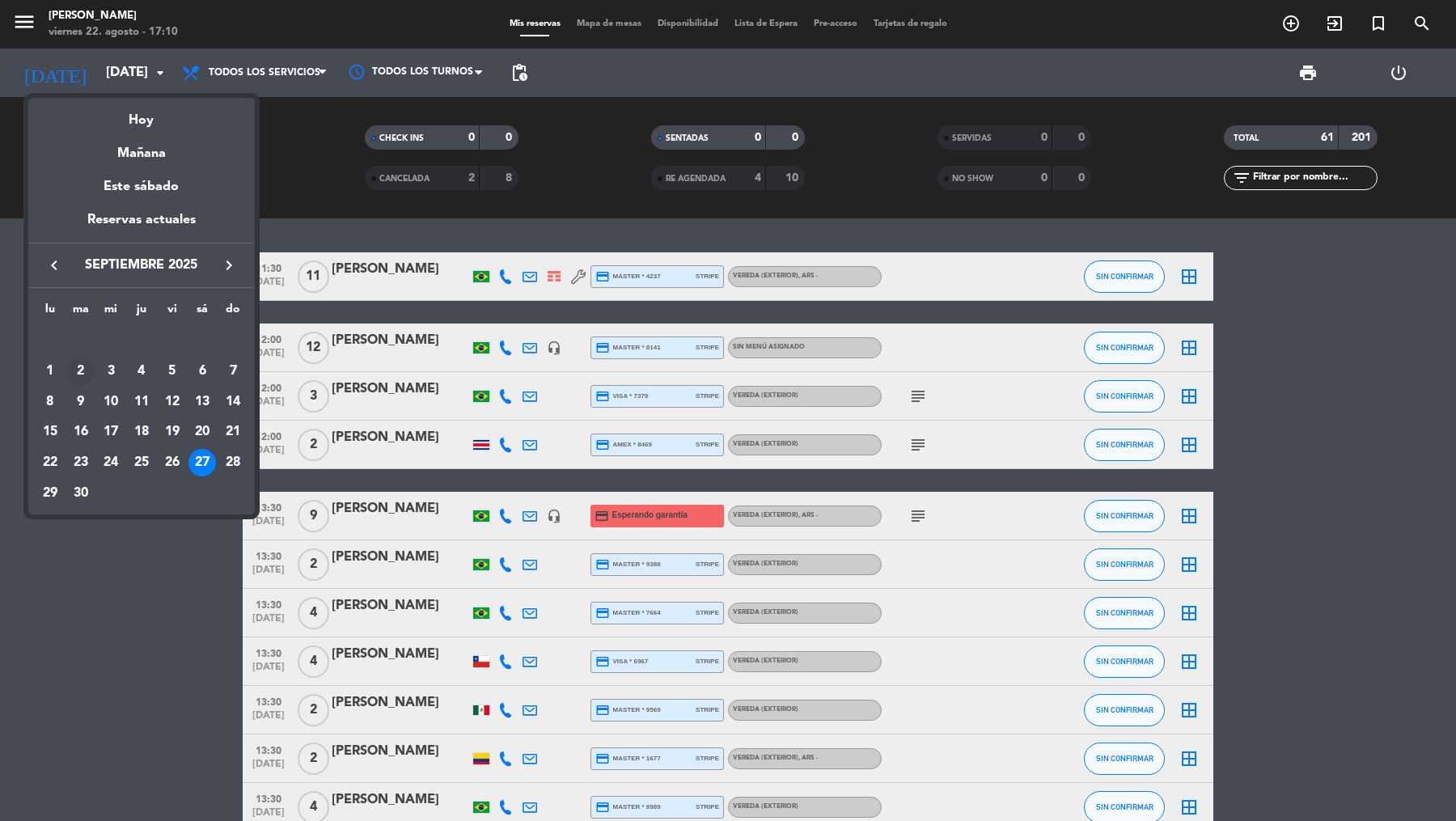
click at [92, 361] on td "2" at bounding box center [81, 371] width 31 height 31
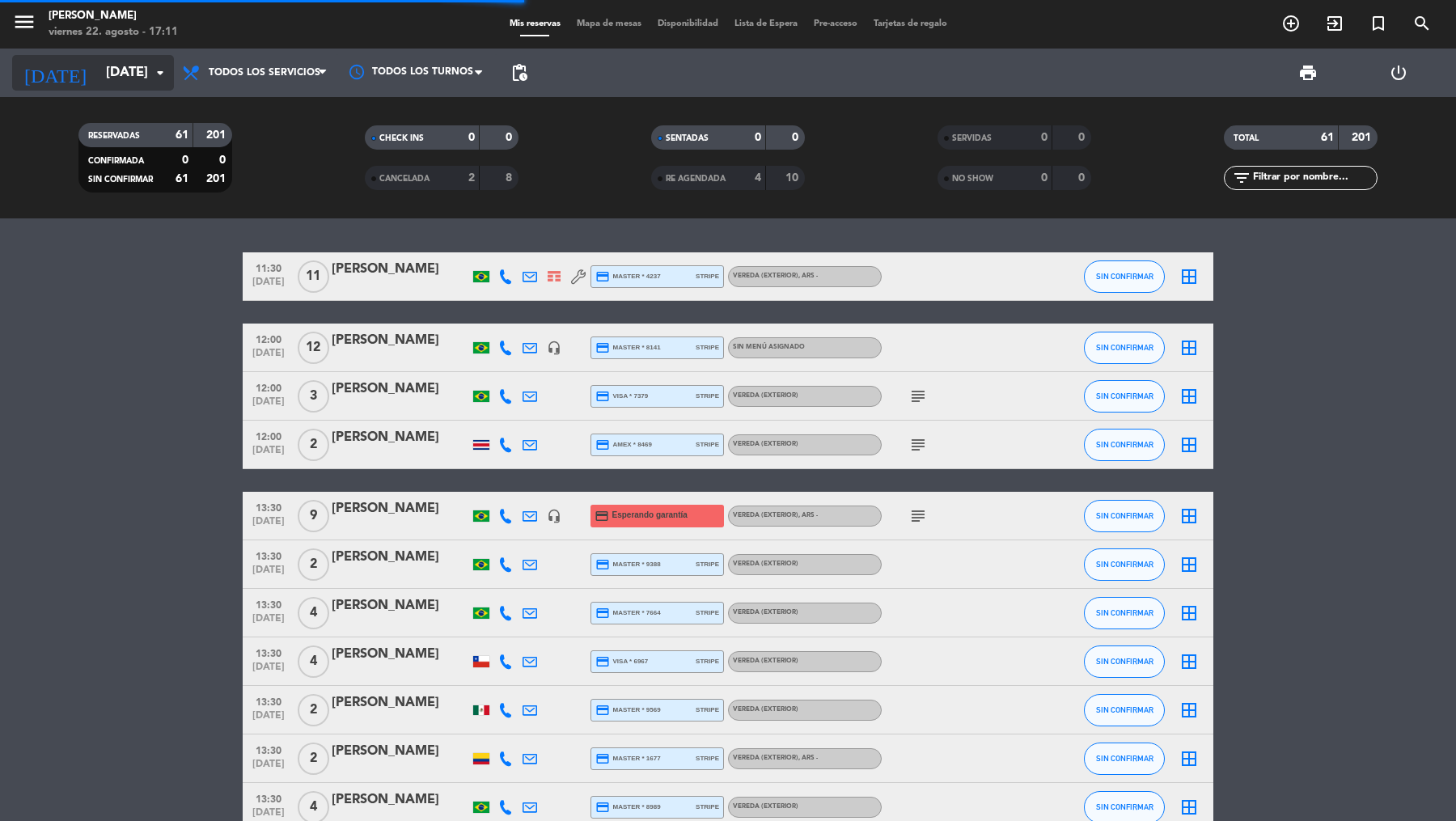
click at [145, 82] on input "[DATE]" at bounding box center [185, 73] width 173 height 32
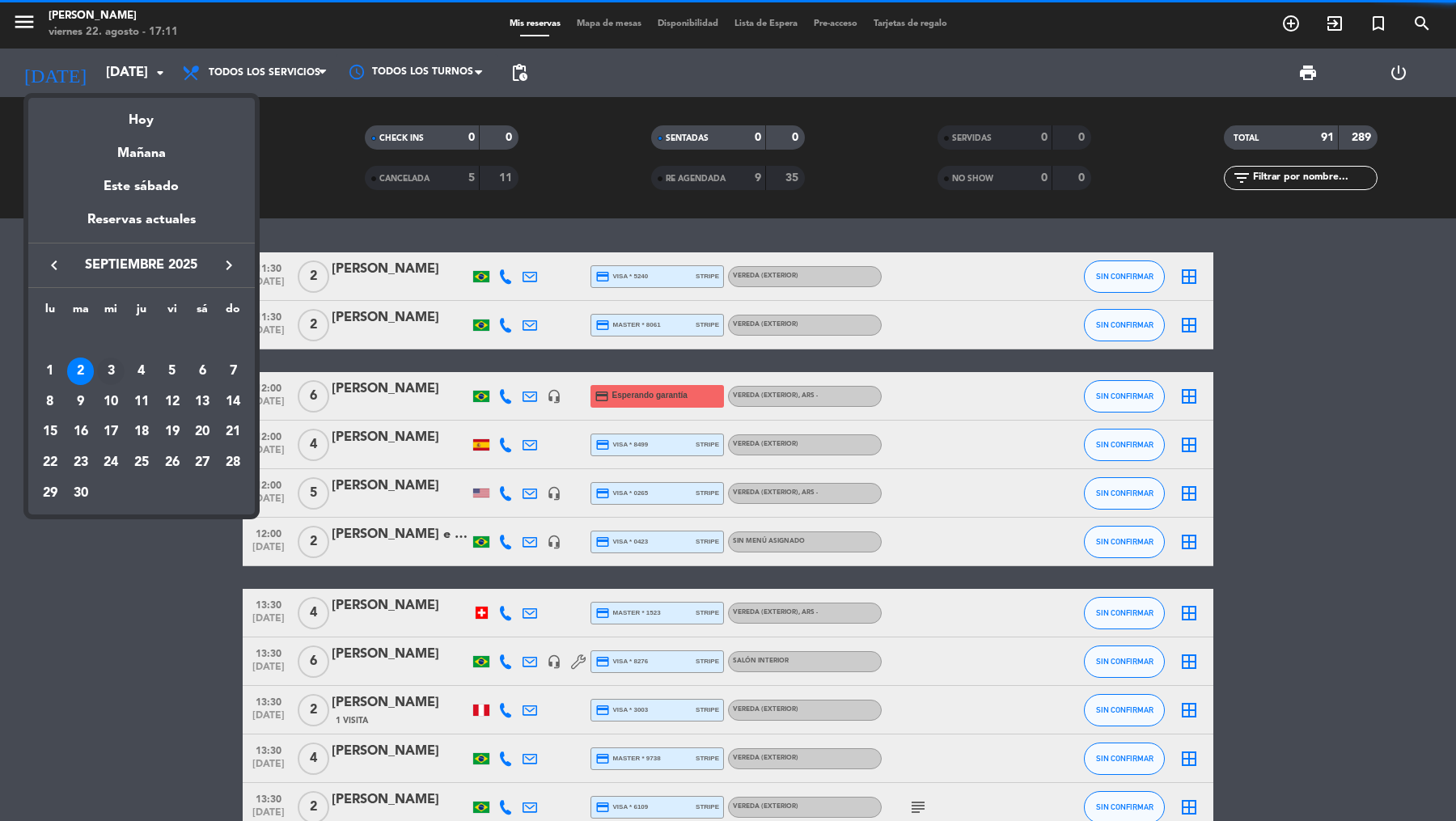
click at [116, 368] on div "3" at bounding box center [111, 371] width 27 height 27
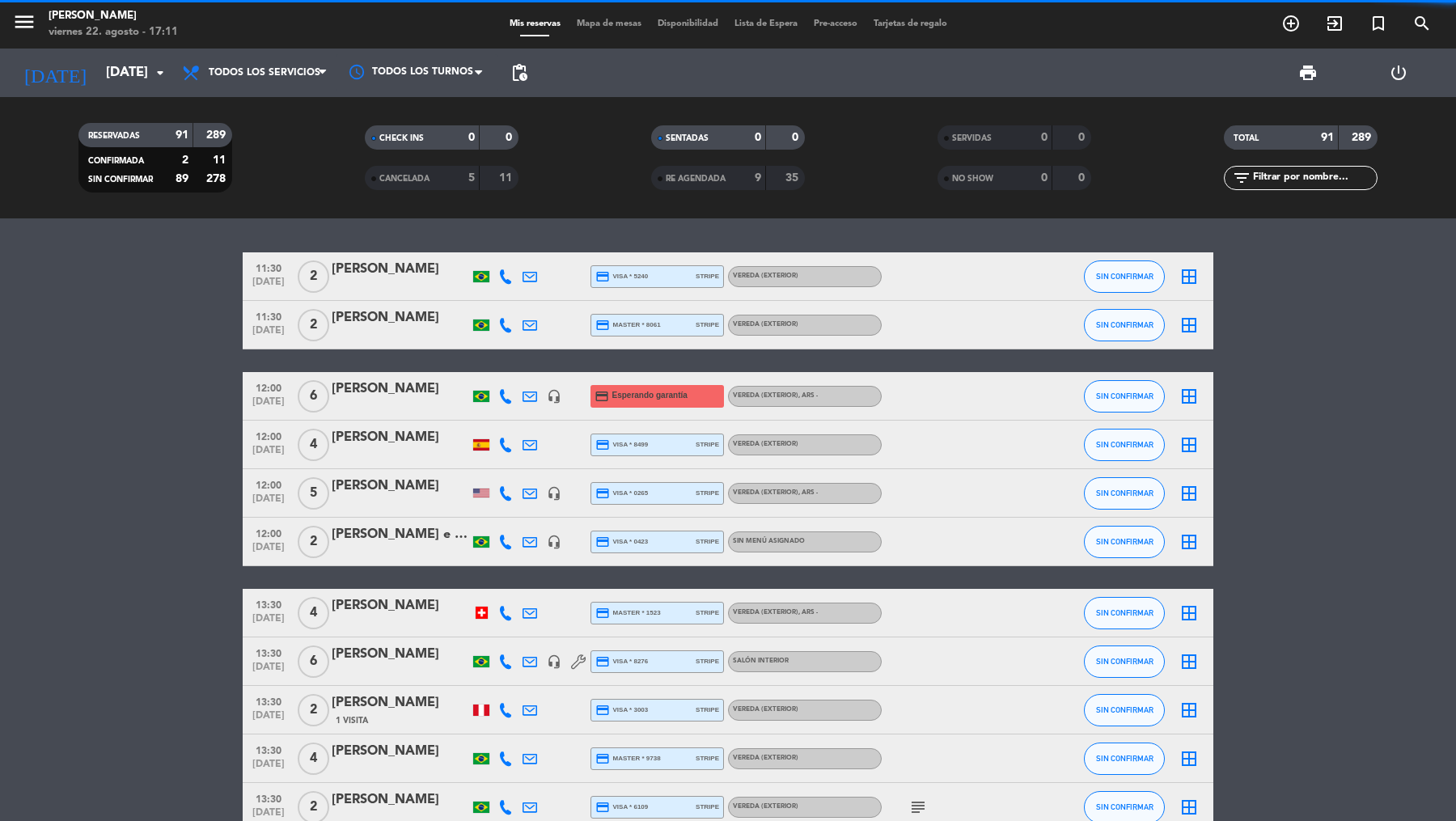
type input "[DATE]"
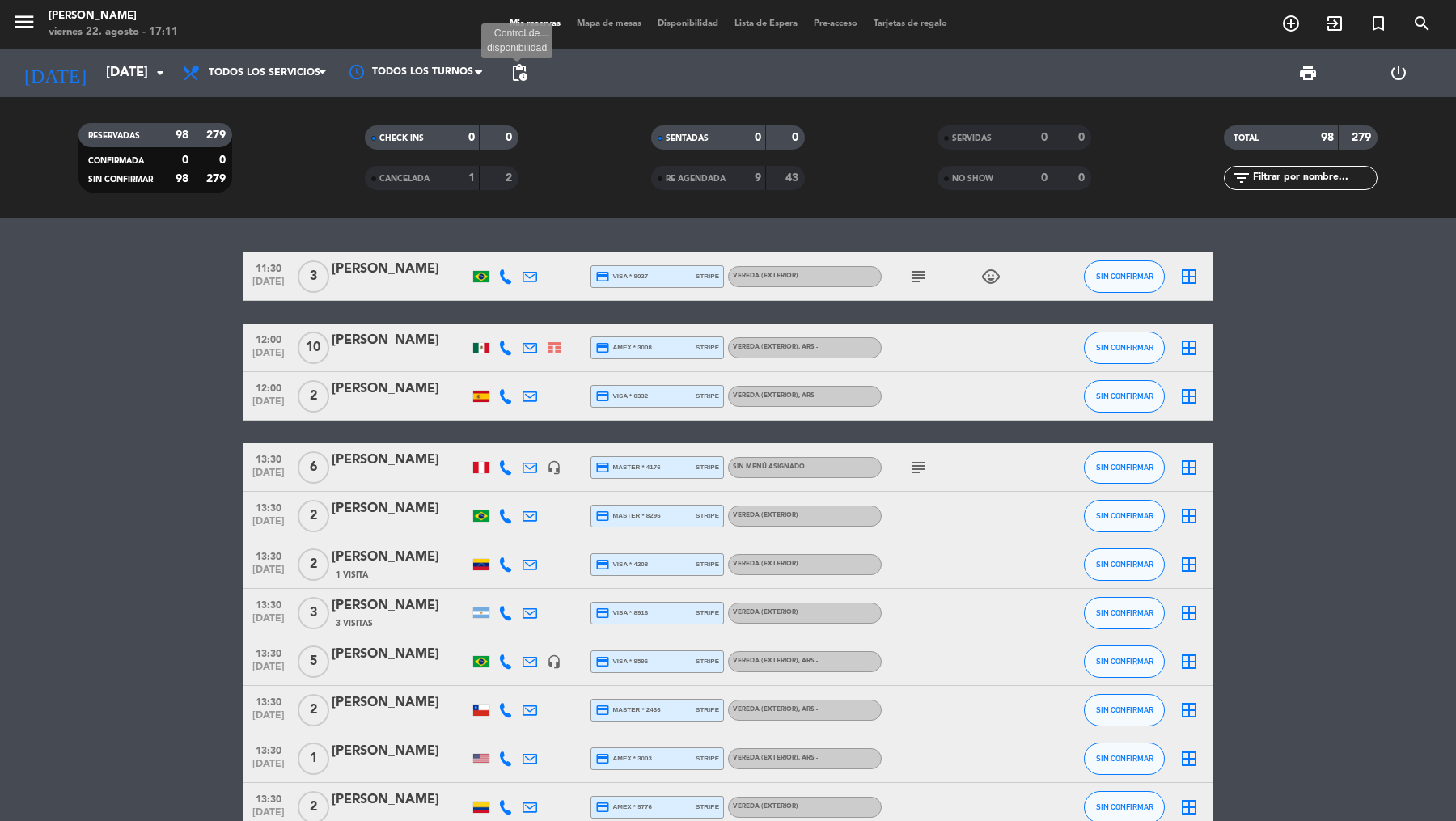
click at [518, 75] on span "pending_actions" at bounding box center [519, 72] width 19 height 19
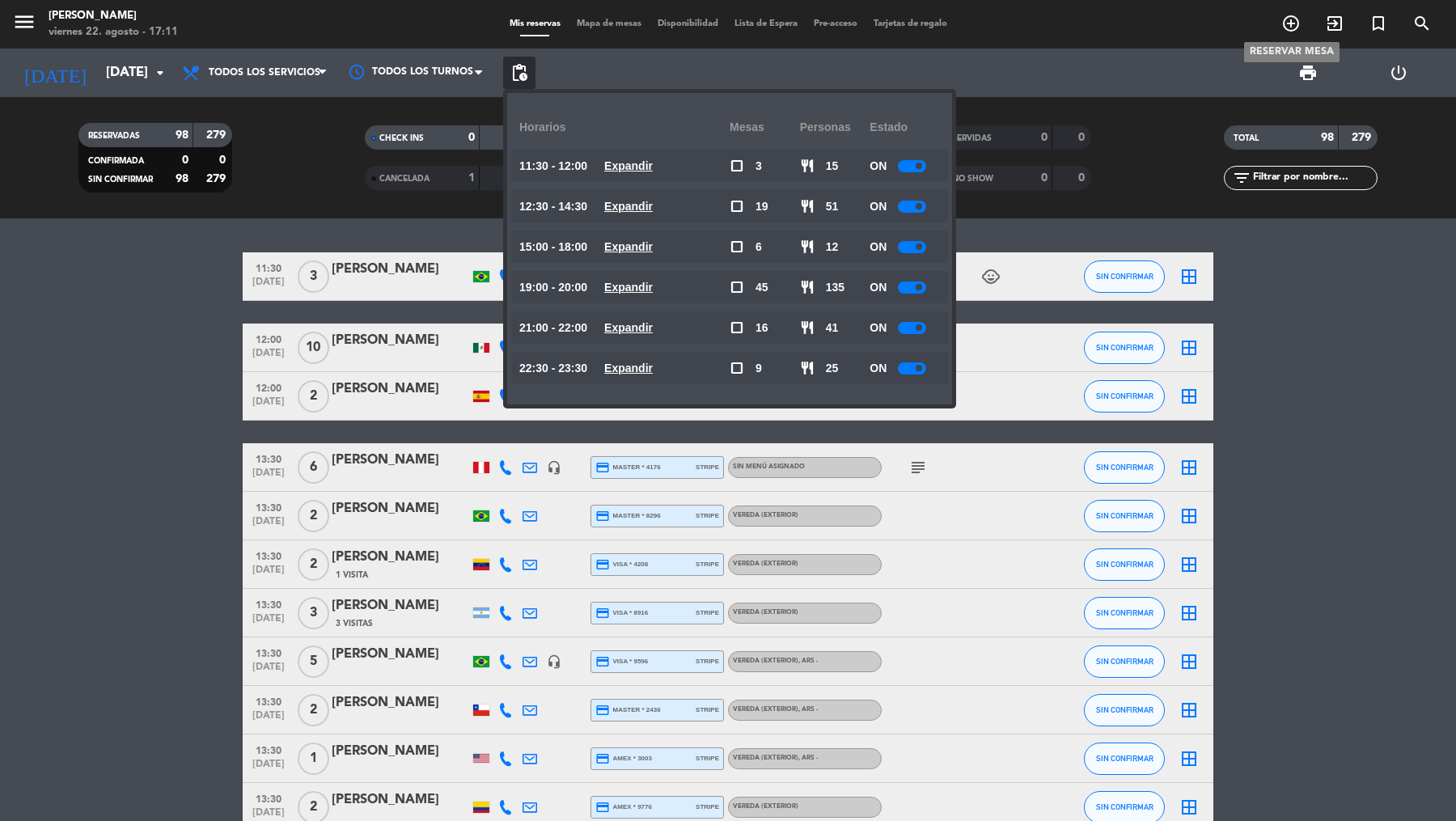
click at [1293, 22] on icon "add_circle_outline" at bounding box center [1290, 23] width 19 height 19
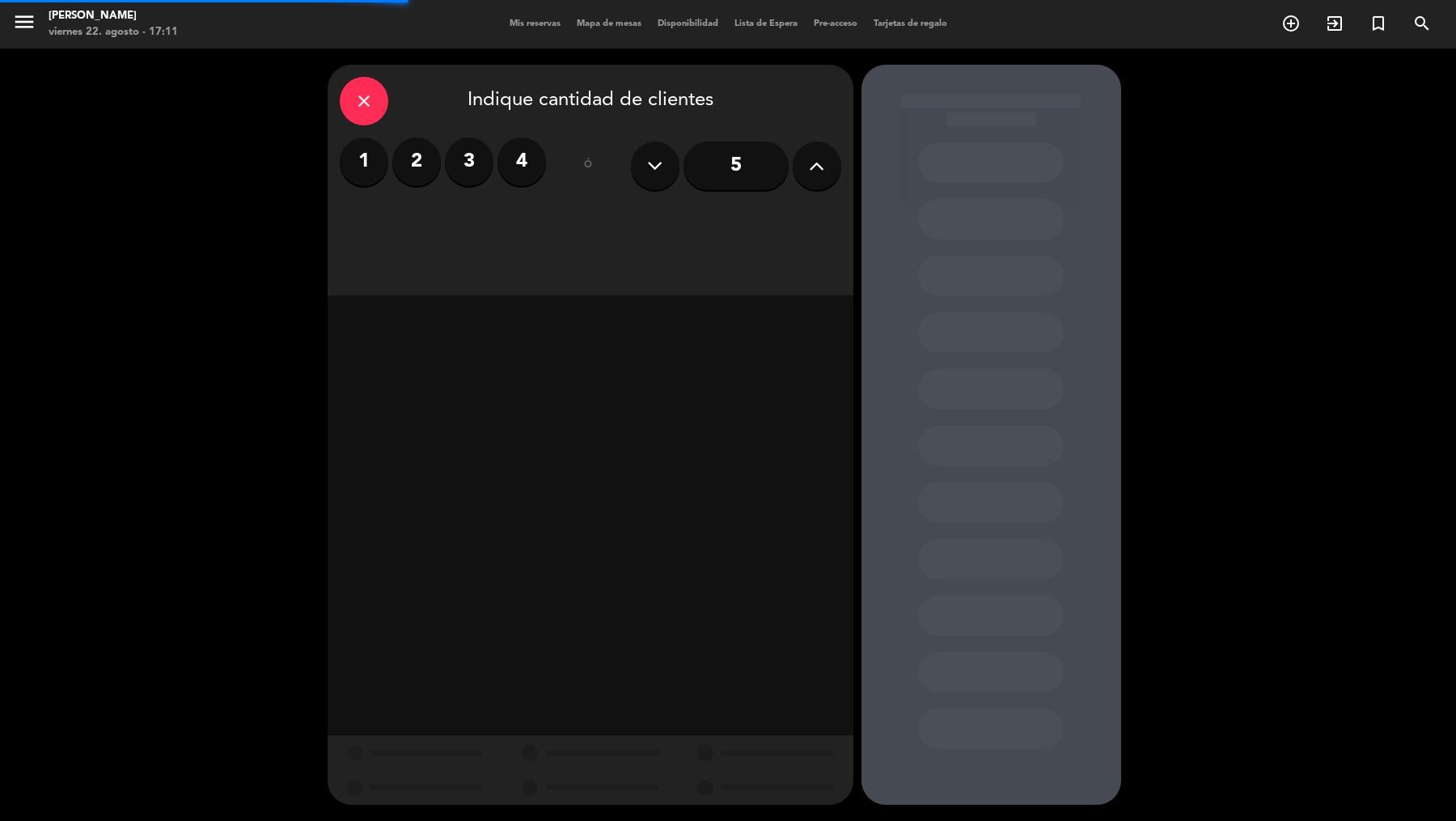
click at [826, 187] on div "5" at bounding box center [736, 166] width 211 height 57
click at [826, 186] on button at bounding box center [817, 166] width 48 height 48
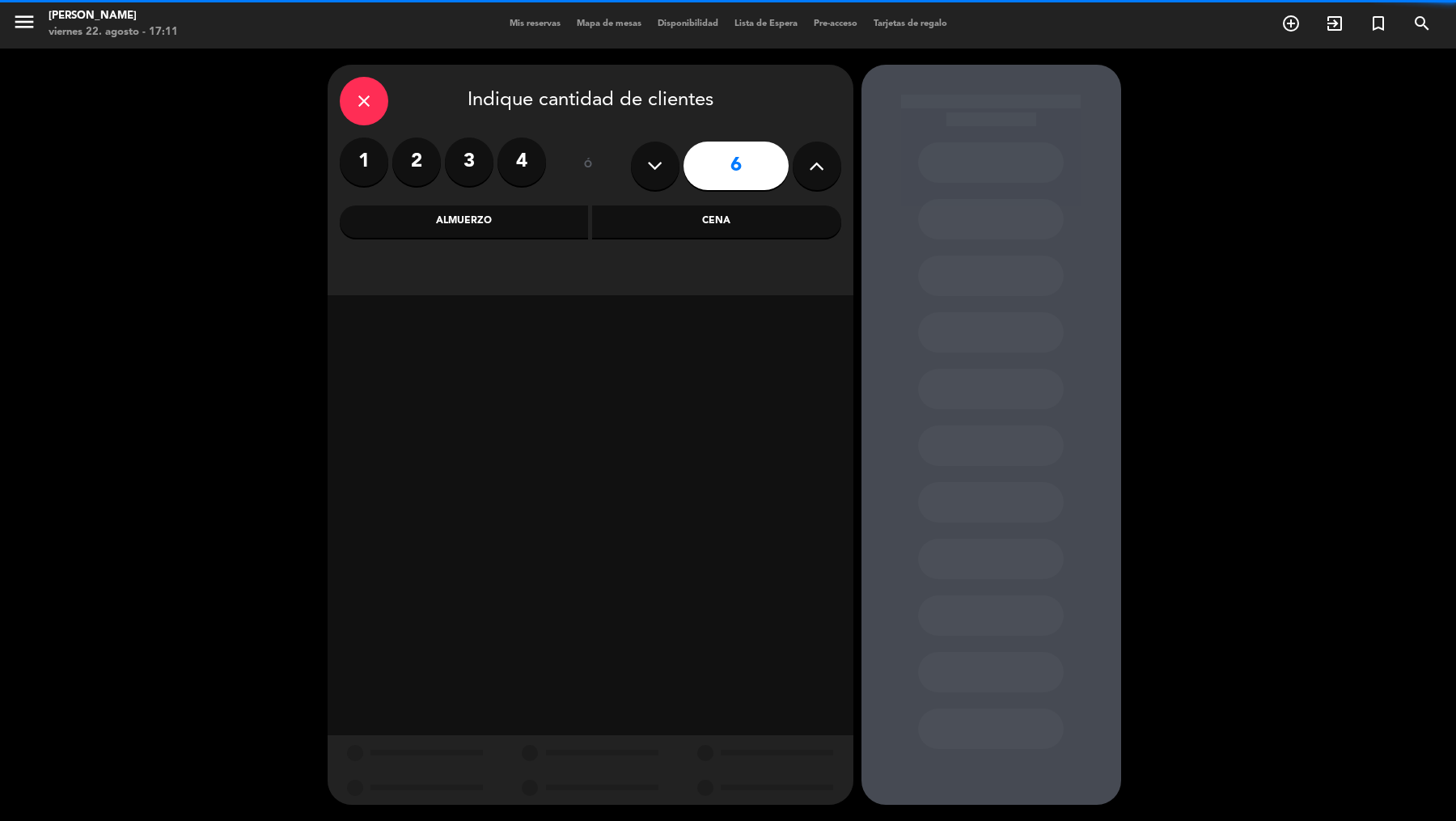
click at [826, 186] on button at bounding box center [817, 166] width 48 height 48
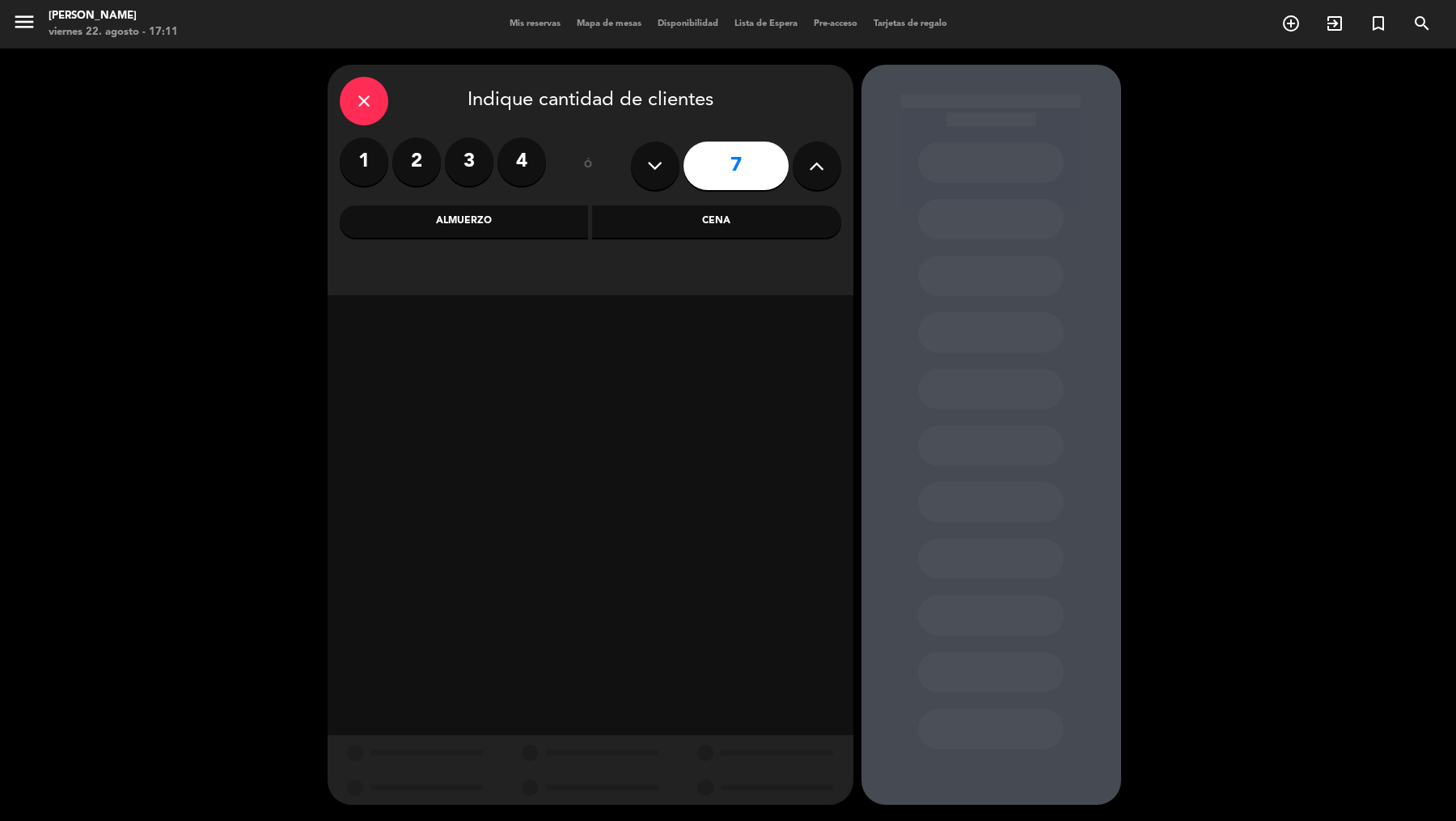
click at [826, 186] on button at bounding box center [817, 166] width 48 height 48
type input "8"
click at [539, 223] on div "Almuerzo" at bounding box center [464, 221] width 249 height 32
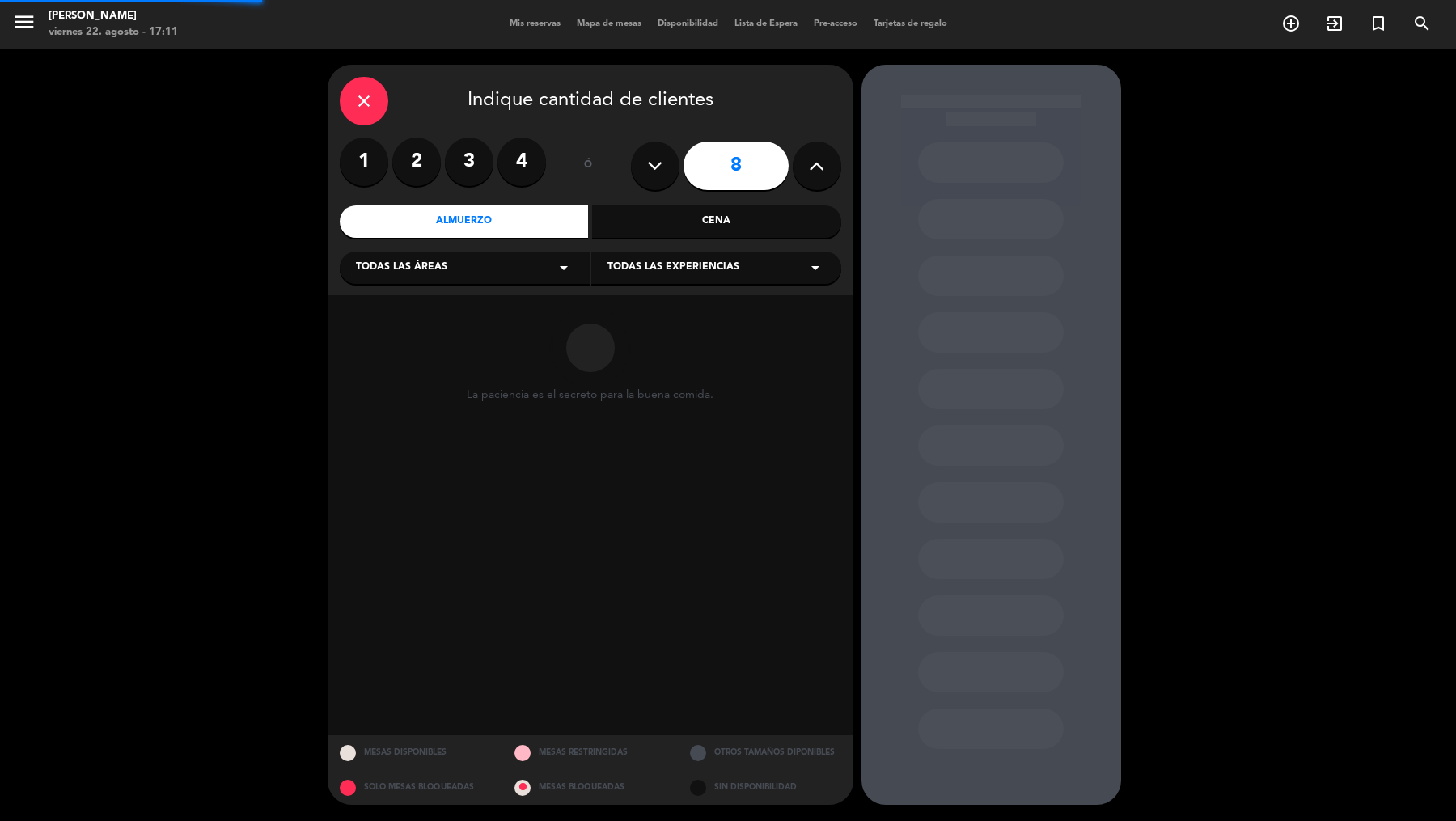
click at [491, 259] on div "Todas las áreas arrow_drop_down" at bounding box center [465, 267] width 250 height 32
click at [386, 428] on div "Vereda" at bounding box center [465, 427] width 217 height 16
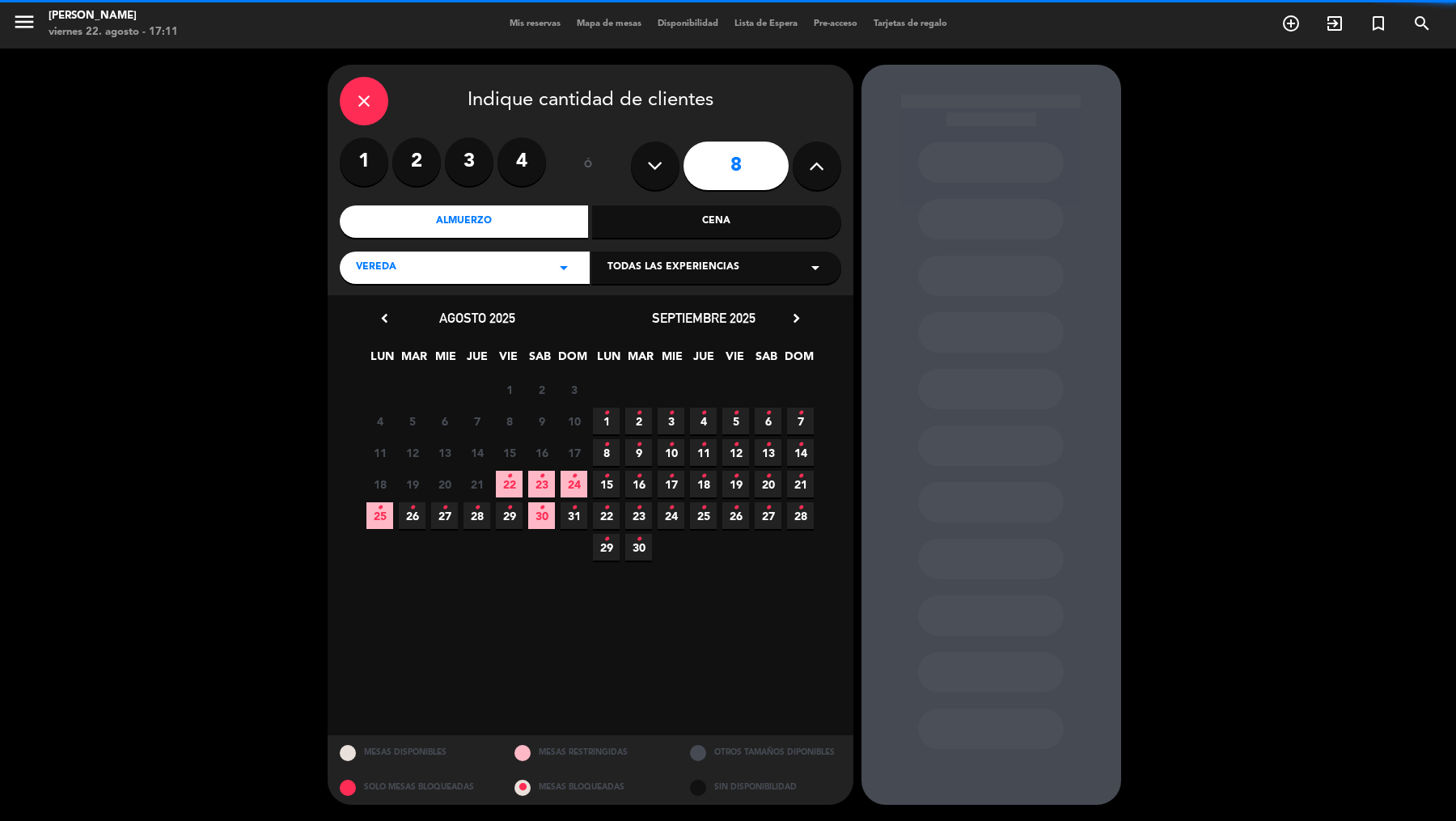
click at [652, 261] on span "Todas las experiencias" at bounding box center [673, 267] width 132 height 16
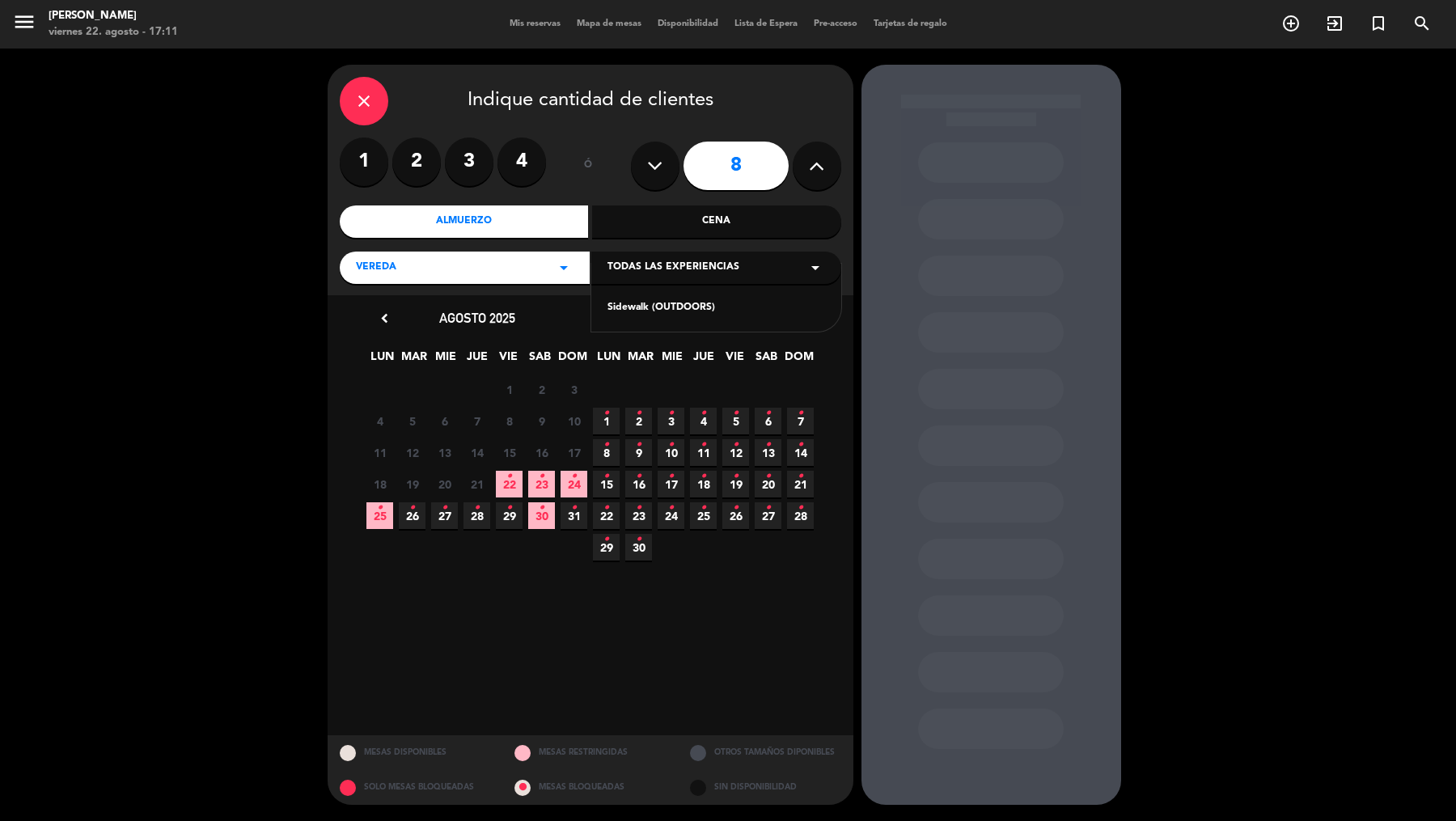
drag, startPoint x: 648, startPoint y: 281, endPoint x: 648, endPoint y: 317, distance: 36.0
click at [648, 317] on div "Sidewalk (OUTDOORS)" at bounding box center [716, 298] width 250 height 69
click at [652, 303] on div "Sidewalk (OUTDOORS)" at bounding box center [716, 307] width 217 height 16
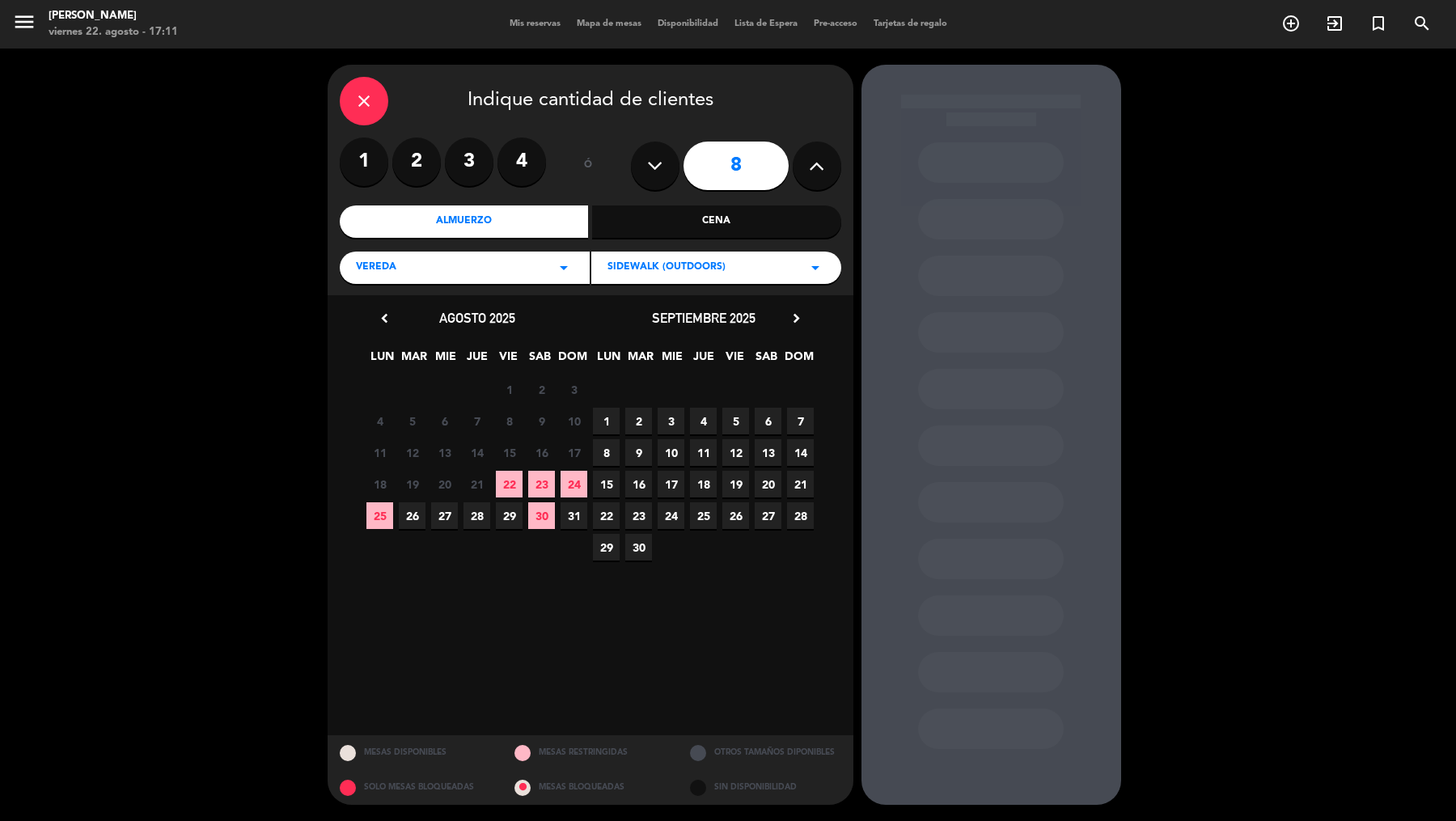
click at [662, 427] on span "3" at bounding box center [671, 421] width 27 height 27
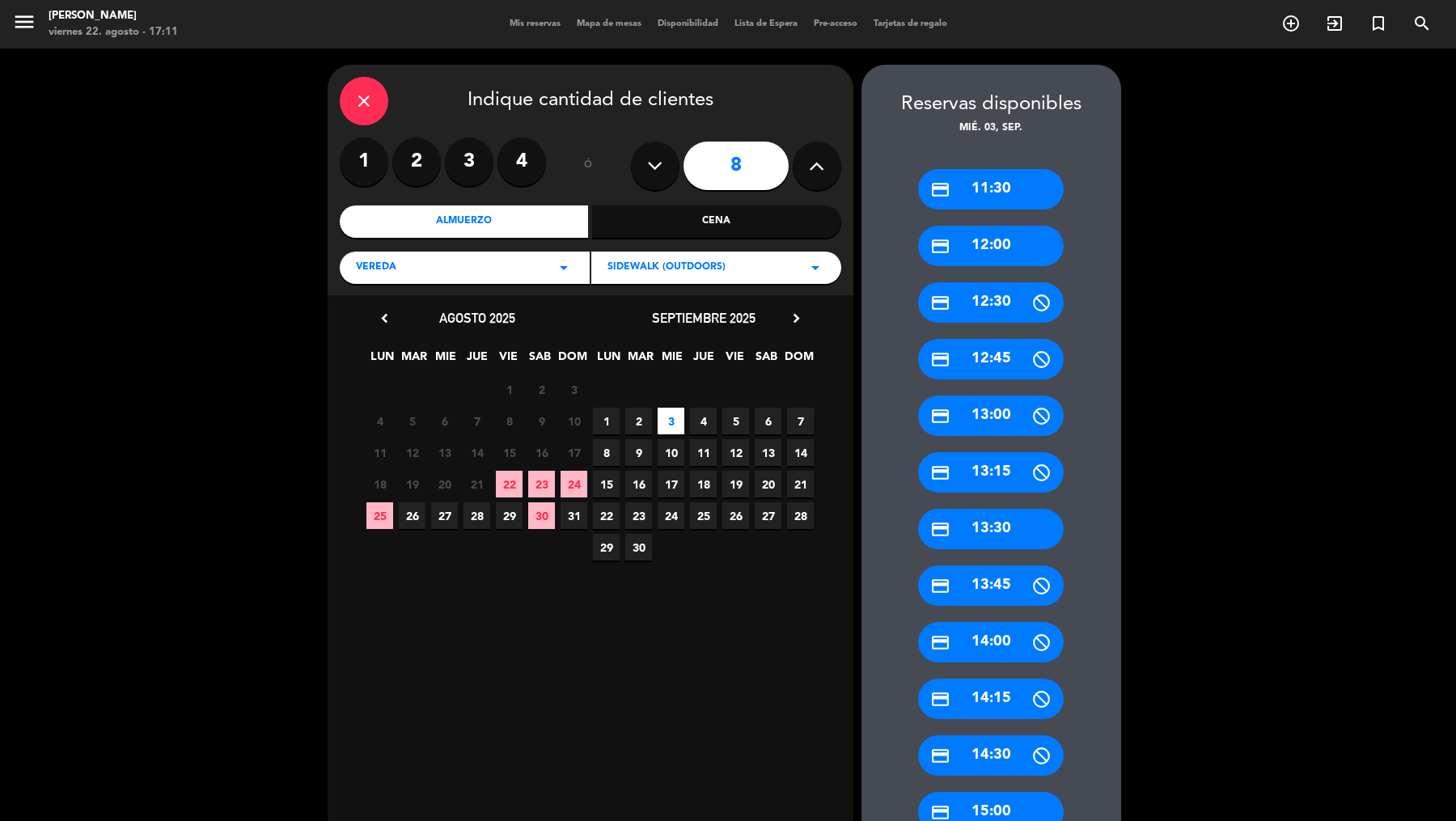
click at [982, 251] on div "credit_card 12:00" at bounding box center [991, 246] width 146 height 41
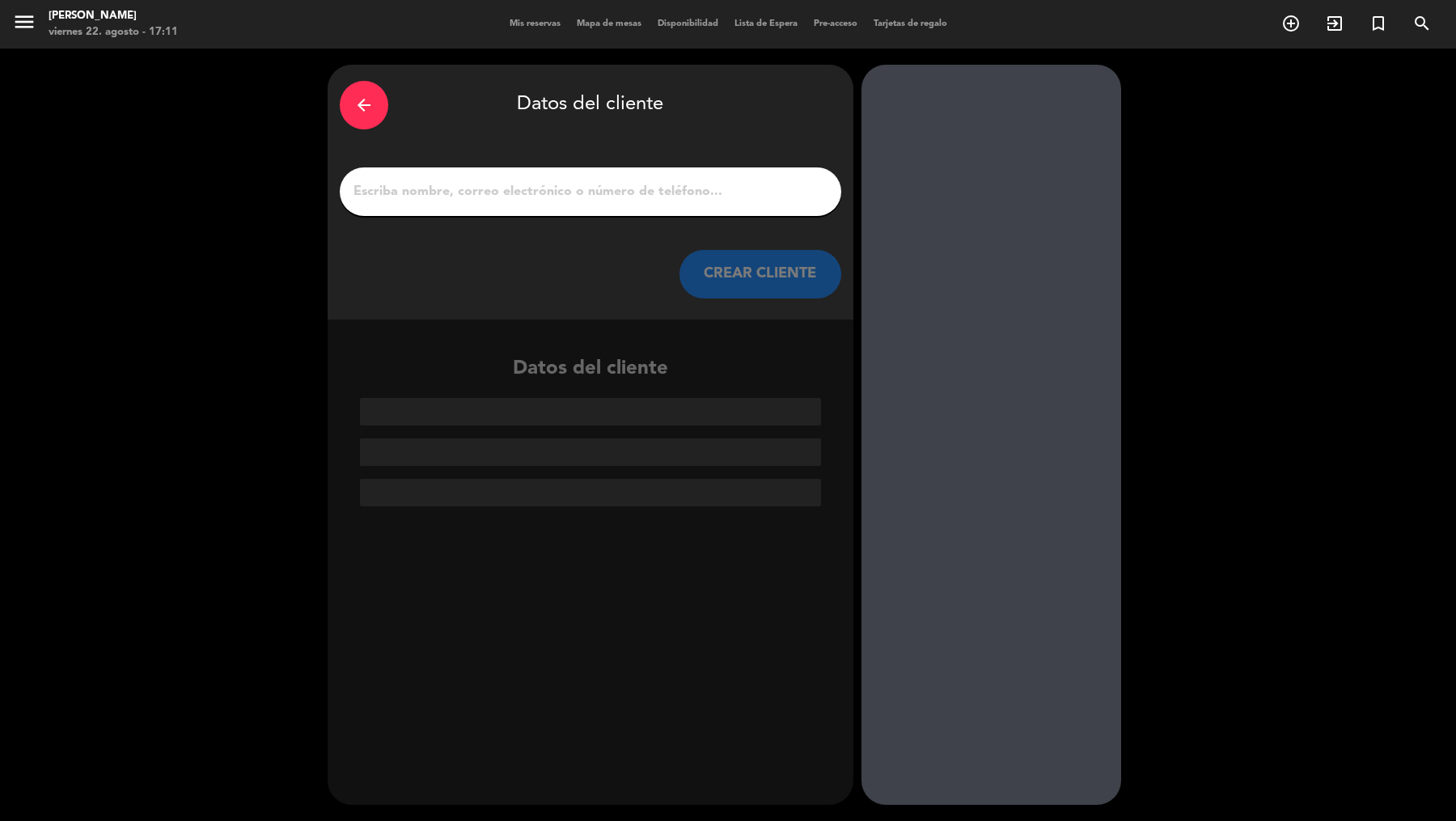
click at [722, 197] on input "1" at bounding box center [590, 192] width 477 height 22
paste input "[PERSON_NAME]"
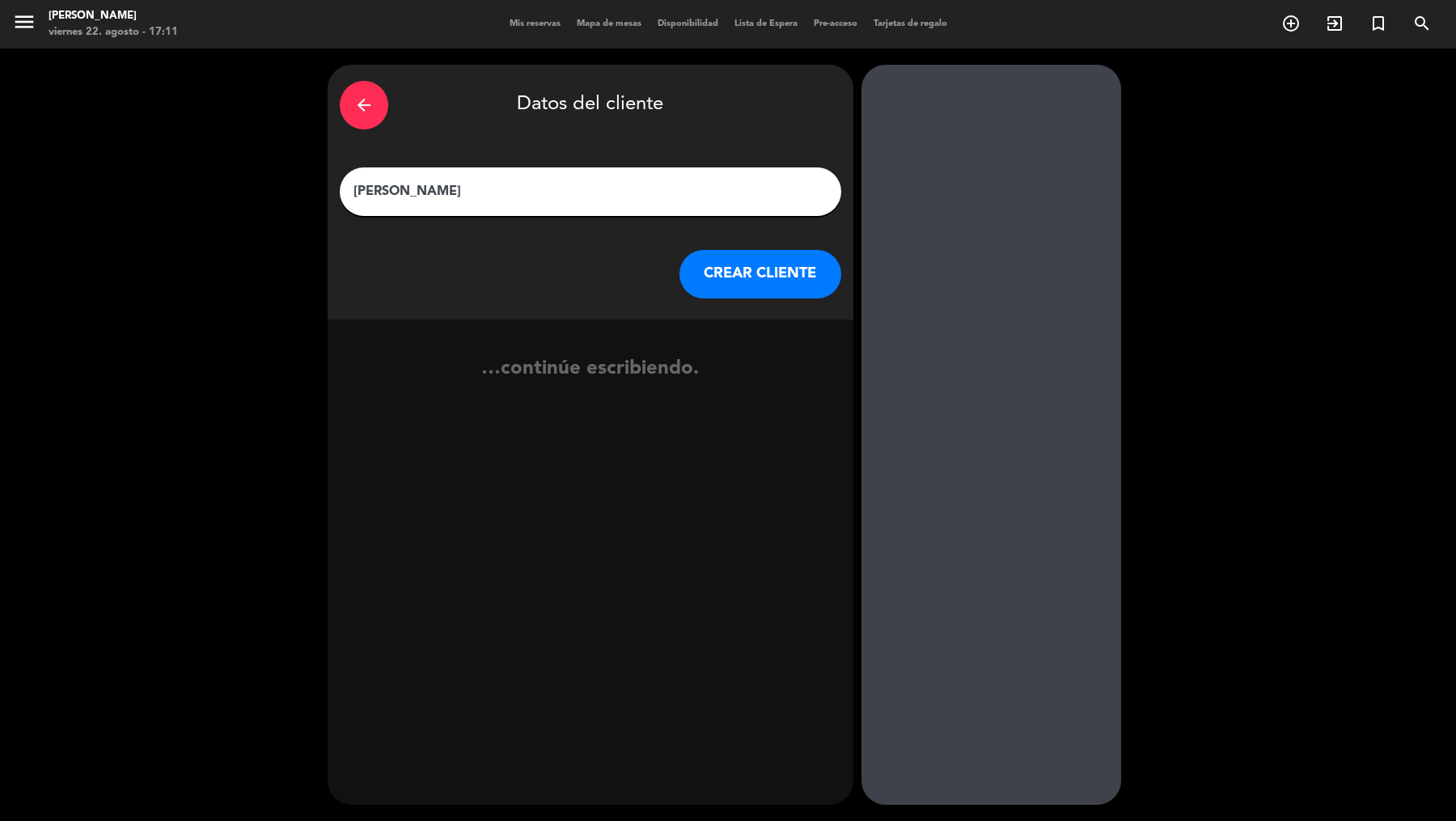
type input "[PERSON_NAME]"
click at [756, 286] on button "CREAR CLIENTE" at bounding box center [760, 274] width 162 height 48
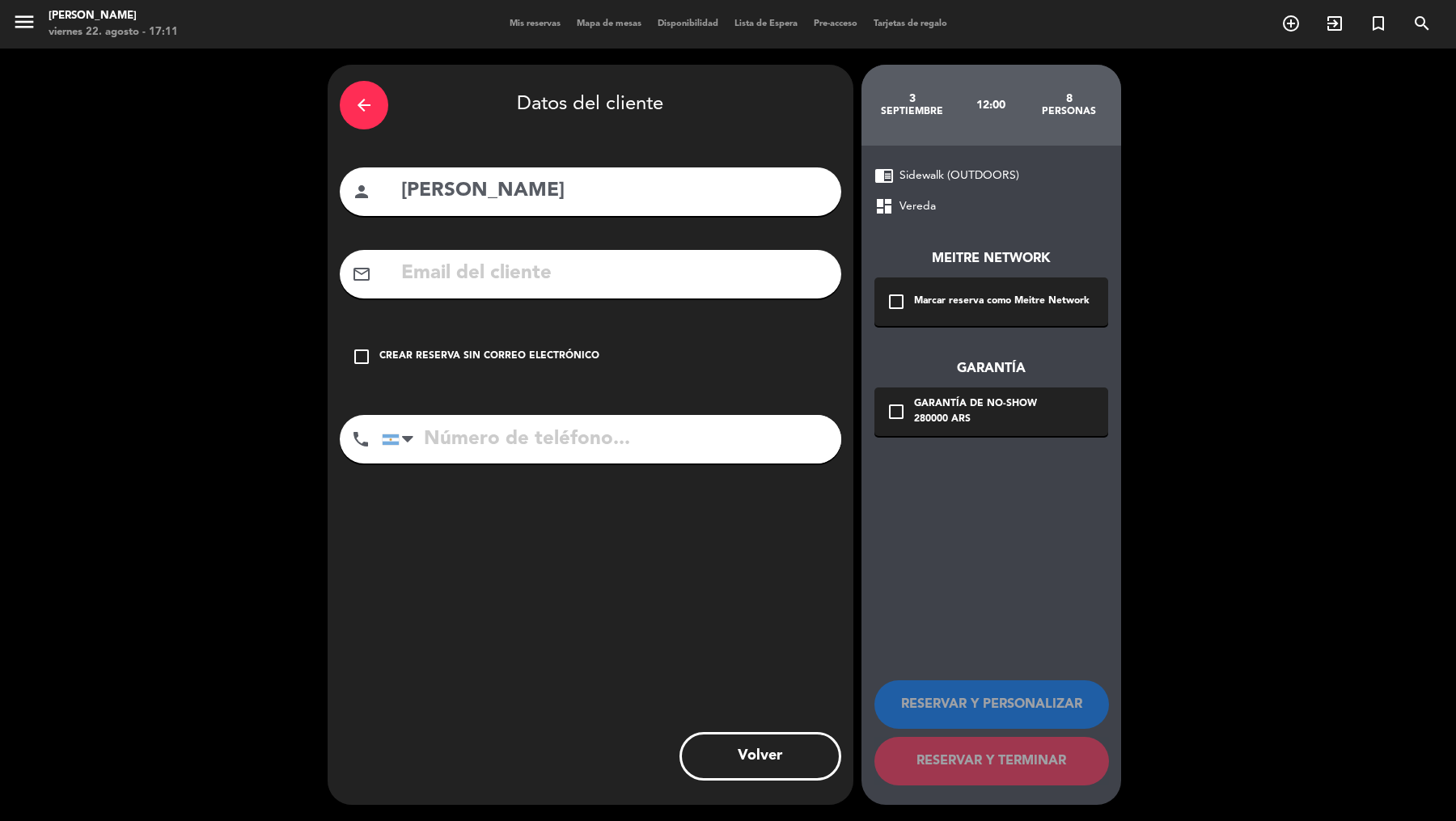
click at [594, 271] on input "text" at bounding box center [614, 274] width 430 height 33
click at [616, 280] on input "text" at bounding box center [614, 274] width 430 height 33
paste input "[EMAIL_ADDRESS][DOMAIN_NAME]"
type input "[EMAIL_ADDRESS][DOMAIN_NAME]"
click at [585, 425] on input "tel" at bounding box center [612, 439] width 460 height 48
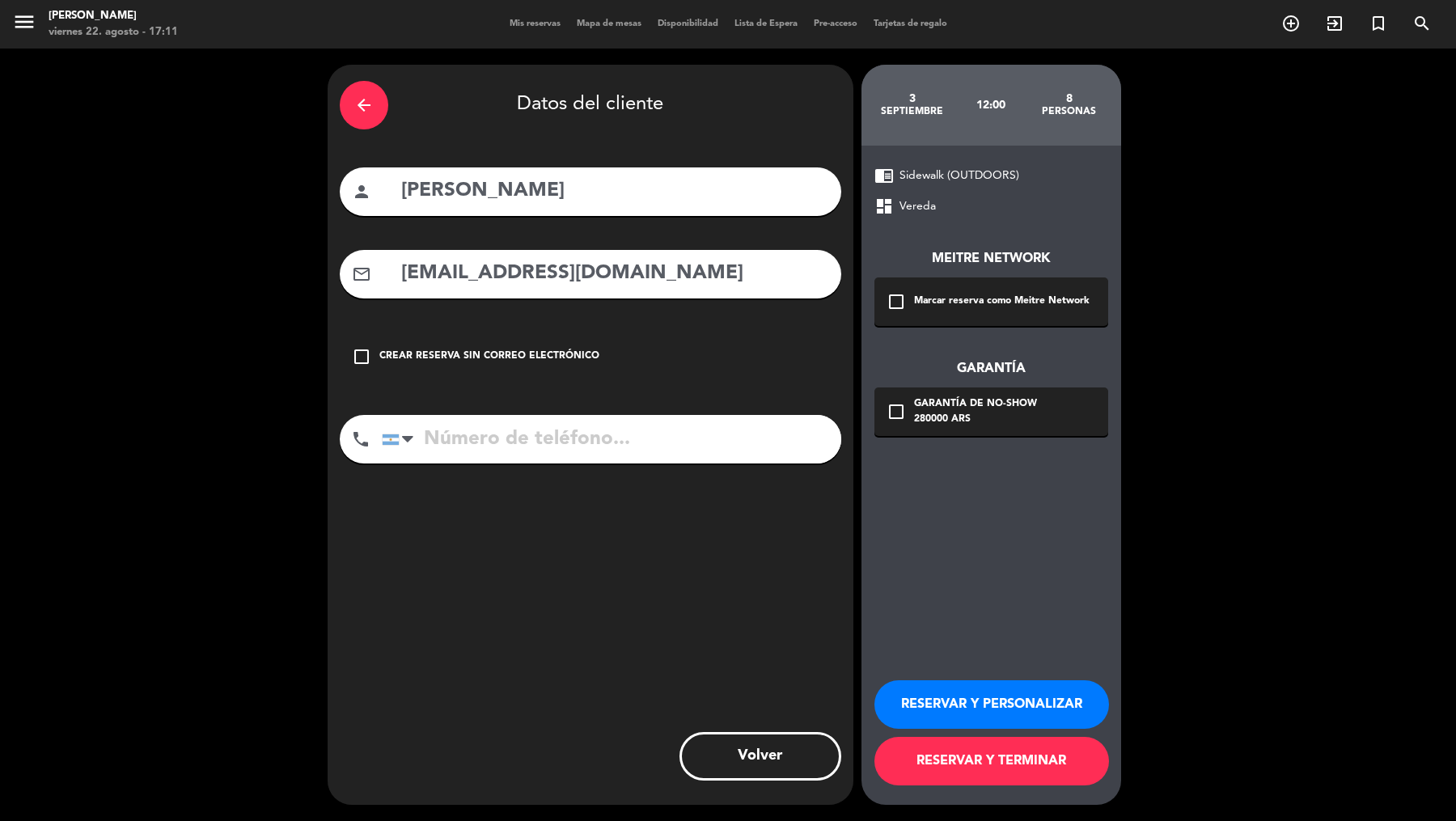
click at [579, 440] on input "tel" at bounding box center [612, 439] width 460 height 48
paste input "[PHONE_NUMBER]"
type input "[PHONE_NUMBER]"
click at [925, 316] on div "check_box_outline_blank Marcar reserva como Meitre Network" at bounding box center [991, 301] width 234 height 48
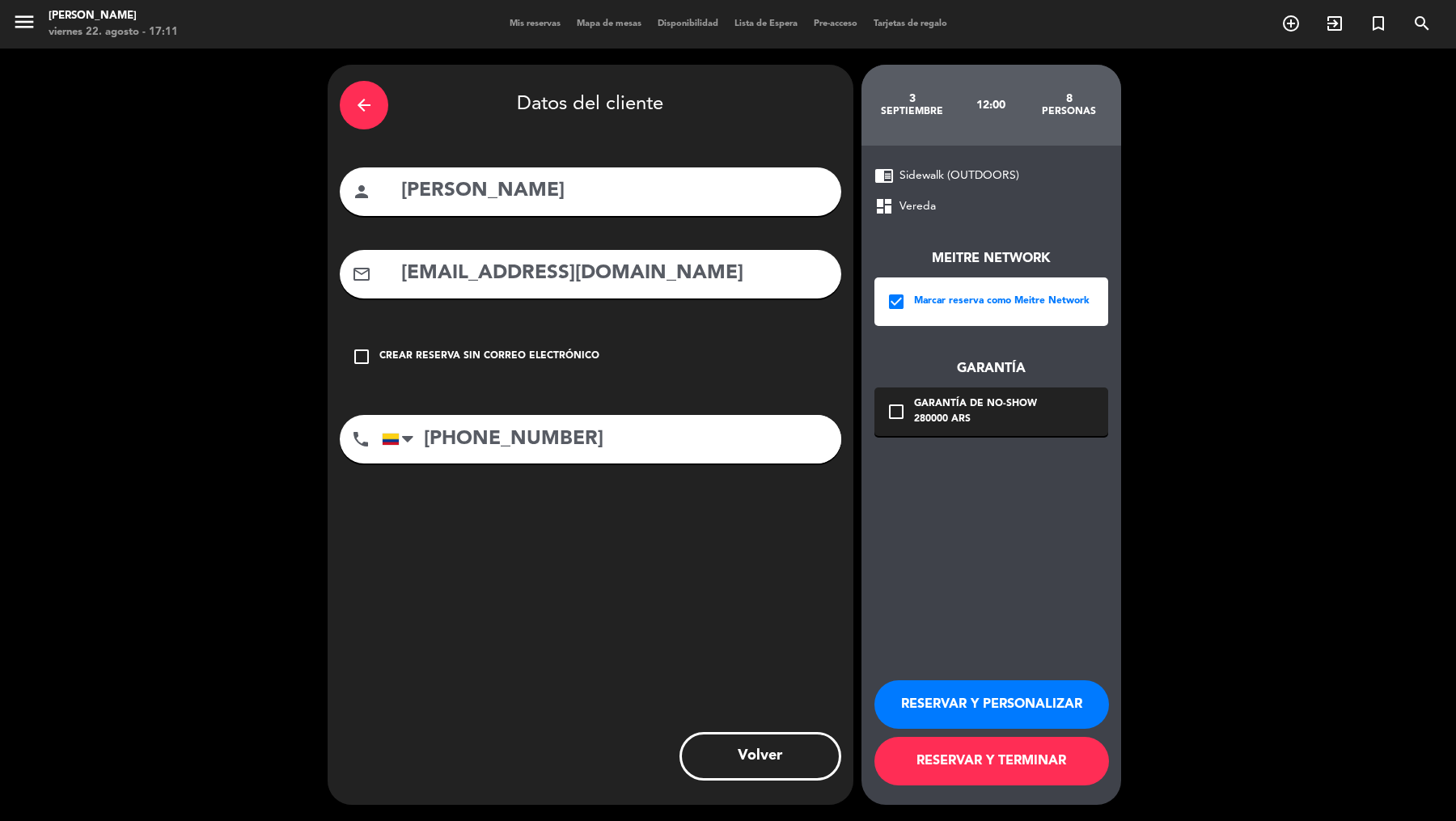
click at [925, 410] on div "Garantía de no-show" at bounding box center [976, 404] width 123 height 16
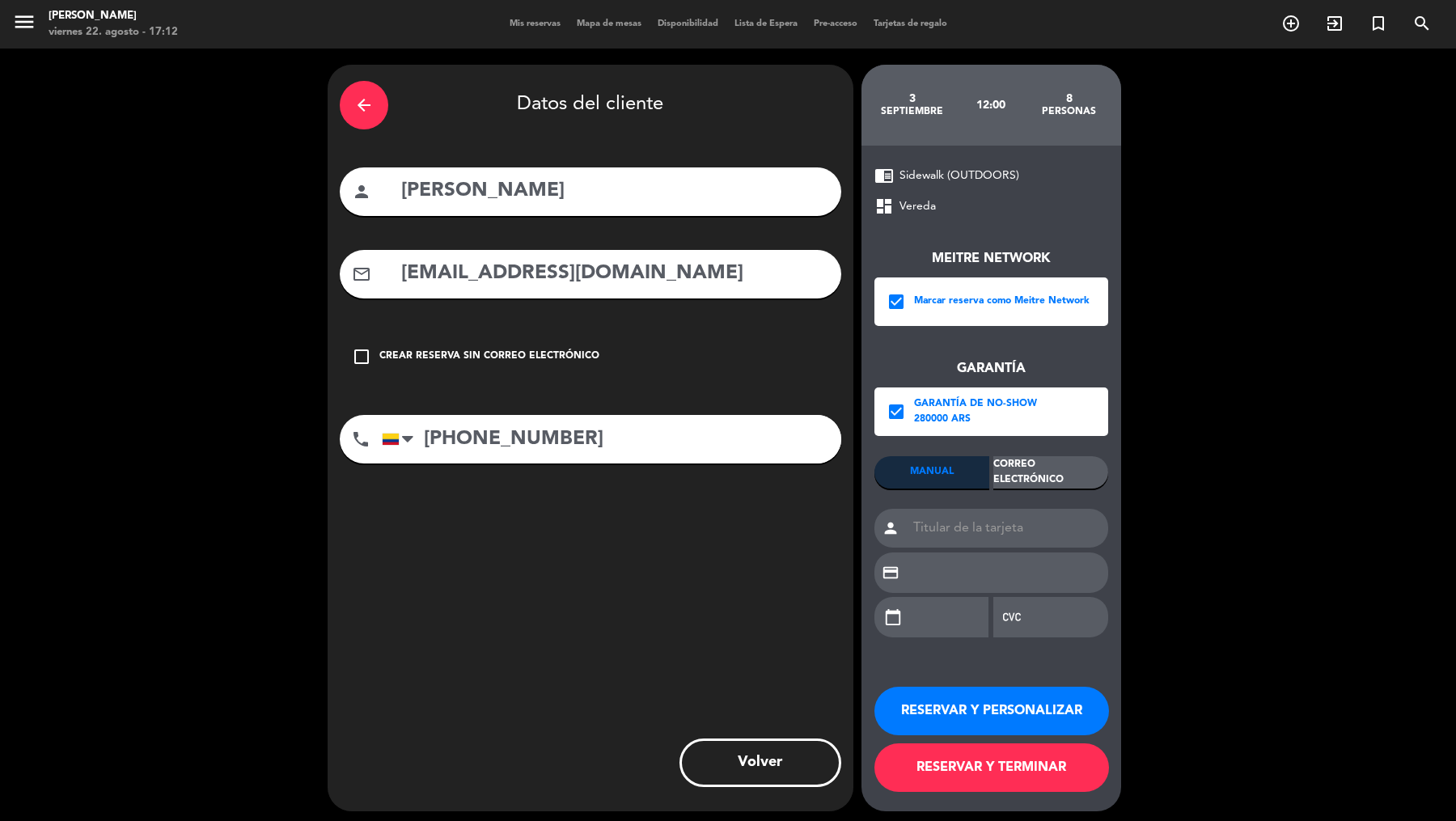
click at [1039, 472] on div "Correo Electrónico" at bounding box center [1051, 472] width 115 height 32
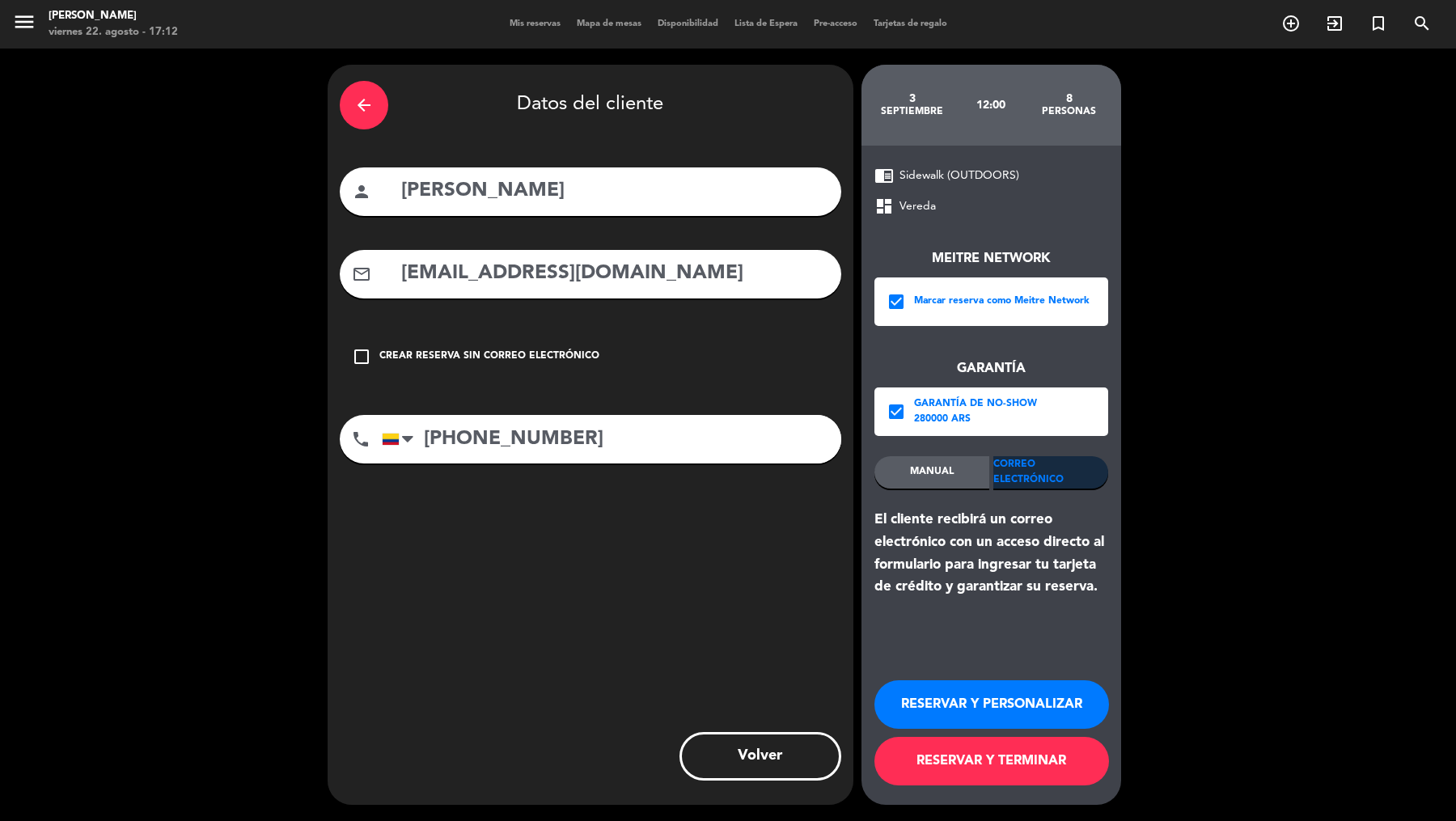
drag, startPoint x: 994, startPoint y: 700, endPoint x: 981, endPoint y: 775, distance: 76.1
click at [981, 775] on div "RESERVAR Y PERSONALIZAR RESERVAR Y TERMINAR" at bounding box center [991, 725] width 234 height 158
click at [981, 775] on button "RESERVAR Y TERMINAR" at bounding box center [991, 761] width 235 height 48
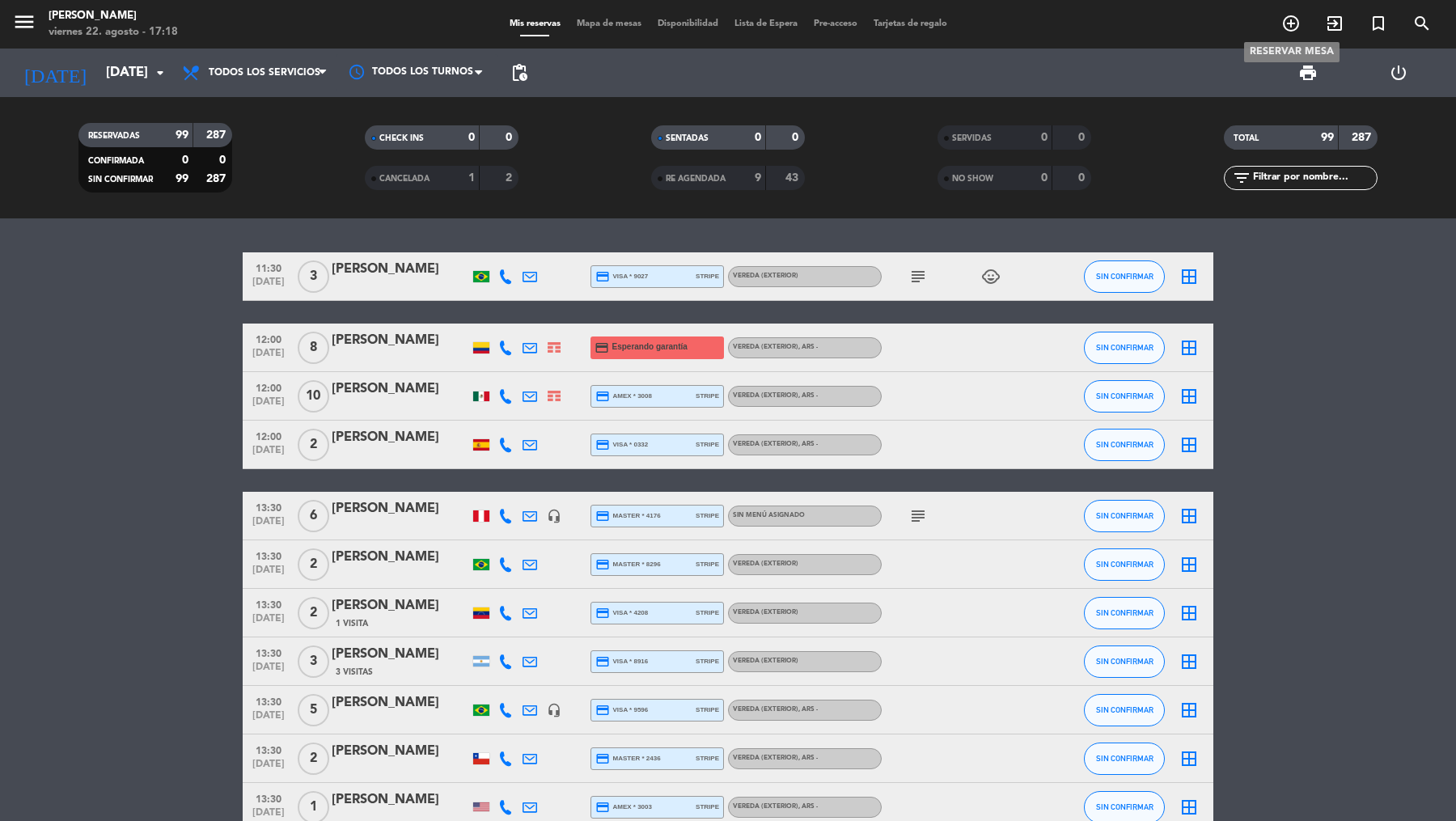
click at [1290, 25] on icon "add_circle_outline" at bounding box center [1290, 23] width 19 height 19
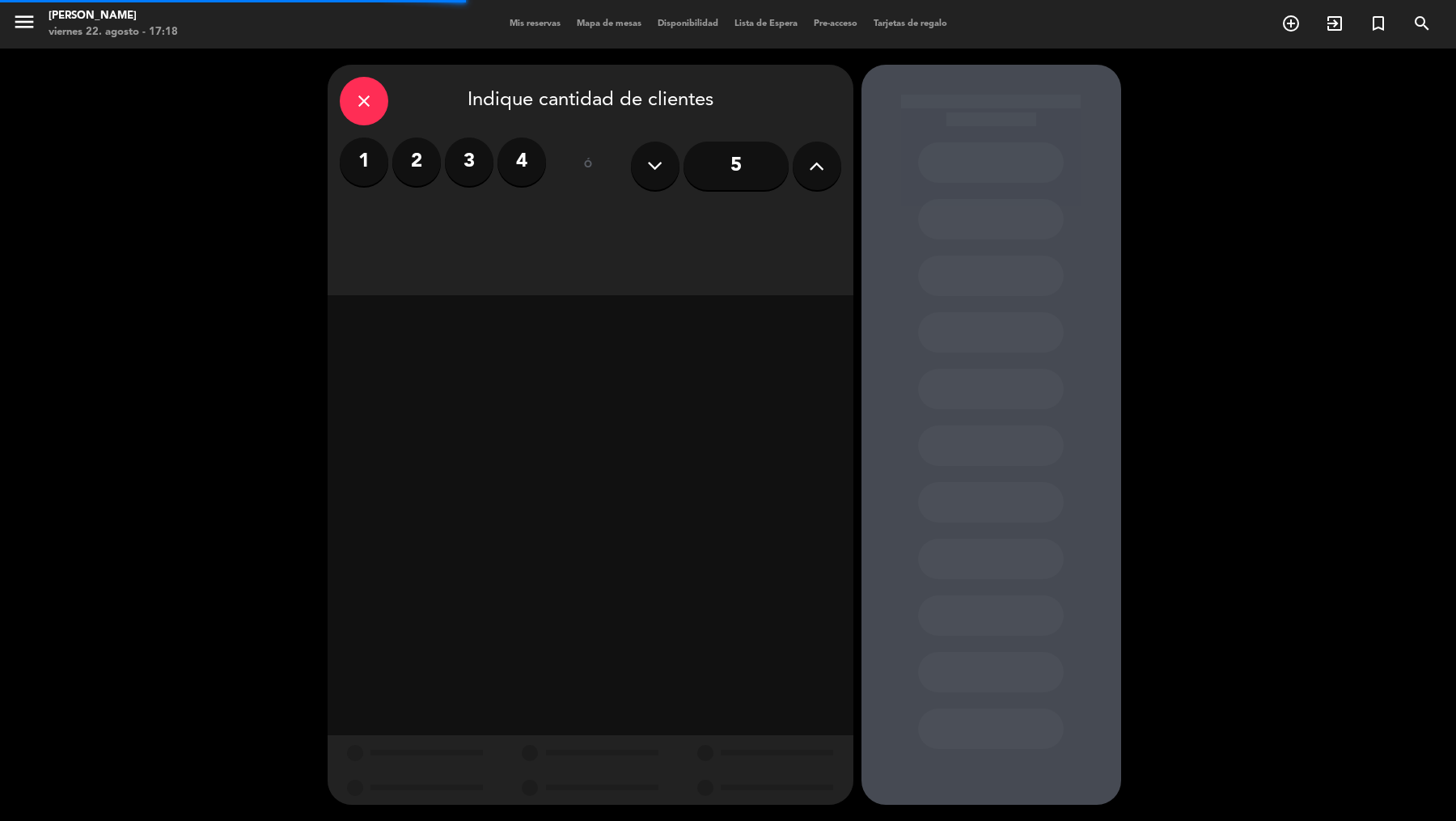
click at [749, 182] on input "5" at bounding box center [736, 166] width 105 height 48
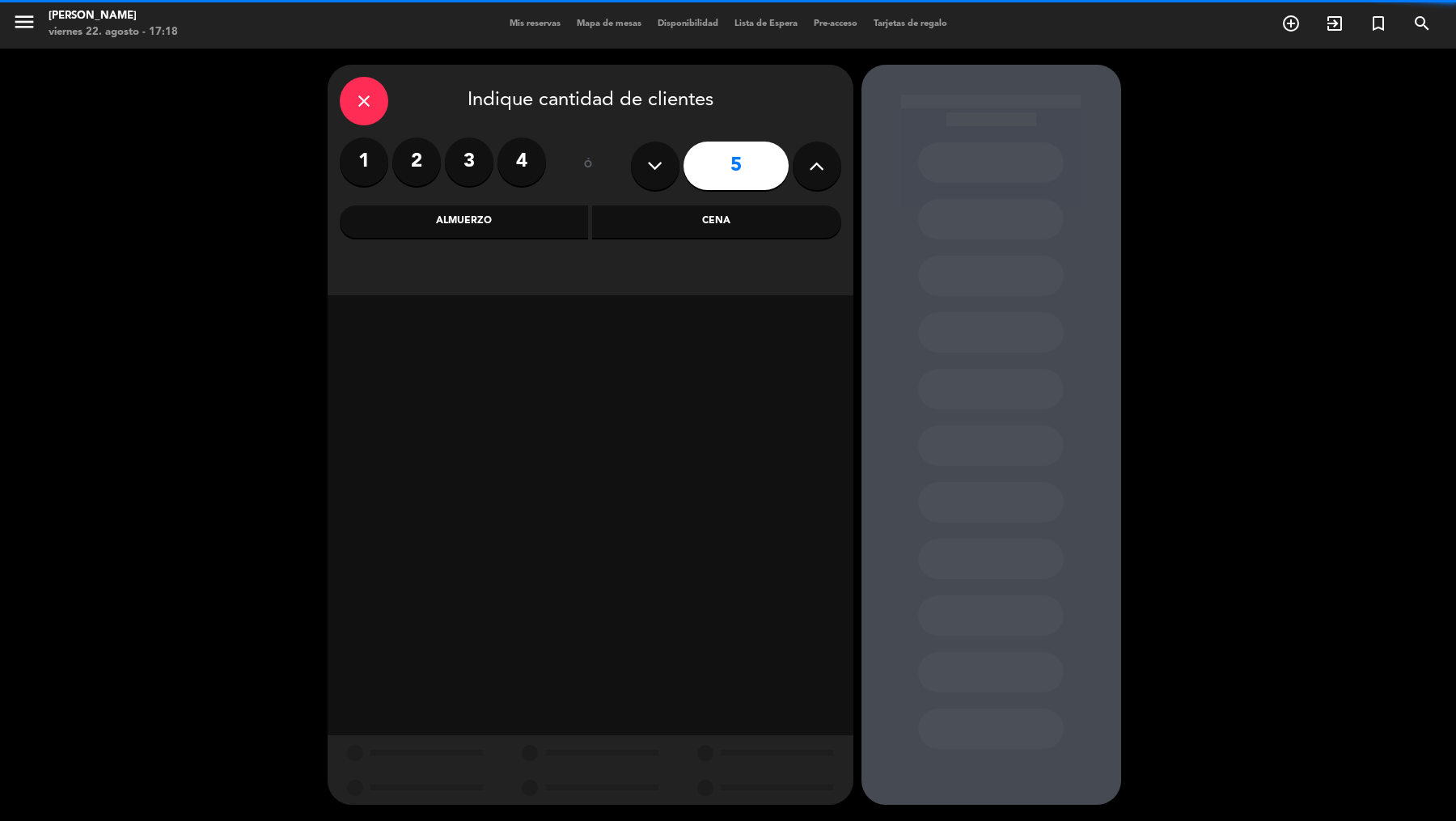
click at [711, 210] on div "Cena" at bounding box center [716, 221] width 249 height 32
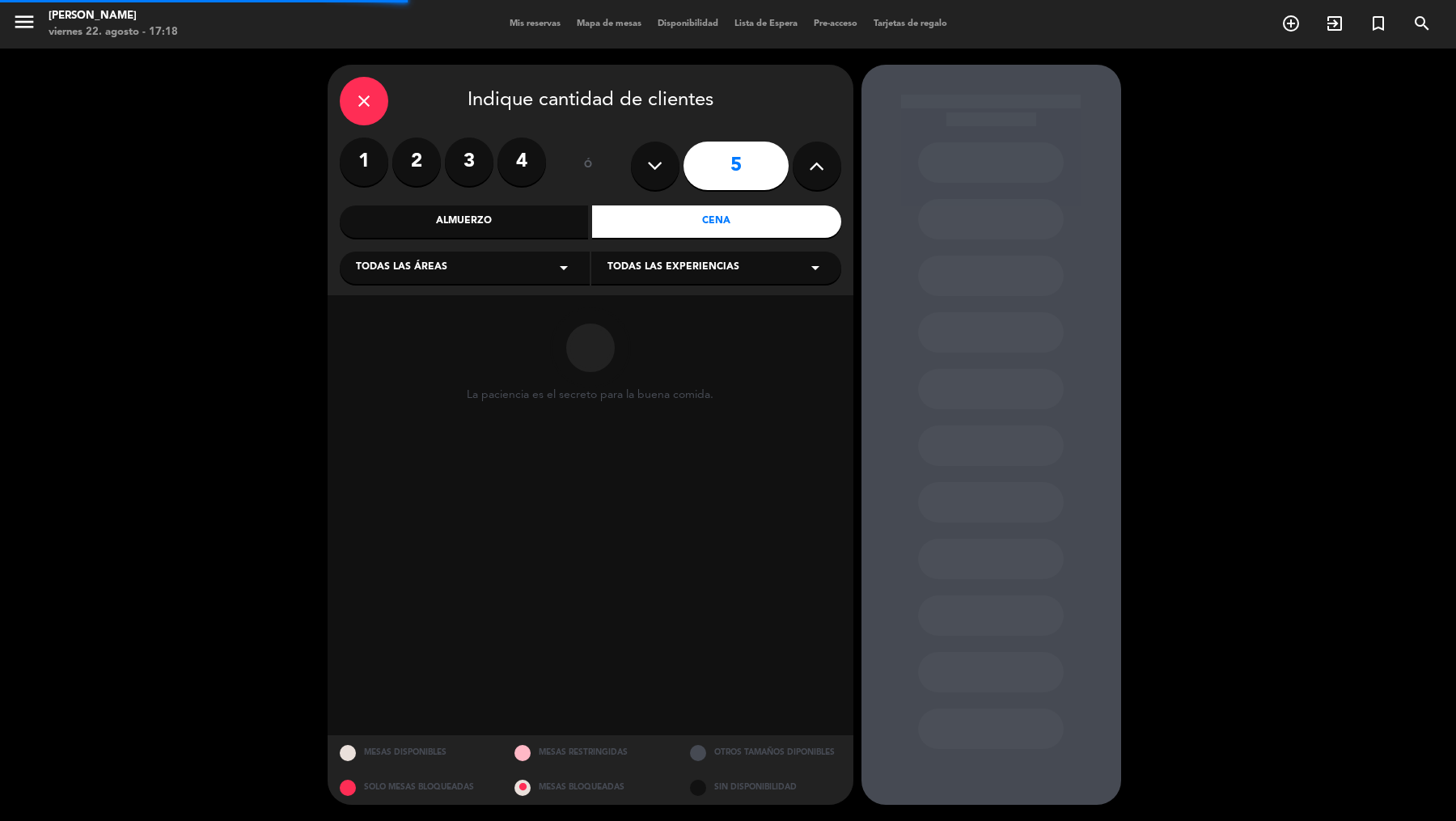
click at [578, 260] on div "Todas las áreas arrow_drop_down" at bounding box center [465, 267] width 250 height 32
click at [430, 424] on div "Vereda" at bounding box center [465, 427] width 217 height 16
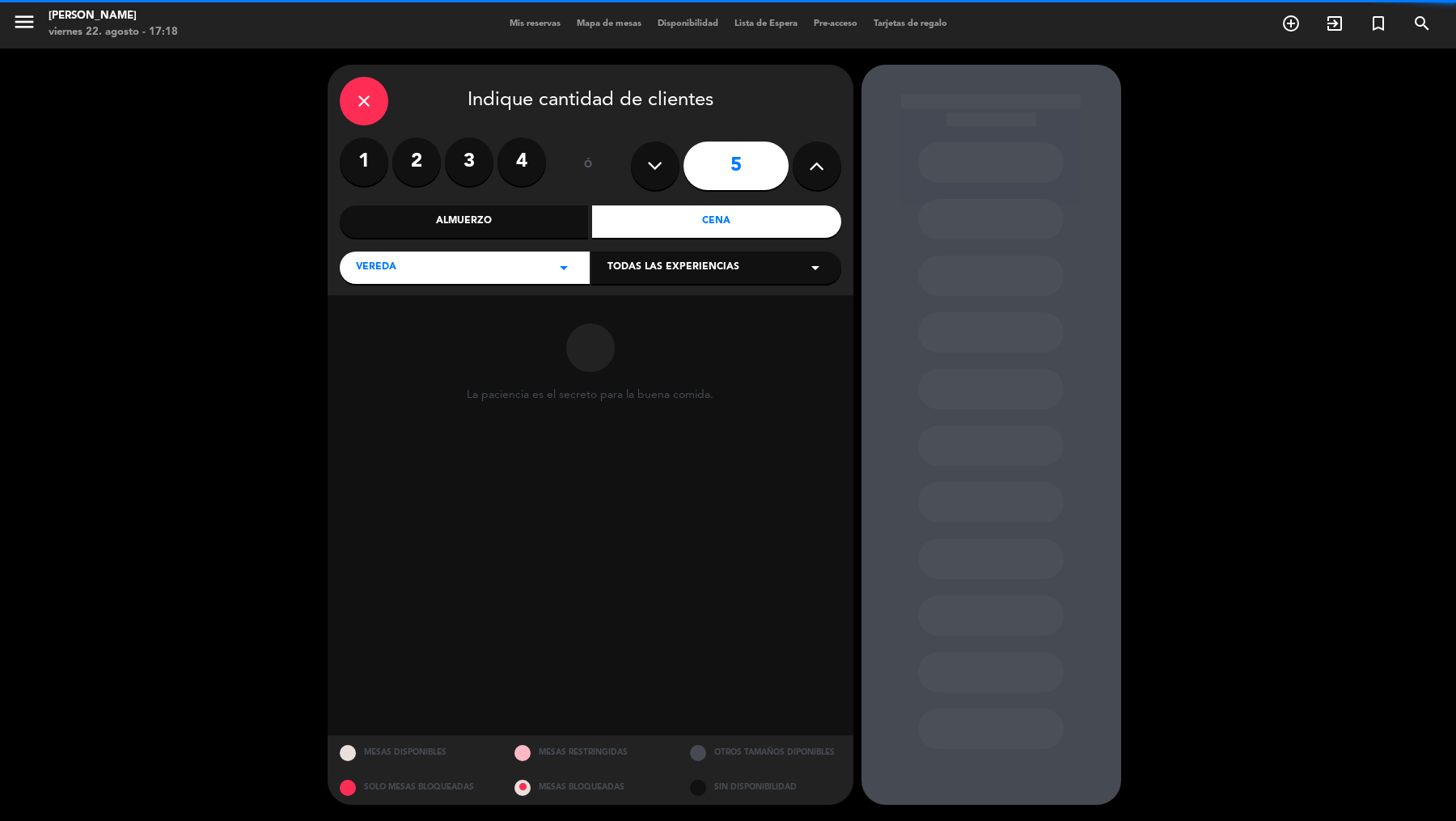
click at [634, 266] on span "Todas las experiencias" at bounding box center [673, 267] width 132 height 16
click at [634, 300] on div "Sidewalk (OUTDOORS)" at bounding box center [716, 298] width 250 height 69
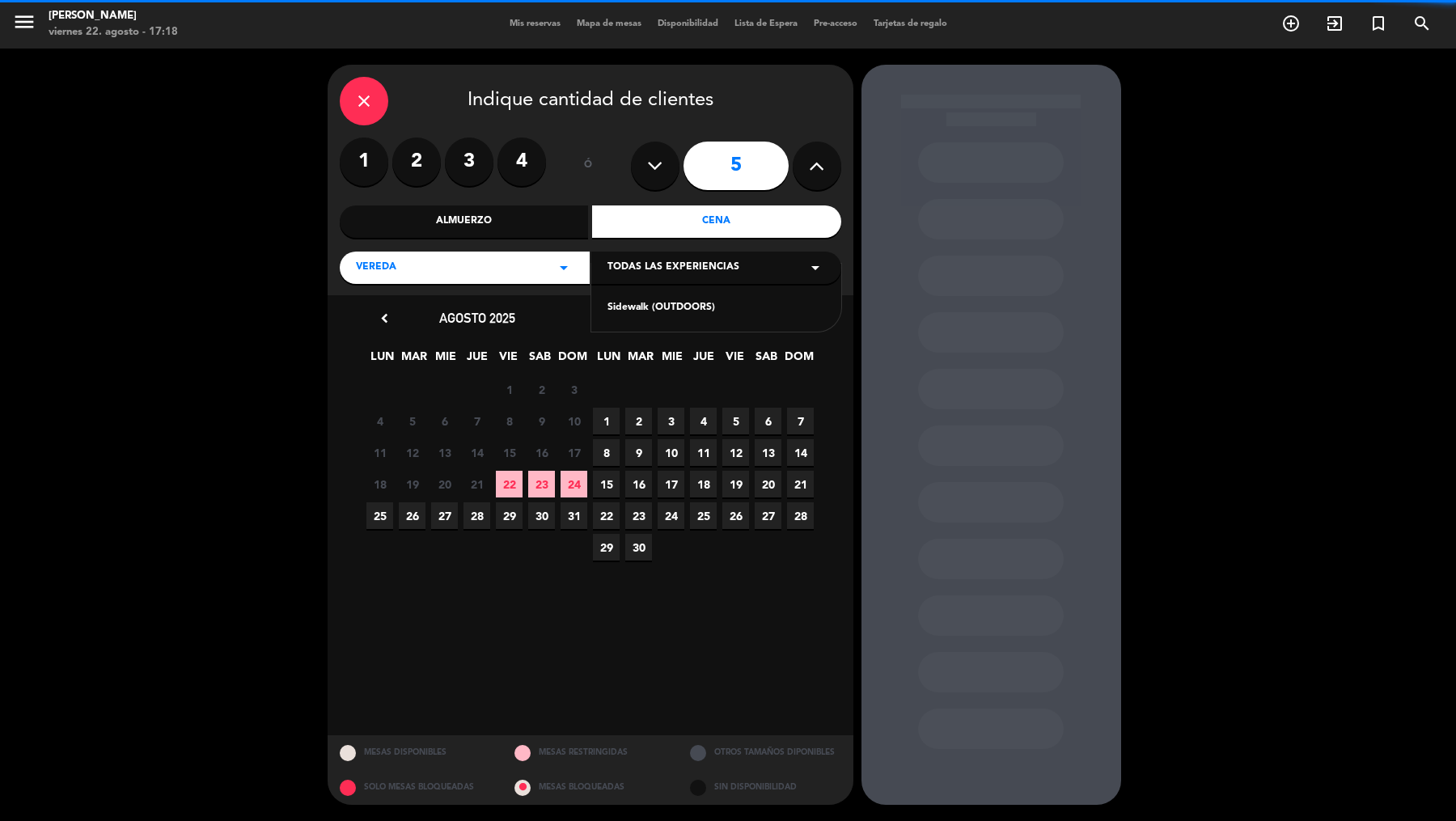
click at [634, 310] on div "Sidewalk (OUTDOORS)" at bounding box center [716, 307] width 217 height 16
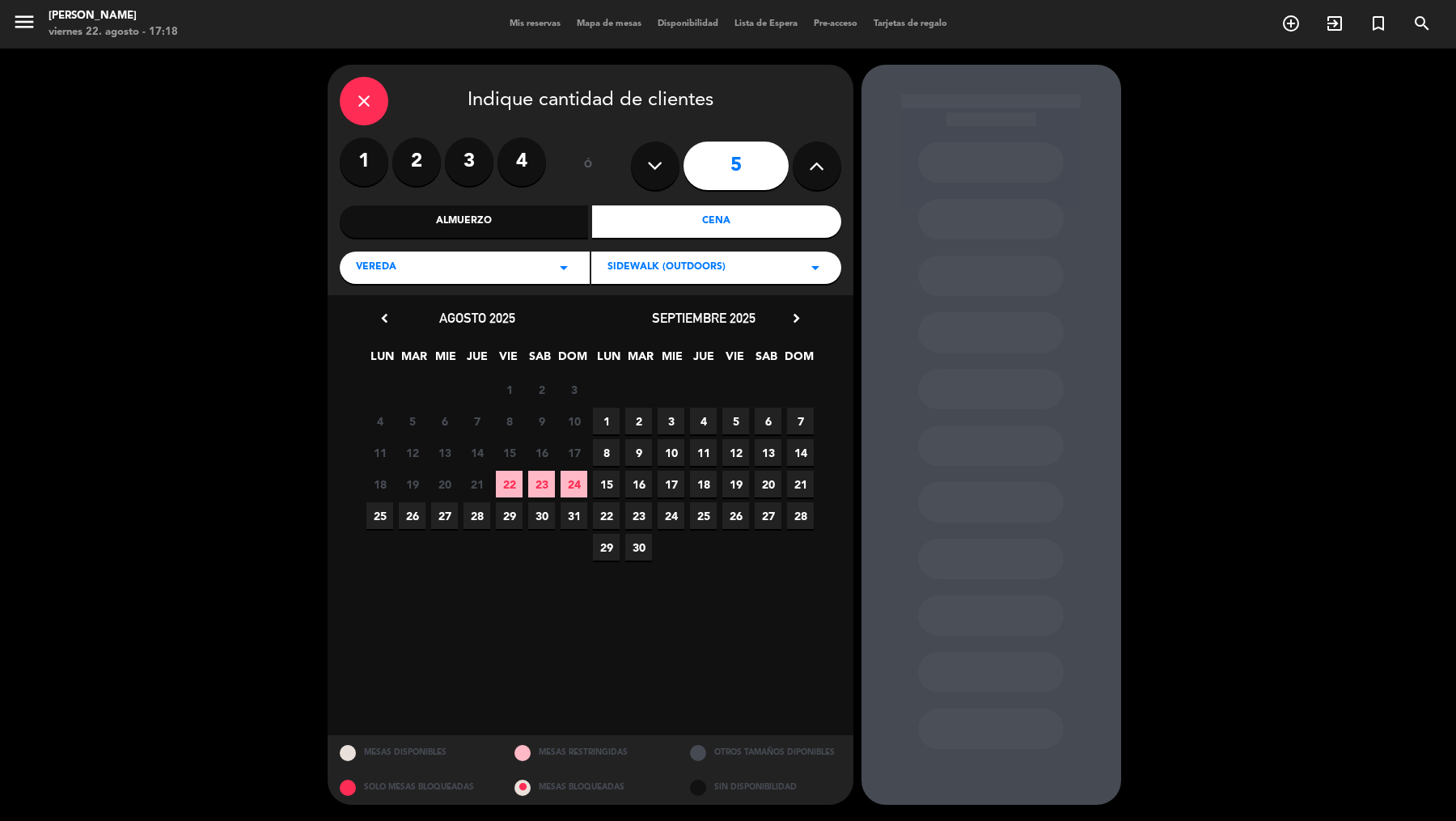
click at [767, 415] on span "6" at bounding box center [768, 421] width 27 height 27
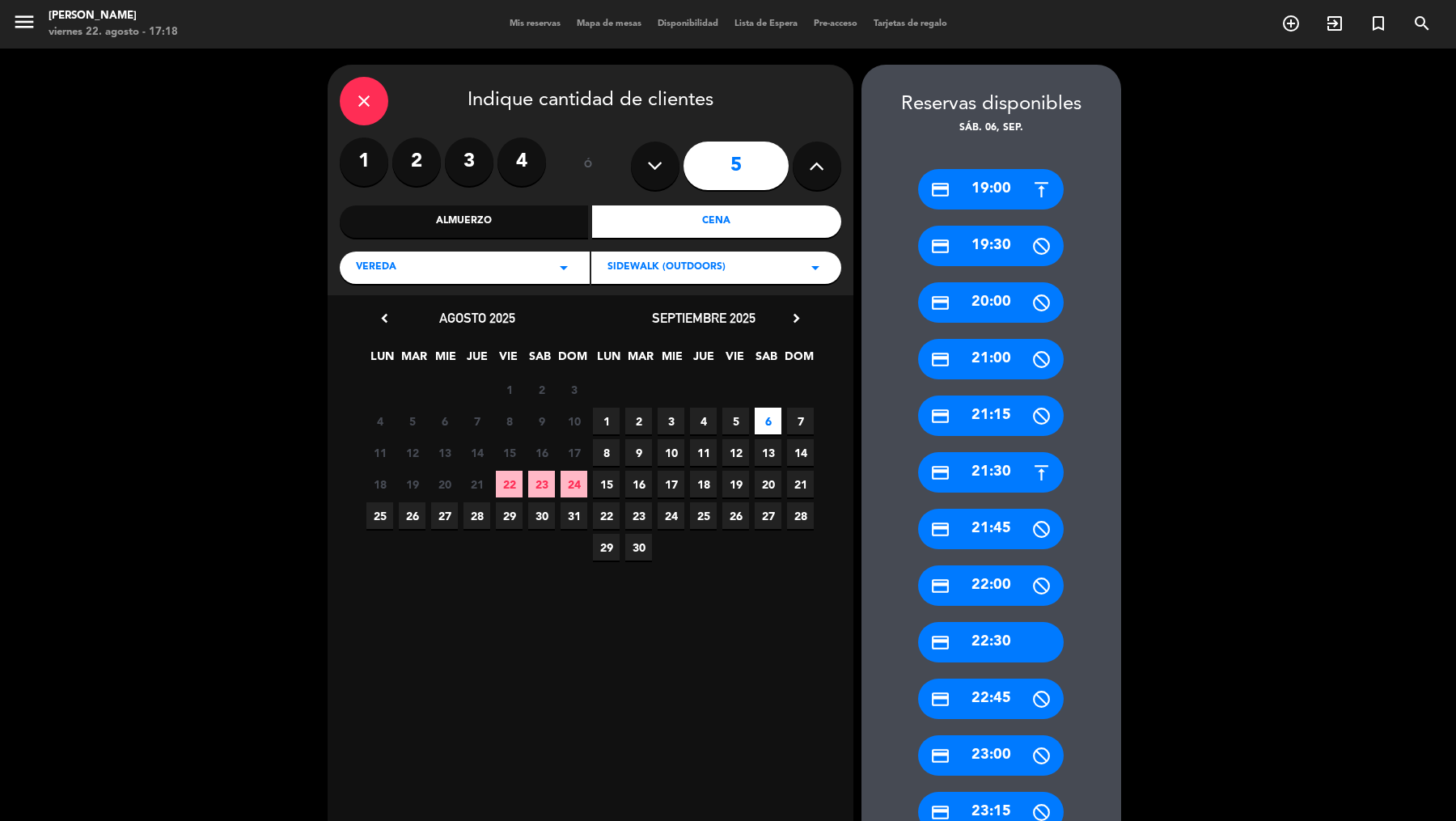
click at [1007, 201] on div "credit_card 19:00" at bounding box center [991, 189] width 146 height 41
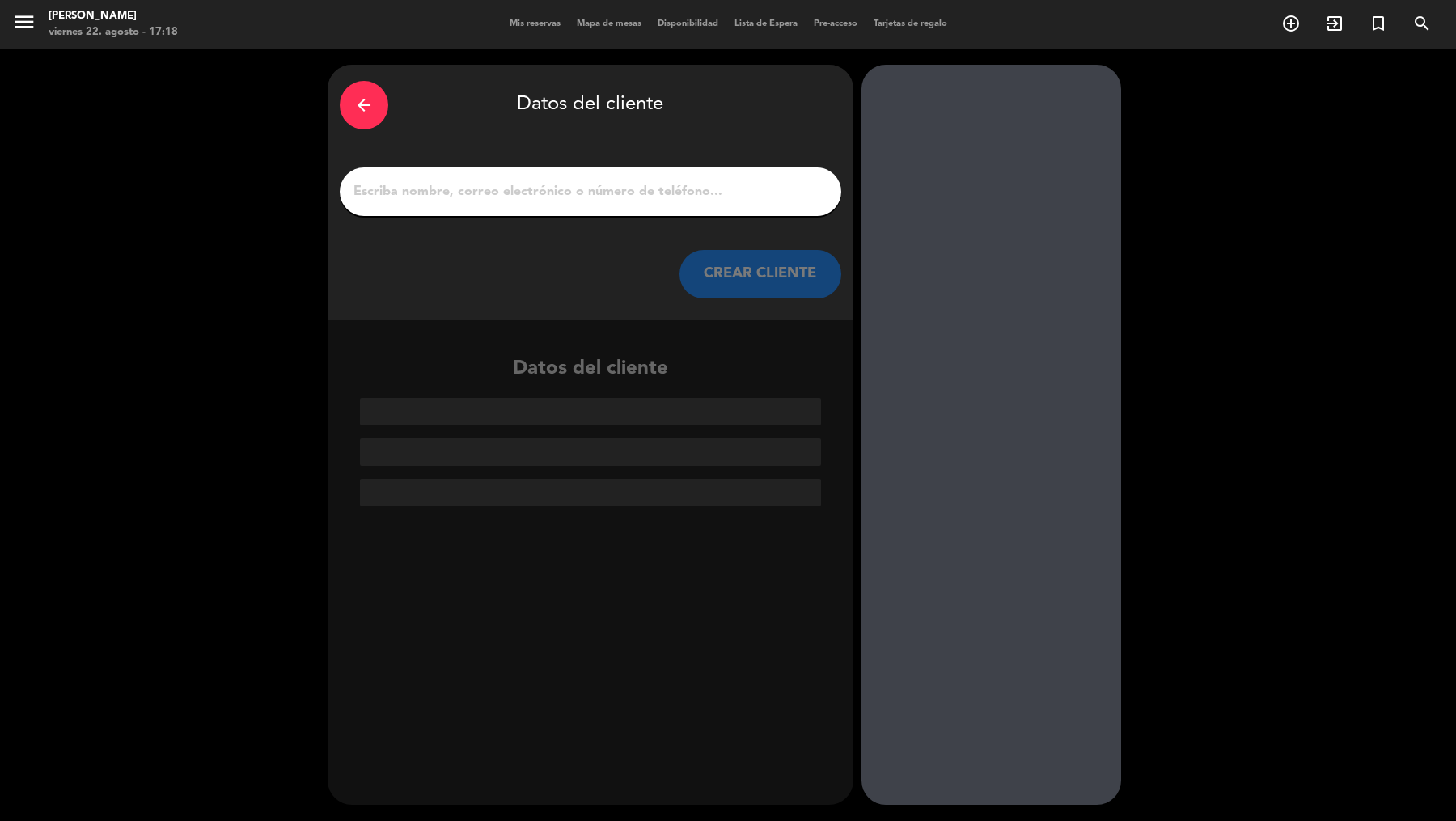
click at [724, 193] on input "1" at bounding box center [590, 192] width 477 height 22
paste input "[PERSON_NAME]"
type input "[PERSON_NAME]"
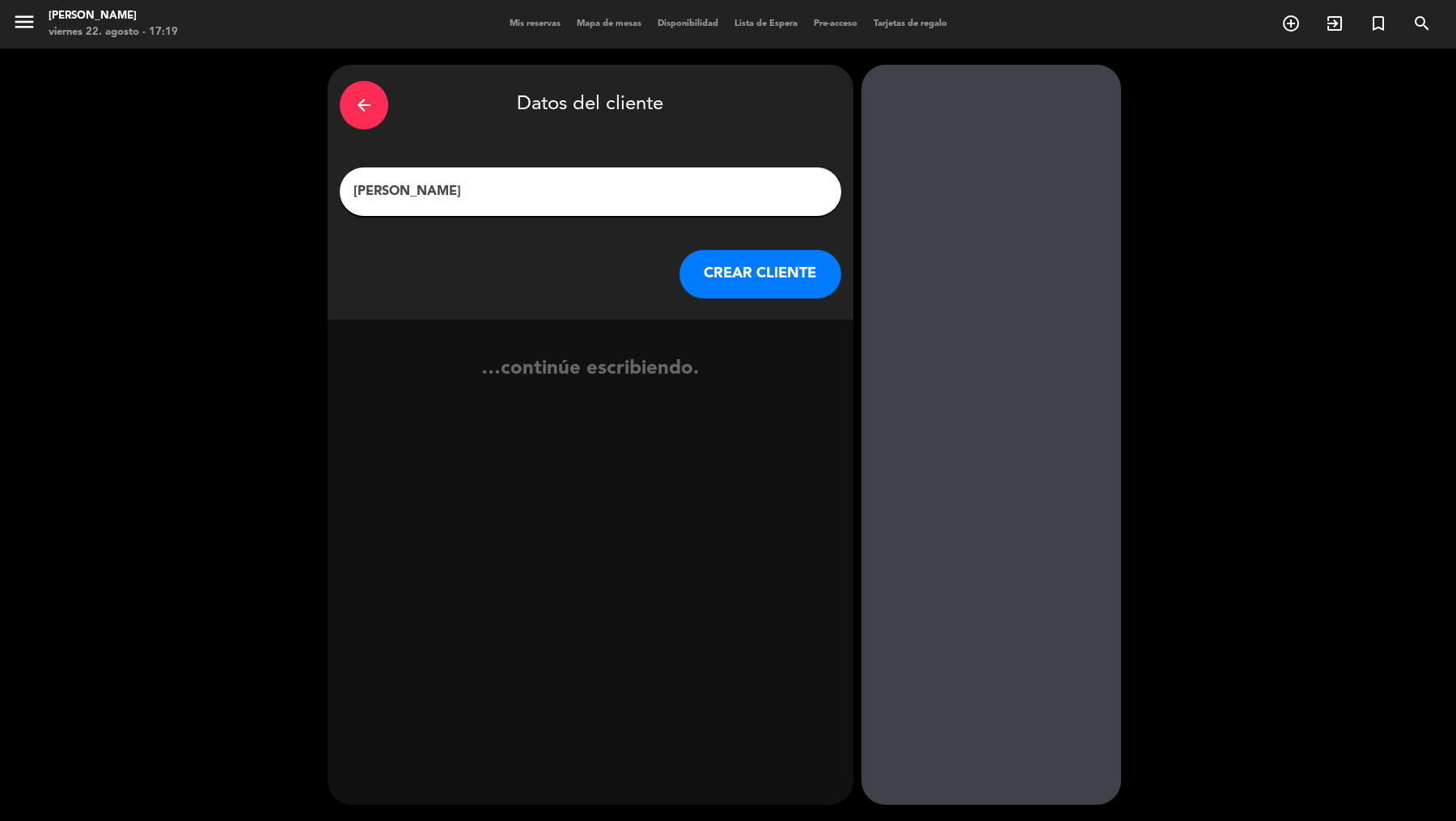
click at [765, 291] on button "CREAR CLIENTE" at bounding box center [760, 274] width 162 height 48
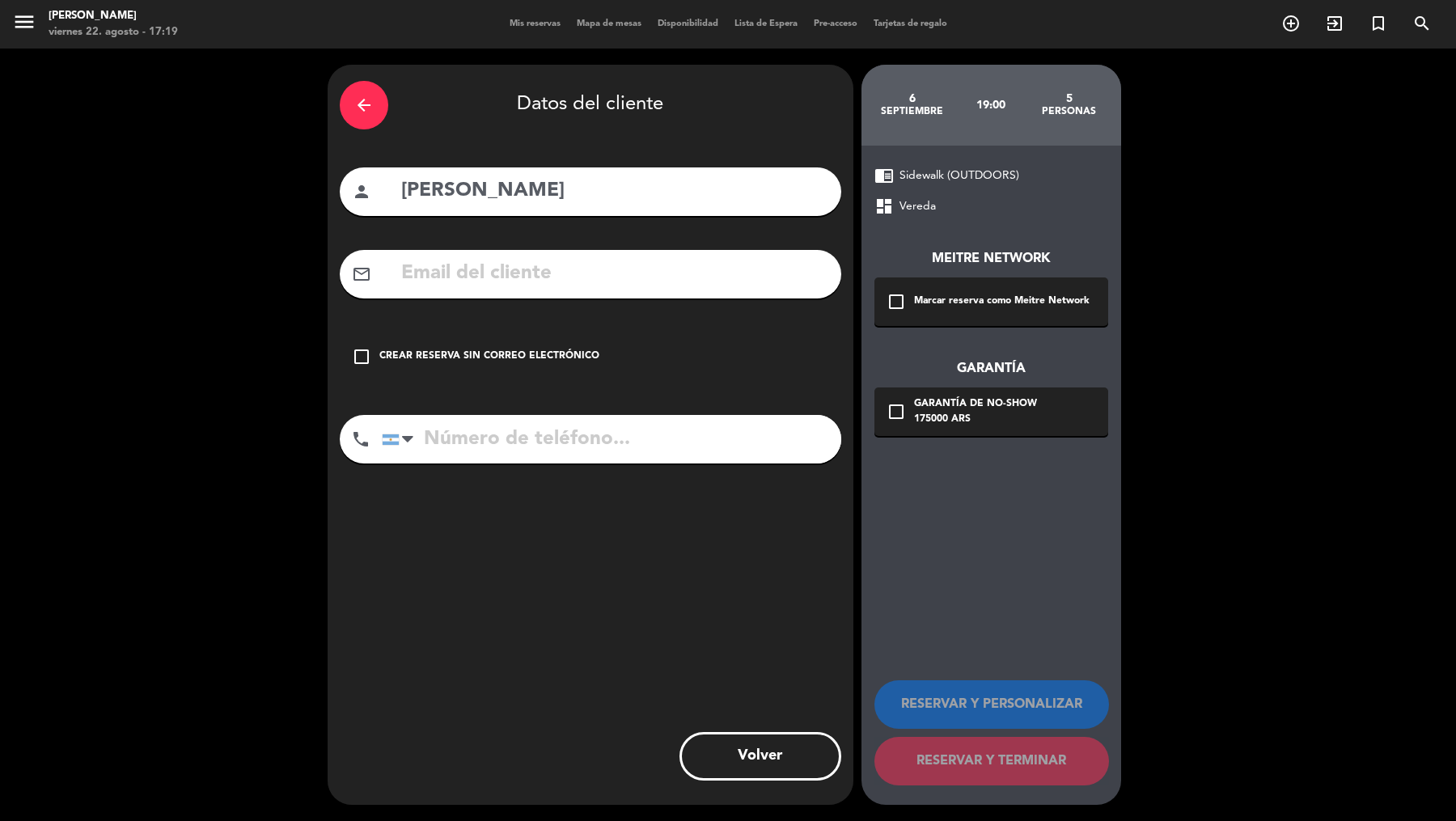
click at [926, 302] on div "Marcar reserva como Meitre Network" at bounding box center [1001, 301] width 176 height 16
click at [927, 403] on div "Garantía de no-show" at bounding box center [976, 404] width 123 height 16
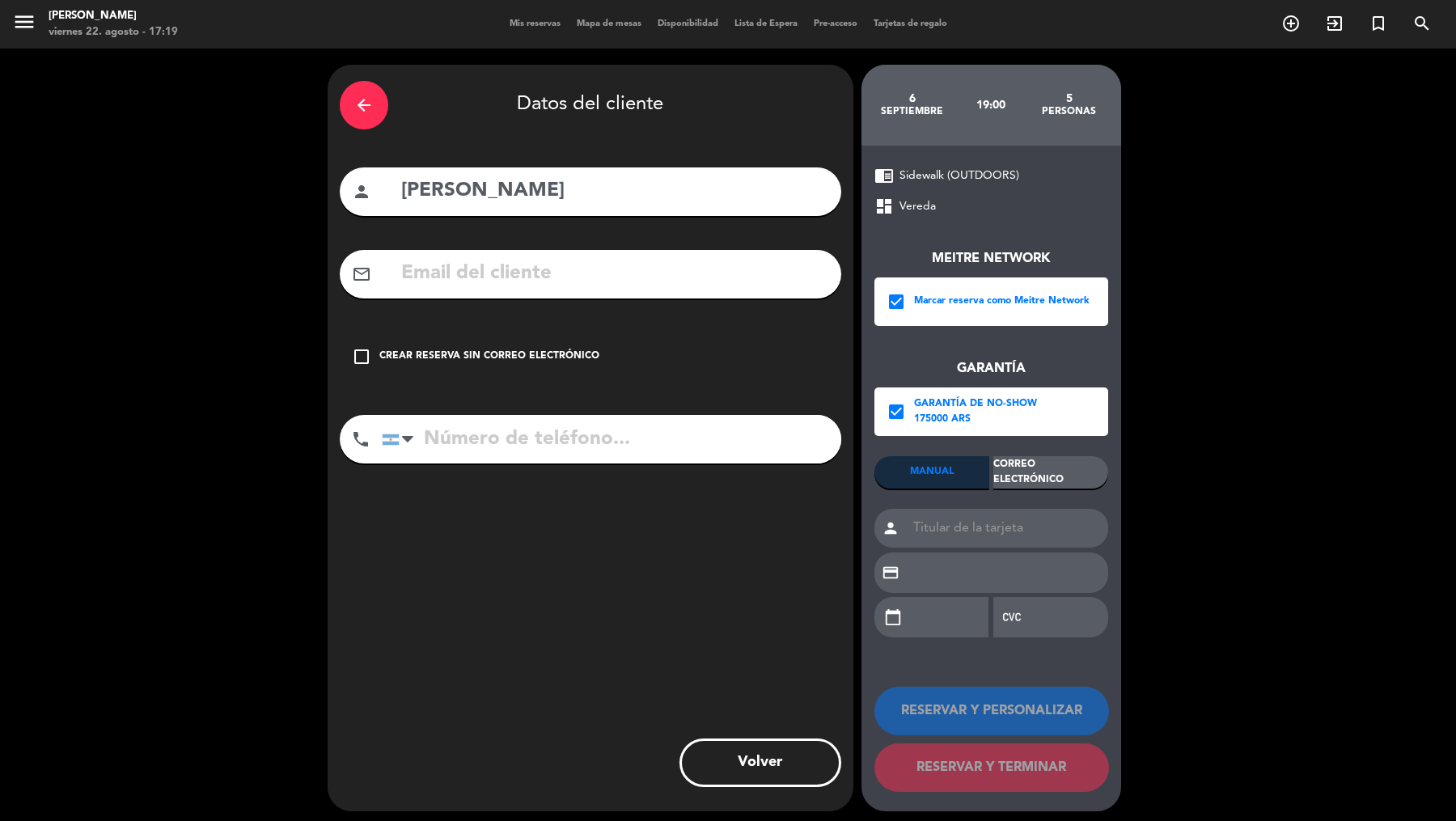
click at [1014, 483] on div "Correo Electrónico" at bounding box center [1051, 472] width 115 height 32
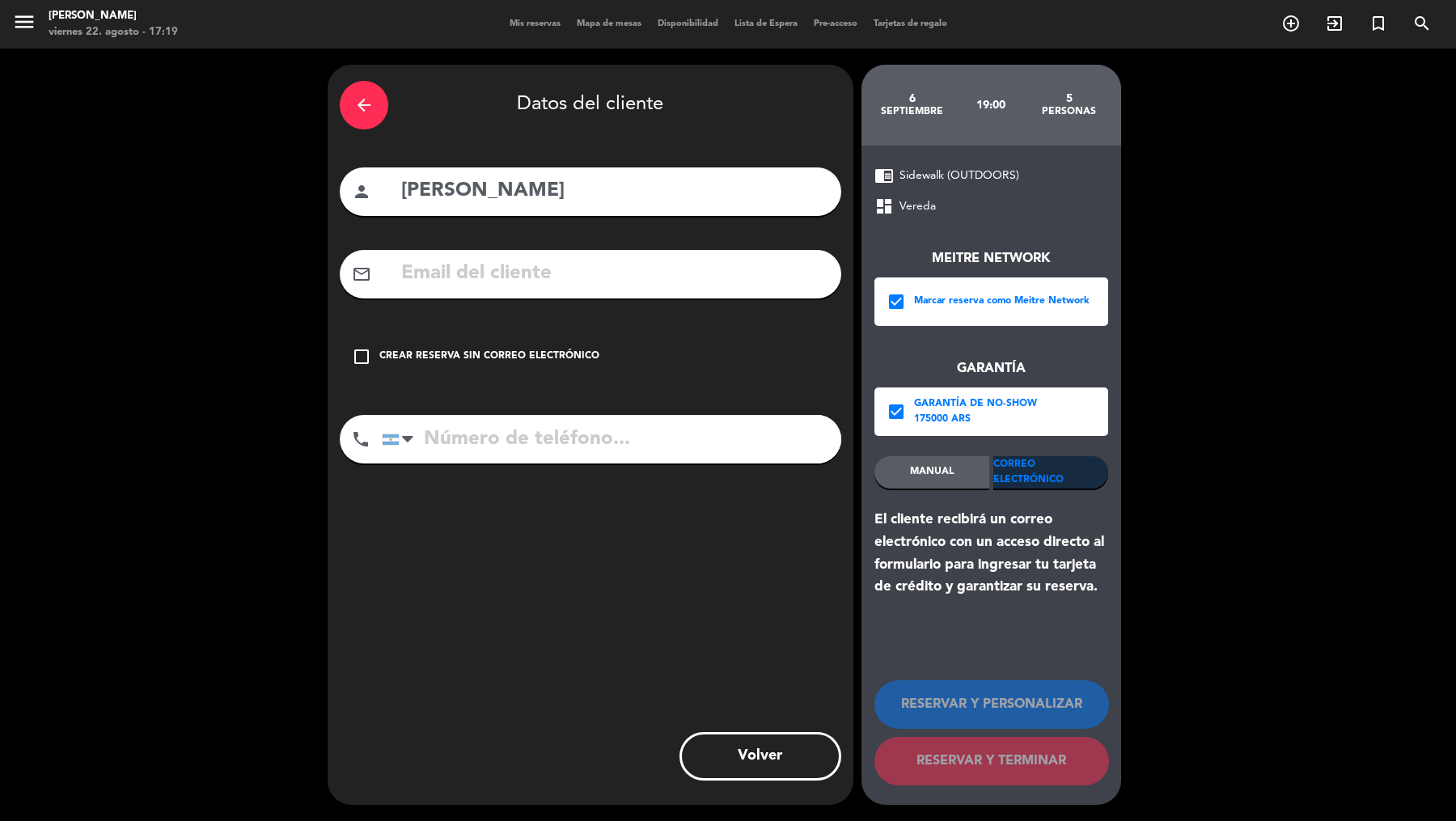
click at [785, 276] on input "text" at bounding box center [614, 274] width 430 height 33
paste input "[PERSON_NAME][EMAIL_ADDRESS][DOMAIN_NAME]"
type input "[PERSON_NAME][EMAIL_ADDRESS][DOMAIN_NAME]"
click at [645, 433] on input "tel" at bounding box center [612, 439] width 460 height 48
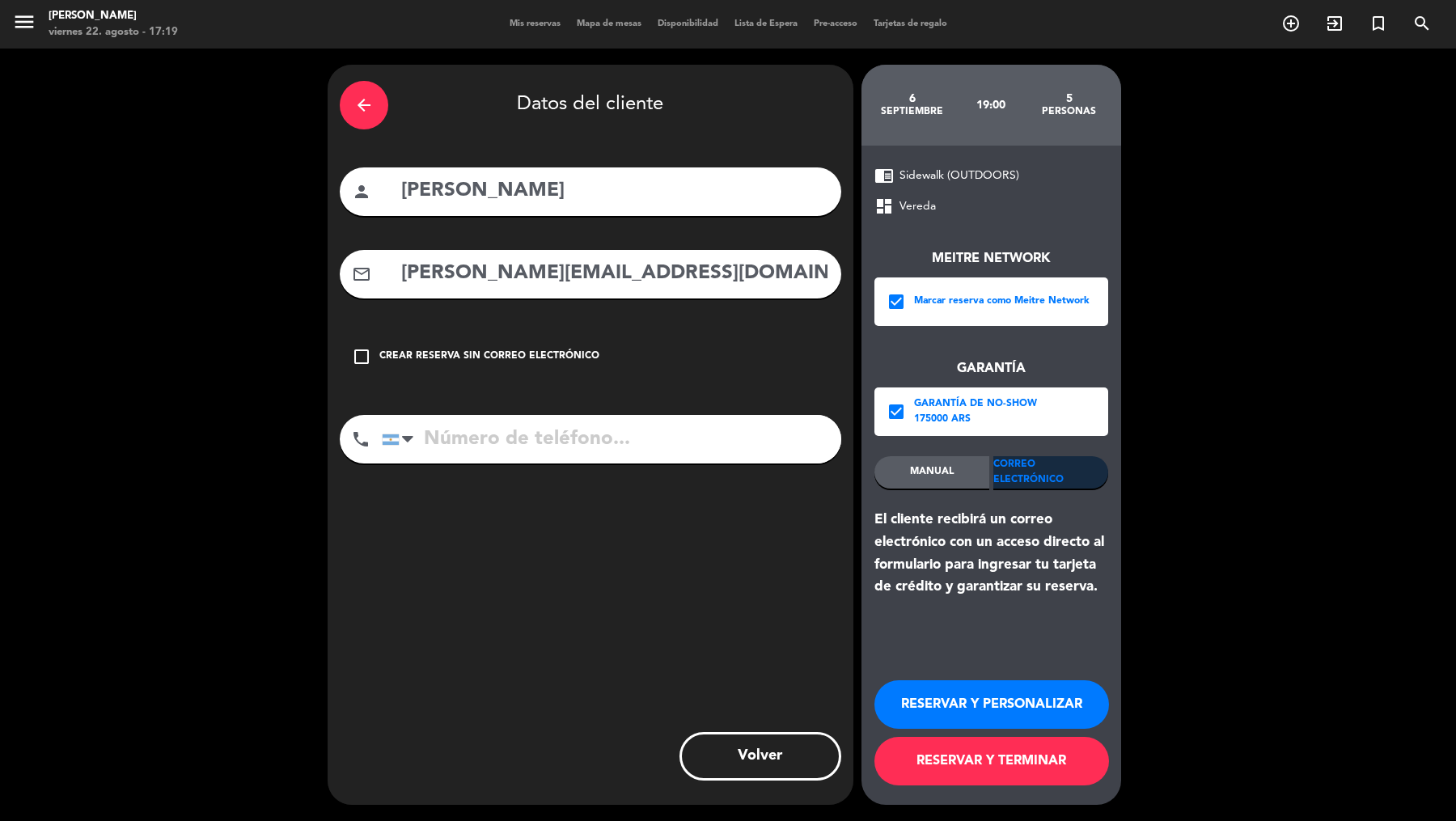
paste input "[PHONE_NUMBER]"
type input "[PHONE_NUMBER]"
click at [921, 760] on button "RESERVAR Y TERMINAR" at bounding box center [991, 761] width 235 height 48
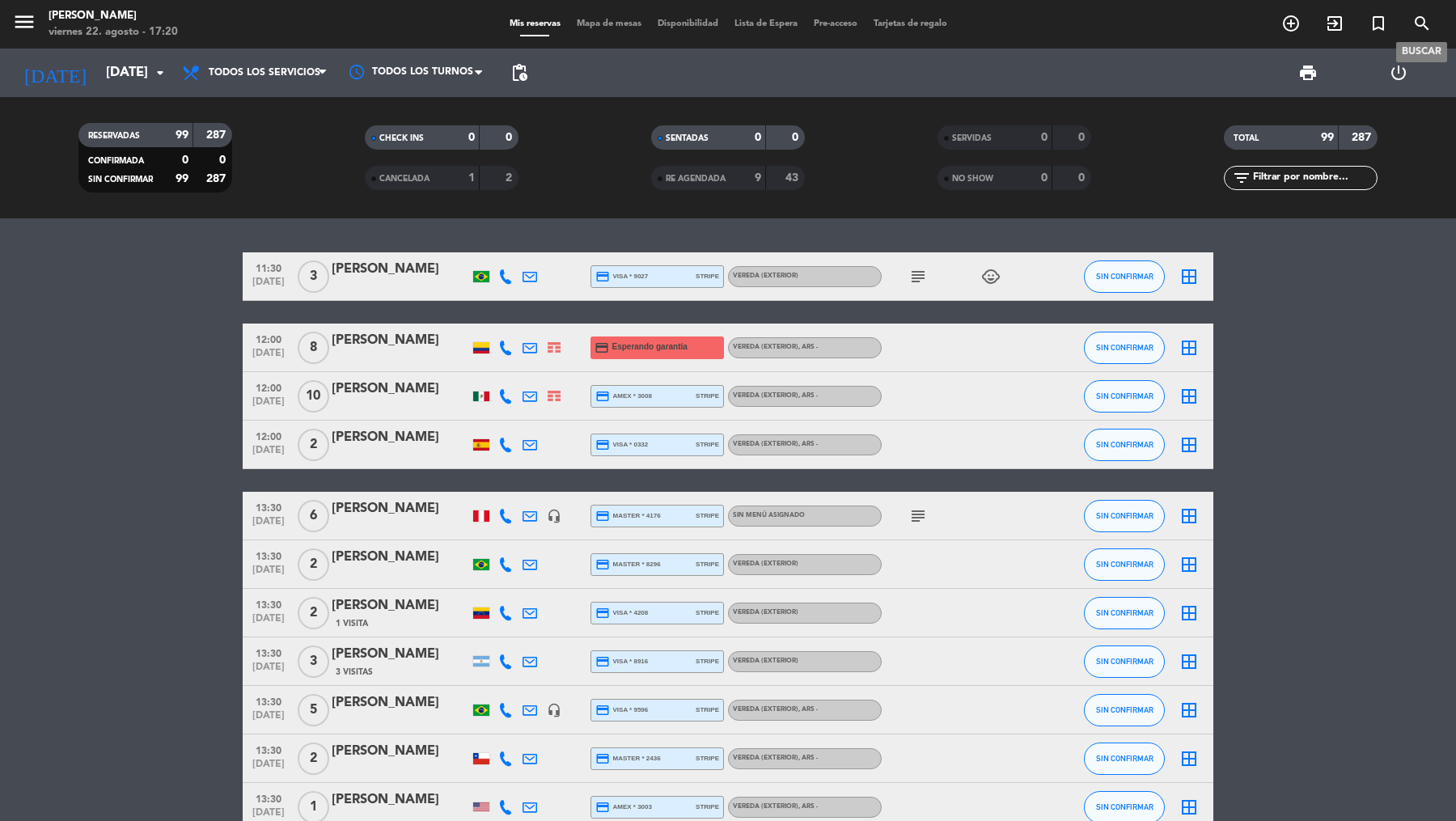
click at [1424, 22] on icon "search" at bounding box center [1422, 23] width 19 height 19
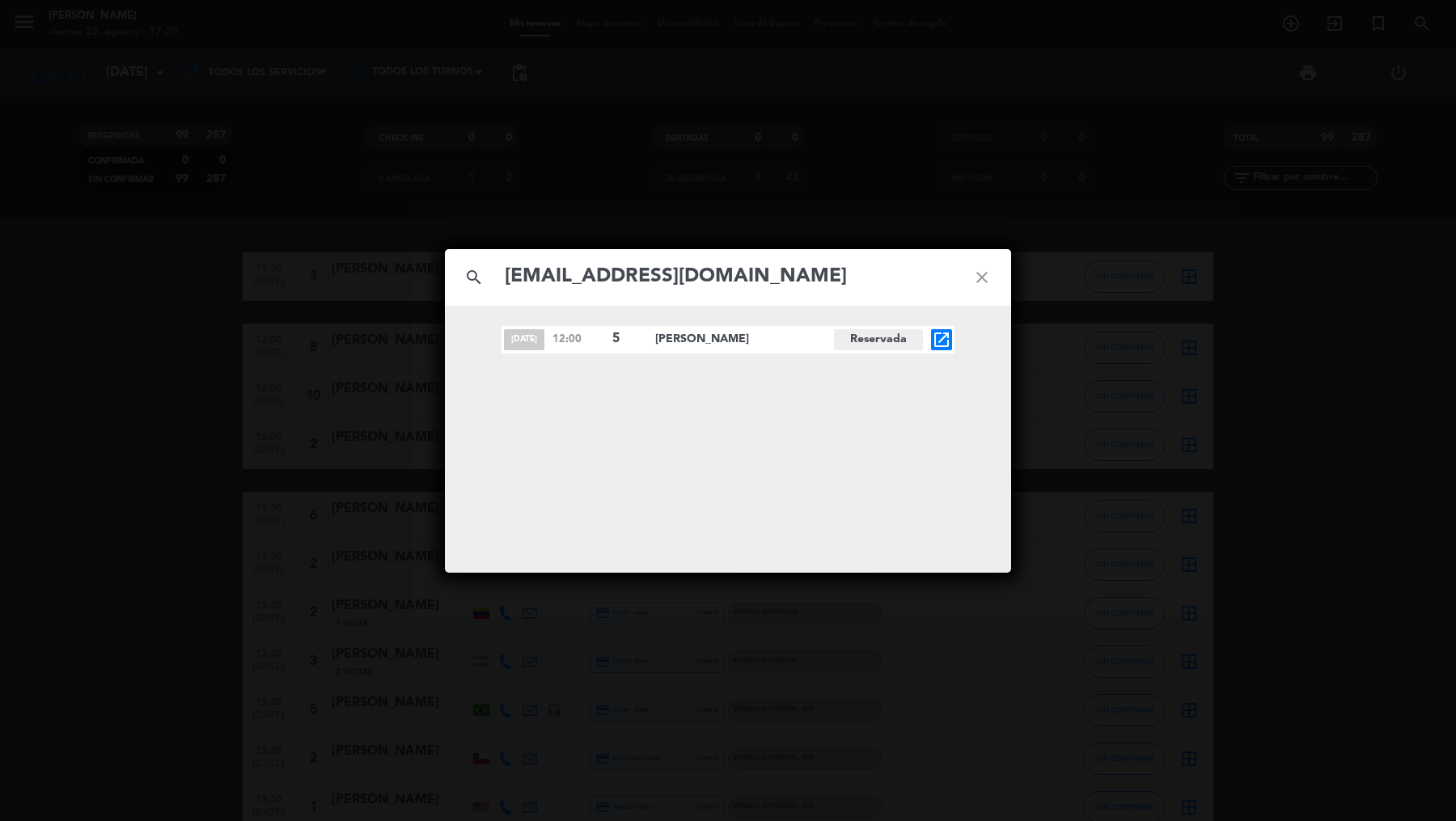
type input "[EMAIL_ADDRESS][DOMAIN_NAME]"
click at [942, 340] on icon "open_in_new" at bounding box center [941, 339] width 19 height 19
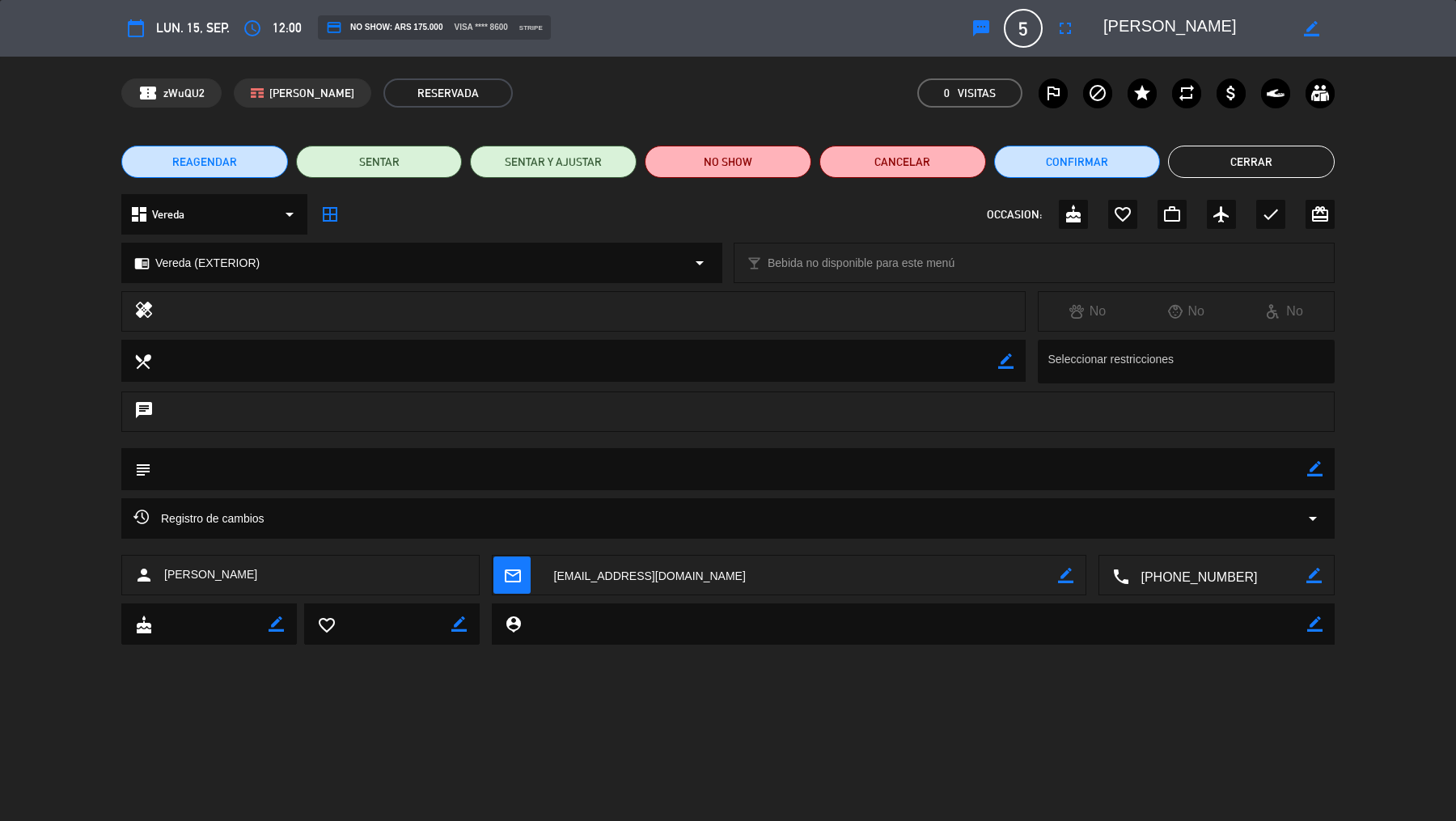
click at [1112, 471] on textarea at bounding box center [729, 469] width 1155 height 42
click at [1316, 510] on icon "arrow_drop_down" at bounding box center [1312, 518] width 19 height 19
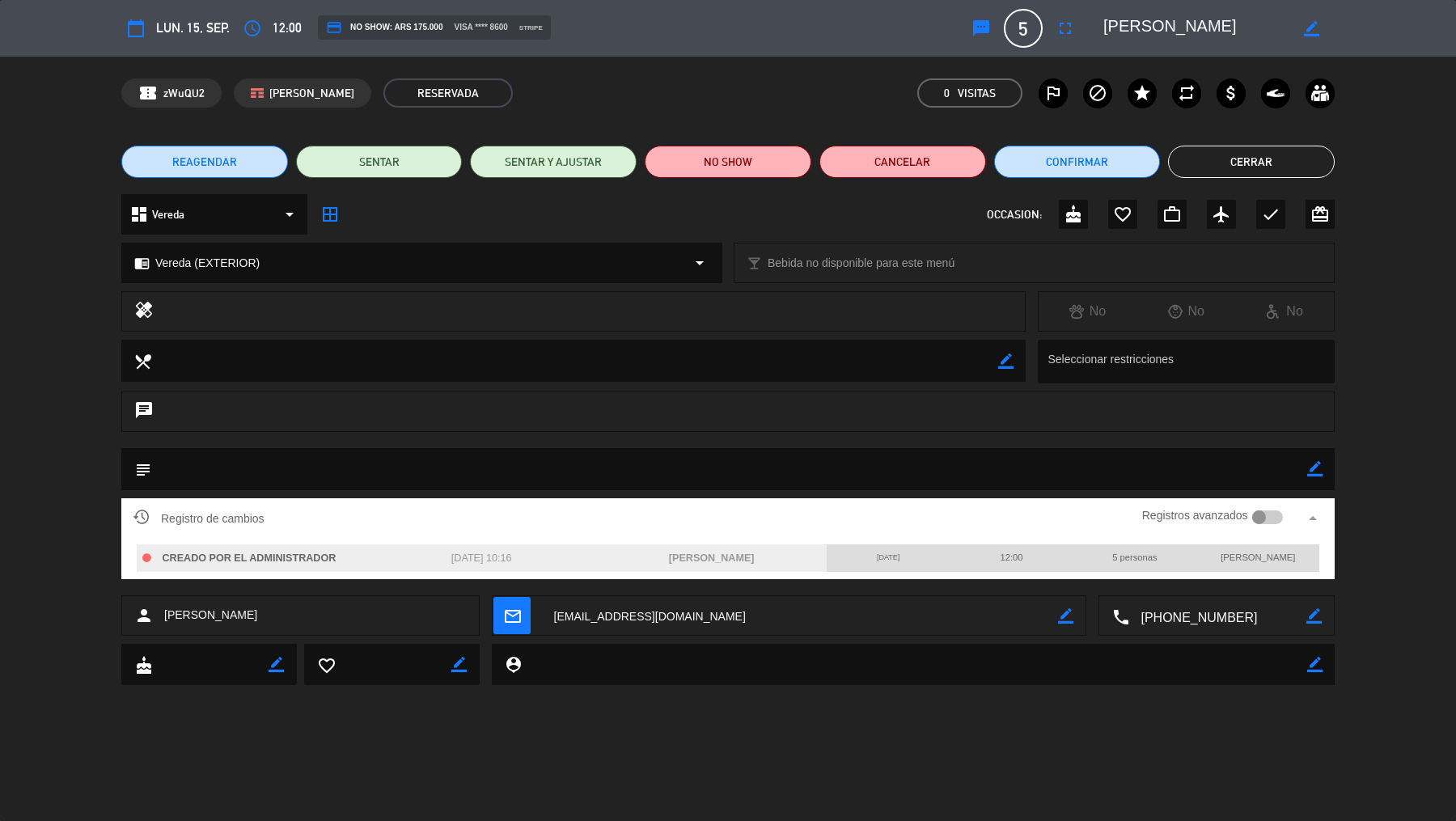
click at [1260, 518] on div at bounding box center [1259, 517] width 14 height 14
click at [1260, 518] on div at bounding box center [1268, 517] width 32 height 14
click at [1061, 27] on icon "fullscreen" at bounding box center [1065, 27] width 19 height 19
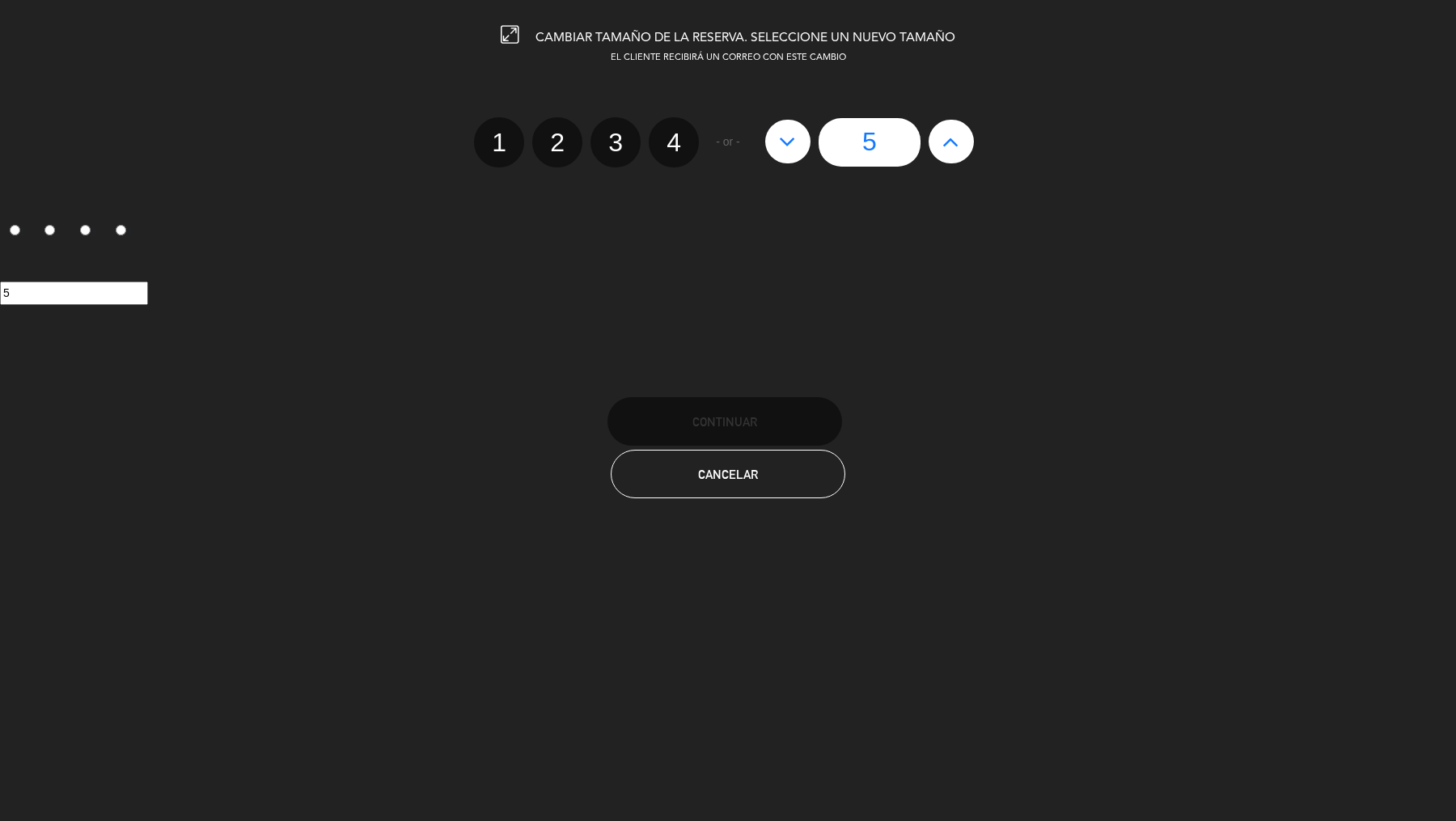
click at [953, 148] on icon at bounding box center [951, 141] width 17 height 26
type input "6"
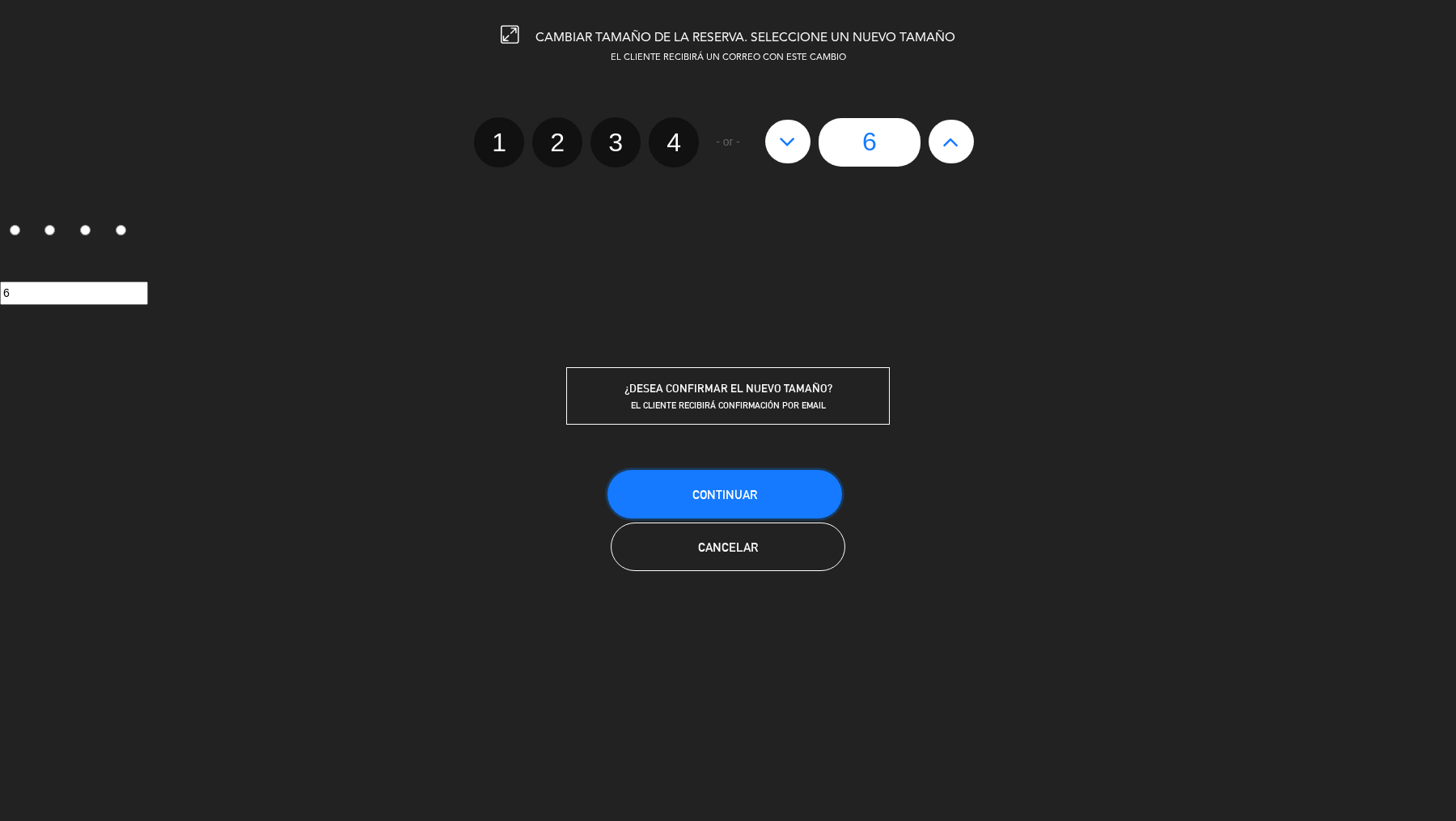
click at [800, 480] on button "Continuar" at bounding box center [725, 495] width 235 height 48
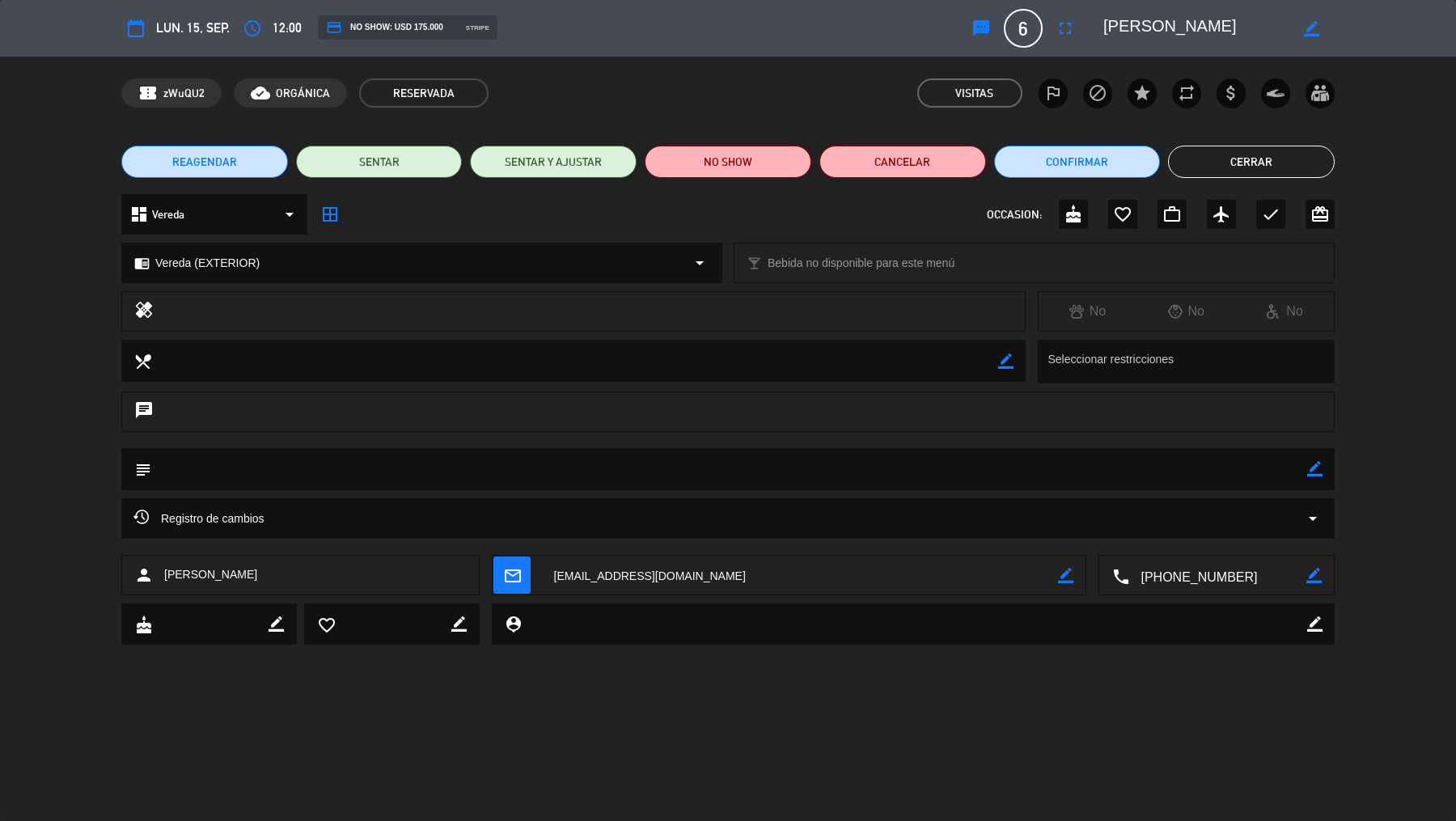
click at [1180, 169] on button "Cerrar" at bounding box center [1251, 162] width 166 height 32
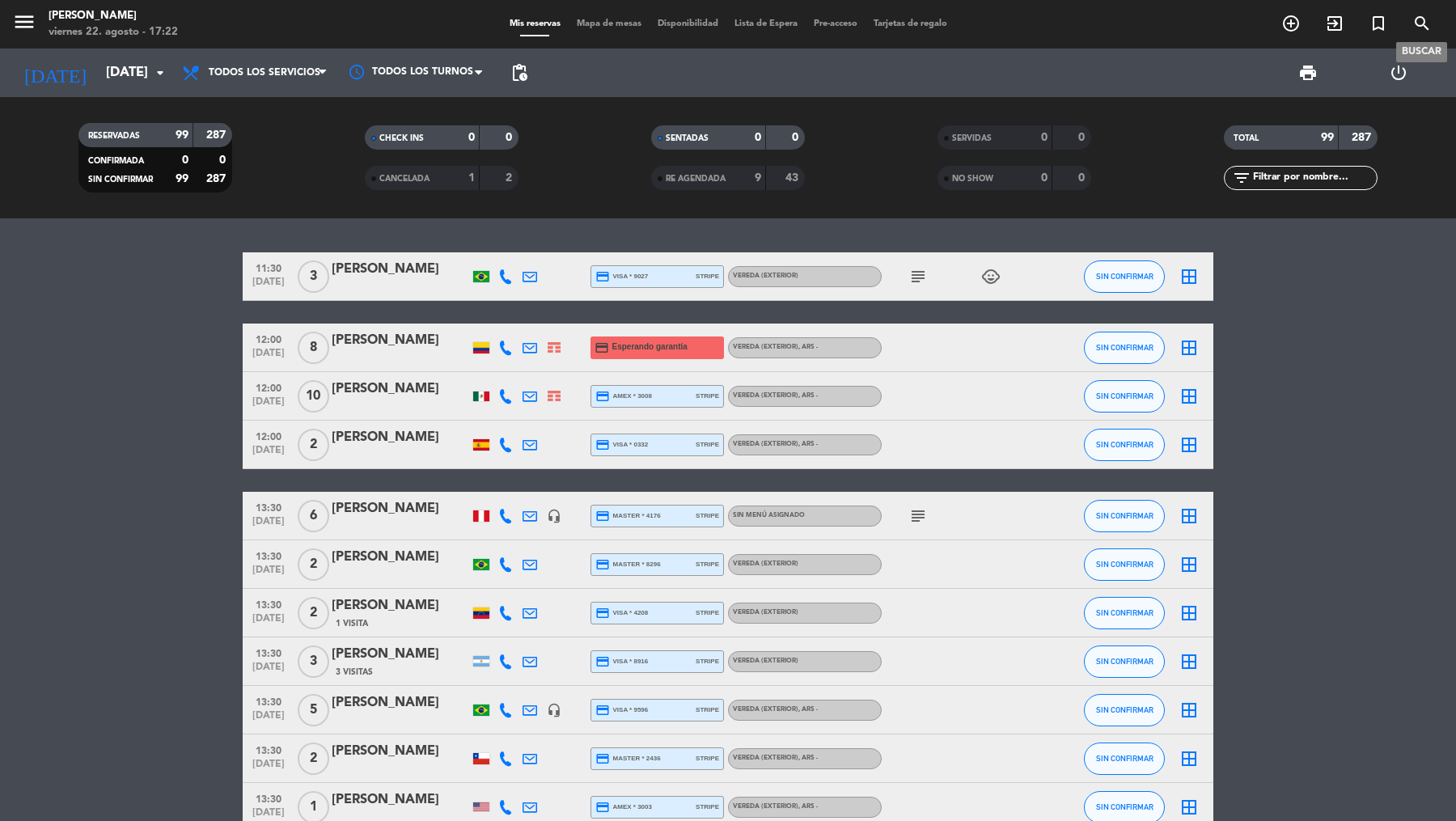
click at [1428, 19] on icon "search" at bounding box center [1422, 23] width 19 height 19
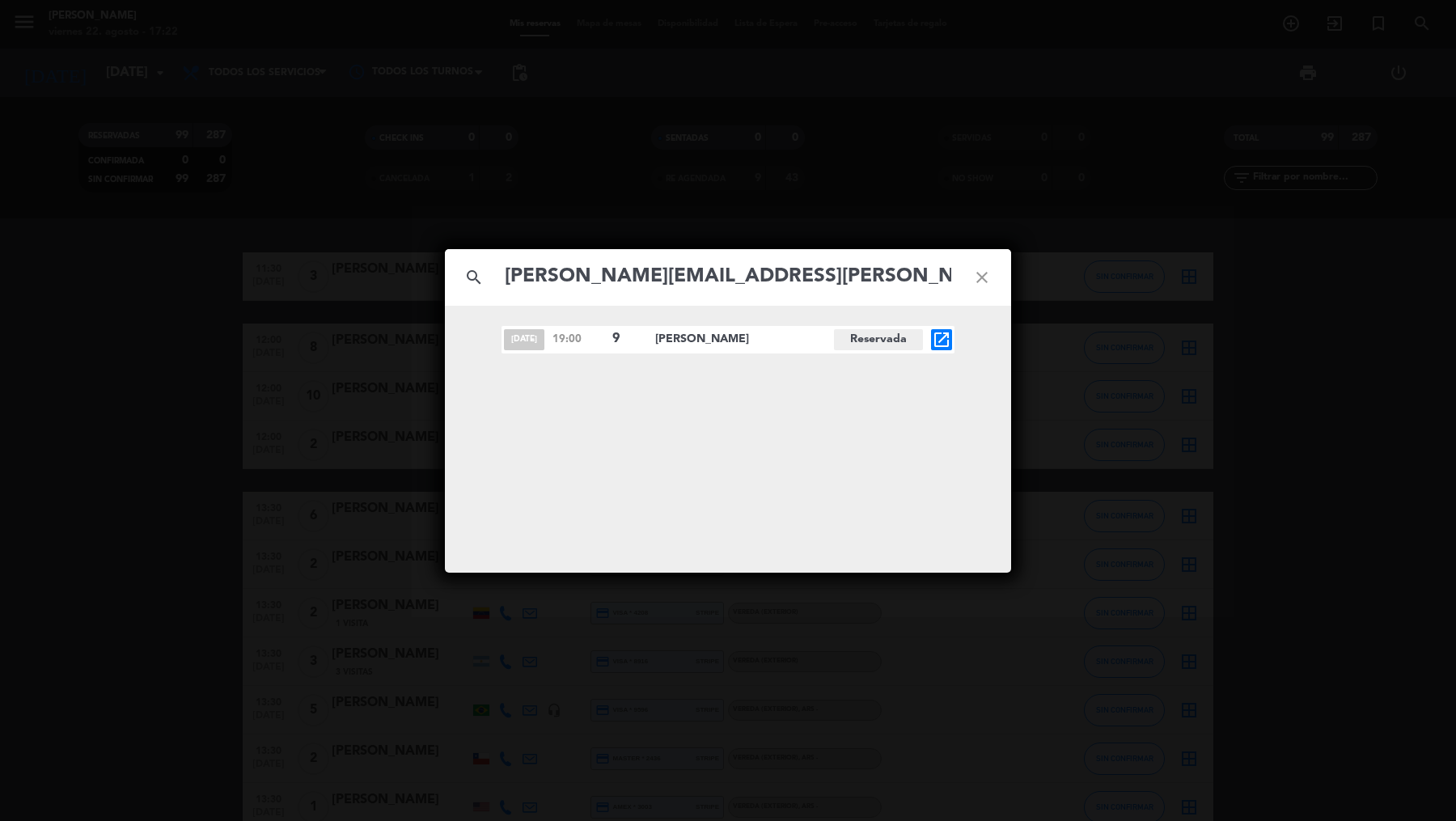
type input "[PERSON_NAME][EMAIL_ADDRESS][PERSON_NAME][DOMAIN_NAME]"
click at [947, 340] on icon "open_in_new" at bounding box center [941, 339] width 19 height 19
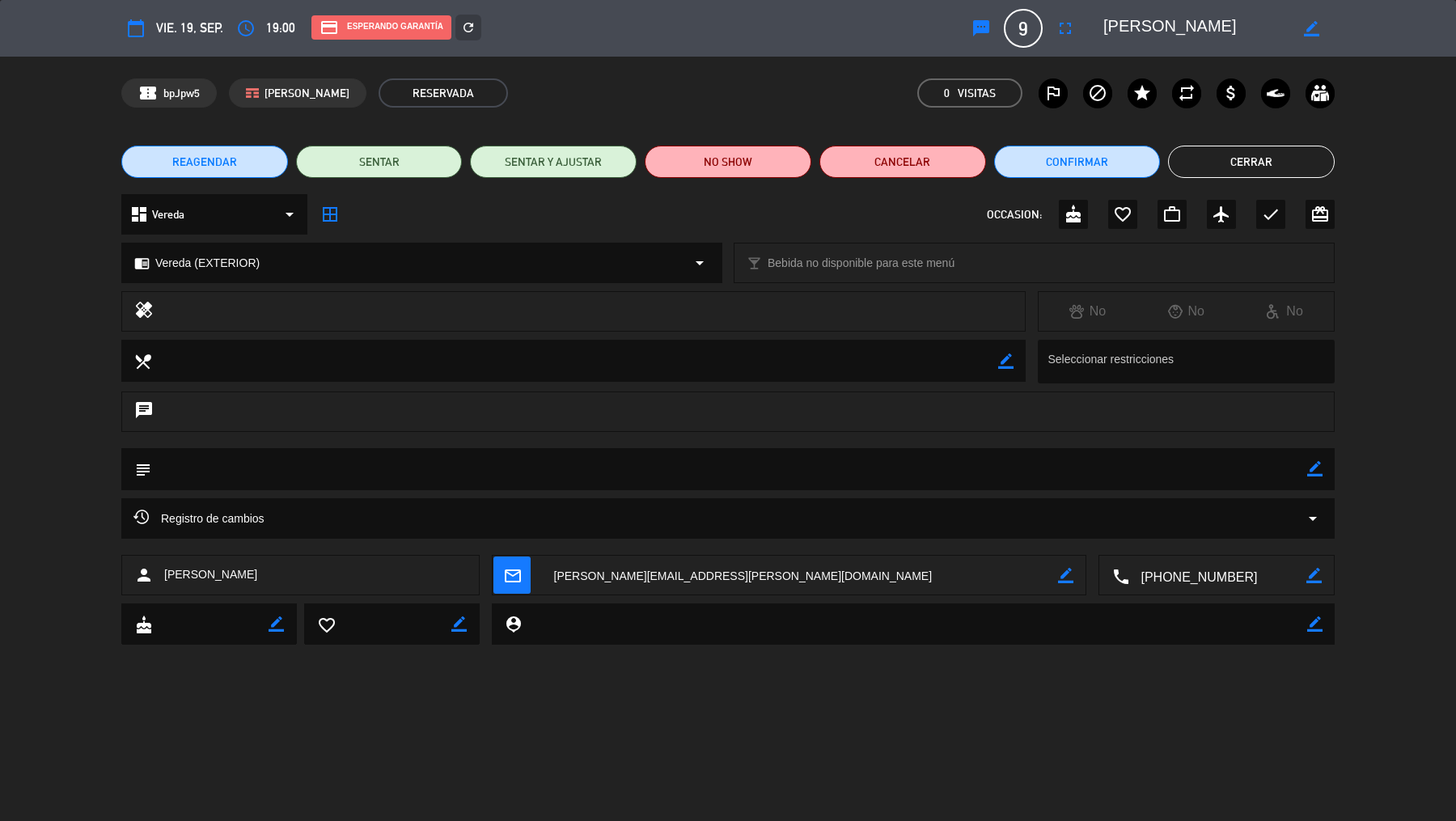
click at [228, 161] on span "REAGENDAR" at bounding box center [205, 162] width 65 height 17
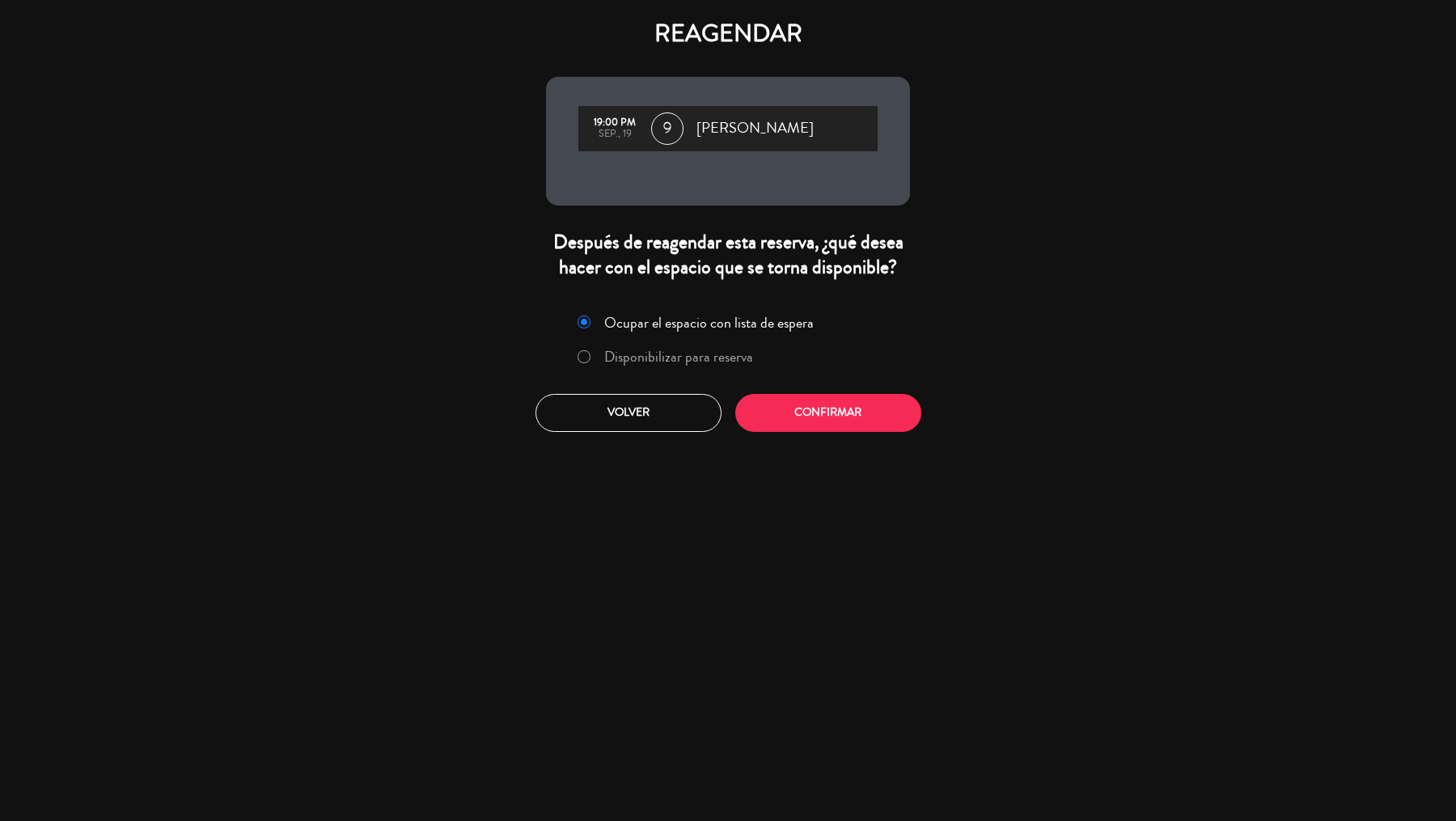
click at [720, 353] on label "Disponibilizar para reserva" at bounding box center [678, 356] width 149 height 14
click at [795, 406] on button "Confirmar" at bounding box center [827, 413] width 186 height 38
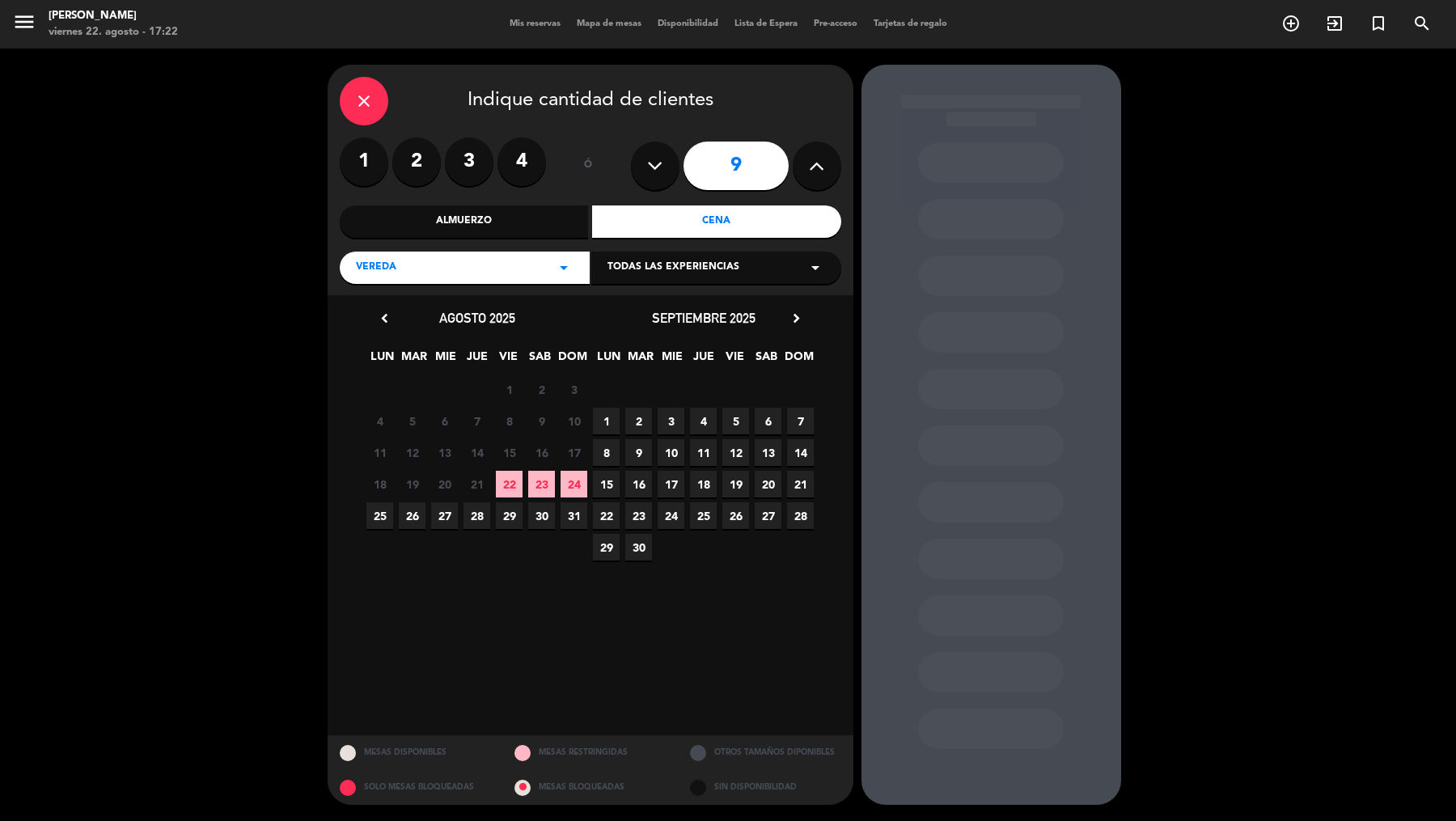
click at [738, 277] on div "Todas las experiencias arrow_drop_down" at bounding box center [716, 267] width 250 height 32
click at [736, 297] on div "Sidewalk (OUTDOORS)" at bounding box center [716, 298] width 250 height 69
click at [733, 306] on div "Sidewalk (OUTDOORS)" at bounding box center [716, 307] width 217 height 16
click at [738, 485] on span "19" at bounding box center [736, 485] width 27 height 27
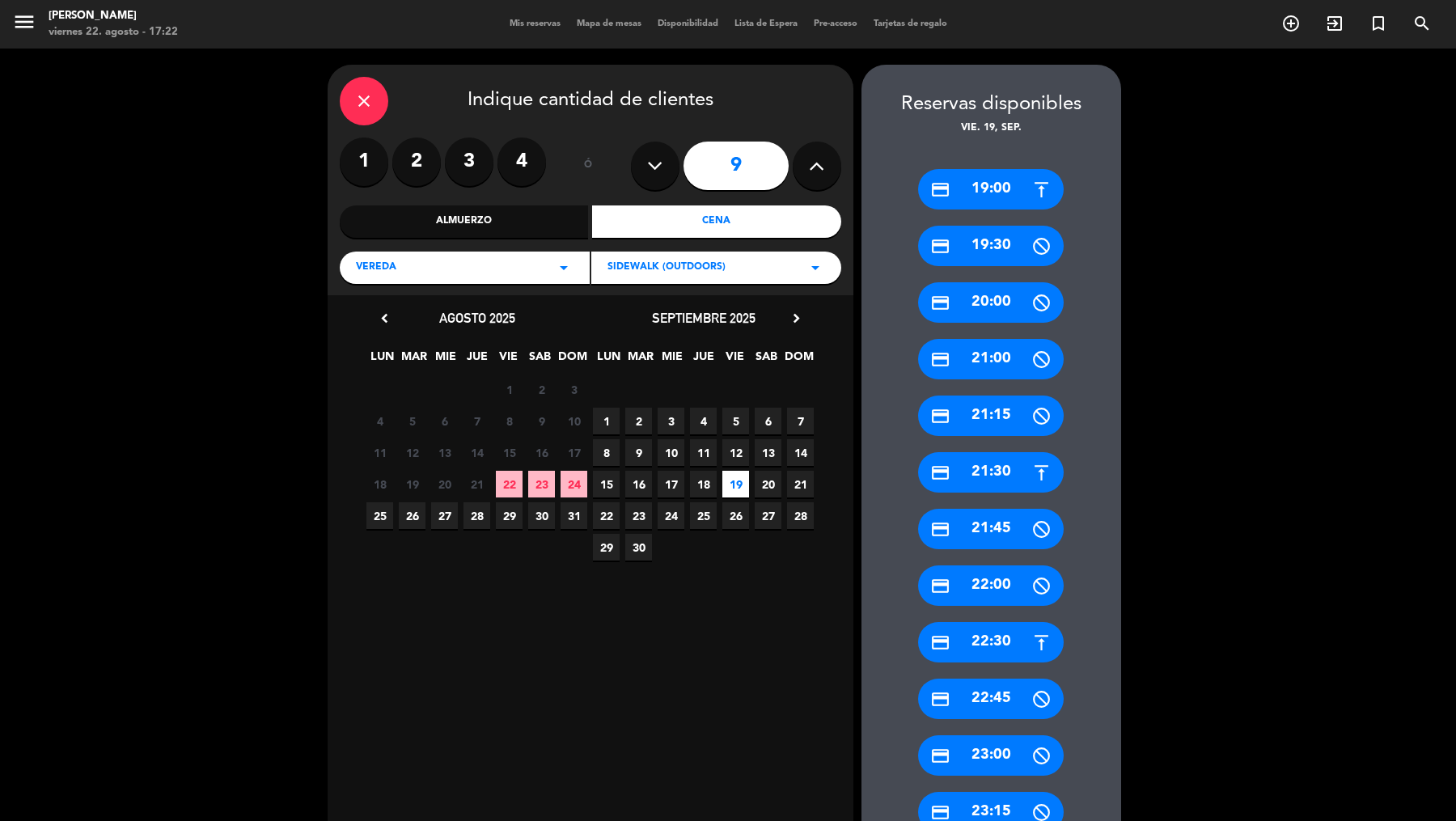
click at [652, 164] on icon at bounding box center [654, 166] width 15 height 24
type input "7"
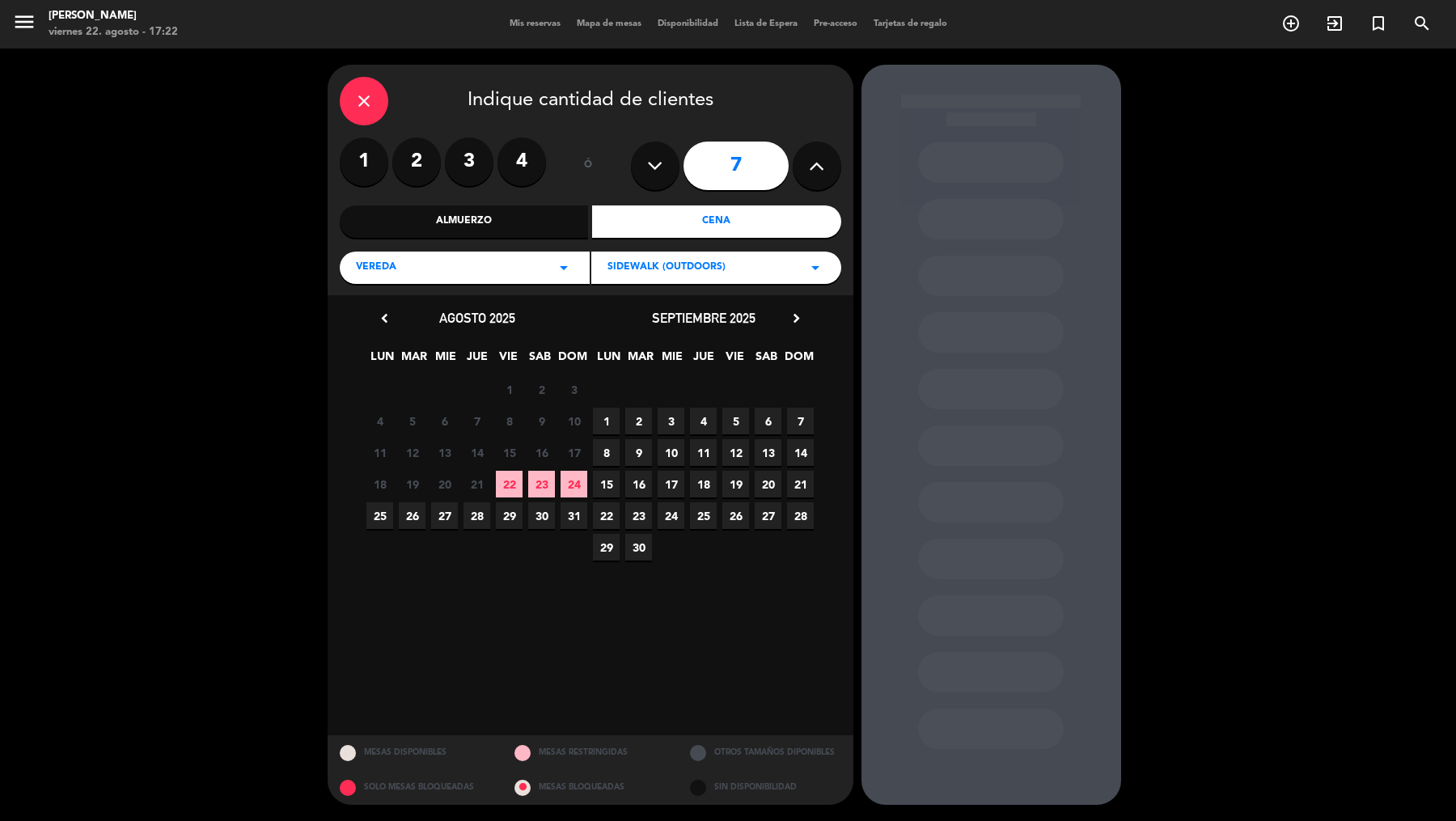
click at [742, 491] on span "19" at bounding box center [736, 485] width 27 height 27
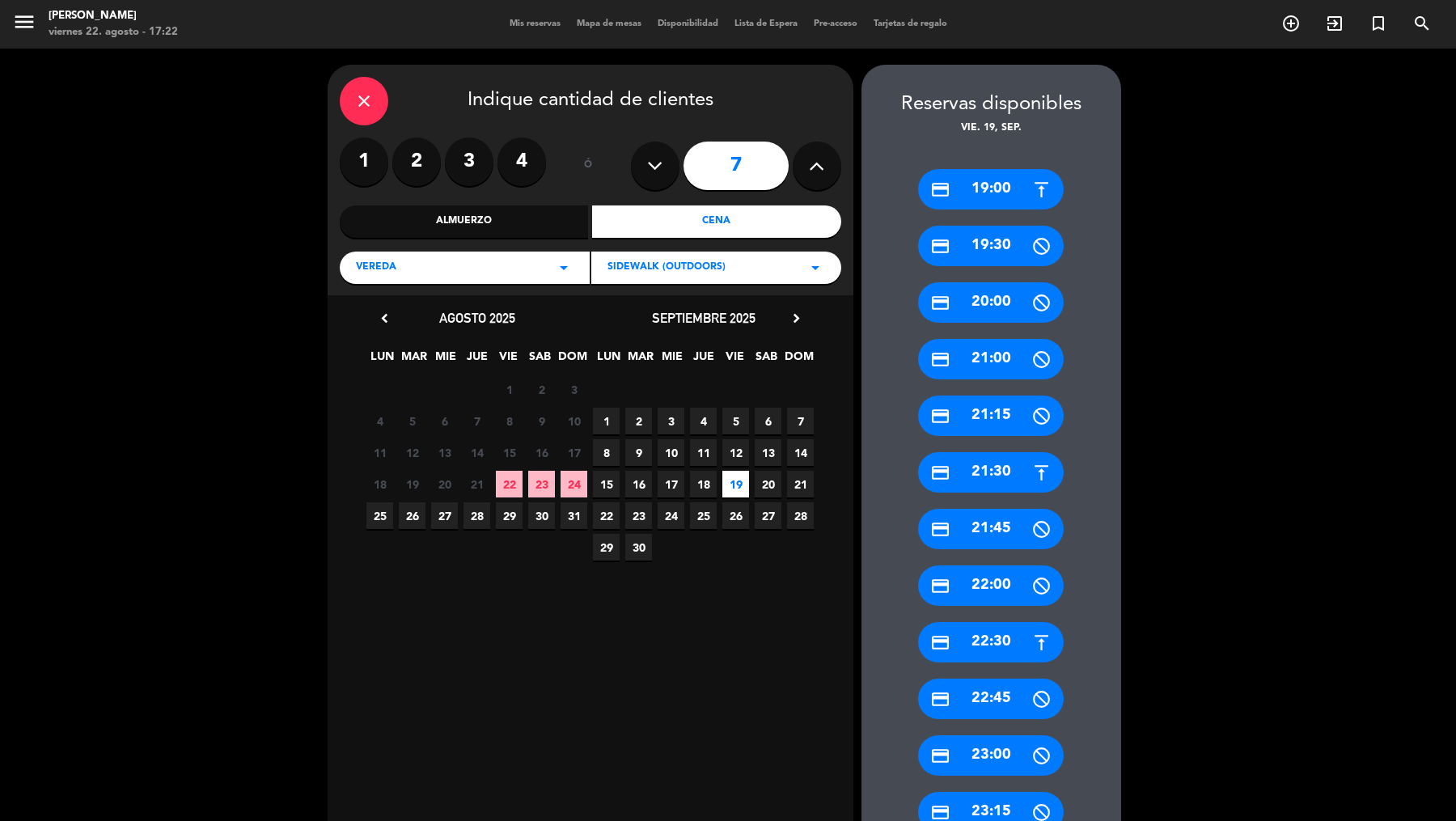
click at [997, 200] on div "credit_card 19:00" at bounding box center [991, 189] width 146 height 41
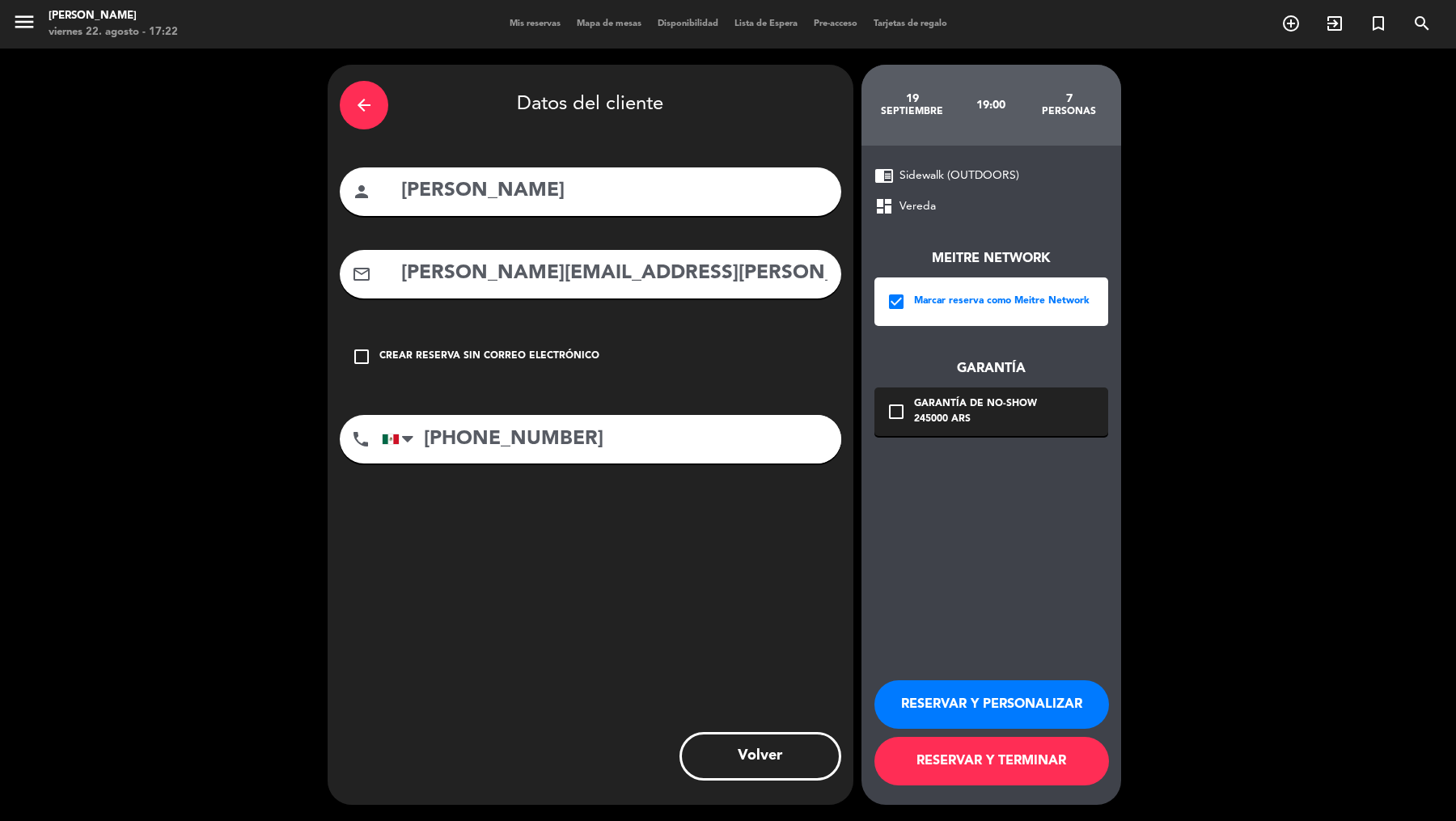
click at [948, 764] on button "RESERVAR Y TERMINAR" at bounding box center [991, 761] width 235 height 48
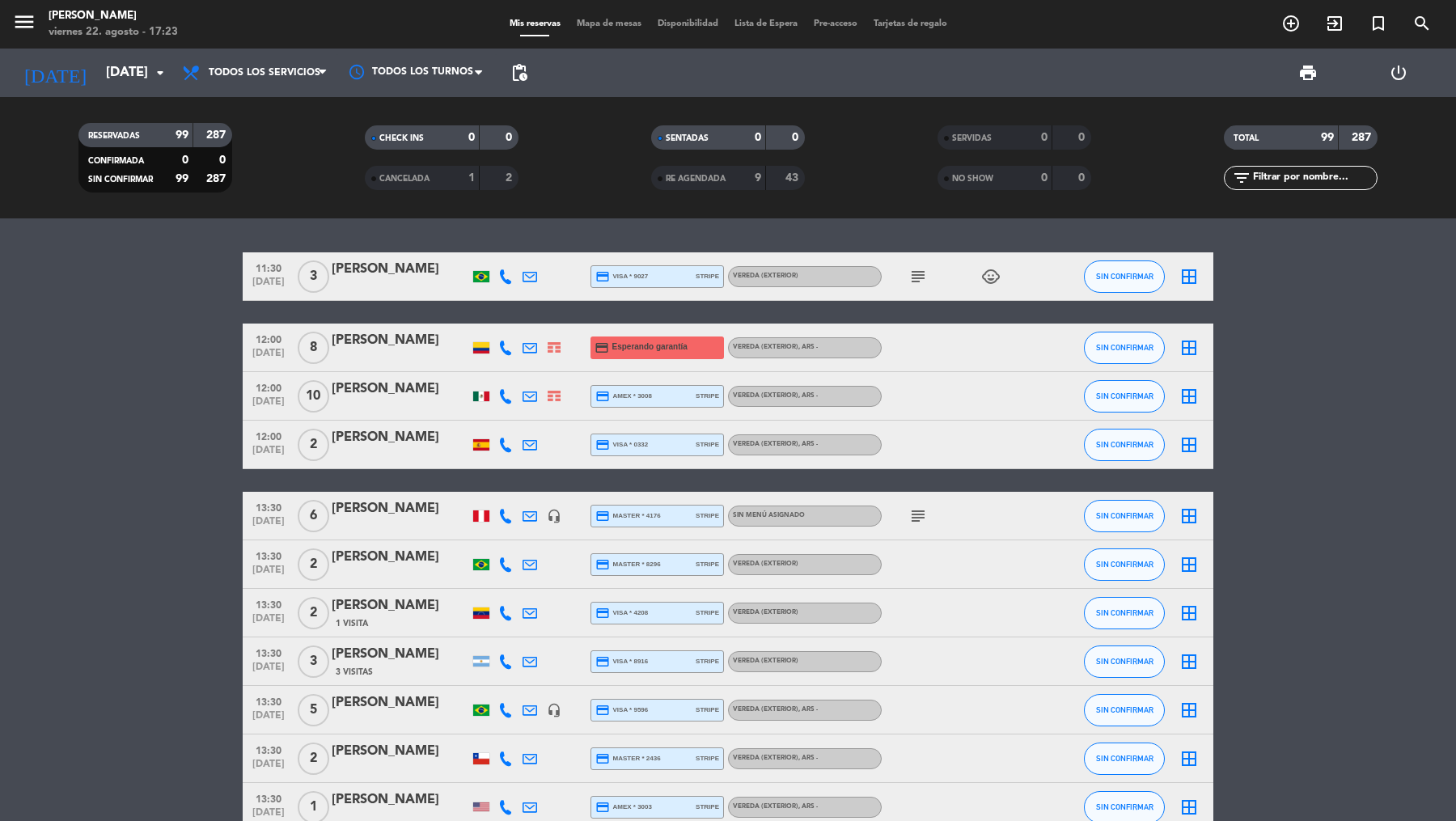
click at [1422, 35] on span "search" at bounding box center [1422, 23] width 43 height 27
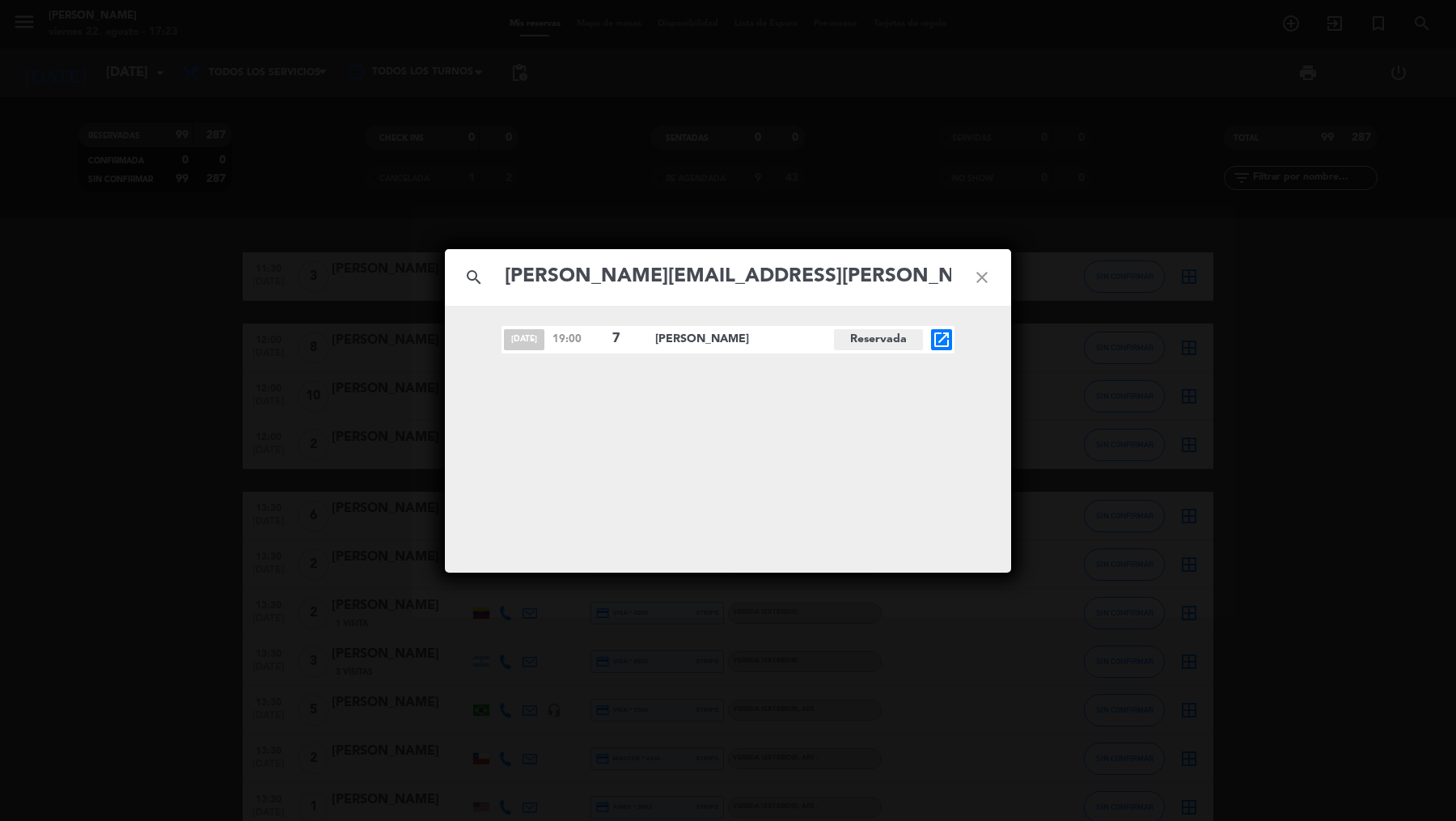
type input "[PERSON_NAME][EMAIL_ADDRESS][PERSON_NAME][DOMAIN_NAME]"
click at [932, 341] on icon "open_in_new" at bounding box center [941, 339] width 19 height 19
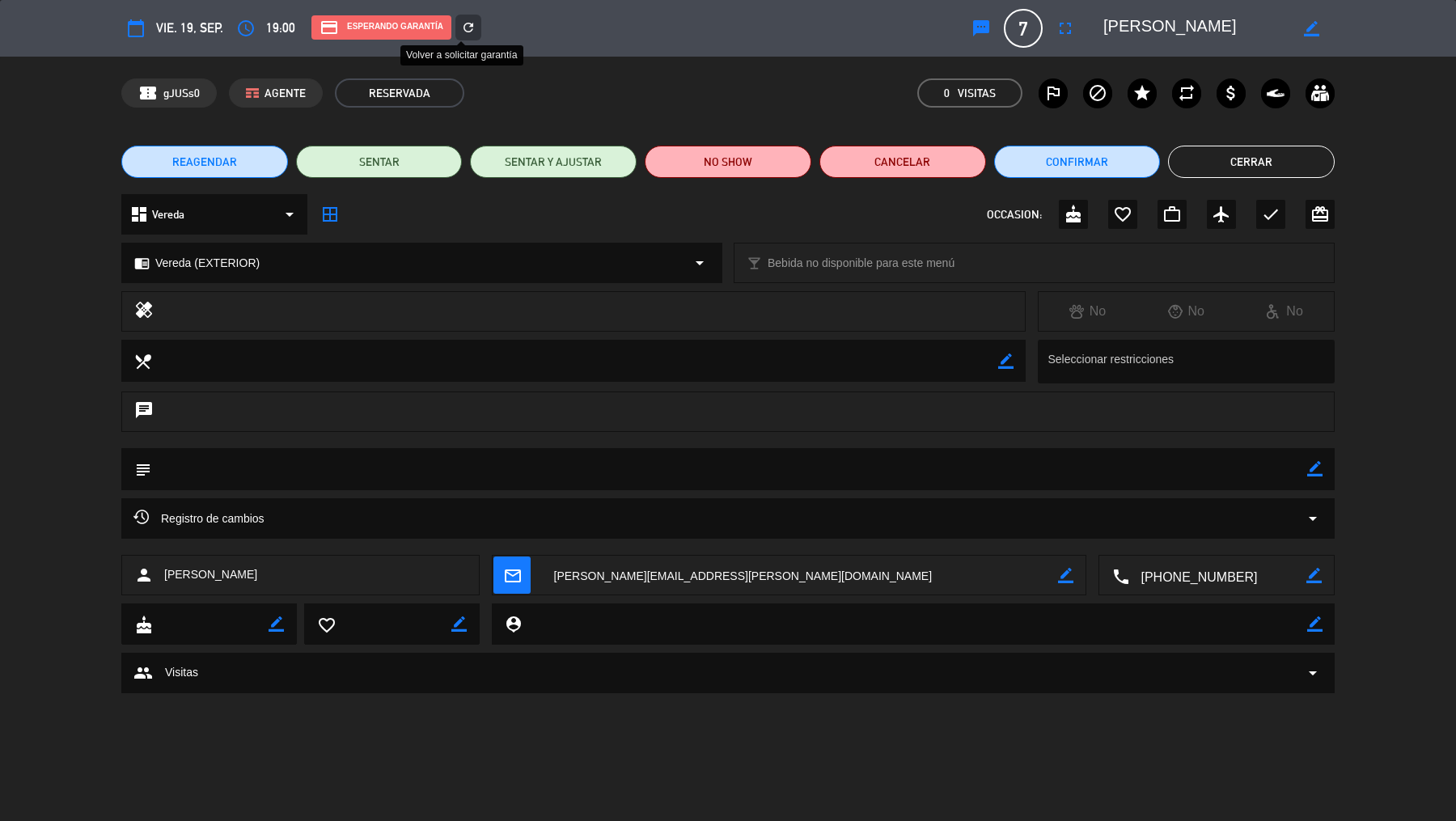
click at [465, 31] on icon "refresh" at bounding box center [468, 27] width 14 height 14
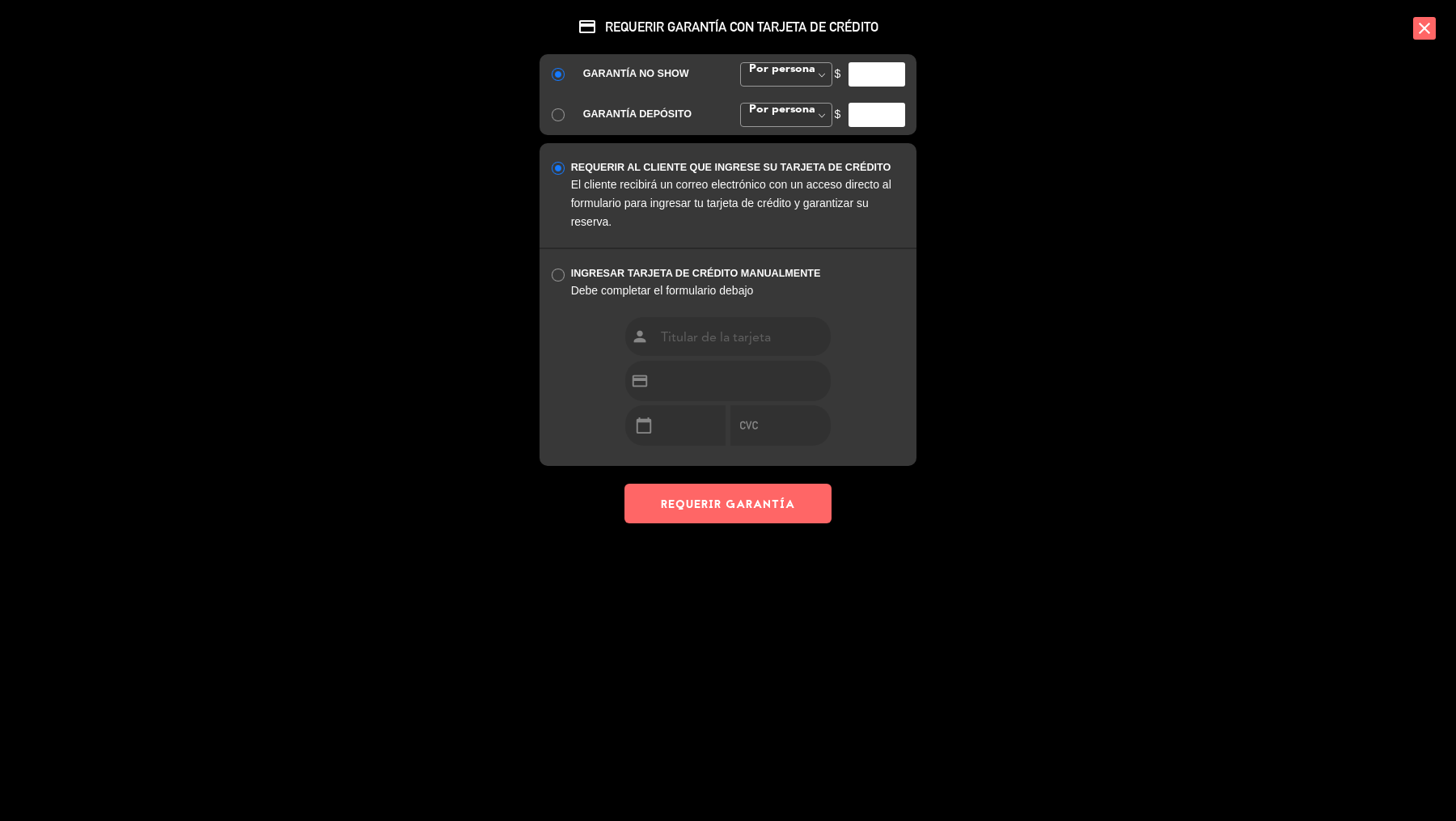
click at [873, 76] on input "number" at bounding box center [877, 74] width 57 height 24
type input "35000"
click at [772, 488] on button "REQUERIR GARANTÍA" at bounding box center [728, 504] width 207 height 40
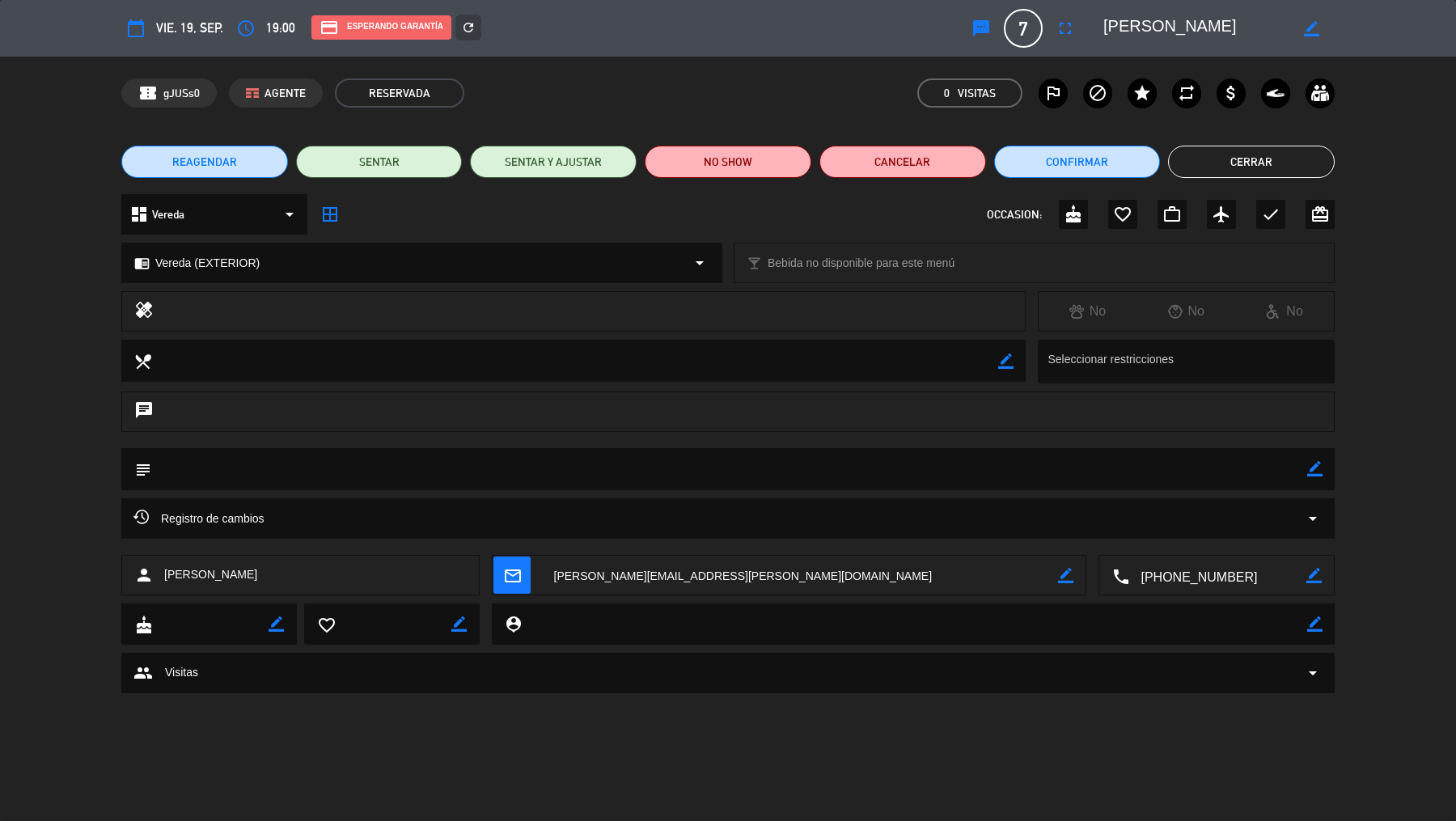
click at [1218, 164] on button "Cerrar" at bounding box center [1251, 162] width 166 height 32
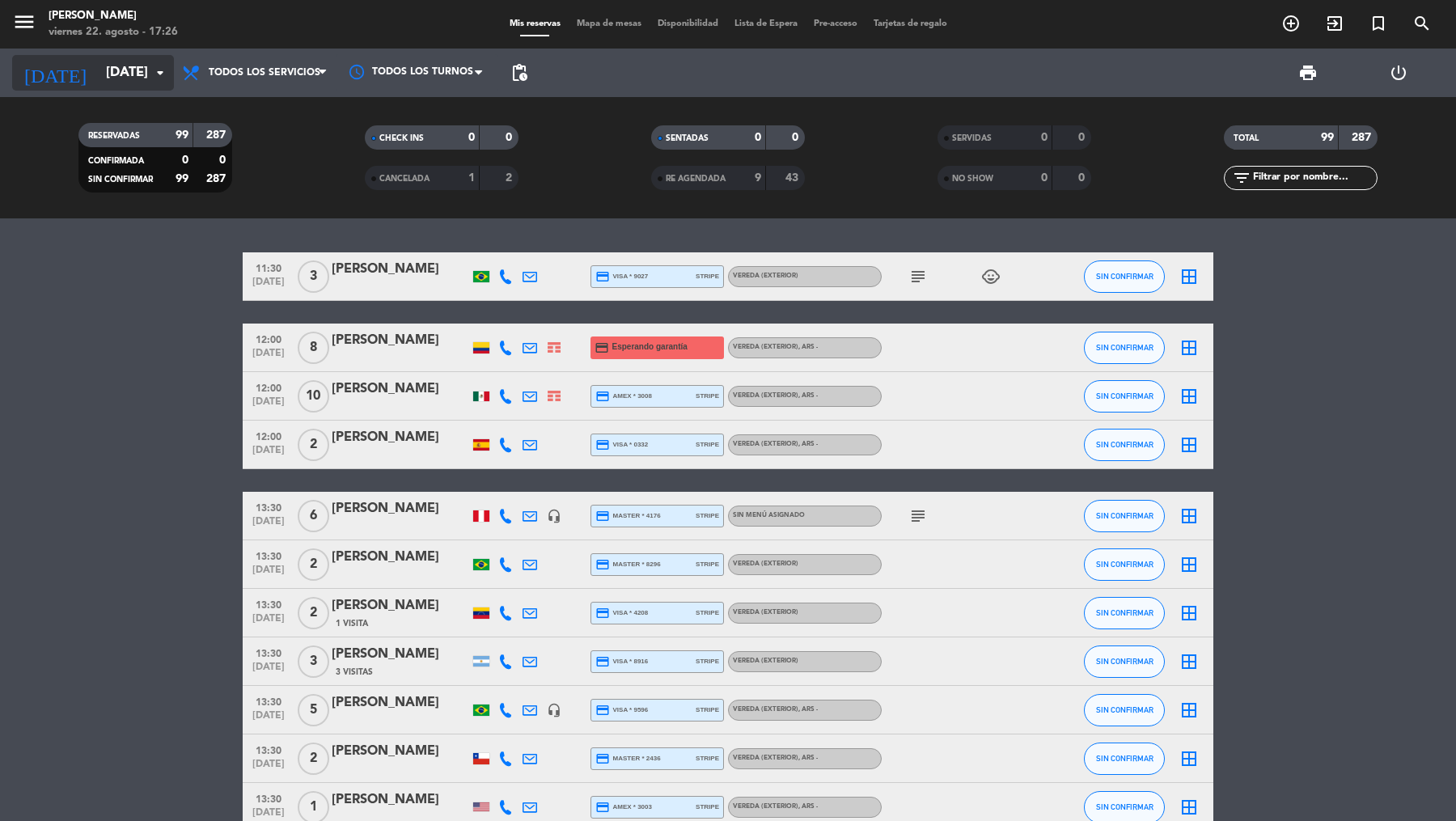
click at [152, 80] on icon "arrow_drop_down" at bounding box center [160, 72] width 19 height 19
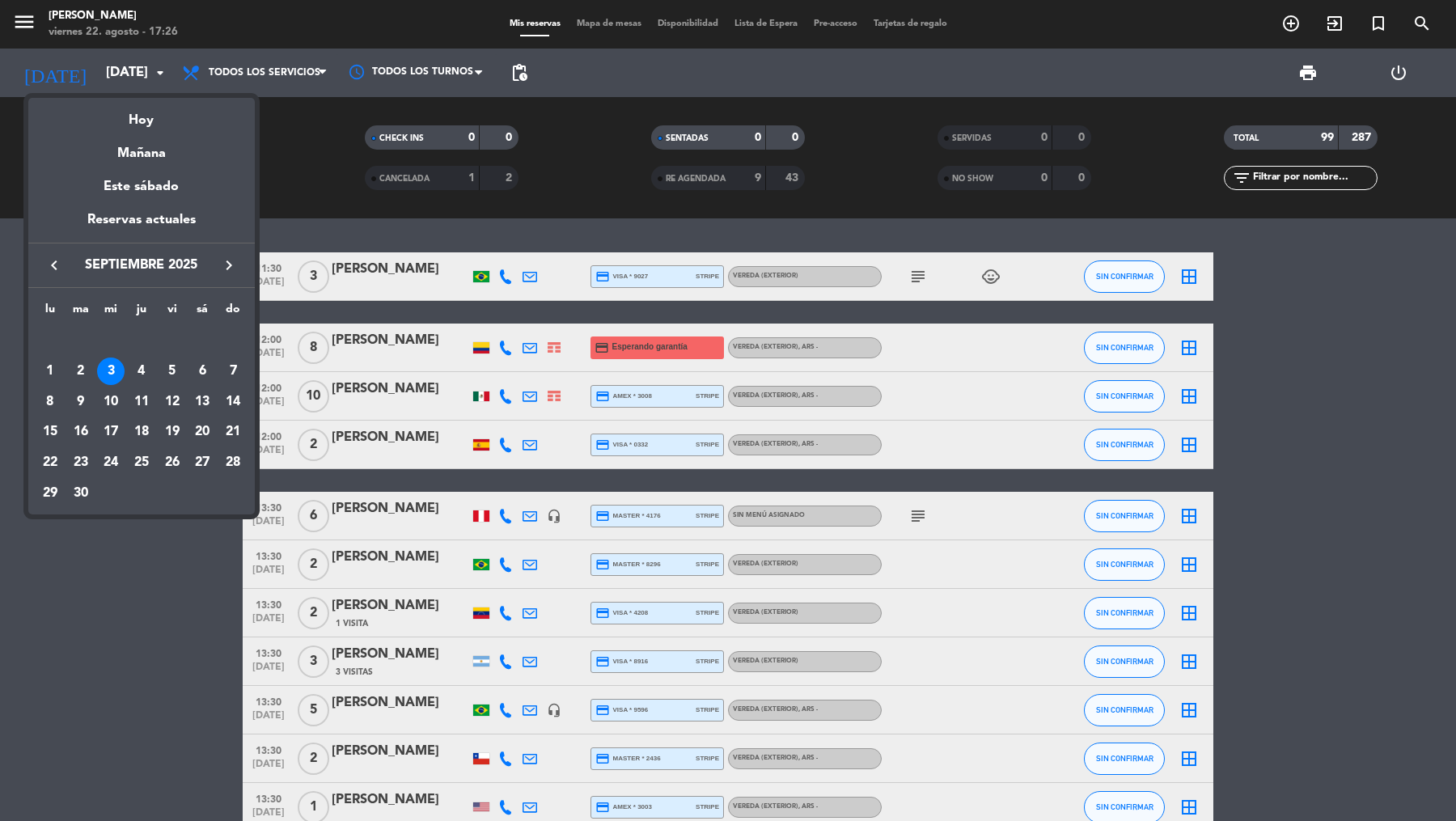
click at [64, 265] on button "keyboard_arrow_left" at bounding box center [54, 265] width 29 height 21
click at [57, 263] on icon "keyboard_arrow_left" at bounding box center [53, 265] width 19 height 19
click at [227, 264] on icon "keyboard_arrow_right" at bounding box center [228, 265] width 19 height 19
click at [243, 468] on div "31" at bounding box center [232, 462] width 27 height 27
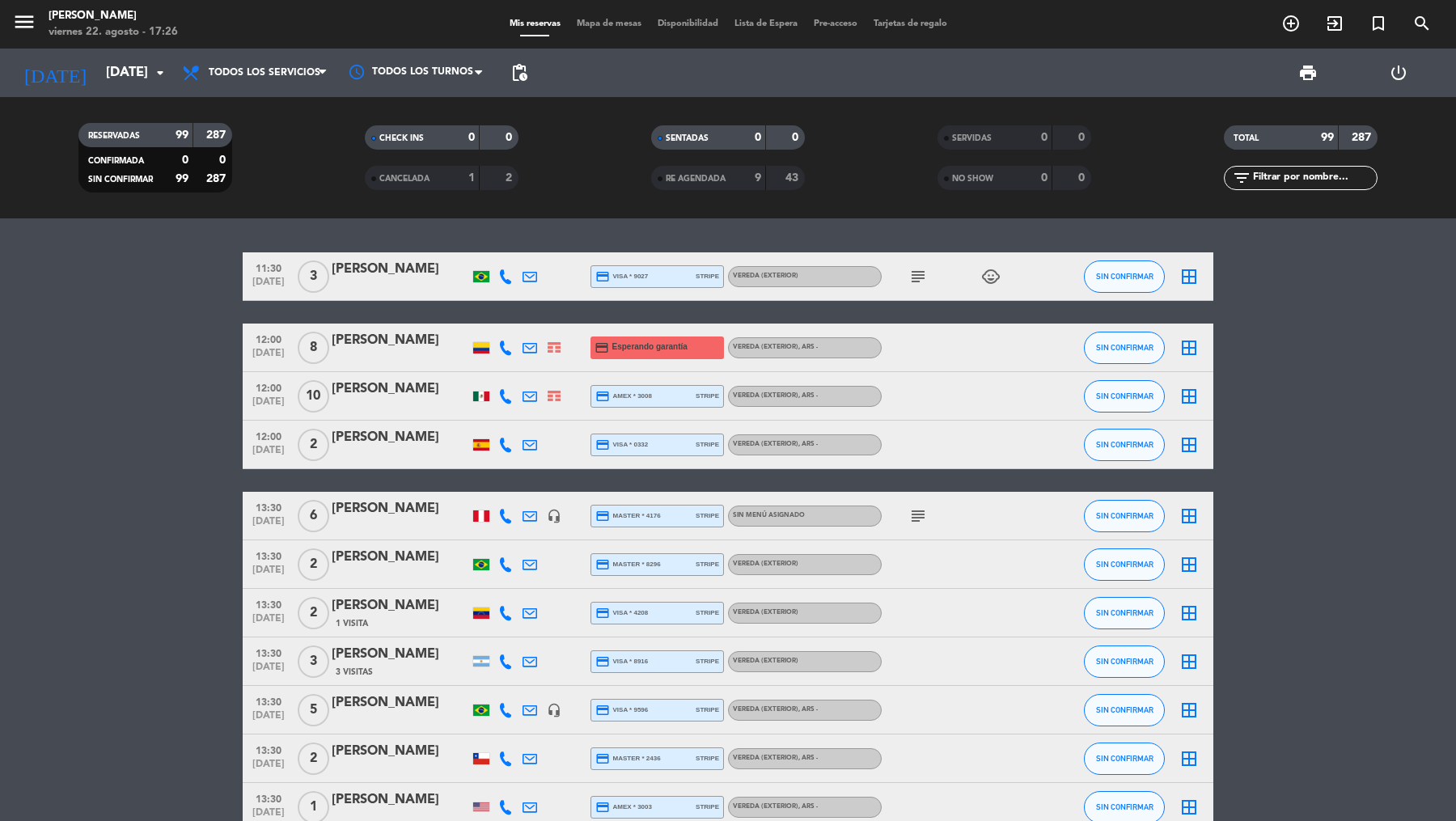
type input "[DATE]"
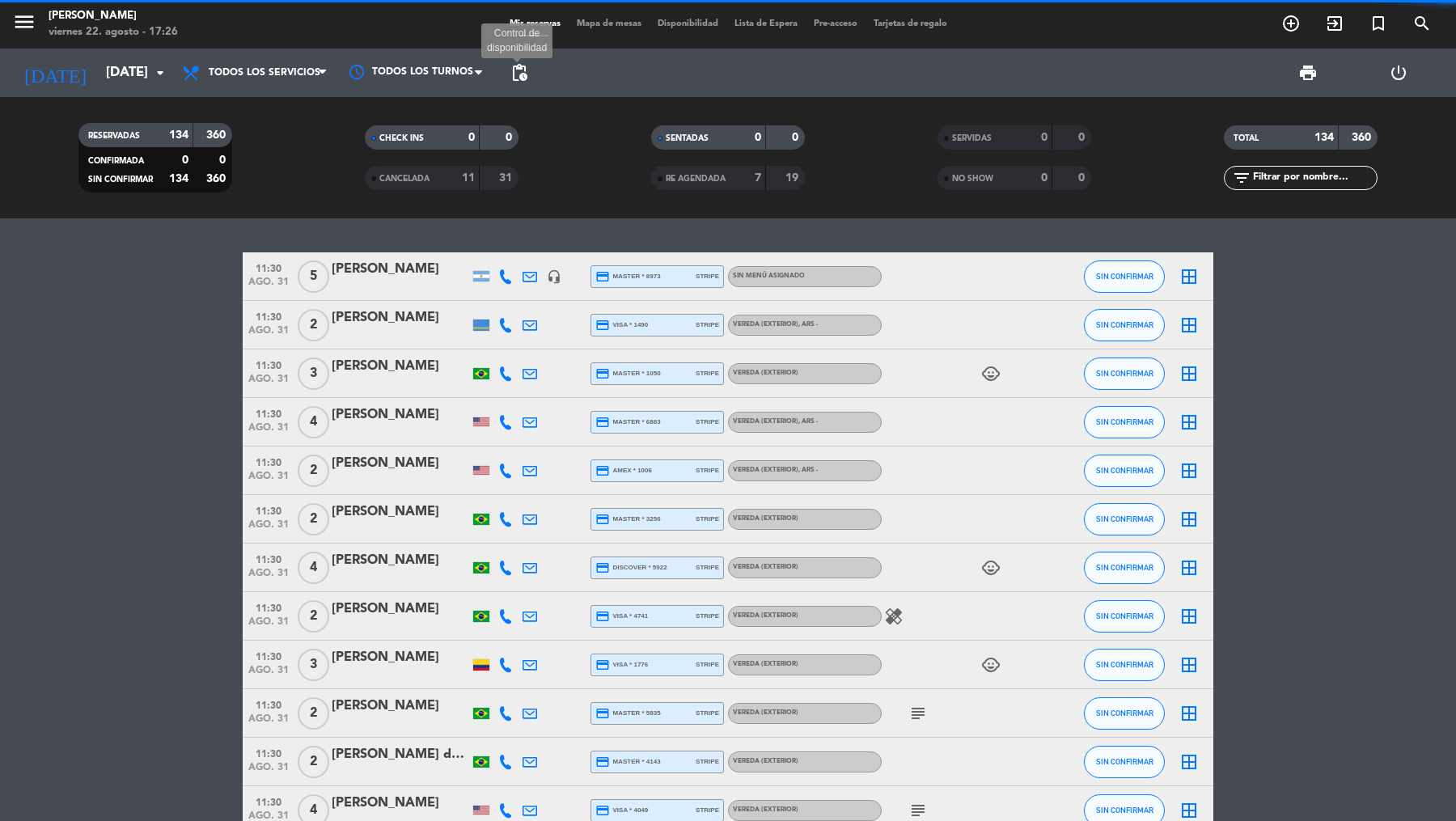
click at [524, 73] on span "pending_actions" at bounding box center [519, 72] width 19 height 19
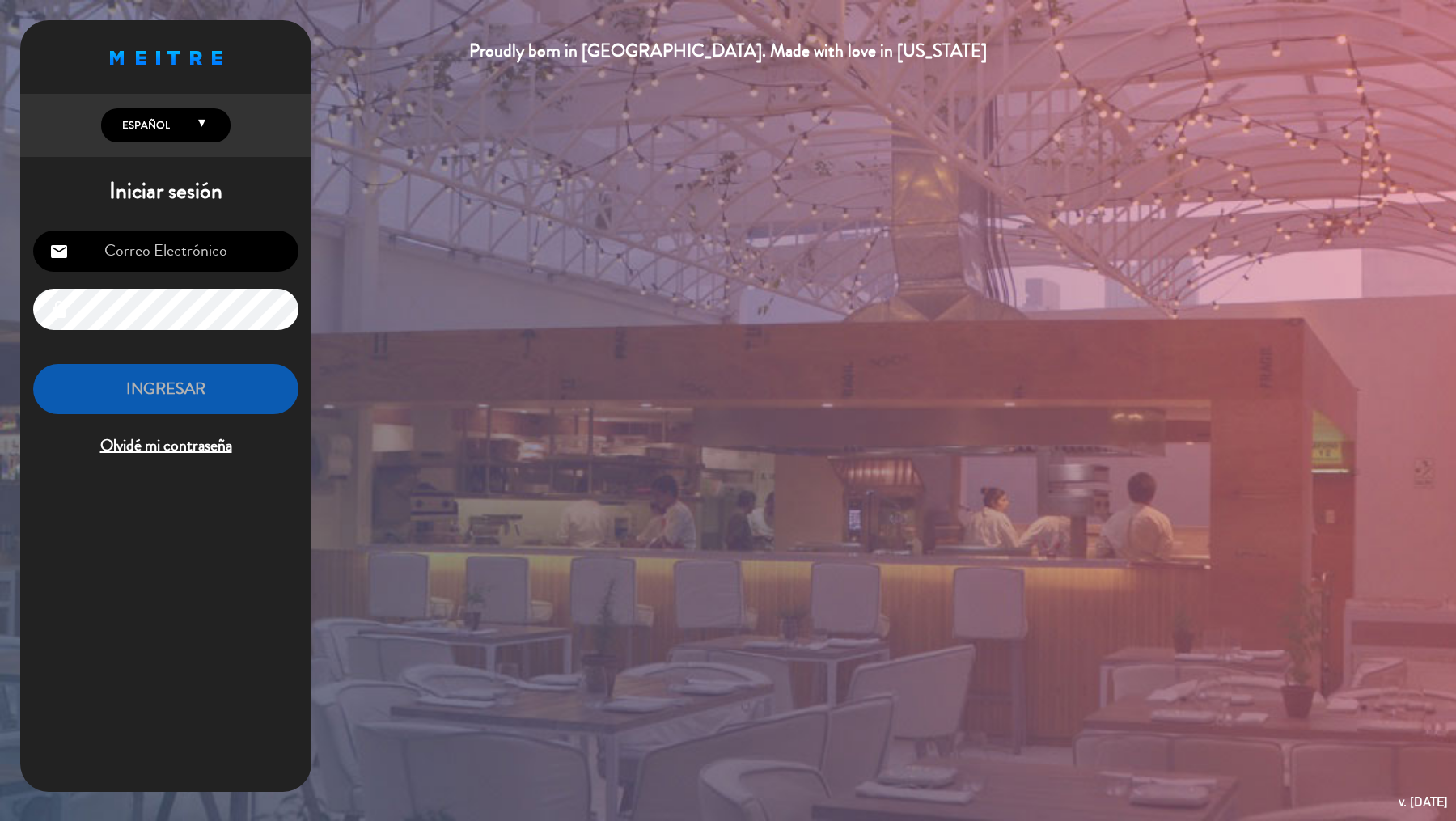
click at [1294, 18] on div "Proudly born in [GEOGRAPHIC_DATA]. Made with love in [US_STATE] English Español…" at bounding box center [728, 410] width 1456 height 821
click at [261, 250] on input "email" at bounding box center [166, 251] width 266 height 42
type input "[PERSON_NAME][EMAIL_ADDRESS][DOMAIN_NAME]"
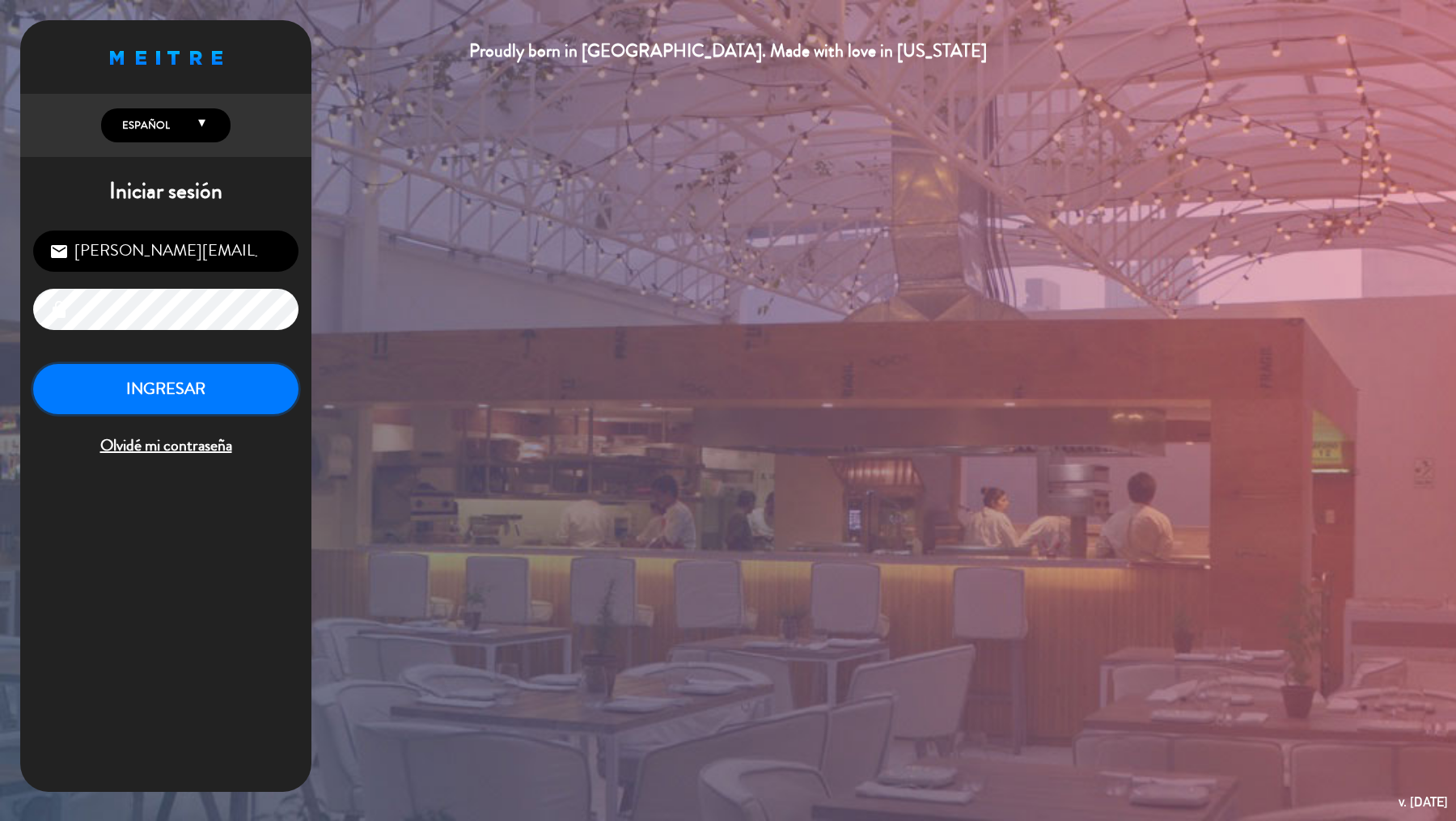
click at [236, 377] on button "INGRESAR" at bounding box center [166, 389] width 266 height 51
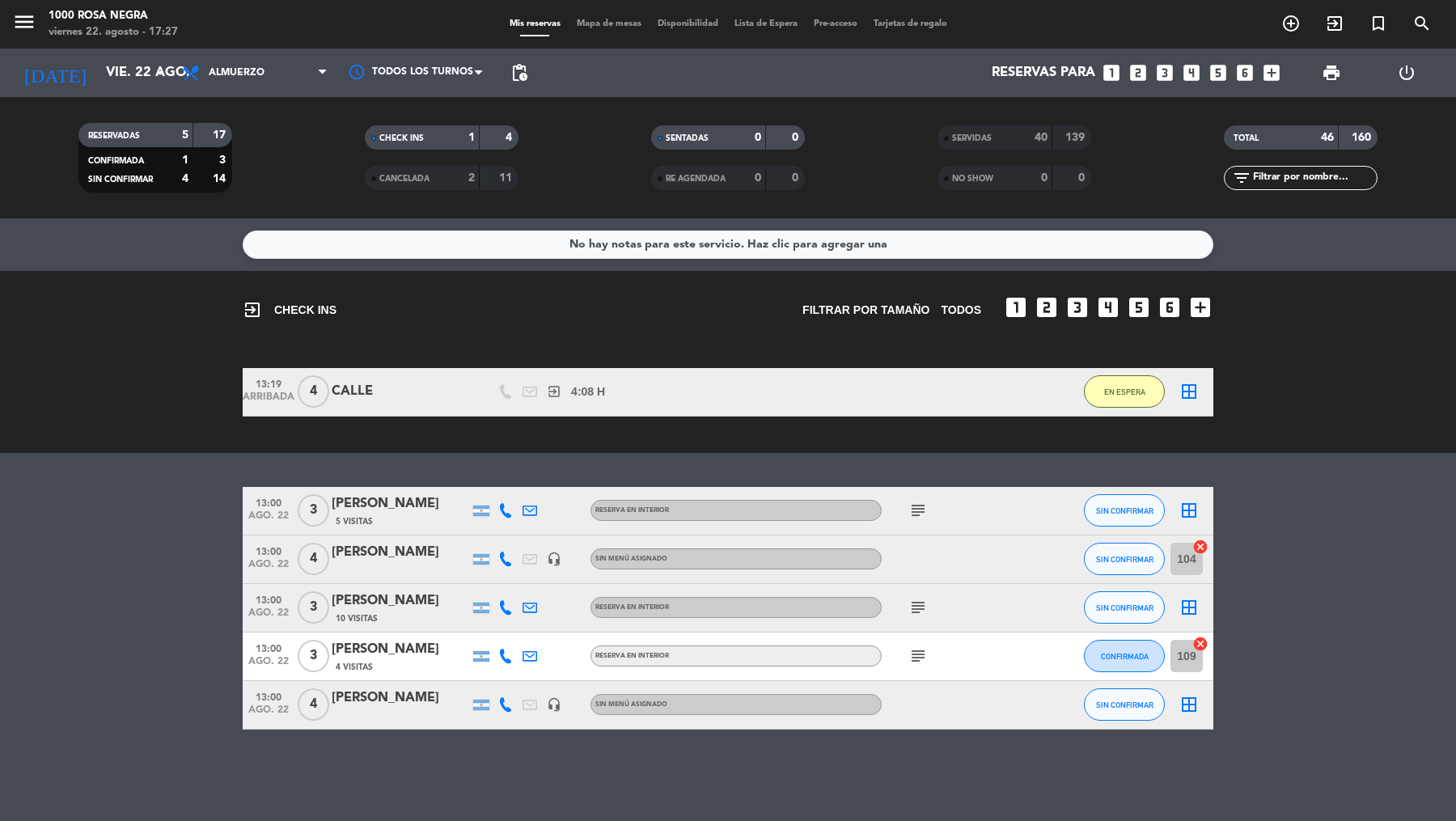
click at [1217, 74] on icon "looks_5" at bounding box center [1218, 72] width 21 height 21
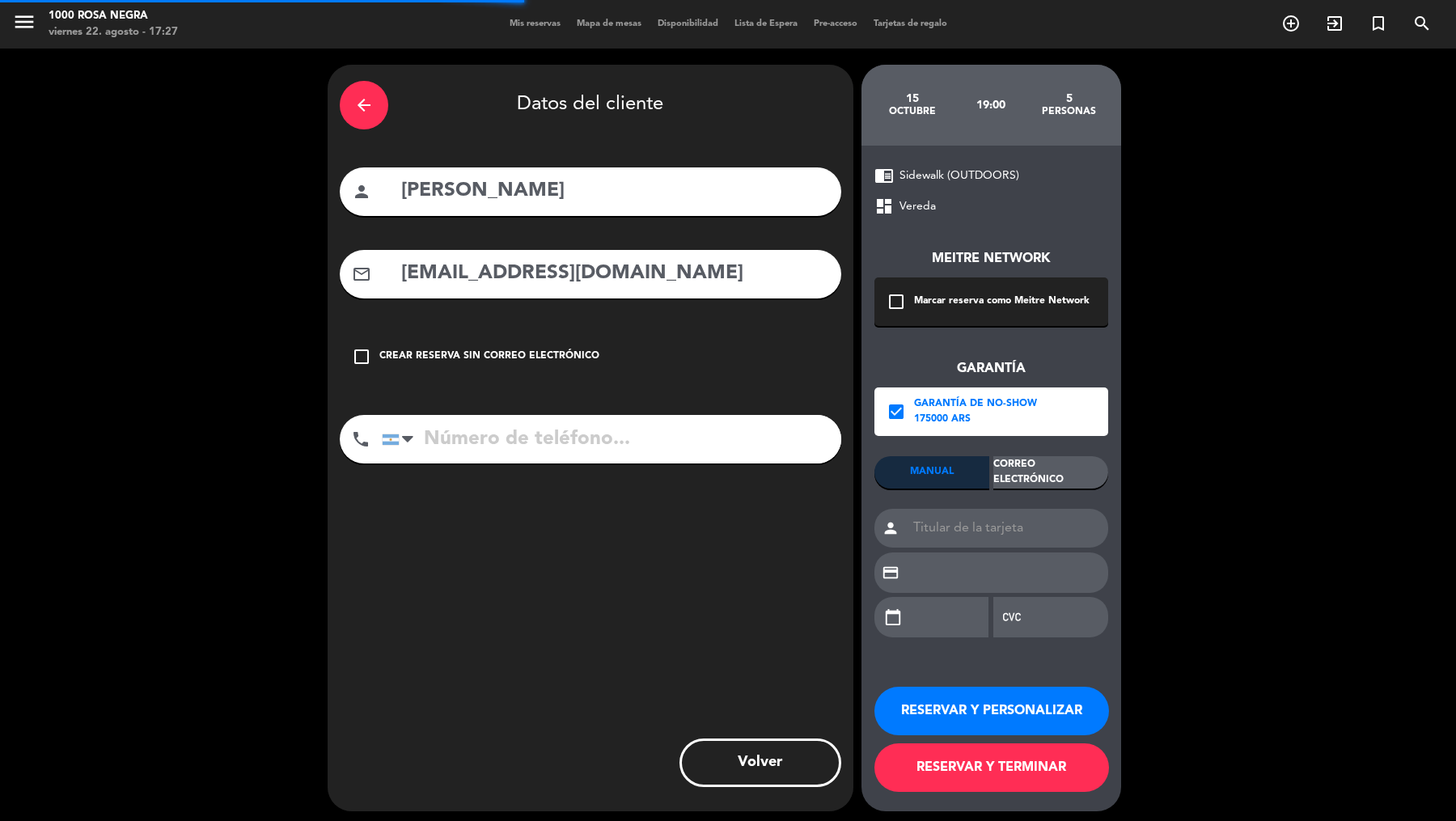
drag, startPoint x: 385, startPoint y: 94, endPoint x: 143, endPoint y: 57, distance: 244.8
click at [385, 96] on div "arrow_back" at bounding box center [364, 105] width 48 height 48
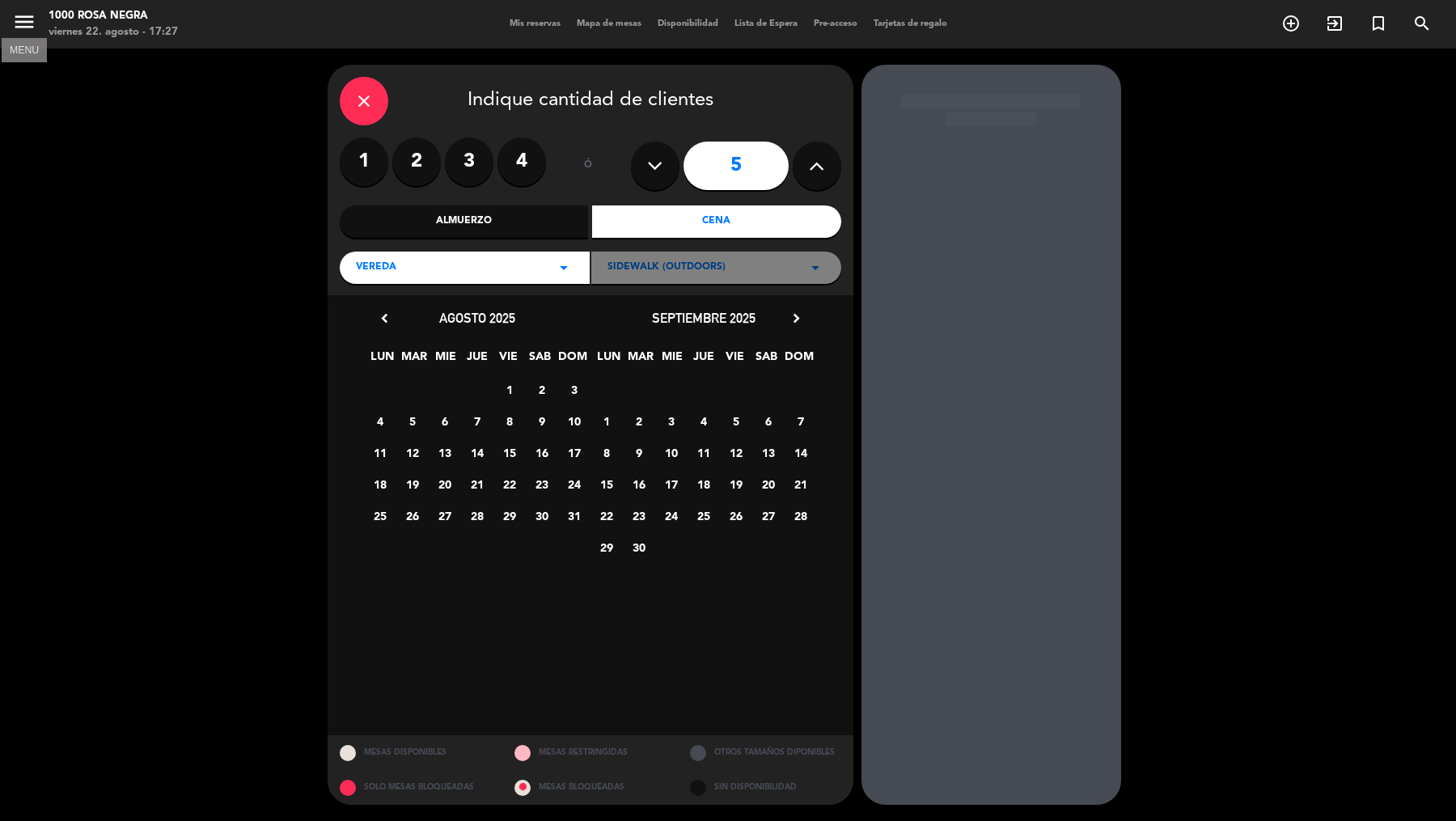
click at [20, 29] on icon "menu" at bounding box center [24, 22] width 24 height 24
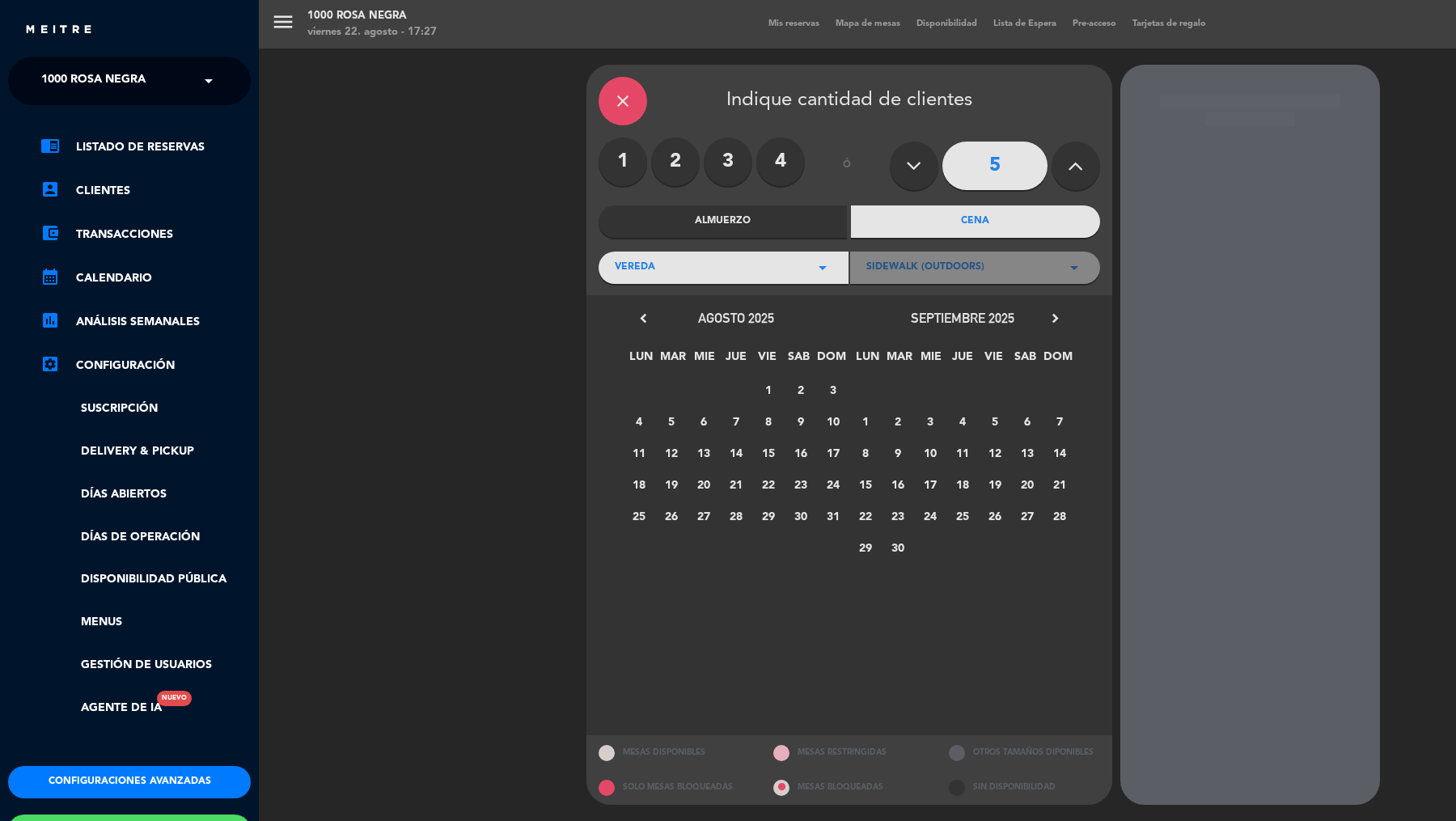
click at [115, 112] on div "chrome_reader_mode Listado de Reservas account_box Clientes account_balance_wal…" at bounding box center [129, 435] width 267 height 661
click at [128, 80] on span "1000 Rosa Negra" at bounding box center [93, 81] width 104 height 34
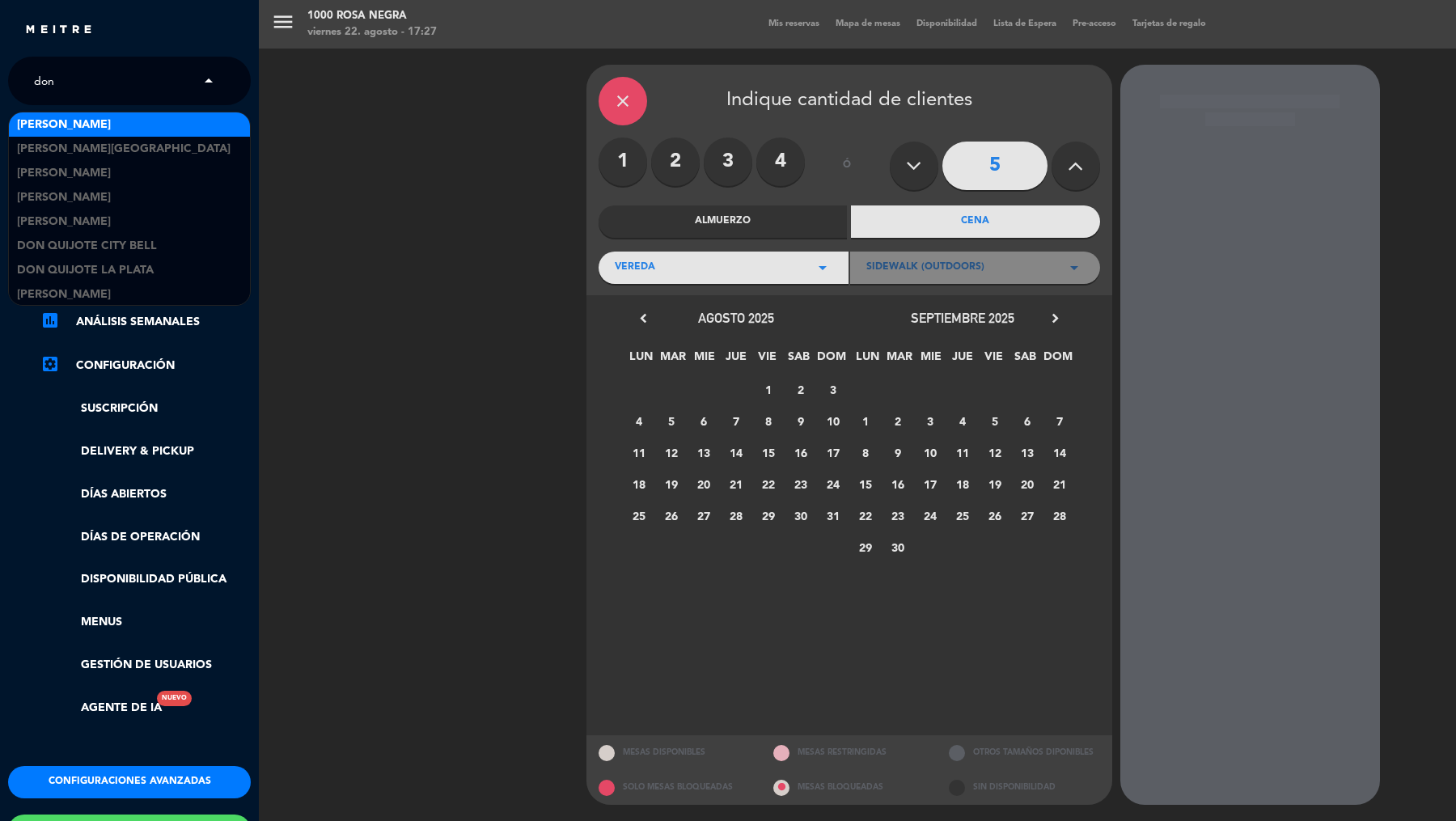
type input "don j"
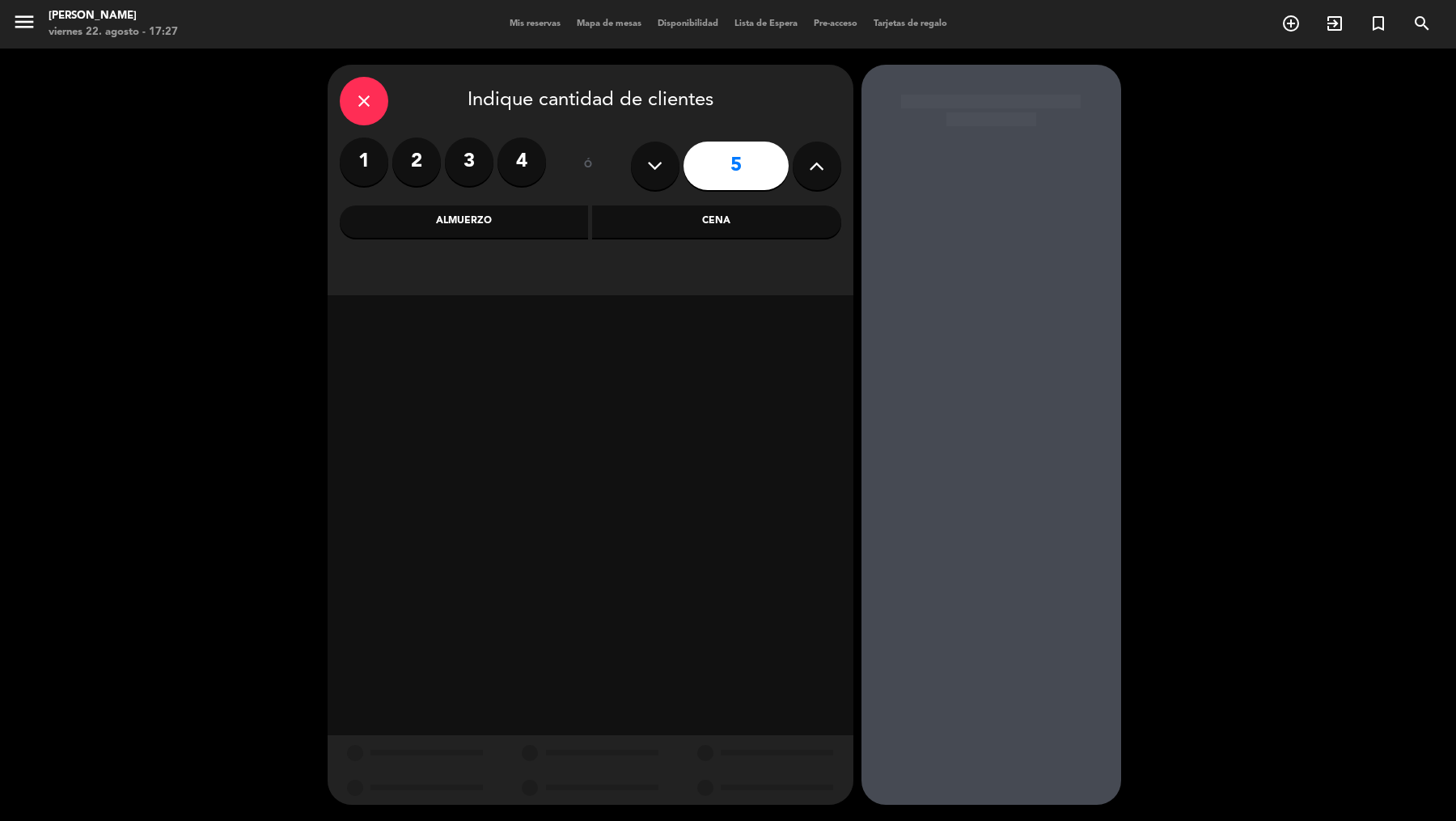
click at [635, 210] on div "Cena" at bounding box center [716, 221] width 249 height 32
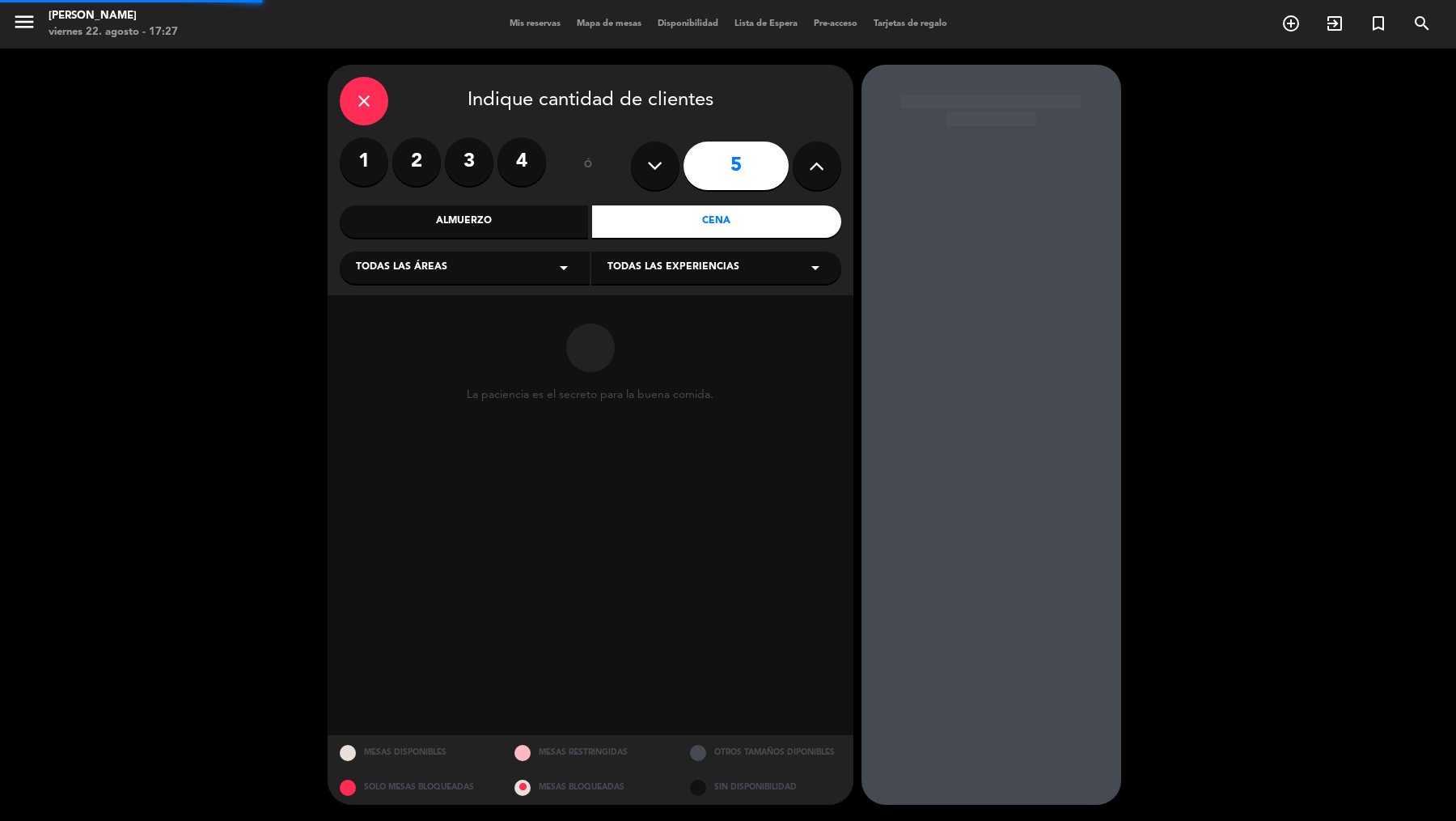
click at [558, 282] on div "Todas las áreas arrow_drop_down" at bounding box center [465, 267] width 250 height 32
click at [392, 428] on div "Vereda" at bounding box center [465, 427] width 217 height 16
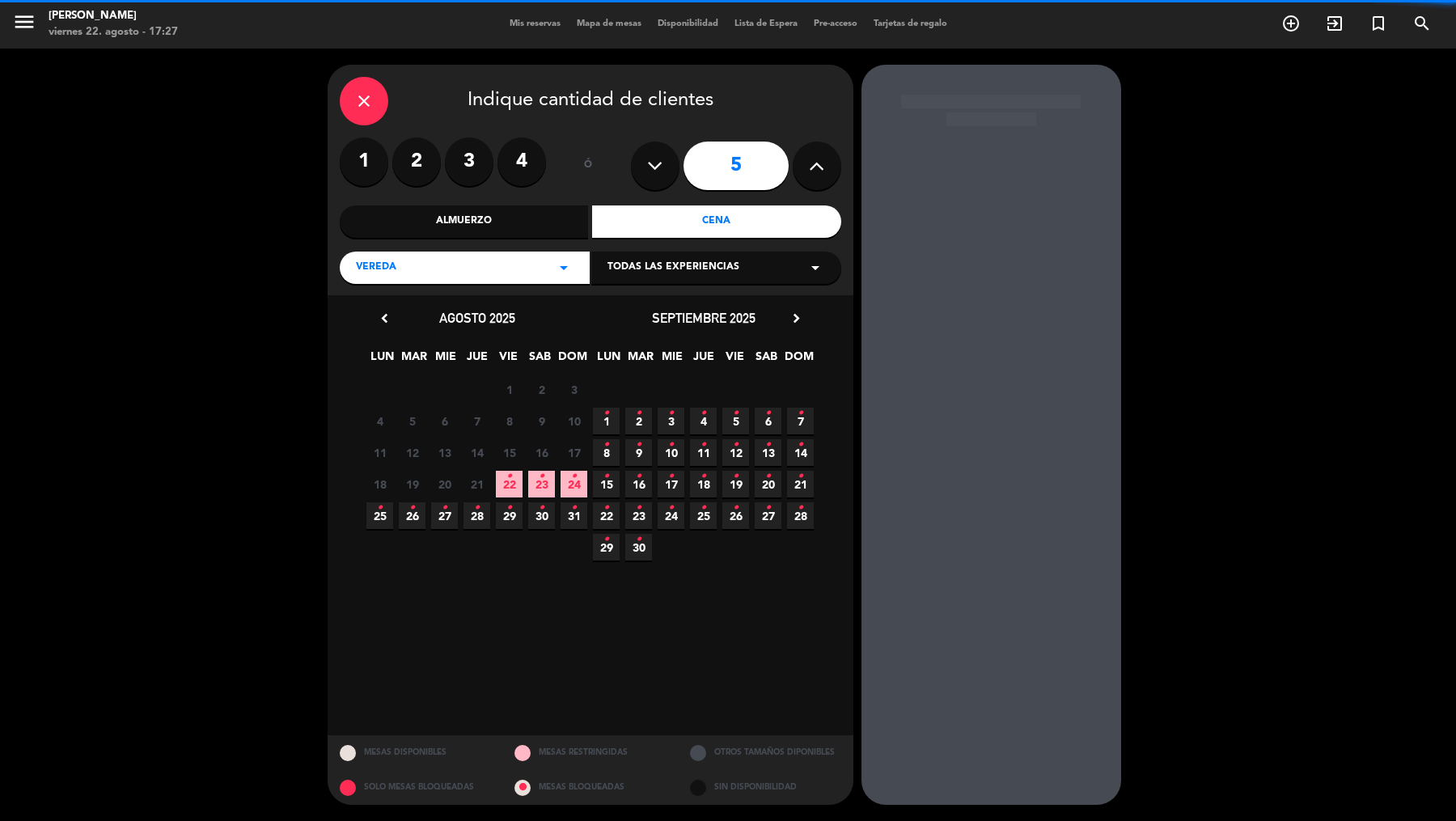
click at [665, 270] on span "Todas las experiencias" at bounding box center [673, 267] width 132 height 16
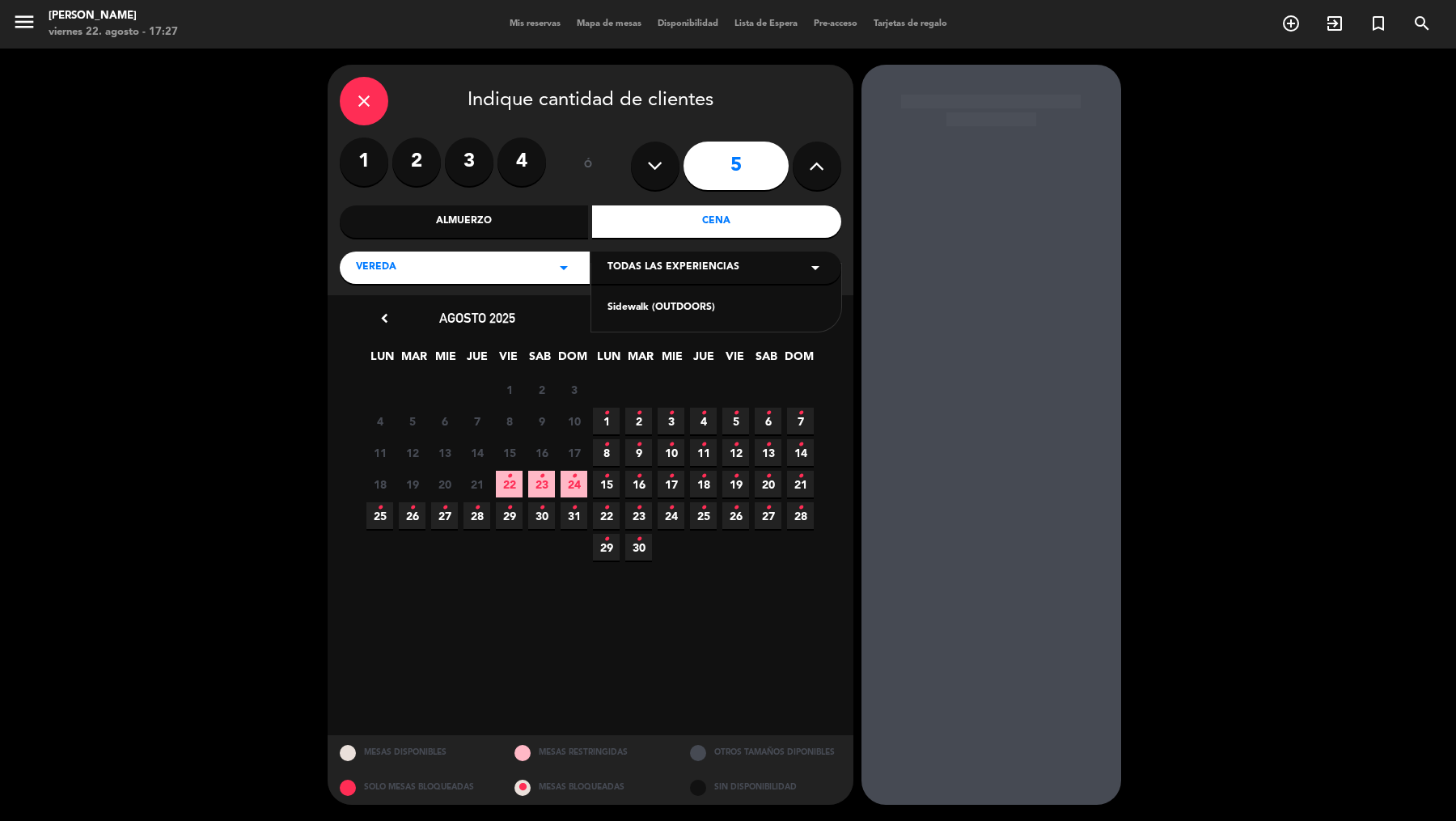
click at [664, 305] on div "Sidewalk (OUTDOORS)" at bounding box center [716, 307] width 217 height 16
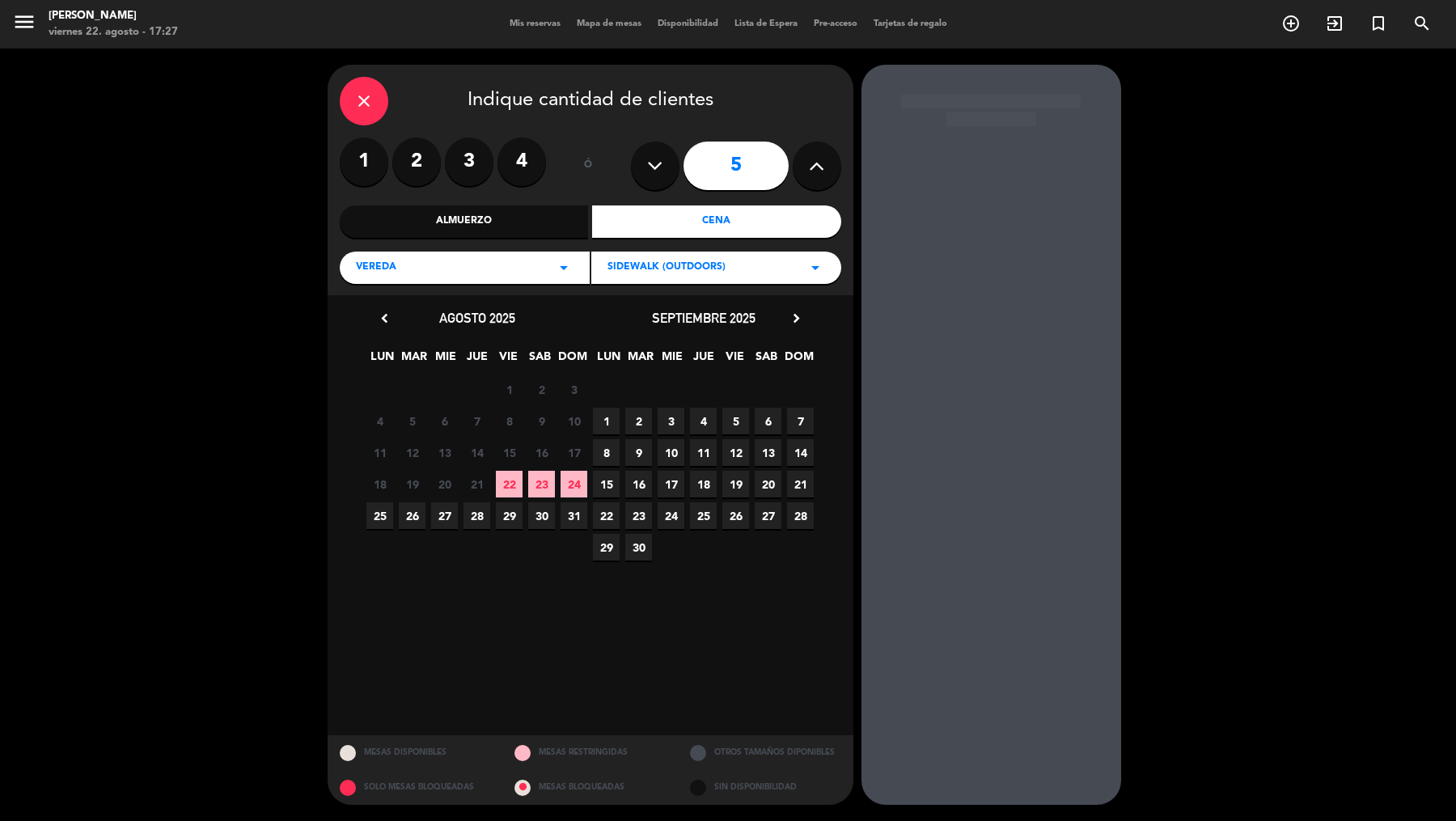
click at [577, 520] on span "31" at bounding box center [574, 515] width 27 height 27
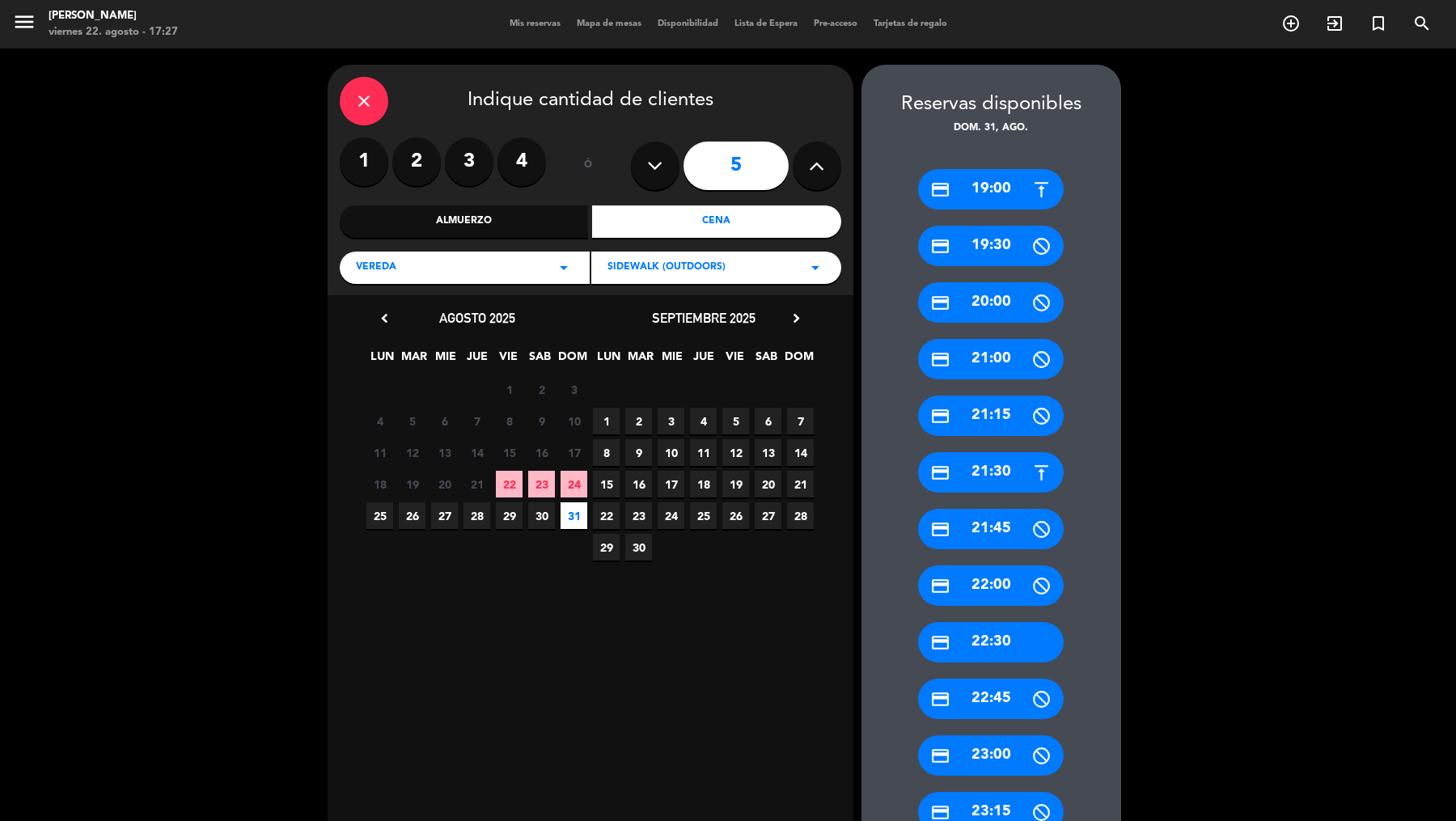
drag, startPoint x: 1013, startPoint y: 182, endPoint x: 1001, endPoint y: 182, distance: 12.0
click at [1013, 182] on div "credit_card 19:00" at bounding box center [991, 189] width 146 height 41
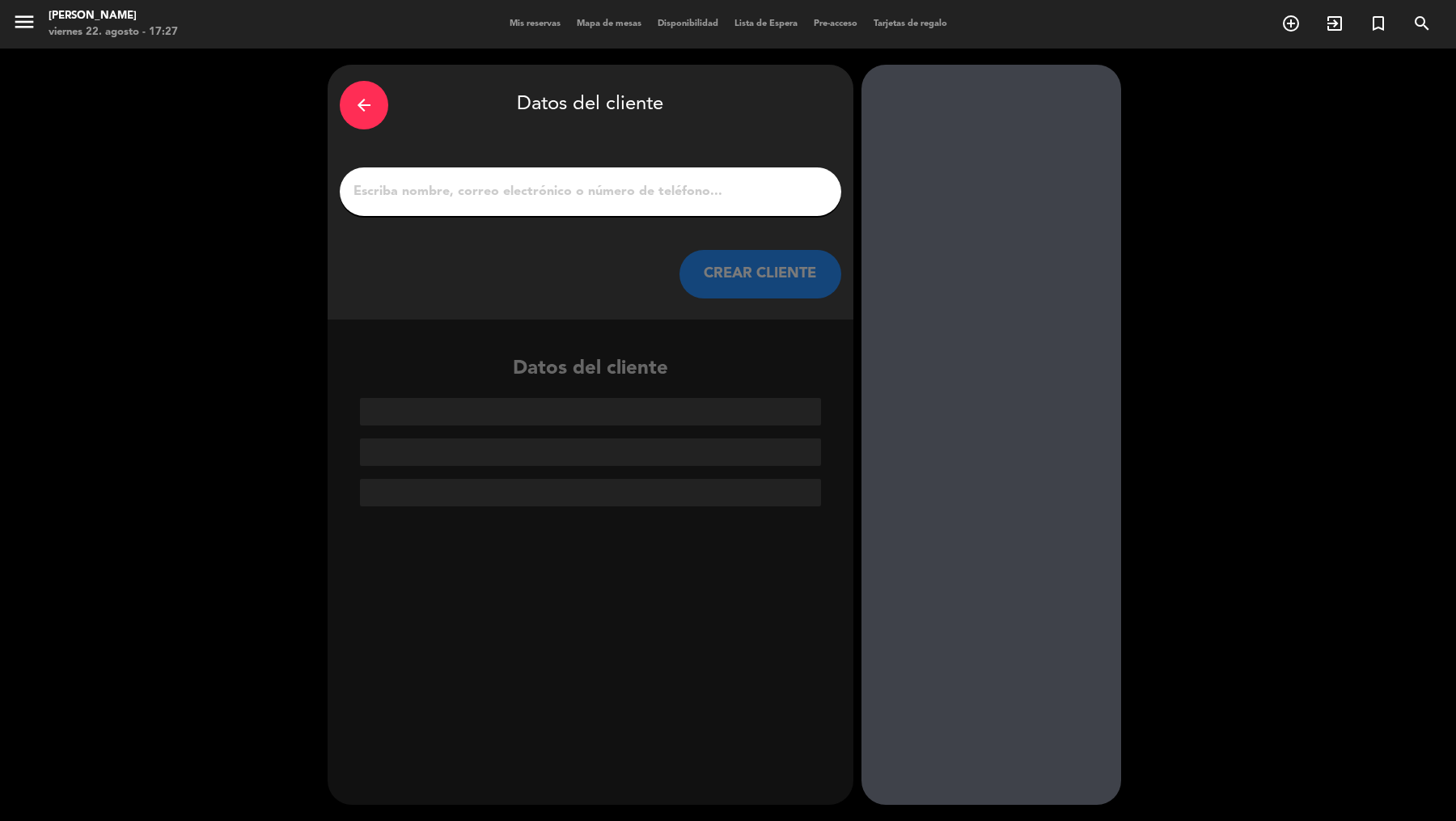
click at [728, 179] on div at bounding box center [590, 192] width 501 height 48
paste input "[PERSON_NAME]"
type input "[PERSON_NAME]"
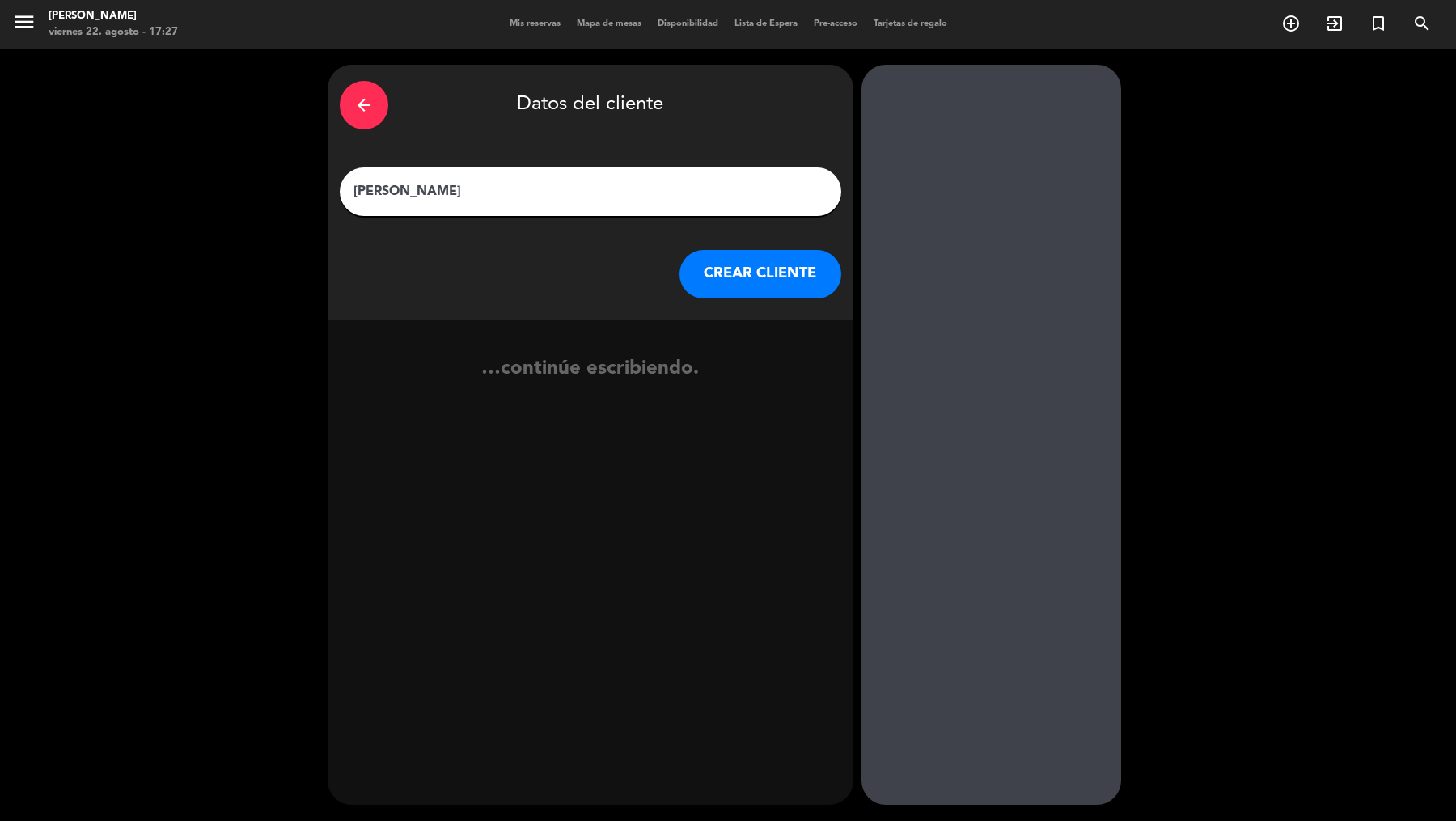
click at [772, 286] on button "CREAR CLIENTE" at bounding box center [760, 274] width 162 height 48
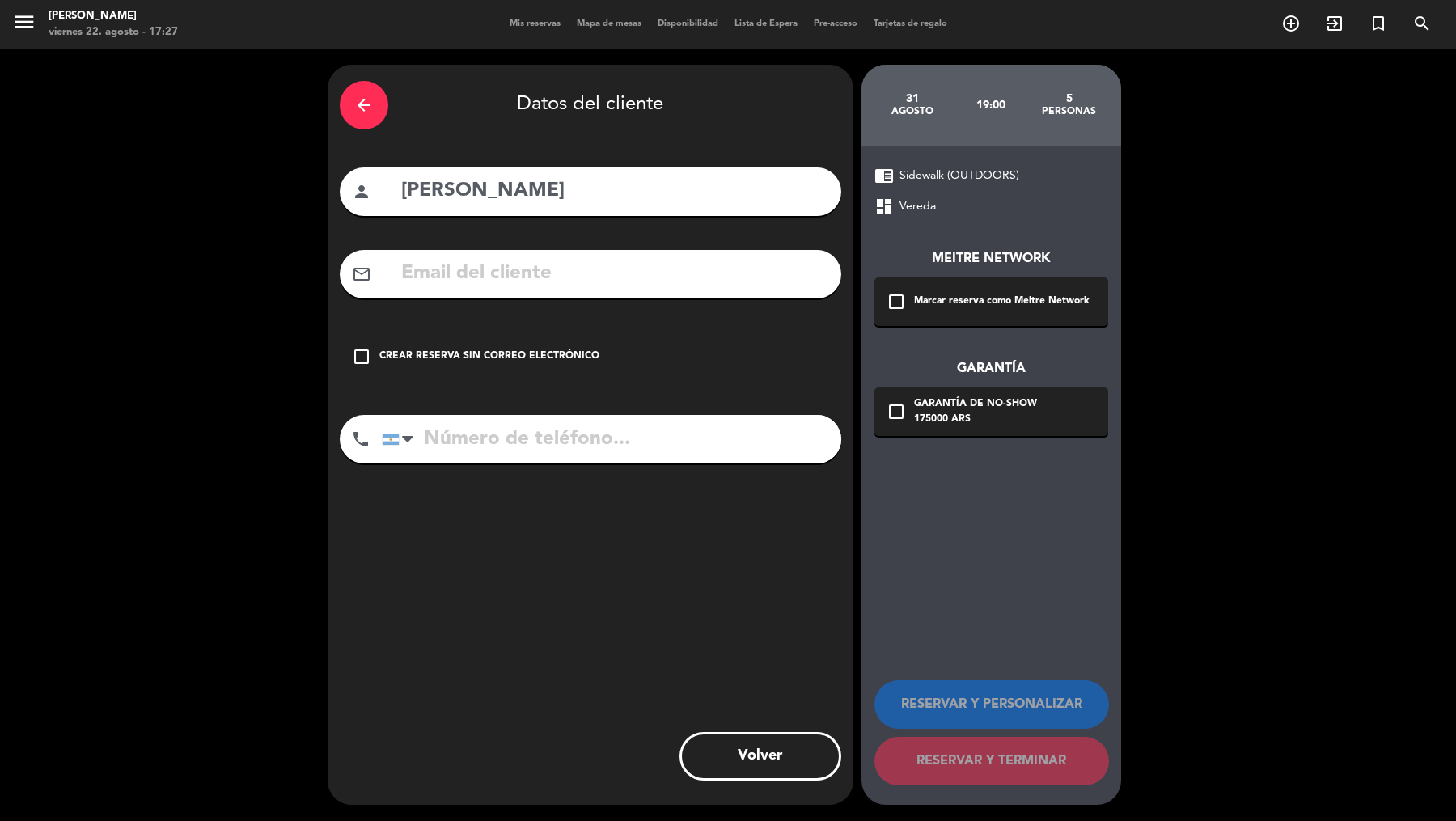
click at [990, 318] on div "check_box_outline_blank Marcar reserva como Meitre Network" at bounding box center [991, 301] width 234 height 48
click at [991, 415] on div "175000 ARS" at bounding box center [976, 420] width 123 height 16
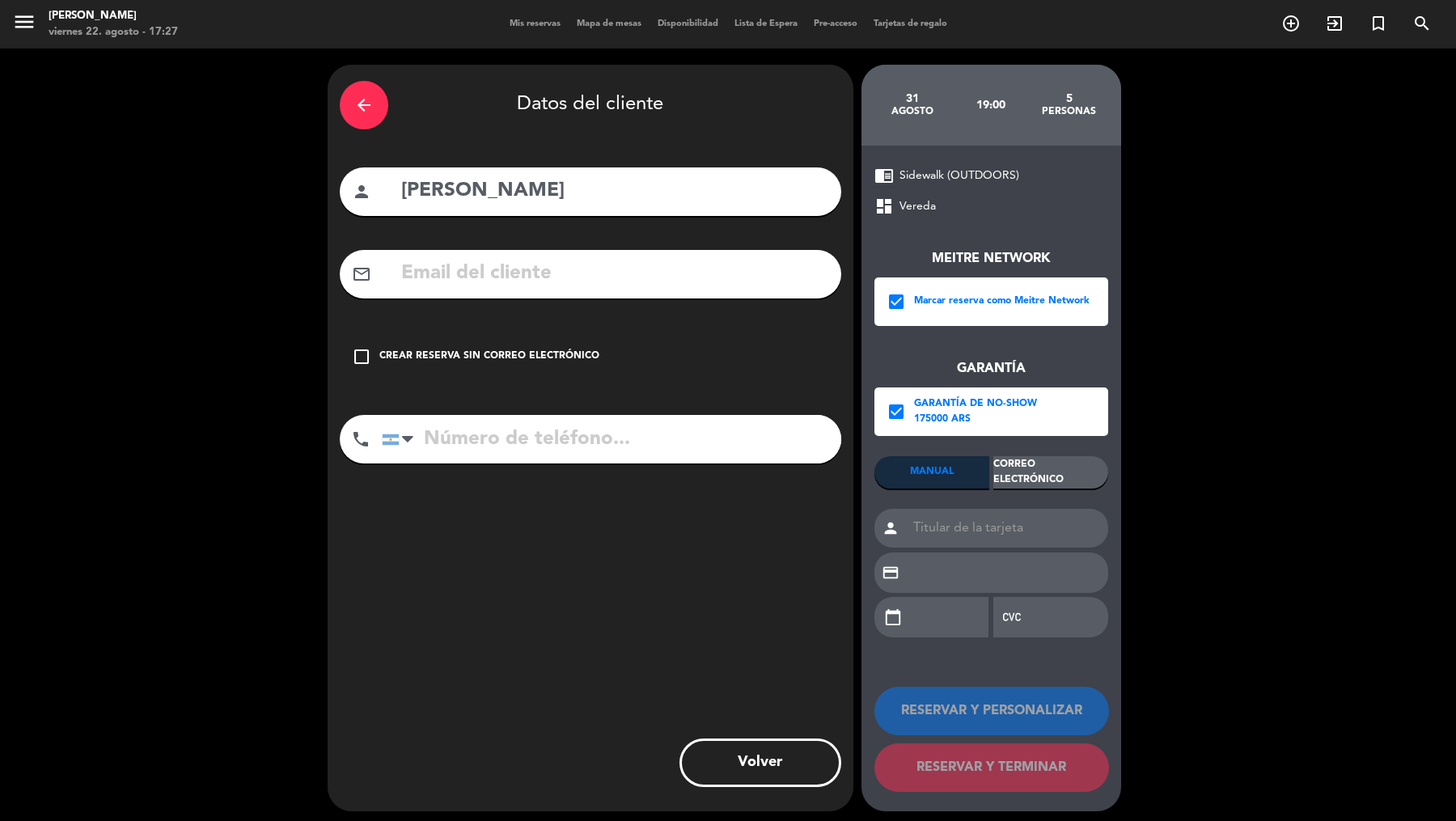
click at [1035, 479] on div "Correo Electrónico" at bounding box center [1051, 472] width 115 height 32
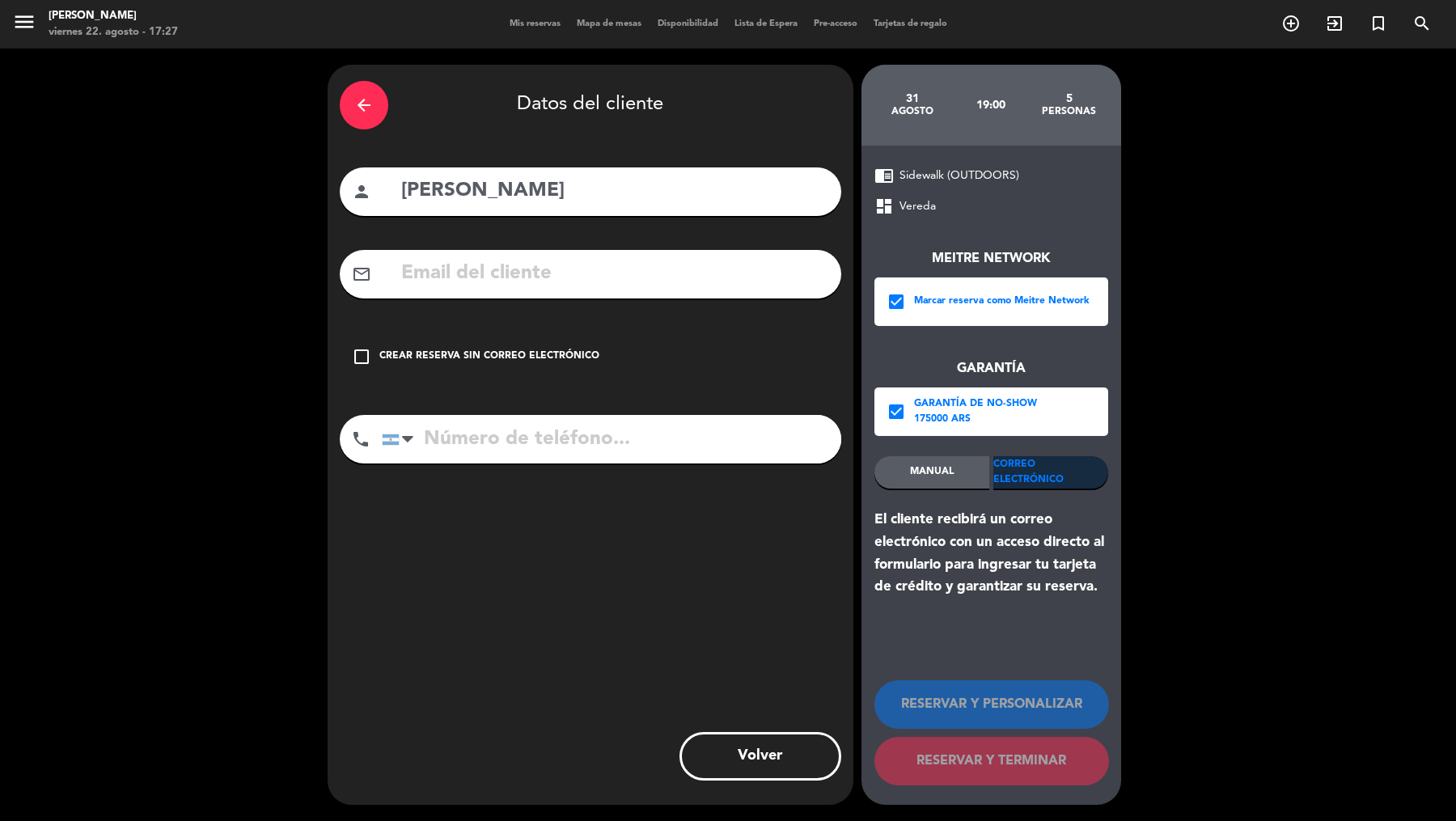
click at [754, 277] on input "text" at bounding box center [614, 274] width 430 height 33
click at [658, 281] on input "text" at bounding box center [614, 274] width 430 height 33
paste input "[EMAIL_ADDRESS][DOMAIN_NAME]"
type input "[EMAIL_ADDRESS][DOMAIN_NAME]"
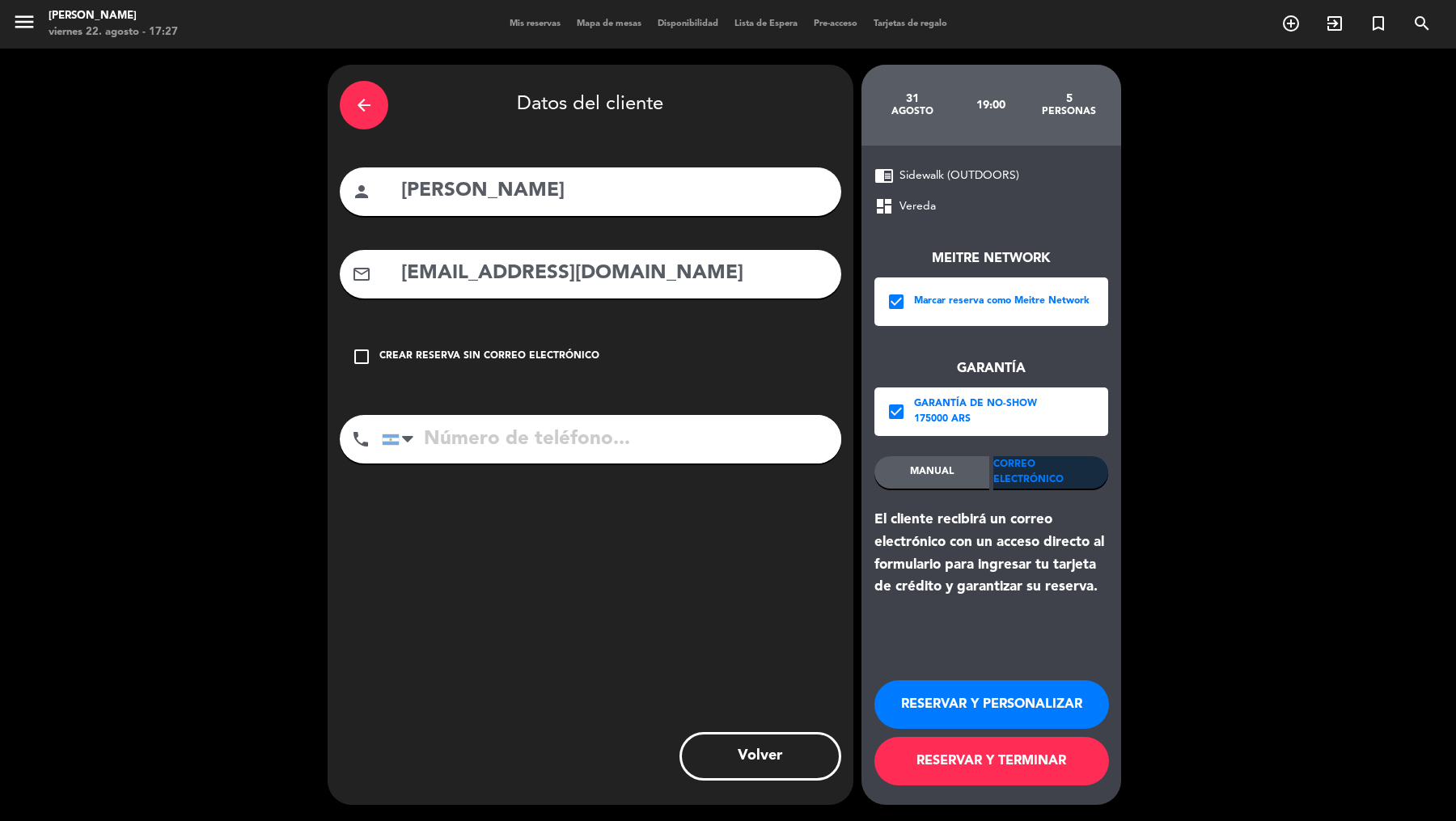
click at [545, 430] on input "tel" at bounding box center [612, 439] width 460 height 48
click at [546, 442] on input "tel" at bounding box center [612, 439] width 460 height 48
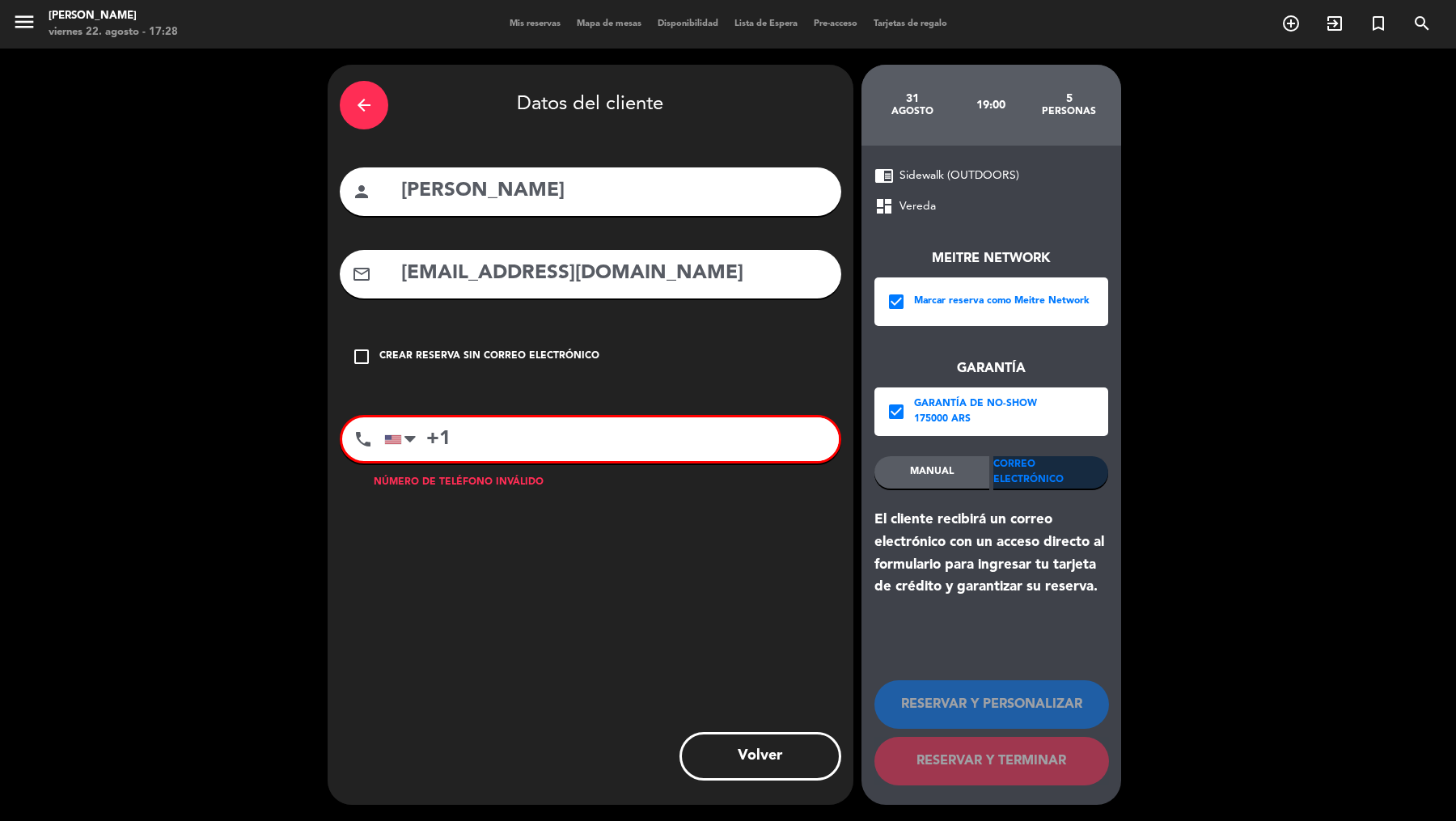
paste input "[PHONE_NUMBER]"
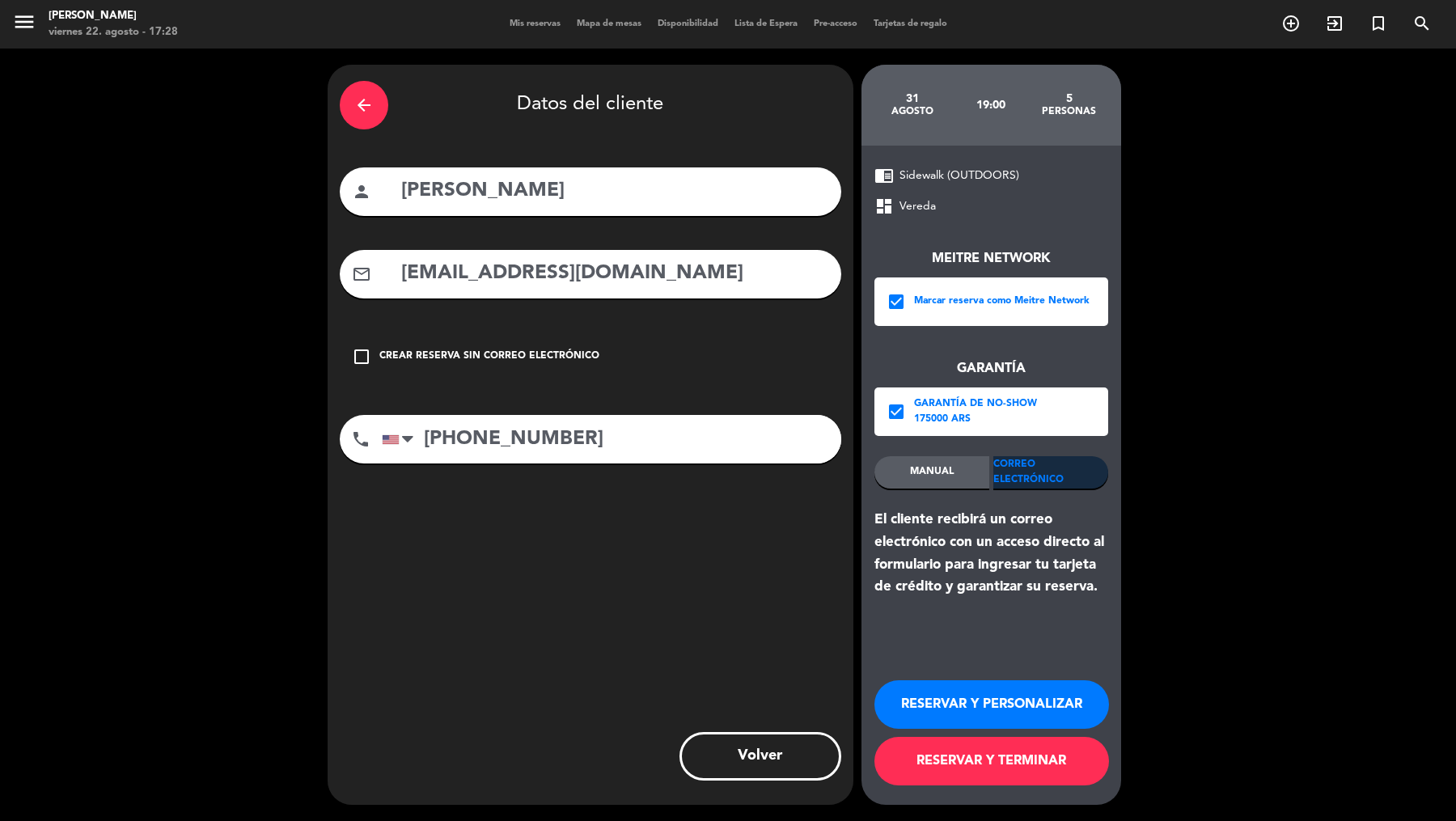
type input "[PHONE_NUMBER]"
click at [988, 765] on button "RESERVAR Y TERMINAR" at bounding box center [991, 761] width 235 height 48
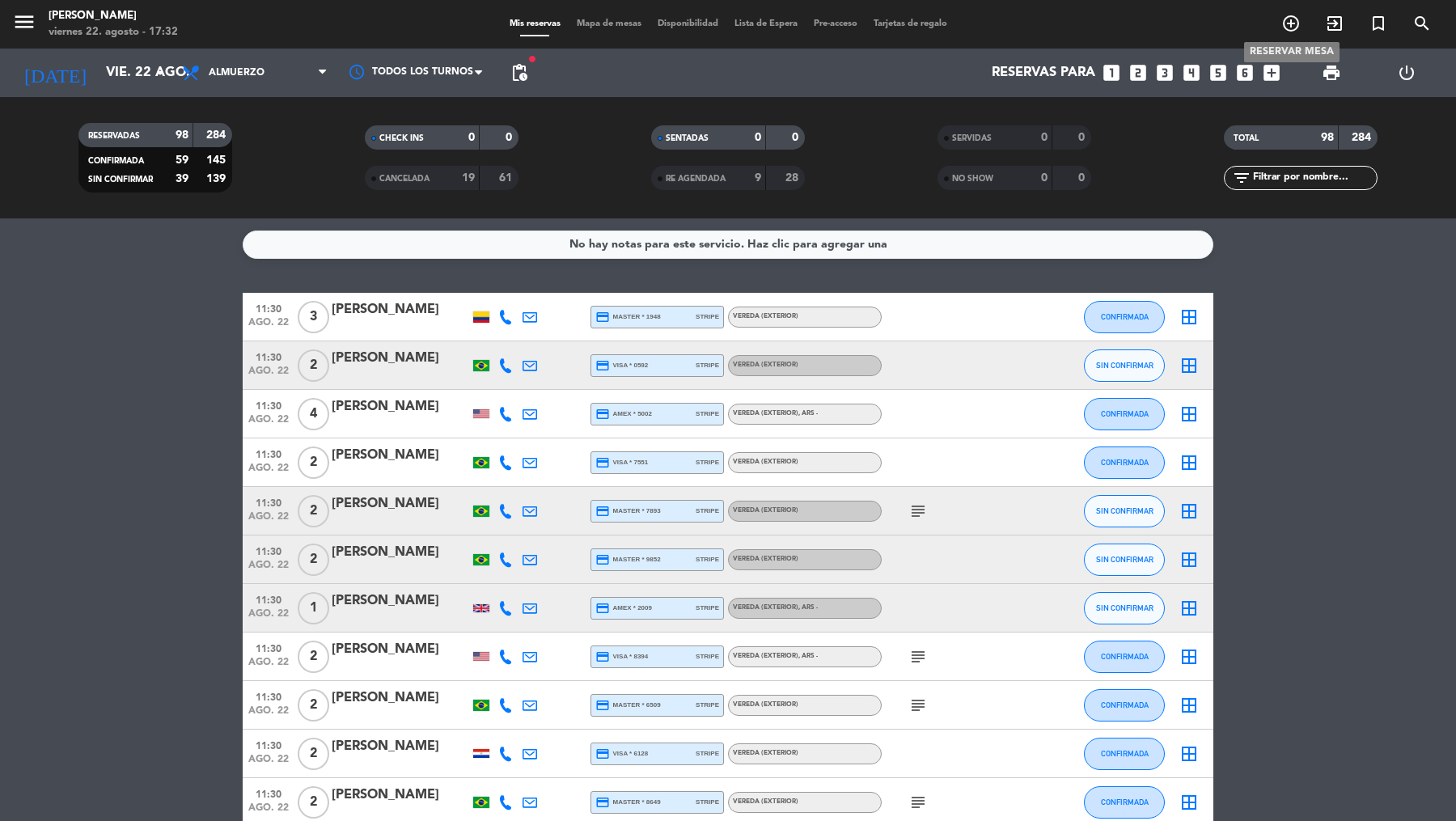
click at [1297, 18] on icon "add_circle_outline" at bounding box center [1290, 23] width 19 height 19
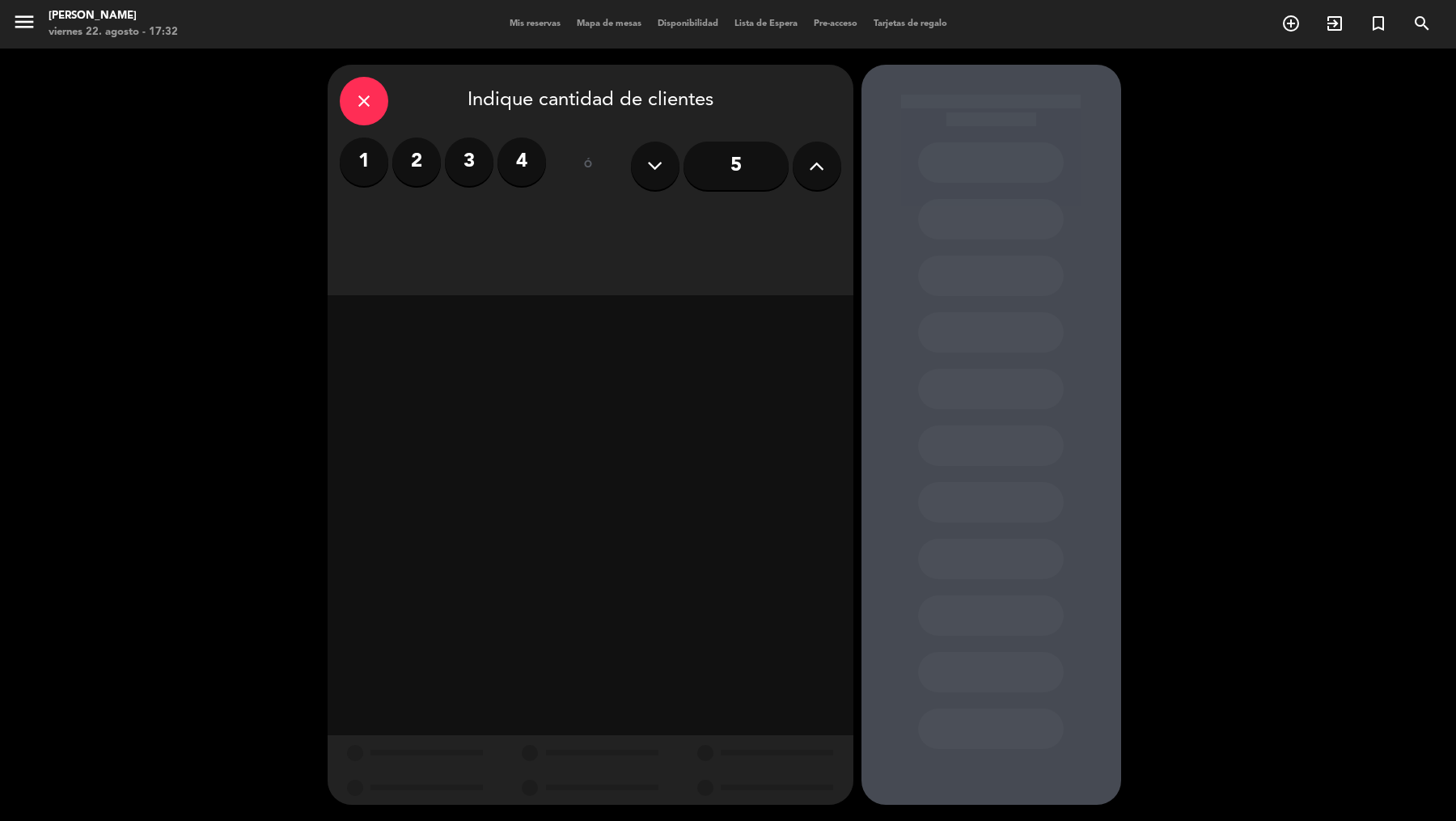
click at [720, 164] on input "5" at bounding box center [736, 166] width 105 height 48
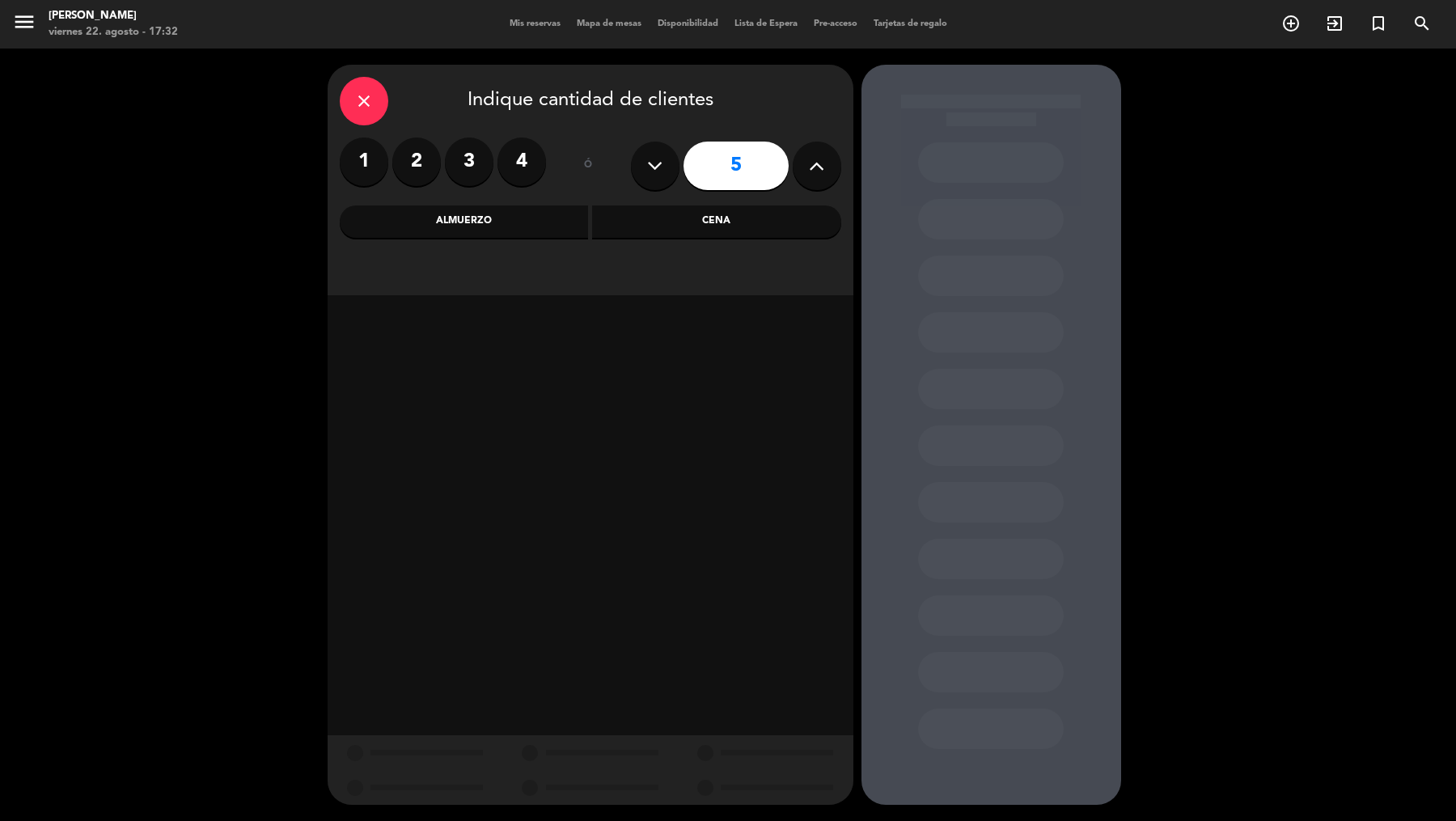
click at [616, 226] on div "Cena" at bounding box center [716, 221] width 249 height 32
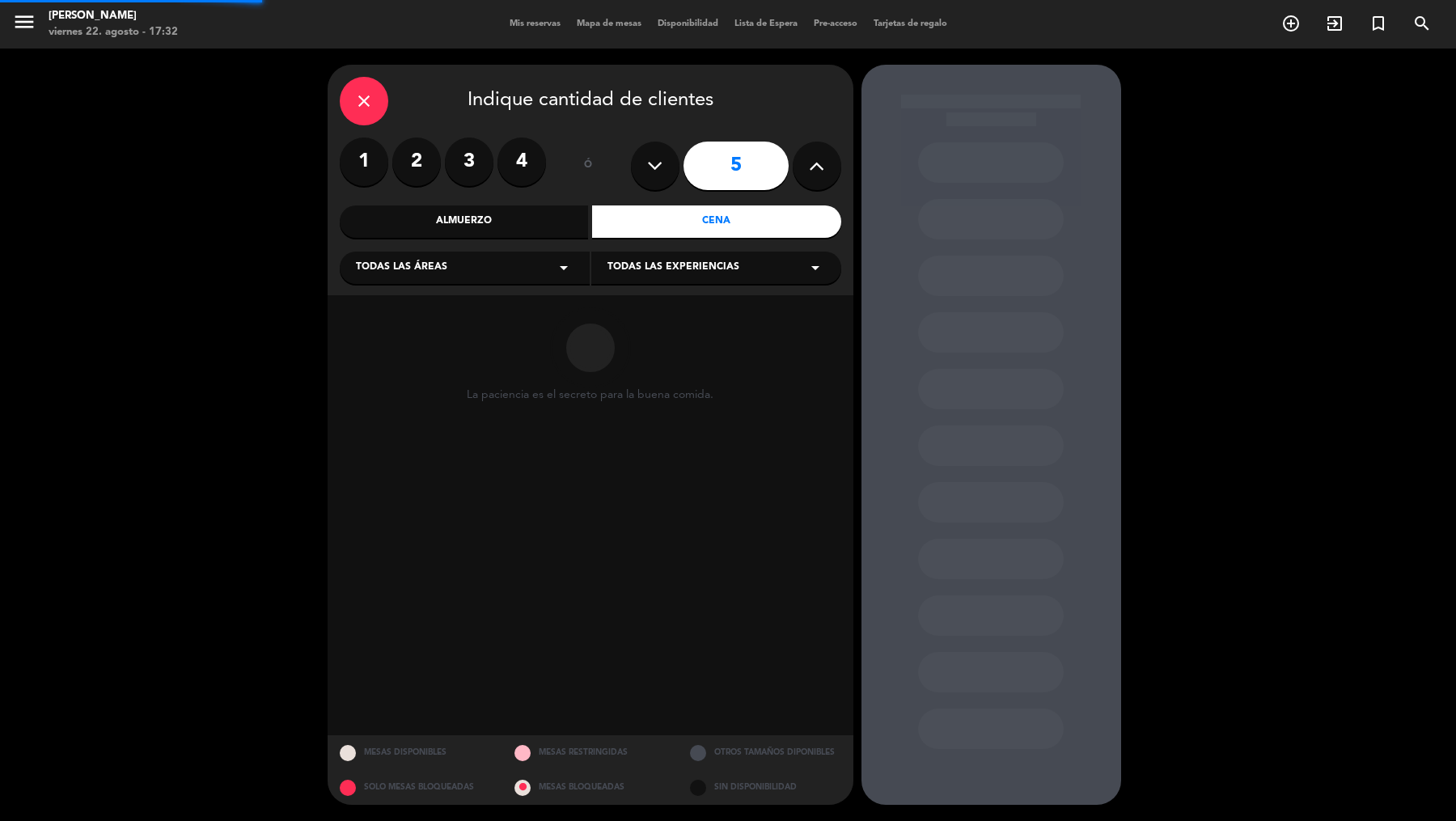
click at [525, 266] on div "Todas las áreas arrow_drop_down" at bounding box center [465, 267] width 250 height 32
click at [426, 434] on div "Vereda" at bounding box center [465, 427] width 217 height 16
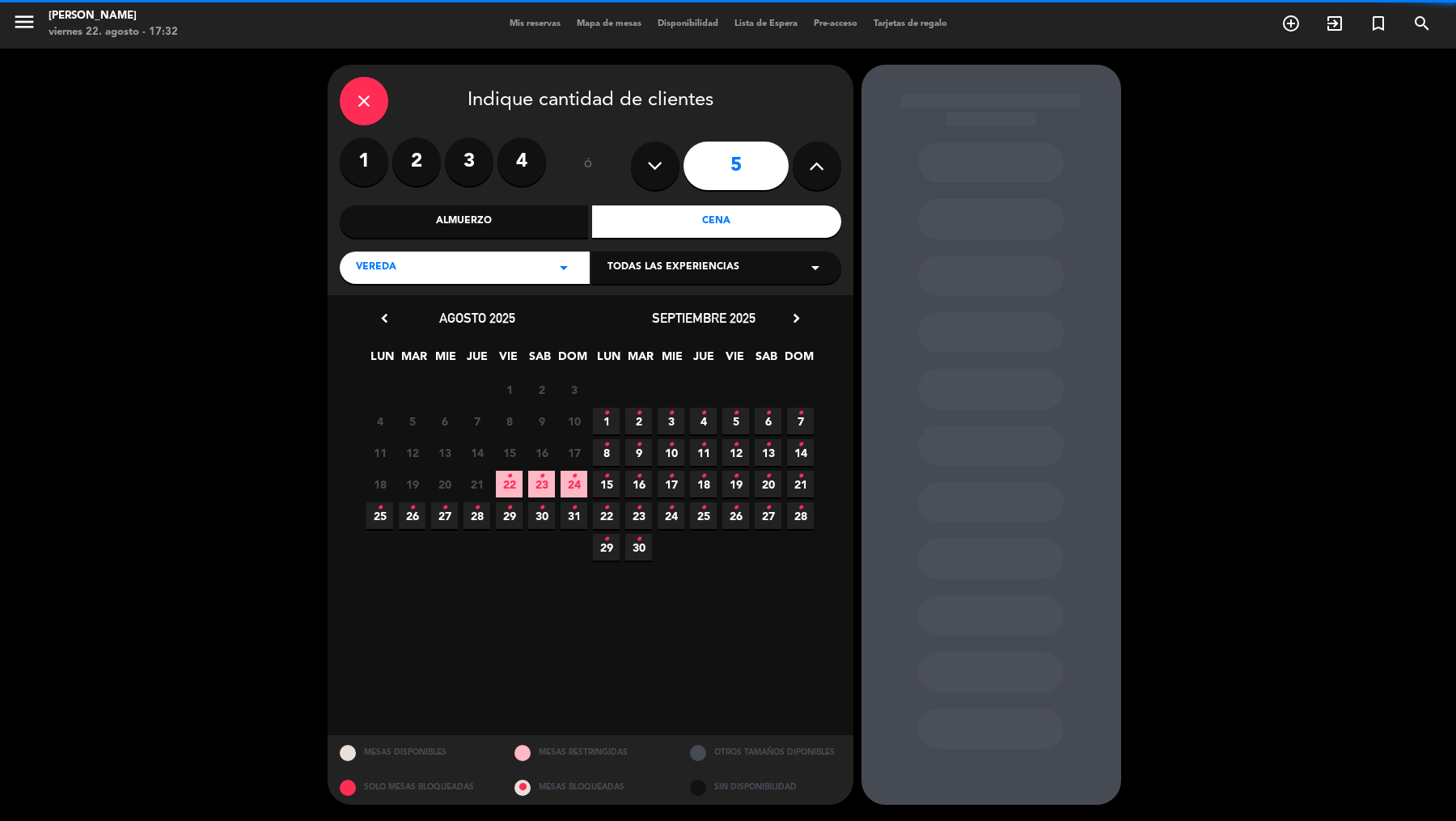
click at [653, 279] on div "Todas las experiencias arrow_drop_down" at bounding box center [716, 267] width 250 height 32
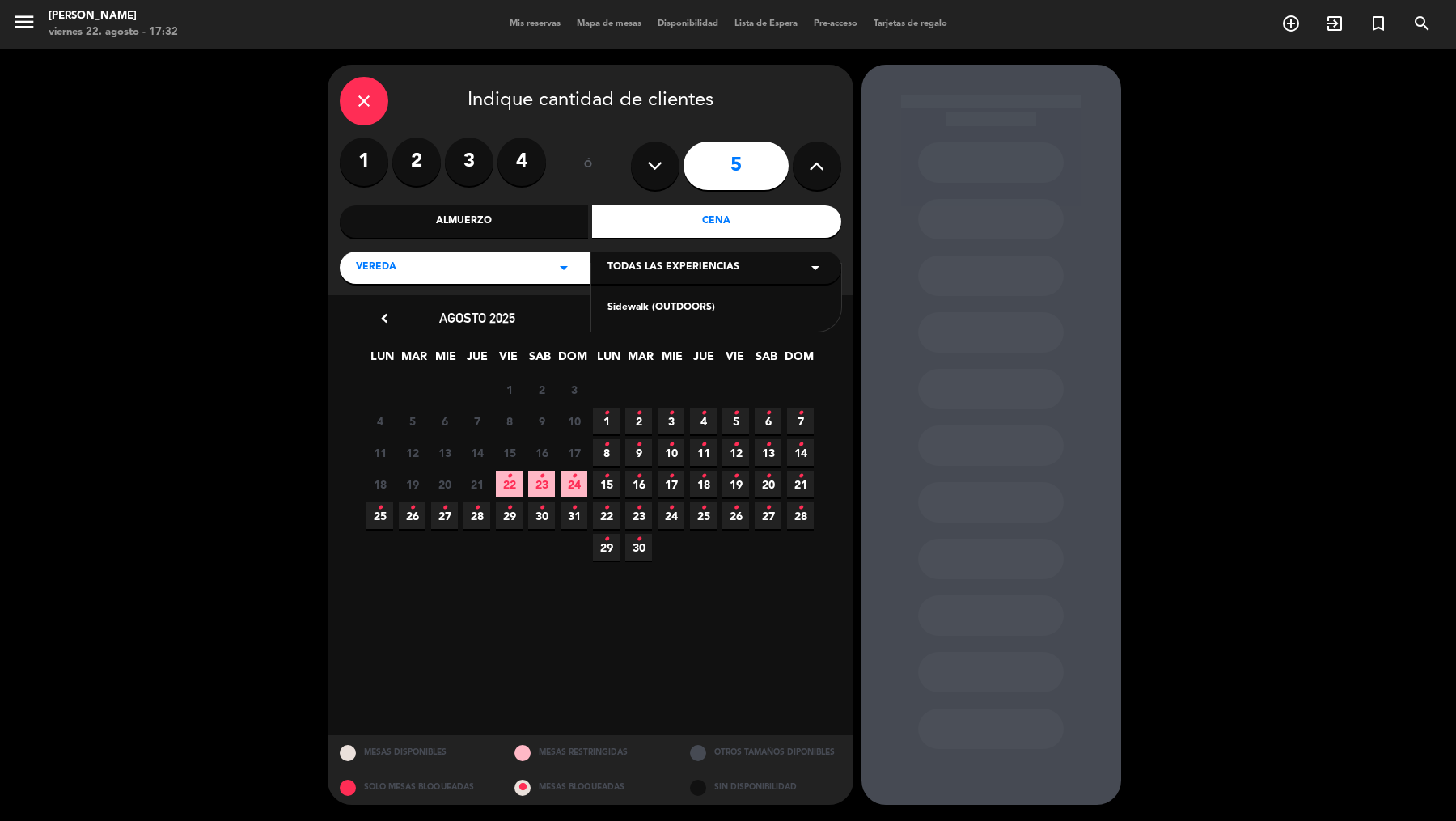
click at [652, 305] on div "Sidewalk (OUTDOORS)" at bounding box center [716, 307] width 217 height 16
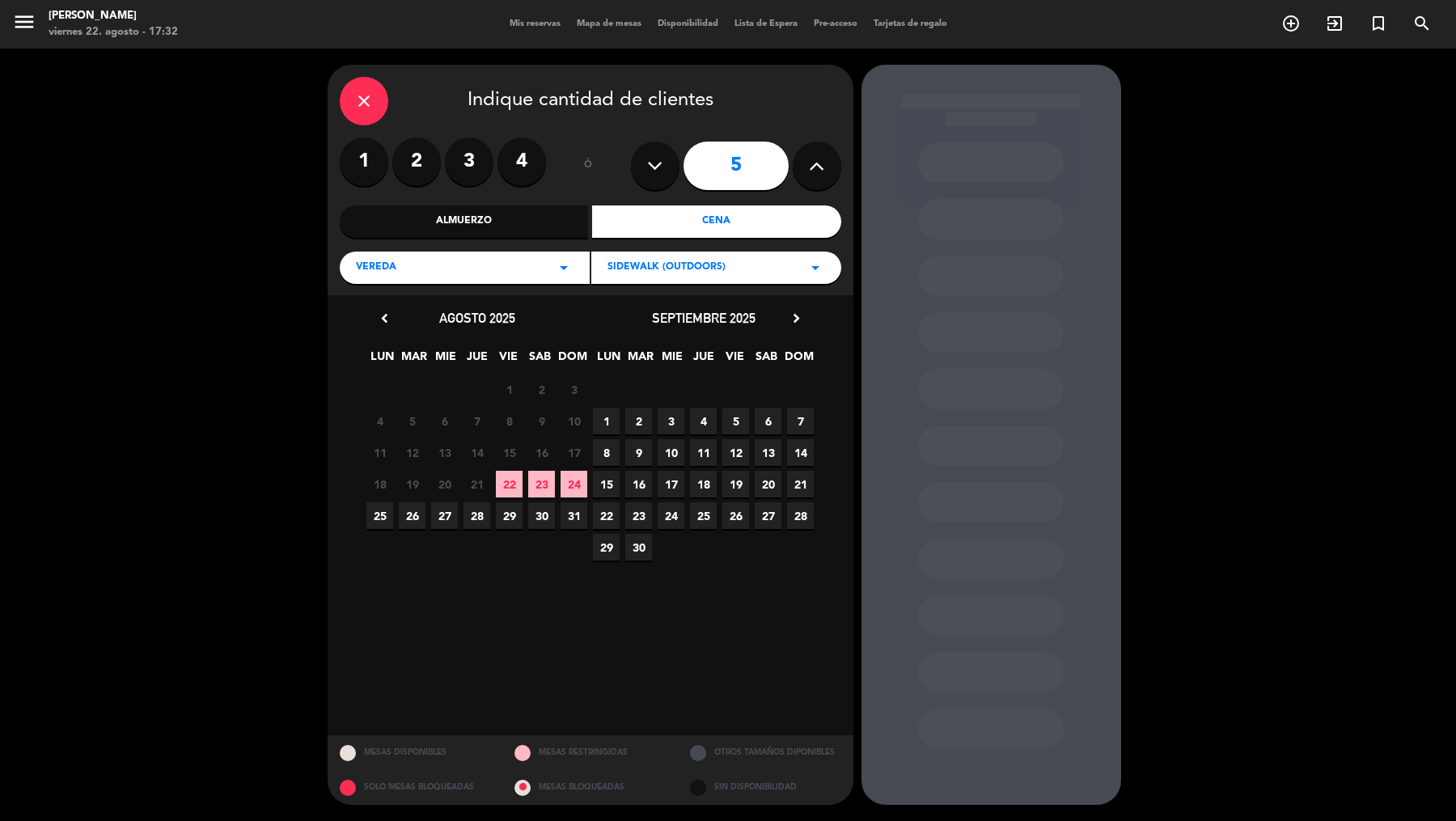
click at [801, 316] on icon "chevron_right" at bounding box center [796, 318] width 17 height 17
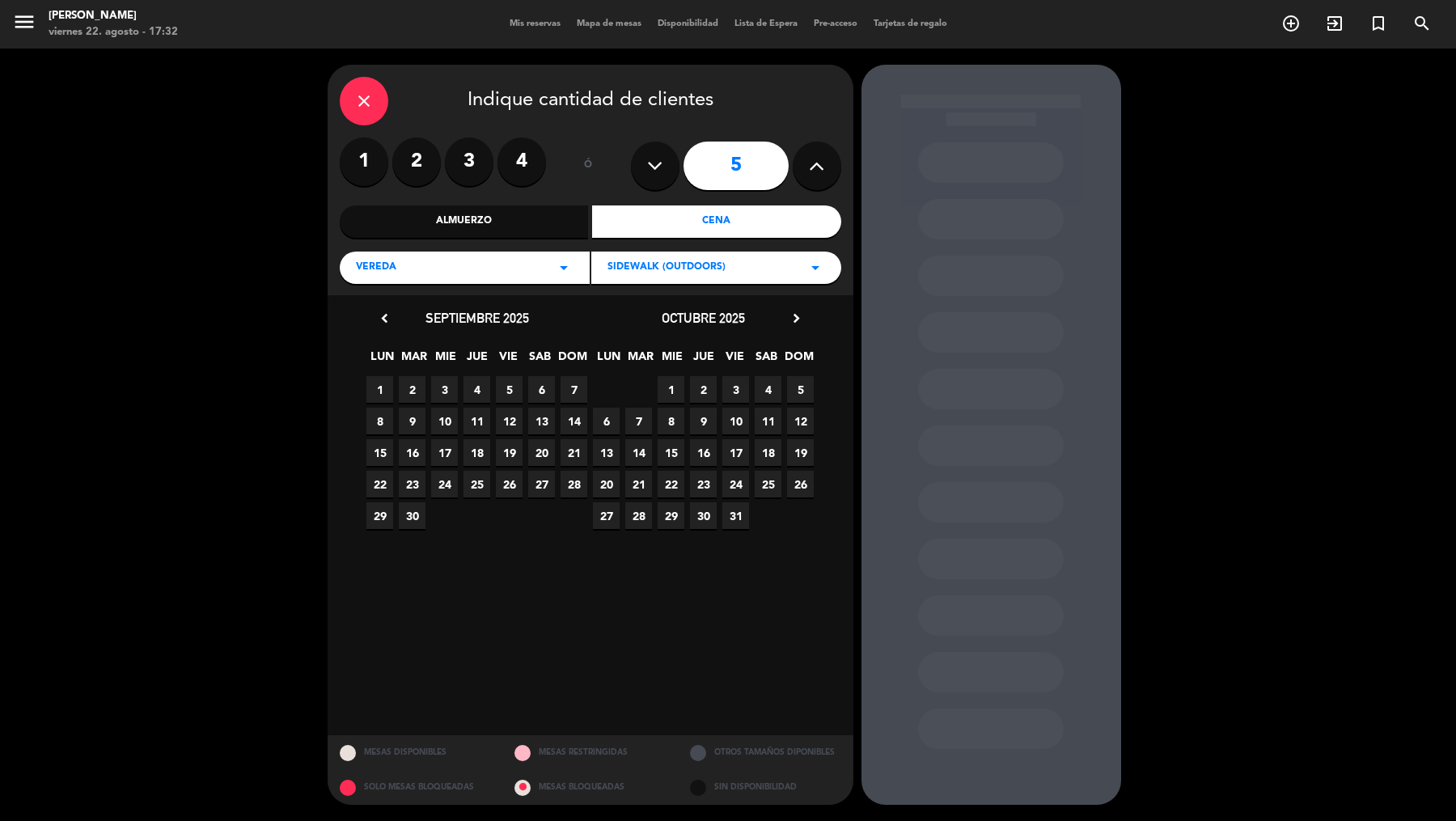
click at [624, 456] on div "13 14 15 16 17 18 19" at bounding box center [703, 453] width 226 height 32
click at [614, 455] on span "13" at bounding box center [606, 453] width 27 height 27
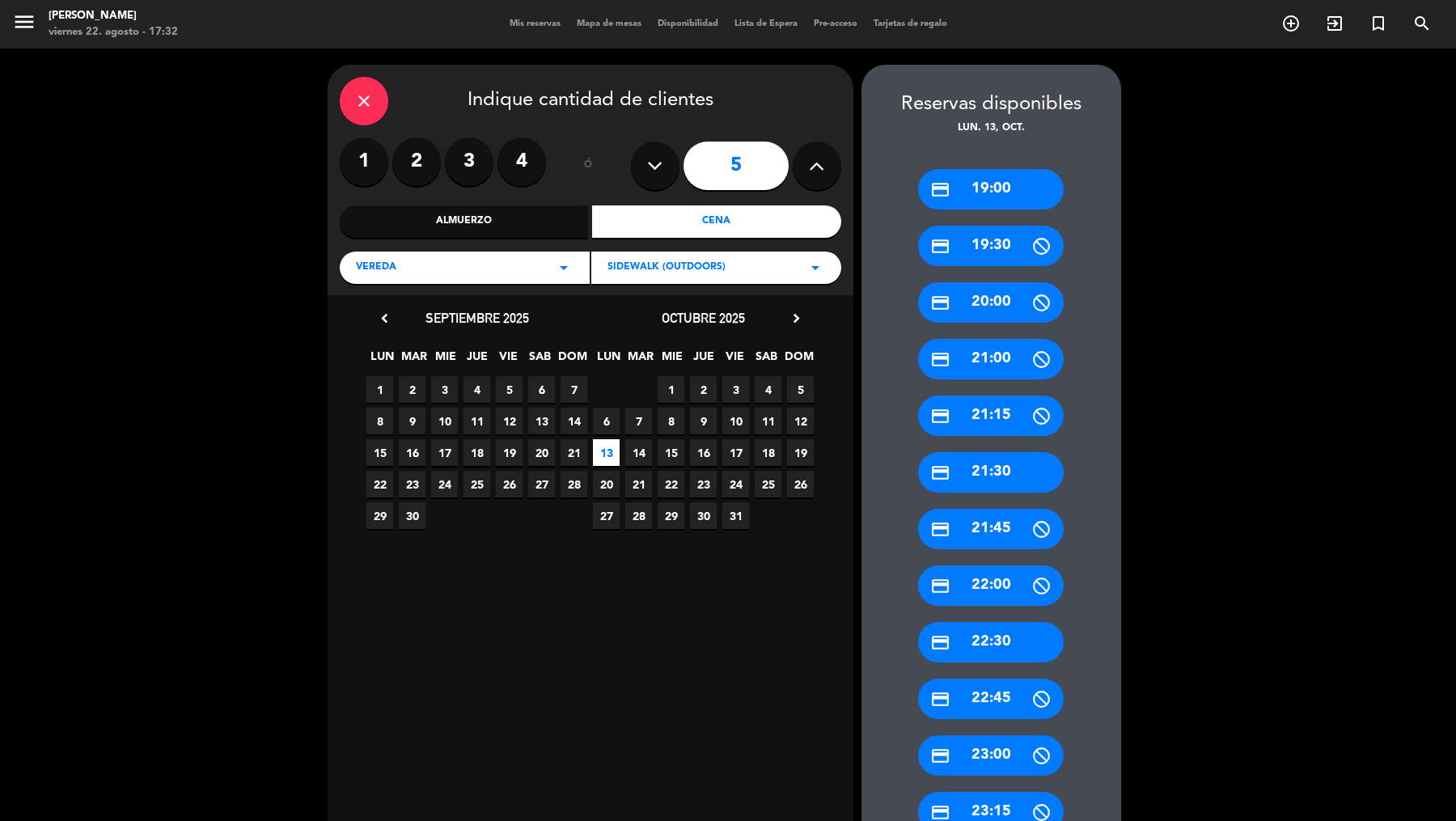
click at [1011, 184] on div "credit_card 19:00" at bounding box center [991, 189] width 146 height 41
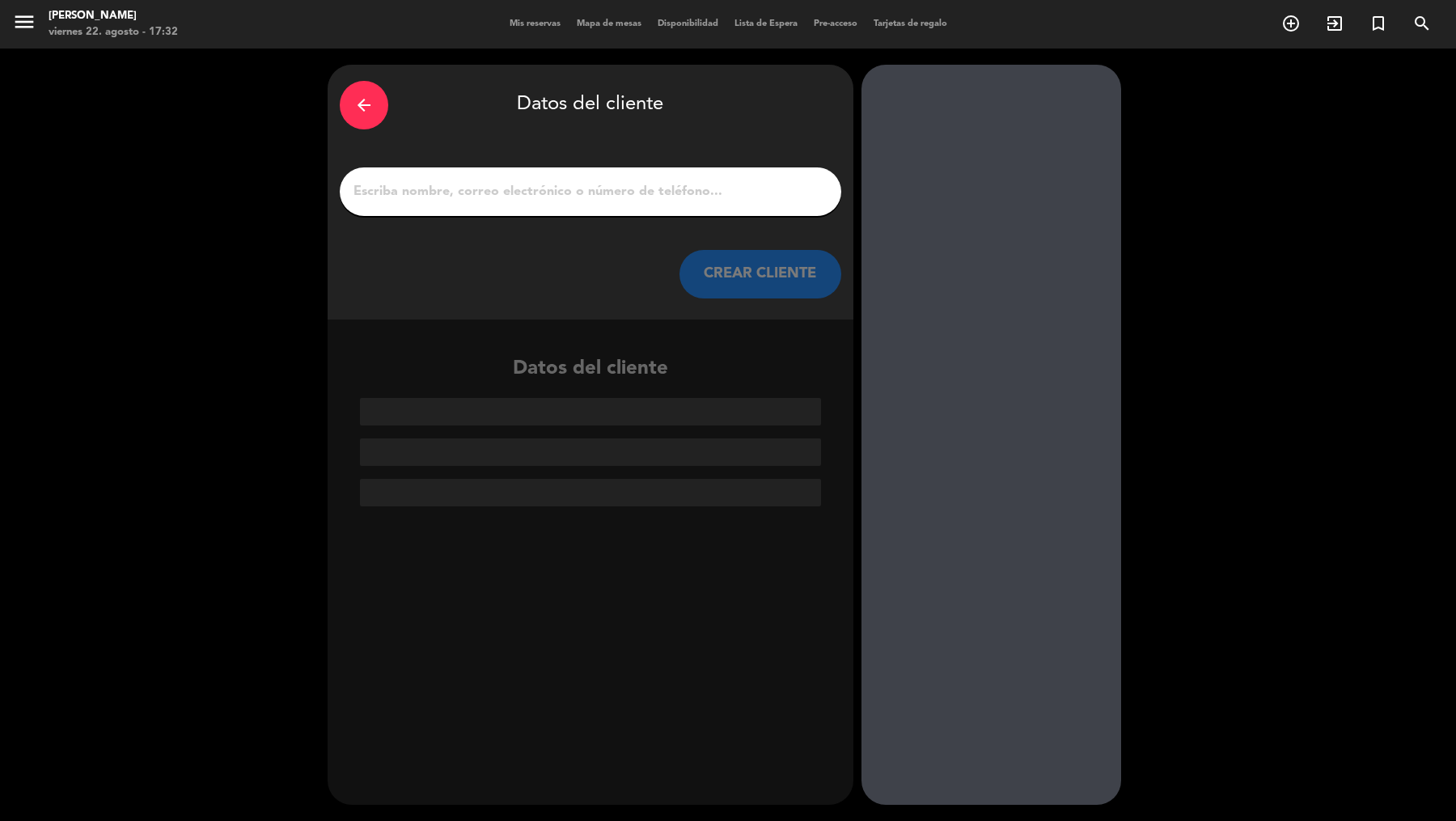
click at [735, 192] on input "1" at bounding box center [590, 192] width 477 height 22
paste input "[PERSON_NAME]"
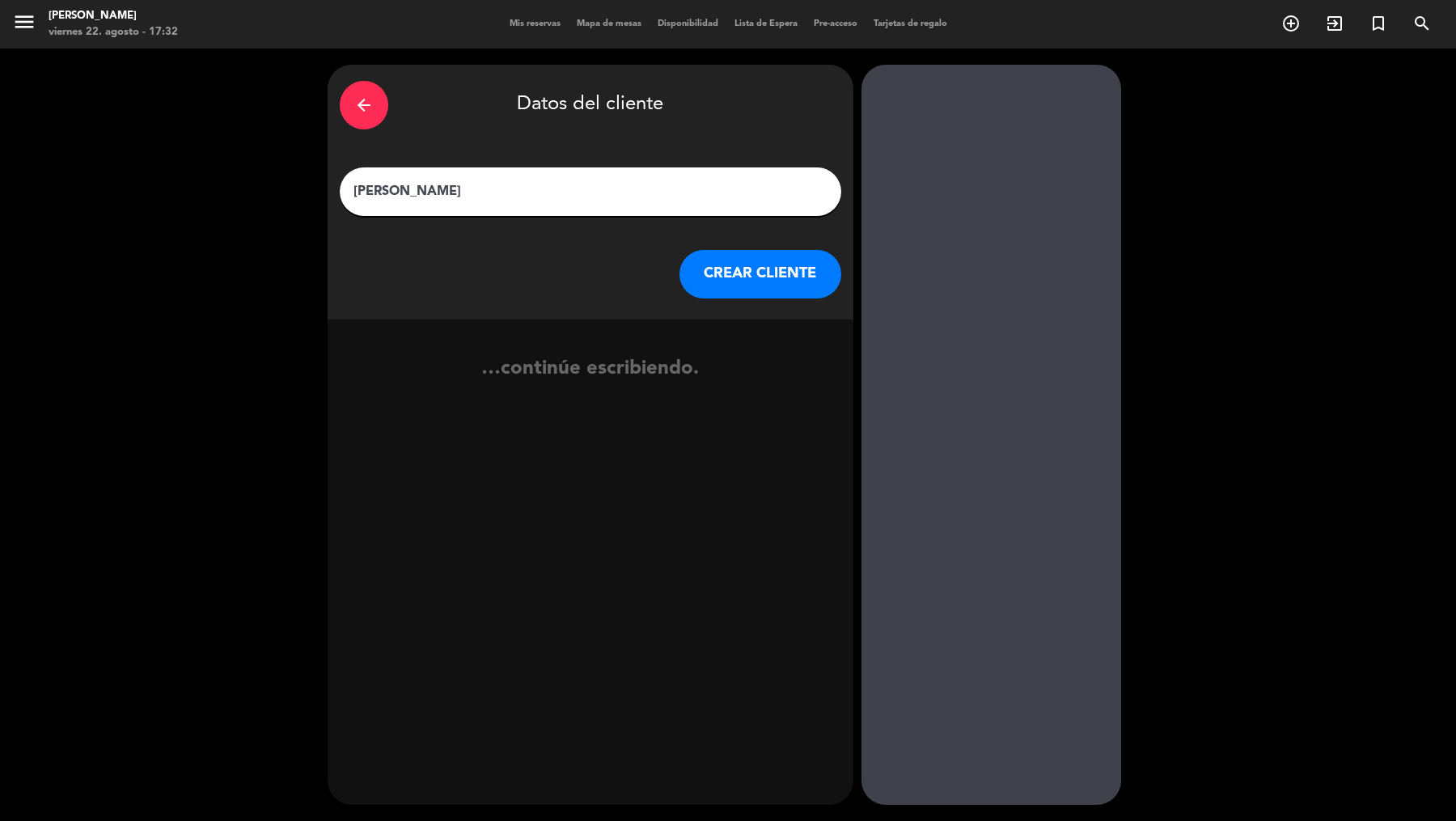
type input "[PERSON_NAME]"
click at [757, 282] on button "CREAR CLIENTE" at bounding box center [760, 274] width 162 height 48
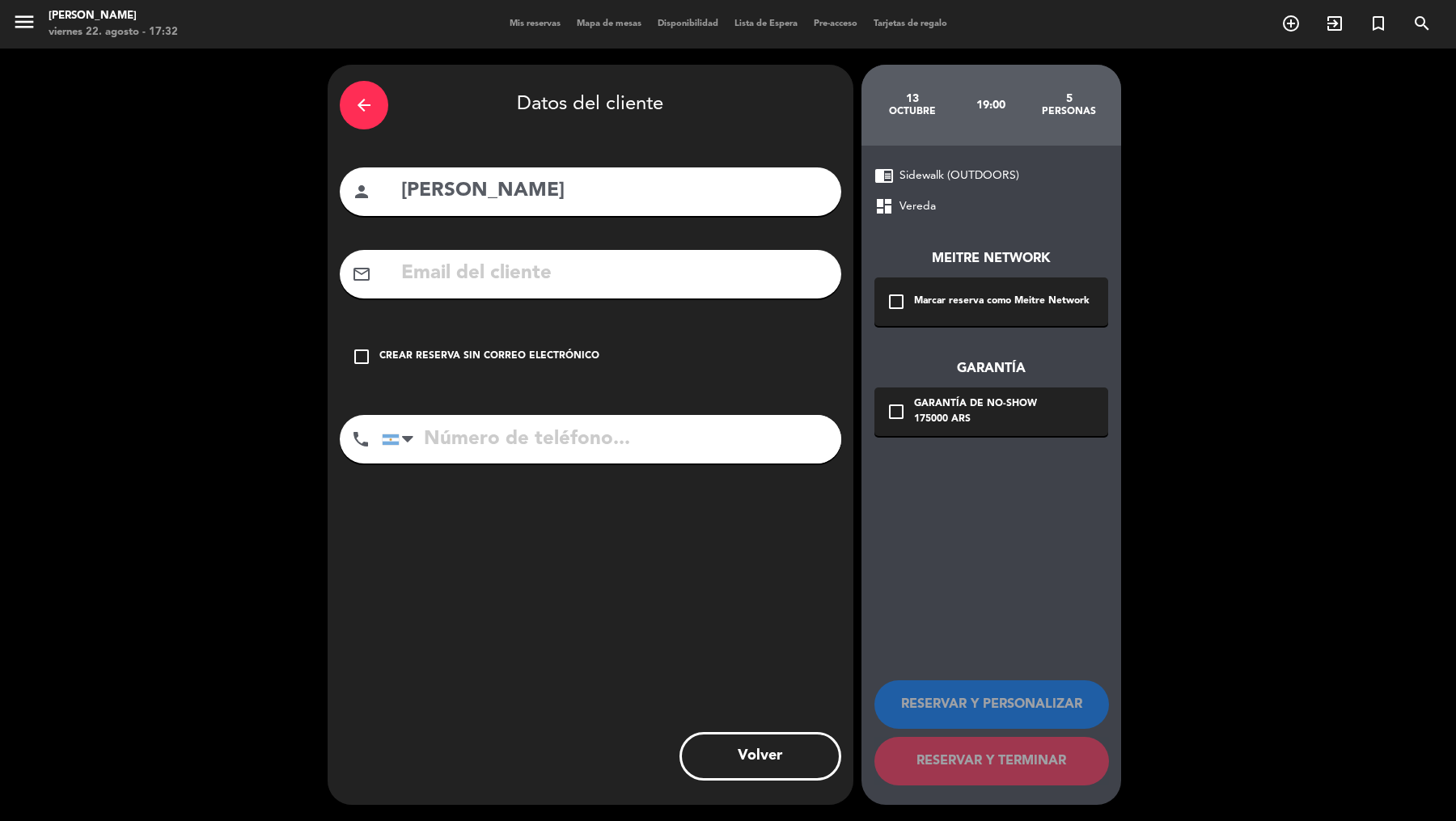
click at [914, 301] on div "Marcar reserva como Meitre Network" at bounding box center [1001, 301] width 176 height 16
click at [939, 421] on div "175000 ARS" at bounding box center [976, 420] width 123 height 16
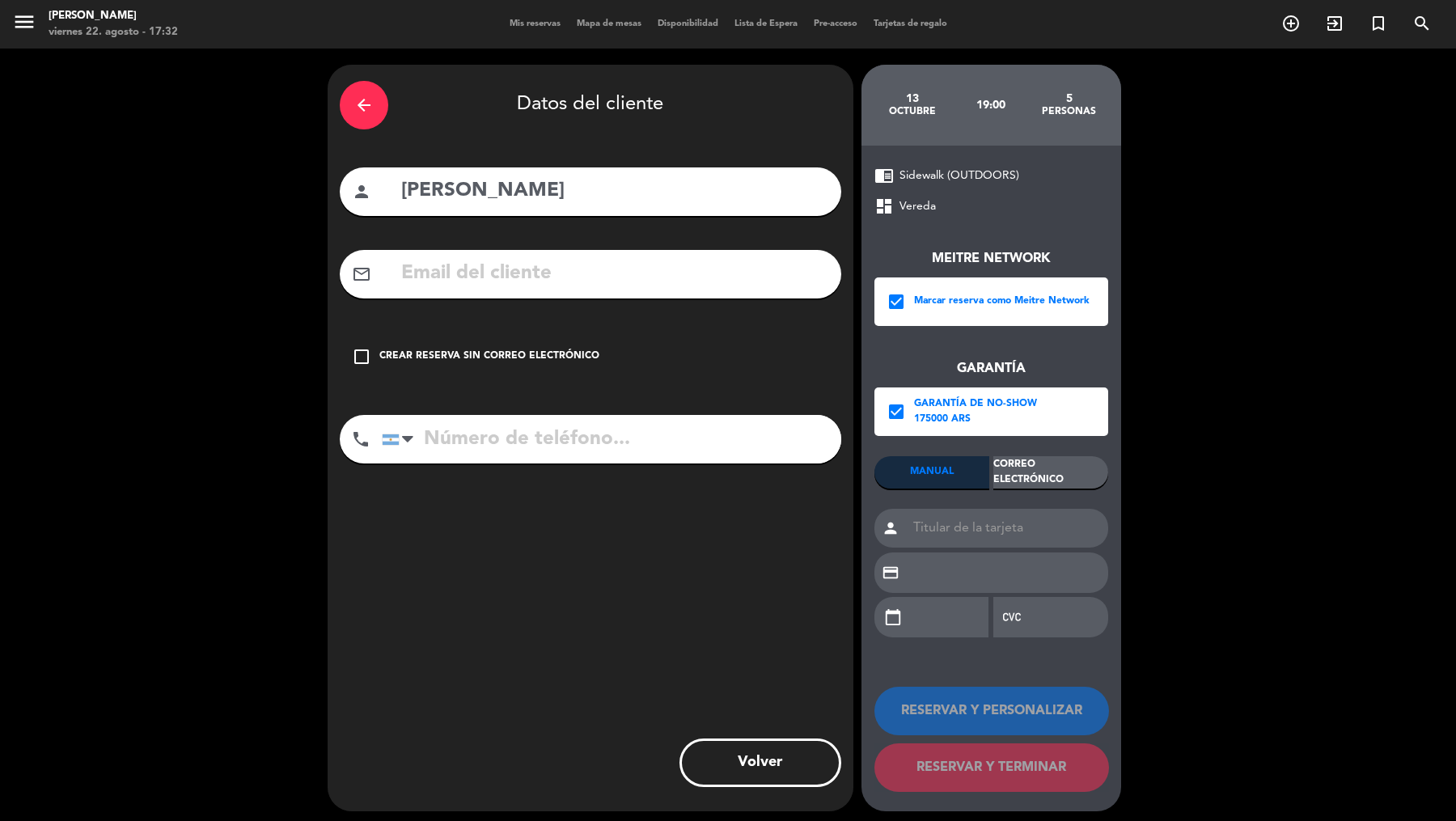
click at [1042, 484] on div "Correo Electrónico" at bounding box center [1051, 472] width 115 height 32
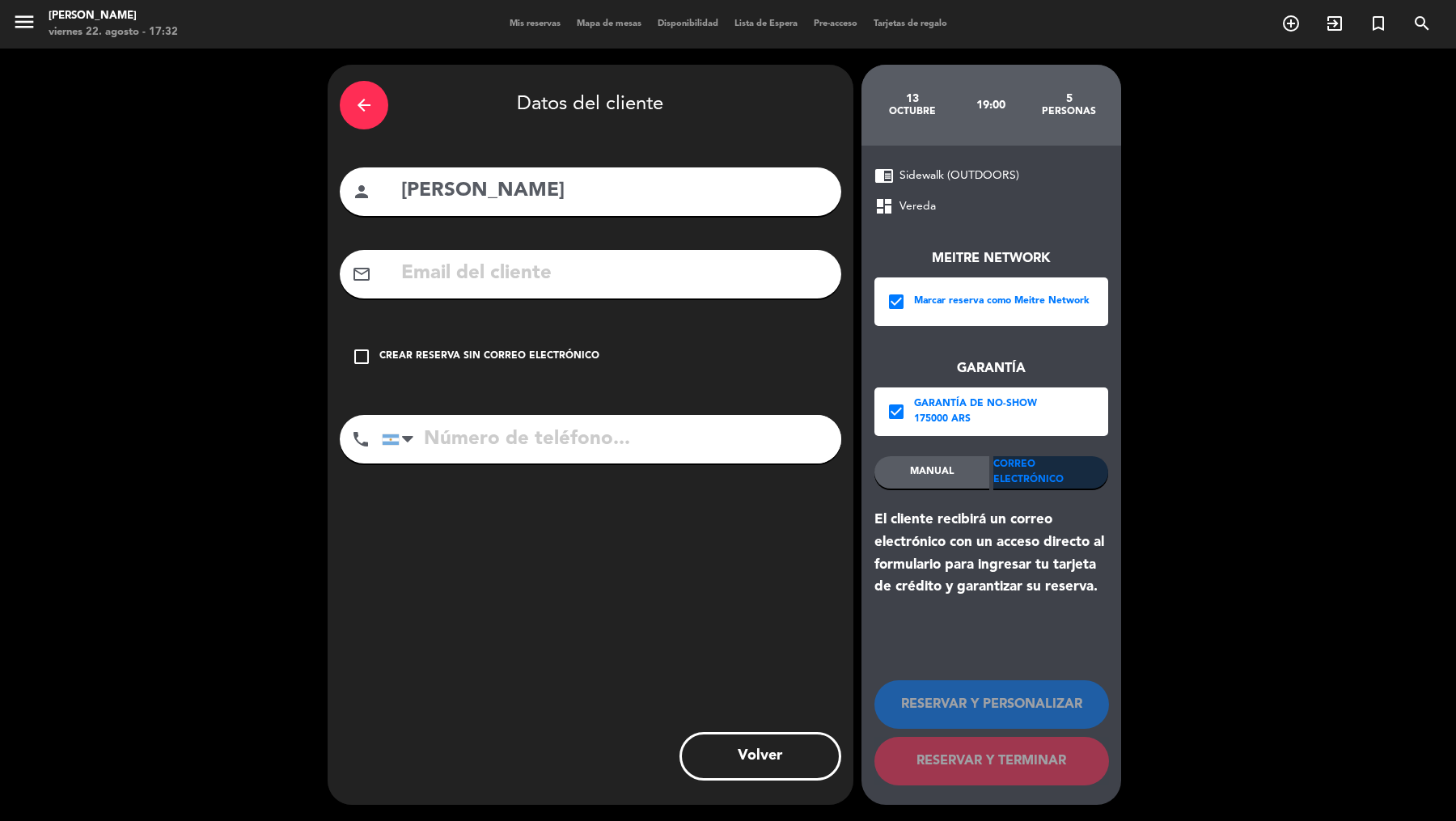
click at [741, 274] on input "text" at bounding box center [614, 274] width 430 height 33
click at [654, 281] on input "text" at bounding box center [614, 274] width 430 height 33
paste input "[EMAIL_ADDRESS][DOMAIN_NAME]"
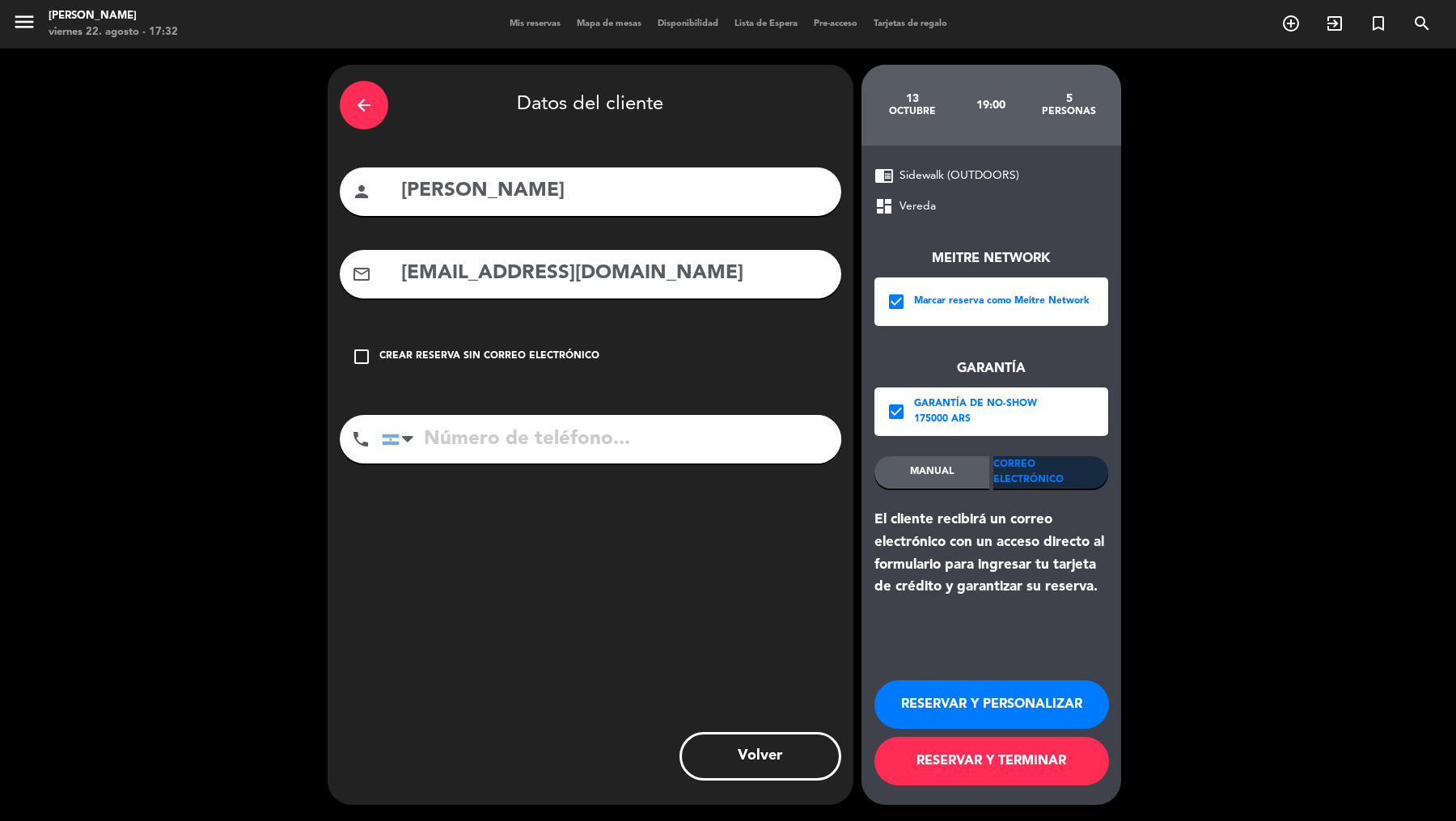
type input "[EMAIL_ADDRESS][DOMAIN_NAME]"
click at [650, 443] on input "tel" at bounding box center [612, 439] width 460 height 48
paste input "[PHONE_NUMBER]."
type input "[PHONE_NUMBER]"
click at [985, 760] on button "RESERVAR Y TERMINAR" at bounding box center [991, 761] width 235 height 48
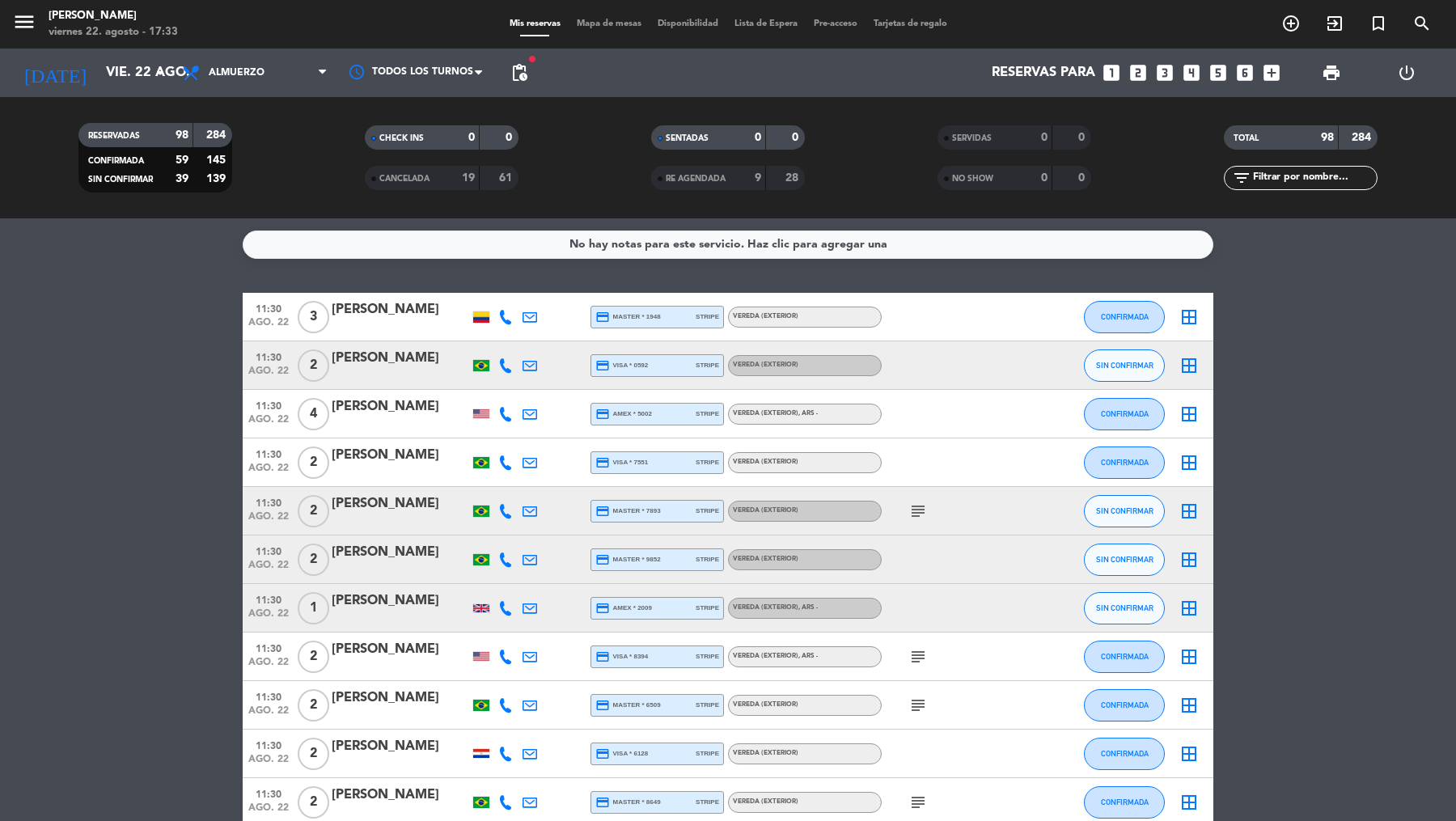
click at [1295, 30] on icon "add_circle_outline" at bounding box center [1290, 23] width 19 height 19
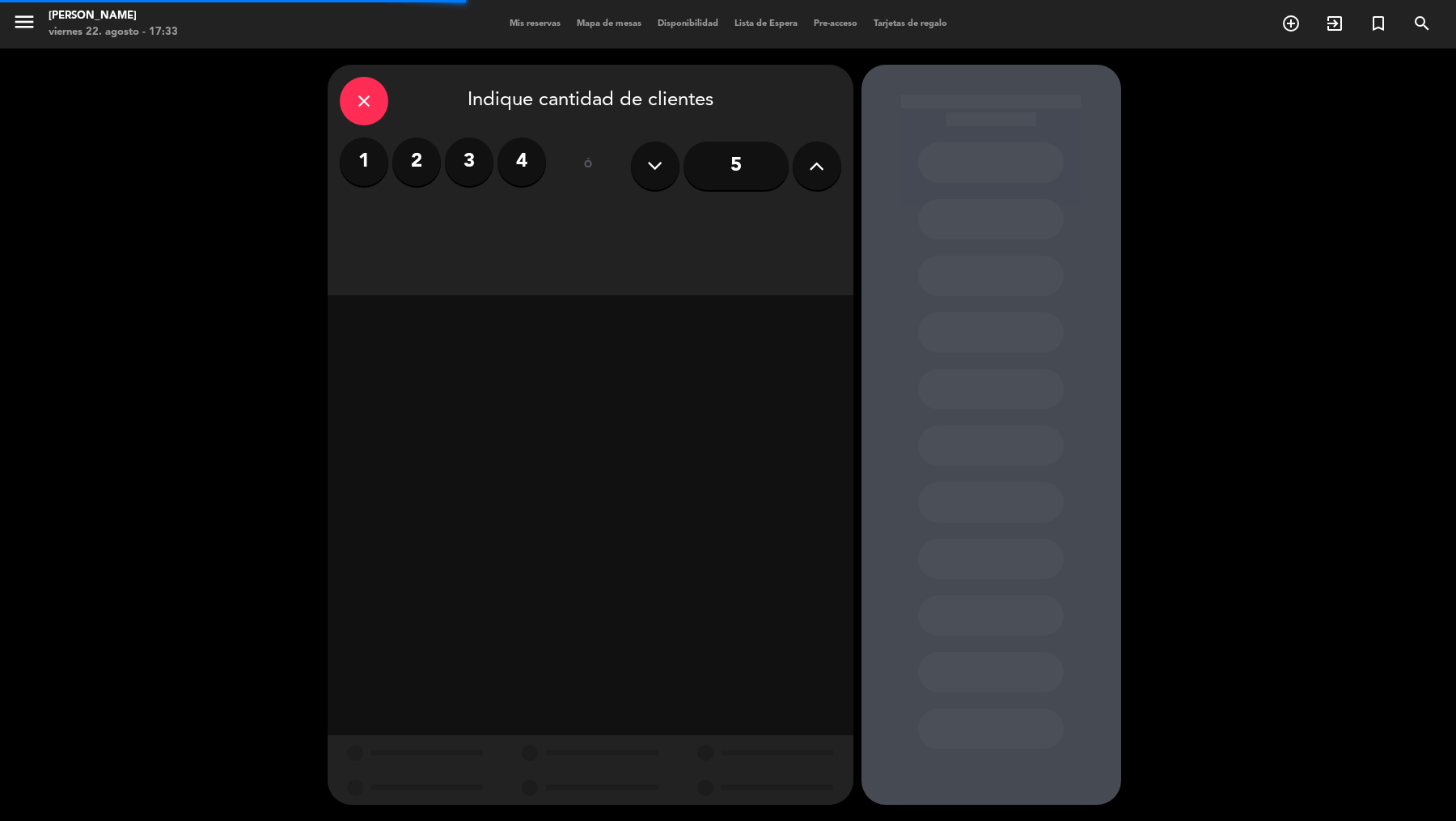
click at [822, 174] on icon at bounding box center [817, 166] width 15 height 24
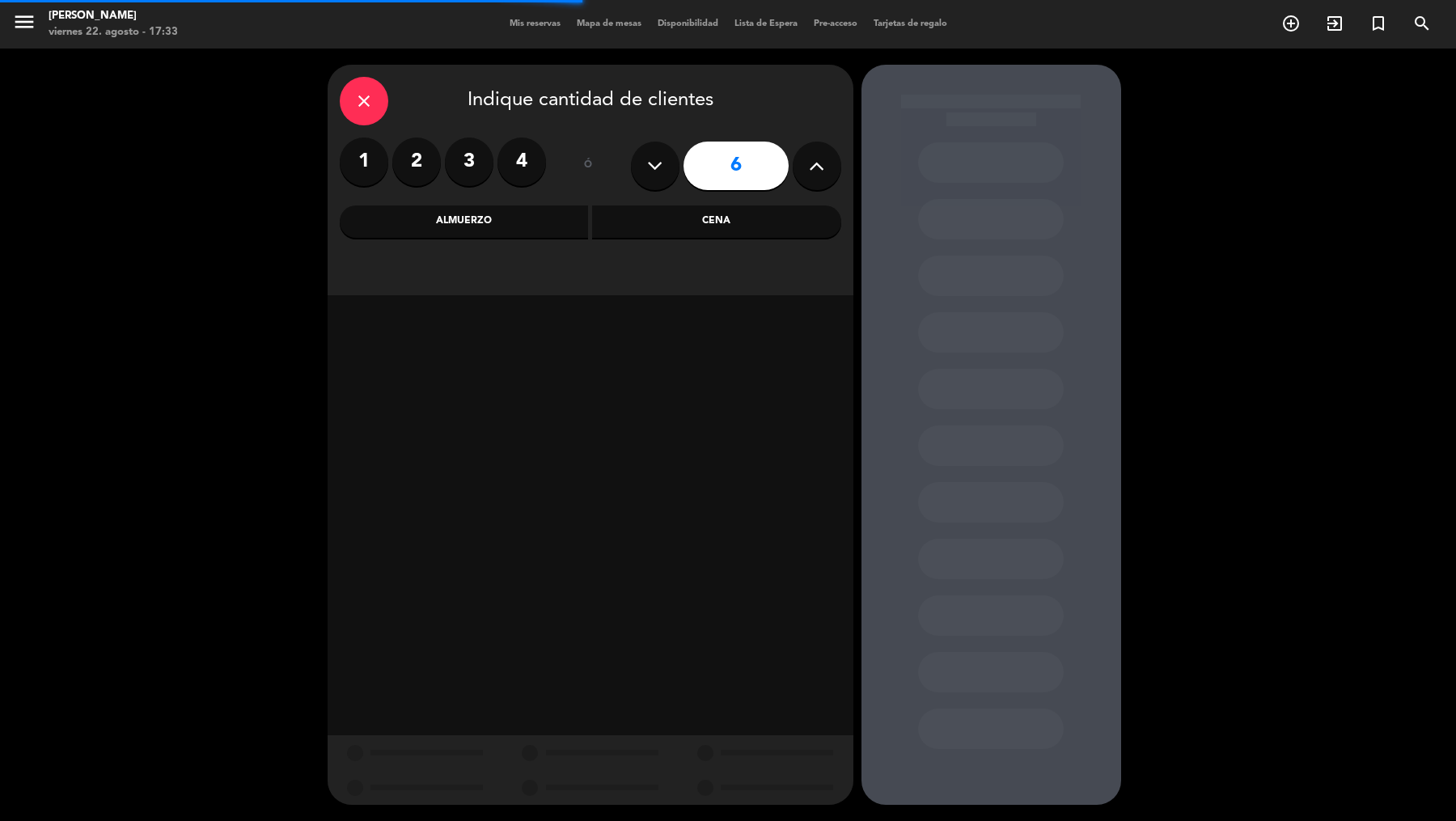
click at [677, 219] on div "Cena" at bounding box center [716, 221] width 249 height 32
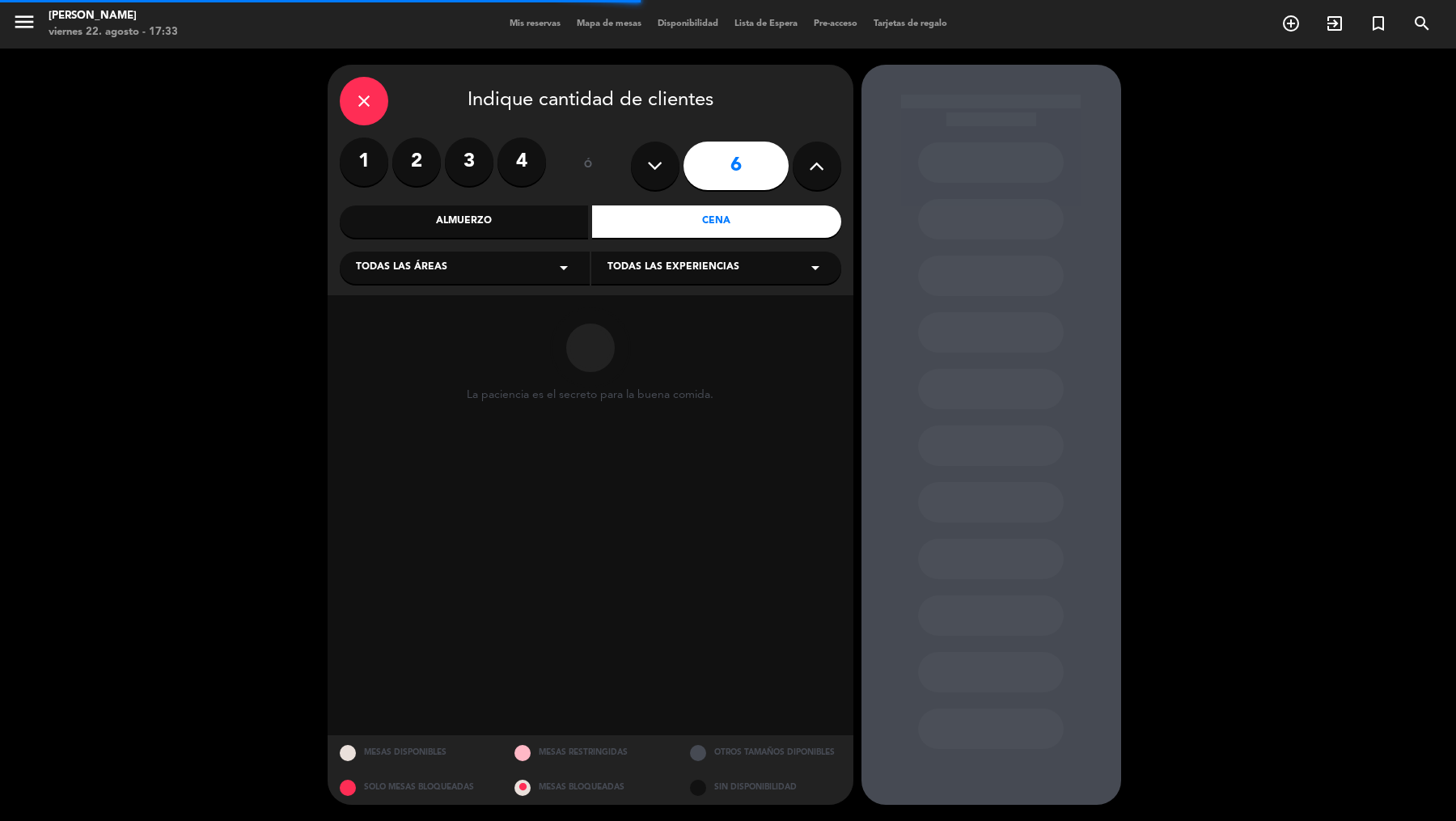
click at [526, 268] on div "Todas las áreas arrow_drop_down" at bounding box center [465, 267] width 250 height 32
click at [426, 429] on div "Vereda" at bounding box center [465, 427] width 217 height 16
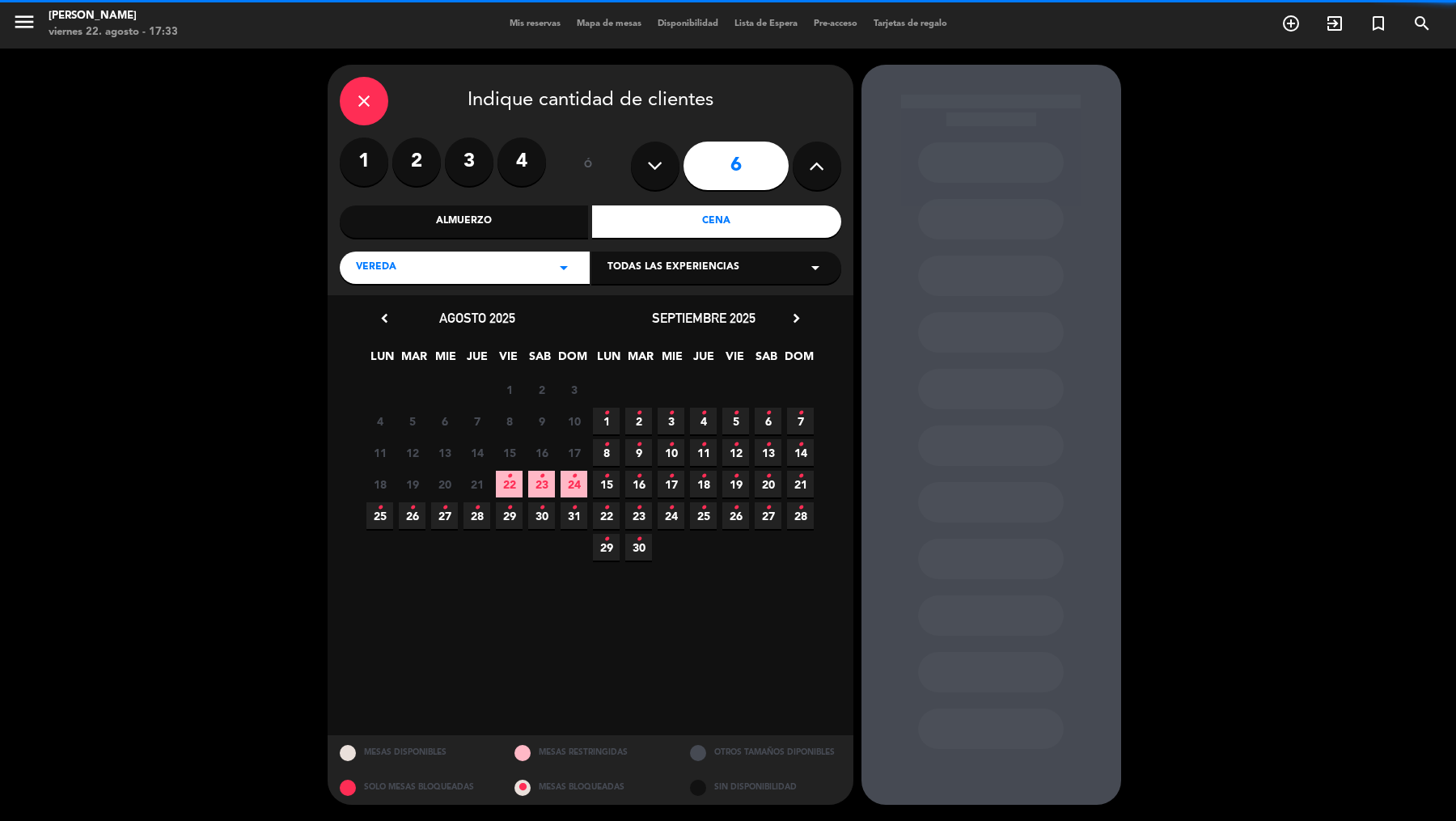
click at [679, 283] on div "Todas las experiencias arrow_drop_down" at bounding box center [716, 267] width 250 height 32
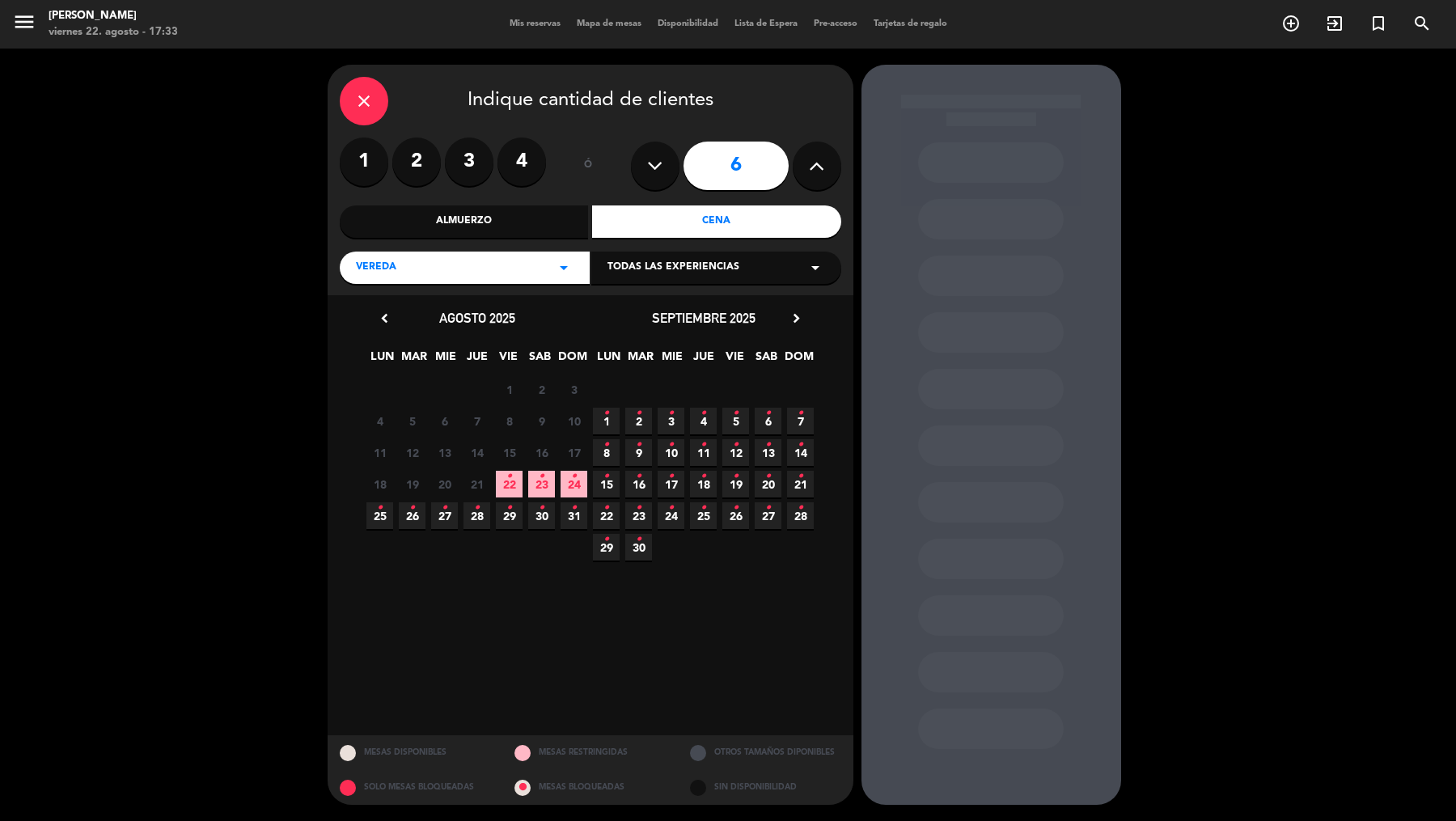
click at [688, 275] on span "Todas las experiencias" at bounding box center [673, 267] width 132 height 16
click at [678, 316] on div "Sidewalk (OUTDOORS)" at bounding box center [716, 298] width 250 height 69
click at [683, 307] on div "Sidewalk (OUTDOORS)" at bounding box center [716, 307] width 217 height 16
click at [795, 325] on icon "chevron_right" at bounding box center [796, 318] width 17 height 17
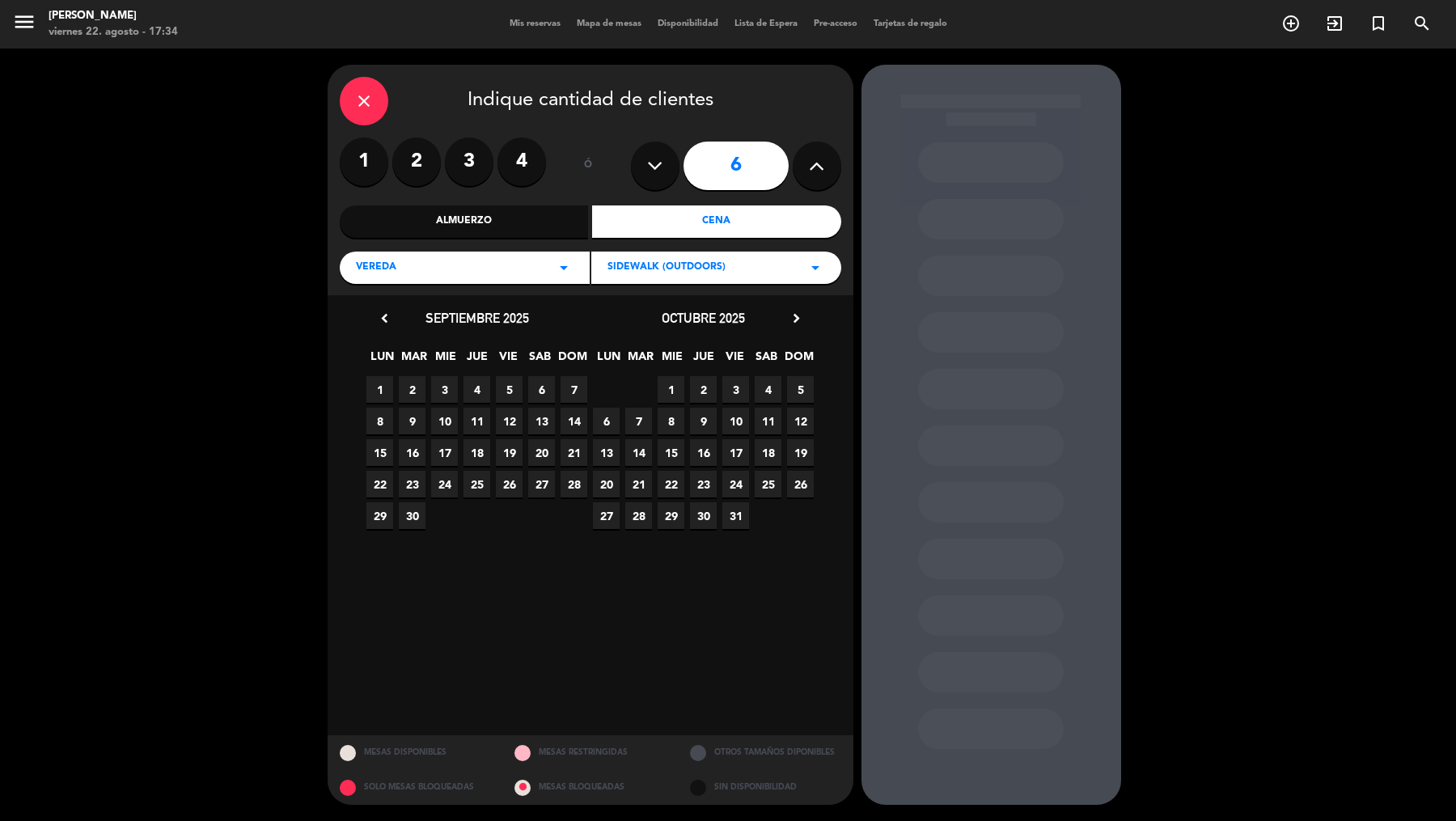
click at [702, 421] on span "9" at bounding box center [703, 421] width 27 height 27
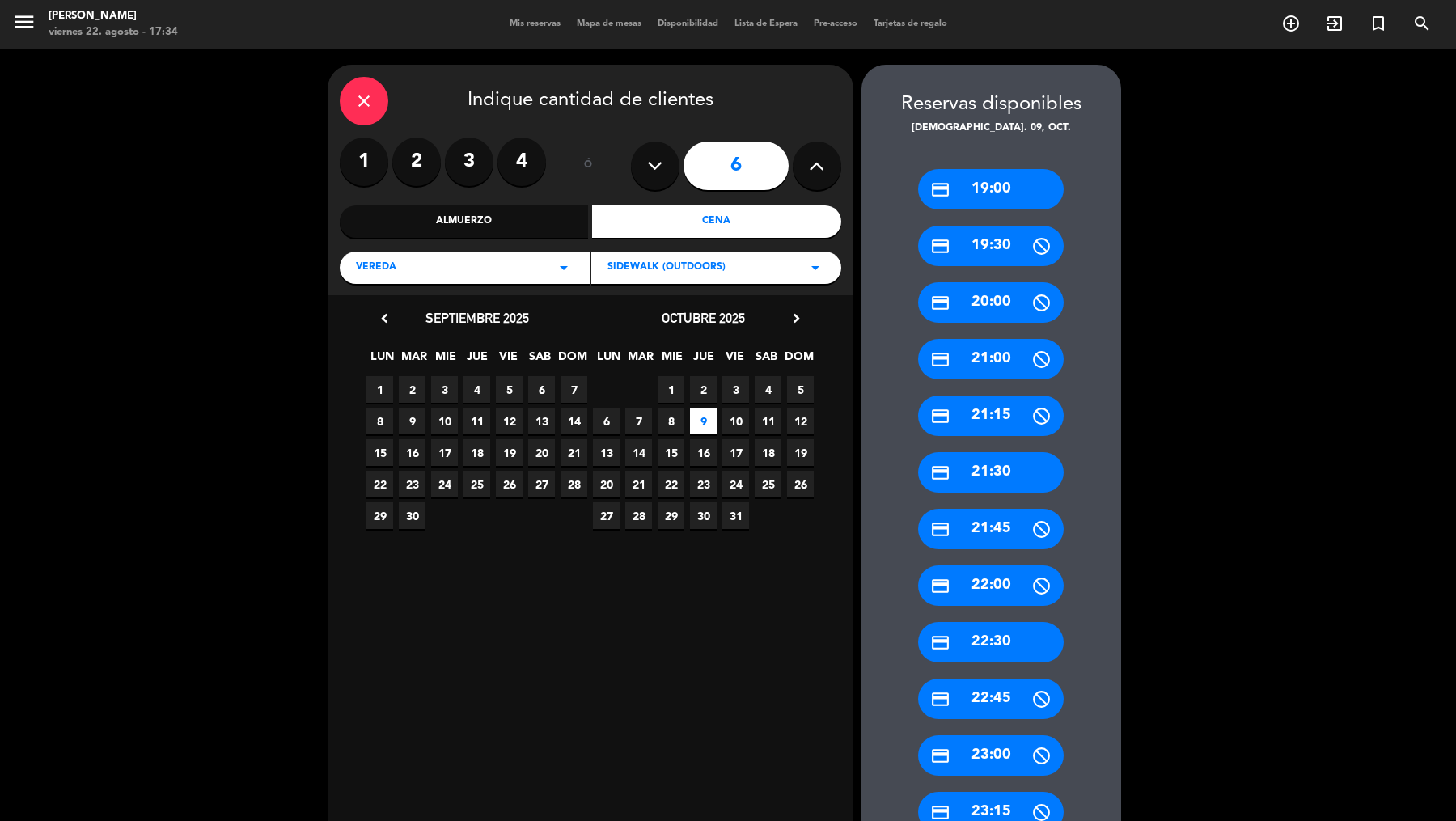
click at [1016, 184] on div "credit_card 19:00" at bounding box center [991, 189] width 146 height 41
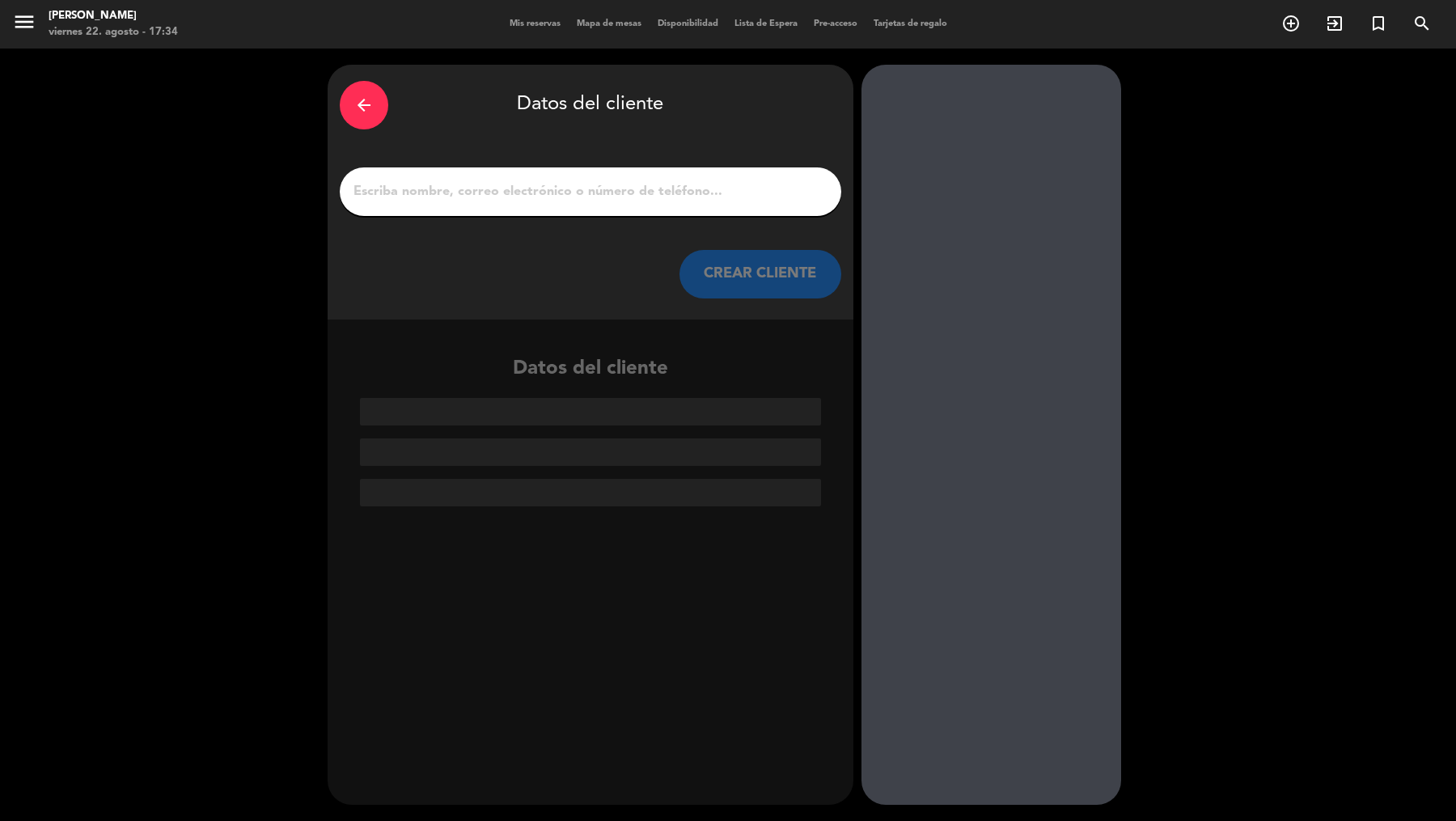
click at [792, 197] on input "1" at bounding box center [590, 192] width 477 height 22
paste input "Your reservation has been created. Please complete the guarantee information re…"
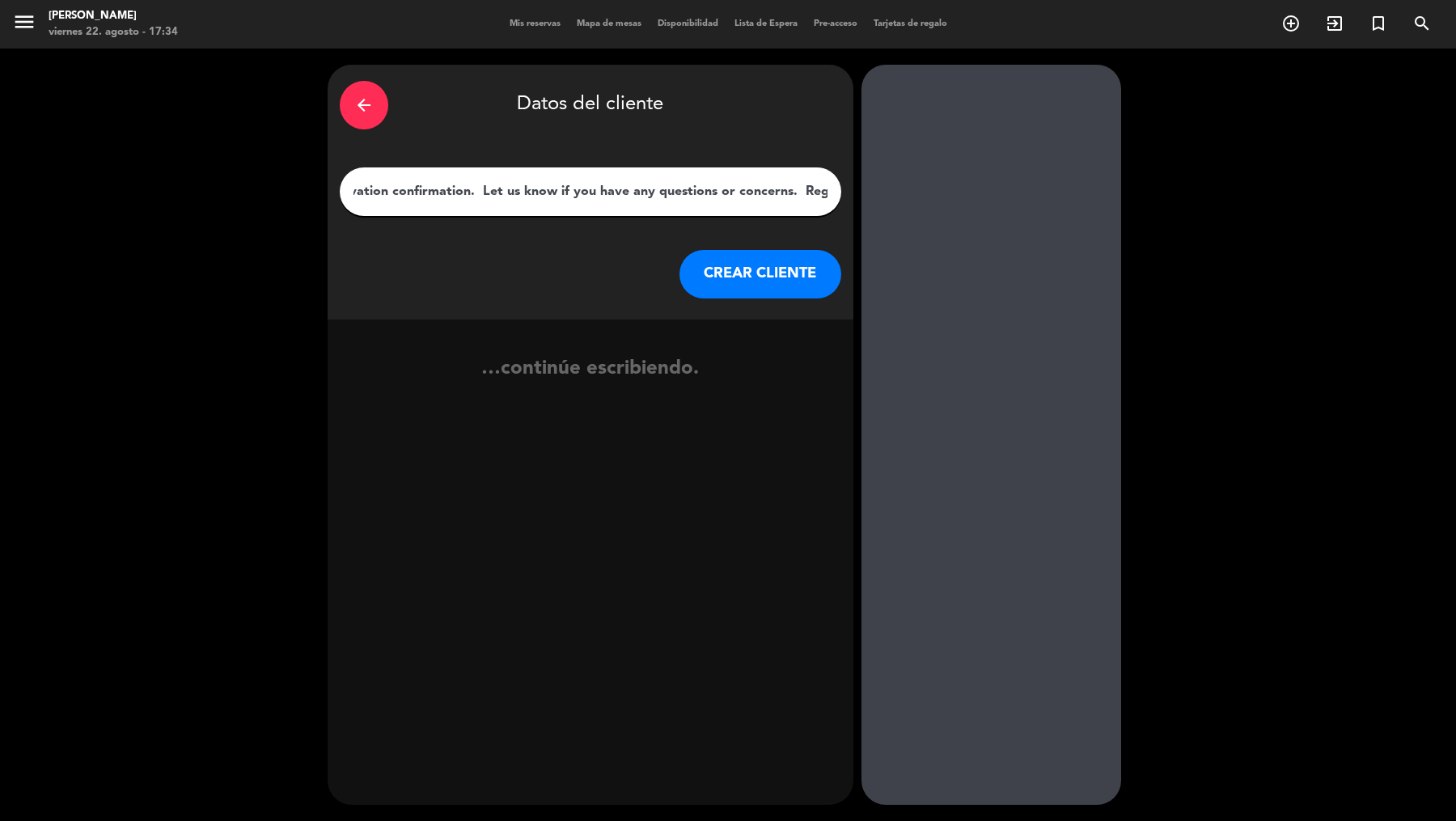
type input "Your reservation has been created. Please complete the guarantee information re…"
click at [782, 280] on button "CREAR CLIENTE" at bounding box center [760, 274] width 162 height 48
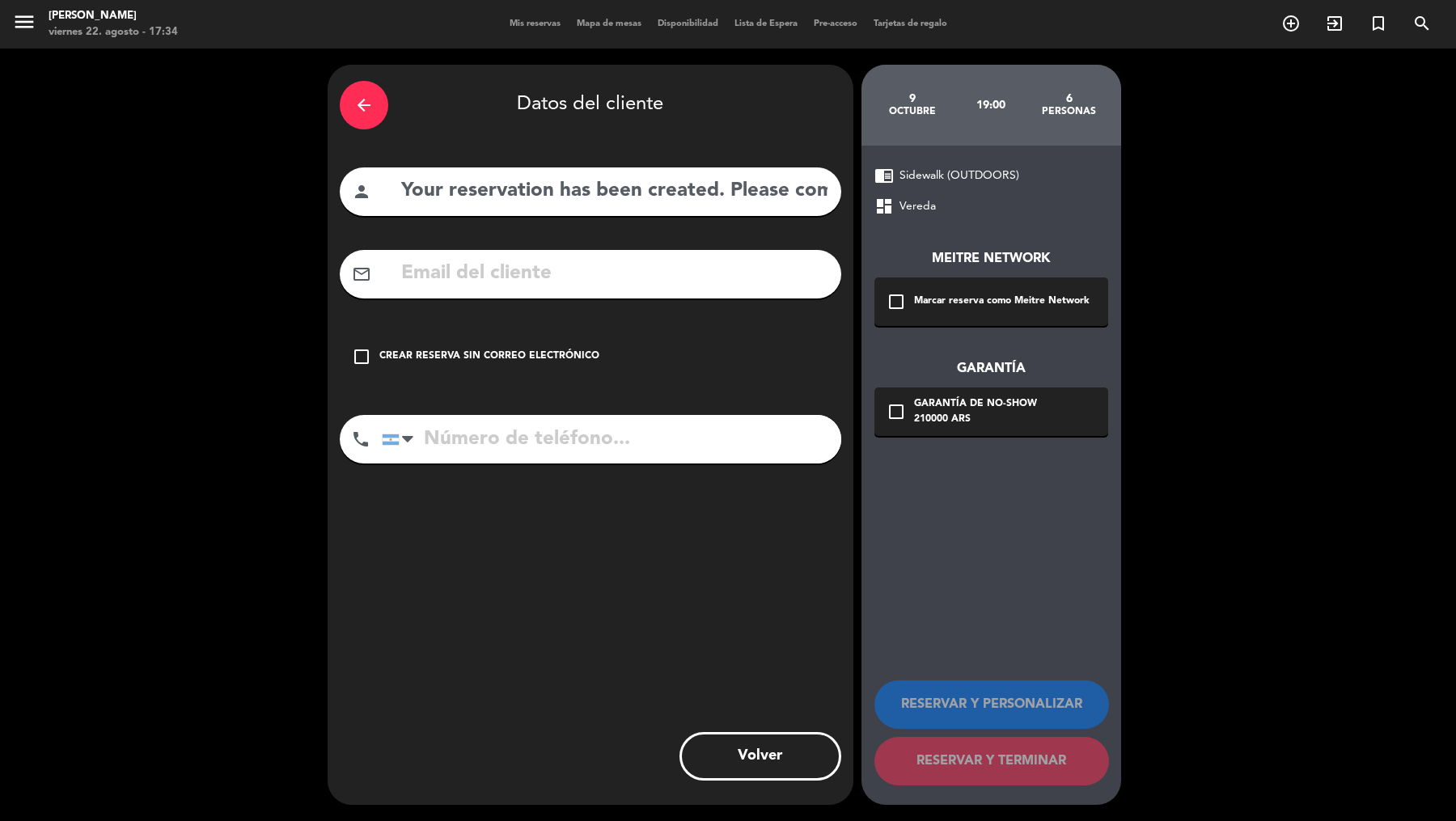
click at [991, 313] on div "check_box_outline_blank Marcar reserva como Meitre Network" at bounding box center [991, 301] width 234 height 48
click at [991, 416] on div "210000 ARS" at bounding box center [976, 420] width 123 height 16
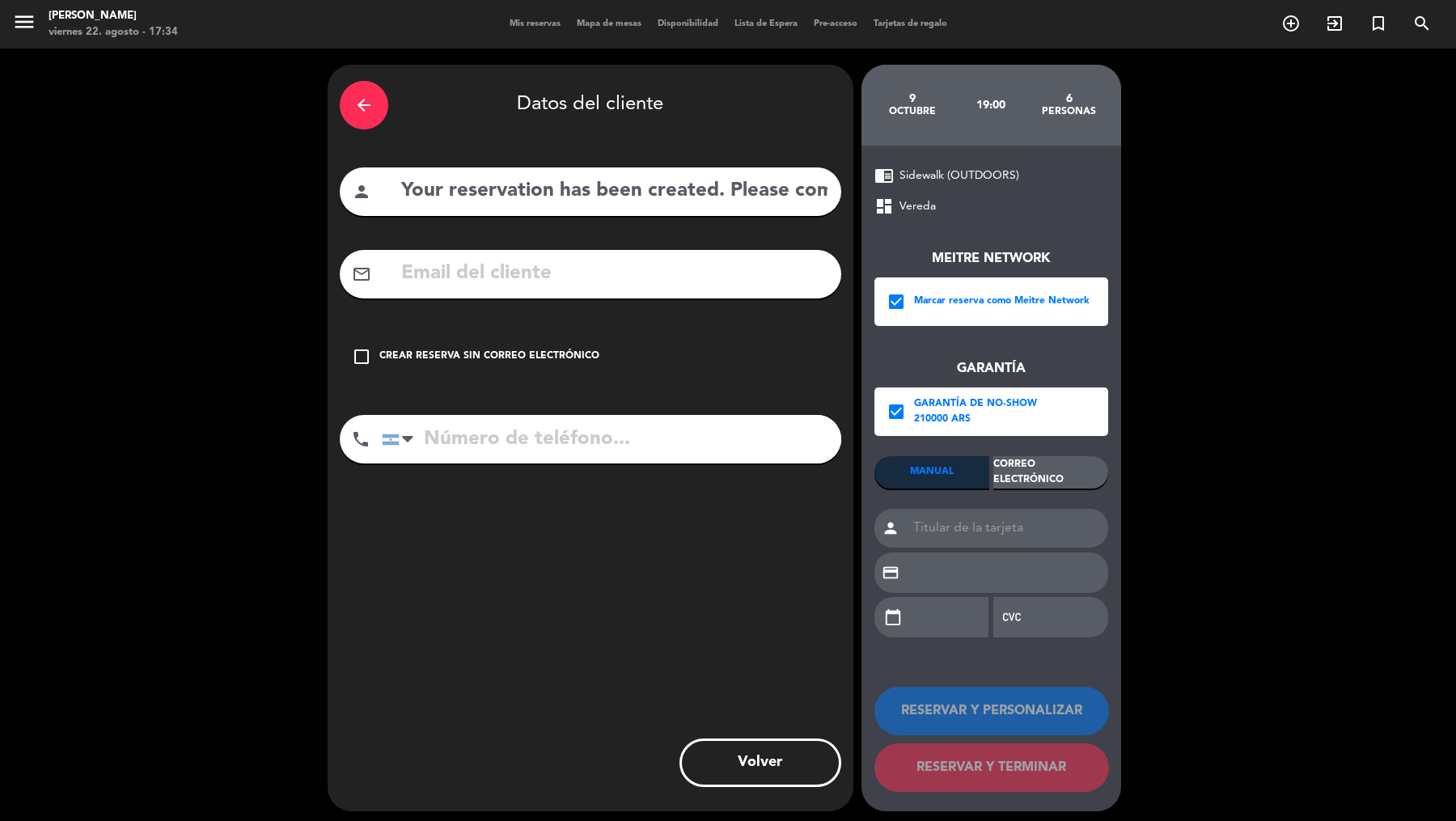
click at [1056, 500] on div "MANUAL Correo Electrónico person credit_card calendar_today" at bounding box center [991, 555] width 234 height 197
click at [1021, 464] on div "Correo Electrónico" at bounding box center [1051, 472] width 115 height 32
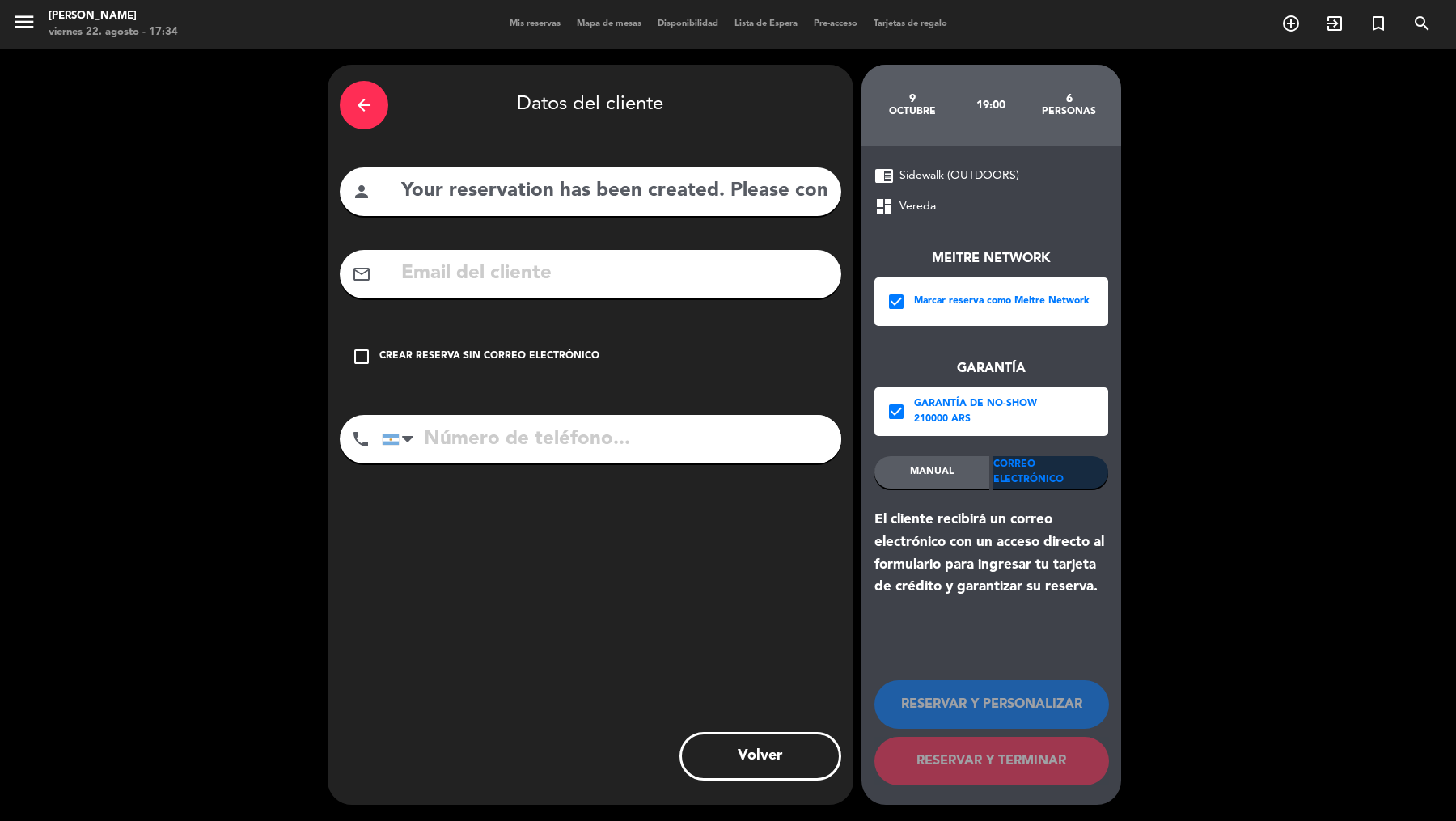
click at [639, 206] on input "Your reservation has been created. Please complete the guarantee information re…" at bounding box center [614, 192] width 430 height 33
paste input "[PERSON_NAME]"
type input "[PERSON_NAME]"
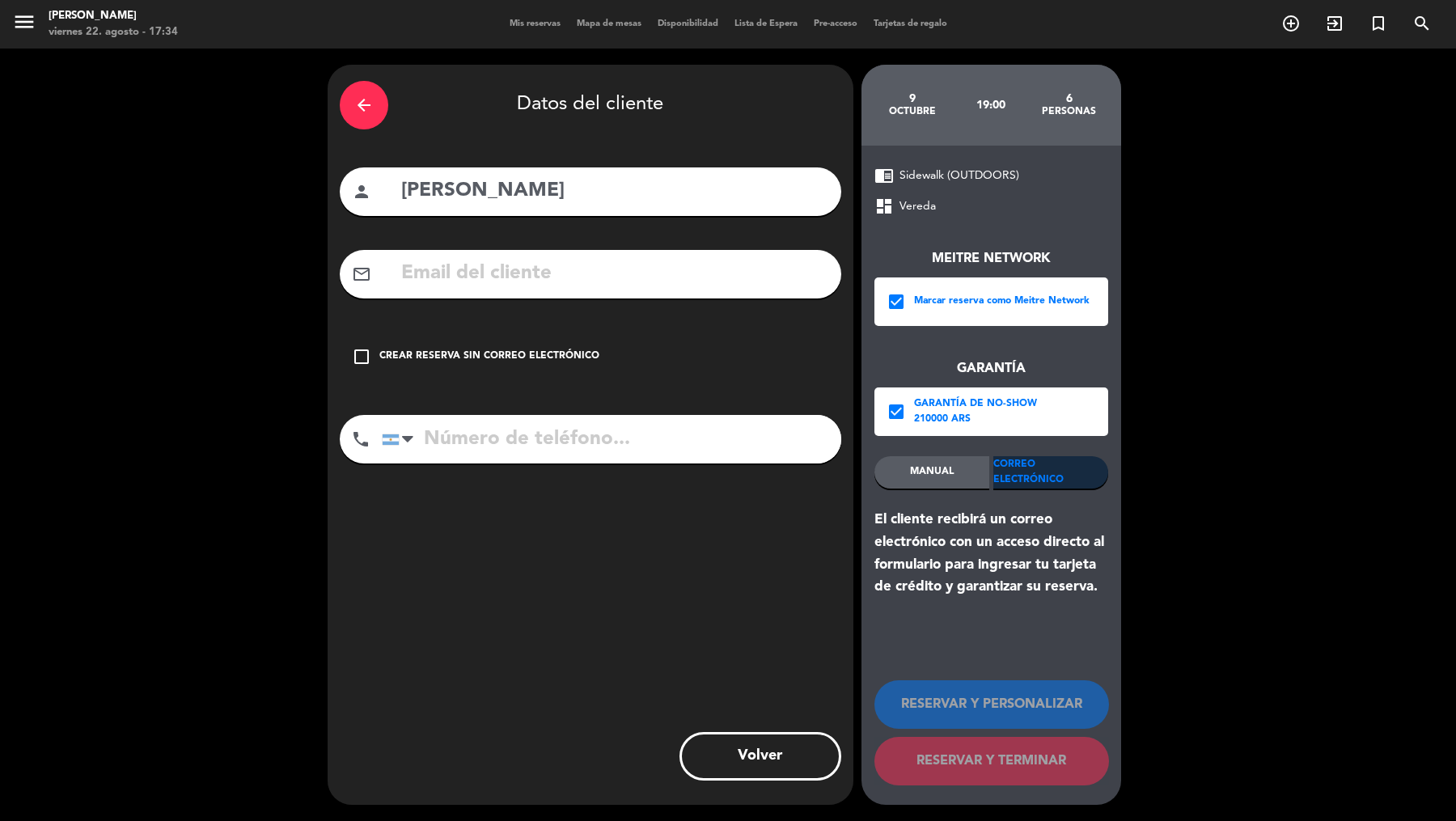
click at [645, 268] on input "text" at bounding box center [614, 274] width 430 height 33
click at [660, 271] on input "text" at bounding box center [614, 274] width 430 height 33
paste input "[EMAIL_ADDRESS][DOMAIN_NAME]"
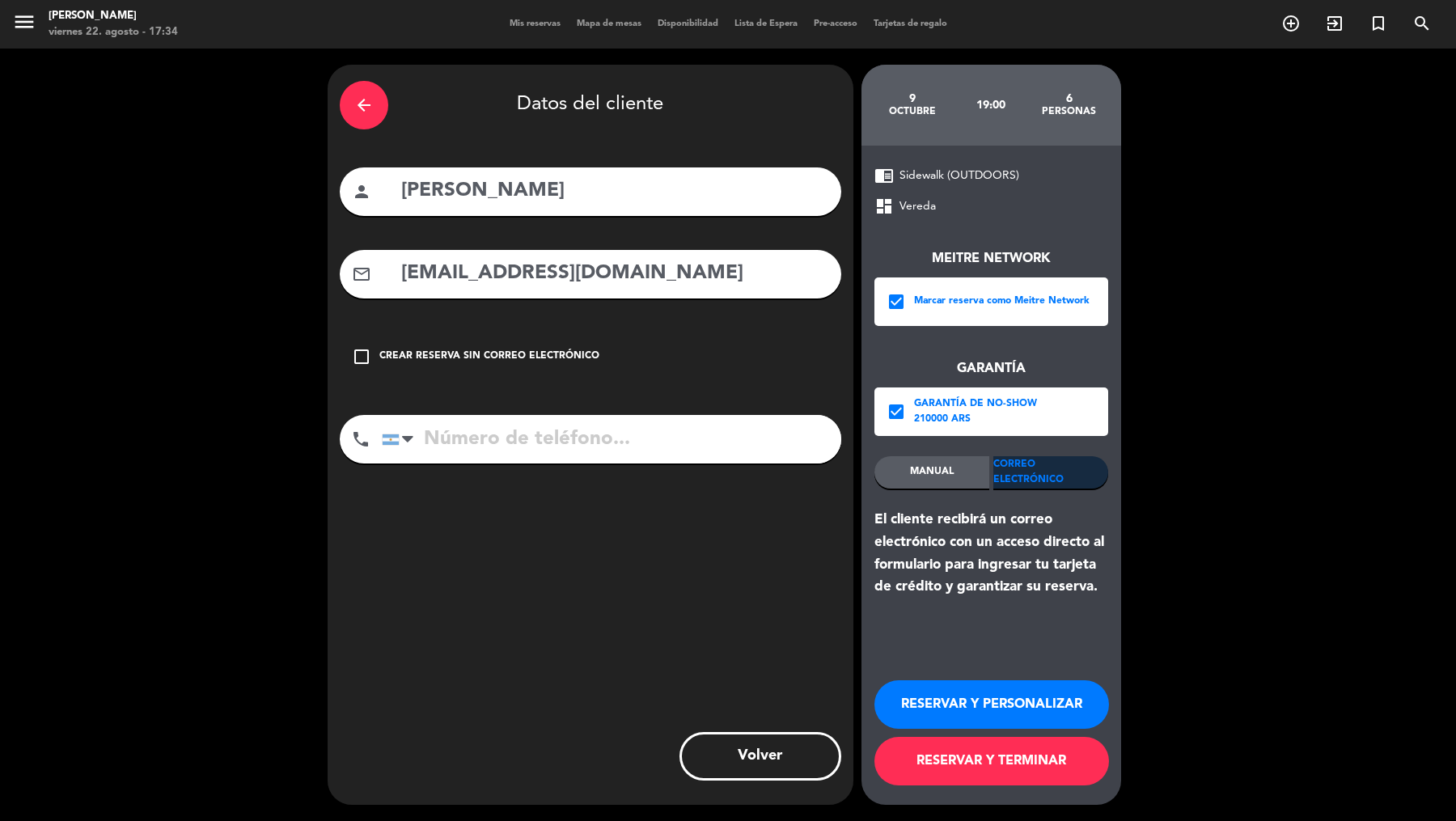
type input "[EMAIL_ADDRESS][DOMAIN_NAME]"
click at [658, 467] on div "phone [GEOGRAPHIC_DATA] +1 [GEOGRAPHIC_DATA] +44 [GEOGRAPHIC_DATA] ([GEOGRAPHIC…" at bounding box center [590, 445] width 501 height 60
click at [604, 442] on input "tel" at bounding box center [612, 439] width 460 height 48
click at [511, 445] on input "tel" at bounding box center [612, 439] width 460 height 48
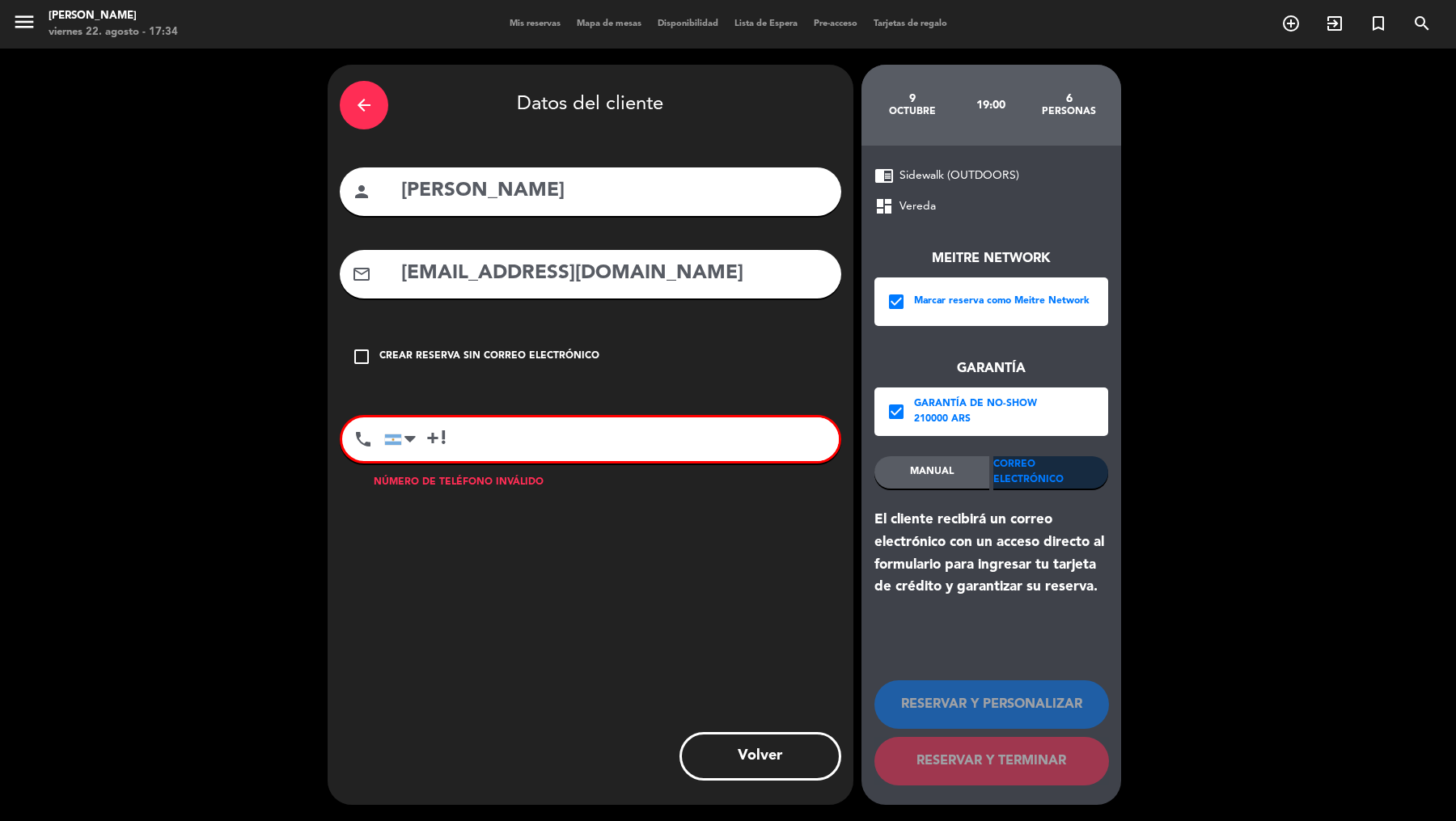
paste input "[PHONE_NUMBER]"
click at [442, 435] on input "+![PHONE_NUMBER]" at bounding box center [612, 439] width 455 height 43
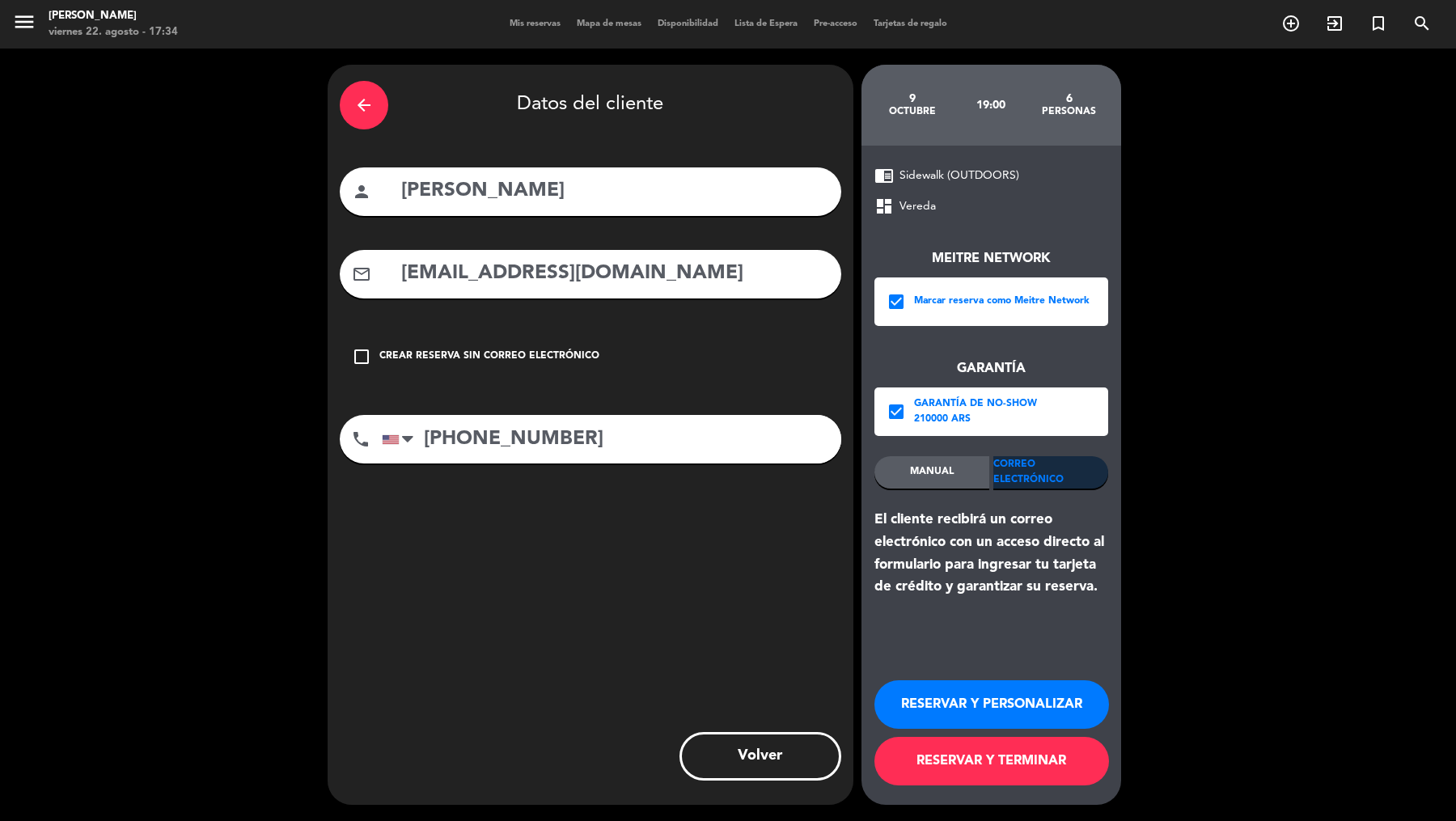
type input "[PHONE_NUMBER]"
drag, startPoint x: 1007, startPoint y: 785, endPoint x: 1008, endPoint y: 775, distance: 10.0
click at [1007, 785] on div "RESERVAR Y PERSONALIZAR RESERVAR Y TERMINAR" at bounding box center [991, 725] width 234 height 158
click at [1018, 746] on button "RESERVAR Y TERMINAR" at bounding box center [991, 761] width 235 height 48
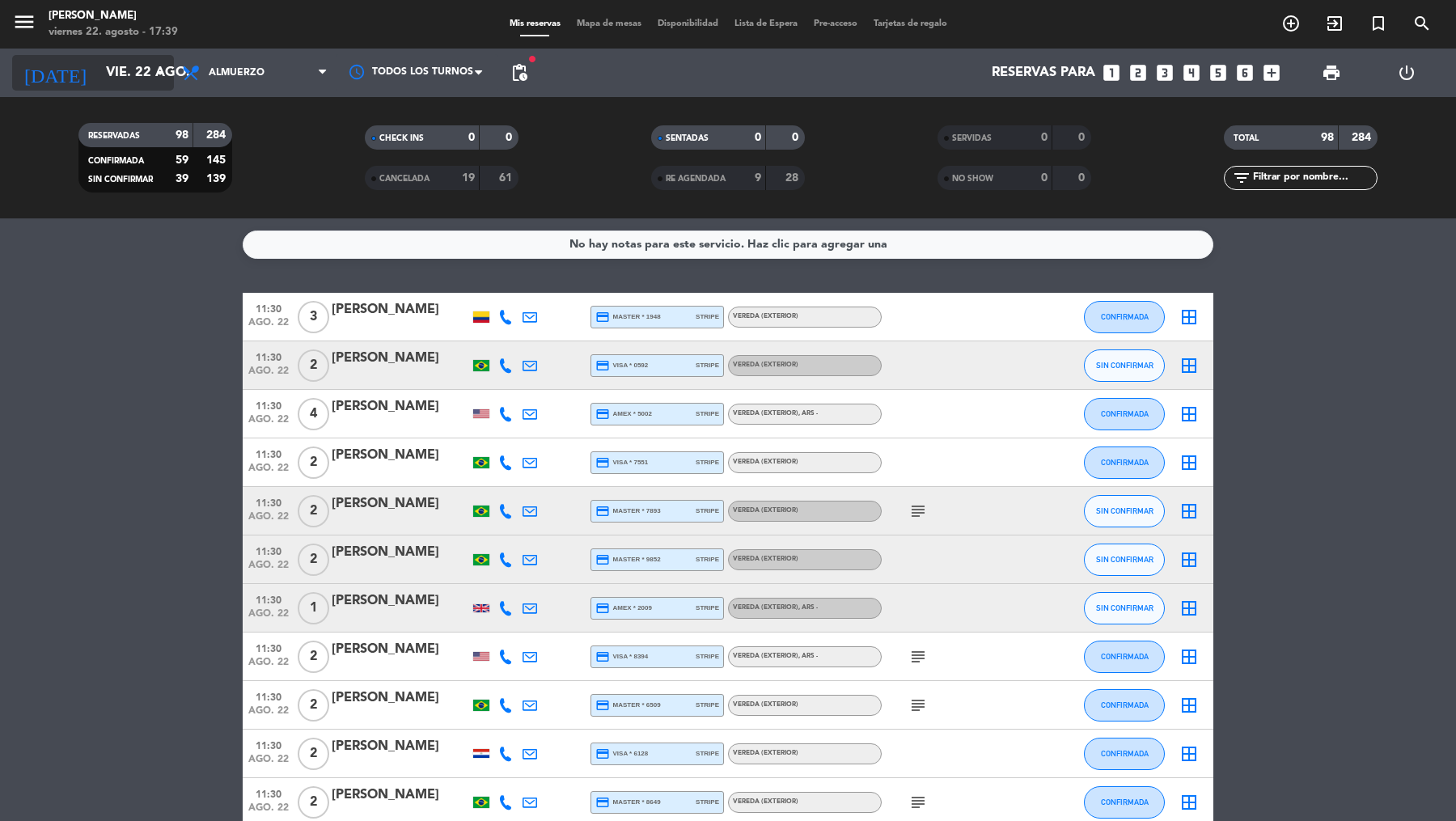
click at [98, 62] on input "vie. 22 ago." at bounding box center [185, 73] width 173 height 32
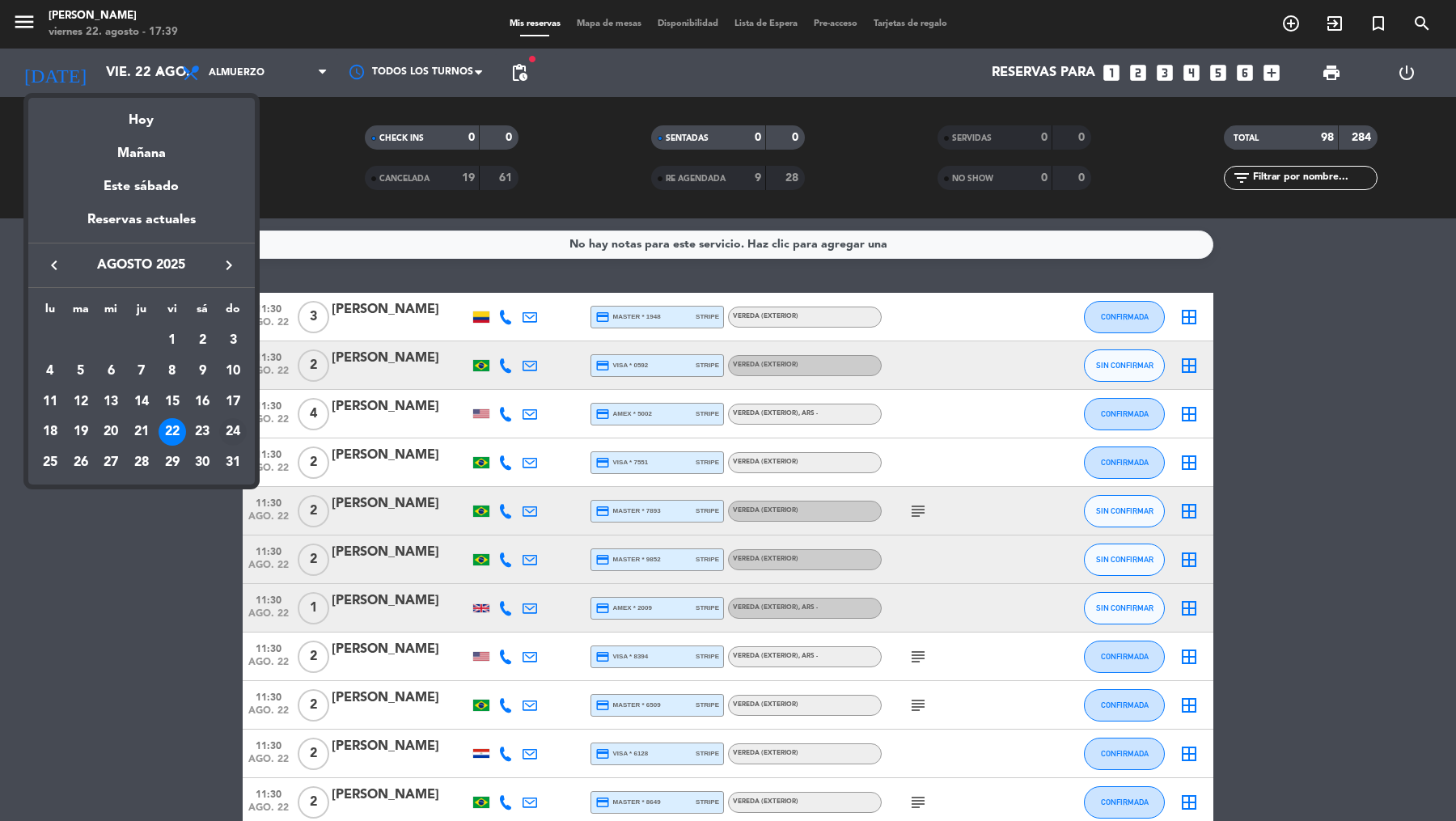
click at [220, 424] on td "24" at bounding box center [232, 431] width 31 height 31
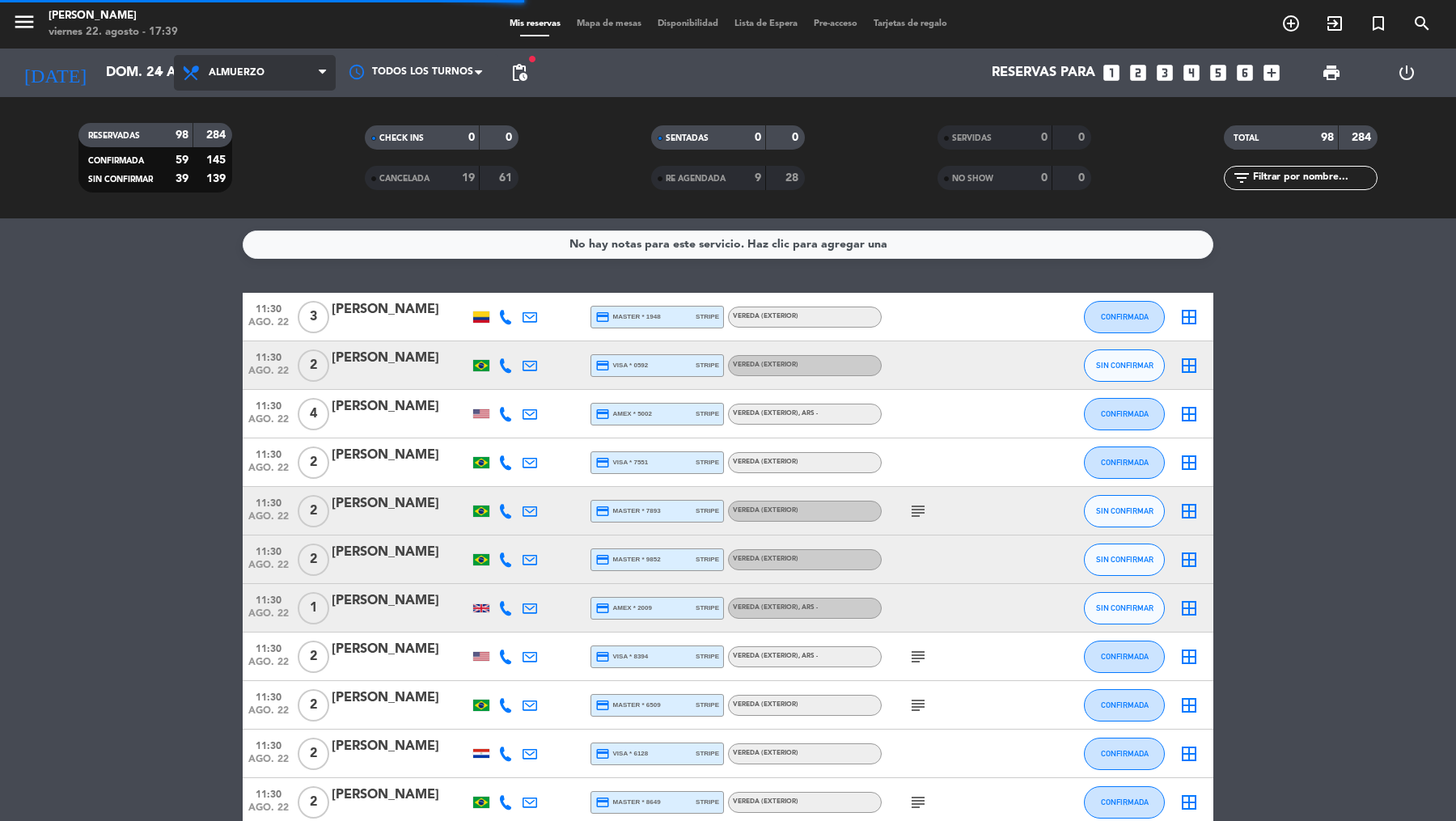
click at [299, 65] on span "Almuerzo" at bounding box center [255, 72] width 162 height 36
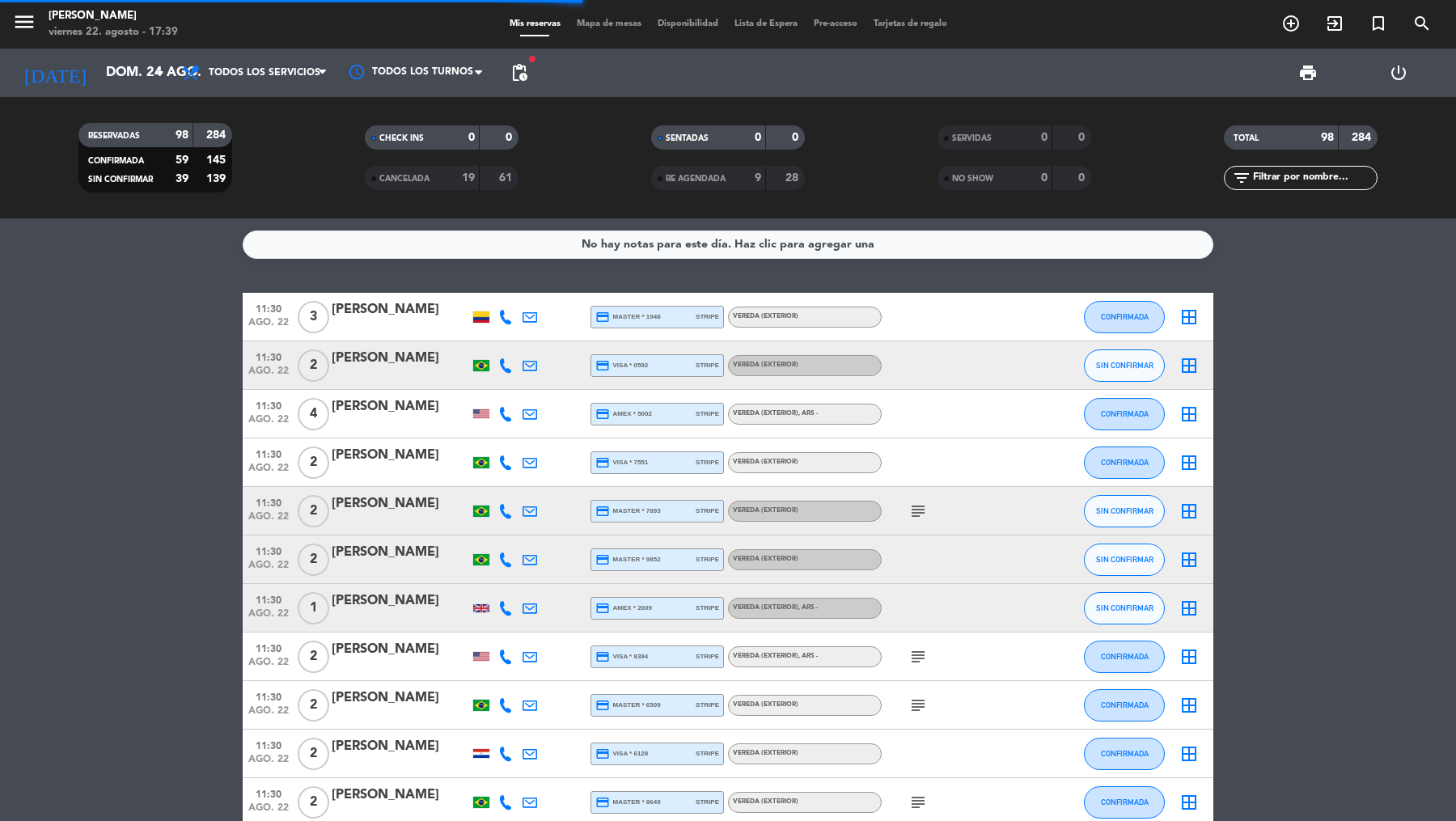
click at [302, 104] on div "menu [PERSON_NAME][DATE] 22. agosto - 17:39 Mis reservas Mapa de mesas Disponib…" at bounding box center [728, 109] width 1456 height 218
click at [522, 77] on span "pending_actions" at bounding box center [519, 72] width 19 height 19
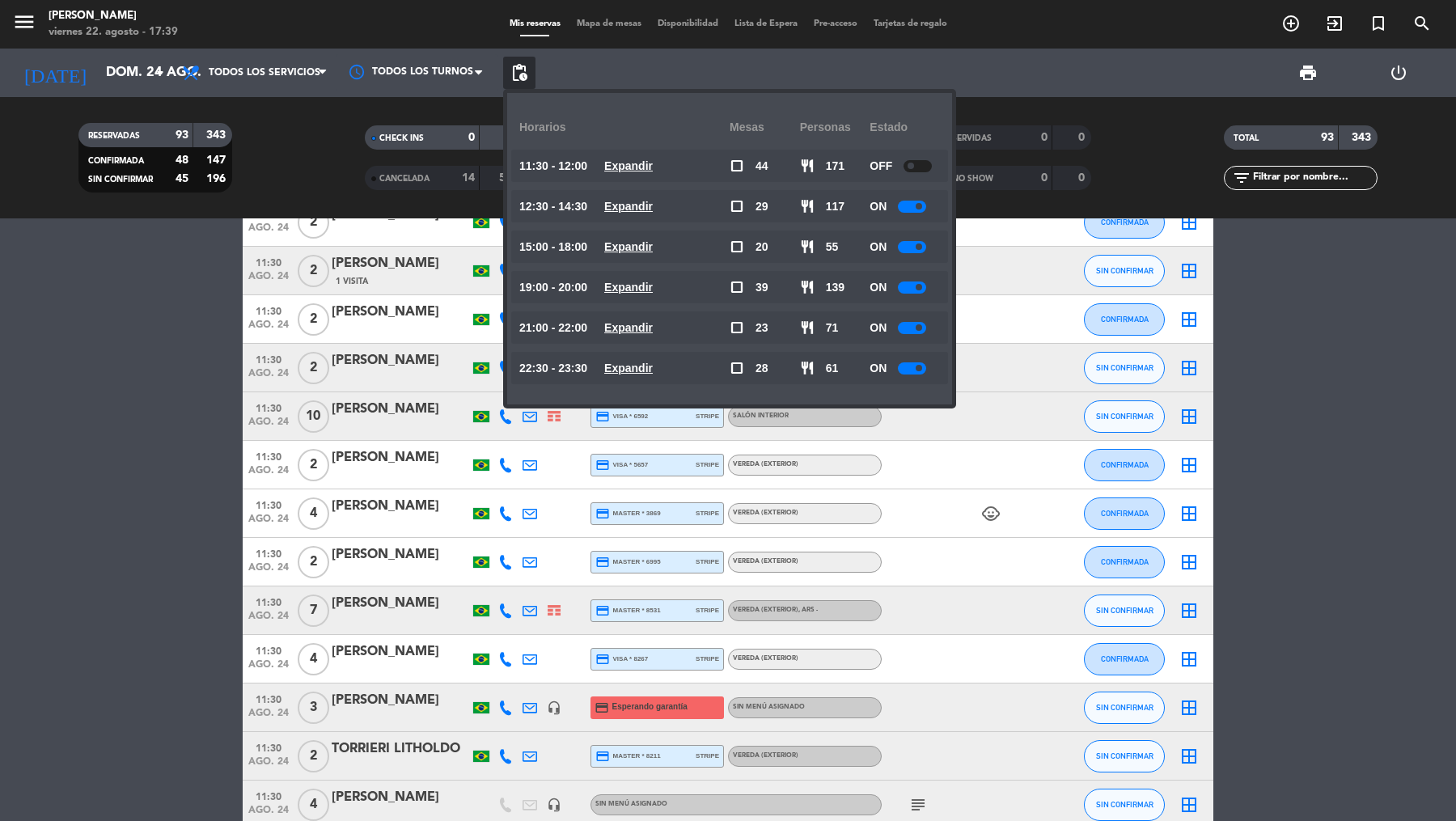
scroll to position [834, 0]
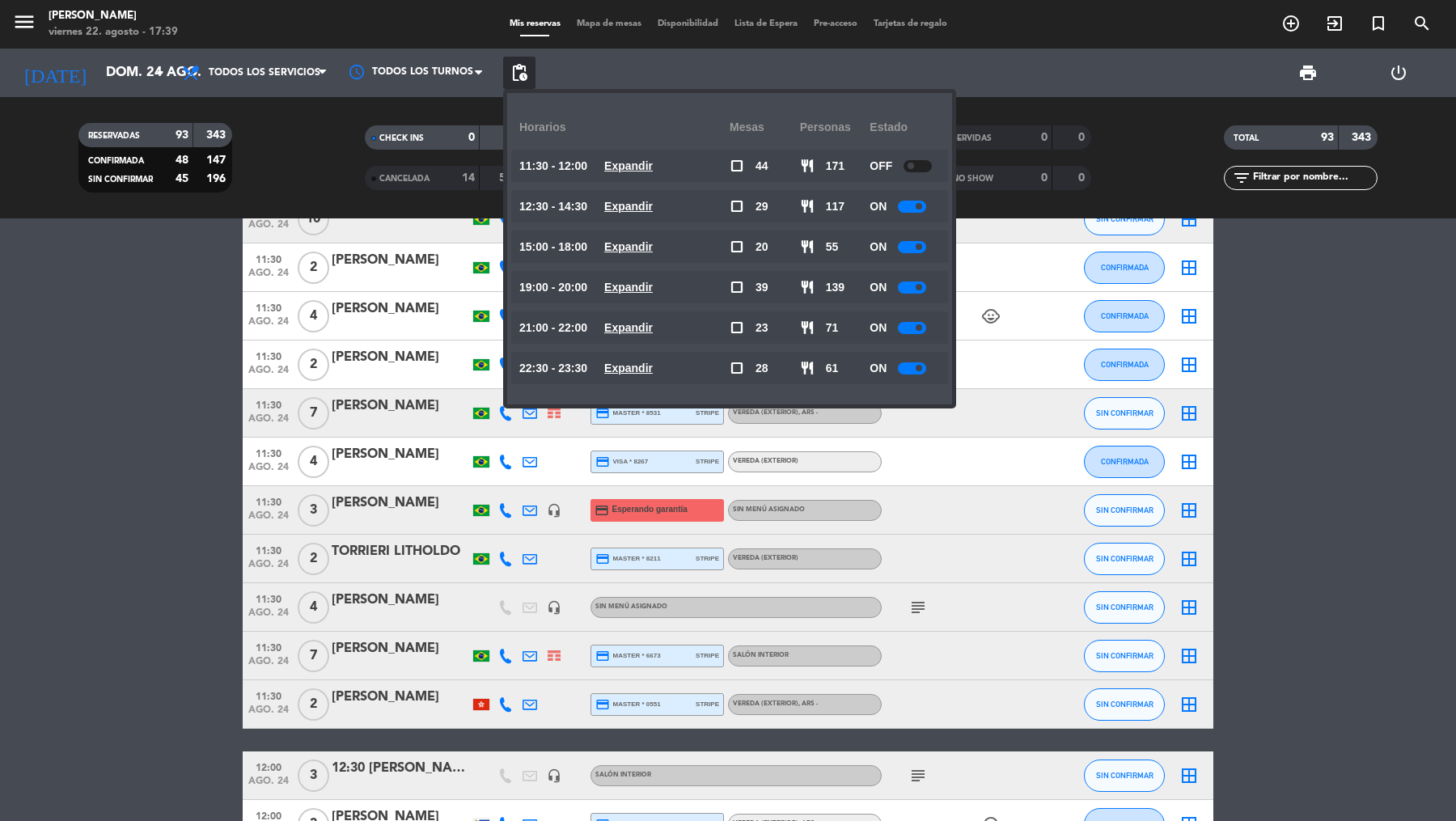
click at [373, 501] on div "[PERSON_NAME]" at bounding box center [400, 503] width 137 height 21
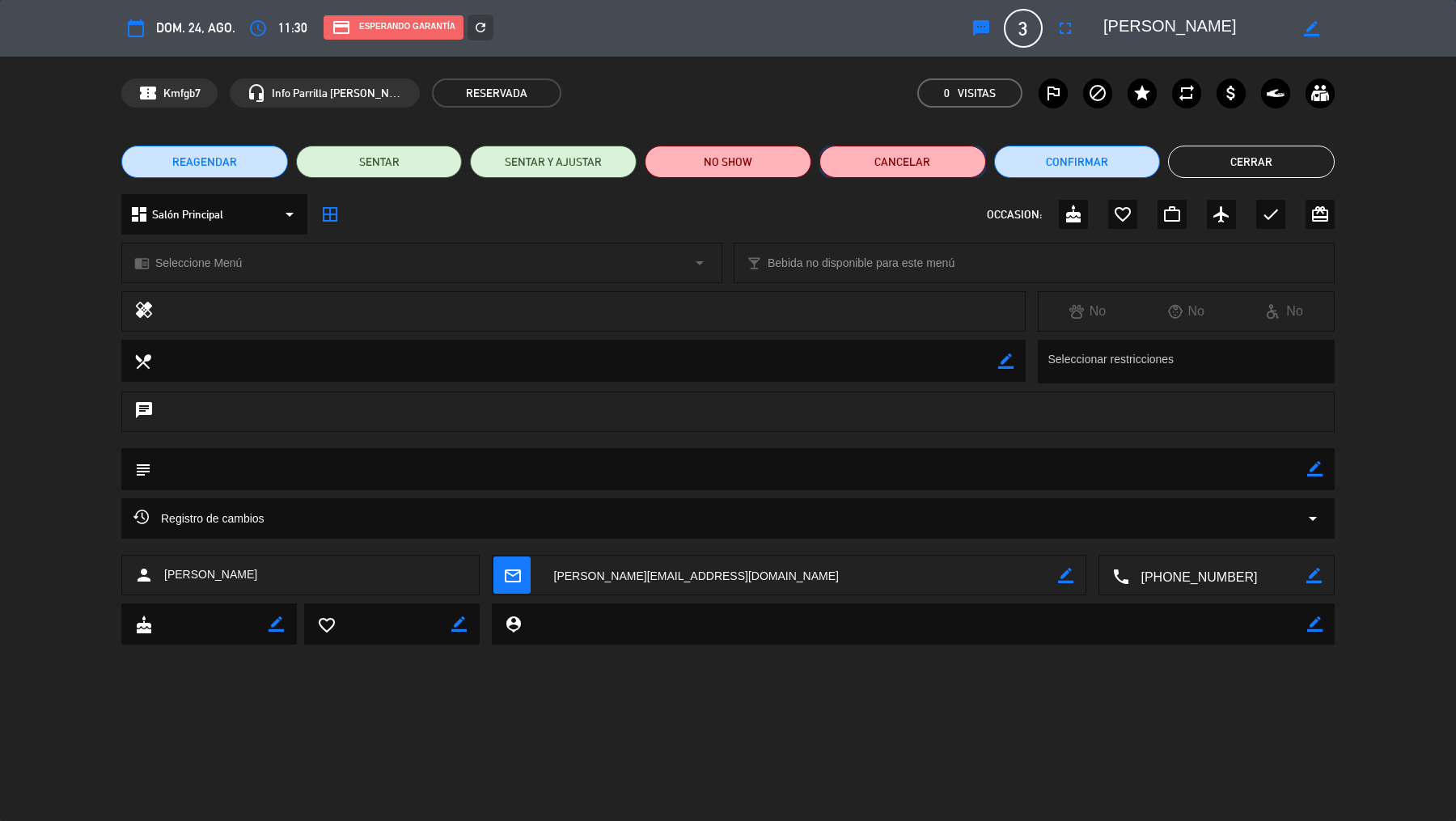
click at [877, 167] on button "Cancelar" at bounding box center [902, 162] width 166 height 32
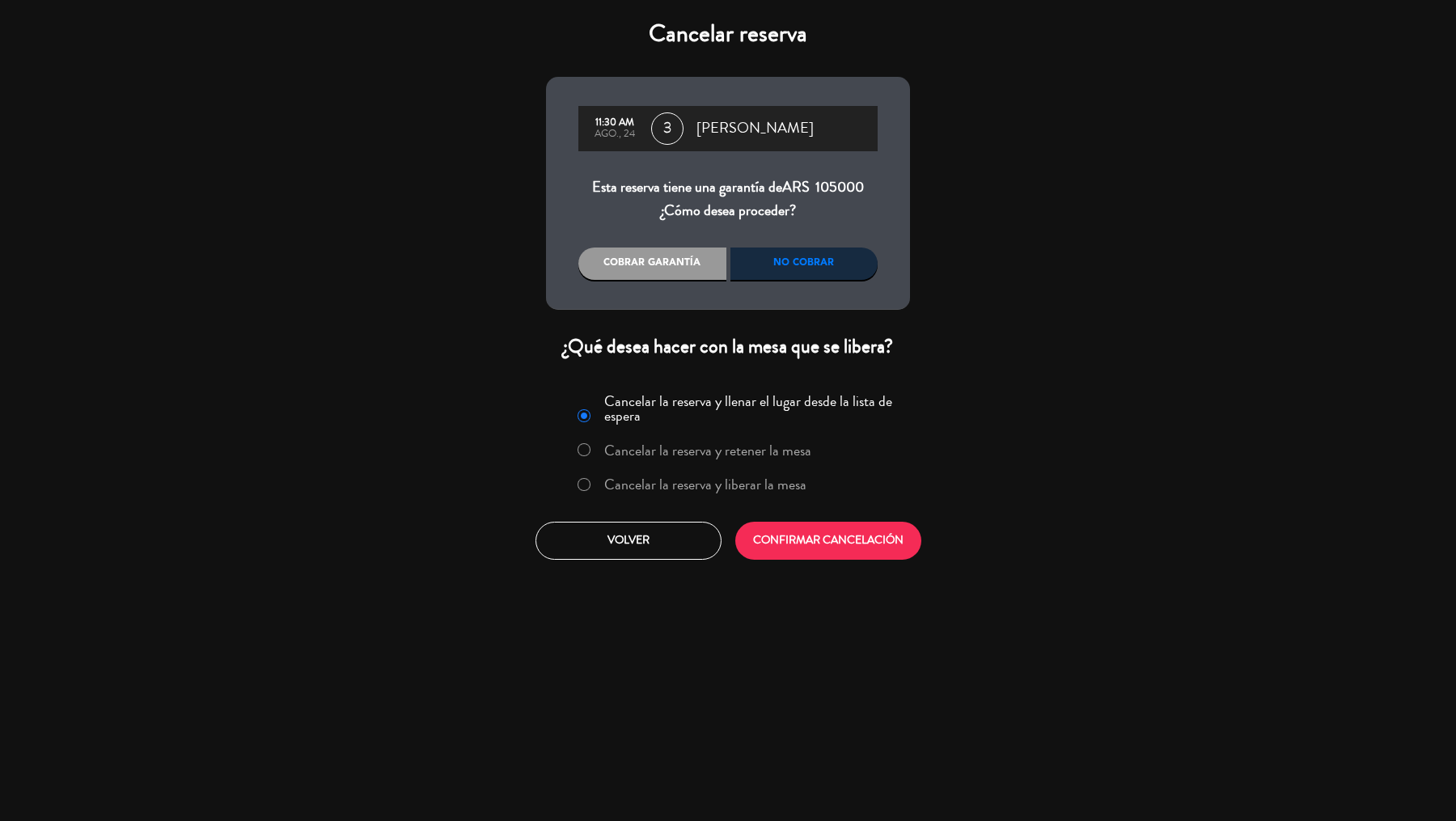
click at [729, 495] on label "Cancelar la reserva y liberar la mesa" at bounding box center [691, 485] width 246 height 29
click at [784, 531] on button "CONFIRMAR CANCELACIÓN" at bounding box center [827, 541] width 186 height 38
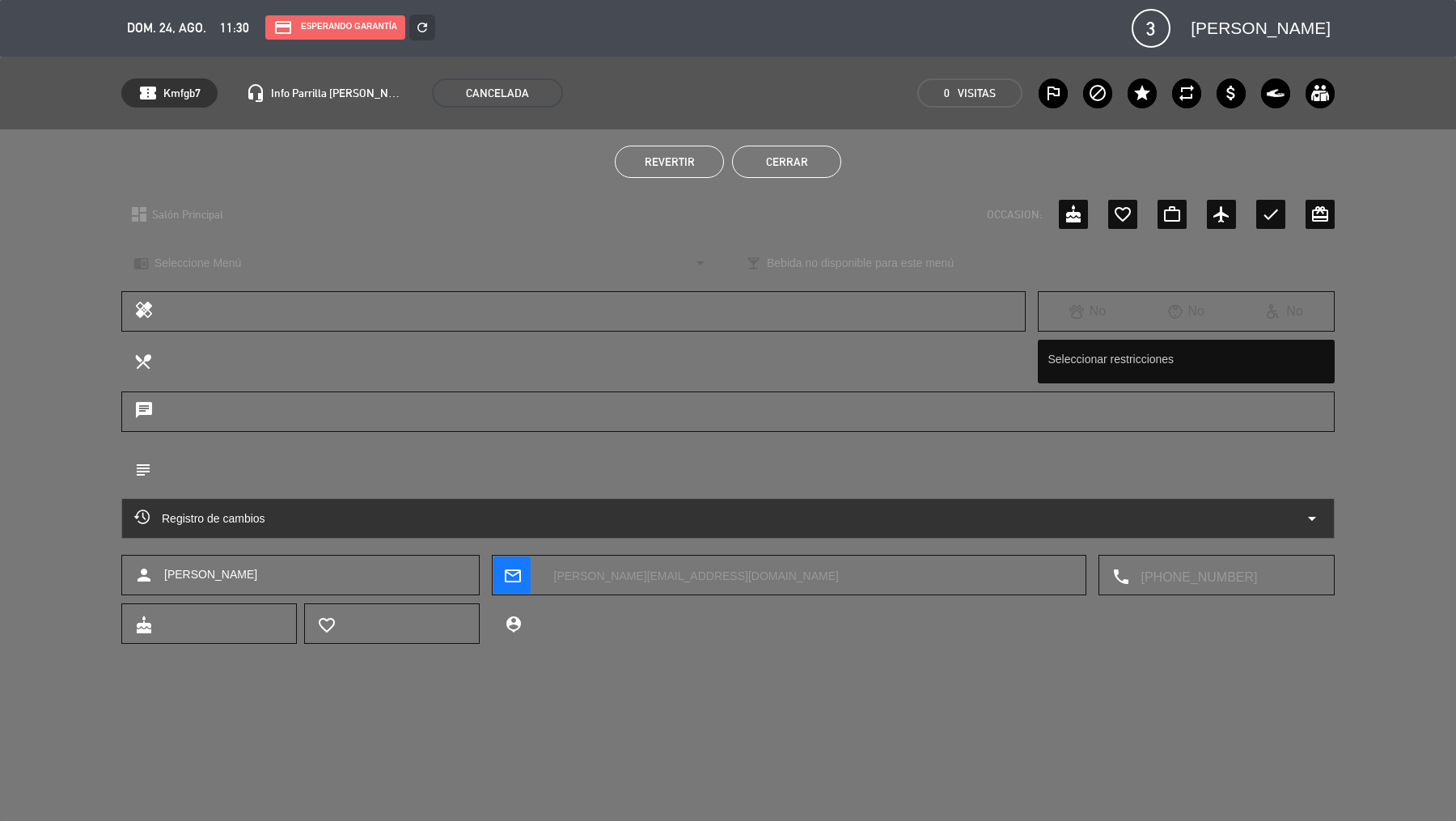
click at [825, 157] on button "Cerrar" at bounding box center [786, 162] width 109 height 32
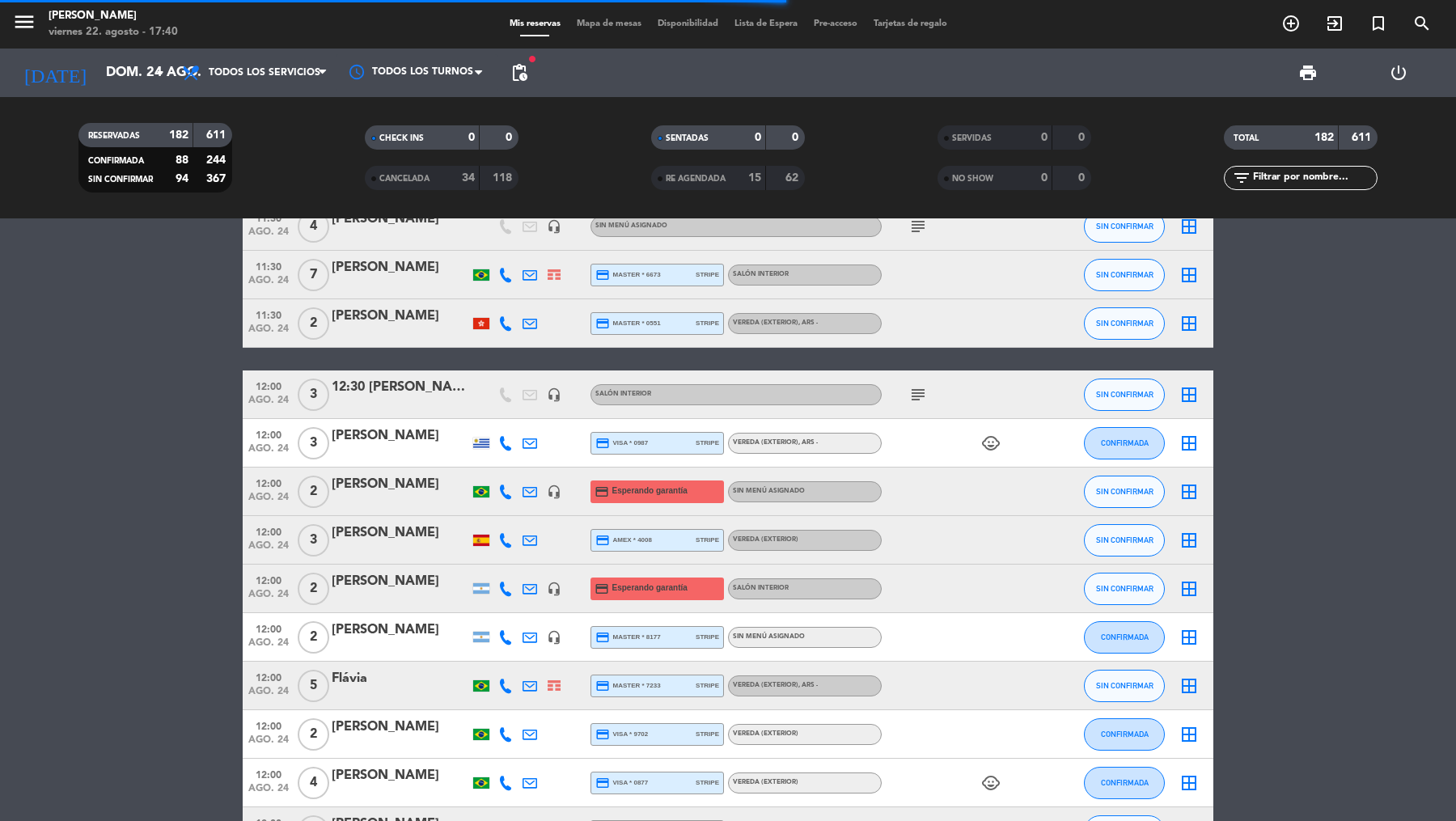
scroll to position [1250, 0]
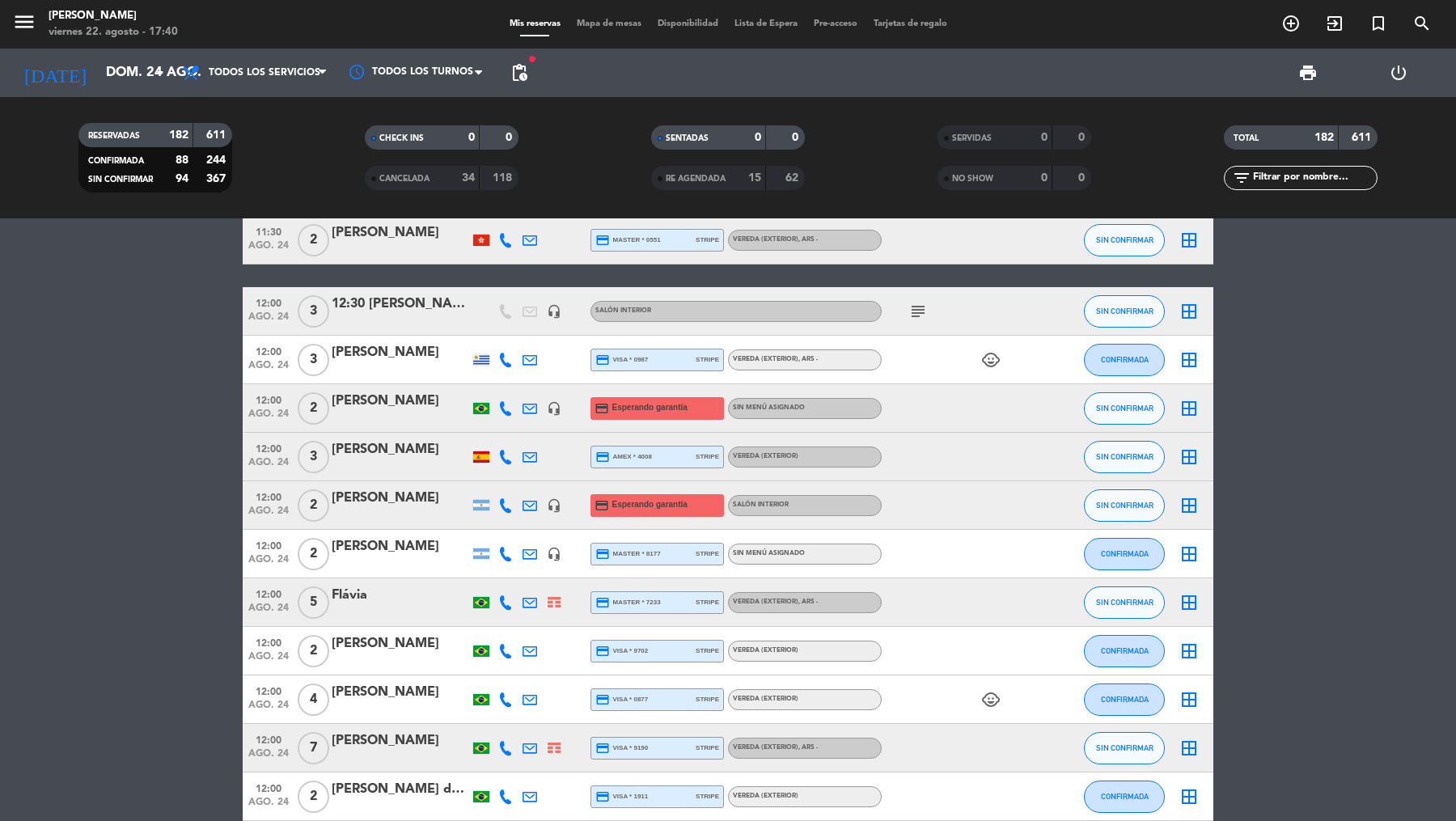
click at [268, 495] on span "12:00" at bounding box center [268, 496] width 41 height 18
click at [360, 504] on div "[PERSON_NAME]" at bounding box center [400, 498] width 137 height 21
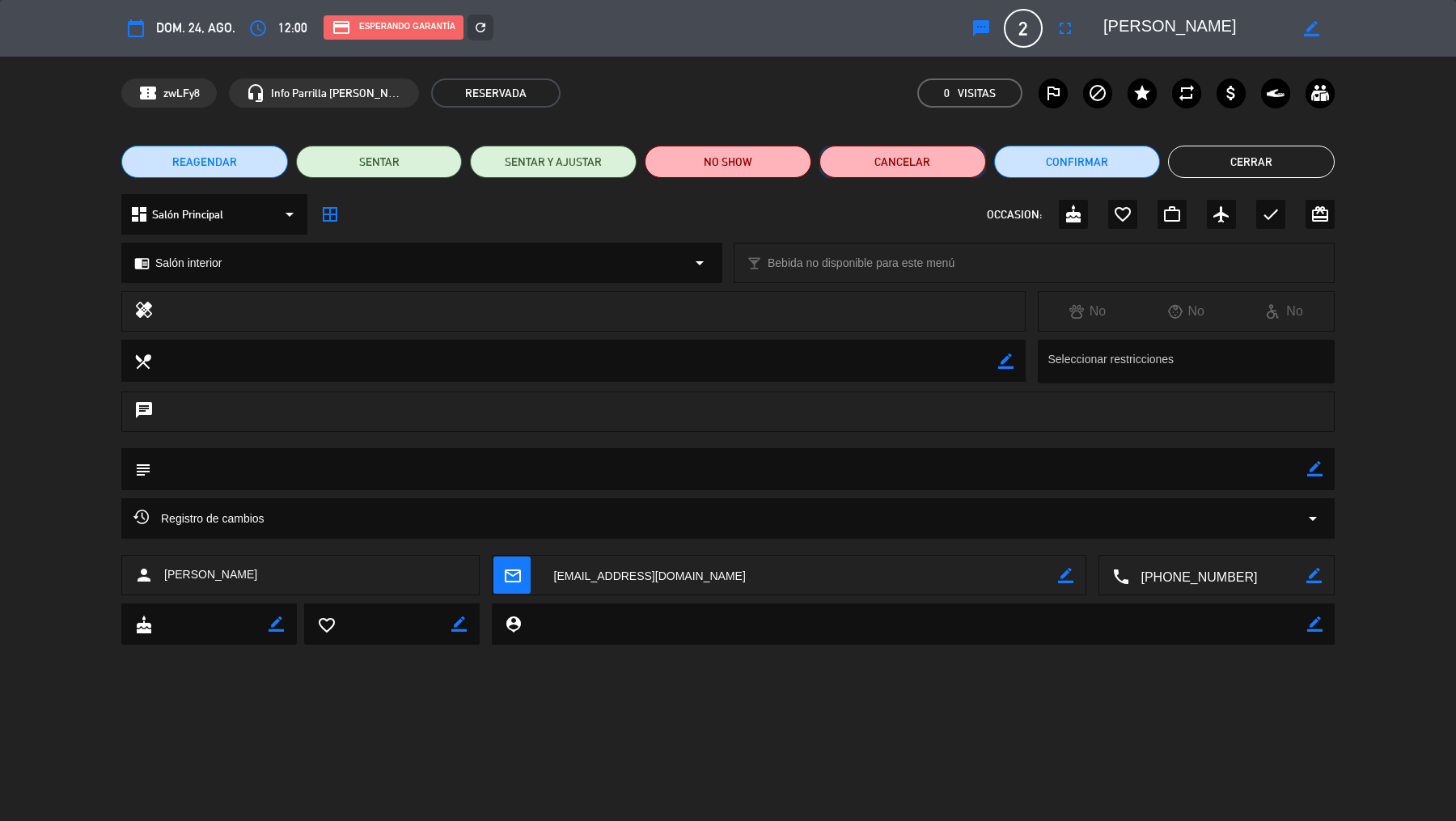
click at [900, 167] on button "Cancelar" at bounding box center [902, 162] width 166 height 32
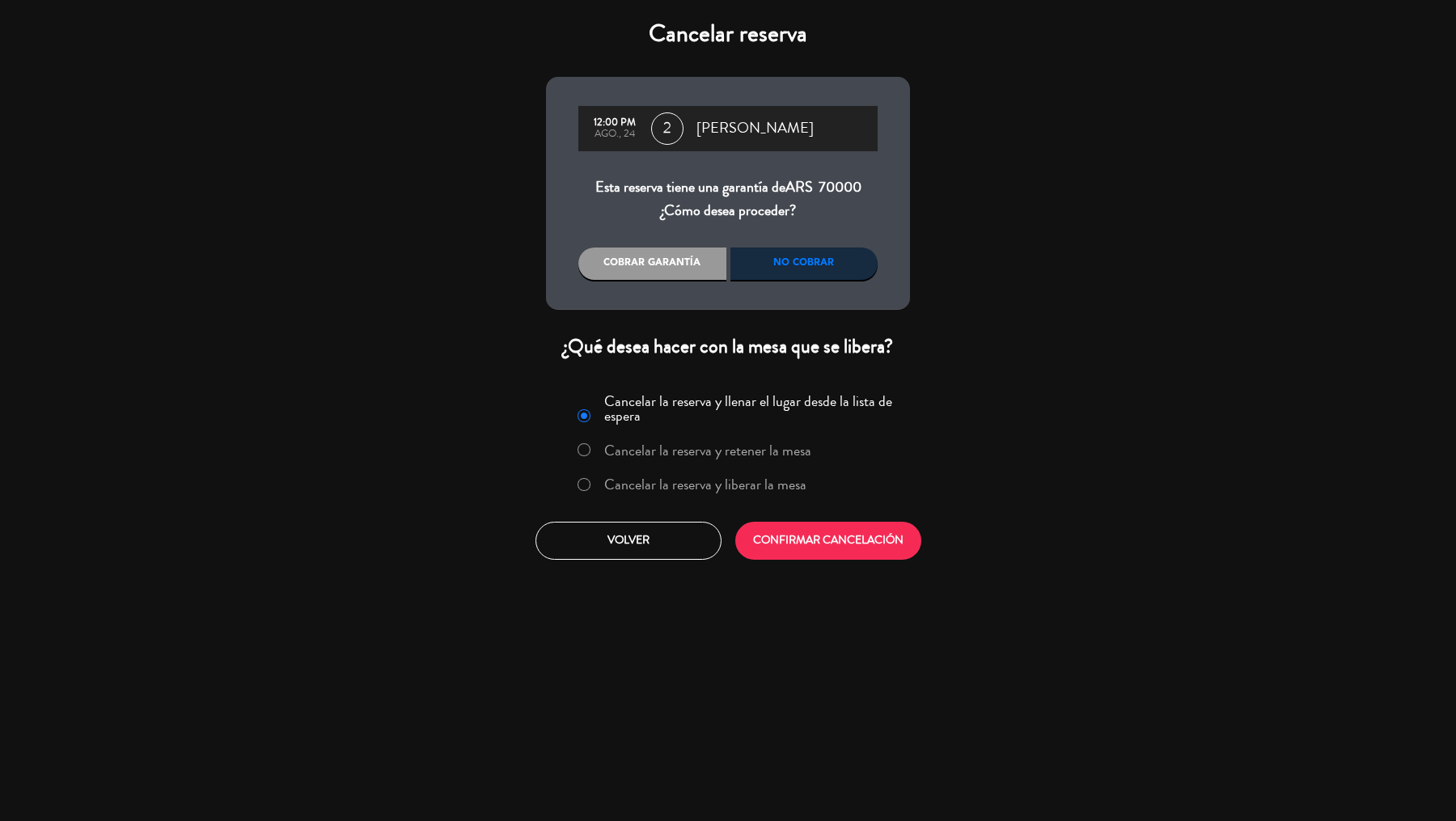
click at [719, 485] on label "Cancelar la reserva y liberar la mesa" at bounding box center [705, 484] width 202 height 14
click at [791, 539] on button "CONFIRMAR CANCELACIÓN" at bounding box center [827, 541] width 186 height 38
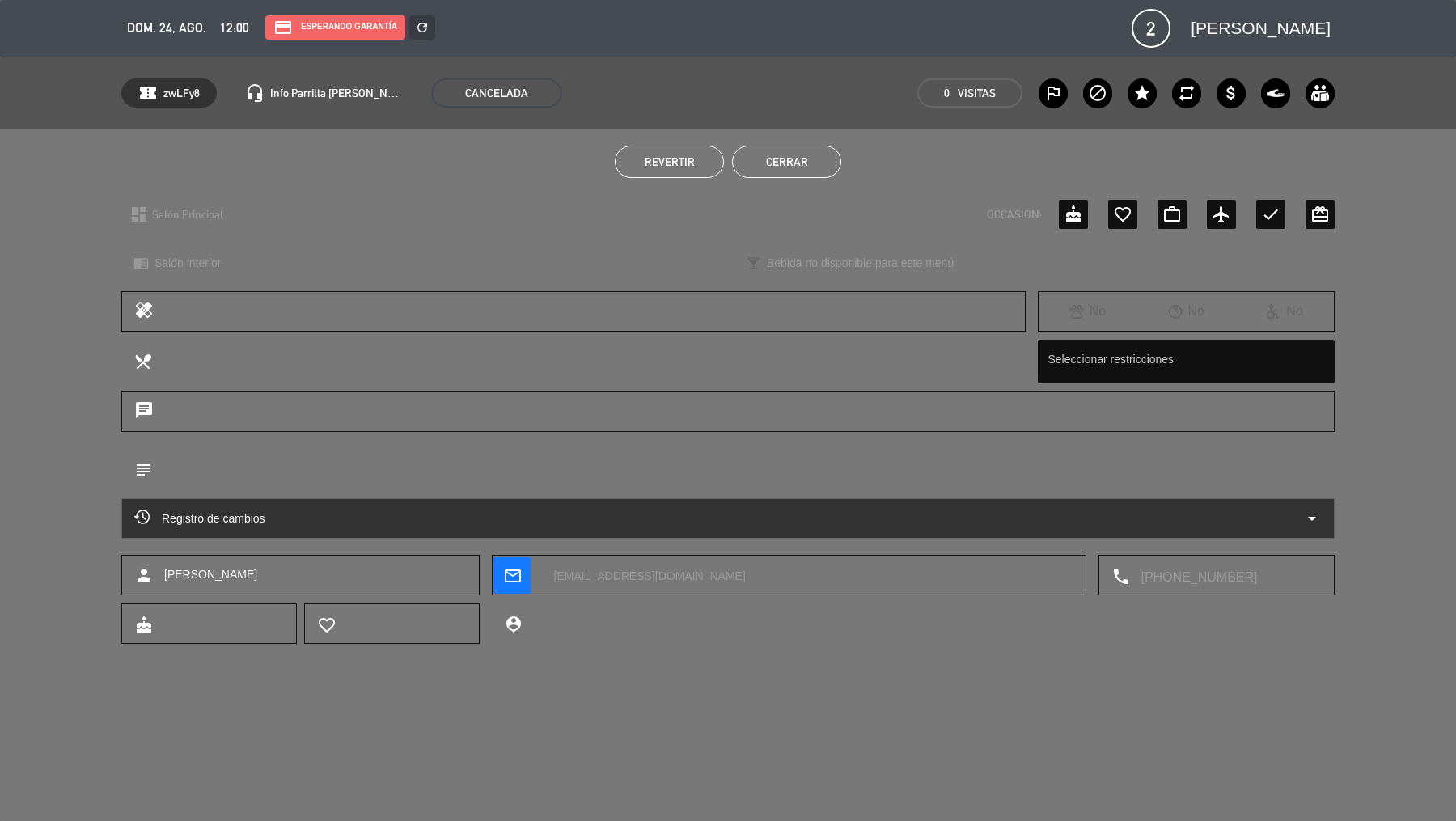
click at [794, 163] on button "Cerrar" at bounding box center [786, 162] width 109 height 32
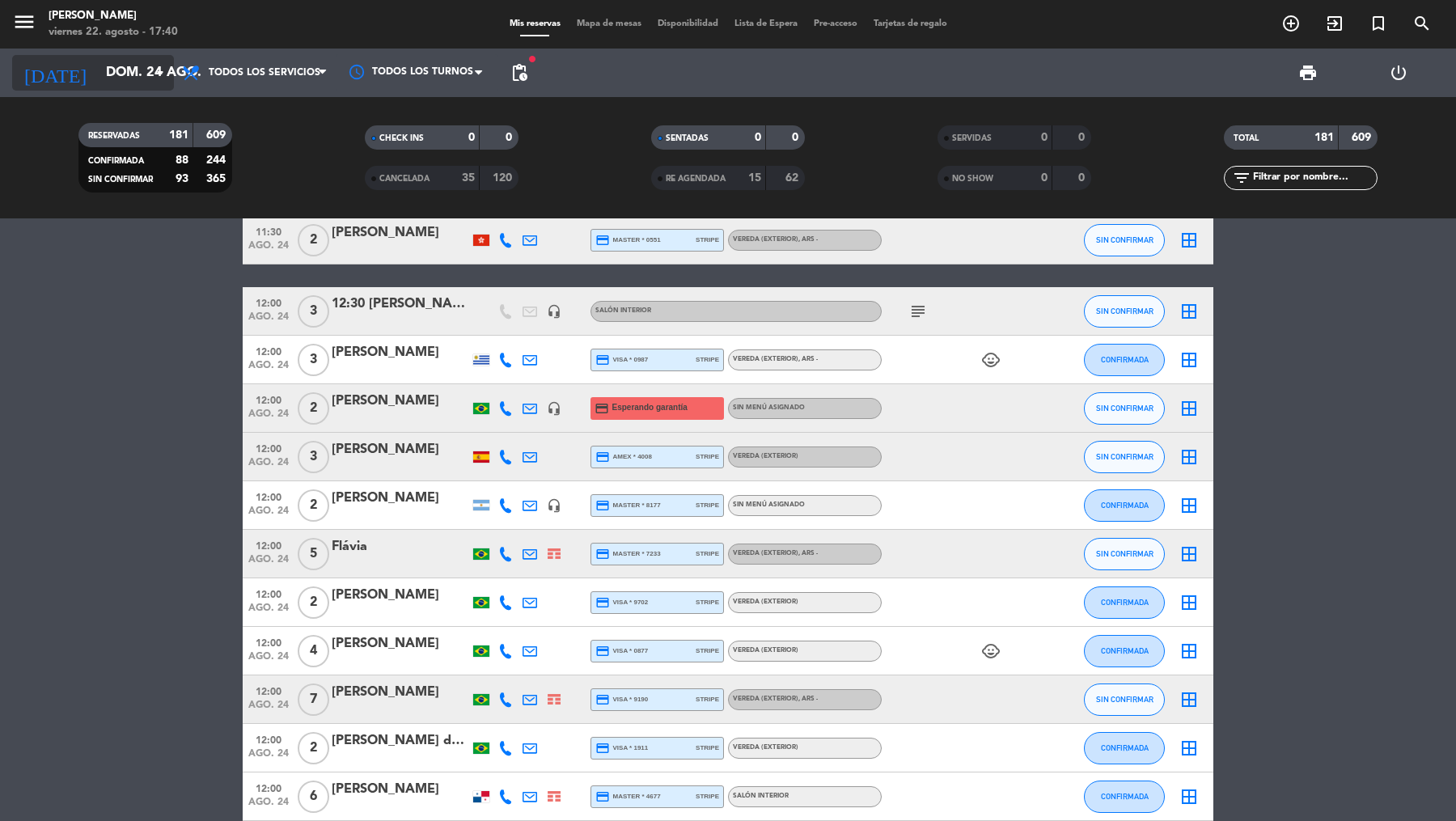
click at [157, 77] on icon "arrow_drop_down" at bounding box center [160, 72] width 19 height 19
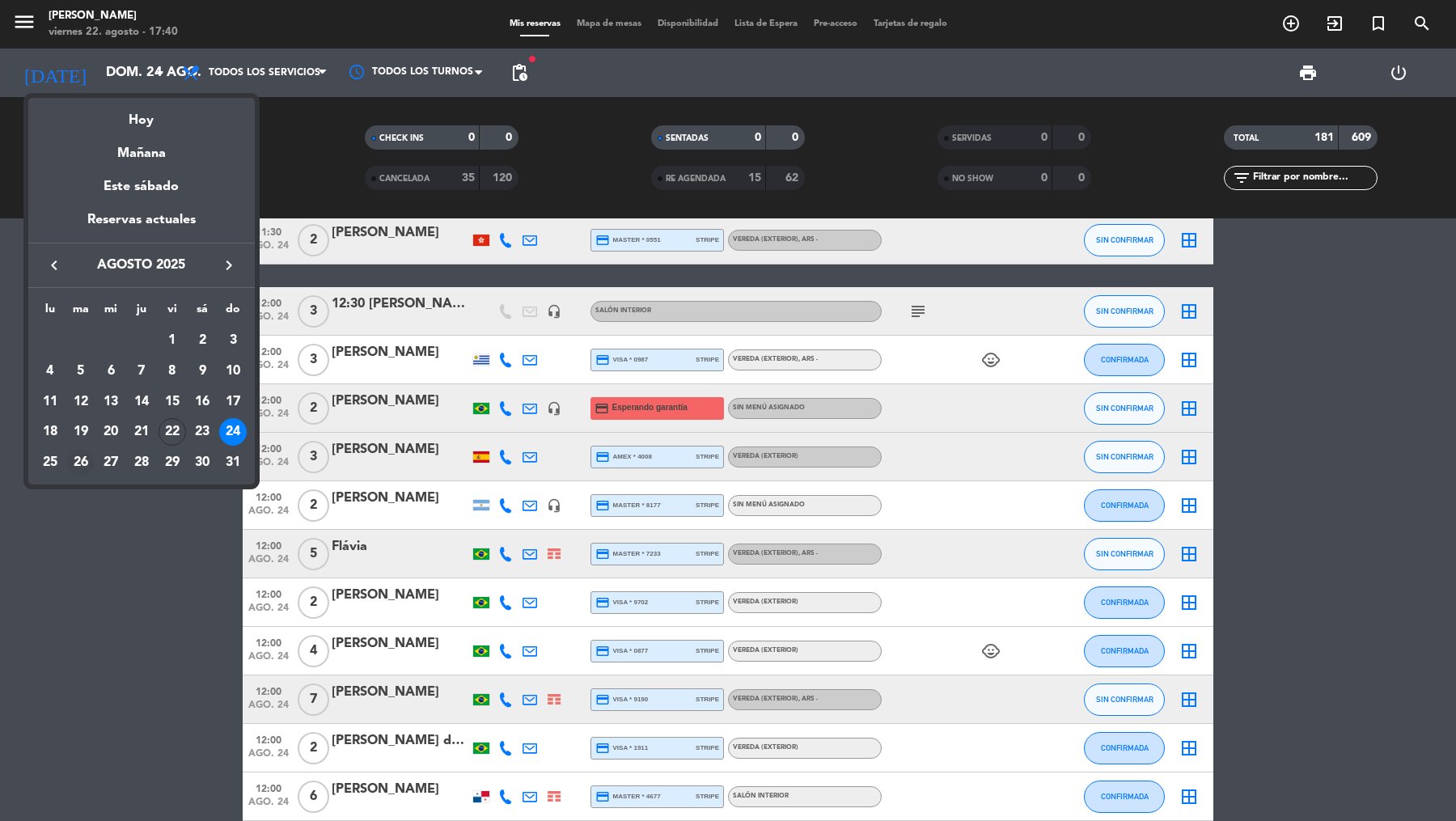
click at [81, 469] on div "26" at bounding box center [81, 462] width 27 height 27
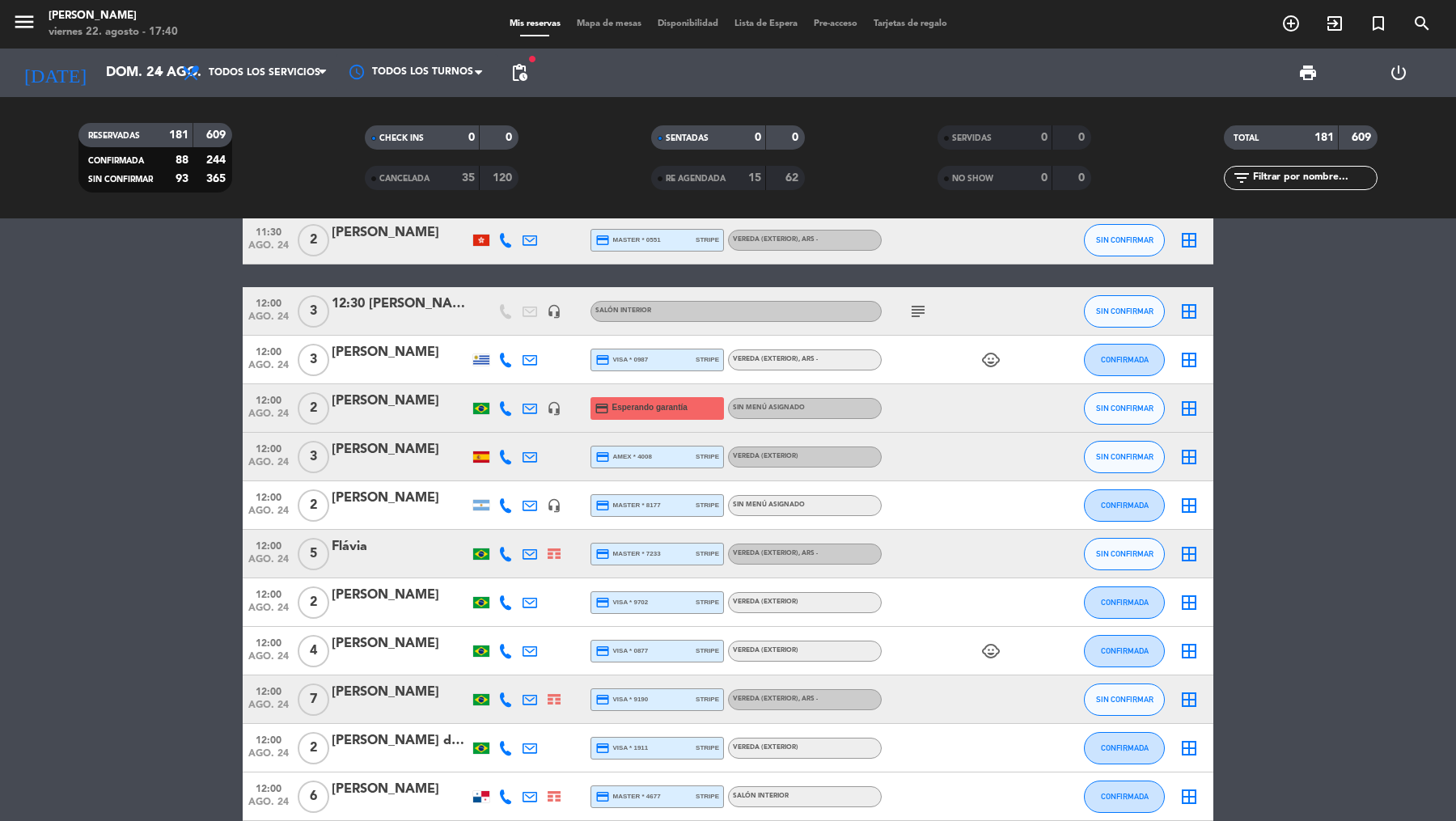
type input "[DATE]"
click at [521, 67] on span "pending_actions" at bounding box center [519, 72] width 19 height 19
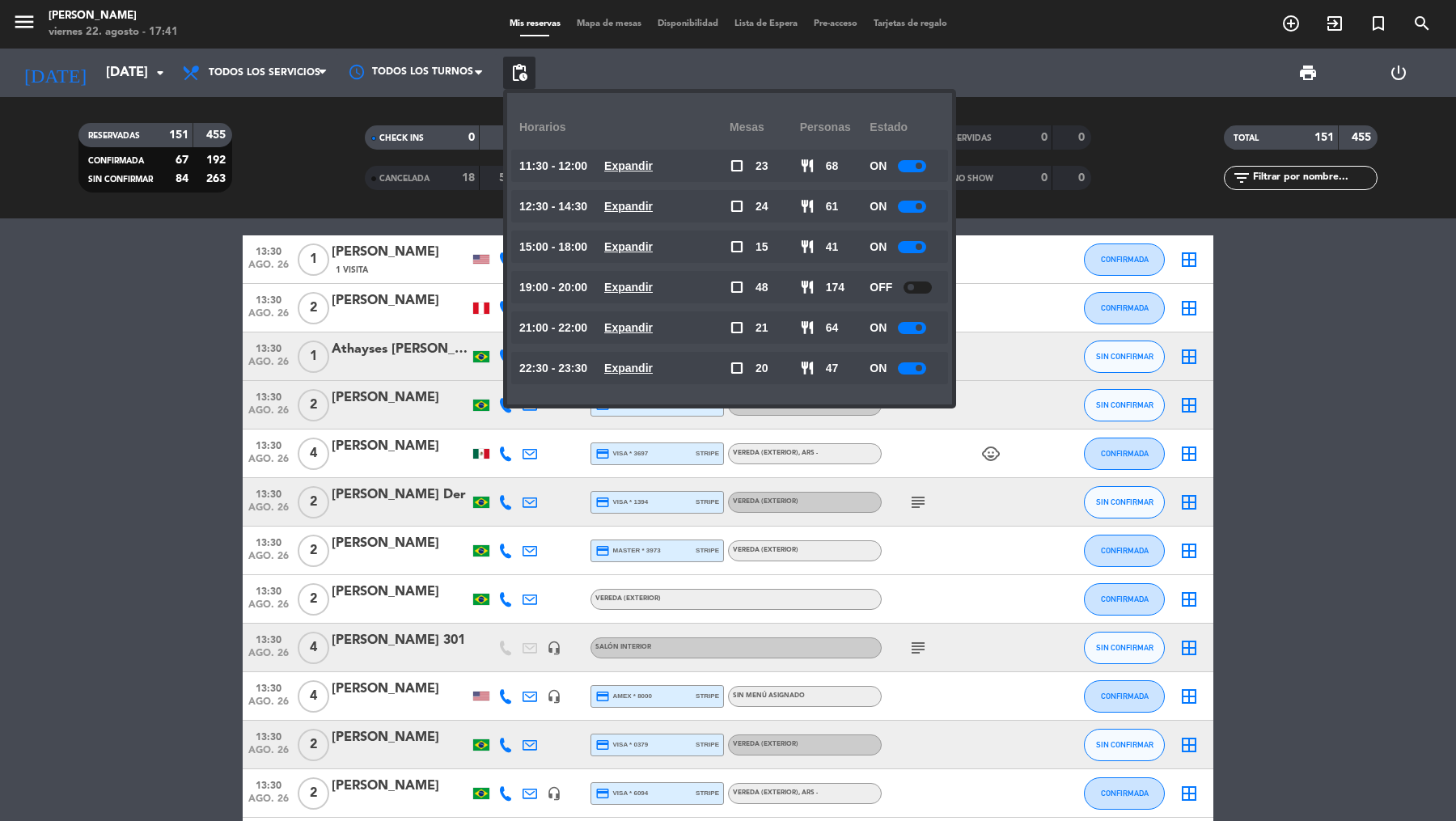
click at [1316, 1] on div "menu [PERSON_NAME][DATE] 22. agosto - 17:41 Mis reservas Mapa de mesas Disponib…" at bounding box center [728, 24] width 1456 height 48
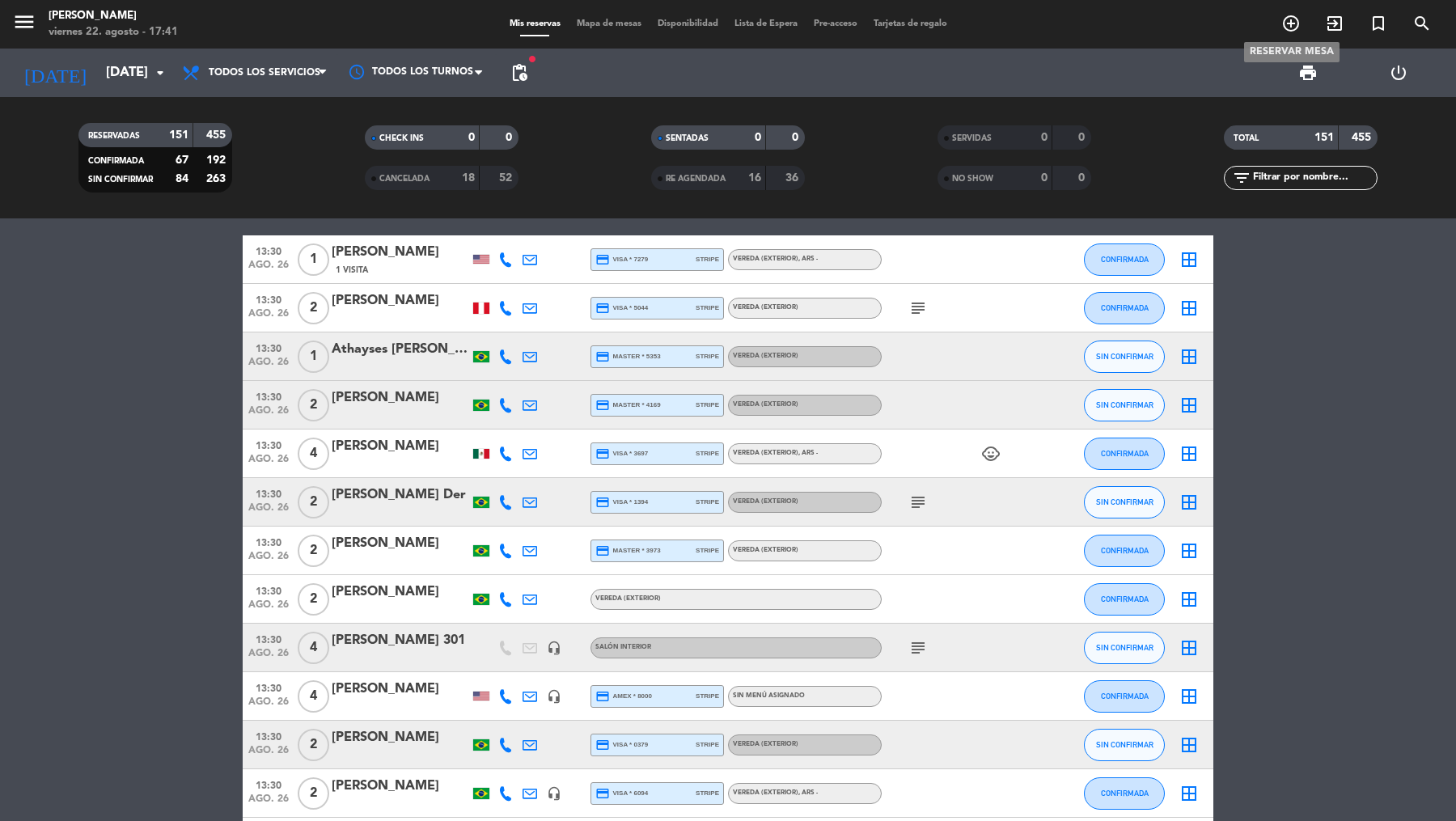
click at [1293, 27] on icon "add_circle_outline" at bounding box center [1290, 23] width 19 height 19
